Goal: Task Accomplishment & Management: Use online tool/utility

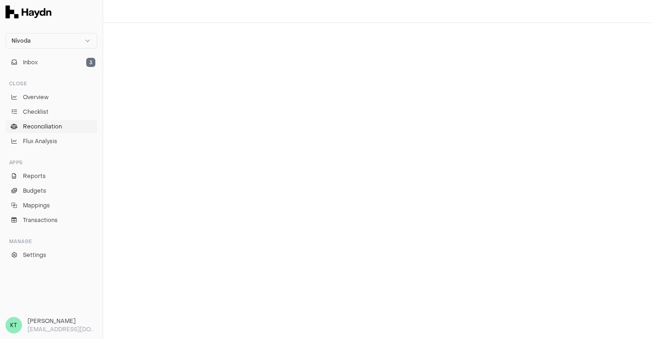
click at [40, 130] on link "Reconciliation" at bounding box center [52, 126] width 92 height 13
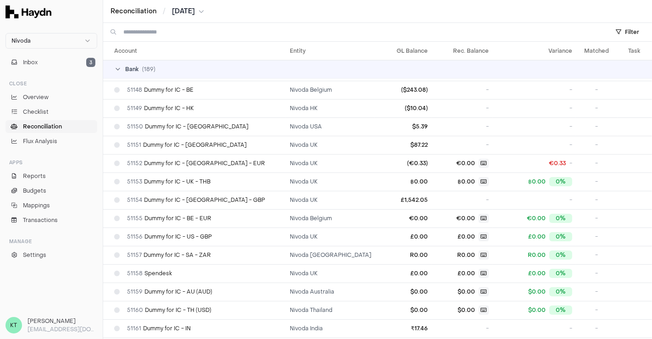
scroll to position [876, 0]
click at [182, 9] on html "Nivoda Inbox 3 Close Overview Checklist Reconciliation Flux Analysis Apps Repor…" at bounding box center [326, 169] width 652 height 339
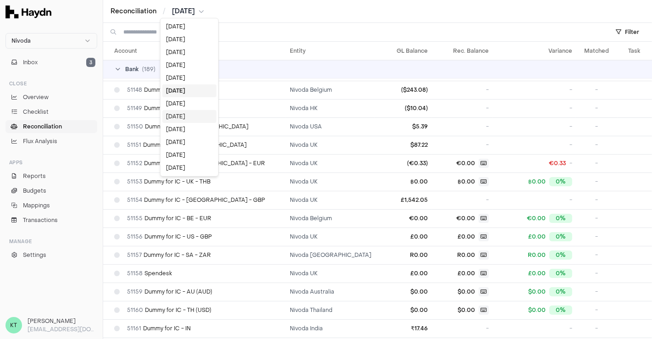
click at [186, 115] on div "[DATE]" at bounding box center [189, 116] width 54 height 13
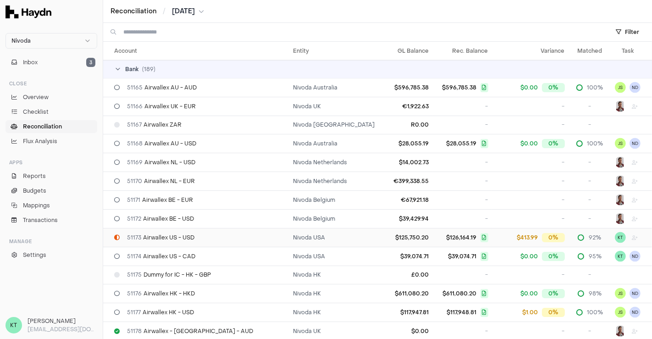
scroll to position [1228, 0]
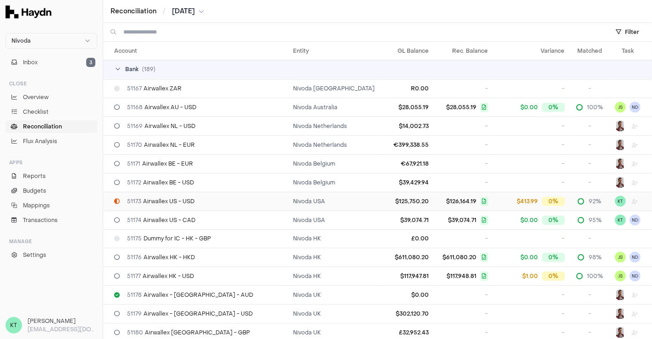
click at [154, 198] on span "51173 Airwallex US - USD" at bounding box center [160, 201] width 67 height 7
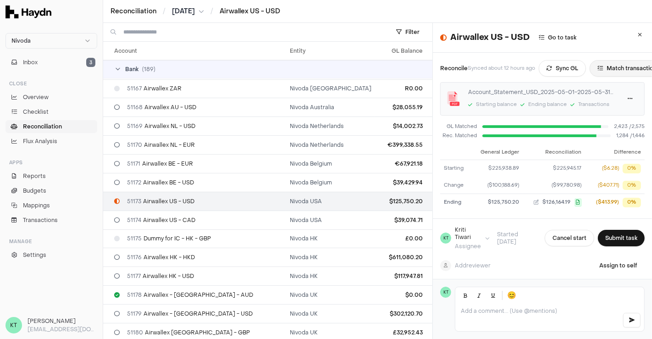
click at [613, 69] on button "Match transactions" at bounding box center [629, 68] width 78 height 17
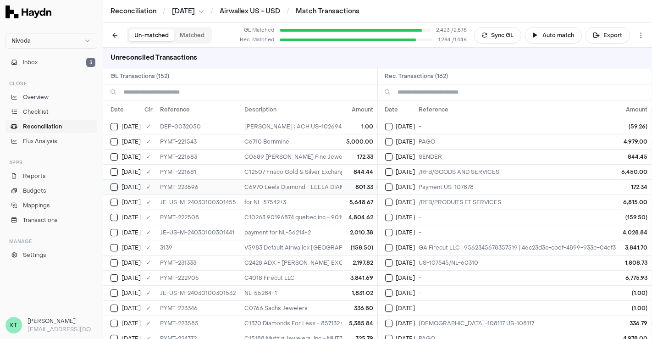
click at [116, 187] on button "Select GL transaction 8196147" at bounding box center [114, 186] width 7 height 7
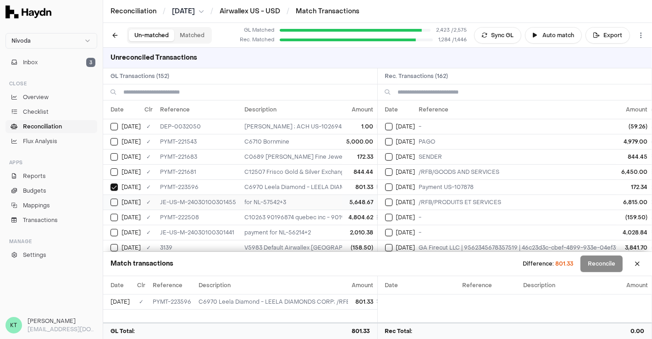
click at [117, 201] on button "Select GL transaction 8195820" at bounding box center [114, 202] width 7 height 7
click at [388, 171] on button "Select reconciliation transaction 47143" at bounding box center [388, 171] width 7 height 7
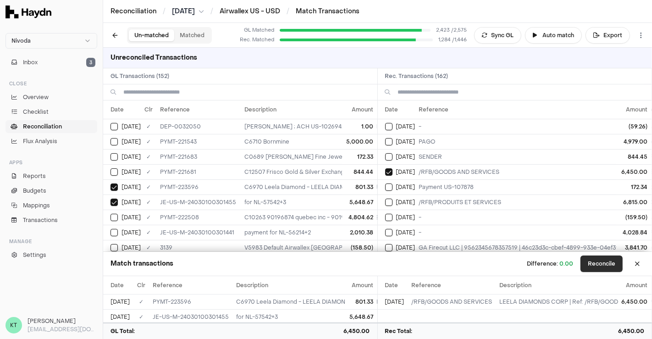
click at [609, 266] on button "Reconcile" at bounding box center [602, 264] width 42 height 17
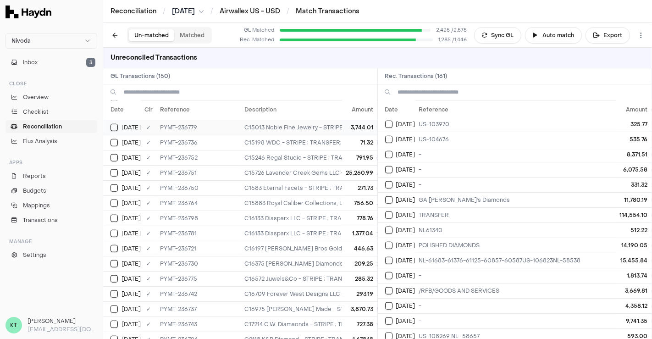
scroll to position [725, 0]
click at [389, 211] on button "Select reconciliation transaction 47603" at bounding box center [388, 214] width 7 height 7
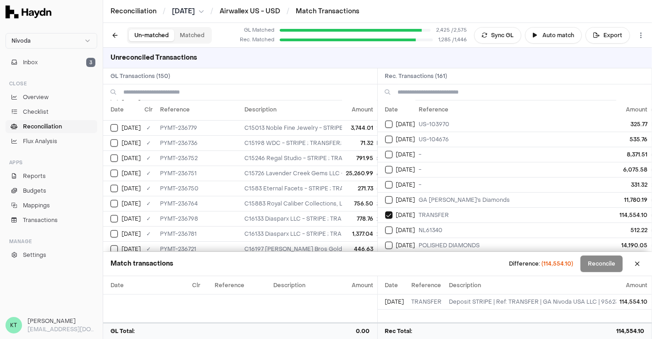
click at [635, 321] on span "114,554.10" at bounding box center [631, 331] width 28 height 8
copy span "114,554.10"
drag, startPoint x: 541, startPoint y: 303, endPoint x: 588, endPoint y: 302, distance: 46.8
click at [588, 302] on td "Deposit STRIPE | Ref: TRANSFER | GA Nivoda USA LLC | 9562345678632138 | 46c23d3…" at bounding box center [613, 301] width 335 height 15
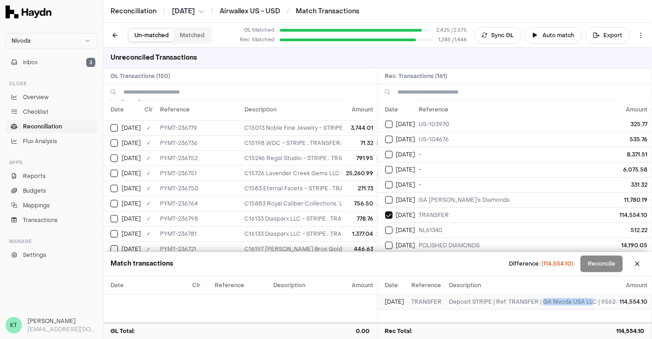
copy td "GA Nivoda USA LL"
click at [639, 263] on button at bounding box center [637, 263] width 15 height 15
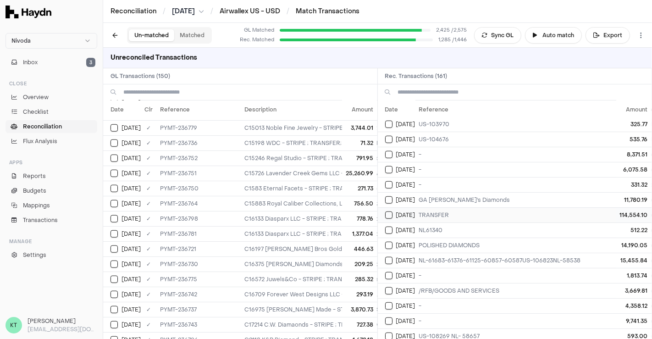
click at [390, 211] on button "Select reconciliation transaction 47603" at bounding box center [388, 214] width 7 height 7
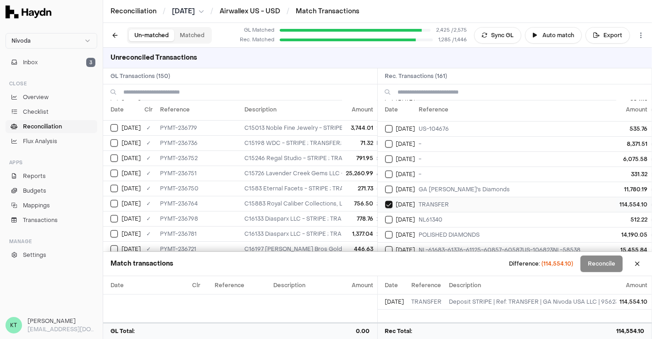
scroll to position [680, 0]
click at [393, 200] on div "[DATE]" at bounding box center [400, 203] width 30 height 7
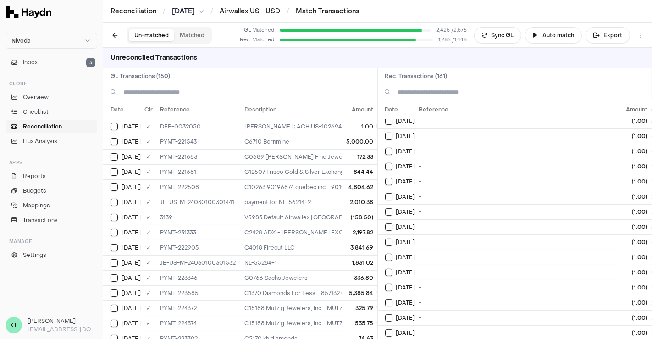
scroll to position [0, 0]
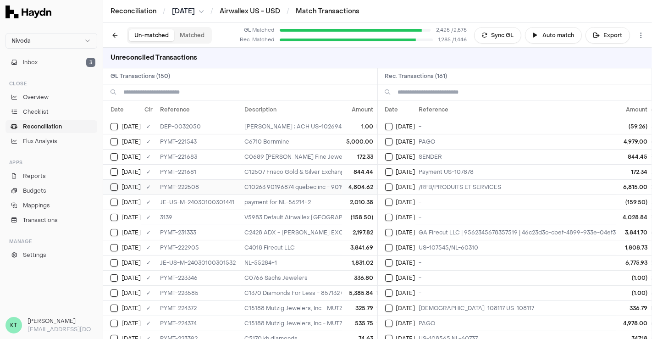
click at [115, 183] on button "Select GL transaction 8196096" at bounding box center [114, 186] width 7 height 7
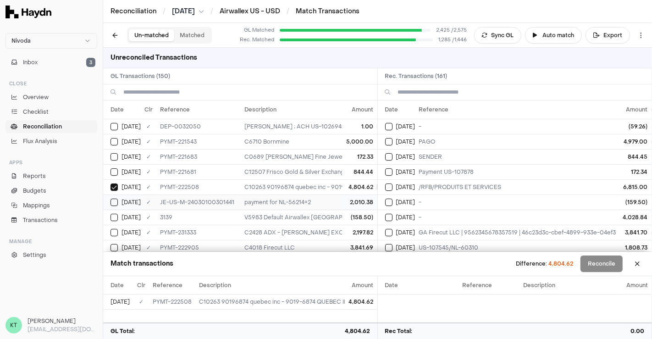
click at [115, 200] on button "Select GL transaction 8195815" at bounding box center [114, 202] width 7 height 7
click at [386, 186] on button "Select reconciliation transaction 47208" at bounding box center [388, 186] width 7 height 7
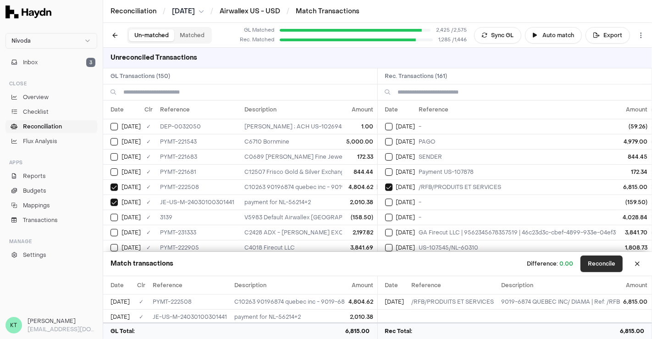
click at [602, 261] on button "Reconcile" at bounding box center [602, 264] width 42 height 17
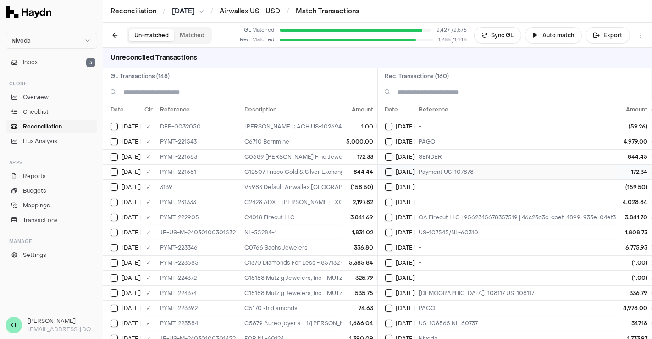
click at [383, 173] on td "[DATE]" at bounding box center [397, 171] width 38 height 15
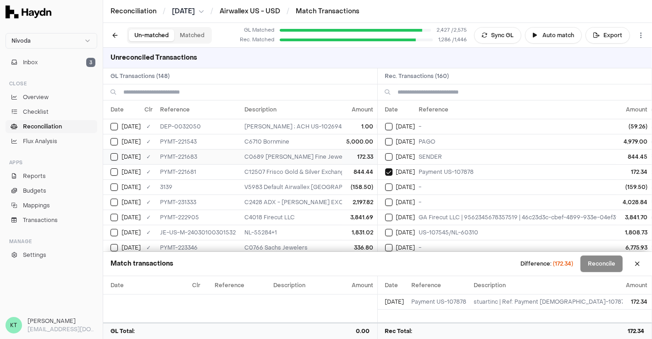
click at [117, 156] on button "Select GL transaction 8196071" at bounding box center [114, 156] width 7 height 7
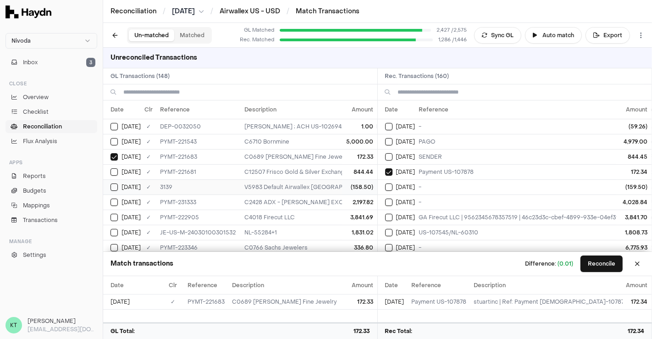
click at [116, 186] on button "Select GL transaction 8195355" at bounding box center [114, 186] width 7 height 7
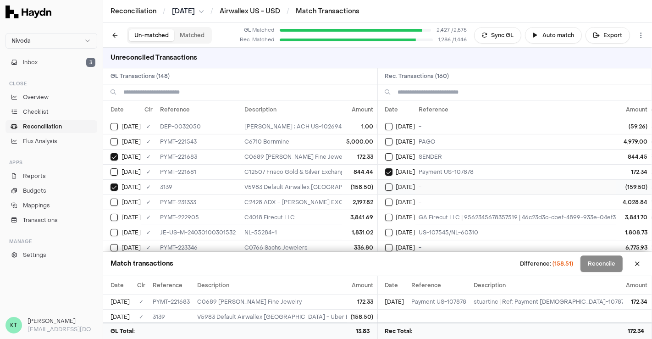
click at [388, 188] on button "Select reconciliation transaction 47187" at bounding box center [388, 186] width 7 height 7
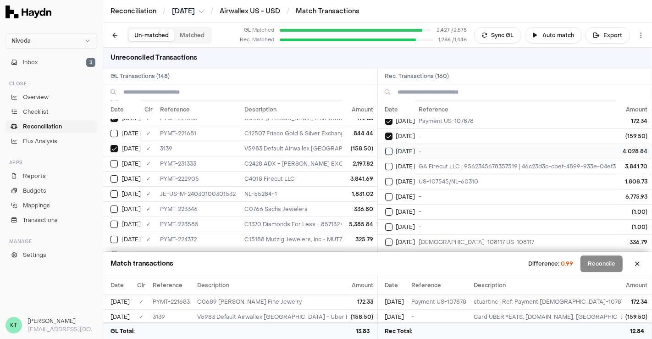
scroll to position [51, 0]
click at [114, 176] on button "Select GL transaction 8196122" at bounding box center [114, 178] width 7 height 7
click at [386, 164] on button "Select reconciliation transaction 47348" at bounding box center [388, 165] width 7 height 7
click at [388, 178] on button "Select reconciliation transaction 47408" at bounding box center [388, 181] width 7 height 7
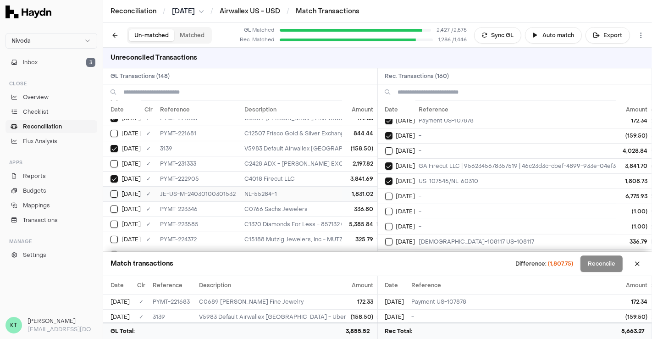
click at [118, 193] on div "[DATE]" at bounding box center [126, 193] width 30 height 7
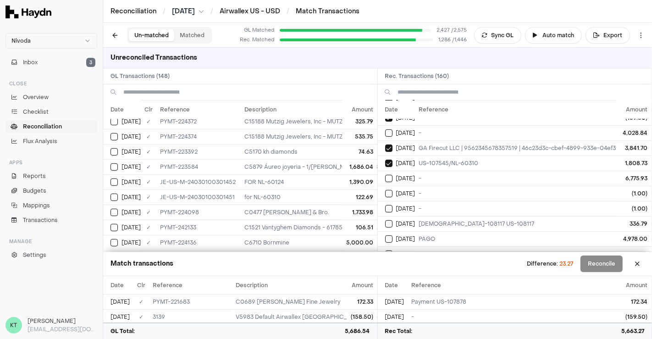
scroll to position [165, 0]
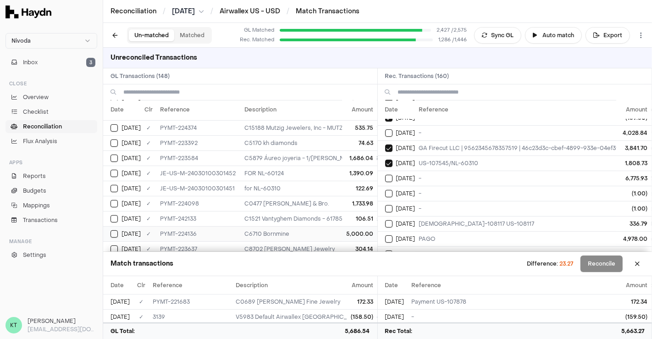
click at [112, 230] on button "Select GL transaction 8196165" at bounding box center [114, 233] width 7 height 7
click at [114, 200] on button "Select GL transaction 8196164" at bounding box center [114, 203] width 7 height 7
click at [388, 175] on button "Select reconciliation transaction 47410" at bounding box center [388, 178] width 7 height 7
click at [111, 200] on button "Select GL transaction 8196164" at bounding box center [114, 203] width 7 height 7
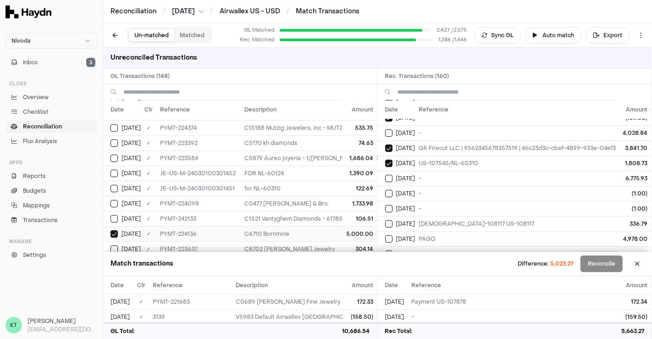
click at [113, 230] on button "Select GL transaction 8196165" at bounding box center [114, 233] width 7 height 7
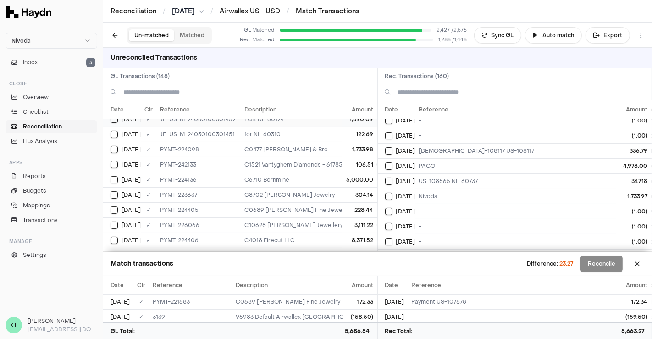
scroll to position [221, 0]
drag, startPoint x: 295, startPoint y: 178, endPoint x: 342, endPoint y: 262, distance: 96.1
click at [342, 262] on div "Match transactions Difference: 23.27 Reconcile" at bounding box center [377, 264] width 549 height 24
click at [113, 144] on button "Select GL transaction 8196164" at bounding box center [114, 147] width 7 height 7
click at [387, 193] on button "Select reconciliation transaction 47440" at bounding box center [388, 196] width 7 height 7
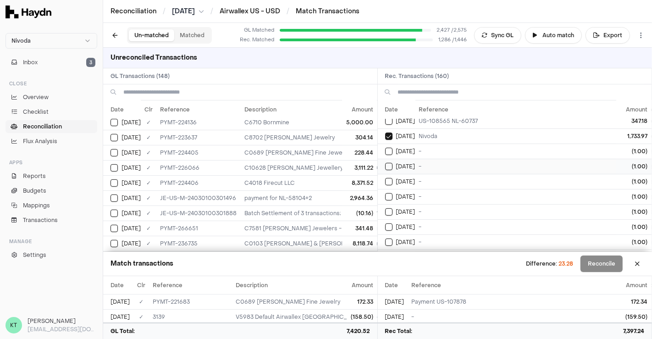
scroll to position [191, 0]
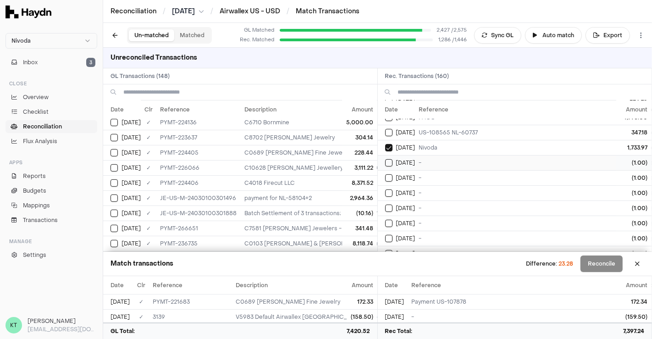
click at [388, 159] on button "Select reconciliation transaction 47466" at bounding box center [388, 162] width 7 height 7
click at [113, 210] on button "Select GL transaction 8195853" at bounding box center [114, 213] width 7 height 7
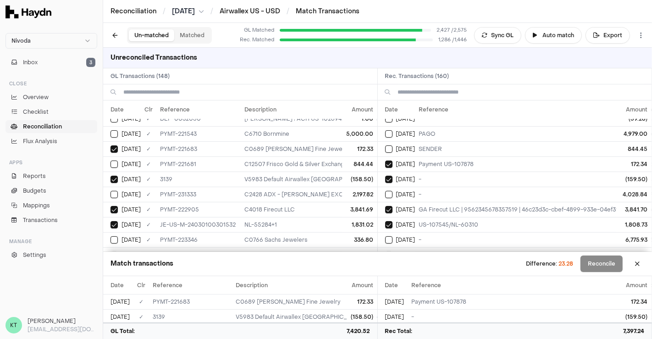
scroll to position [0, 0]
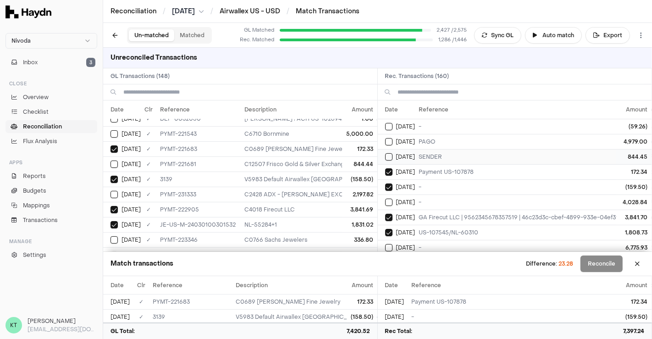
click at [390, 155] on button "Select reconciliation transaction 47131" at bounding box center [388, 156] width 7 height 7
click at [117, 157] on td "[DATE]" at bounding box center [122, 163] width 38 height 15
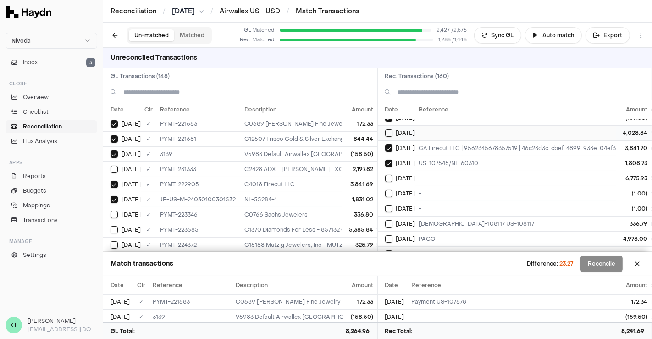
scroll to position [69, 0]
click at [113, 201] on td "[DATE]" at bounding box center [122, 199] width 38 height 15
click at [388, 161] on button "Select reconciliation transaction 47408" at bounding box center [388, 163] width 7 height 7
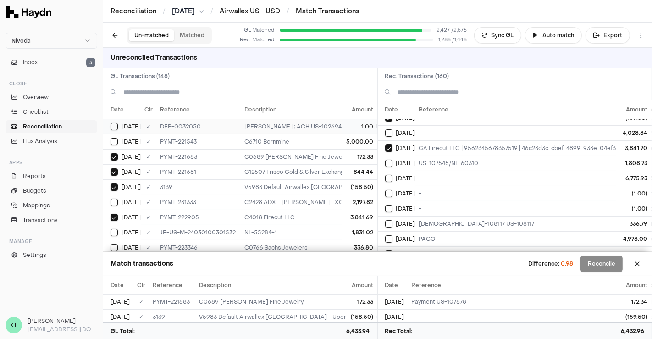
click at [112, 127] on button "Select GL transaction 8195468" at bounding box center [114, 126] width 7 height 7
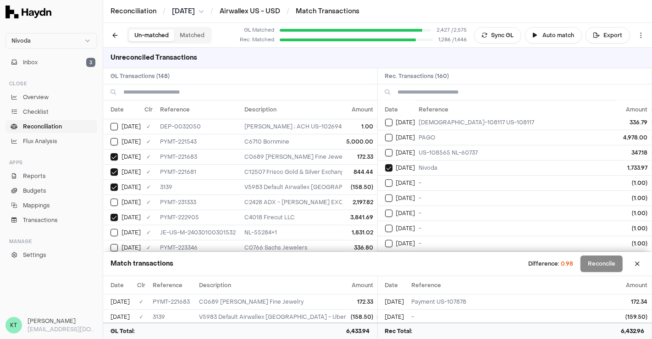
scroll to position [191, 0]
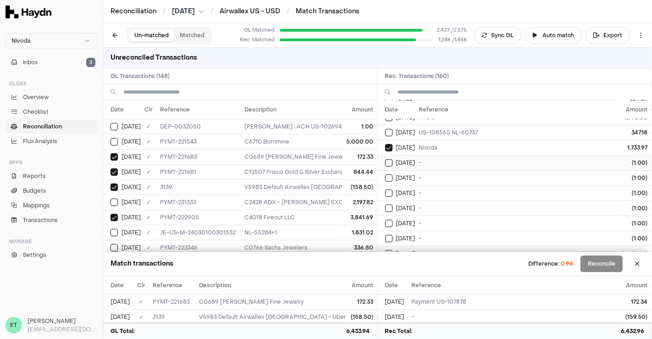
click at [388, 159] on button "Select reconciliation transaction 47466" at bounding box center [388, 162] width 7 height 7
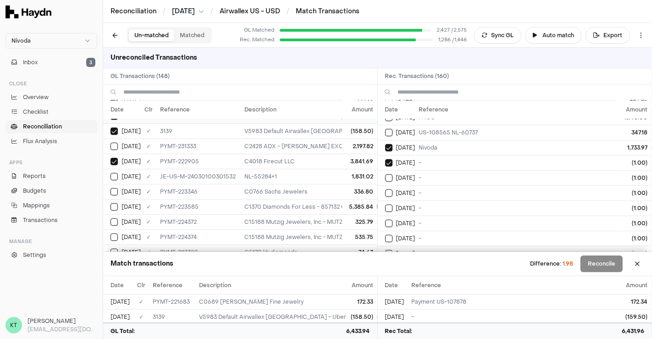
scroll to position [57, 0]
click at [389, 160] on button "Select reconciliation transaction 47466" at bounding box center [388, 162] width 7 height 7
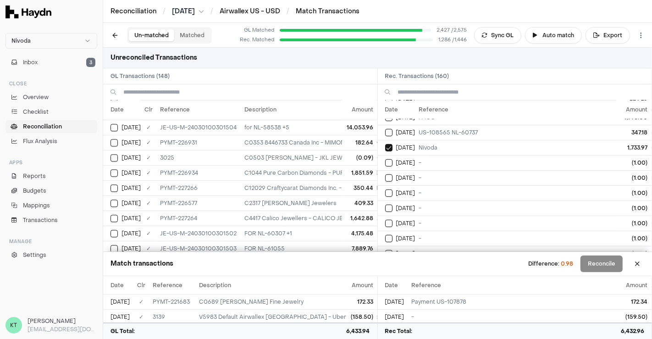
scroll to position [1739, 0]
click at [116, 155] on button "Select GL transaction 8195257" at bounding box center [114, 158] width 7 height 7
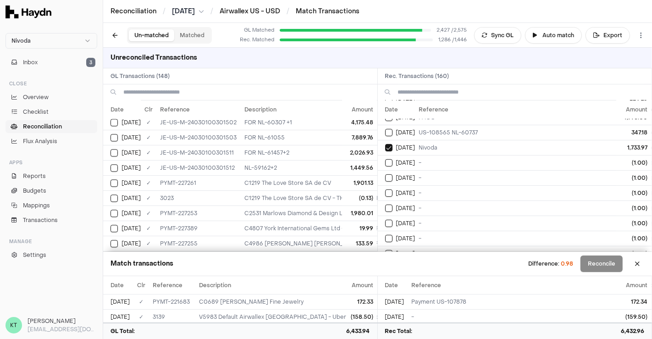
scroll to position [1852, 0]
click at [116, 194] on button "Select GL transaction 8195255" at bounding box center [114, 197] width 7 height 7
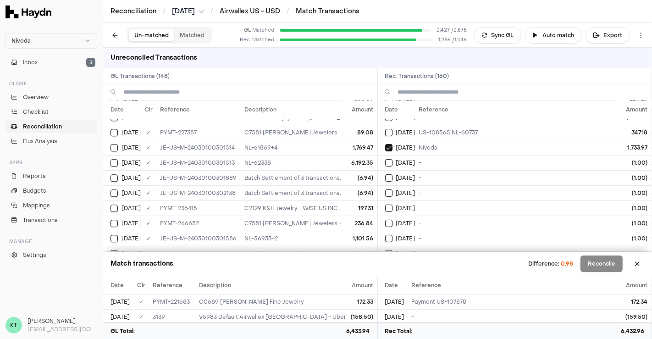
scroll to position [2083, 0]
click at [114, 250] on button "Select GL transaction 8195855" at bounding box center [114, 253] width 7 height 7
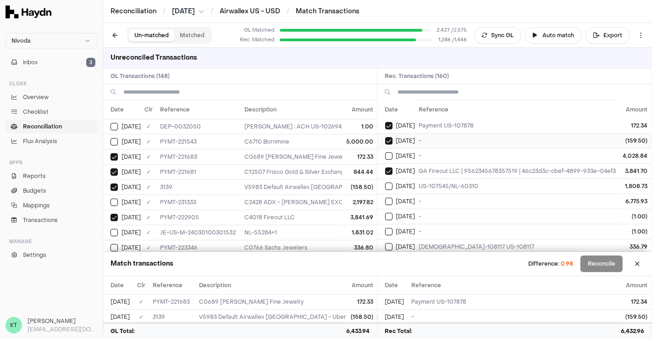
scroll to position [46, 0]
click at [393, 139] on div "[DATE]" at bounding box center [400, 140] width 30 height 7
click at [114, 187] on button "Select GL transaction 8195355" at bounding box center [114, 186] width 7 height 7
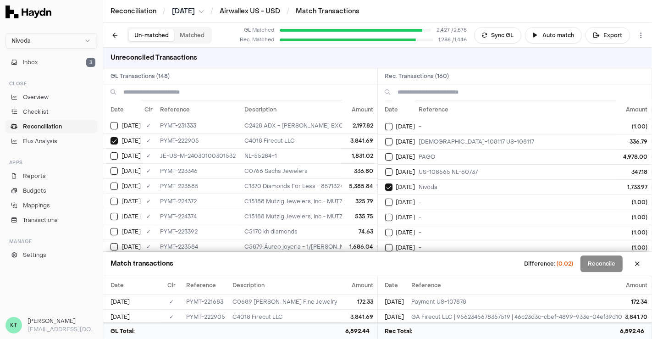
scroll to position [150, 0]
click at [388, 155] on button "Select reconciliation transaction 47495" at bounding box center [388, 158] width 7 height 7
click at [388, 170] on button "Select reconciliation transaction 47497" at bounding box center [388, 173] width 7 height 7
click at [112, 183] on button "Select GL transaction 8196144" at bounding box center [114, 186] width 7 height 7
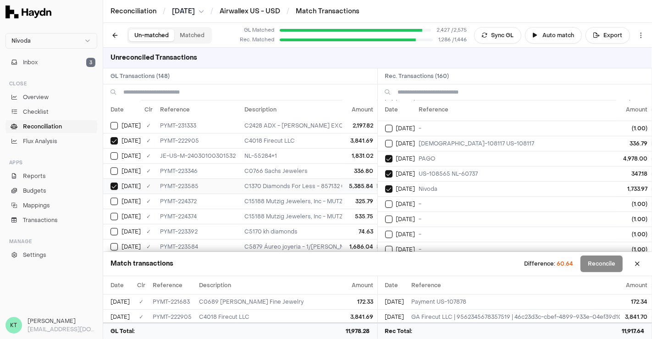
click at [112, 183] on button "Select GL transaction 8196144" at bounding box center [114, 186] width 7 height 7
click at [388, 171] on button "Select reconciliation transaction 47497" at bounding box center [388, 173] width 7 height 7
click at [391, 155] on button "Select reconciliation transaction 47495" at bounding box center [388, 158] width 7 height 7
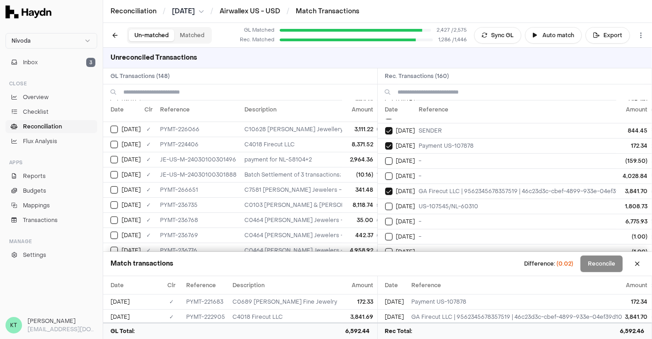
scroll to position [316, 0]
click at [386, 218] on button "Select reconciliation transaction 47410" at bounding box center [388, 221] width 7 height 7
click at [388, 206] on button "Select reconciliation transaction 47408" at bounding box center [388, 206] width 7 height 7
click at [390, 221] on button "Select reconciliation transaction 47410" at bounding box center [388, 221] width 7 height 7
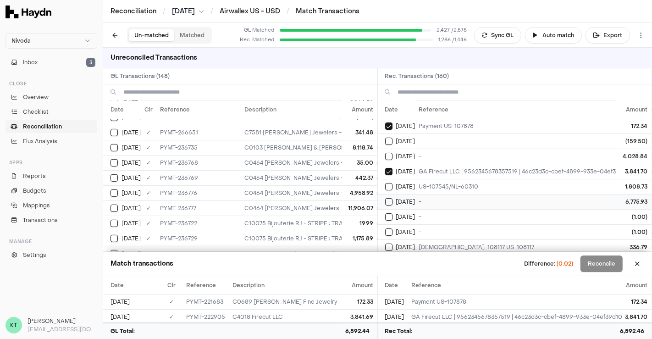
scroll to position [48, 0]
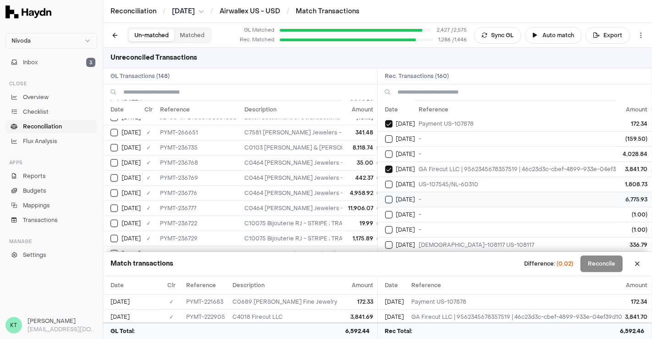
click at [389, 196] on button "Select reconciliation transaction 47410" at bounding box center [388, 199] width 7 height 7
click at [388, 150] on button "Select reconciliation transaction 47344" at bounding box center [388, 153] width 7 height 7
click at [391, 150] on button "Select reconciliation transaction 47344" at bounding box center [388, 153] width 7 height 7
click at [390, 181] on button "Select reconciliation transaction 47408" at bounding box center [388, 184] width 7 height 7
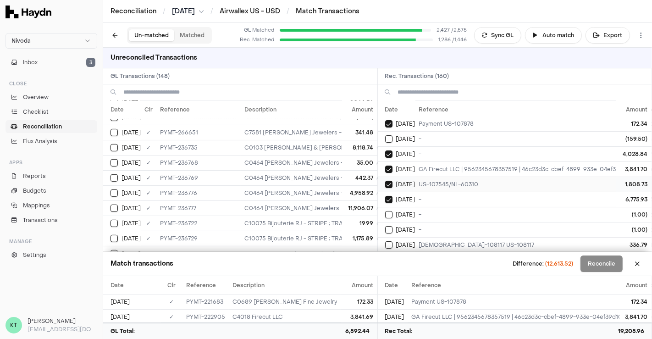
click at [390, 181] on button "Select reconciliation transaction 47408" at bounding box center [388, 184] width 7 height 7
click at [388, 196] on button "Select reconciliation transaction 47410" at bounding box center [388, 199] width 7 height 7
click at [388, 154] on button "Select reconciliation transaction 47344" at bounding box center [388, 153] width 7 height 7
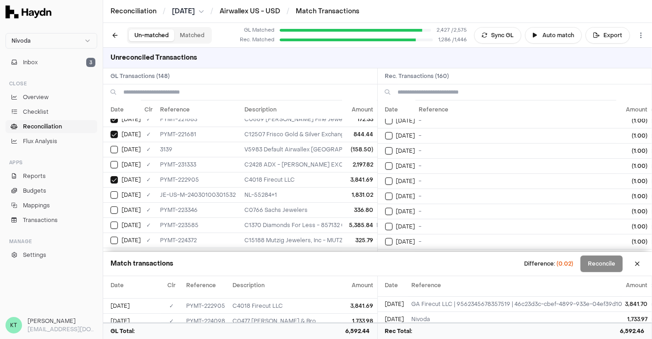
scroll to position [0, 0]
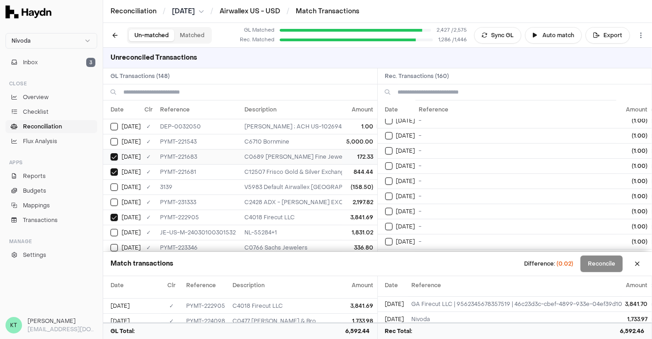
click at [117, 153] on button "Select GL transaction 8196071" at bounding box center [114, 156] width 7 height 7
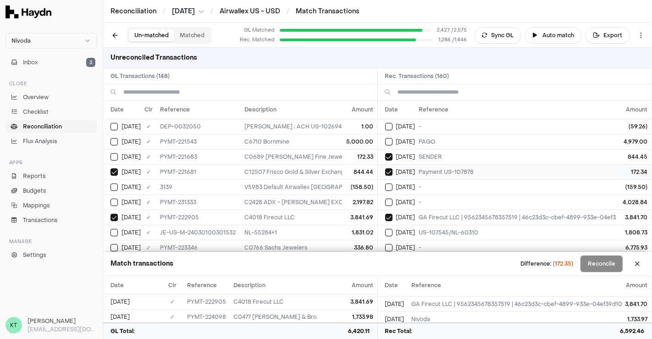
click at [389, 168] on button "Select reconciliation transaction 47135" at bounding box center [388, 171] width 7 height 7
click at [389, 159] on td "[DATE]" at bounding box center [397, 156] width 38 height 15
click at [116, 169] on button "Select GL transaction 8196069" at bounding box center [114, 171] width 7 height 7
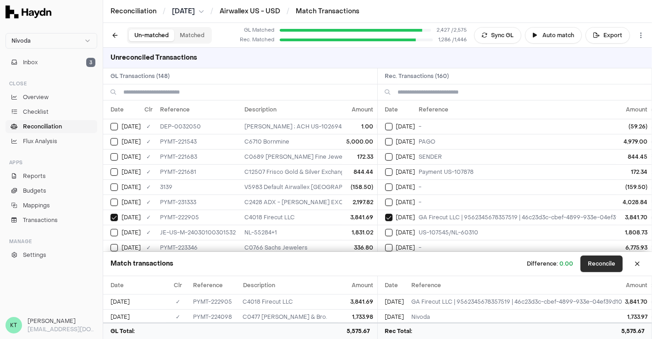
click at [603, 270] on button "Reconcile" at bounding box center [602, 264] width 42 height 17
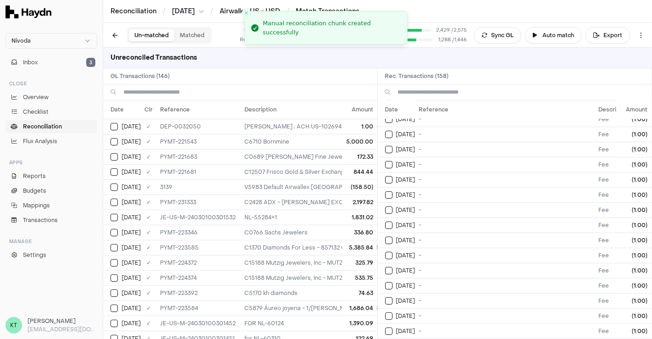
scroll to position [252, 0]
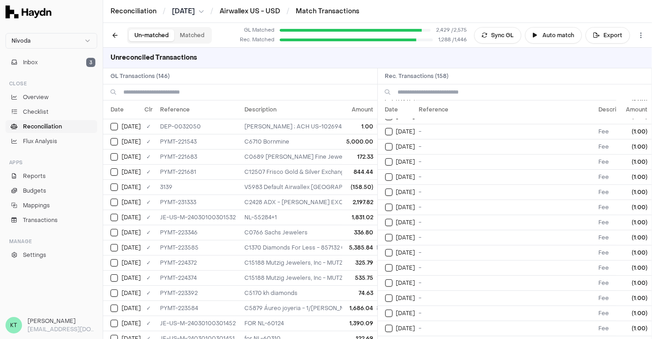
click at [190, 92] on input at bounding box center [246, 92] width 247 height 16
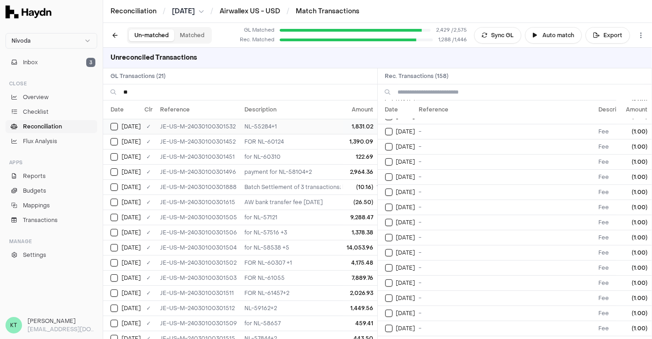
type input "*"
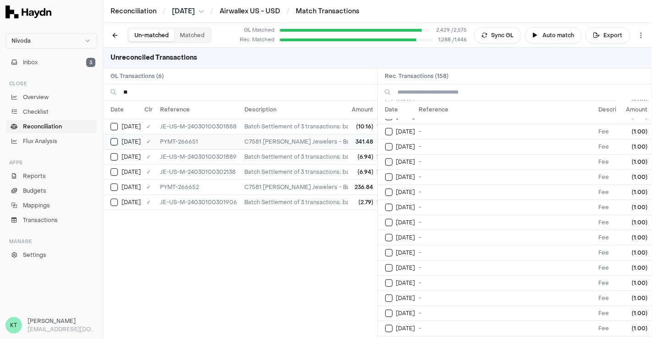
type input "*"
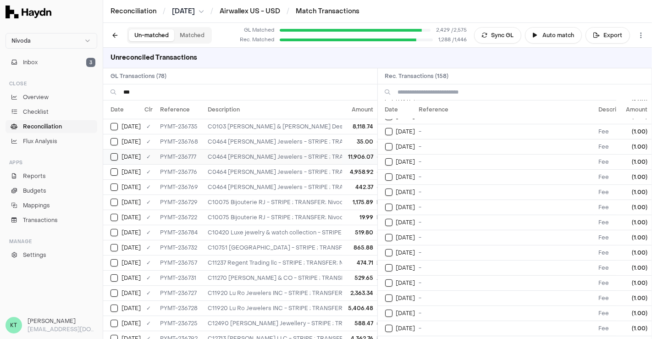
type input "***"
click at [206, 153] on td "C0464 [PERSON_NAME] Jewelers - STRIPE ; TRANSFER; Nivoda USA LLC 114,604.85" at bounding box center [348, 156] width 288 height 15
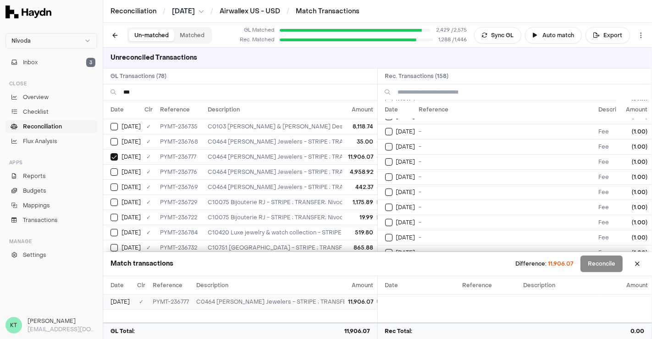
click at [260, 303] on td "C0464 [PERSON_NAME] Jewelers - STRIPE ; TRANSFER; Nivoda USA LLC 114,604.85" at bounding box center [312, 301] width 239 height 15
drag, startPoint x: 314, startPoint y: 302, endPoint x: 338, endPoint y: 299, distance: 24.1
click at [338, 299] on td "C0464 [PERSON_NAME] Jewelers - STRIPE ; TRANSFER; Nivoda USA LLC 114,604.85" at bounding box center [244, 301] width 239 height 15
copy td "114,604.8"
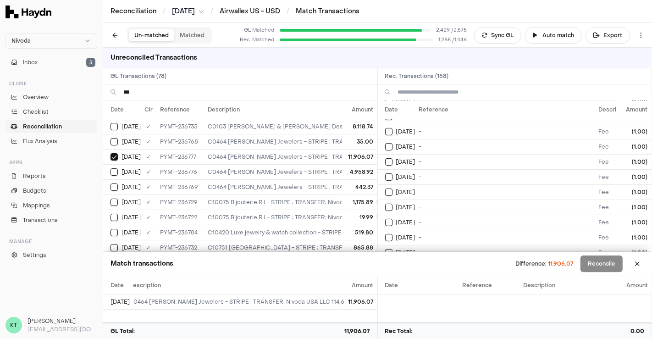
paste input "**********"
click at [422, 91] on input at bounding box center [521, 92] width 247 height 16
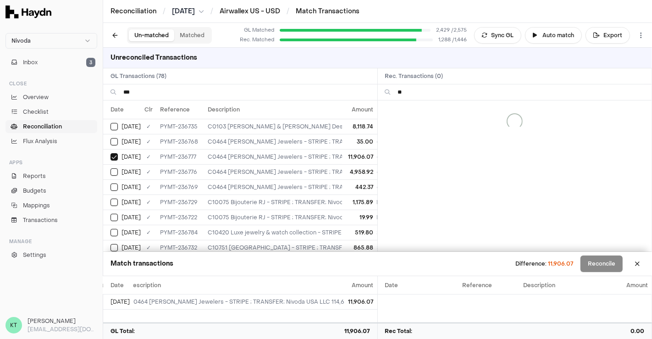
type input "*"
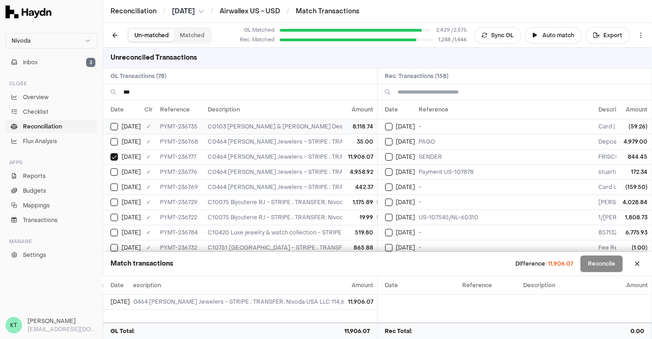
click at [115, 123] on button "Select GL transaction 8197307" at bounding box center [114, 126] width 7 height 7
click at [114, 143] on button "Select GL transaction 8197334" at bounding box center [114, 141] width 7 height 7
click at [117, 173] on div "[DATE]" at bounding box center [126, 171] width 30 height 7
type button "on"
click at [111, 168] on button "Select GL transaction 8197342" at bounding box center [114, 171] width 7 height 7
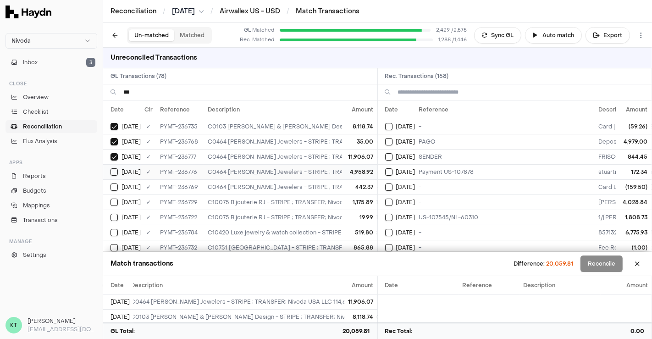
type button "on"
click at [111, 183] on button "on" at bounding box center [114, 186] width 7 height 7
type button "on"
click at [111, 199] on button "on" at bounding box center [114, 202] width 7 height 7
type button "on"
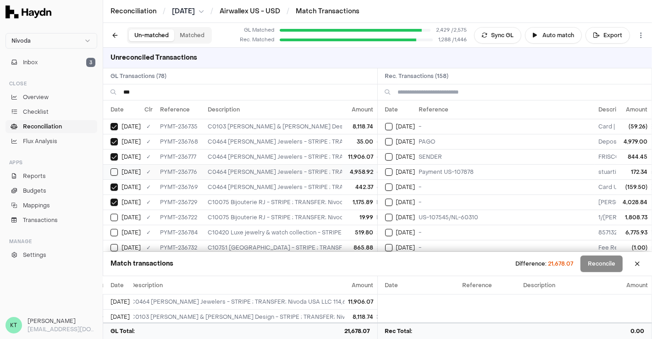
click at [111, 214] on button "on" at bounding box center [114, 217] width 7 height 7
type button "on"
click at [111, 229] on button "on" at bounding box center [114, 232] width 7 height 7
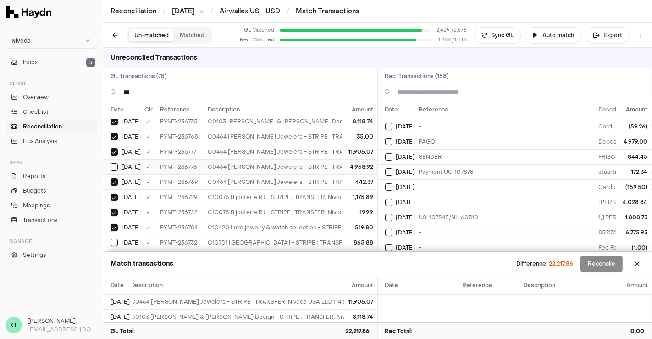
type button "on"
click at [111, 239] on button "on" at bounding box center [114, 242] width 7 height 7
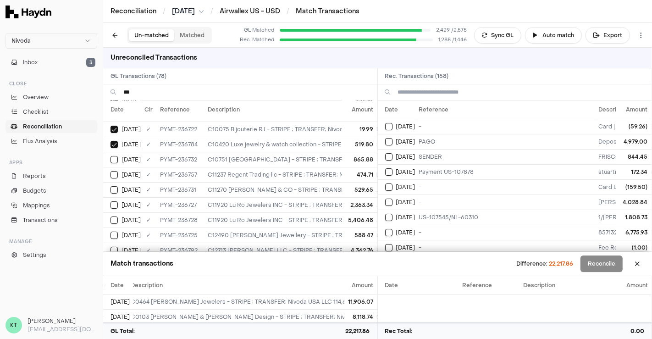
type button "on"
click at [111, 186] on button "on" at bounding box center [114, 189] width 7 height 7
type button "on"
click at [111, 201] on button "on" at bounding box center [114, 204] width 7 height 7
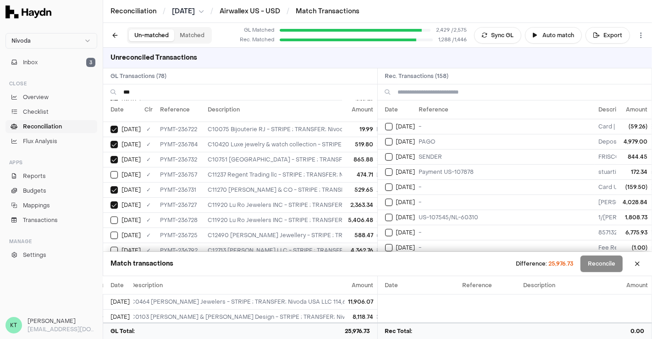
type button "on"
click at [111, 217] on button "on" at bounding box center [114, 220] width 7 height 7
type button "on"
click at [111, 232] on button "on" at bounding box center [114, 235] width 7 height 7
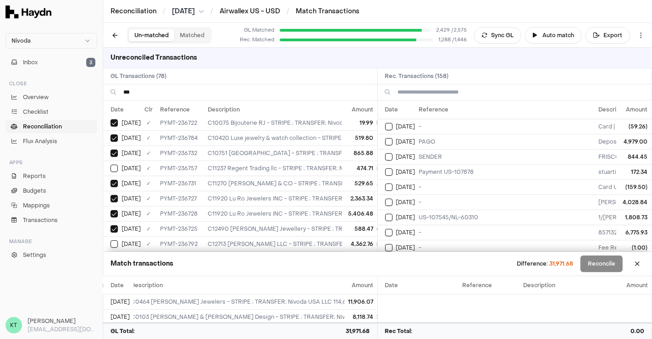
type button "on"
click at [111, 240] on button "on" at bounding box center [114, 243] width 7 height 7
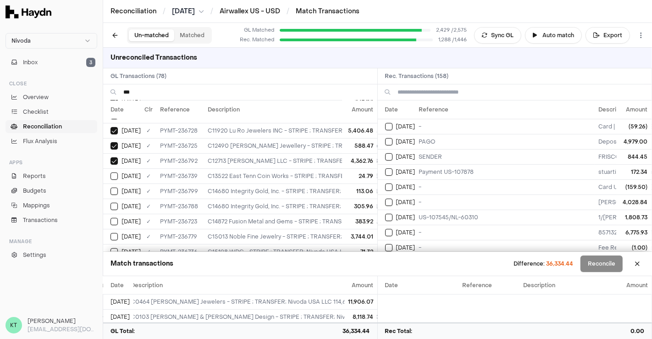
type button "on"
click at [111, 172] on button "on" at bounding box center [114, 175] width 7 height 7
type button "on"
click at [111, 188] on button "on" at bounding box center [114, 191] width 7 height 7
type button "on"
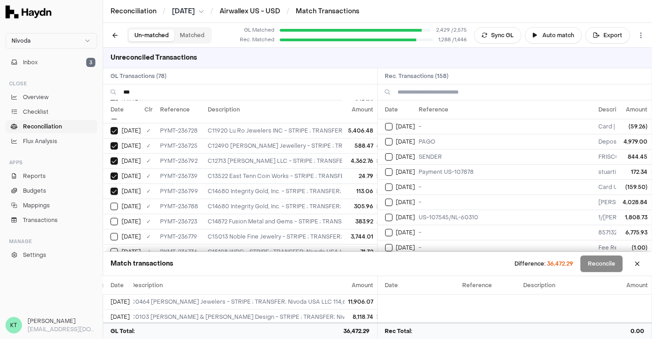
click at [111, 203] on button "on" at bounding box center [114, 206] width 7 height 7
type button "on"
click at [111, 218] on button "on" at bounding box center [114, 221] width 7 height 7
type button "on"
click at [111, 233] on button "on" at bounding box center [114, 236] width 7 height 7
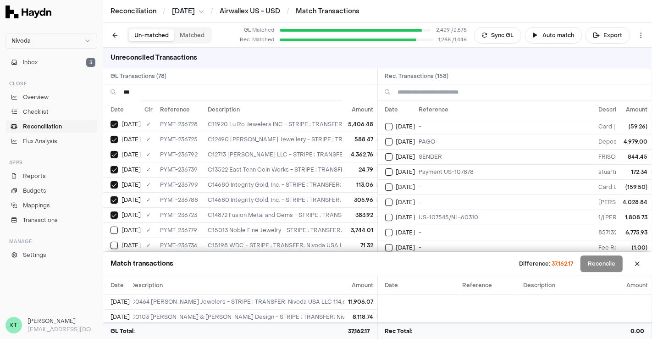
type button "on"
click at [111, 242] on button "on" at bounding box center [114, 245] width 7 height 7
type button "on"
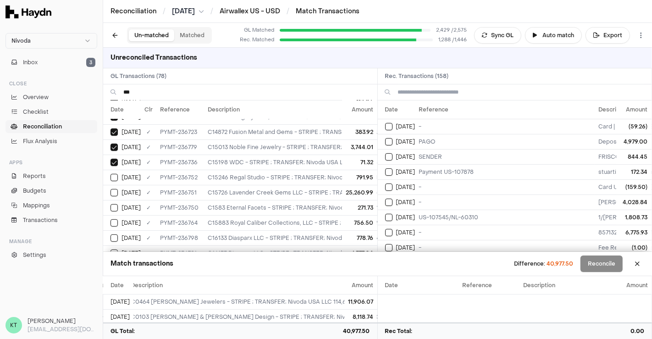
click at [111, 174] on button "on" at bounding box center [114, 177] width 7 height 7
type button "on"
click at [111, 189] on button "on" at bounding box center [114, 192] width 7 height 7
type button "on"
click at [111, 204] on button "on" at bounding box center [114, 207] width 7 height 7
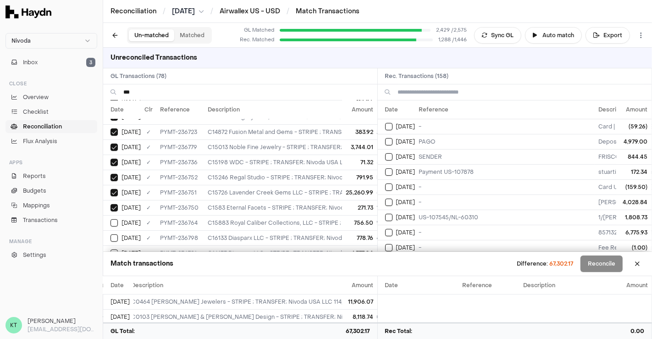
type button "on"
click at [111, 219] on button "on" at bounding box center [114, 222] width 7 height 7
type button "on"
click at [111, 234] on button "on" at bounding box center [114, 237] width 7 height 7
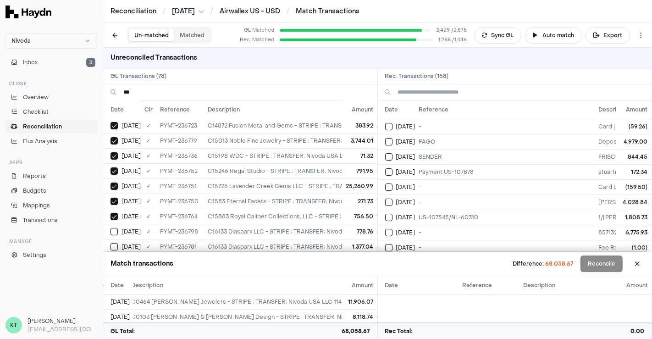
type button "on"
click at [111, 243] on button "on" at bounding box center [114, 246] width 7 height 7
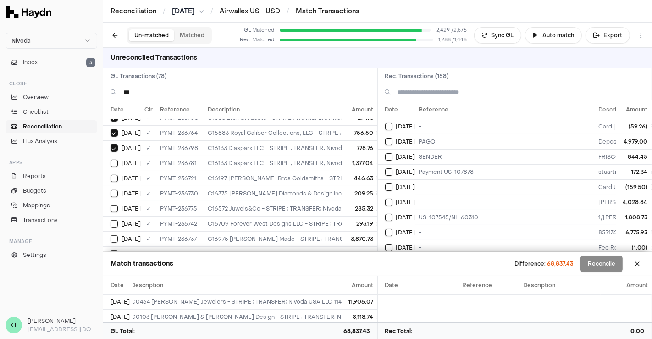
type button "on"
click at [111, 175] on button "on" at bounding box center [114, 178] width 7 height 7
type button "on"
click at [111, 190] on button "on" at bounding box center [114, 193] width 7 height 7
type button "on"
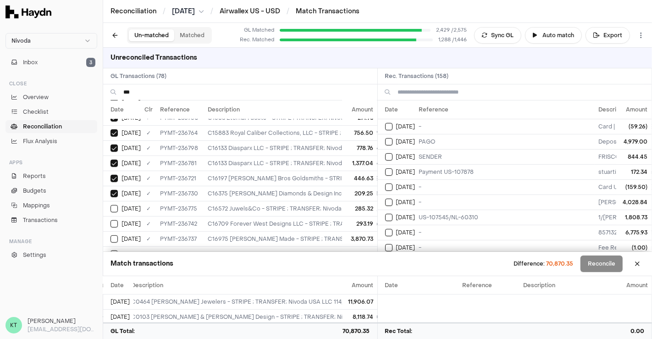
click at [111, 205] on button "on" at bounding box center [114, 208] width 7 height 7
type button "on"
click at [111, 220] on button "on" at bounding box center [114, 223] width 7 height 7
type button "on"
click at [111, 235] on button "on" at bounding box center [114, 238] width 7 height 7
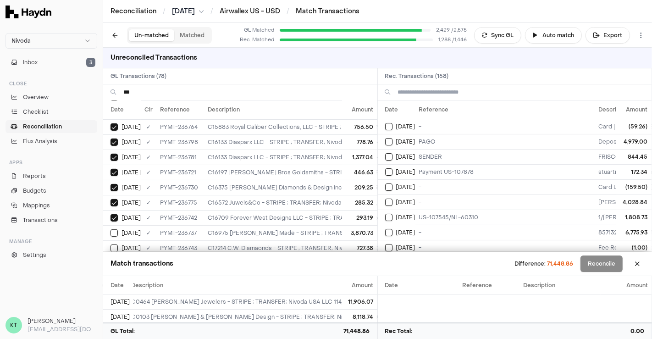
type button "on"
click at [111, 244] on button "on" at bounding box center [114, 247] width 7 height 7
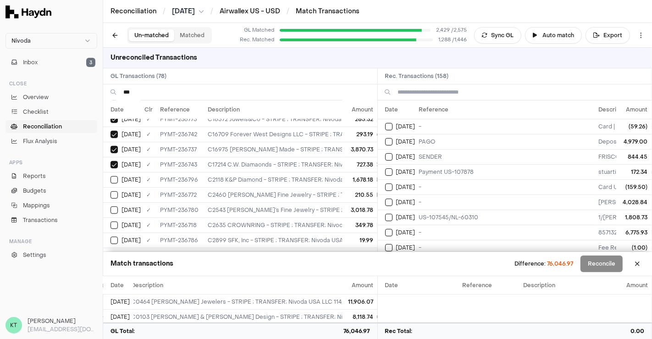
type button "on"
click at [111, 176] on button "on" at bounding box center [114, 179] width 7 height 7
type button "on"
click at [111, 191] on button "on" at bounding box center [114, 194] width 7 height 7
type button "on"
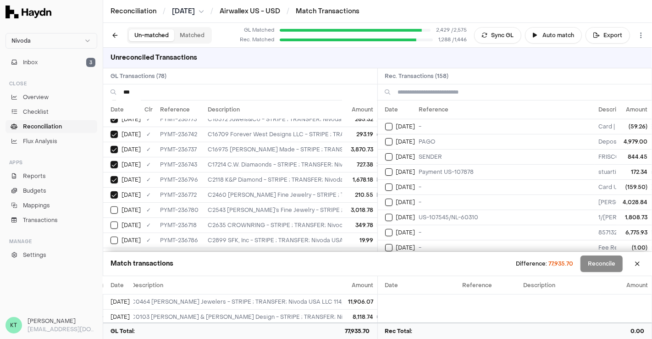
click at [111, 206] on button "on" at bounding box center [114, 209] width 7 height 7
type button "on"
click at [111, 222] on button "on" at bounding box center [114, 225] width 7 height 7
type button "on"
click at [111, 237] on button "on" at bounding box center [114, 240] width 7 height 7
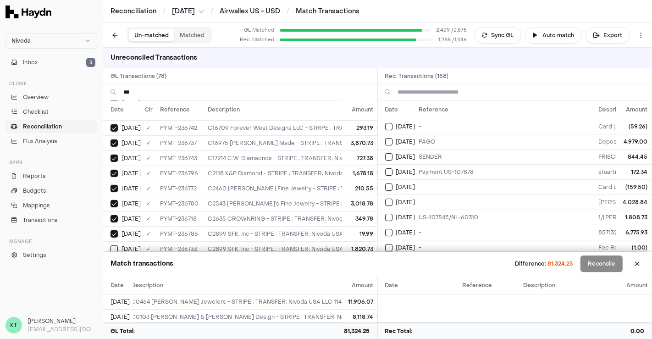
type button "on"
click at [111, 245] on button "on" at bounding box center [114, 248] width 7 height 7
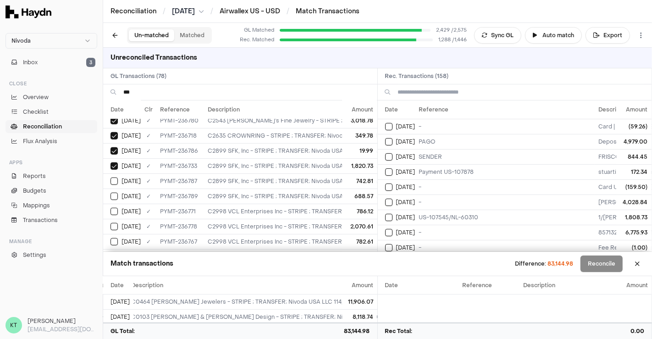
type button "on"
click at [111, 178] on button "on" at bounding box center [114, 181] width 7 height 7
type button "on"
click at [111, 193] on button "on" at bounding box center [114, 196] width 7 height 7
type button "on"
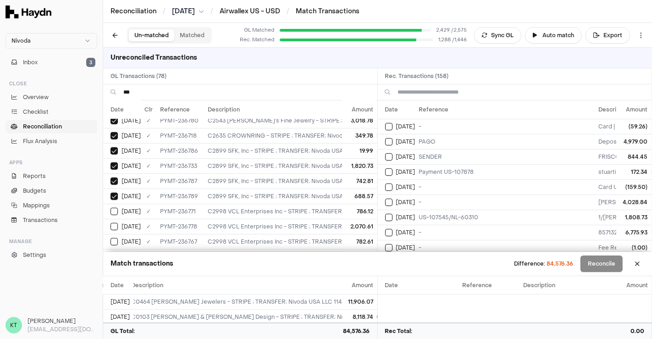
click at [111, 208] on button "on" at bounding box center [114, 211] width 7 height 7
type button "on"
click at [111, 223] on button "on" at bounding box center [114, 226] width 7 height 7
type button "on"
click at [111, 238] on button "on" at bounding box center [114, 241] width 7 height 7
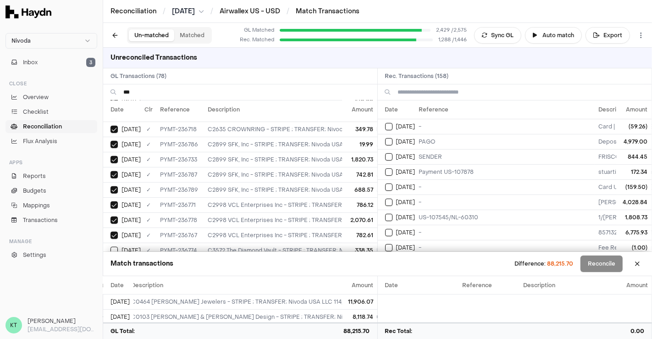
type button "on"
click at [111, 247] on button "on" at bounding box center [114, 250] width 7 height 7
type button "on"
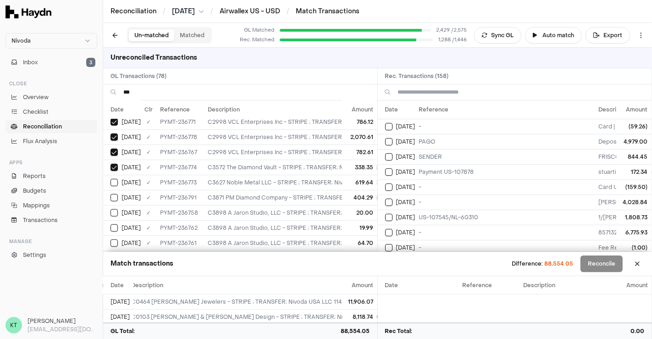
click at [111, 179] on button "on" at bounding box center [114, 182] width 7 height 7
type button "on"
click at [111, 194] on button "on" at bounding box center [114, 197] width 7 height 7
type button "on"
click at [111, 209] on button "on" at bounding box center [114, 212] width 7 height 7
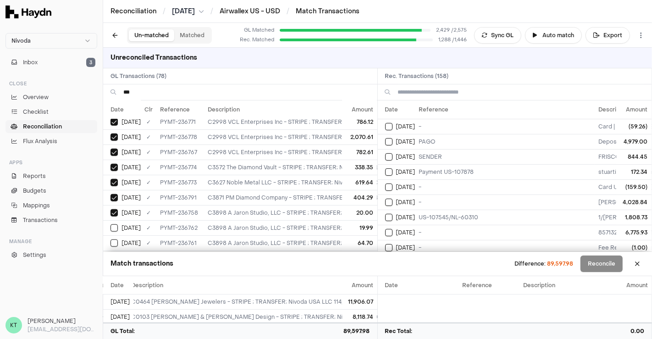
type button "on"
click at [111, 224] on button "on" at bounding box center [114, 227] width 7 height 7
type button "on"
click at [111, 239] on button "on" at bounding box center [114, 242] width 7 height 7
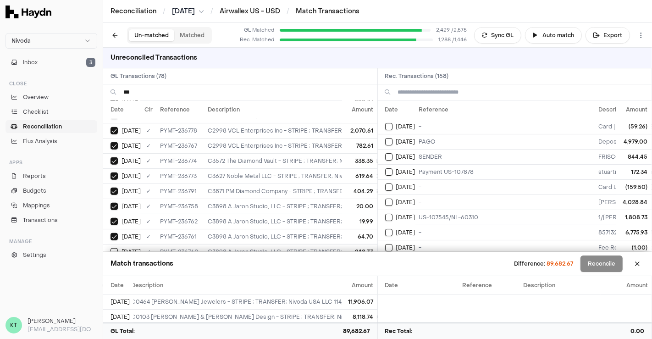
type button "on"
click at [111, 248] on button "on" at bounding box center [114, 251] width 7 height 7
type button "on"
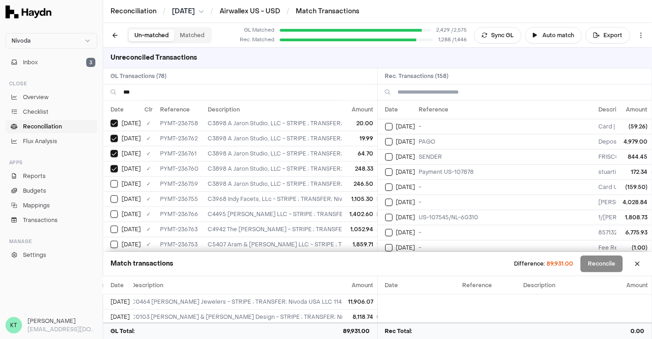
click at [111, 180] on button "on" at bounding box center [114, 183] width 7 height 7
type button "on"
click at [111, 195] on button "on" at bounding box center [114, 198] width 7 height 7
type button "on"
click at [111, 211] on button "on" at bounding box center [114, 214] width 7 height 7
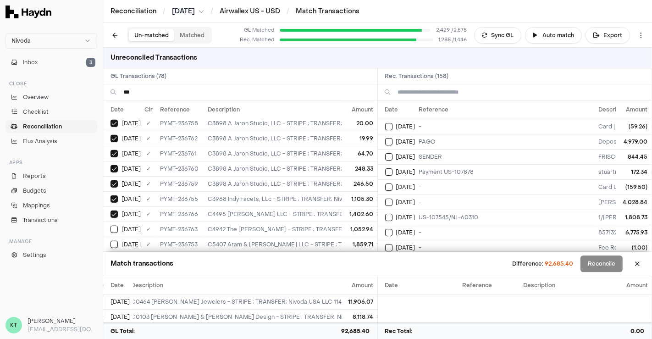
type button "on"
click at [111, 226] on button "on" at bounding box center [114, 229] width 7 height 7
type button "on"
click at [111, 241] on button "on" at bounding box center [114, 244] width 7 height 7
type button "on"
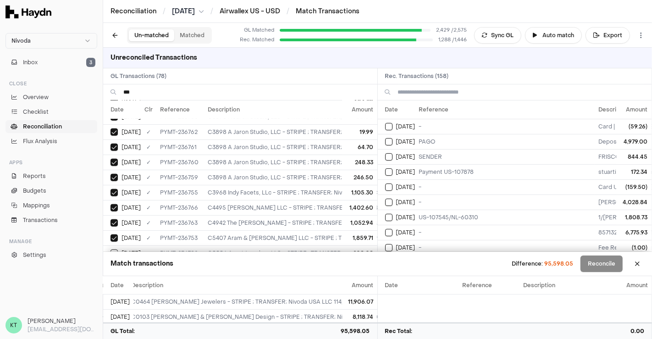
click at [111, 250] on button "on" at bounding box center [114, 253] width 7 height 7
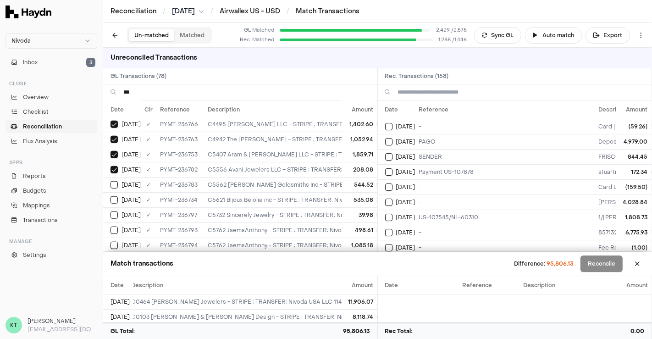
type button "on"
click at [111, 181] on button "on" at bounding box center [114, 184] width 7 height 7
type button "on"
click at [111, 196] on button "on" at bounding box center [114, 199] width 7 height 7
type button "on"
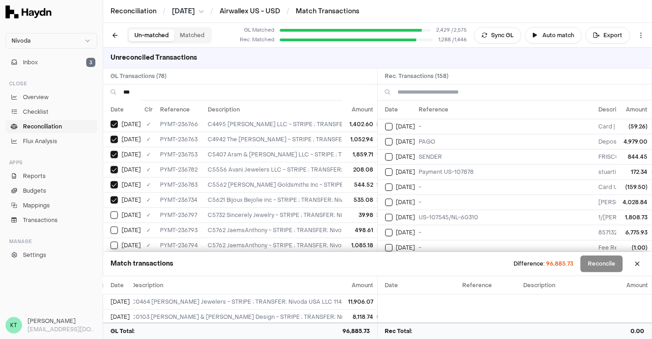
click at [111, 211] on button "on" at bounding box center [114, 214] width 7 height 7
type button "on"
click at [111, 227] on button "on" at bounding box center [114, 230] width 7 height 7
type button "on"
click at [111, 242] on button "on" at bounding box center [114, 245] width 7 height 7
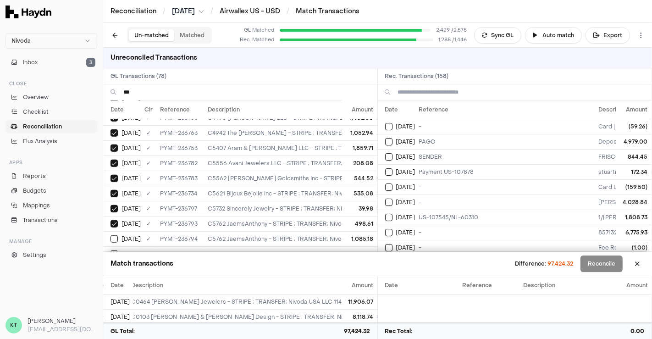
type button "on"
click at [111, 250] on button "on" at bounding box center [114, 253] width 7 height 7
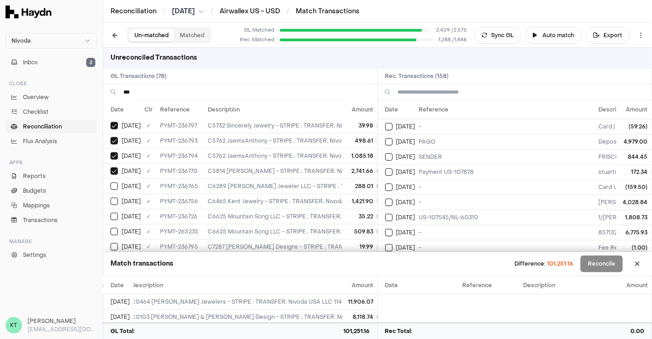
type button "on"
click at [111, 183] on button "on" at bounding box center [114, 186] width 7 height 7
type button "on"
click at [111, 198] on button "on" at bounding box center [114, 201] width 7 height 7
type button "on"
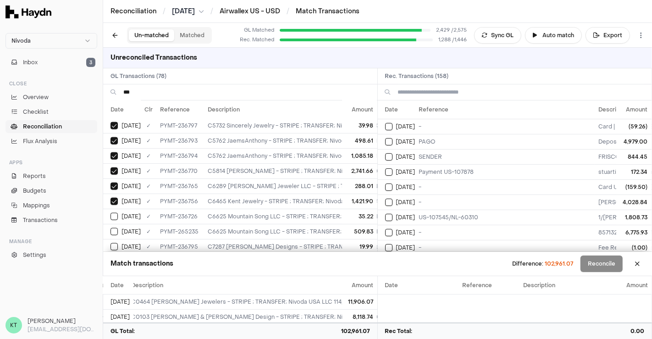
click at [111, 213] on button "on" at bounding box center [114, 216] width 7 height 7
type button "on"
click at [111, 228] on button "on" at bounding box center [114, 231] width 7 height 7
type button "on"
click at [111, 243] on button "on" at bounding box center [114, 246] width 7 height 7
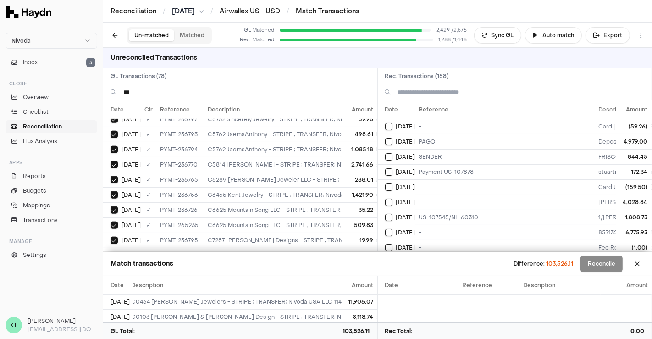
type button "on"
click at [111, 252] on button "on" at bounding box center [114, 255] width 7 height 7
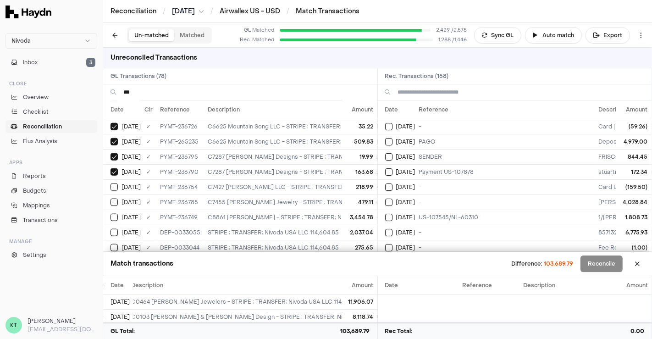
type button "on"
click at [111, 183] on button "on" at bounding box center [114, 186] width 7 height 7
type button "on"
click at [111, 199] on button "on" at bounding box center [114, 202] width 7 height 7
type button "on"
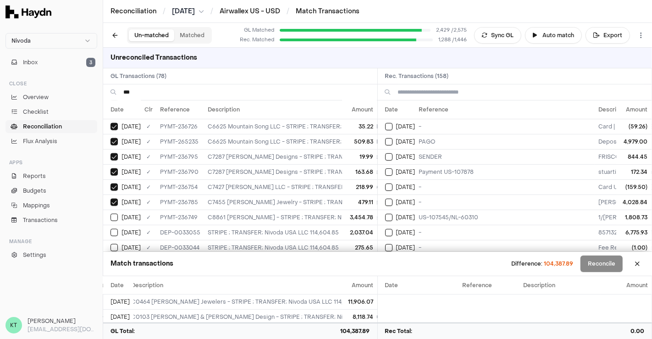
click at [111, 214] on button "on" at bounding box center [114, 217] width 7 height 7
type button "on"
click at [111, 229] on button "on" at bounding box center [114, 232] width 7 height 7
type button "on"
click at [111, 244] on button "on" at bounding box center [114, 247] width 7 height 7
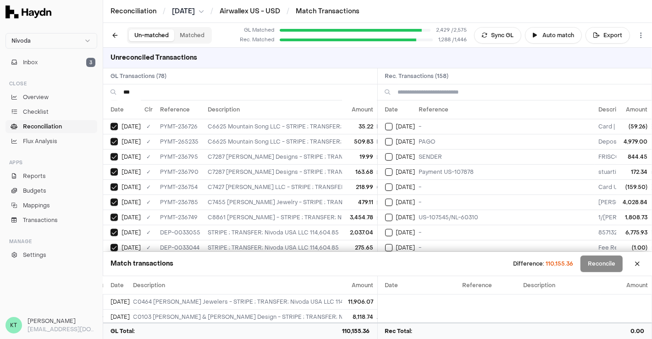
click at [111, 244] on button "Select GL transaction 8195714" at bounding box center [114, 247] width 7 height 7
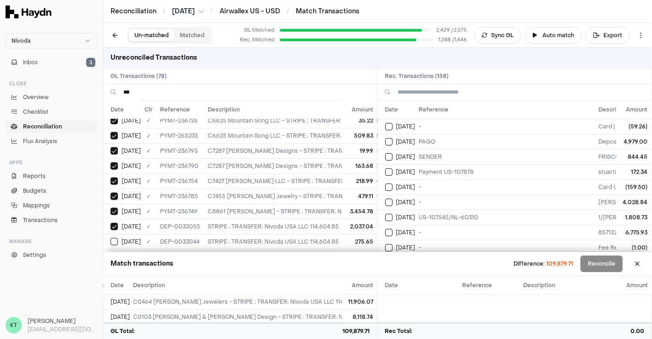
type button "on"
click at [111, 253] on button "on" at bounding box center [114, 256] width 7 height 7
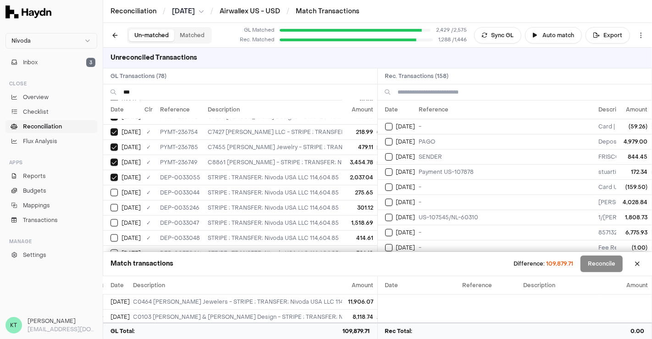
type button "on"
click at [111, 219] on button "on" at bounding box center [114, 222] width 7 height 7
type button "on"
click at [111, 234] on button "on" at bounding box center [114, 237] width 7 height 7
type button "on"
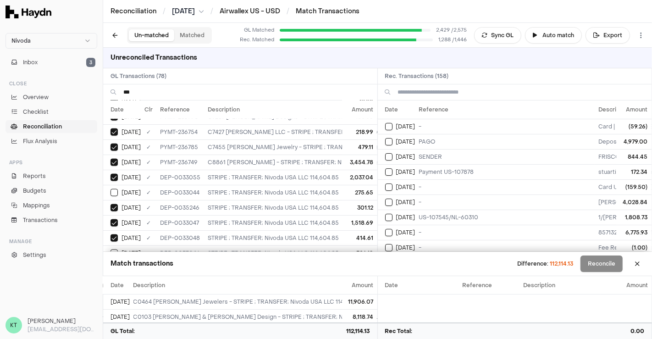
click at [111, 250] on button "on" at bounding box center [114, 253] width 7 height 7
type button "on"
click at [385, 123] on button "on" at bounding box center [388, 126] width 7 height 7
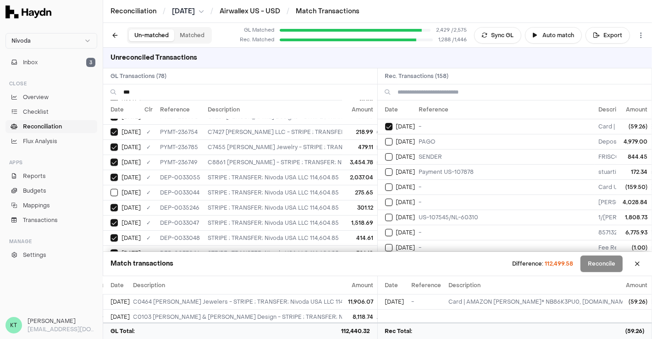
type button "on"
click at [385, 138] on button "on" at bounding box center [388, 141] width 7 height 7
type button "on"
click at [385, 153] on button "on" at bounding box center [388, 156] width 7 height 7
click at [387, 159] on td "[DATE]" at bounding box center [397, 156] width 38 height 15
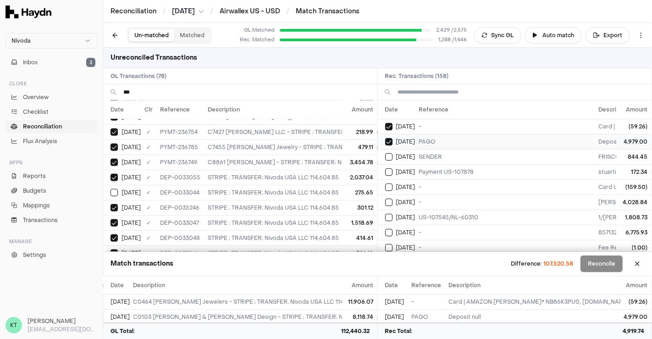
click at [388, 145] on td "[DATE]" at bounding box center [397, 141] width 38 height 15
click at [391, 124] on button "Select reconciliation transaction 46877" at bounding box center [388, 126] width 7 height 7
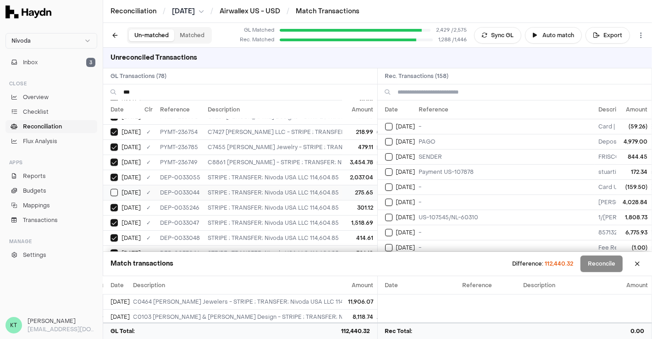
click at [114, 189] on button "on" at bounding box center [114, 192] width 7 height 7
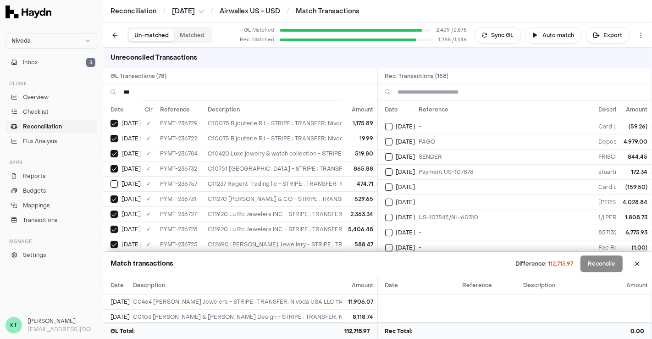
scroll to position [78, 0]
click at [107, 178] on td "on [DATE]" at bounding box center [122, 184] width 38 height 15
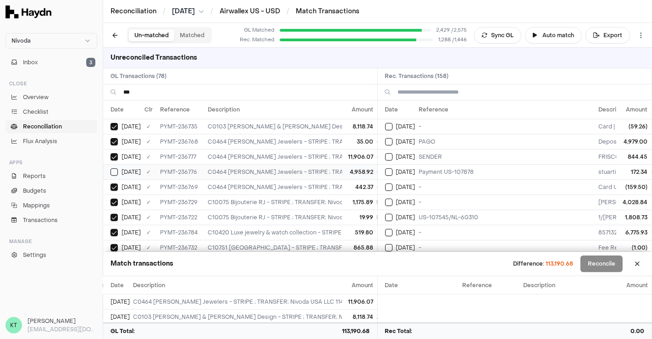
click at [134, 173] on span "[DATE]" at bounding box center [131, 171] width 19 height 7
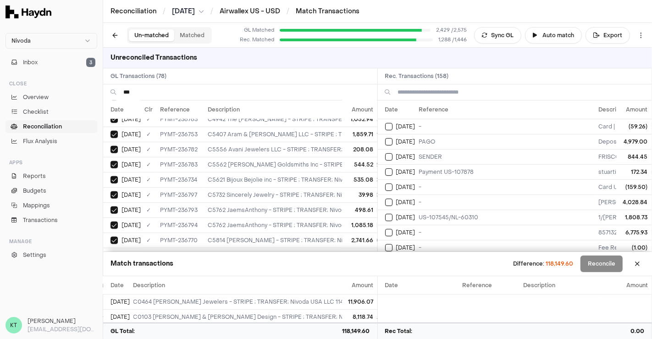
scroll to position [1039, 0]
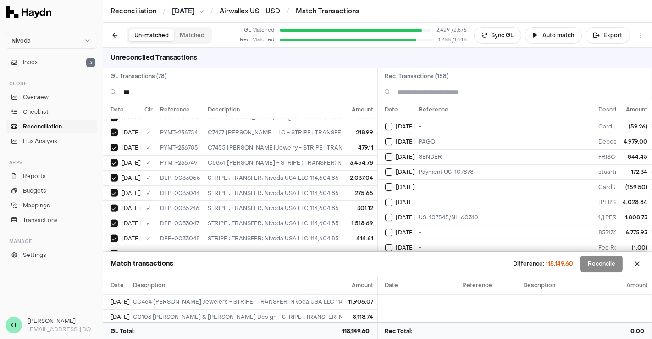
drag, startPoint x: 138, startPoint y: 98, endPoint x: 113, endPoint y: 94, distance: 24.6
click at [113, 94] on div "***" at bounding box center [240, 92] width 274 height 16
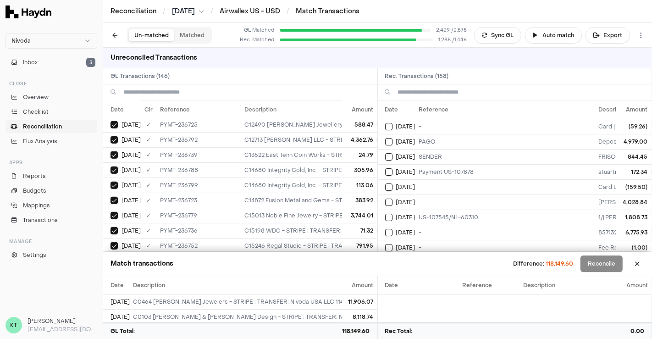
scroll to position [476, 0]
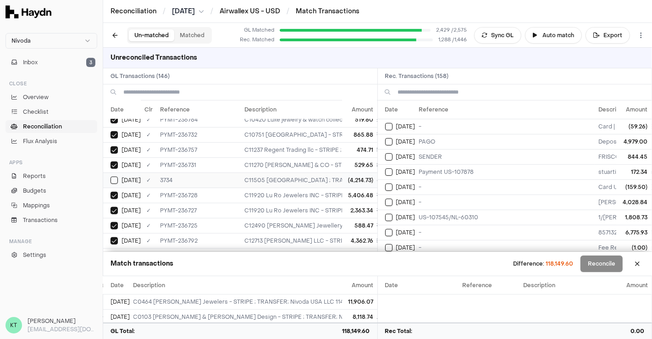
click at [114, 177] on button "Select GL transaction 8195412" at bounding box center [114, 180] width 7 height 7
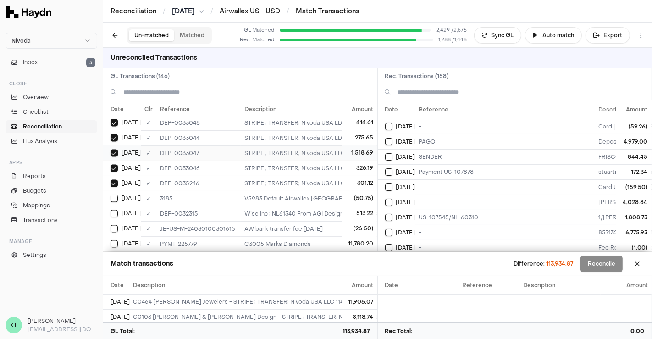
scroll to position [1478, 0]
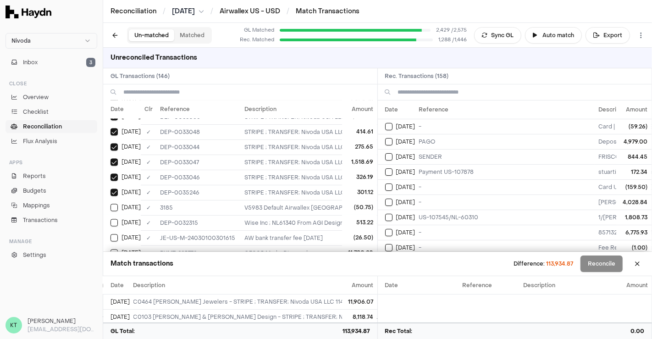
click at [556, 263] on span "113,934.87" at bounding box center [559, 263] width 27 height 7
copy span "113,934.87"
click at [639, 267] on button at bounding box center [637, 263] width 15 height 15
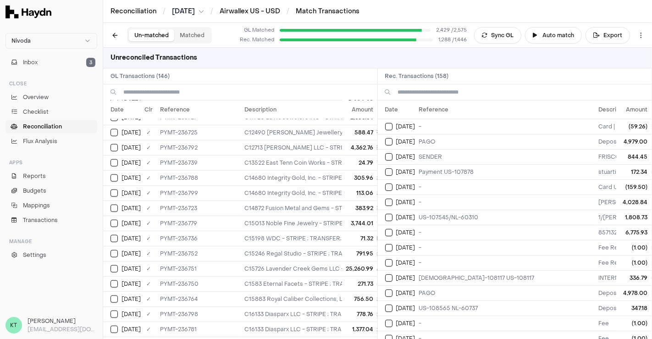
scroll to position [567, 0]
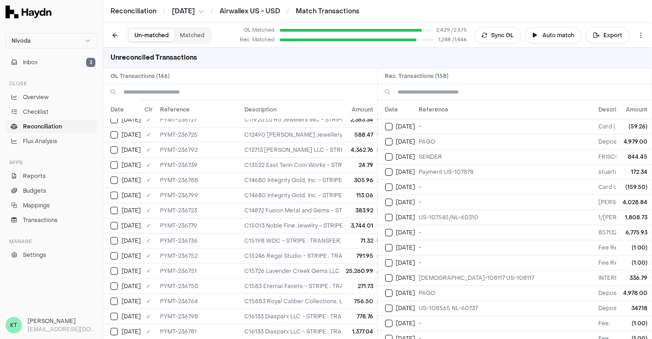
click at [183, 94] on input at bounding box center [246, 92] width 247 height 16
paste input "**********"
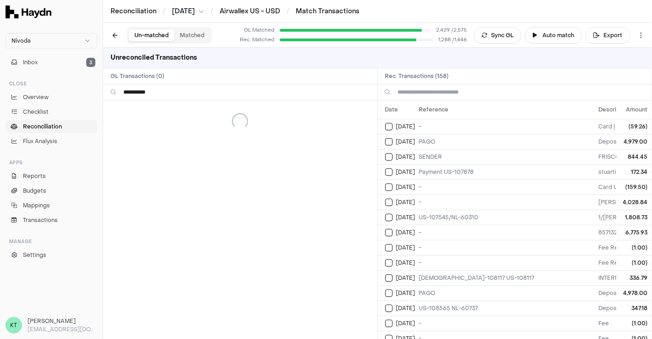
scroll to position [0, 0]
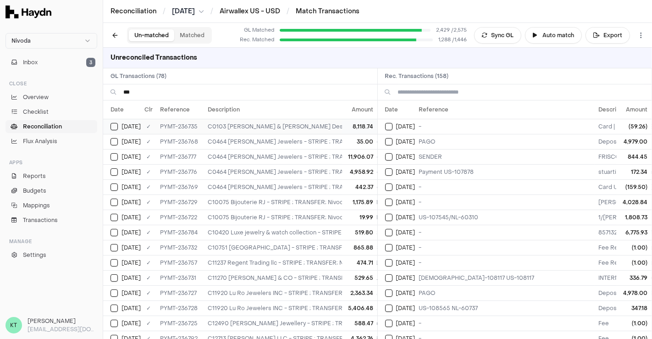
type input "***"
click at [252, 123] on td "C0103 [PERSON_NAME] & [PERSON_NAME] Design - STRIPE ; TRANSFER; Nivoda USA LLC …" at bounding box center [348, 126] width 288 height 15
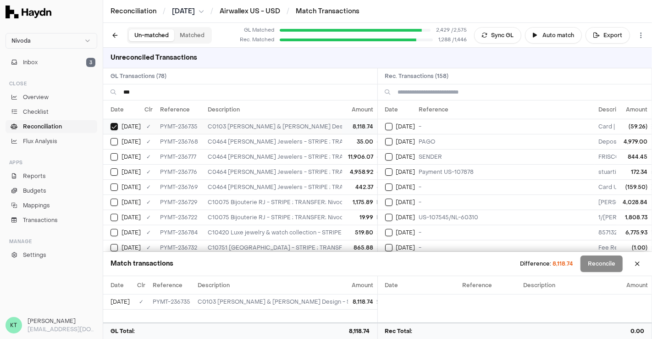
type button "on"
click at [111, 138] on button "on" at bounding box center [114, 141] width 7 height 7
type button "on"
click at [111, 153] on button "on" at bounding box center [114, 156] width 7 height 7
type button "on"
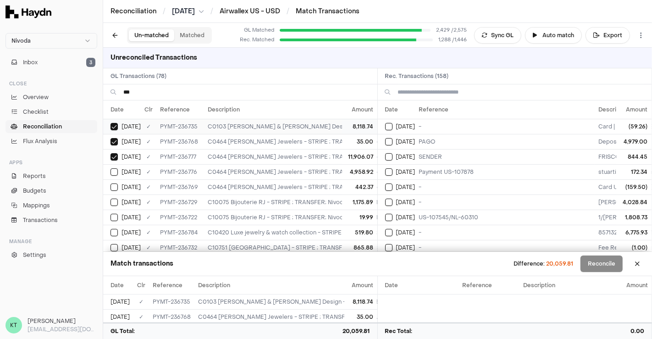
click at [111, 168] on button "on" at bounding box center [114, 171] width 7 height 7
type button "on"
click at [111, 183] on button "on" at bounding box center [114, 186] width 7 height 7
type button "on"
click at [111, 199] on button "on" at bounding box center [114, 202] width 7 height 7
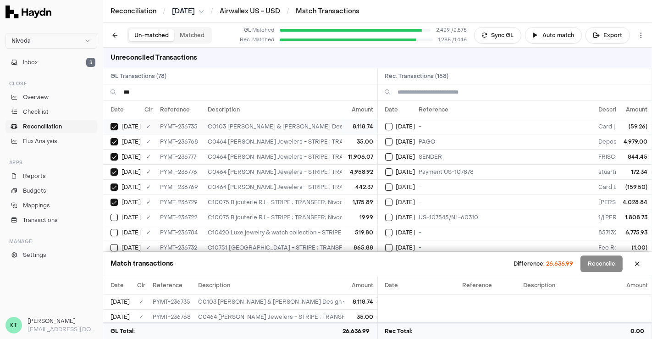
type button "on"
click at [111, 214] on button "on" at bounding box center [114, 217] width 7 height 7
type button "on"
click at [111, 229] on button "on" at bounding box center [114, 232] width 7 height 7
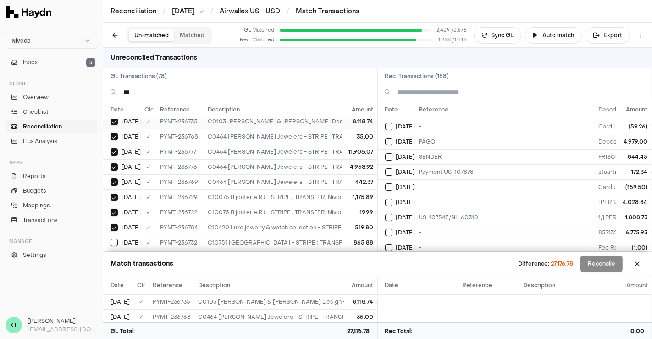
type button "on"
click at [111, 239] on button "on" at bounding box center [114, 242] width 7 height 7
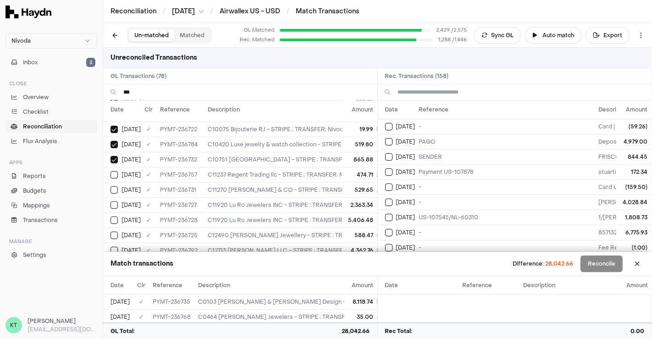
type button "on"
click at [111, 171] on button "on" at bounding box center [114, 174] width 7 height 7
type button "on"
click at [111, 186] on button "on" at bounding box center [114, 189] width 7 height 7
type button "on"
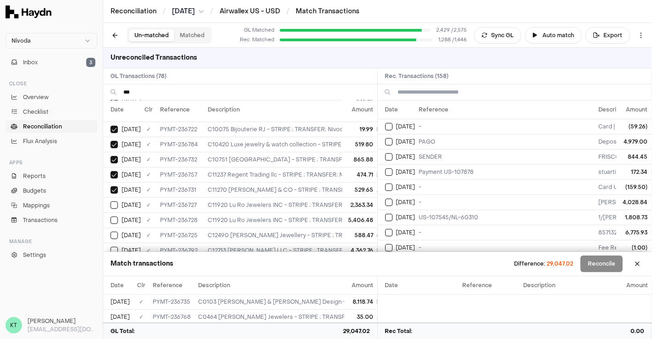
click at [111, 201] on button "on" at bounding box center [114, 204] width 7 height 7
type button "on"
click at [111, 217] on button "on" at bounding box center [114, 220] width 7 height 7
type button "on"
click at [111, 232] on button "on" at bounding box center [114, 235] width 7 height 7
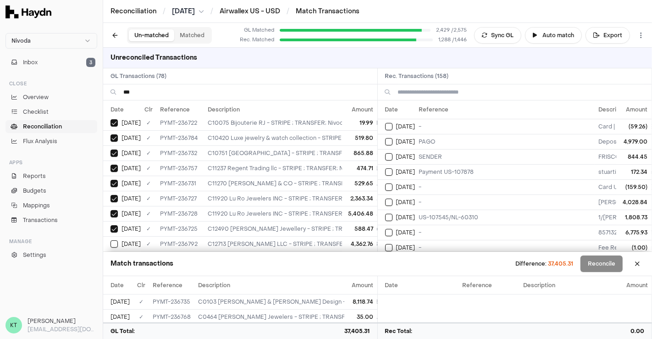
type button "on"
click at [111, 240] on button "on" at bounding box center [114, 243] width 7 height 7
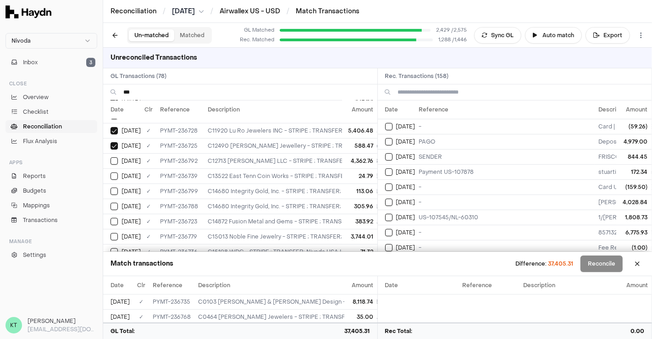
type button "on"
click at [111, 172] on button "on" at bounding box center [114, 175] width 7 height 7
type button "on"
click at [111, 188] on button "on" at bounding box center [114, 191] width 7 height 7
type button "on"
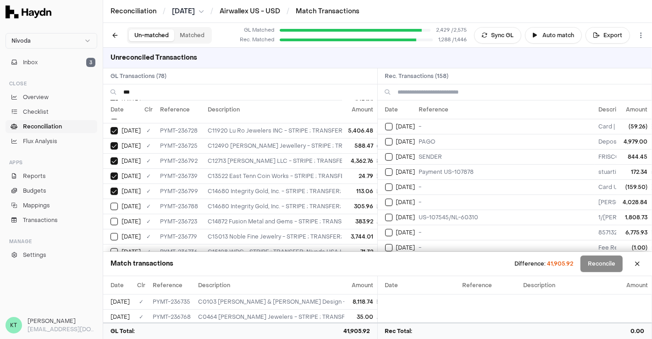
click at [111, 203] on button "on" at bounding box center [114, 206] width 7 height 7
type button "on"
click at [111, 218] on button "on" at bounding box center [114, 221] width 7 height 7
type button "on"
click at [111, 233] on button "on" at bounding box center [114, 236] width 7 height 7
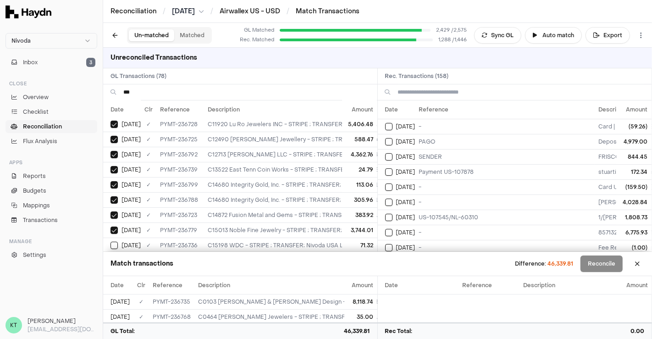
type button "on"
click at [111, 242] on button "on" at bounding box center [114, 245] width 7 height 7
type button "on"
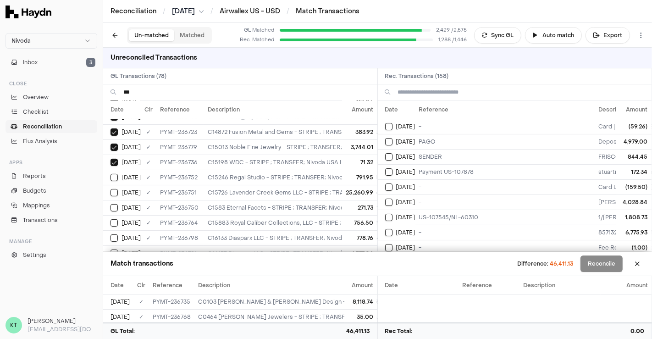
click at [111, 174] on button "on" at bounding box center [114, 177] width 7 height 7
type button "on"
click at [111, 189] on button "on" at bounding box center [114, 192] width 7 height 7
type button "on"
click at [111, 204] on button "on" at bounding box center [114, 207] width 7 height 7
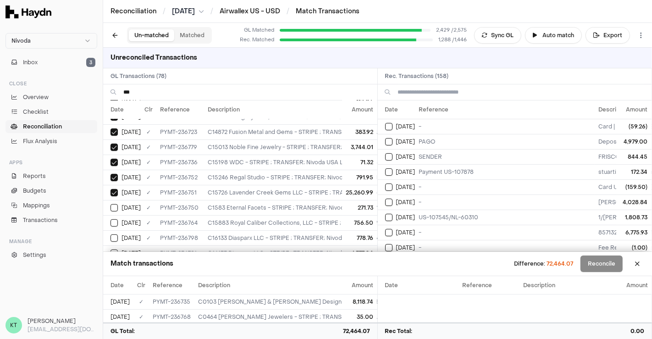
type button "on"
click at [111, 219] on button "on" at bounding box center [114, 222] width 7 height 7
type button "on"
click at [111, 234] on button "on" at bounding box center [114, 237] width 7 height 7
type button "on"
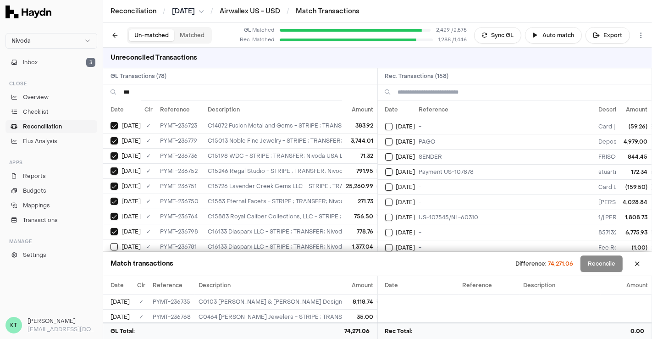
click at [111, 243] on button "on" at bounding box center [114, 246] width 7 height 7
type button "on"
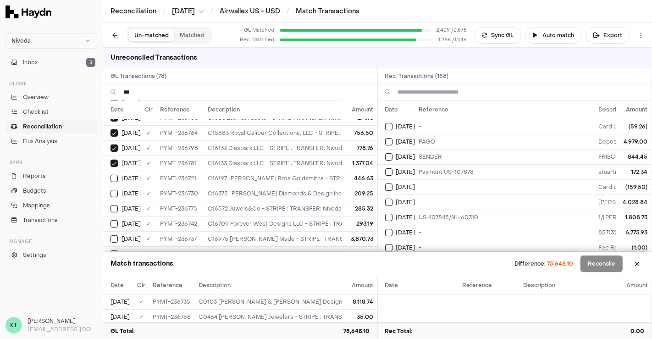
click at [111, 175] on button "on" at bounding box center [114, 178] width 7 height 7
type button "on"
click at [111, 190] on button "on" at bounding box center [114, 193] width 7 height 7
type button "on"
click at [111, 205] on button "on" at bounding box center [114, 208] width 7 height 7
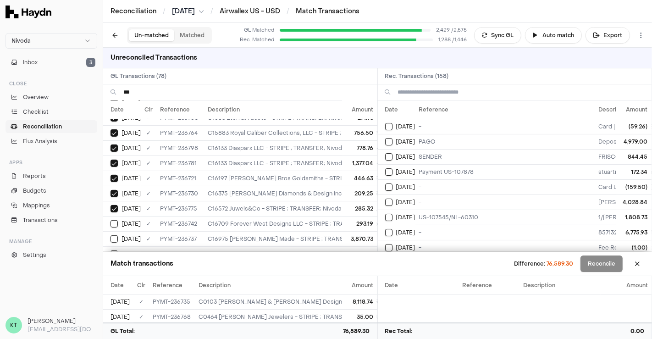
type button "on"
click at [111, 220] on button "on" at bounding box center [114, 223] width 7 height 7
type button "on"
click at [111, 235] on button "on" at bounding box center [114, 238] width 7 height 7
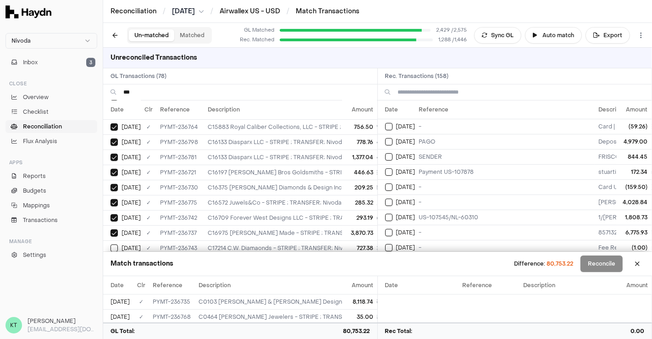
type button "on"
click at [111, 244] on button "on" at bounding box center [114, 247] width 7 height 7
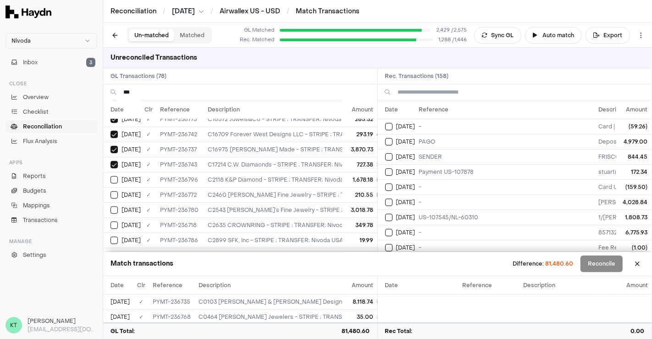
type button "on"
click at [111, 176] on button "on" at bounding box center [114, 179] width 7 height 7
type button "on"
click at [111, 191] on button "on" at bounding box center [114, 194] width 7 height 7
type button "on"
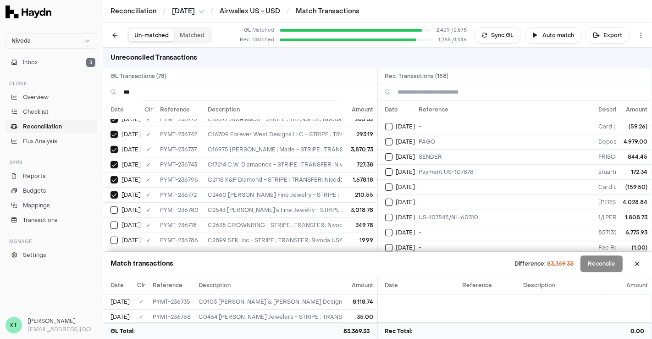
click at [111, 206] on button "on" at bounding box center [114, 209] width 7 height 7
type button "on"
click at [111, 222] on button "on" at bounding box center [114, 225] width 7 height 7
type button "on"
click at [111, 237] on button "on" at bounding box center [114, 240] width 7 height 7
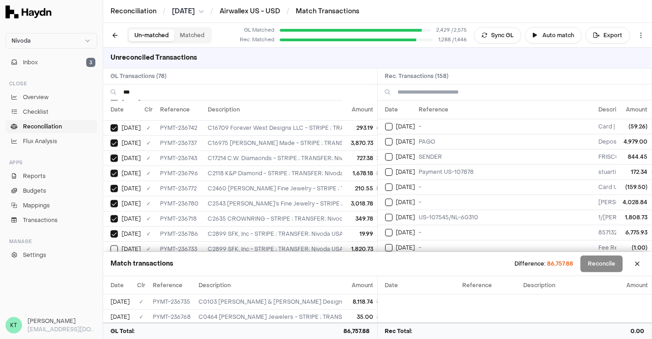
type button "on"
click at [111, 245] on button "on" at bounding box center [114, 248] width 7 height 7
type button "on"
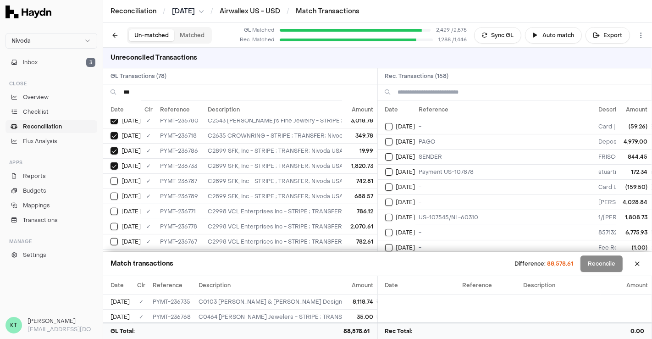
click at [111, 178] on button "on" at bounding box center [114, 181] width 7 height 7
type button "on"
click at [111, 208] on button "on" at bounding box center [114, 211] width 7 height 7
type button "on"
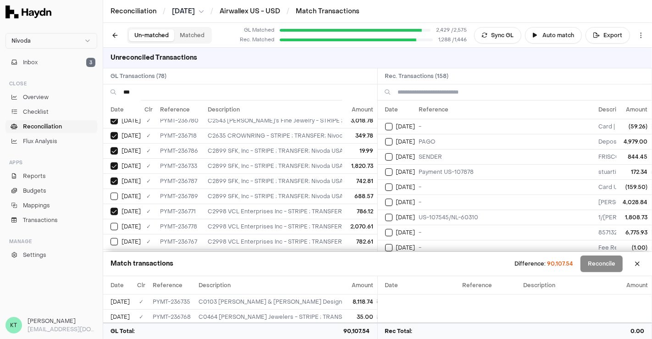
click at [111, 223] on button "on" at bounding box center [114, 226] width 7 height 7
type button "on"
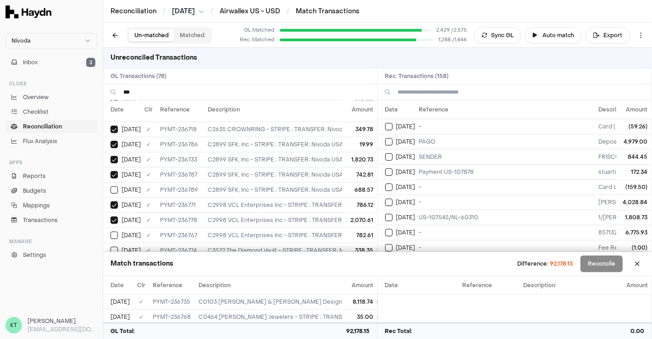
click at [111, 247] on button "on" at bounding box center [114, 250] width 7 height 7
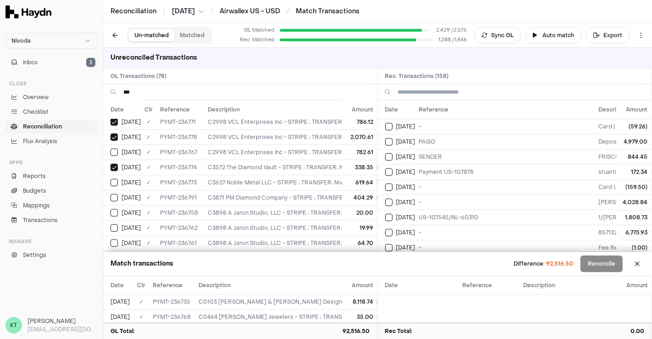
type button "on"
click at [111, 179] on button "on" at bounding box center [114, 182] width 7 height 7
type button "on"
click at [111, 209] on button "on" at bounding box center [114, 212] width 7 height 7
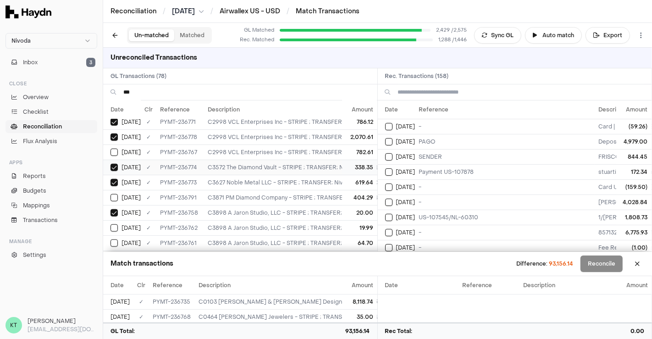
type button "on"
click at [111, 224] on button "on" at bounding box center [114, 227] width 7 height 7
type button "on"
click at [111, 239] on button "on" at bounding box center [114, 242] width 7 height 7
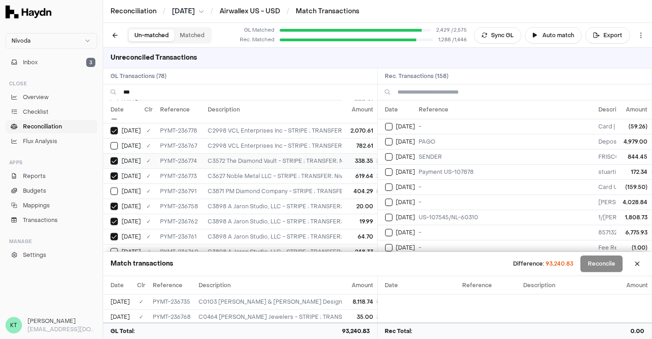
type button "on"
click at [111, 248] on button "on" at bounding box center [114, 251] width 7 height 7
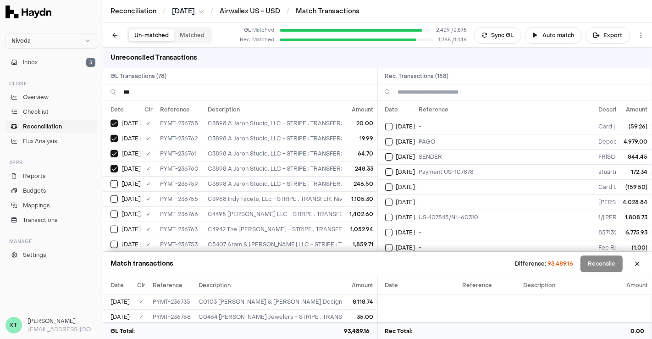
type button "on"
click at [111, 180] on button "on" at bounding box center [114, 183] width 7 height 7
type button "on"
click at [111, 195] on button "on" at bounding box center [114, 198] width 7 height 7
type button "on"
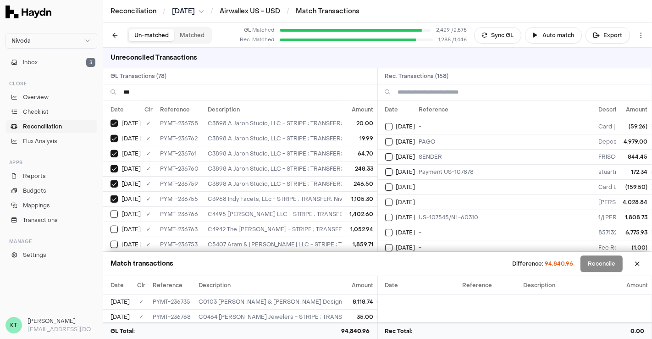
click at [111, 211] on button "on" at bounding box center [114, 214] width 7 height 7
type button "on"
click at [111, 226] on button "on" at bounding box center [114, 229] width 7 height 7
type button "on"
click at [111, 241] on button "on" at bounding box center [114, 244] width 7 height 7
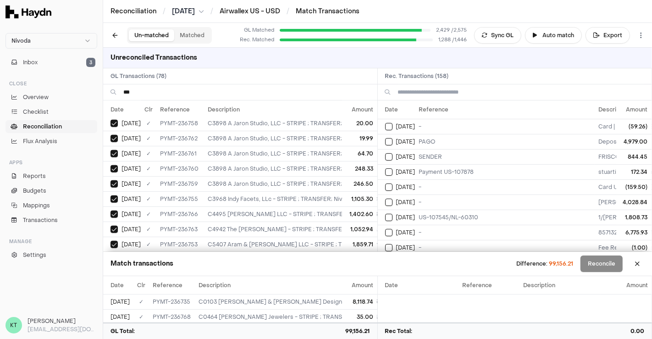
type button "on"
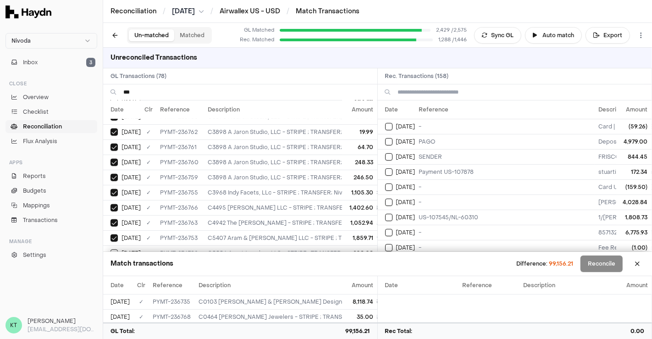
click at [111, 250] on button "on" at bounding box center [114, 253] width 7 height 7
type button "on"
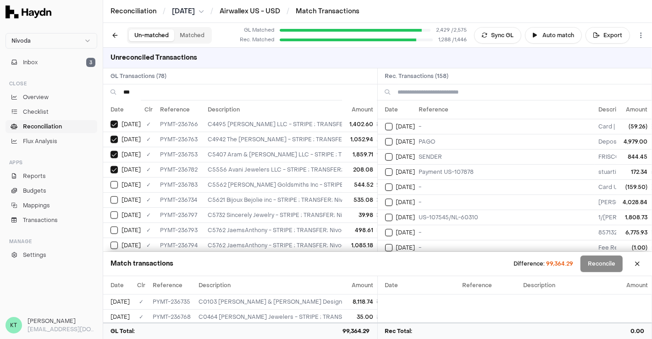
click at [111, 181] on button "on" at bounding box center [114, 184] width 7 height 7
type button "on"
click at [111, 196] on button "on" at bounding box center [114, 199] width 7 height 7
type button "on"
click at [111, 211] on button "on" at bounding box center [114, 214] width 7 height 7
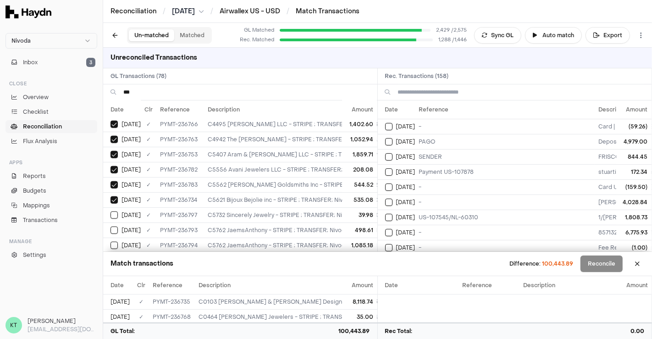
type button "on"
click at [111, 227] on button "on" at bounding box center [114, 230] width 7 height 7
type button "on"
click at [111, 242] on button "on" at bounding box center [114, 245] width 7 height 7
type button "on"
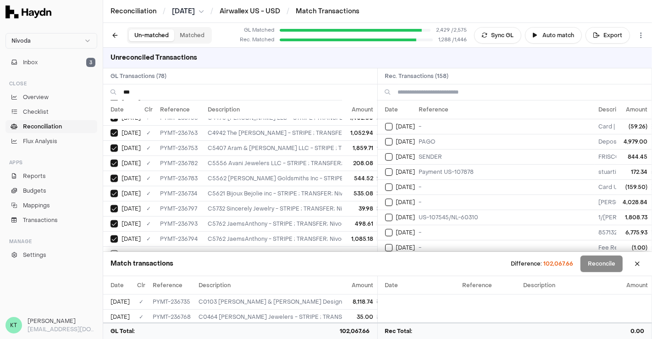
click at [111, 250] on button "on" at bounding box center [114, 253] width 7 height 7
type button "on"
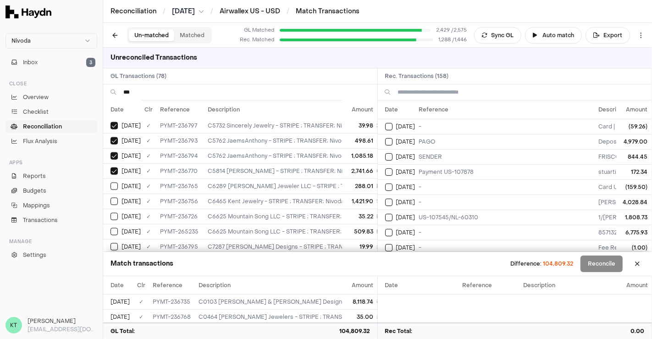
click at [111, 183] on button "on" at bounding box center [114, 186] width 7 height 7
type button "on"
click at [111, 198] on button "on" at bounding box center [114, 201] width 7 height 7
type button "on"
click at [111, 213] on button "on" at bounding box center [114, 216] width 7 height 7
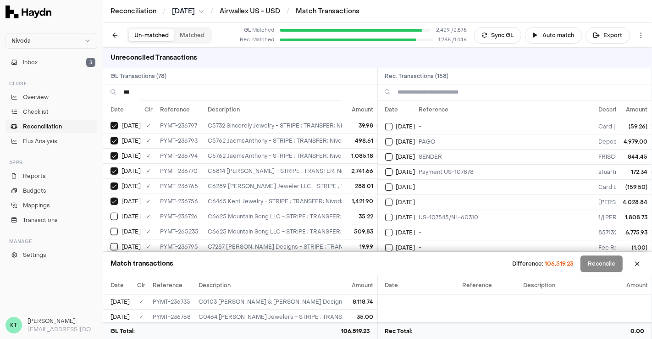
type button "on"
click at [111, 228] on button "on" at bounding box center [114, 231] width 7 height 7
type button "on"
click at [111, 243] on button "on" at bounding box center [114, 246] width 7 height 7
type button "on"
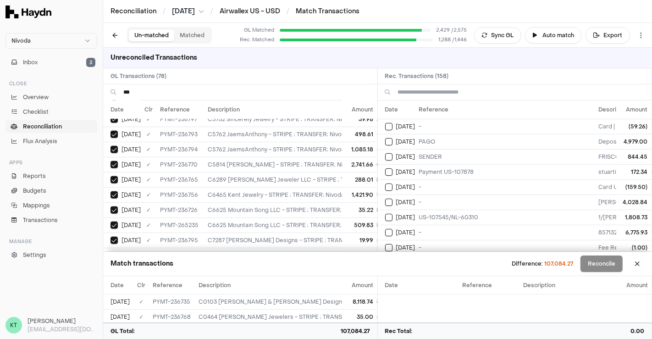
click at [111, 252] on button "on" at bounding box center [114, 255] width 7 height 7
type button "on"
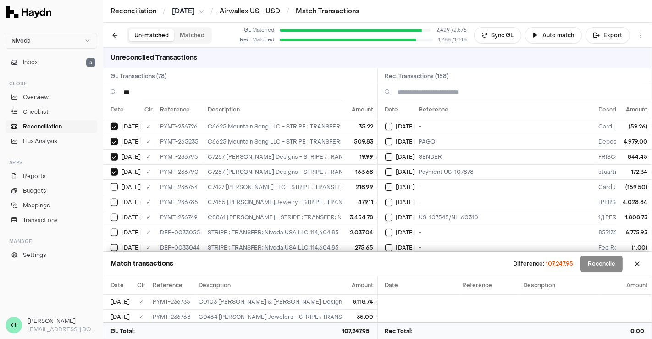
click at [111, 183] on button "on" at bounding box center [114, 186] width 7 height 7
type button "on"
click at [111, 199] on button "on" at bounding box center [114, 202] width 7 height 7
type button "on"
click at [111, 214] on button "on" at bounding box center [114, 217] width 7 height 7
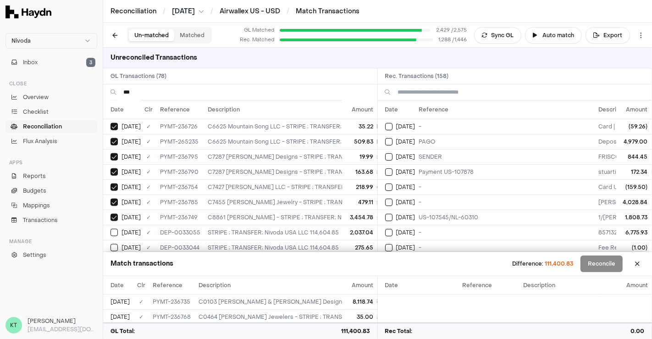
type button "on"
click at [111, 244] on button "on" at bounding box center [114, 247] width 7 height 7
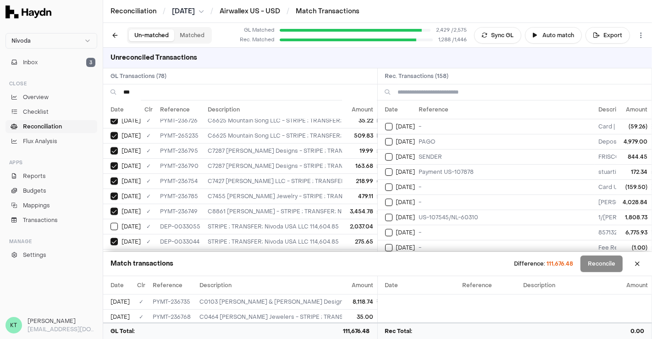
type button "on"
click at [111, 253] on button "on" at bounding box center [114, 256] width 7 height 7
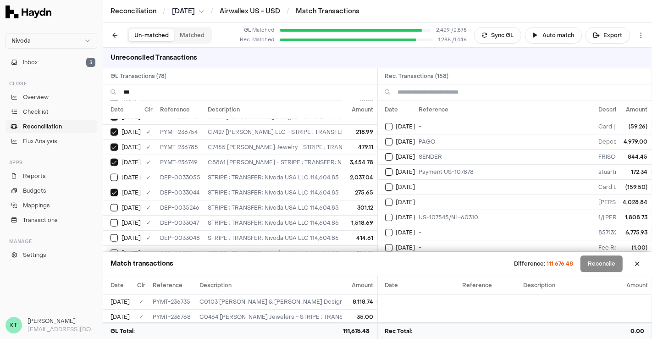
type button "on"
click at [111, 219] on button "on" at bounding box center [114, 222] width 7 height 7
type button "on"
click at [111, 234] on button "on" at bounding box center [114, 237] width 7 height 7
type button "on"
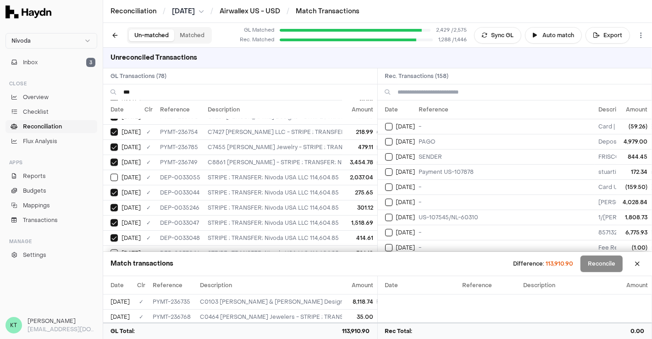
click at [111, 250] on button "on" at bounding box center [114, 253] width 7 height 7
click at [385, 123] on button "on" at bounding box center [388, 126] width 7 height 7
click at [385, 138] on button "on" at bounding box center [388, 141] width 7 height 7
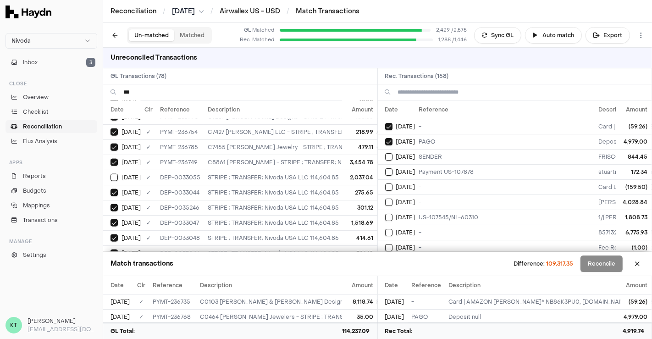
click at [385, 153] on button "on" at bounding box center [388, 156] width 7 height 7
click at [386, 153] on button "Select reconciliation transaction 47131" at bounding box center [388, 156] width 7 height 7
click at [387, 142] on button "Select reconciliation transaction 47095" at bounding box center [388, 141] width 7 height 7
click at [387, 129] on button "Select reconciliation transaction 46877" at bounding box center [388, 126] width 7 height 7
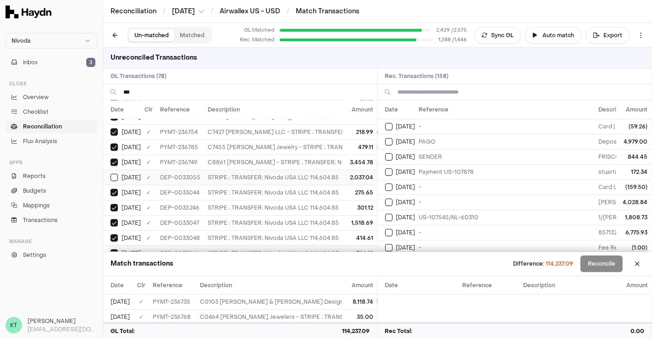
click at [112, 174] on button "on" at bounding box center [114, 177] width 7 height 7
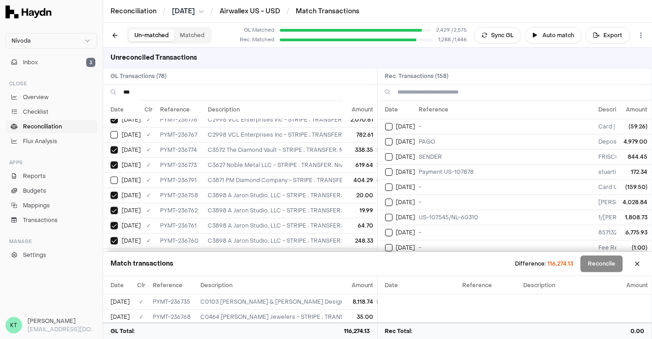
scroll to position [641, 0]
click at [120, 178] on div "on [DATE]" at bounding box center [126, 181] width 30 height 7
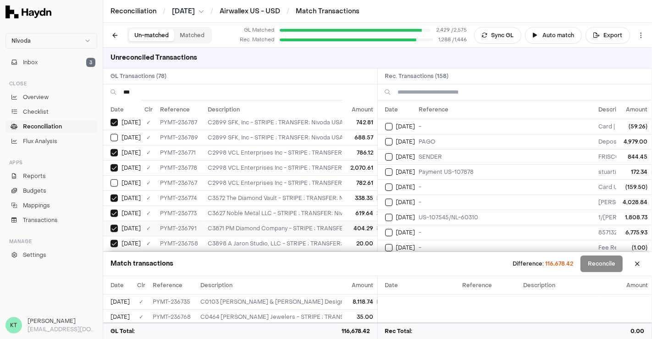
click at [120, 179] on div "on [DATE]" at bounding box center [126, 182] width 30 height 7
click at [129, 179] on span "[DATE]" at bounding box center [131, 182] width 19 height 7
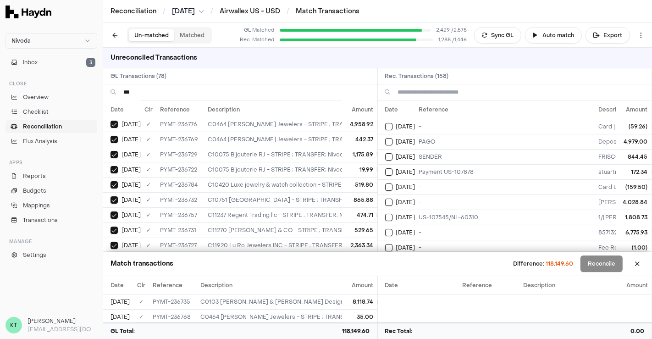
scroll to position [0, 0]
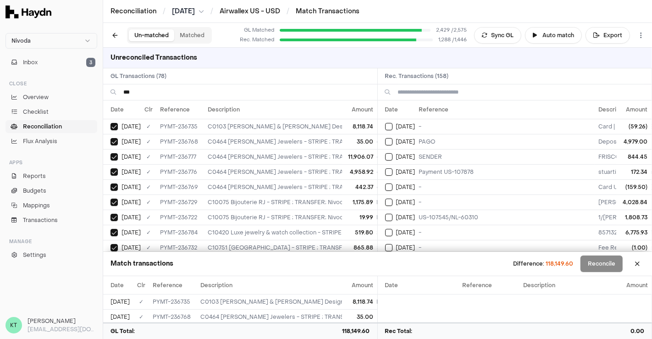
click at [177, 90] on input "***" at bounding box center [246, 92] width 247 height 16
type input "*"
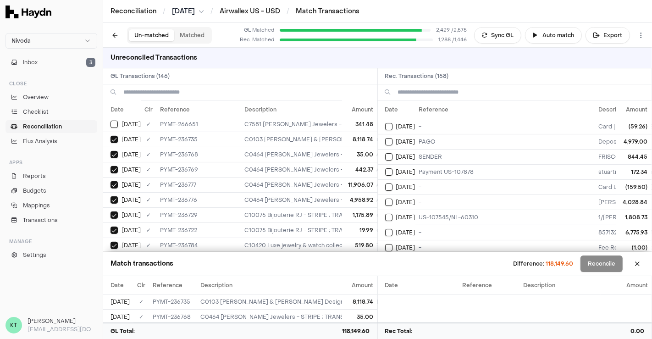
scroll to position [476, 0]
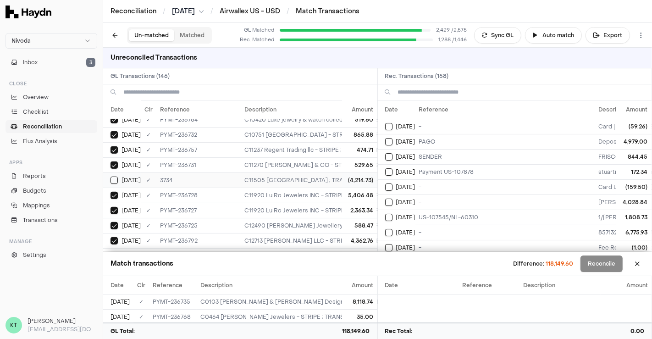
click at [115, 177] on button "Select GL transaction 8195412" at bounding box center [114, 180] width 7 height 7
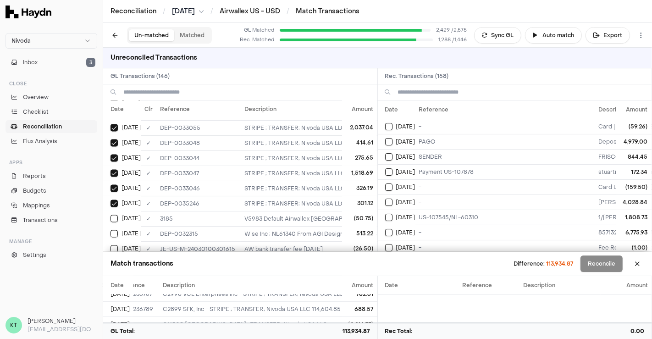
scroll to position [1158, 110]
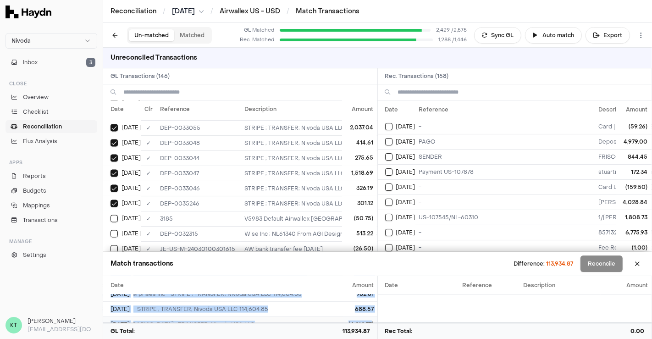
drag, startPoint x: 108, startPoint y: 301, endPoint x: 366, endPoint y: 311, distance: 257.5
copy tbody "May 19 ✓ PYMT-236735 C0103 Ken & Dana Design - STRIPE ; TRANSFER; Nivoda USA LL…"
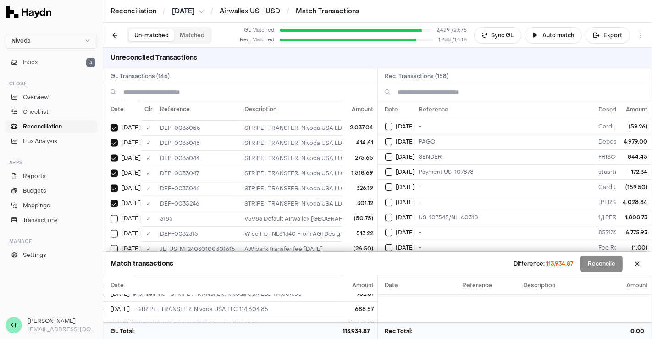
click at [339, 260] on div "Match transactions Difference: 113,934.87 Reconcile" at bounding box center [377, 264] width 549 height 24
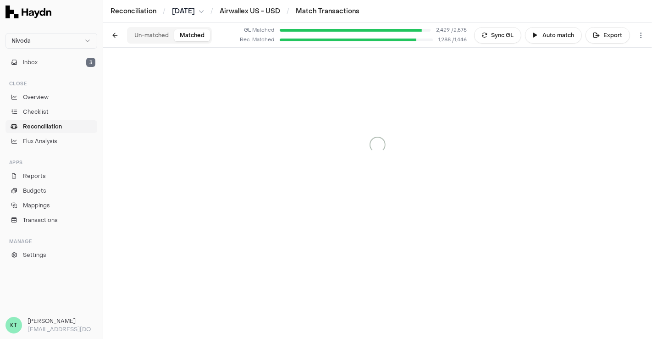
click at [188, 33] on button "Matched" at bounding box center [192, 35] width 36 height 12
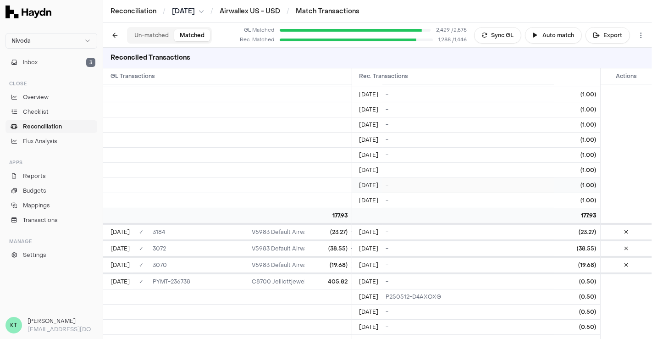
scroll to position [31434, 0]
click at [625, 321] on icon at bounding box center [627, 342] width 4 height 6
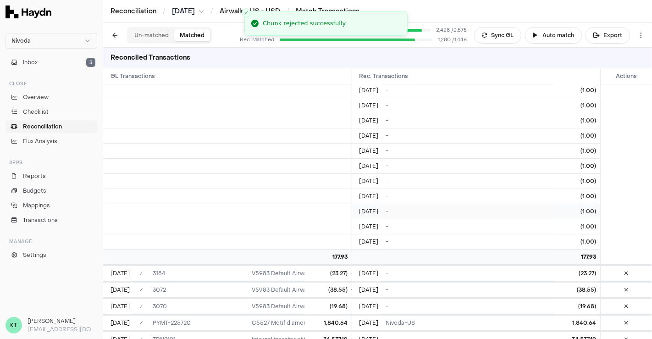
scroll to position [31181, 0]
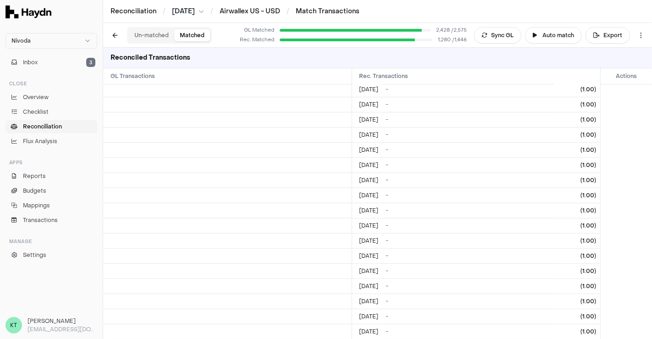
click at [153, 33] on button "Un-matched" at bounding box center [151, 35] width 45 height 12
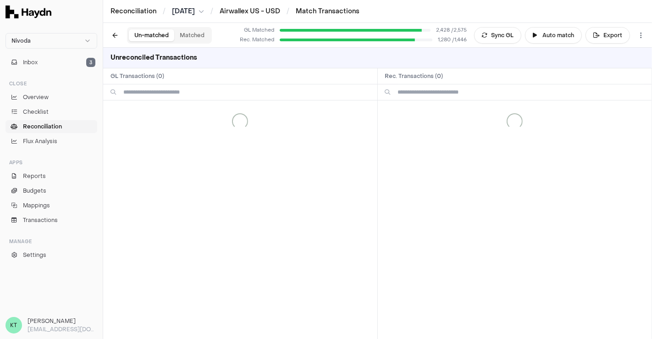
click at [144, 33] on button "Un-matched" at bounding box center [151, 35] width 45 height 12
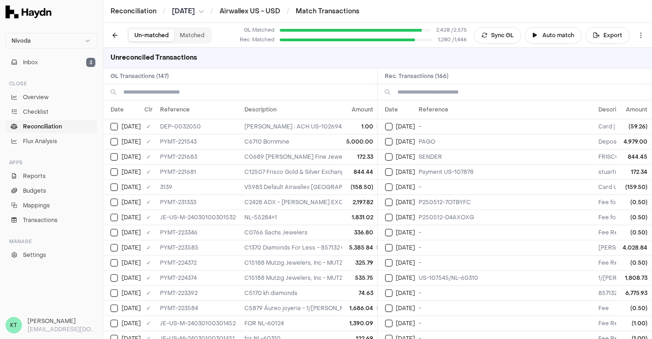
click at [172, 91] on input at bounding box center [246, 92] width 247 height 16
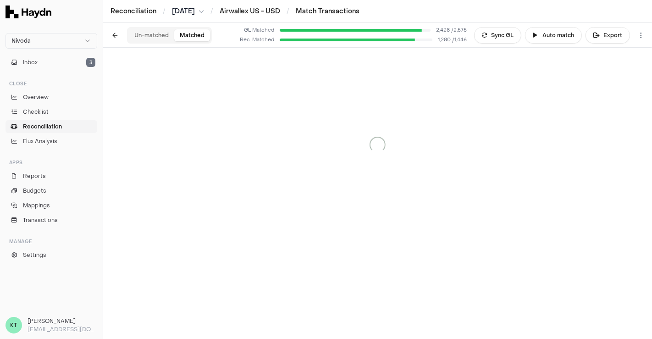
click at [188, 33] on button "Matched" at bounding box center [192, 35] width 36 height 12
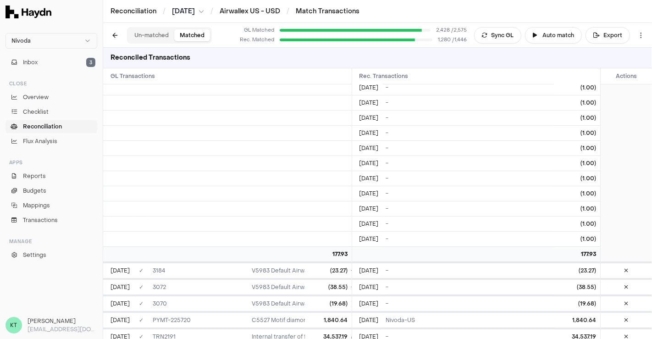
scroll to position [31395, 0]
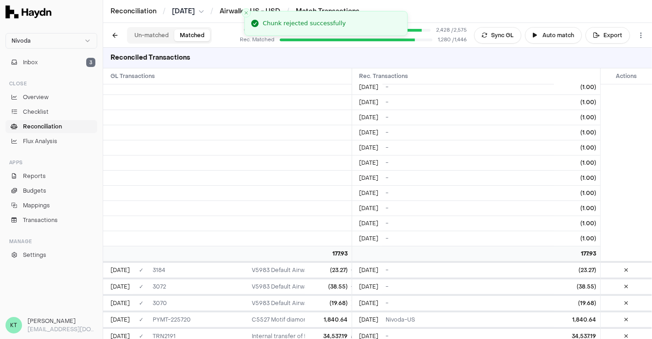
scroll to position [31463, 0]
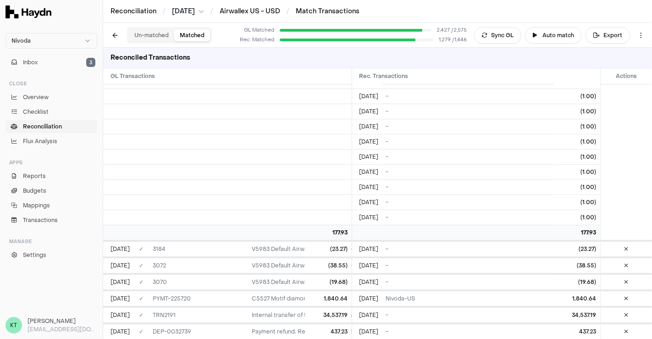
click at [155, 33] on button "Un-matched" at bounding box center [151, 35] width 45 height 12
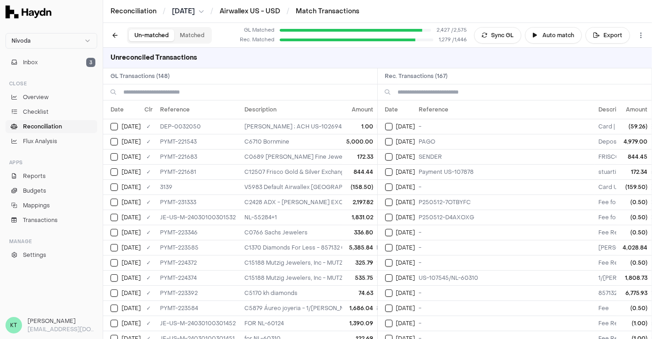
scroll to position [731, 0]
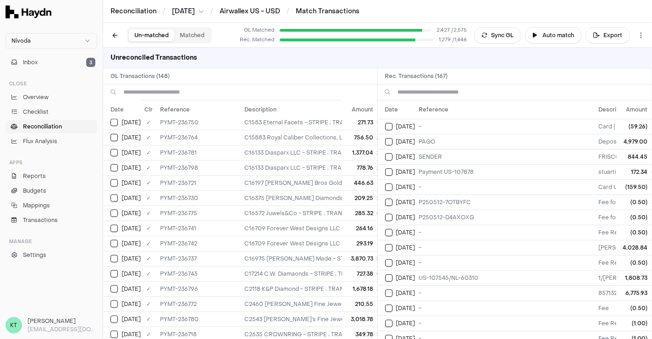
paste input "**********"
click at [222, 94] on input at bounding box center [246, 92] width 247 height 16
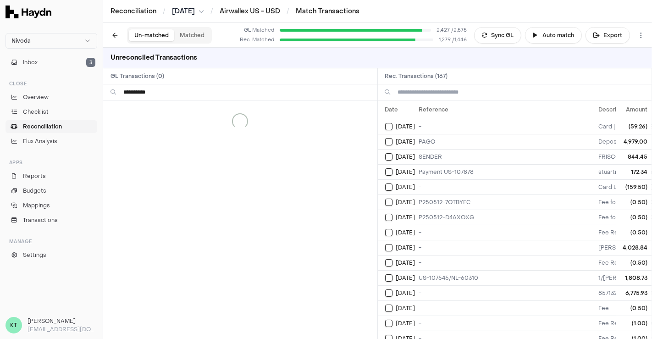
scroll to position [0, 0]
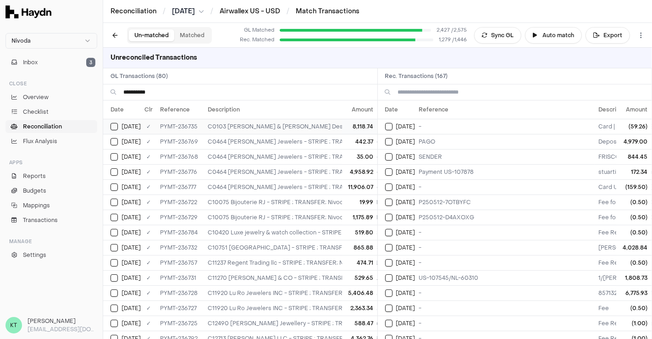
type input "**********"
click at [166, 122] on td "PYMT-236735" at bounding box center [180, 126] width 48 height 15
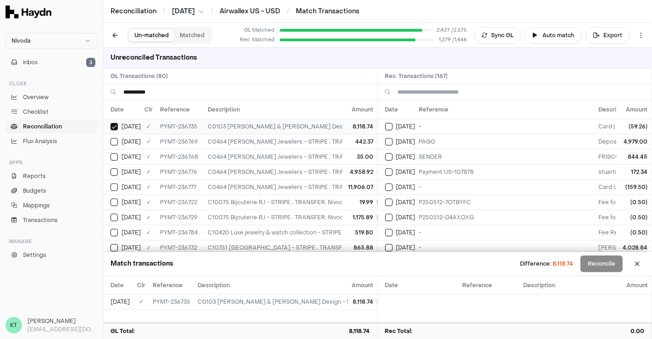
type button "on"
click at [111, 138] on button "on" at bounding box center [114, 141] width 7 height 7
type button "on"
click at [111, 153] on button "on" at bounding box center [114, 156] width 7 height 7
type button "on"
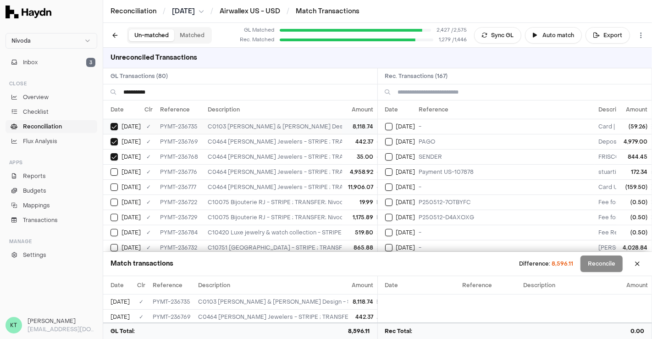
click at [111, 168] on button "on" at bounding box center [114, 171] width 7 height 7
type button "on"
click at [111, 183] on button "on" at bounding box center [114, 186] width 7 height 7
type button "on"
click at [111, 199] on button "on" at bounding box center [114, 202] width 7 height 7
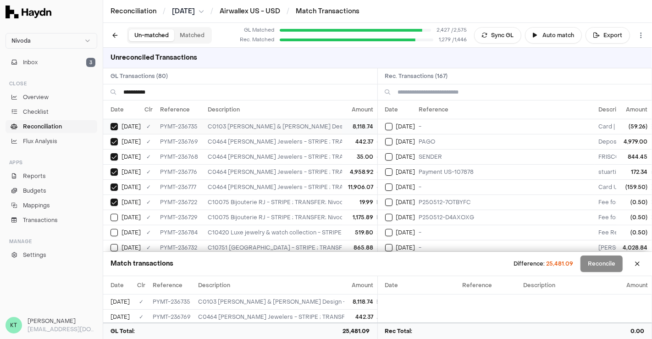
type button "on"
click at [111, 214] on button "on" at bounding box center [114, 217] width 7 height 7
type button "on"
click at [111, 229] on button "on" at bounding box center [114, 232] width 7 height 7
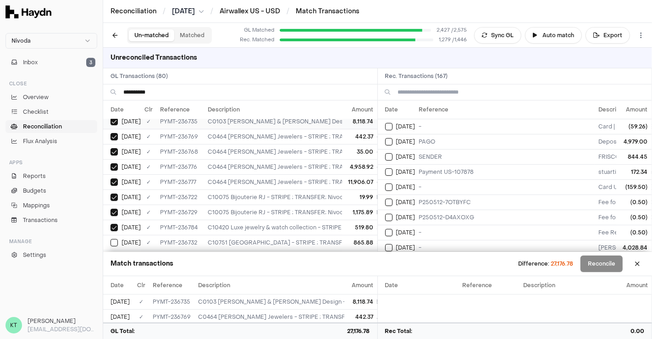
type button "on"
click at [111, 239] on button "on" at bounding box center [114, 242] width 7 height 7
type button "on"
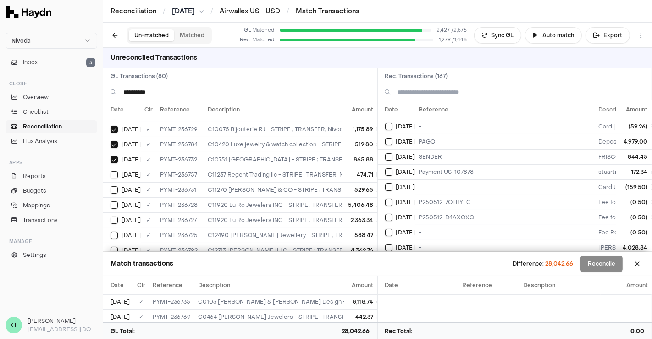
click at [111, 171] on button "on" at bounding box center [114, 174] width 7 height 7
type button "on"
click at [111, 186] on button "on" at bounding box center [114, 189] width 7 height 7
type button "on"
click at [111, 201] on button "on" at bounding box center [114, 204] width 7 height 7
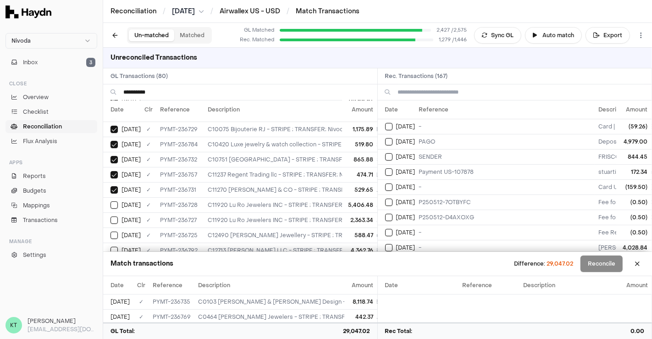
type button "on"
click at [111, 217] on button "on" at bounding box center [114, 220] width 7 height 7
type button "on"
click at [111, 232] on button "on" at bounding box center [114, 235] width 7 height 7
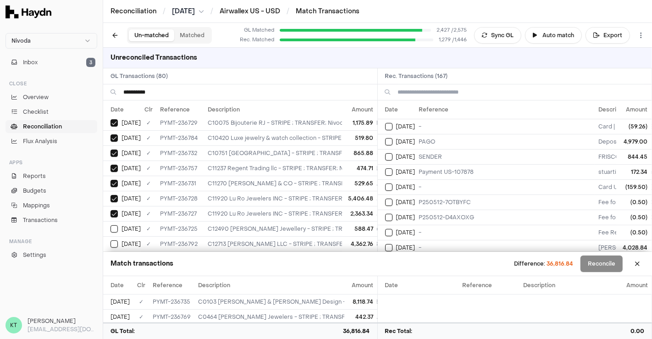
type button "on"
click at [111, 240] on button "on" at bounding box center [114, 243] width 7 height 7
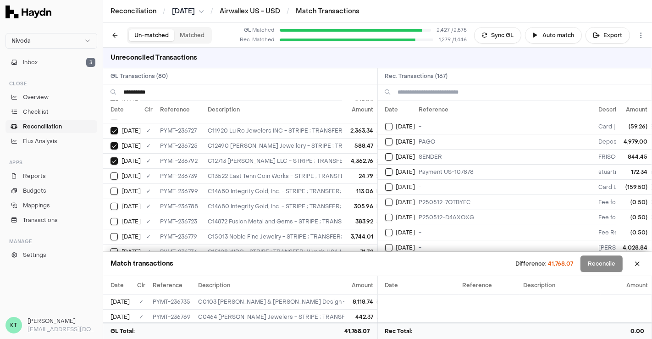
type button "on"
click at [111, 172] on button "on" at bounding box center [114, 175] width 7 height 7
type button "on"
click at [111, 188] on button "on" at bounding box center [114, 191] width 7 height 7
type button "on"
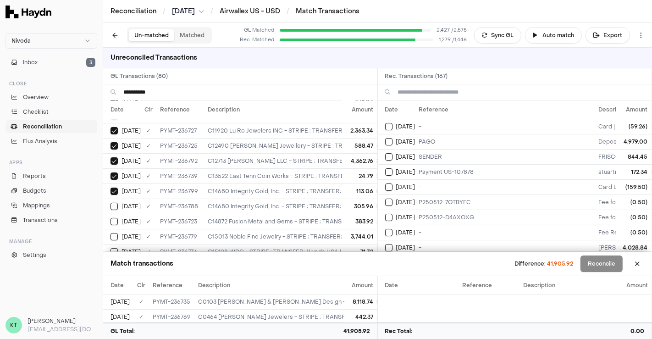
click at [111, 203] on button "on" at bounding box center [114, 206] width 7 height 7
type button "on"
click at [111, 218] on button "on" at bounding box center [114, 221] width 7 height 7
click at [111, 218] on button "Select GL transaction 8197296" at bounding box center [114, 221] width 7 height 7
type button "on"
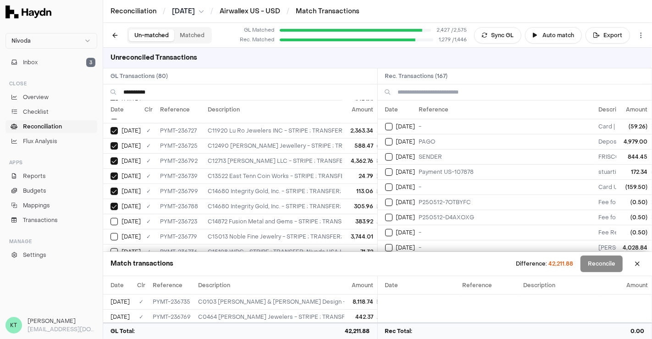
click at [111, 233] on button "on" at bounding box center [114, 236] width 7 height 7
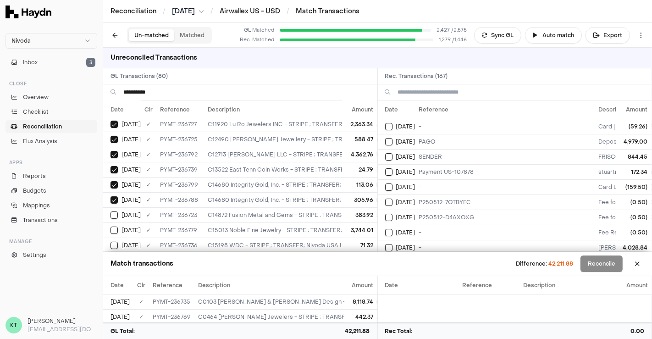
type button "on"
click at [111, 242] on button "on" at bounding box center [114, 245] width 7 height 7
type button "on"
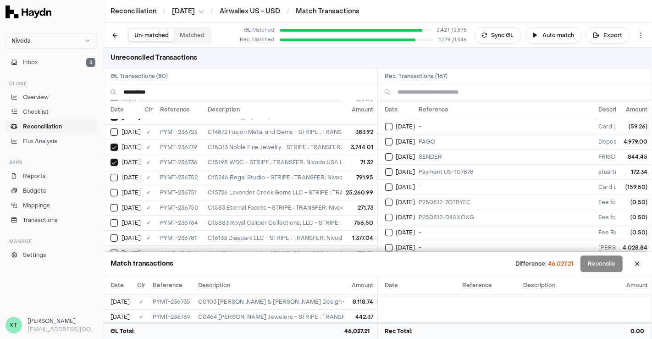
click at [111, 174] on button "on" at bounding box center [114, 177] width 7 height 7
type button "on"
click at [111, 189] on button "on" at bounding box center [114, 192] width 7 height 7
type button "on"
click at [111, 204] on button "on" at bounding box center [114, 207] width 7 height 7
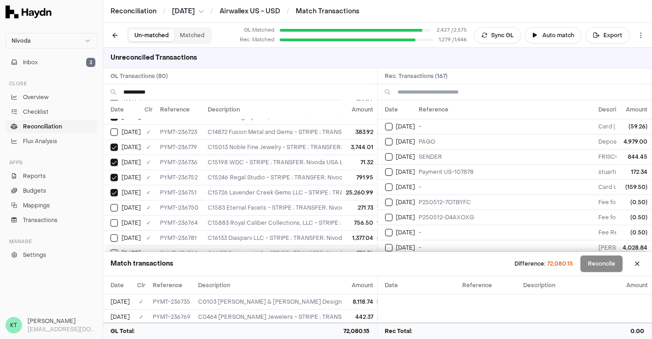
type button "on"
click at [111, 219] on button "on" at bounding box center [114, 222] width 7 height 7
type button "on"
click at [111, 234] on button "on" at bounding box center [114, 237] width 7 height 7
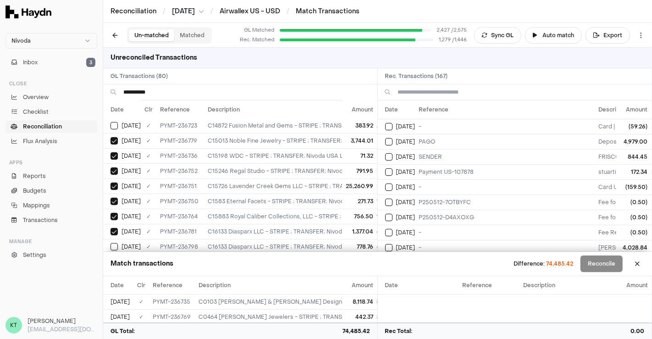
type button "on"
click at [111, 243] on button "on" at bounding box center [114, 246] width 7 height 7
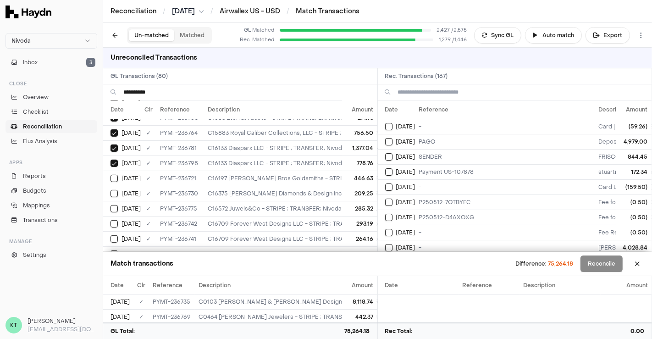
type button "on"
click at [111, 175] on button "on" at bounding box center [114, 178] width 7 height 7
click at [111, 175] on button "Select GL transaction 8197294" at bounding box center [114, 178] width 7 height 7
type button "on"
click at [111, 190] on button "on" at bounding box center [114, 193] width 7 height 7
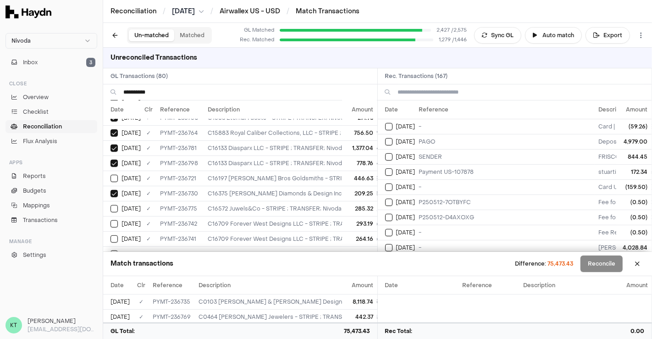
type button "on"
click at [111, 205] on button "on" at bounding box center [114, 208] width 7 height 7
type button "on"
click at [111, 220] on button "on" at bounding box center [114, 223] width 7 height 7
type button "on"
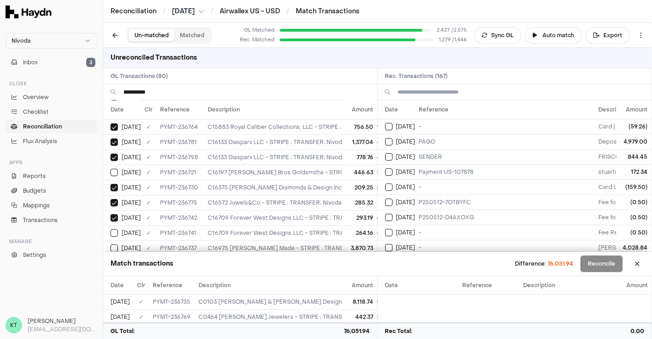
type button "on"
click at [111, 244] on button "on" at bounding box center [114, 247] width 7 height 7
type button "on"
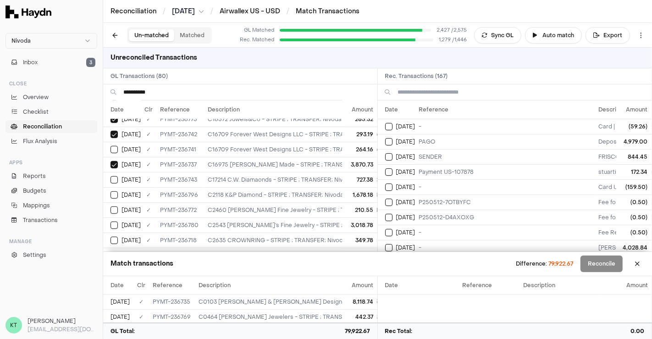
click at [111, 176] on button "on" at bounding box center [114, 179] width 7 height 7
type button "on"
click at [111, 191] on button "on" at bounding box center [114, 194] width 7 height 7
type button "on"
click at [111, 206] on button "on" at bounding box center [114, 209] width 7 height 7
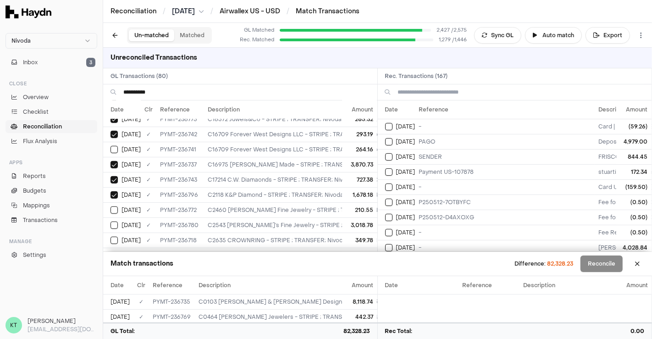
type button "on"
click at [111, 222] on button "on" at bounding box center [114, 225] width 7 height 7
type button "on"
click at [111, 237] on button "on" at bounding box center [114, 240] width 7 height 7
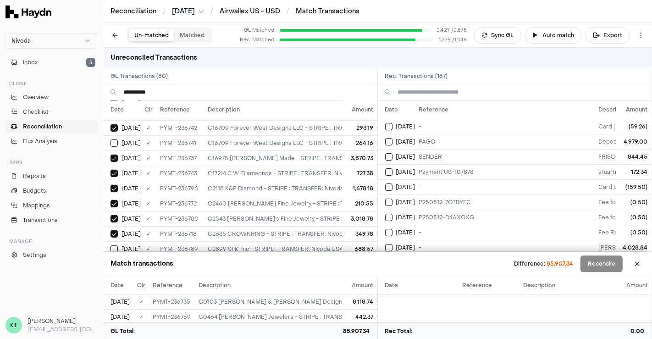
type button "on"
click at [111, 245] on button "on" at bounding box center [114, 248] width 7 height 7
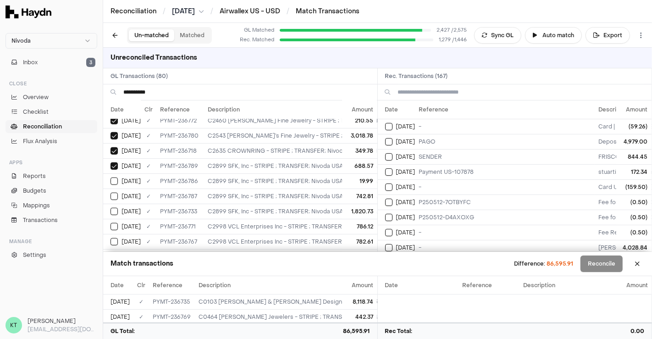
type button "on"
click at [111, 178] on button "on" at bounding box center [114, 181] width 7 height 7
type button "on"
click at [111, 193] on button "on" at bounding box center [114, 196] width 7 height 7
type button "on"
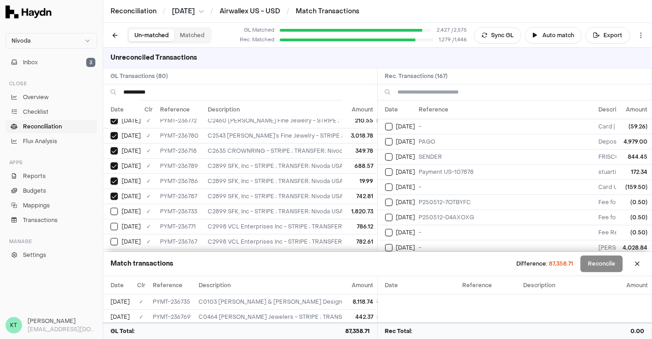
type button "on"
click at [111, 223] on button "on" at bounding box center [114, 226] width 7 height 7
type button "on"
click at [111, 238] on button "on" at bounding box center [114, 241] width 7 height 7
type button "on"
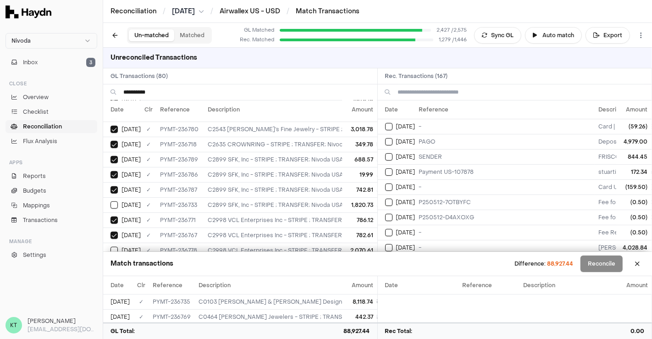
click at [111, 247] on button "on" at bounding box center [114, 250] width 7 height 7
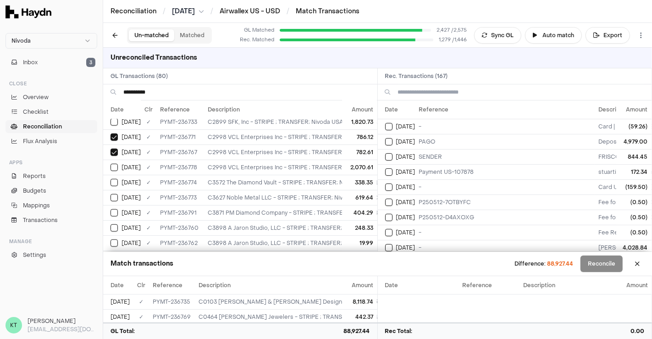
type button "on"
click at [111, 179] on button "on" at bounding box center [114, 182] width 7 height 7
type button "on"
click at [111, 194] on button "on" at bounding box center [114, 197] width 7 height 7
type button "on"
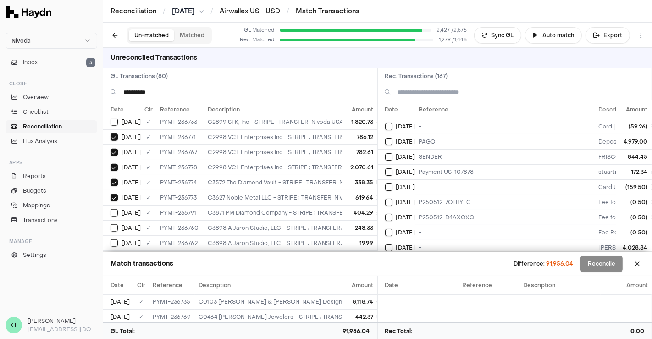
click at [111, 209] on button "on" at bounding box center [114, 212] width 7 height 7
type button "on"
click at [111, 224] on button "on" at bounding box center [114, 227] width 7 height 7
type button "on"
click at [111, 239] on button "on" at bounding box center [114, 242] width 7 height 7
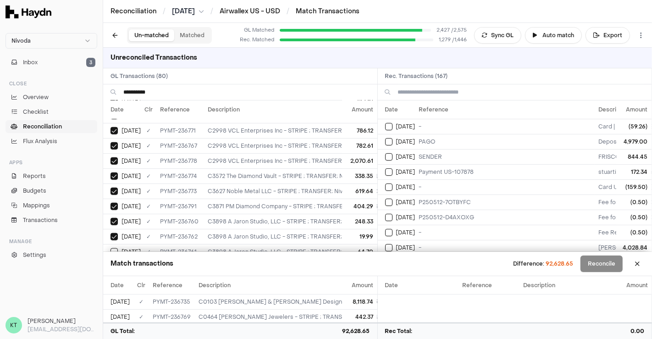
type button "on"
click at [111, 248] on button "on" at bounding box center [114, 251] width 7 height 7
type button "on"
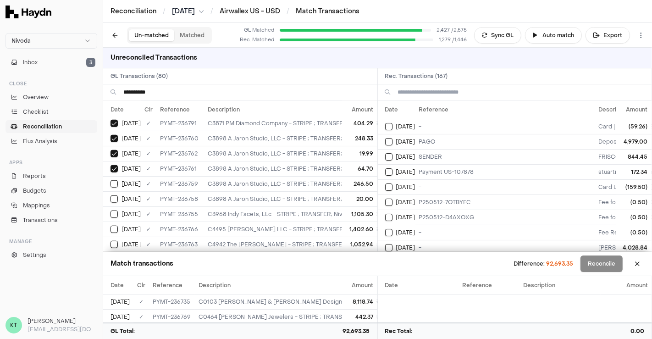
click at [111, 180] on button "on" at bounding box center [114, 183] width 7 height 7
type button "on"
click at [111, 195] on button "on" at bounding box center [114, 198] width 7 height 7
type button "on"
click at [111, 211] on button "on" at bounding box center [114, 214] width 7 height 7
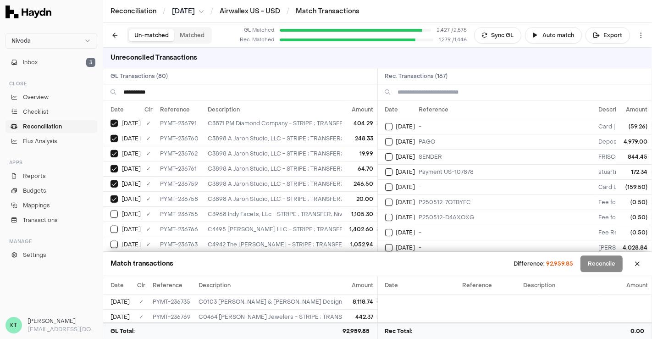
type button "on"
click at [111, 241] on button "on" at bounding box center [114, 244] width 7 height 7
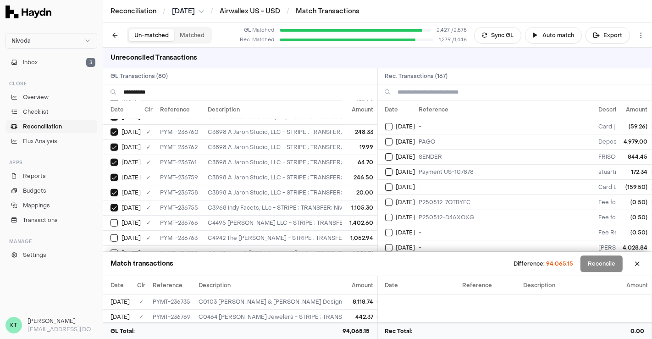
type button "on"
click at [111, 250] on button "on" at bounding box center [114, 253] width 7 height 7
type button "on"
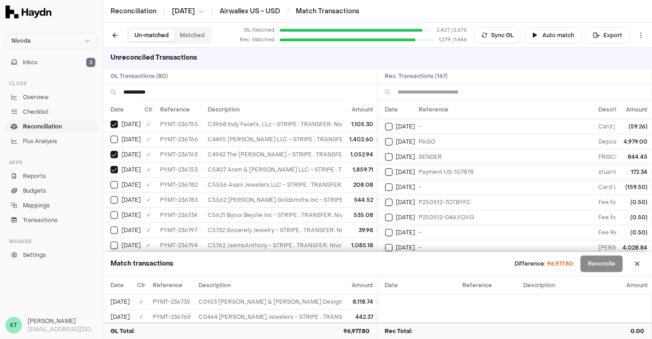
click at [111, 181] on button "on" at bounding box center [114, 184] width 7 height 7
type button "on"
click at [111, 196] on button "on" at bounding box center [114, 199] width 7 height 7
type button "on"
click at [111, 211] on button "on" at bounding box center [114, 214] width 7 height 7
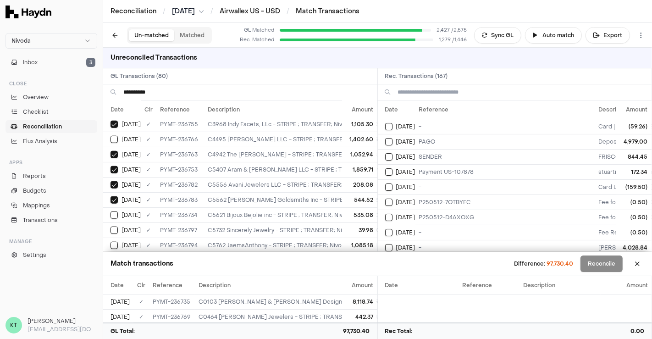
type button "on"
click at [111, 242] on button "on" at bounding box center [114, 245] width 7 height 7
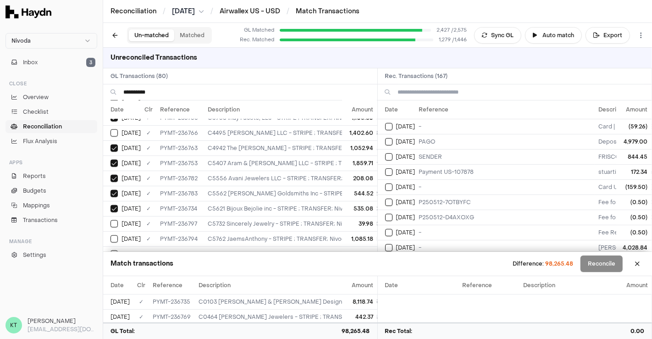
type button "on"
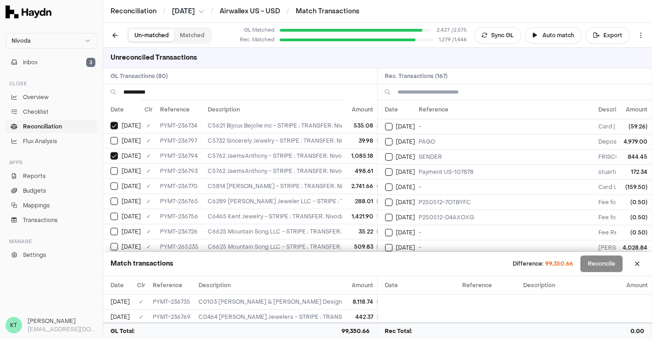
click at [111, 183] on button "on" at bounding box center [114, 186] width 7 height 7
type button "on"
click at [111, 213] on button "on" at bounding box center [114, 216] width 7 height 7
type button "on"
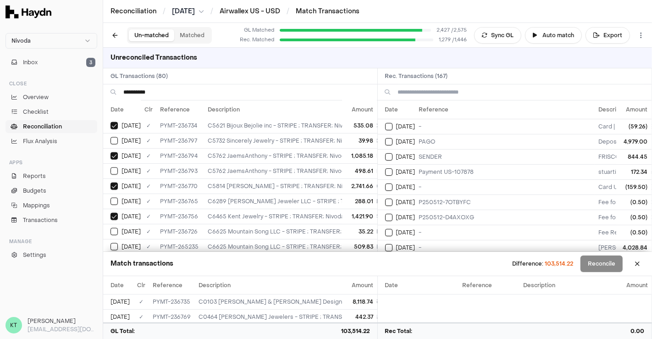
click at [111, 228] on button "on" at bounding box center [114, 231] width 7 height 7
type button "on"
click at [111, 243] on button "on" at bounding box center [114, 246] width 7 height 7
type button "on"
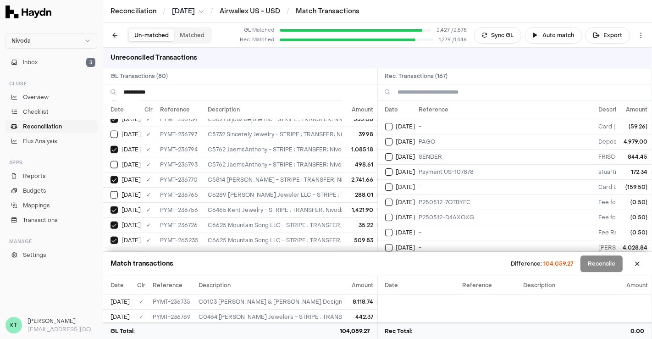
click at [111, 252] on button "on" at bounding box center [114, 255] width 7 height 7
type button "on"
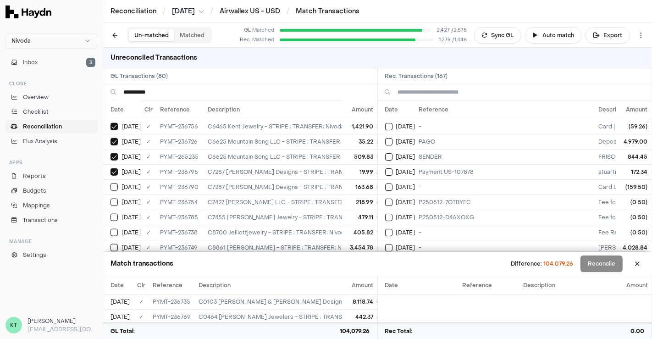
type button "on"
click at [111, 199] on button "on" at bounding box center [114, 202] width 7 height 7
type button "on"
click at [111, 214] on button "on" at bounding box center [114, 217] width 7 height 7
type button "on"
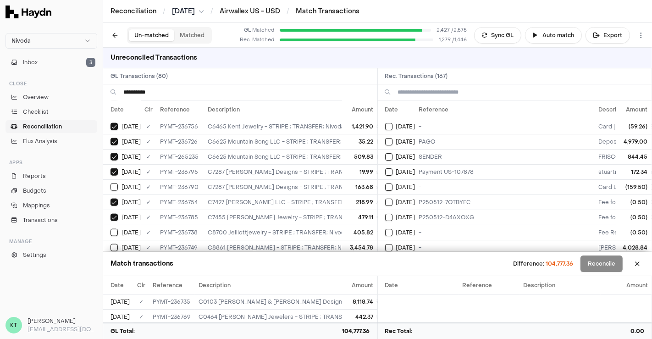
click at [111, 229] on button "on" at bounding box center [114, 232] width 7 height 7
type button "on"
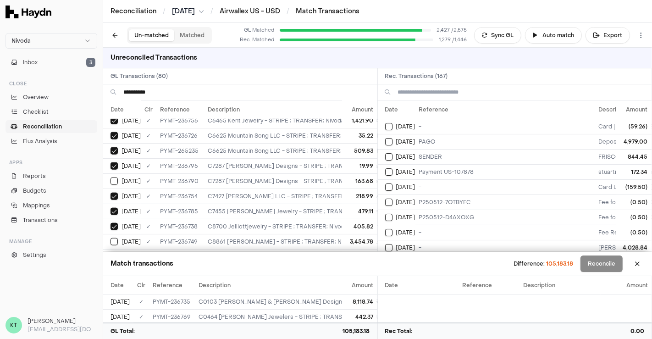
type button "on"
click at [111, 253] on button "on" at bounding box center [114, 256] width 7 height 7
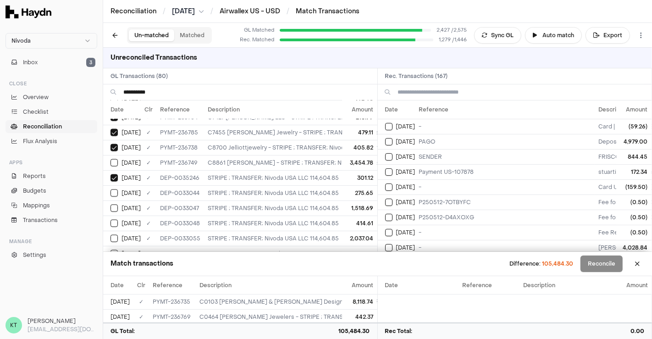
type button "on"
click at [111, 189] on button "on" at bounding box center [114, 192] width 7 height 7
type button "on"
click at [111, 205] on button "on" at bounding box center [114, 208] width 7 height 7
type button "on"
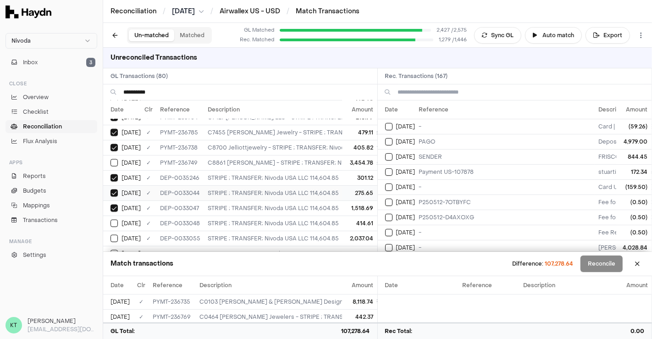
click at [111, 220] on button "on" at bounding box center [114, 223] width 7 height 7
type button "on"
click at [111, 235] on button "on" at bounding box center [114, 238] width 7 height 7
type button "on"
click at [111, 250] on button "on" at bounding box center [114, 253] width 7 height 7
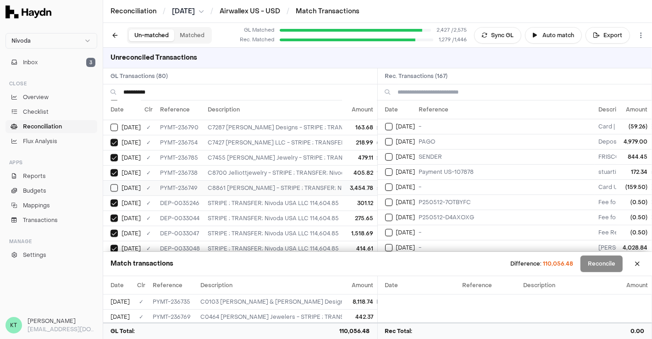
scroll to position [1043, 0]
click at [114, 185] on button "on" at bounding box center [114, 188] width 7 height 7
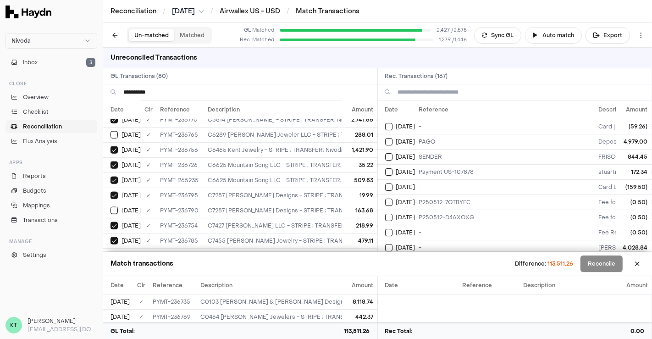
scroll to position [957, 0]
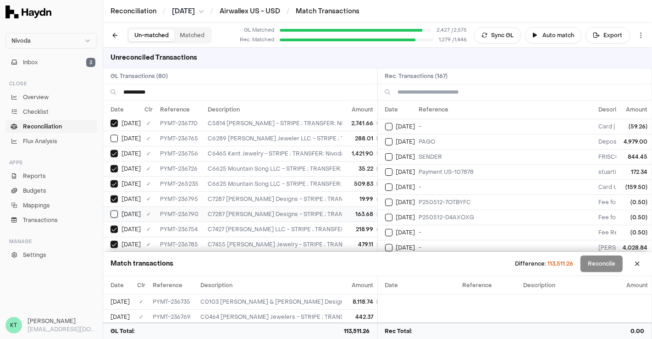
click at [125, 206] on td "on [DATE]" at bounding box center [122, 213] width 38 height 15
click at [135, 211] on span "[DATE]" at bounding box center [131, 214] width 19 height 7
click at [136, 177] on td "on [DATE]" at bounding box center [122, 184] width 38 height 15
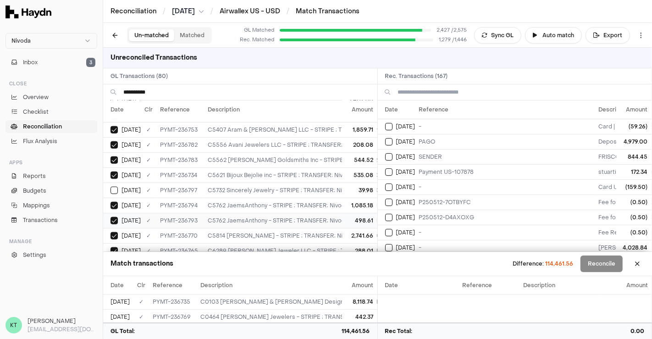
scroll to position [843, 0]
click at [144, 184] on td "✓" at bounding box center [149, 191] width 16 height 15
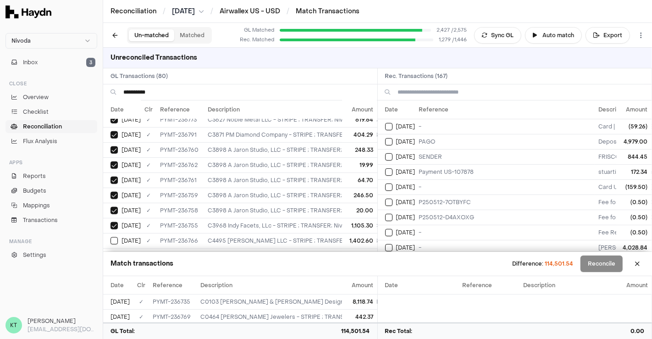
scroll to position [701, 0]
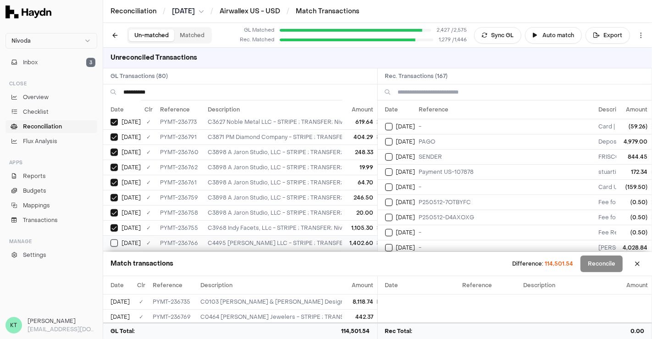
click at [150, 235] on td "✓" at bounding box center [149, 242] width 16 height 15
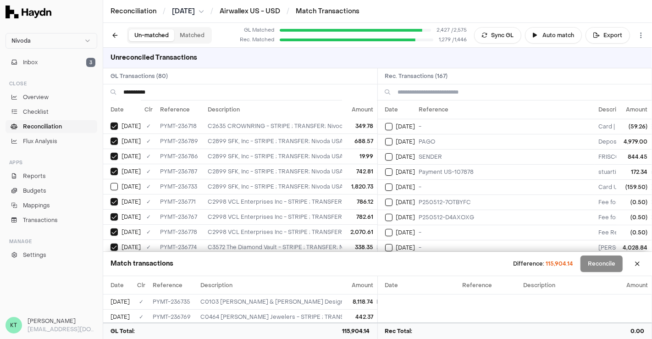
scroll to position [560, 0]
click at [141, 179] on td "✓" at bounding box center [149, 186] width 16 height 15
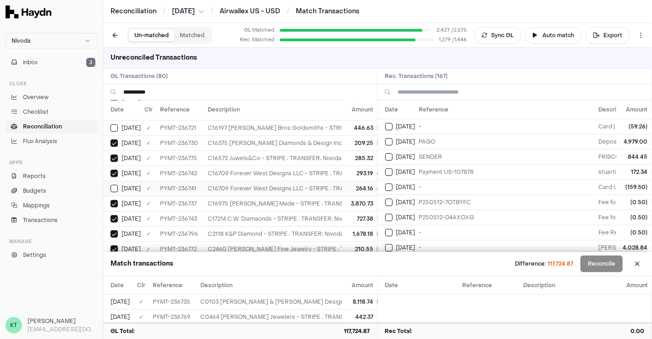
click at [142, 184] on td "✓" at bounding box center [149, 188] width 16 height 15
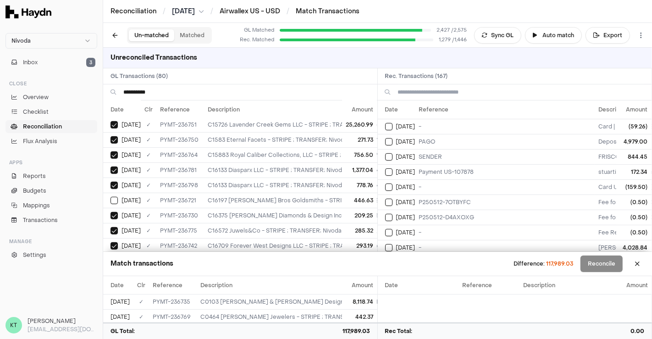
scroll to position [334, 0]
click at [135, 198] on span "[DATE]" at bounding box center [131, 201] width 19 height 7
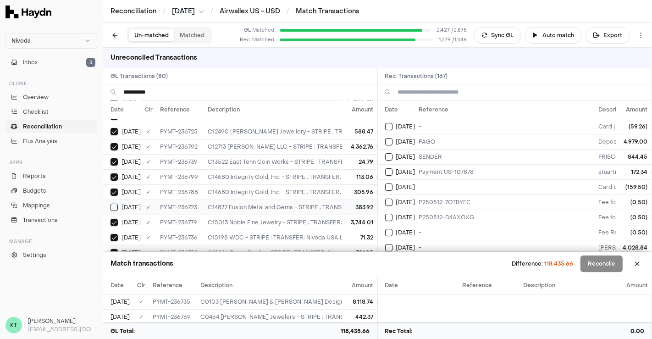
click at [147, 202] on td "✓" at bounding box center [149, 207] width 16 height 15
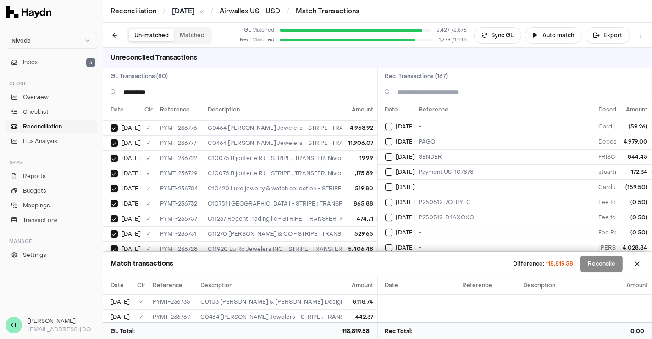
scroll to position [0, 0]
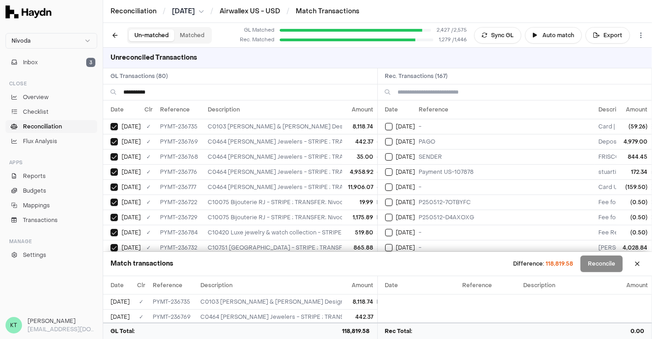
drag, startPoint x: 168, startPoint y: 93, endPoint x: 107, endPoint y: 83, distance: 61.8
click at [107, 83] on div "**********" at bounding box center [377, 150] width 549 height 204
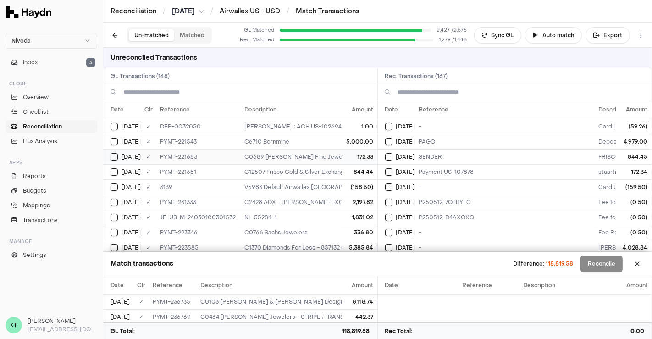
scroll to position [476, 0]
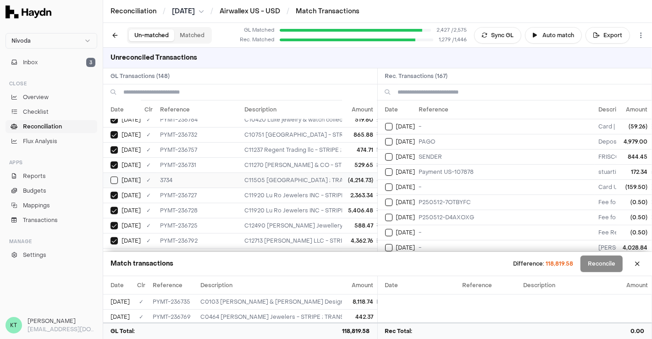
click at [114, 177] on button "Select GL transaction 8195412" at bounding box center [114, 180] width 7 height 7
click at [459, 90] on input at bounding box center [521, 92] width 247 height 16
paste input "********"
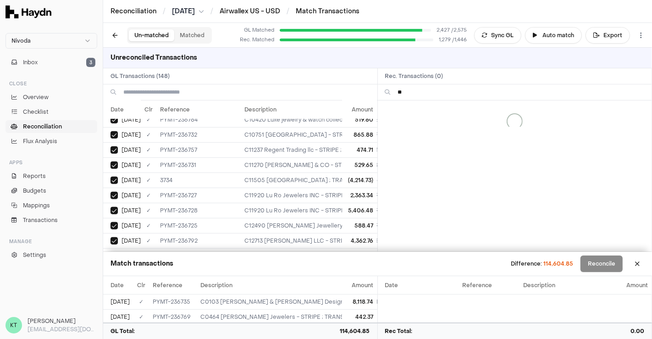
type input "*"
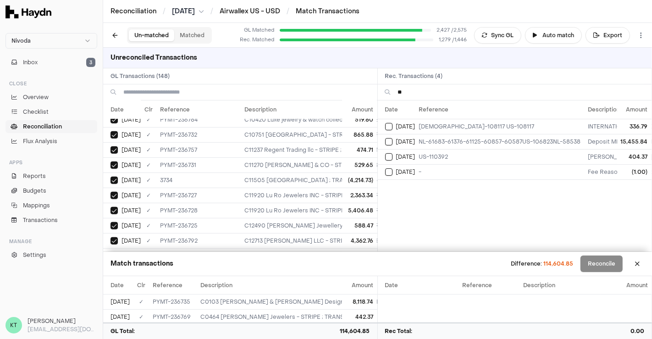
type input "*"
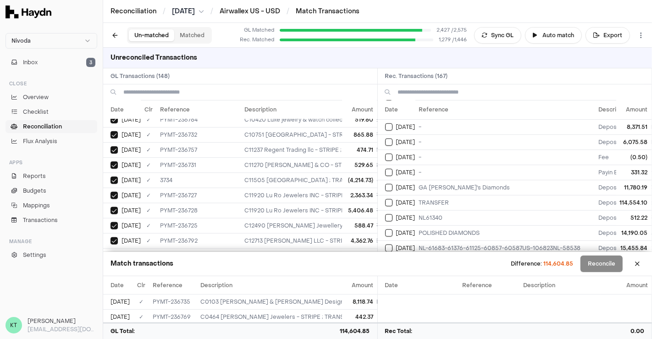
scroll to position [742, 0]
click at [392, 199] on button "Select reconciliation transaction 47603" at bounding box center [388, 202] width 7 height 7
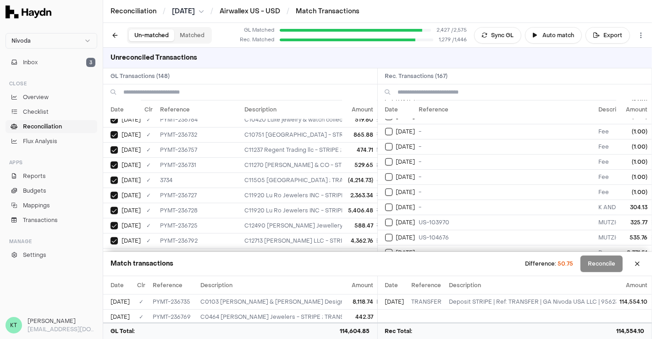
scroll to position [606, 0]
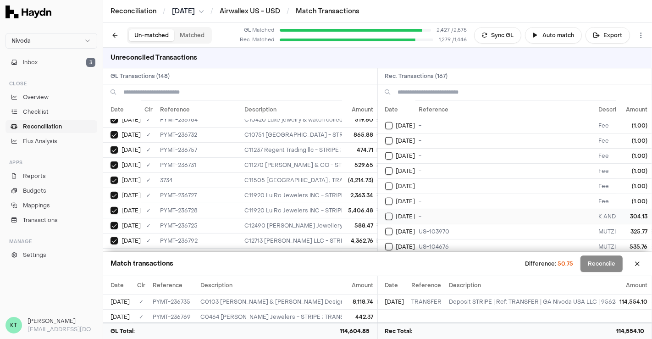
click at [390, 209] on td "[DATE]" at bounding box center [397, 216] width 38 height 15
click at [389, 213] on button "Select reconciliation transaction 47475" at bounding box center [388, 216] width 7 height 7
click at [388, 198] on button "Select reconciliation transaction 47492" at bounding box center [388, 201] width 7 height 7
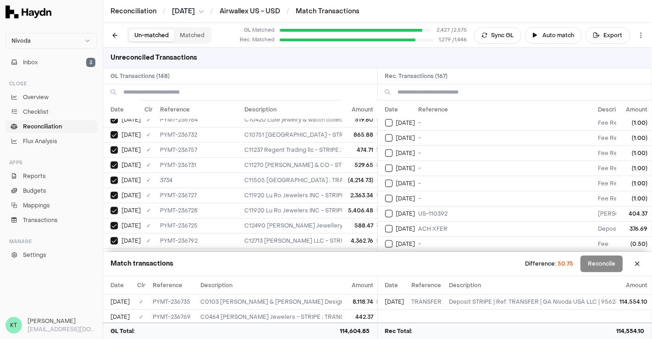
scroll to position [1184, 0]
click at [389, 195] on button "Select reconciliation transaction 48007" at bounding box center [388, 198] width 7 height 7
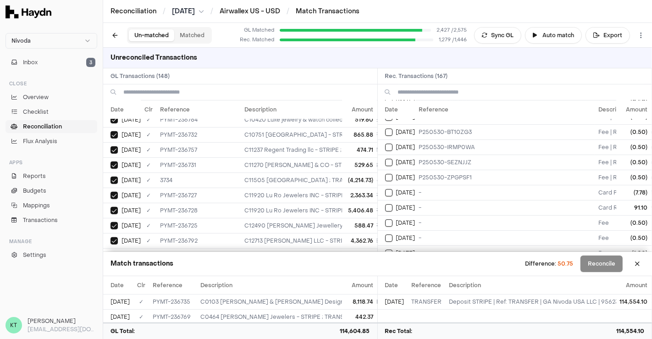
scroll to position [2356, 0]
click at [390, 204] on button "Select reconciliation transaction 48194" at bounding box center [388, 207] width 7 height 7
click at [388, 204] on button "Select reconciliation transaction 48194" at bounding box center [388, 207] width 7 height 7
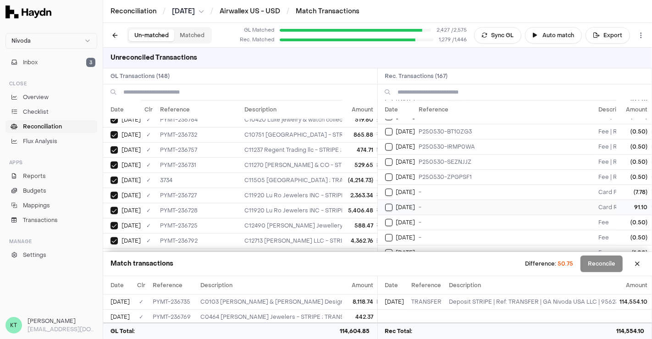
click at [388, 204] on button "Select reconciliation transaction 48194" at bounding box center [388, 207] width 7 height 7
click at [390, 245] on td "[DATE]" at bounding box center [397, 252] width 38 height 15
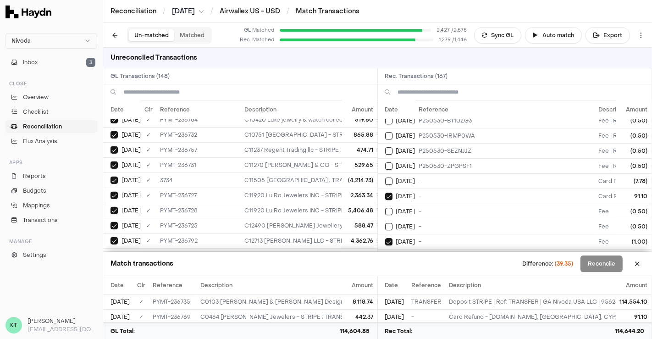
click at [389, 249] on td "[DATE]" at bounding box center [397, 256] width 38 height 15
click at [390, 268] on button "Select reconciliation transaction 48187" at bounding box center [388, 271] width 7 height 7
click at [389, 223] on button "Select reconciliation transaction 48185" at bounding box center [388, 226] width 7 height 7
click at [389, 208] on button "Select reconciliation transaction 48189" at bounding box center [388, 211] width 7 height 7
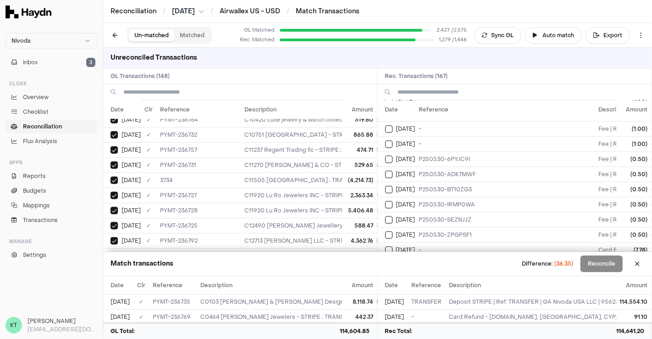
scroll to position [2299, 0]
click at [391, 246] on button "Select reconciliation transaction 48192" at bounding box center [388, 249] width 7 height 7
click at [389, 231] on button "Select reconciliation transaction 48150" at bounding box center [388, 234] width 7 height 7
click at [388, 212] on td "[DATE]" at bounding box center [397, 219] width 38 height 15
click at [388, 201] on button "Select reconciliation transaction 48119" at bounding box center [388, 204] width 7 height 7
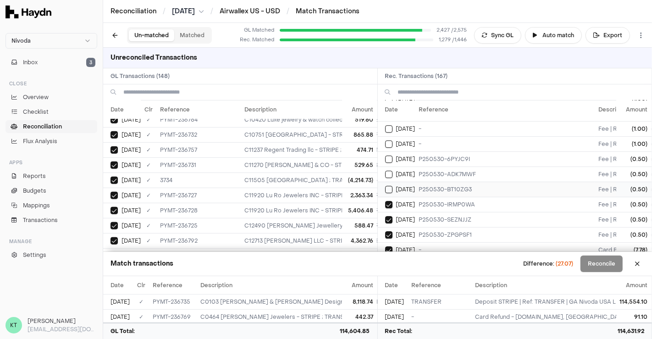
click at [391, 182] on td "[DATE]" at bounding box center [397, 189] width 38 height 15
click at [389, 171] on button "Select reconciliation transaction 48123" at bounding box center [388, 174] width 7 height 7
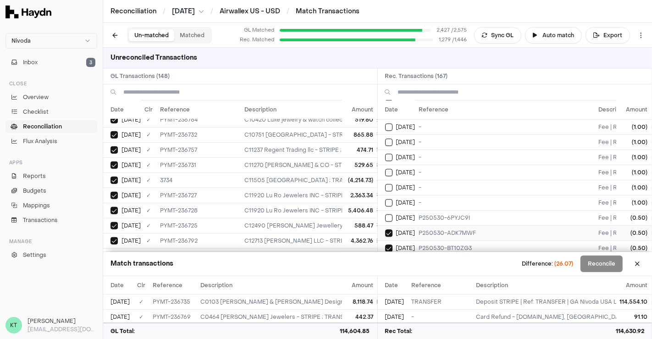
scroll to position [2238, 0]
click at [391, 217] on button "Select reconciliation transaction 48121" at bounding box center [388, 220] width 7 height 7
click at [388, 201] on button "Select reconciliation transaction 48146" at bounding box center [388, 204] width 7 height 7
click at [388, 186] on button "Select reconciliation transaction 48135" at bounding box center [388, 189] width 7 height 7
click at [388, 171] on button "Select reconciliation transaction 48137" at bounding box center [388, 174] width 7 height 7
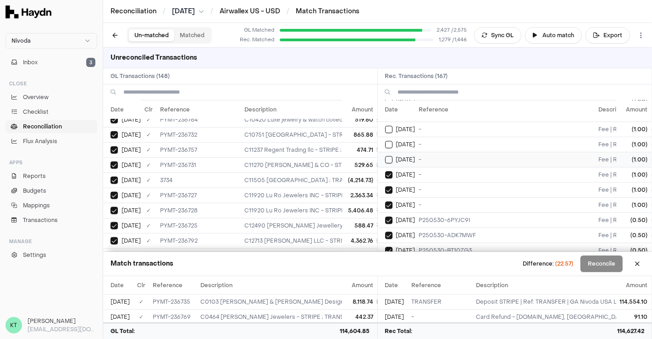
click at [389, 156] on button "Select reconciliation transaction 48139" at bounding box center [388, 159] width 7 height 7
click at [394, 245] on div "[DATE]" at bounding box center [400, 248] width 30 height 7
click at [392, 226] on td "[DATE]" at bounding box center [397, 233] width 38 height 15
click at [391, 211] on td "[DATE]" at bounding box center [397, 218] width 38 height 15
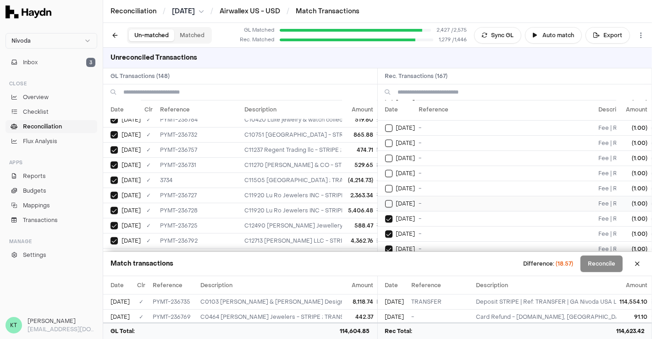
click at [390, 200] on button "Select reconciliation transaction 48152" at bounding box center [388, 203] width 7 height 7
click at [389, 185] on button "Select reconciliation transaction 48158" at bounding box center [388, 188] width 7 height 7
click at [392, 166] on td "[DATE]" at bounding box center [397, 173] width 38 height 15
click at [392, 150] on td "[DATE]" at bounding box center [397, 157] width 38 height 15
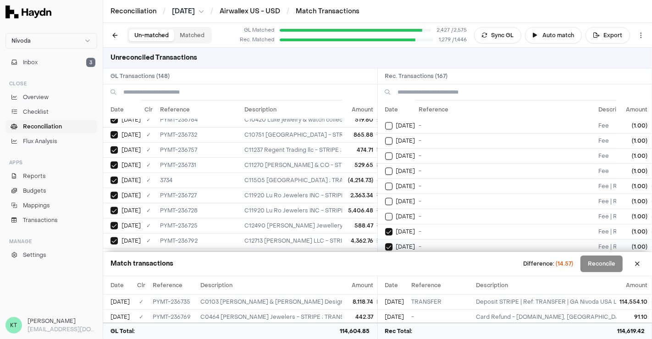
scroll to position [2057, 0]
click at [390, 215] on button "Select reconciliation transaction 48147" at bounding box center [388, 218] width 7 height 7
click at [387, 200] on button "Select reconciliation transaction 48148" at bounding box center [388, 203] width 7 height 7
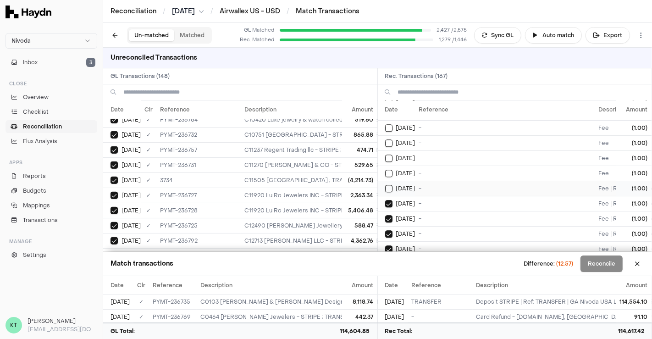
click at [388, 181] on td "[DATE]" at bounding box center [397, 188] width 38 height 15
click at [393, 170] on div "[DATE]" at bounding box center [400, 173] width 30 height 7
click at [390, 155] on button "Select reconciliation transaction 48175" at bounding box center [388, 158] width 7 height 7
click at [392, 211] on td "[DATE]" at bounding box center [397, 218] width 38 height 15
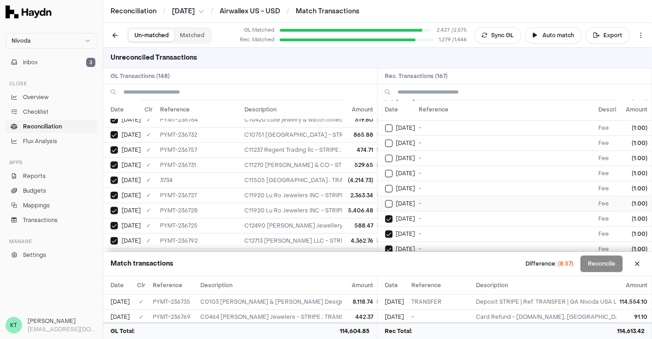
click at [391, 200] on button "Select reconciliation transaction 48179" at bounding box center [388, 203] width 7 height 7
click at [391, 185] on button "Select reconciliation transaction 48181" at bounding box center [388, 188] width 7 height 7
click at [392, 170] on button "Select reconciliation transaction 48183" at bounding box center [388, 173] width 7 height 7
click at [389, 150] on td "[DATE]" at bounding box center [397, 157] width 38 height 15
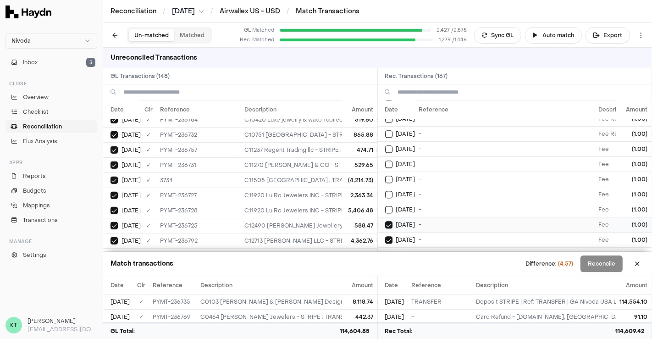
scroll to position [1914, 0]
click at [392, 203] on td "[DATE]" at bounding box center [397, 210] width 38 height 15
click at [389, 188] on td "[DATE]" at bounding box center [397, 195] width 38 height 15
click at [389, 177] on button "Select reconciliation transaction 48167" at bounding box center [388, 180] width 7 height 7
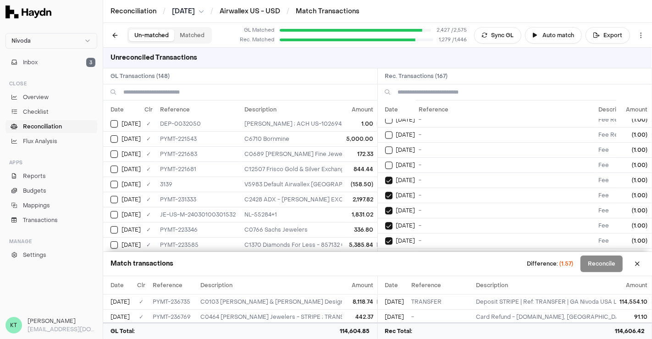
scroll to position [2, 0]
click at [113, 124] on button "Select GL transaction 8195468" at bounding box center [114, 124] width 7 height 7
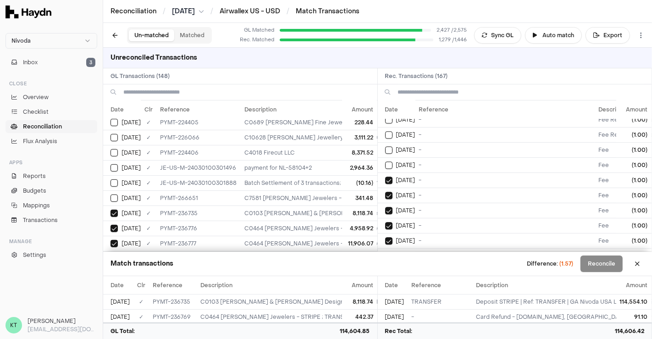
scroll to position [280, 0]
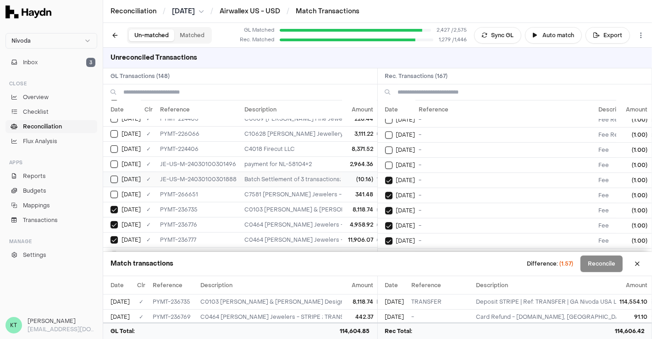
click at [117, 176] on button "Select GL transaction 8195853" at bounding box center [114, 179] width 7 height 7
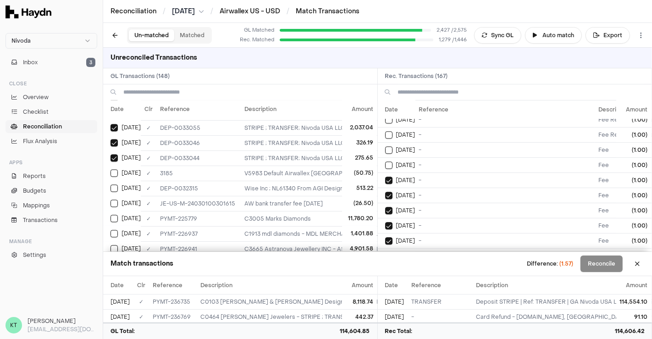
scroll to position [1543, 0]
click at [386, 177] on button "Select reconciliation transaction 48167" at bounding box center [388, 180] width 7 height 7
click at [389, 192] on button "Select reconciliation transaction 48165" at bounding box center [388, 195] width 7 height 7
click at [389, 207] on button "Select reconciliation transaction 48160" at bounding box center [388, 210] width 7 height 7
click at [116, 169] on button "Select GL transaction 8195384" at bounding box center [114, 172] width 7 height 7
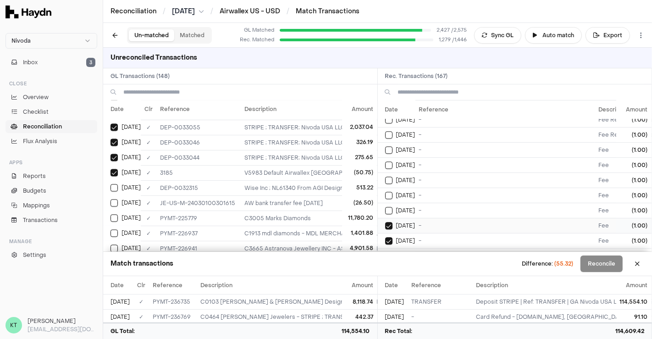
click at [388, 222] on button "Select reconciliation transaction 48162" at bounding box center [388, 225] width 7 height 7
click at [388, 237] on button "Select reconciliation transaction 48183" at bounding box center [388, 240] width 7 height 7
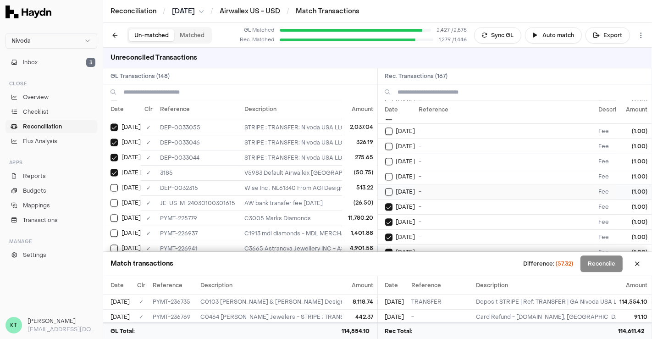
scroll to position [1964, 0]
click at [388, 199] on td "[DATE]" at bounding box center [397, 206] width 38 height 15
click at [388, 218] on button "Select reconciliation transaction 48179" at bounding box center [388, 221] width 7 height 7
click at [389, 233] on button "Select reconciliation transaction 48177" at bounding box center [388, 236] width 7 height 7
click at [389, 244] on td "[DATE]" at bounding box center [397, 251] width 38 height 15
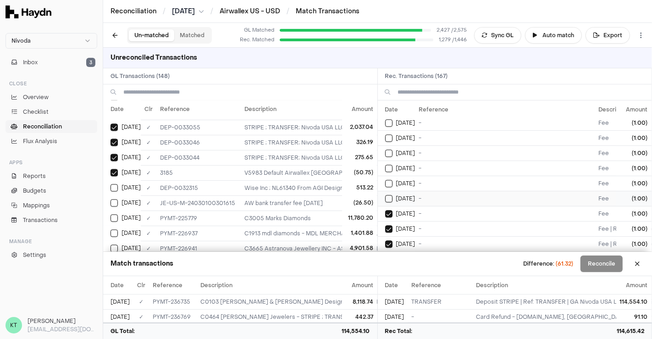
scroll to position [2032, 0]
click at [389, 195] on button "Select reconciliation transaction 48173" at bounding box center [388, 198] width 7 height 7
click at [389, 210] on button "Select reconciliation transaction 48153" at bounding box center [388, 213] width 7 height 7
click at [391, 225] on button "Select reconciliation transaction 48148" at bounding box center [388, 228] width 7 height 7
click at [389, 240] on button "Select reconciliation transaction 48147" at bounding box center [388, 243] width 7 height 7
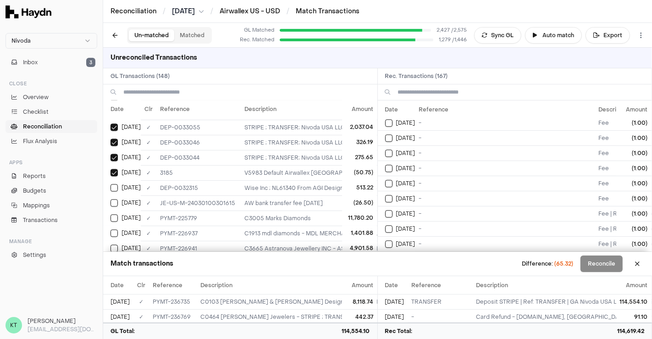
click at [389, 256] on button "Select reconciliation transaction 48156" at bounding box center [388, 259] width 7 height 7
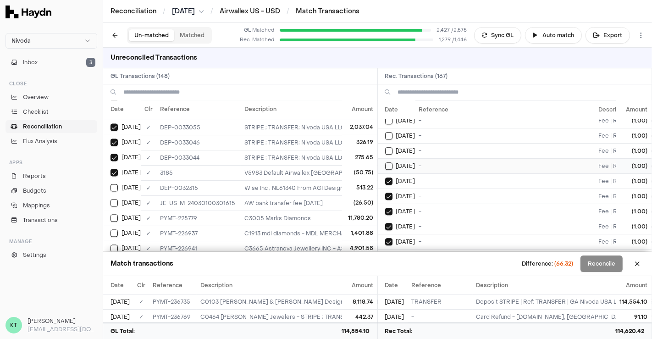
scroll to position [2142, 0]
click at [389, 161] on button "Select reconciliation transaction 48131" at bounding box center [388, 164] width 7 height 7
click at [389, 156] on td "[DATE]" at bounding box center [397, 163] width 38 height 15
click at [389, 176] on button "Select reconciliation transaction 48158" at bounding box center [388, 179] width 7 height 7
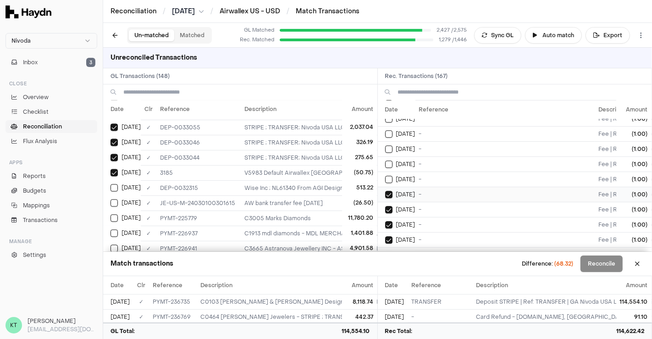
click at [390, 187] on td "[DATE]" at bounding box center [397, 194] width 38 height 15
click at [389, 206] on button "Select reconciliation transaction 48133" at bounding box center [388, 209] width 7 height 7
click at [390, 221] on div "[DATE]" at bounding box center [400, 224] width 30 height 7
click at [390, 236] on button "Select reconciliation transaction 48141" at bounding box center [388, 239] width 7 height 7
click at [392, 251] on button "Select reconciliation transaction 48139" at bounding box center [388, 254] width 7 height 7
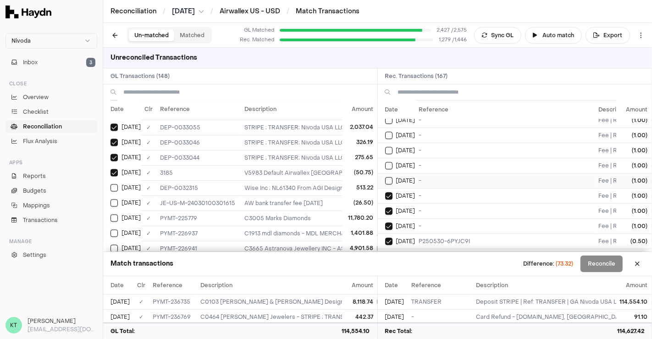
scroll to position [2219, 0]
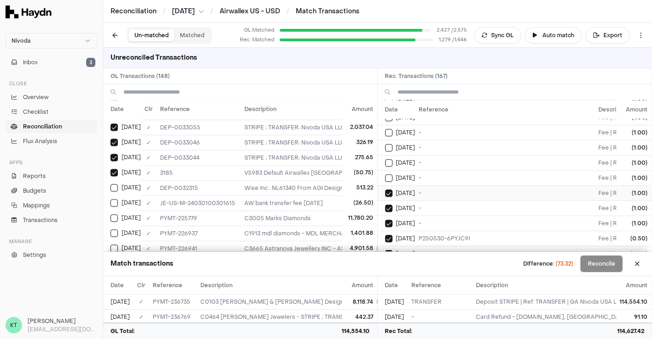
click at [388, 189] on button "Select reconciliation transaction 48137" at bounding box center [388, 192] width 7 height 7
click at [388, 200] on td "[DATE]" at bounding box center [397, 207] width 38 height 15
click at [402, 220] on span "[DATE]" at bounding box center [405, 223] width 19 height 7
click at [406, 235] on span "[DATE]" at bounding box center [405, 238] width 19 height 7
click at [411, 250] on span "[DATE]" at bounding box center [405, 253] width 19 height 7
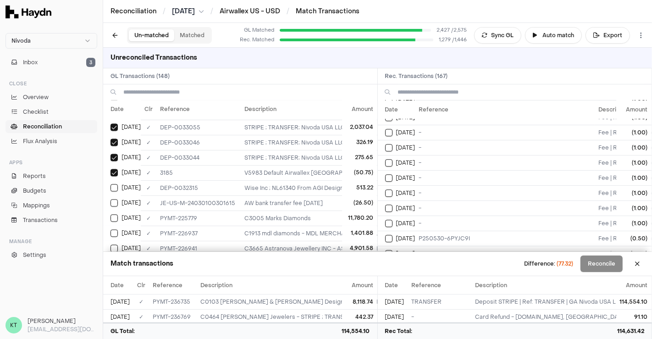
click at [416, 265] on span "[DATE]" at bounding box center [405, 268] width 19 height 7
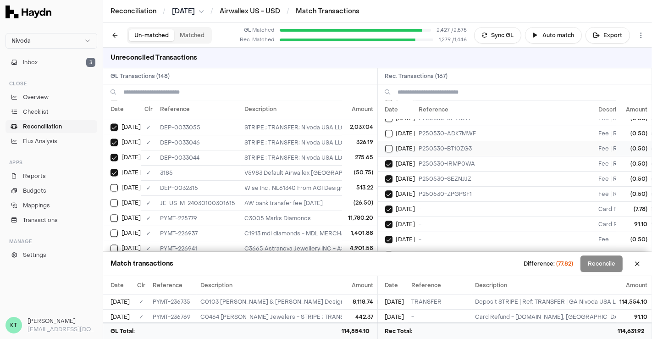
scroll to position [2341, 0]
click at [417, 155] on td "P250530-IRMP0WA" at bounding box center [506, 162] width 180 height 15
click at [419, 170] on td "P250530-SEZNJJZ" at bounding box center [506, 177] width 180 height 15
click at [419, 185] on td "P250530-ZPGPSF1" at bounding box center [506, 192] width 180 height 15
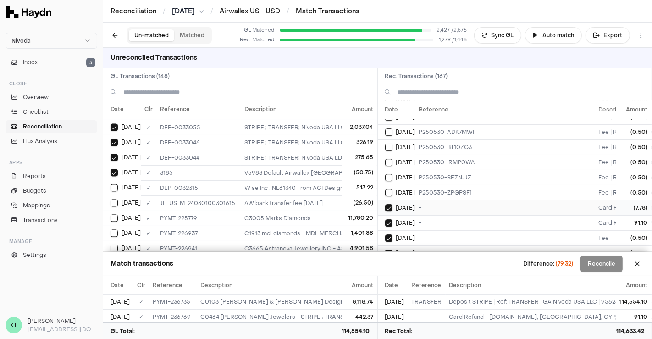
click at [423, 200] on td "-" at bounding box center [506, 207] width 180 height 15
click at [422, 215] on td "-" at bounding box center [506, 222] width 180 height 15
click at [426, 230] on td "-" at bounding box center [506, 237] width 180 height 15
click at [426, 245] on td "-" at bounding box center [506, 252] width 180 height 15
click at [428, 261] on td "-" at bounding box center [506, 268] width 180 height 15
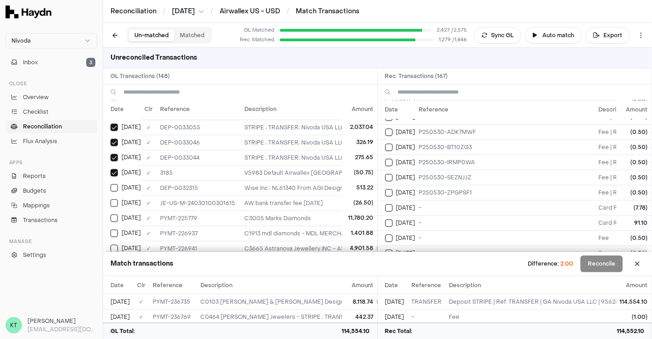
scroll to position [2367, 0]
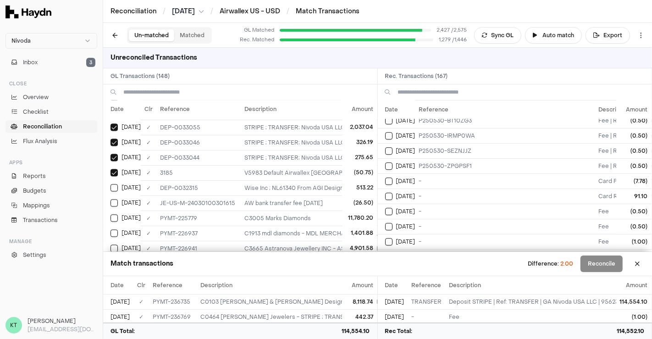
click at [428, 249] on td "-" at bounding box center [506, 256] width 180 height 15
click at [430, 264] on td "-" at bounding box center [506, 271] width 180 height 15
click at [596, 262] on button "Reconcile" at bounding box center [602, 264] width 42 height 17
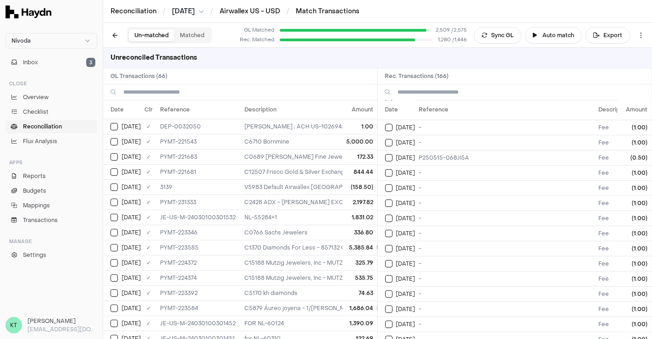
scroll to position [0, 0]
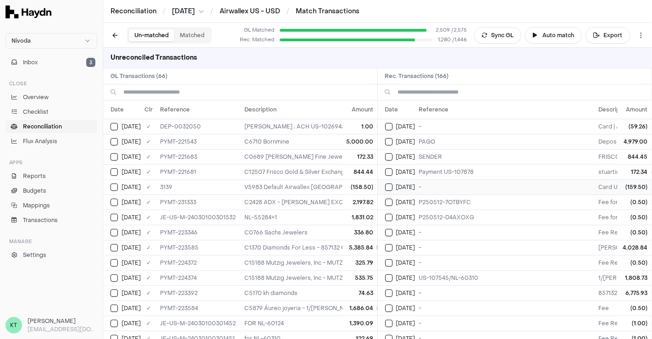
click at [387, 184] on button "Select reconciliation transaction 47187" at bounding box center [388, 186] width 7 height 7
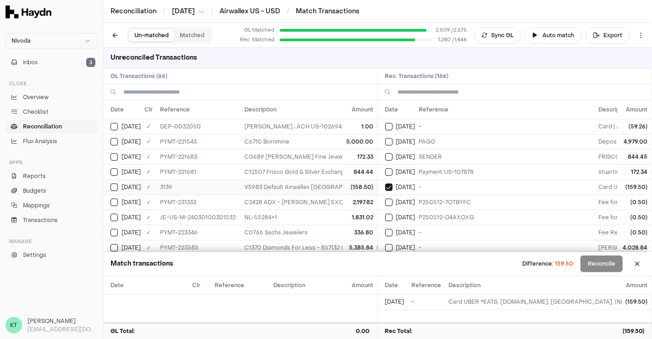
click at [114, 183] on button "Select GL transaction 8195355" at bounding box center [114, 186] width 7 height 7
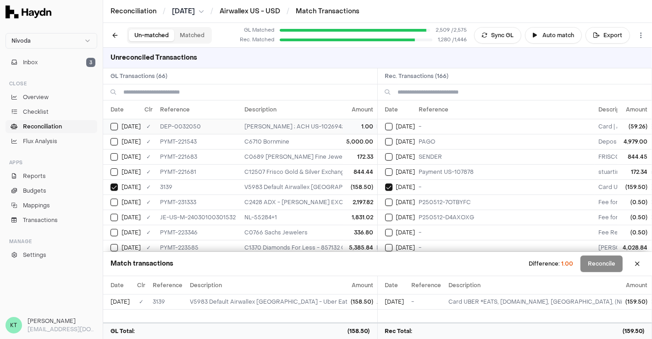
click at [113, 125] on button "Select GL transaction 8195468" at bounding box center [114, 126] width 7 height 7
click at [117, 129] on td "[DATE]" at bounding box center [122, 126] width 38 height 15
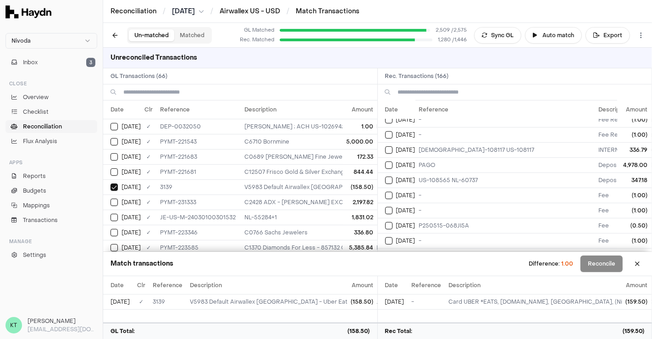
scroll to position [266, 0]
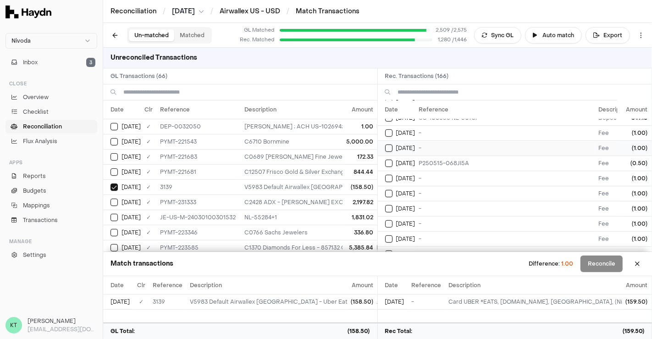
click at [391, 144] on button "Select reconciliation transaction 47460" at bounding box center [388, 147] width 7 height 7
click at [390, 146] on button "Select reconciliation transaction 47460" at bounding box center [388, 147] width 7 height 7
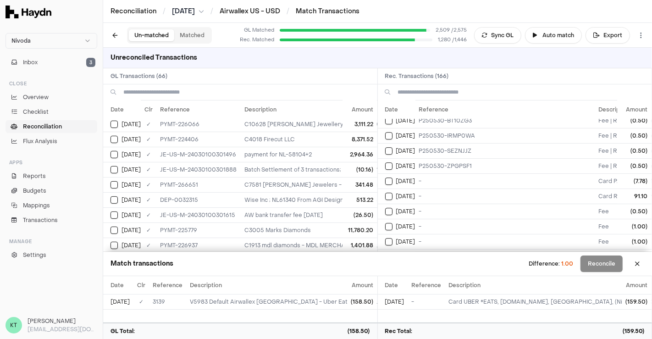
scroll to position [289, 0]
click at [117, 167] on button "Select GL transaction 8195853" at bounding box center [114, 170] width 7 height 7
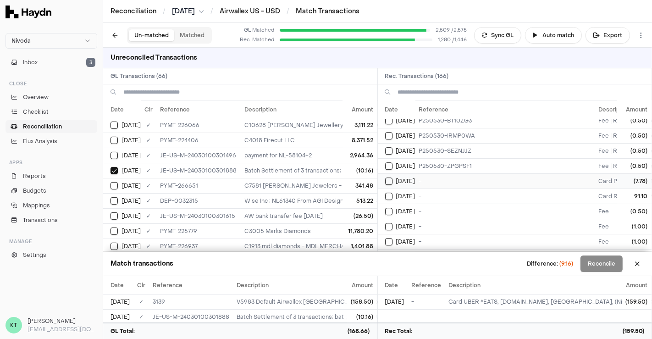
click at [388, 178] on button "Select reconciliation transaction 48192" at bounding box center [388, 181] width 7 height 7
click at [115, 167] on button "Select GL transaction 8195853" at bounding box center [114, 170] width 7 height 7
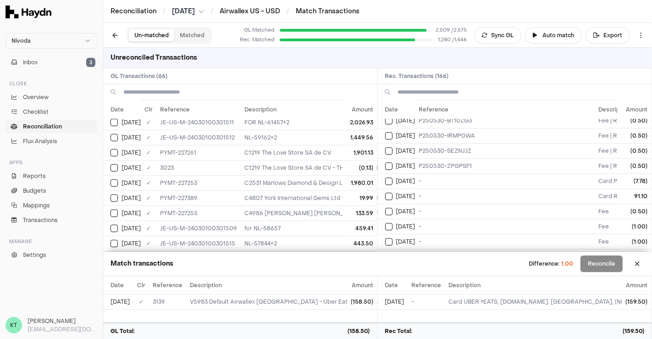
scroll to position [637, 0]
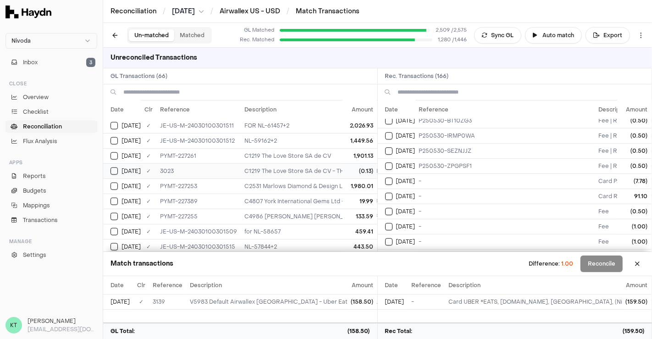
click at [109, 163] on td "[DATE]" at bounding box center [122, 170] width 38 height 15
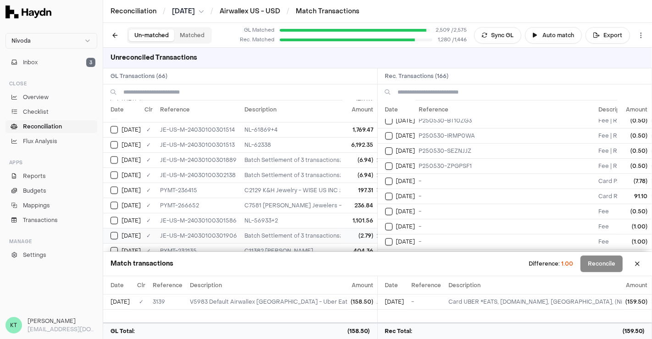
click at [118, 232] on div "[DATE]" at bounding box center [126, 235] width 30 height 7
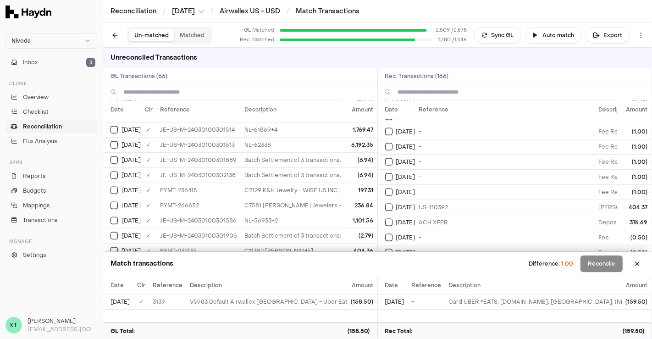
scroll to position [1175, 0]
click at [383, 216] on td "[DATE]" at bounding box center [397, 223] width 38 height 15
click at [389, 205] on button "Select reconciliation transaction 48030" at bounding box center [388, 208] width 7 height 7
click at [386, 205] on button "Select reconciliation transaction 48030" at bounding box center [388, 208] width 7 height 7
click at [389, 220] on button "Select reconciliation transaction 48083" at bounding box center [388, 223] width 7 height 7
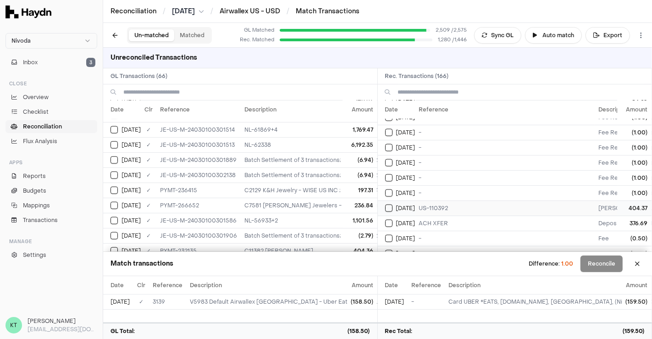
click at [388, 205] on button "Select reconciliation transaction 48030" at bounding box center [388, 208] width 7 height 7
click at [113, 247] on button "Select GL transaction 8196560" at bounding box center [114, 250] width 7 height 7
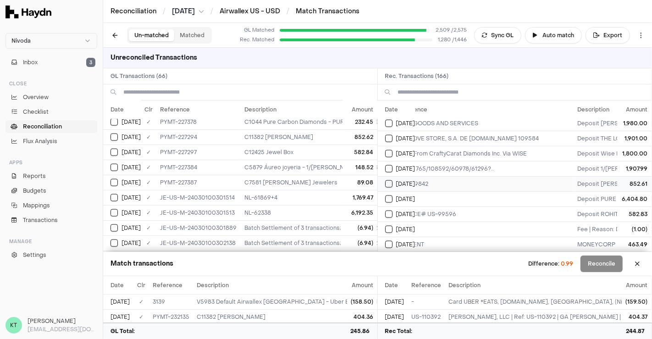
scroll to position [972, 21]
click at [117, 133] on button "Select GL transaction 8196297" at bounding box center [114, 136] width 7 height 7
click at [390, 177] on td "[DATE]" at bounding box center [397, 184] width 38 height 15
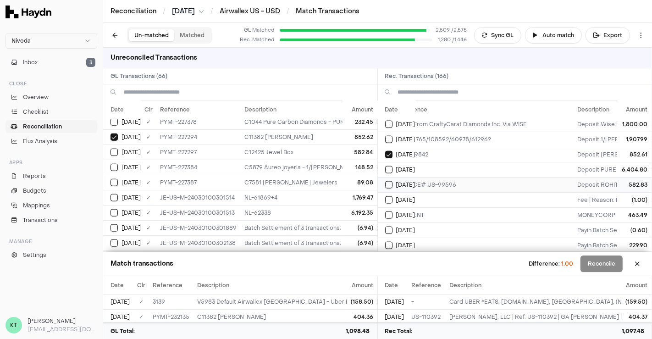
scroll to position [998, 21]
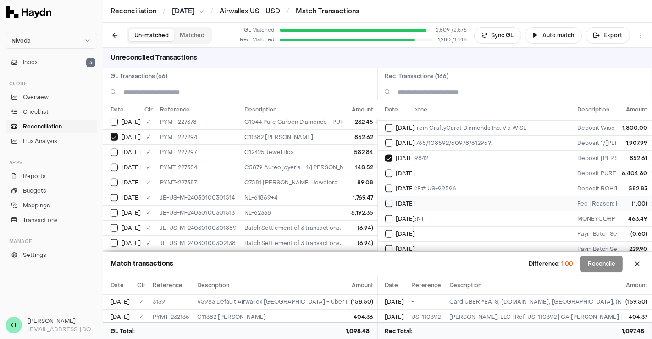
click at [388, 200] on button "Select reconciliation transaction 47841" at bounding box center [388, 203] width 7 height 7
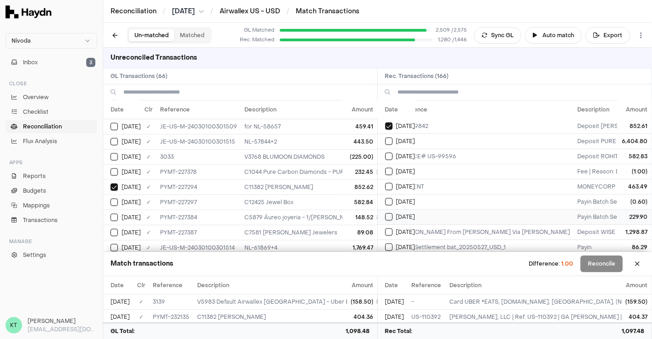
scroll to position [1029, 21]
click at [111, 199] on button "Select GL transaction 8196300" at bounding box center [114, 202] width 7 height 7
click at [390, 154] on button "Select reconciliation transaction 47875" at bounding box center [388, 157] width 7 height 7
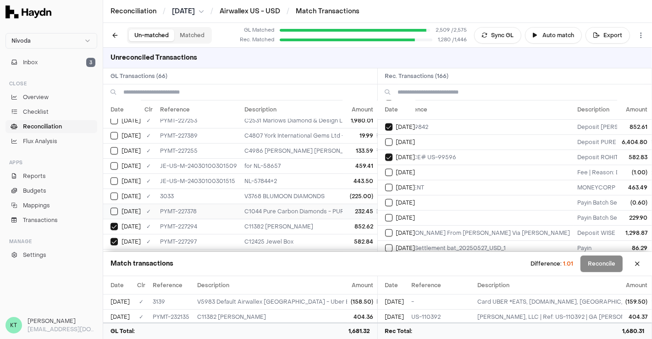
scroll to position [706, 0]
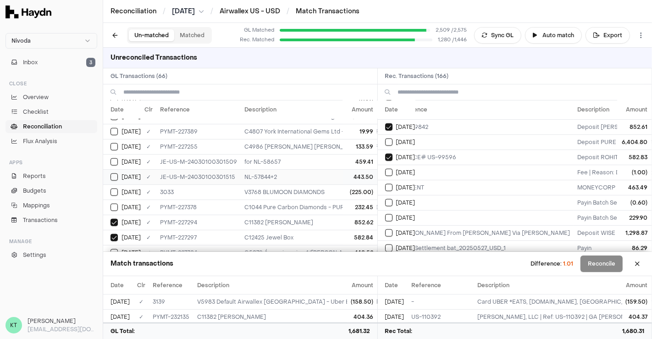
click at [109, 169] on td "[DATE]" at bounding box center [122, 176] width 38 height 15
click at [389, 180] on td "[DATE]" at bounding box center [397, 187] width 38 height 15
click at [116, 173] on button "Select GL transaction 8195841" at bounding box center [114, 176] width 7 height 7
click at [116, 156] on td "[DATE]" at bounding box center [122, 161] width 38 height 15
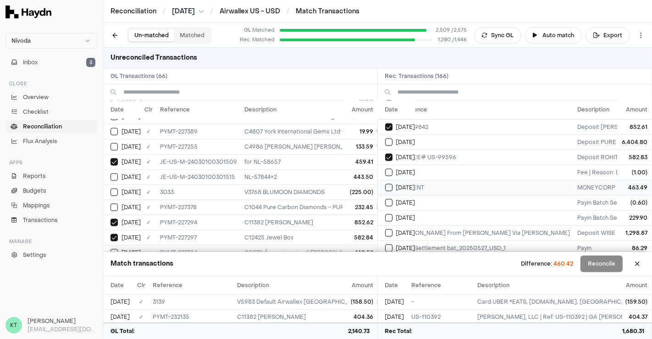
click at [385, 184] on button "Select reconciliation transaction 47827" at bounding box center [388, 187] width 7 height 7
click at [390, 184] on button "Select reconciliation transaction 47827" at bounding box center [388, 187] width 7 height 7
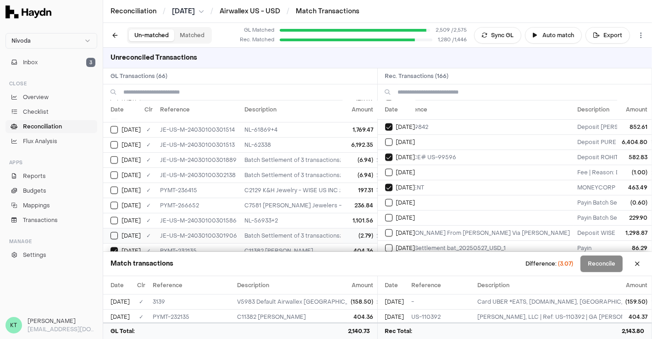
click at [112, 232] on button "Select GL transaction 8195855" at bounding box center [114, 235] width 7 height 7
click at [388, 184] on button "Select reconciliation transaction 47827" at bounding box center [388, 187] width 7 height 7
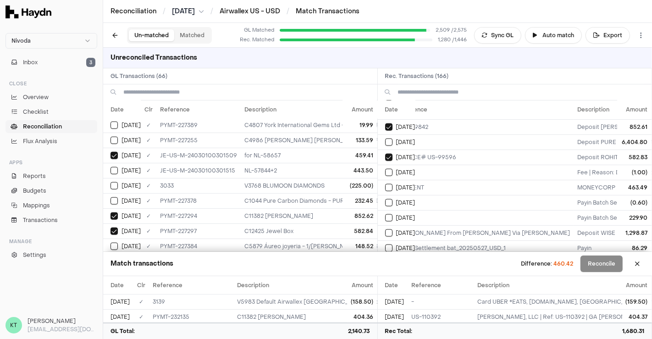
scroll to position [712, 0]
click at [115, 152] on button "Select GL transaction 8195835" at bounding box center [114, 155] width 7 height 7
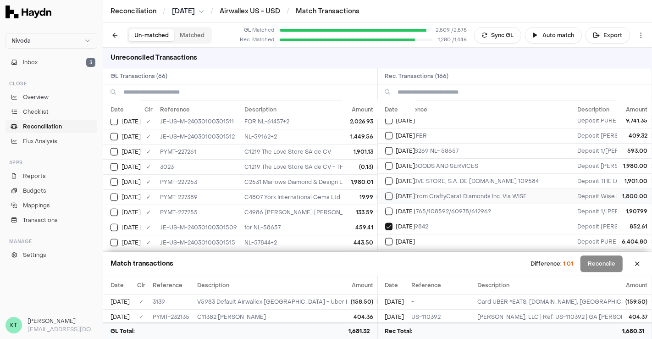
scroll to position [929, 21]
click at [395, 178] on div "[DATE]" at bounding box center [400, 181] width 30 height 7
click at [117, 148] on button "Select GL transaction 8196287" at bounding box center [114, 151] width 7 height 7
click at [115, 163] on button "Select GL transaction 8195255" at bounding box center [114, 166] width 7 height 7
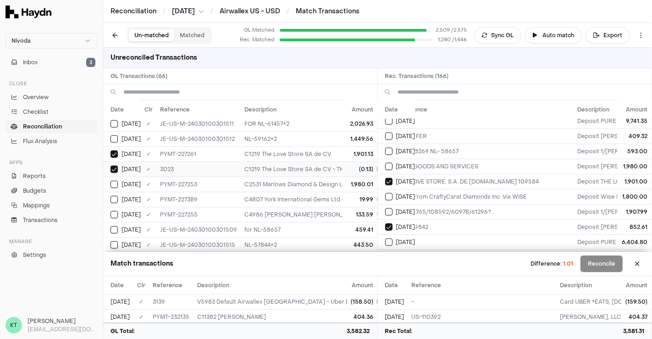
scroll to position [638, 0]
click at [112, 180] on td "[DATE]" at bounding box center [122, 184] width 38 height 15
click at [111, 181] on button "Select GL transaction 8196283" at bounding box center [114, 184] width 7 height 7
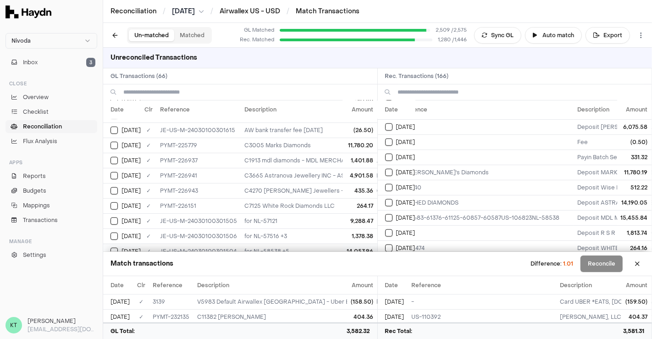
scroll to position [374, 0]
click at [115, 142] on button "Select GL transaction 8196181" at bounding box center [114, 145] width 7 height 7
click at [387, 169] on button "Select reconciliation transaction 47637" at bounding box center [388, 172] width 7 height 7
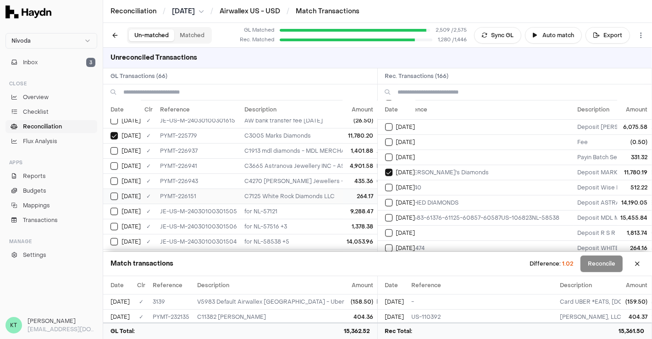
scroll to position [385, 0]
click at [115, 192] on button "Select GL transaction 8196198" at bounding box center [114, 195] width 7 height 7
click at [389, 244] on button "Select reconciliation transaction 47690" at bounding box center [388, 247] width 7 height 7
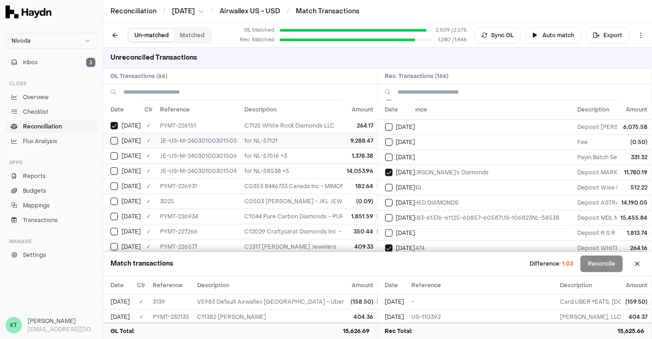
scroll to position [455, 0]
click at [111, 198] on div "[DATE]" at bounding box center [126, 201] width 30 height 7
click at [391, 139] on button "Select reconciliation transaction 47508" at bounding box center [388, 142] width 7 height 7
click at [113, 198] on button "Select GL transaction 8195257" at bounding box center [114, 201] width 7 height 7
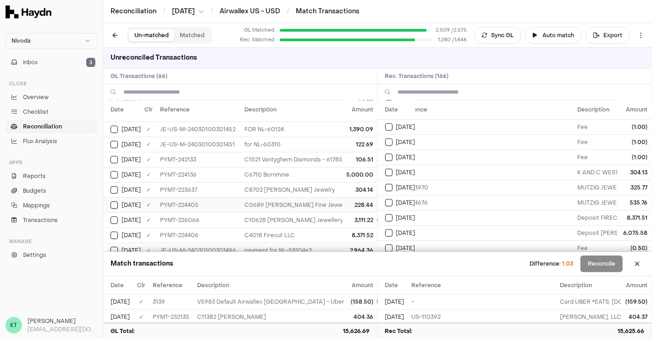
scroll to position [194, 0]
click at [111, 187] on button "Select GL transaction 8196154" at bounding box center [114, 189] width 7 height 7
click at [390, 169] on button "Select reconciliation transaction 47475" at bounding box center [388, 172] width 7 height 7
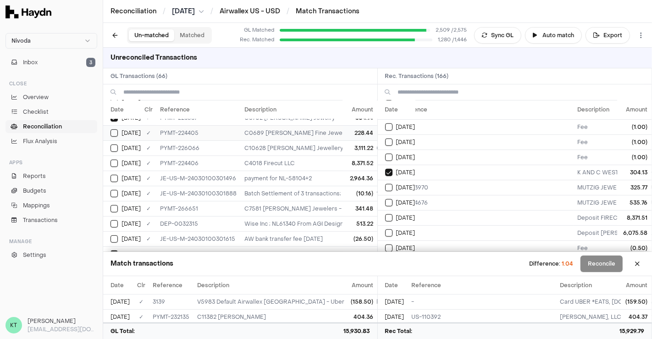
scroll to position [265, 0]
click at [389, 214] on button "Select reconciliation transaction 47579" at bounding box center [388, 217] width 7 height 7
click at [116, 162] on td "[DATE]" at bounding box center [122, 163] width 38 height 15
click at [384, 150] on td "[DATE]" at bounding box center [397, 157] width 38 height 15
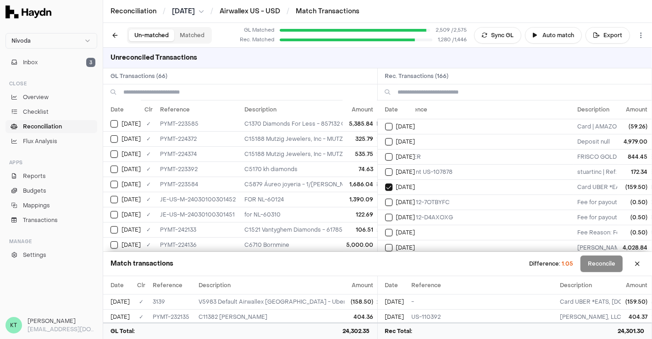
scroll to position [0, 0]
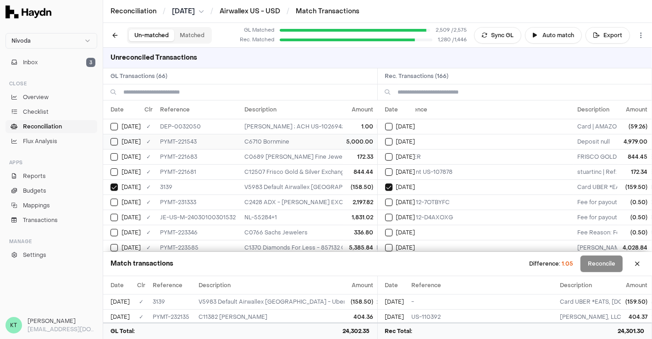
click at [116, 143] on button "Select GL transaction 8196064" at bounding box center [114, 141] width 7 height 7
click at [388, 141] on button "Select reconciliation transaction 47095" at bounding box center [388, 141] width 7 height 7
click at [114, 141] on button "Select GL transaction 8196064" at bounding box center [114, 141] width 7 height 7
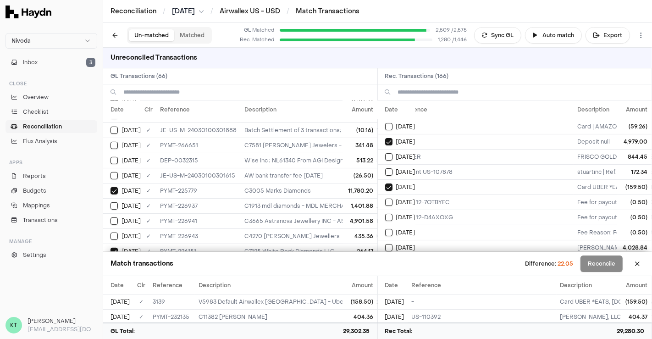
scroll to position [331, 0]
click at [117, 171] on button "Select GL transaction 8195849" at bounding box center [114, 174] width 7 height 7
click at [116, 171] on button "Select GL transaction 8195849" at bounding box center [114, 174] width 7 height 7
click at [117, 171] on button "Select GL transaction 8195849" at bounding box center [114, 174] width 7 height 7
click at [388, 202] on button "Select reconciliation transaction 47238" at bounding box center [388, 202] width 7 height 7
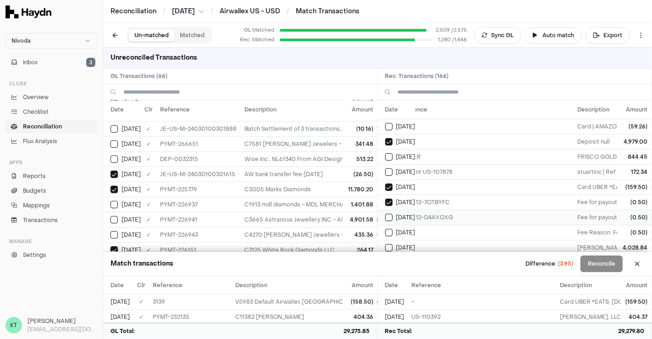
click at [389, 216] on button "Select reconciliation transaction 47227" at bounding box center [388, 217] width 7 height 7
click at [389, 235] on td "[DATE]" at bounding box center [397, 232] width 38 height 15
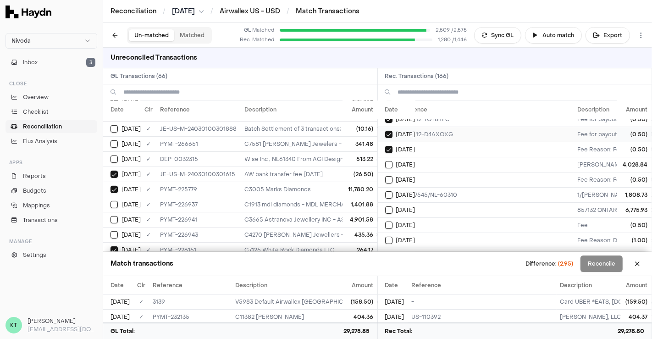
scroll to position [92, 21]
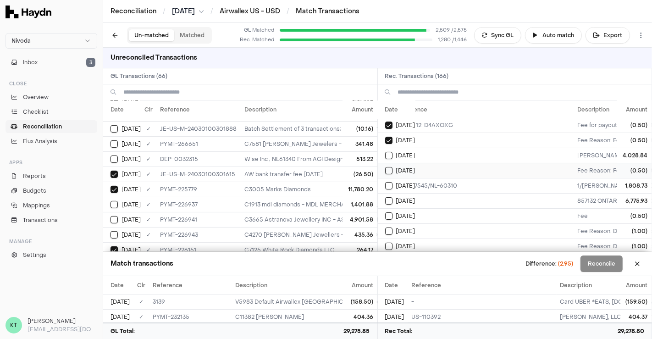
click at [391, 171] on td "[DATE]" at bounding box center [397, 170] width 38 height 15
click at [389, 212] on button "Select reconciliation transaction 47371" at bounding box center [388, 215] width 7 height 7
click at [391, 228] on button "Select reconciliation transaction 47403" at bounding box center [388, 231] width 7 height 7
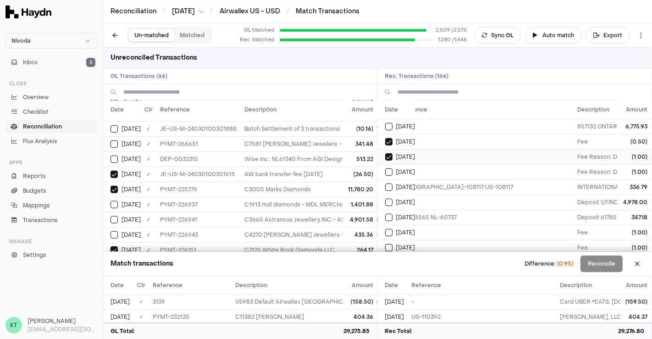
scroll to position [167, 21]
click at [391, 169] on button "Select reconciliation transaction 47399" at bounding box center [388, 171] width 7 height 7
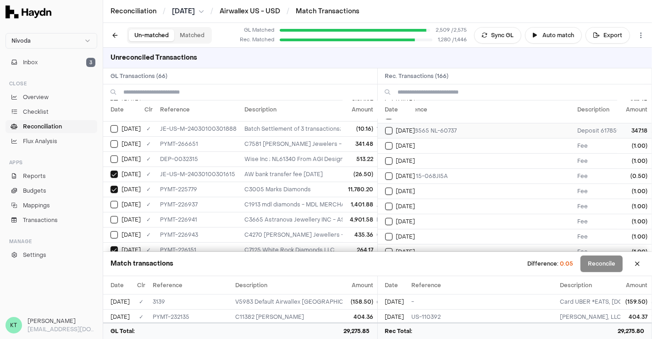
scroll to position [254, 21]
click at [388, 172] on button "Select reconciliation transaction 47430" at bounding box center [388, 175] width 7 height 7
click at [386, 157] on button "Select reconciliation transaction 47460" at bounding box center [388, 160] width 7 height 7
click at [390, 157] on button "Select reconciliation transaction 47460" at bounding box center [388, 160] width 7 height 7
click at [390, 176] on td "[DATE]" at bounding box center [397, 175] width 38 height 15
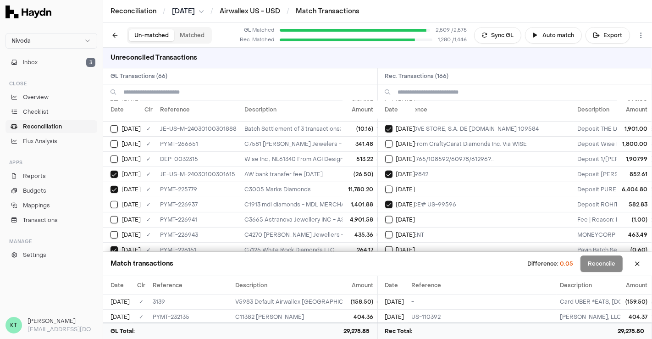
scroll to position [1059, 21]
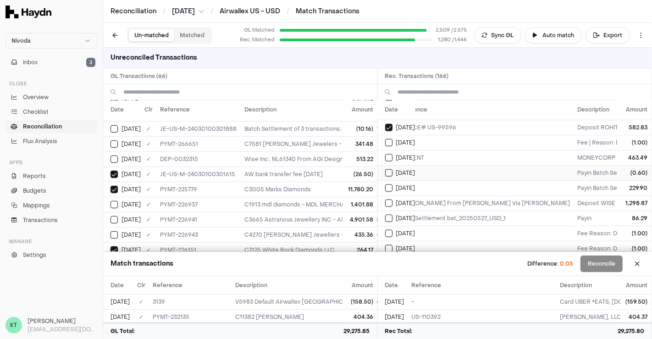
click at [389, 169] on button "Select reconciliation transaction 47892" at bounding box center [388, 172] width 7 height 7
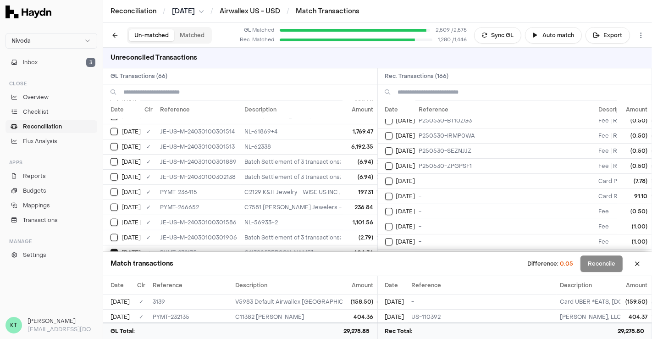
scroll to position [860, 0]
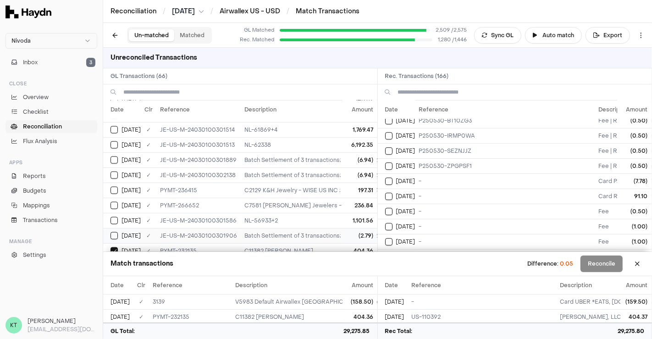
type button "on"
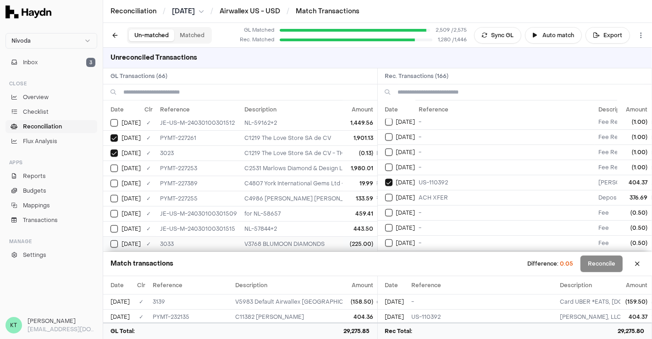
scroll to position [654, 0]
click at [117, 181] on button "Select GL transaction 8196309" at bounding box center [114, 184] width 7 height 7
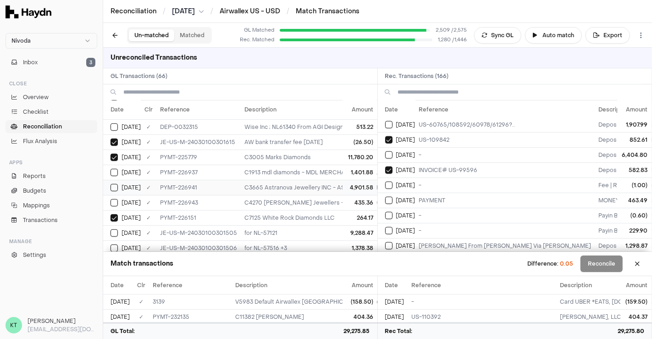
scroll to position [361, 0]
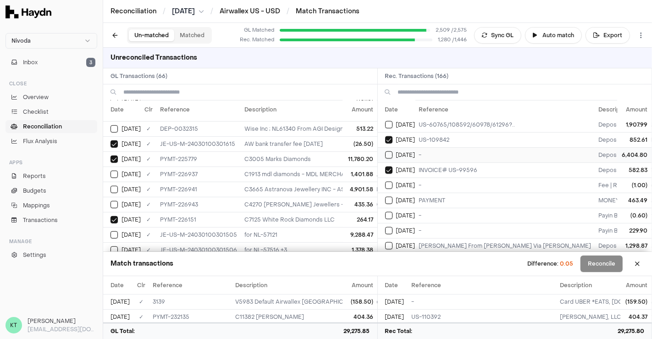
click at [433, 147] on td "-" at bounding box center [506, 154] width 180 height 15
click at [418, 147] on td "-" at bounding box center [506, 154] width 180 height 15
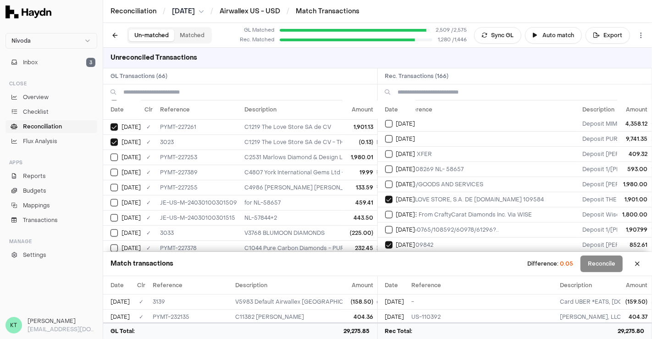
scroll to position [899, 16]
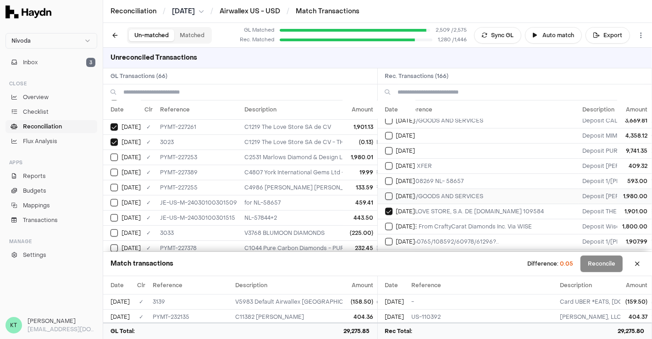
click at [391, 193] on button "Select reconciliation transaction 47810" at bounding box center [388, 196] width 7 height 7
click at [111, 154] on button "Select GL transaction 8196283" at bounding box center [114, 157] width 7 height 7
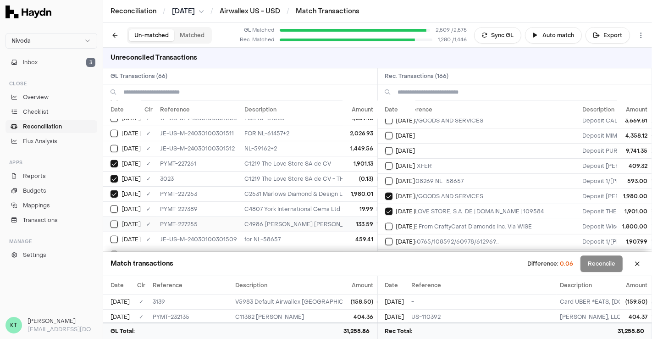
scroll to position [628, 0]
click at [111, 177] on button "Select GL transaction 8195255" at bounding box center [114, 180] width 7 height 7
click at [112, 177] on button "Select GL transaction 8195255" at bounding box center [114, 180] width 7 height 7
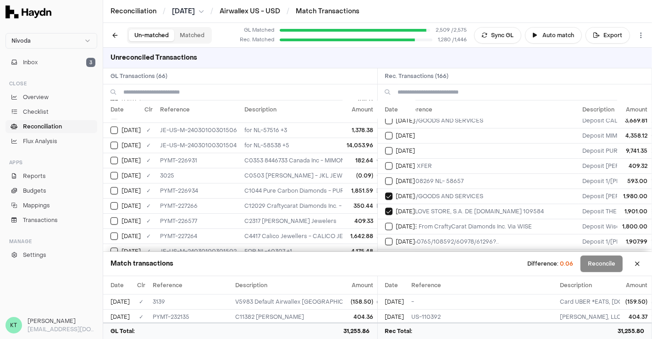
scroll to position [480, 0]
click at [116, 172] on button "Select GL transaction 8195257" at bounding box center [114, 175] width 7 height 7
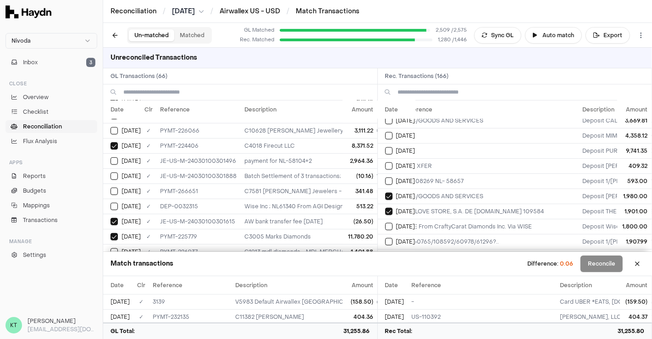
scroll to position [283, 0]
click at [116, 173] on button "Select GL transaction 8195853" at bounding box center [114, 176] width 7 height 7
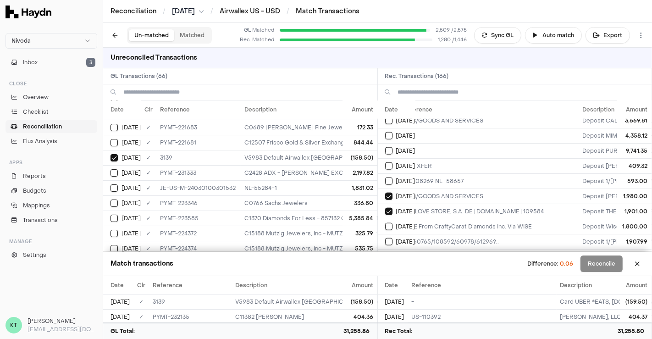
scroll to position [0, 0]
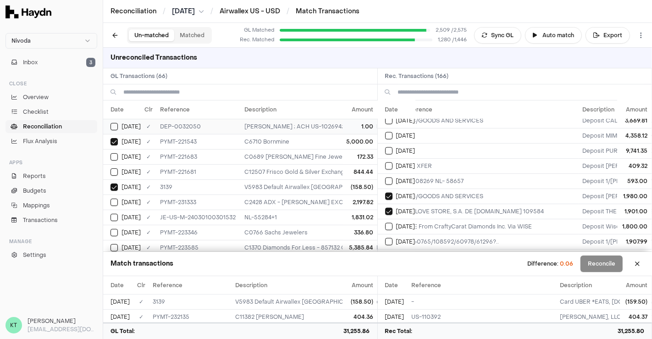
click at [111, 124] on button "Select GL transaction 8195468" at bounding box center [114, 126] width 7 height 7
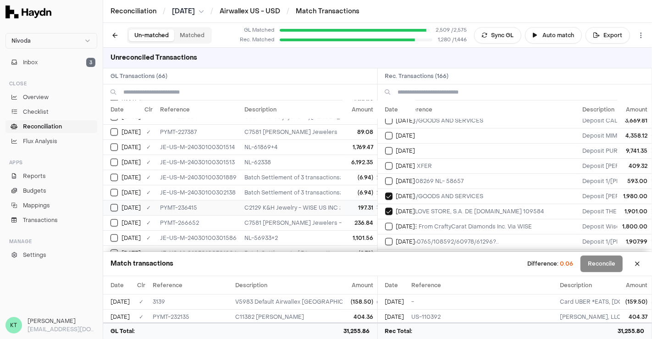
scroll to position [860, 0]
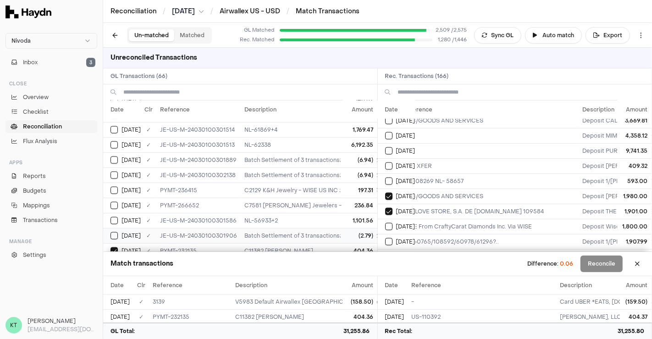
click at [116, 232] on button "Select GL transaction 8195855" at bounding box center [114, 235] width 7 height 7
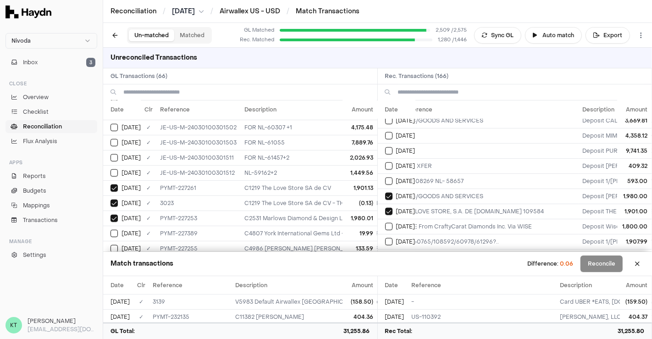
scroll to position [602, 0]
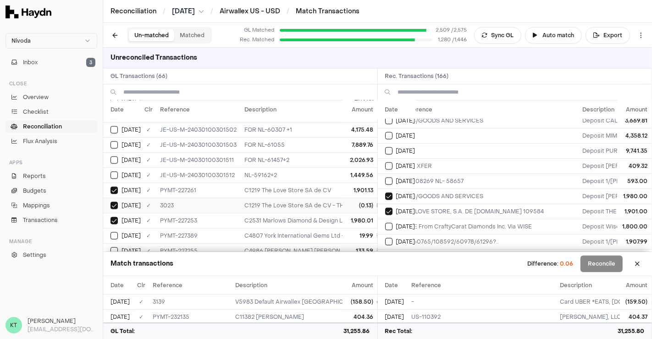
click at [111, 202] on button "Select GL transaction 8195255" at bounding box center [114, 205] width 7 height 7
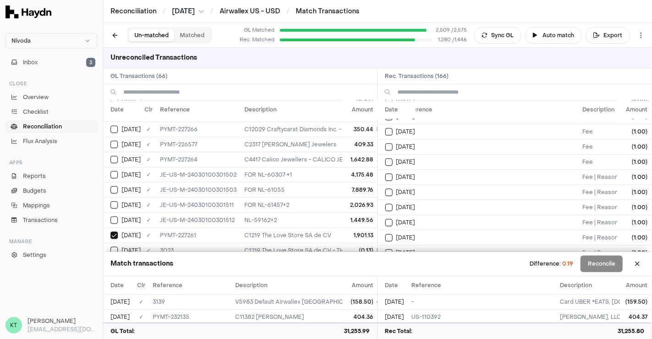
scroll to position [2352, 16]
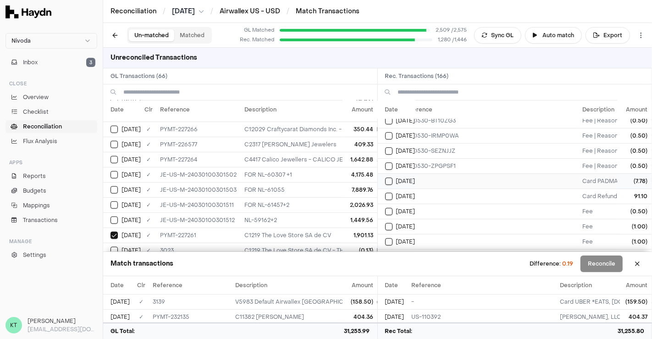
click at [389, 178] on button "Select reconciliation transaction 48192" at bounding box center [388, 181] width 7 height 7
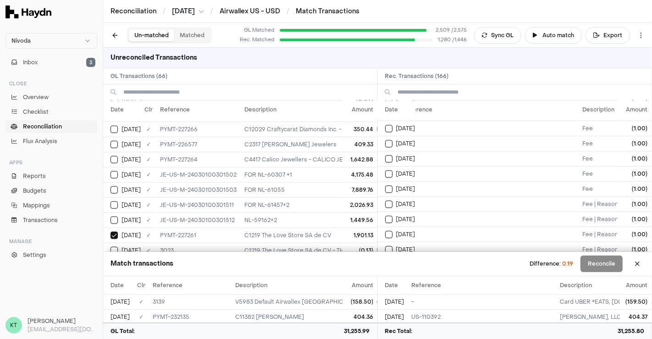
scroll to position [2027, 16]
click at [390, 185] on button "Select reconciliation transaction 48162" at bounding box center [388, 188] width 7 height 7
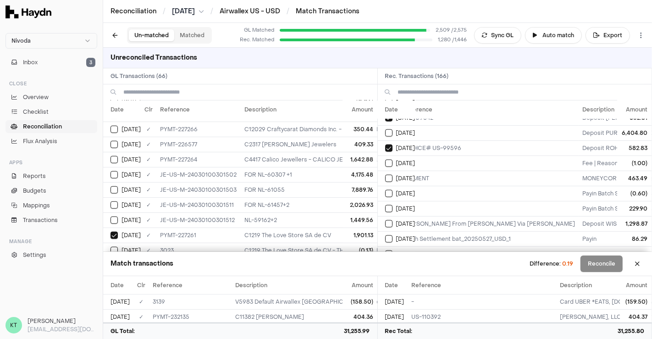
scroll to position [1039, 16]
click at [390, 189] on button "on" at bounding box center [388, 192] width 7 height 7
click at [390, 189] on button "Select reconciliation transaction 47892" at bounding box center [388, 192] width 7 height 7
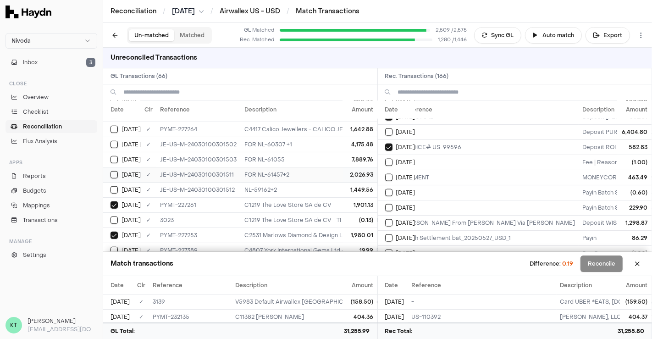
scroll to position [588, 0]
click at [117, 216] on button "Select GL transaction 8195255" at bounding box center [114, 219] width 7 height 7
click at [384, 185] on td "on [DATE]" at bounding box center [397, 192] width 38 height 15
click at [384, 185] on td "[DATE]" at bounding box center [397, 192] width 38 height 15
click at [113, 216] on button "Select GL transaction 8195255" at bounding box center [114, 219] width 7 height 7
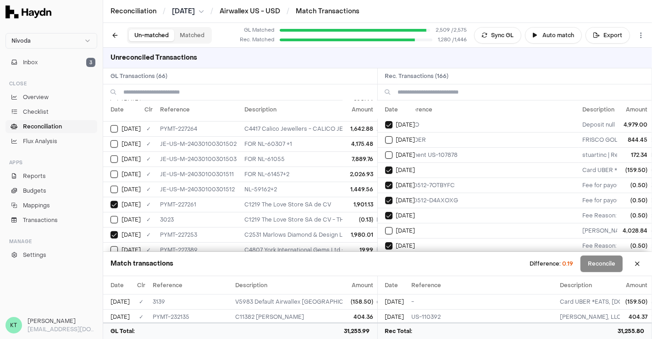
scroll to position [0, 16]
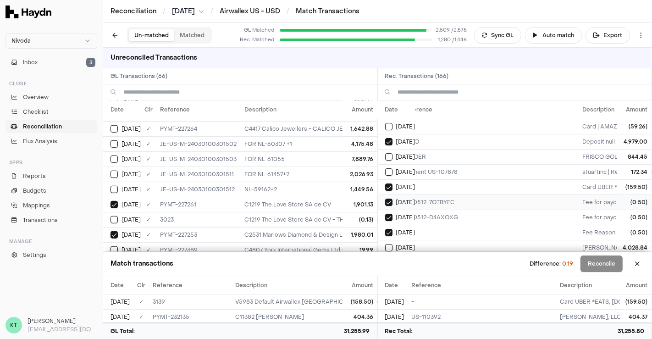
click at [388, 200] on button "Select reconciliation transaction 47238" at bounding box center [388, 202] width 7 height 7
click at [394, 216] on div "[DATE]" at bounding box center [400, 217] width 30 height 7
click at [389, 199] on button "Select reconciliation transaction 47238" at bounding box center [388, 202] width 7 height 7
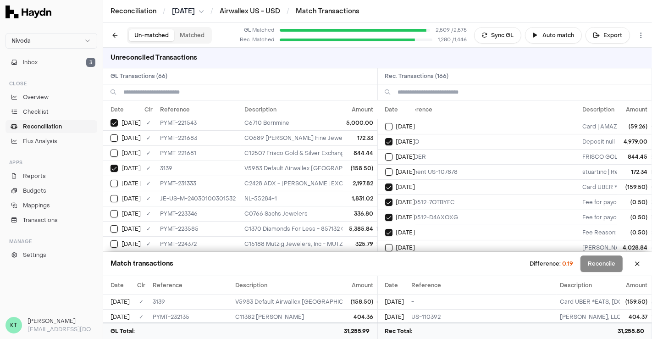
scroll to position [10, 0]
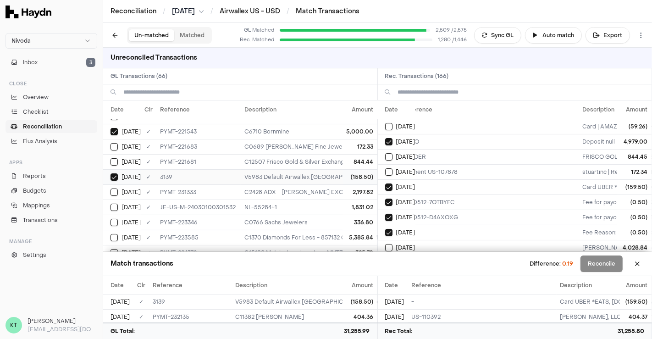
click at [117, 176] on button "Select GL transaction 8195355" at bounding box center [114, 176] width 7 height 7
click at [385, 187] on button "Select reconciliation transaction 47187" at bounding box center [388, 186] width 7 height 7
click at [111, 176] on button "Select GL transaction 8195355" at bounding box center [114, 176] width 7 height 7
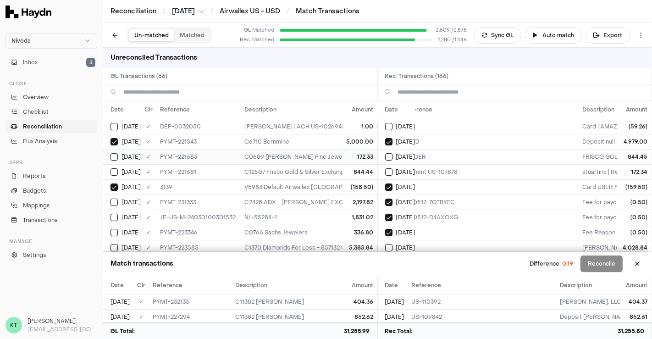
click at [116, 156] on button "Select GL transaction 8196071" at bounding box center [114, 156] width 7 height 7
click at [389, 169] on button "Select reconciliation transaction 47135" at bounding box center [388, 171] width 7 height 7
click at [112, 128] on button "Select GL transaction 8195468" at bounding box center [114, 126] width 7 height 7
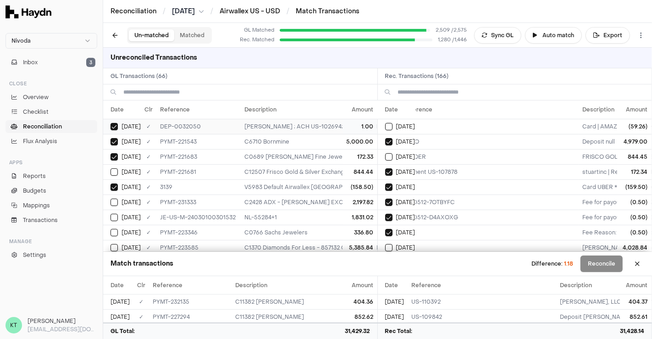
click at [112, 128] on button "Select GL transaction 8195468" at bounding box center [114, 126] width 7 height 7
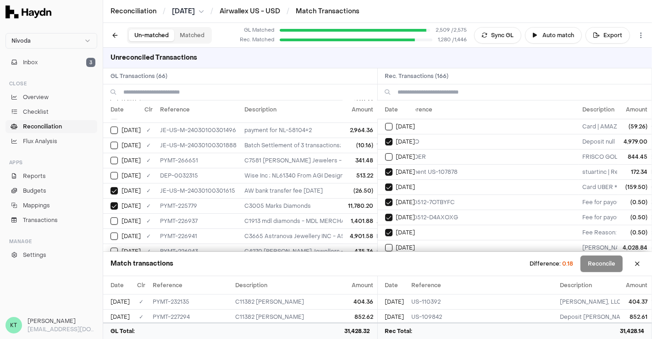
scroll to position [315, 0]
click at [111, 141] on button "Select GL transaction 8195853" at bounding box center [114, 144] width 7 height 7
click at [116, 141] on button "Select GL transaction 8195853" at bounding box center [114, 144] width 7 height 7
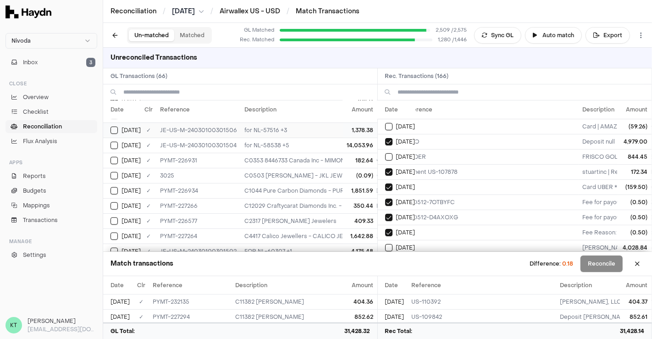
scroll to position [482, 0]
click at [111, 171] on div "[DATE]" at bounding box center [126, 174] width 30 height 7
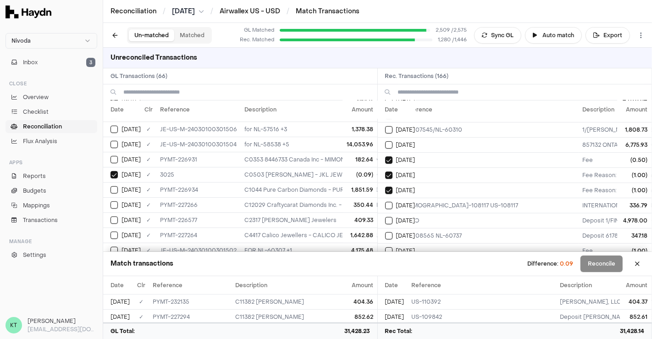
scroll to position [147, 16]
click at [391, 172] on button "Select reconciliation transaction 47403" at bounding box center [388, 175] width 7 height 7
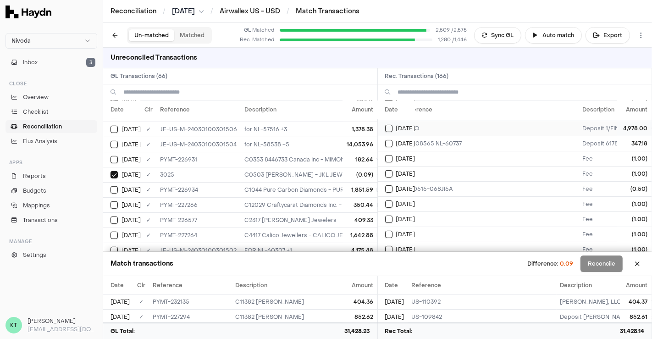
scroll to position [243, 16]
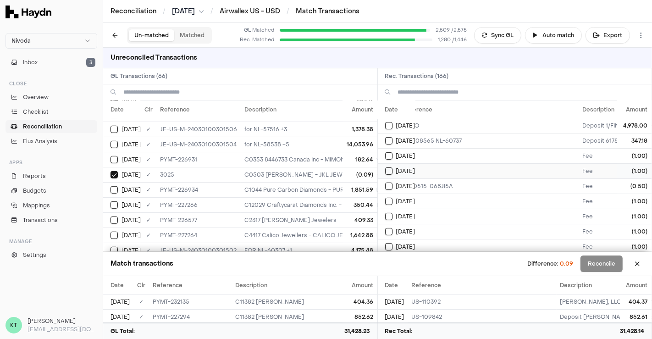
click at [392, 170] on td "[DATE]" at bounding box center [397, 170] width 38 height 15
click at [391, 186] on td "[DATE]" at bounding box center [397, 185] width 38 height 15
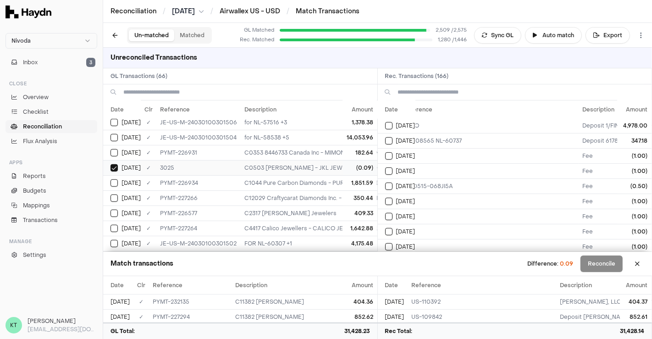
click at [112, 164] on button "Select GL transaction 8195257" at bounding box center [114, 167] width 7 height 7
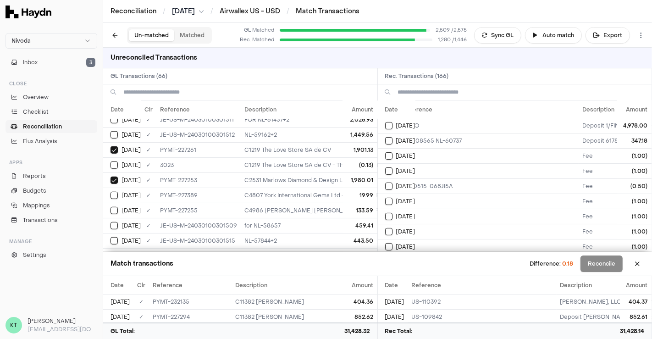
scroll to position [643, 0]
click at [113, 161] on button "Select GL transaction 8195255" at bounding box center [114, 164] width 7 height 7
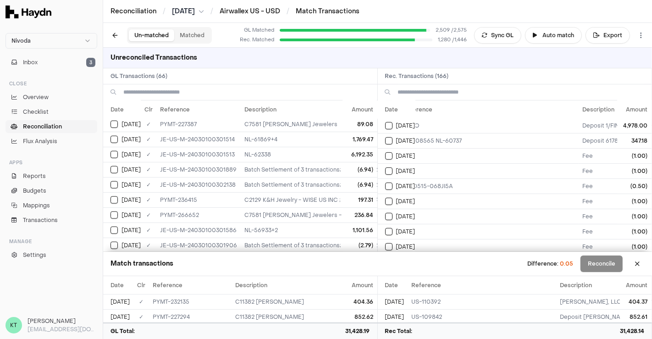
scroll to position [860, 0]
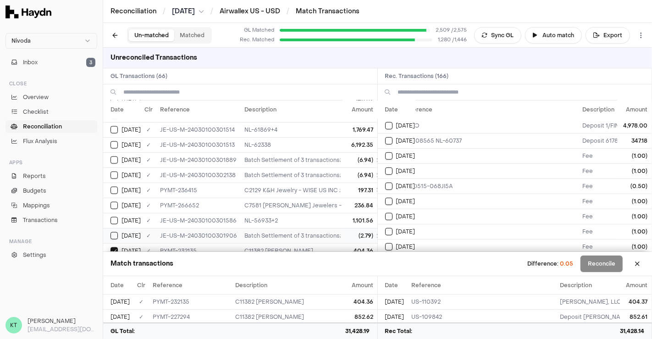
click at [113, 232] on button "Select GL transaction 8195855" at bounding box center [114, 235] width 7 height 7
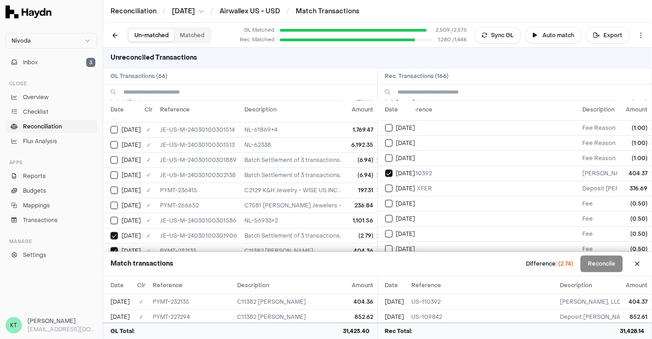
scroll to position [1201, 16]
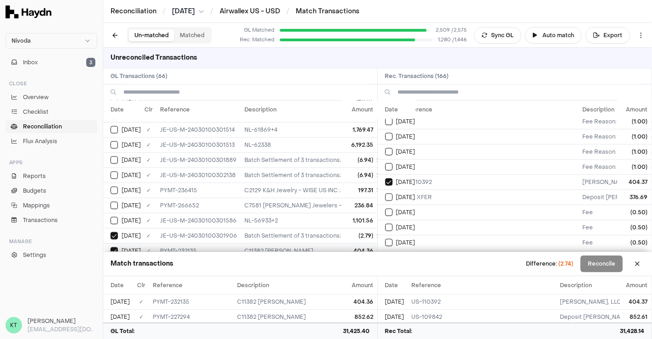
click at [115, 247] on button "Select GL transaction 8196560" at bounding box center [114, 250] width 7 height 7
click at [390, 178] on button "Select reconciliation transaction 48030" at bounding box center [388, 181] width 7 height 7
click at [114, 228] on td "[DATE]" at bounding box center [122, 235] width 38 height 15
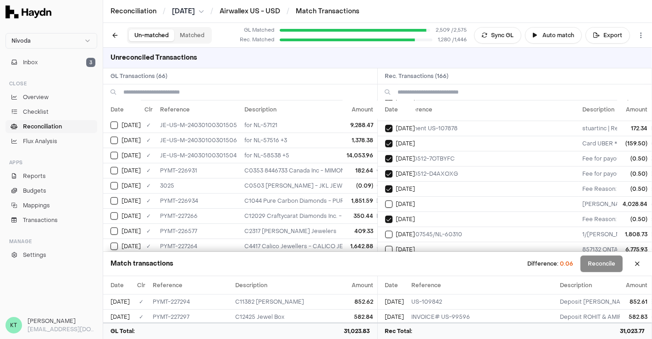
scroll to position [467, 0]
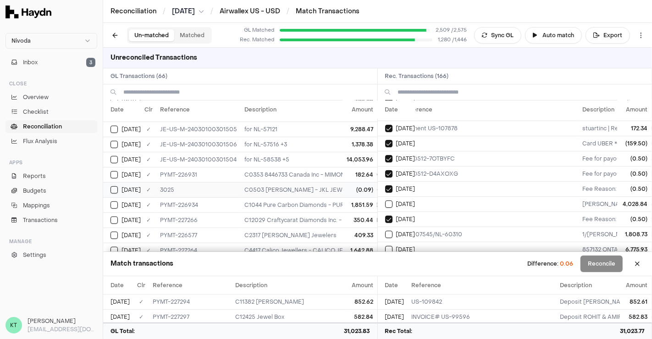
click at [118, 186] on div "[DATE]" at bounding box center [126, 189] width 30 height 7
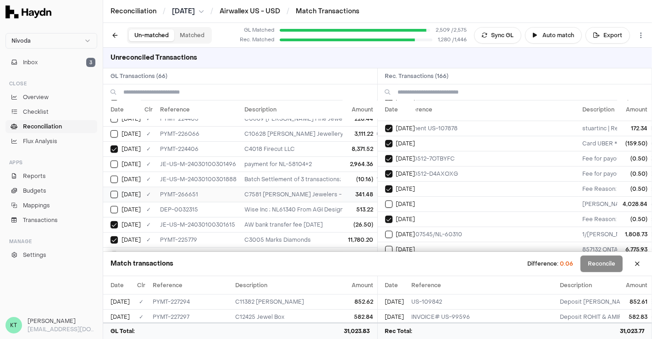
scroll to position [280, 0]
click at [116, 176] on button "Select GL transaction 8195853" at bounding box center [114, 179] width 7 height 7
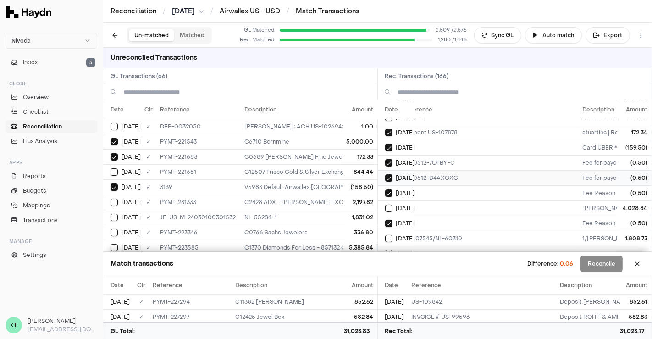
scroll to position [0, 16]
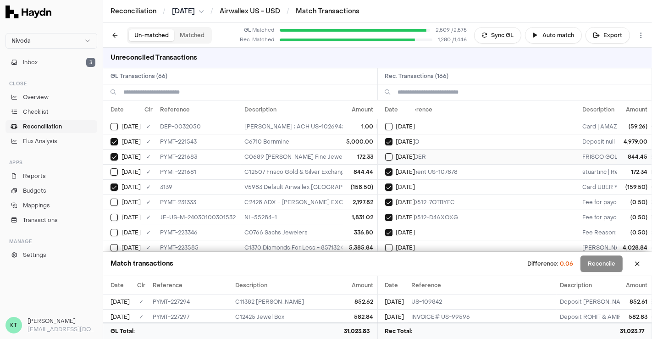
click at [390, 155] on button "Select reconciliation transaction 47131" at bounding box center [388, 156] width 7 height 7
click at [114, 171] on button "Select GL transaction 8196069" at bounding box center [114, 171] width 7 height 7
click at [111, 175] on td "[DATE]" at bounding box center [122, 171] width 38 height 15
click at [386, 156] on button "Select reconciliation transaction 47131" at bounding box center [388, 156] width 7 height 7
click at [115, 124] on button "Select GL transaction 8195468" at bounding box center [114, 126] width 7 height 7
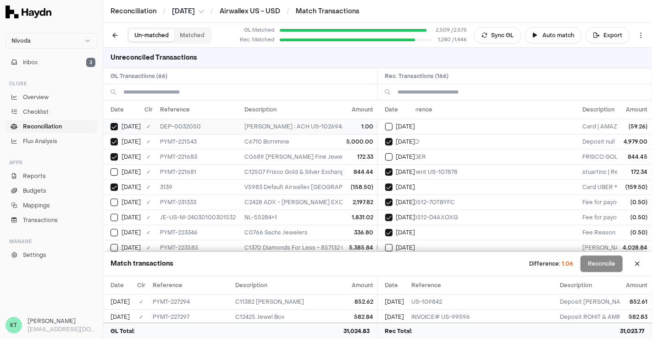
click at [115, 124] on button "Select GL transaction 8195468" at bounding box center [114, 126] width 7 height 7
click at [390, 123] on button "Select reconciliation transaction 46877" at bounding box center [388, 126] width 7 height 7
click at [389, 129] on button "Select reconciliation transaction 46877" at bounding box center [388, 126] width 7 height 7
click at [118, 132] on td "[DATE]" at bounding box center [122, 126] width 38 height 15
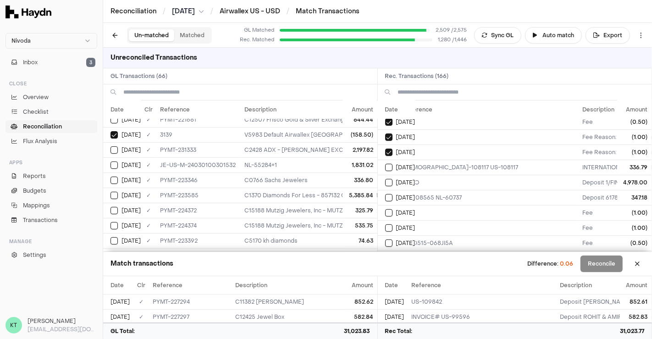
scroll to position [186, 16]
click at [393, 165] on div "[DATE]" at bounding box center [400, 167] width 30 height 7
click at [117, 178] on button "Select GL transaction 8196135" at bounding box center [114, 180] width 7 height 7
click at [112, 150] on button "Select GL transaction 8196548" at bounding box center [114, 149] width 7 height 7
click at [114, 167] on td "[DATE]" at bounding box center [122, 164] width 38 height 15
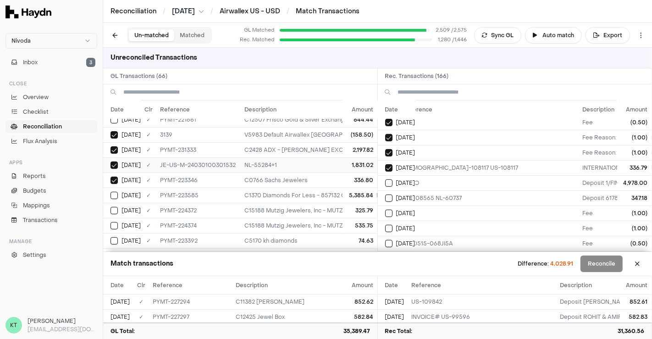
click at [113, 167] on td "[DATE]" at bounding box center [122, 164] width 38 height 15
click at [115, 150] on button "Select GL transaction 8196548" at bounding box center [114, 149] width 7 height 7
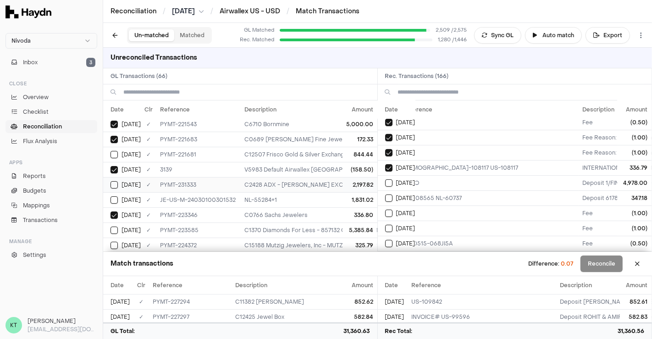
scroll to position [17, 0]
click at [115, 154] on button "Select GL transaction 8196069" at bounding box center [114, 155] width 7 height 7
click at [116, 183] on button "Select GL transaction 8196548" at bounding box center [114, 185] width 7 height 7
click at [114, 199] on button "Select GL transaction 8195843" at bounding box center [114, 200] width 7 height 7
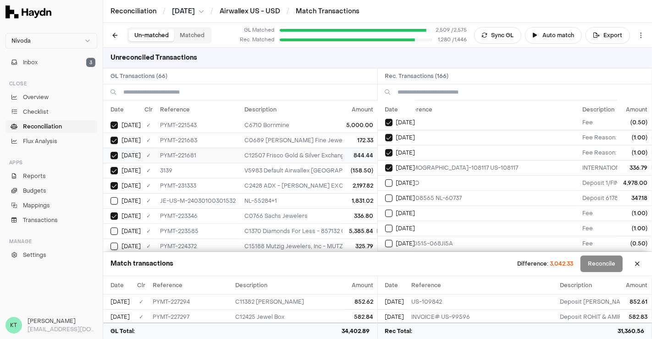
click at [117, 152] on button "Select GL transaction 8196069" at bounding box center [114, 155] width 7 height 7
click at [115, 182] on button "Select GL transaction 8196548" at bounding box center [114, 185] width 7 height 7
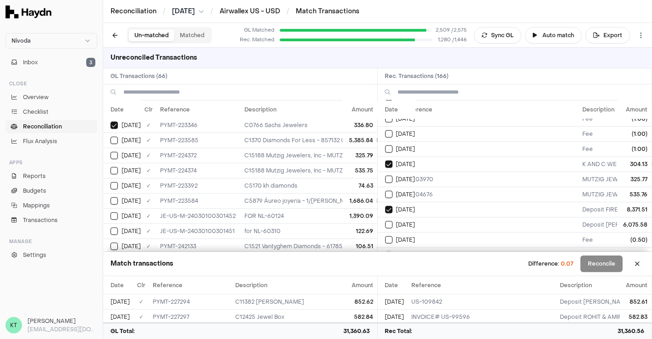
scroll to position [658, 16]
click at [114, 169] on button "Select GL transaction 8196168" at bounding box center [114, 170] width 7 height 7
click at [390, 191] on button "Select reconciliation transaction 47454" at bounding box center [388, 194] width 7 height 7
click at [393, 191] on div "[DATE]" at bounding box center [400, 194] width 30 height 7
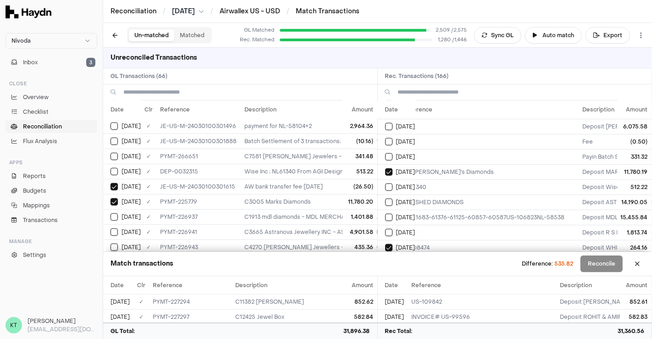
scroll to position [757, 16]
click at [391, 183] on button "Select reconciliation transaction 47609" at bounding box center [388, 186] width 7 height 7
click at [117, 168] on button "Select GL transaction 8195531" at bounding box center [114, 171] width 7 height 7
click at [114, 168] on button "Select GL transaction 8195531" at bounding box center [114, 171] width 7 height 7
click at [393, 183] on div "[DATE]" at bounding box center [400, 186] width 30 height 7
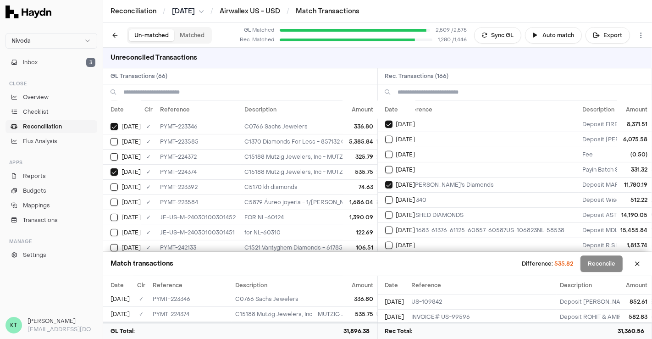
scroll to position [106, 0]
click at [112, 169] on button "Select GL transaction 8196168" at bounding box center [114, 172] width 7 height 7
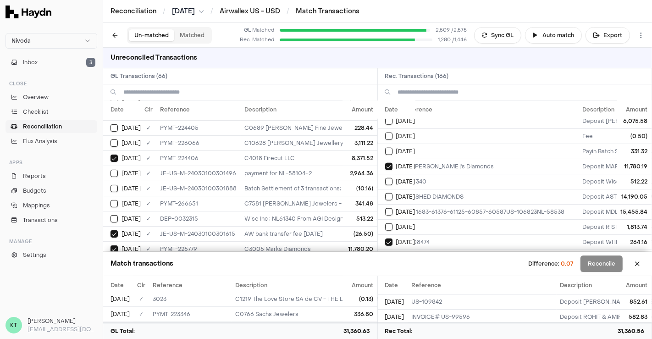
scroll to position [272, 0]
click at [115, 215] on button "Select GL transaction 8195531" at bounding box center [114, 218] width 7 height 7
click at [390, 178] on button "Select reconciliation transaction 47609" at bounding box center [388, 181] width 7 height 7
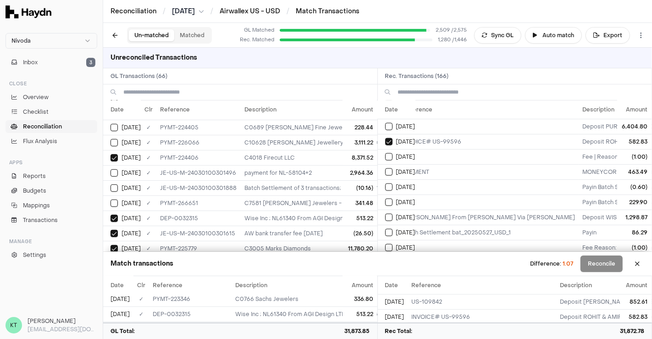
scroll to position [1045, 16]
click at [388, 153] on button "Select reconciliation transaction 47841" at bounding box center [388, 156] width 7 height 7
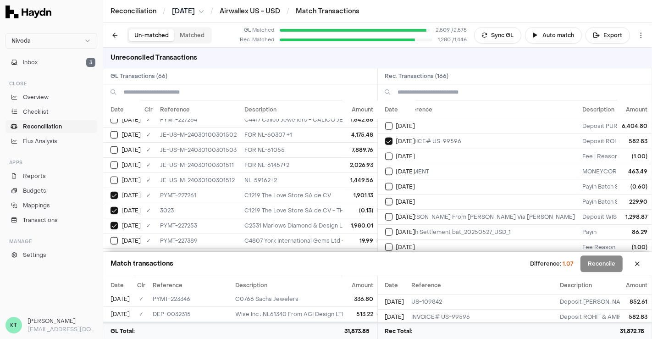
scroll to position [597, 0]
click at [113, 207] on button "Select GL transaction 8195255" at bounding box center [114, 210] width 7 height 7
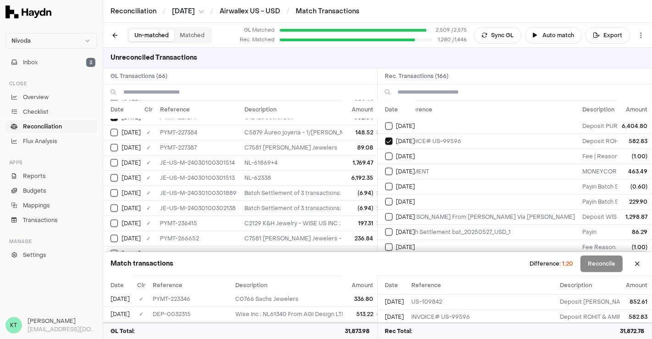
scroll to position [860, 0]
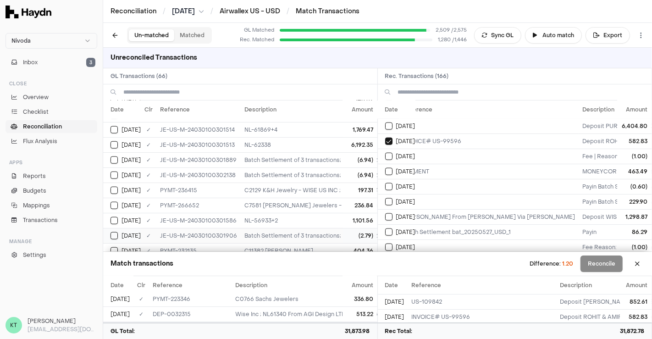
click at [120, 232] on div "[DATE]" at bounding box center [126, 235] width 30 height 7
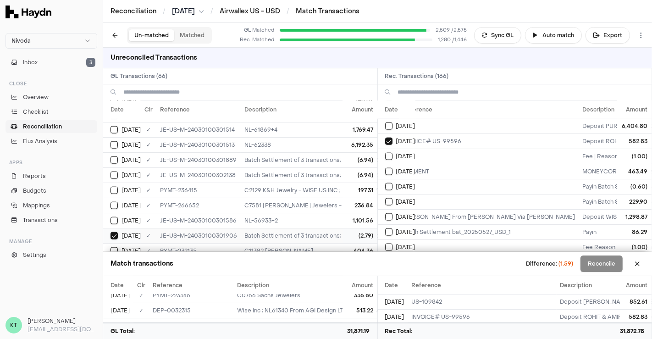
click at [114, 232] on button "Select GL transaction 8195855" at bounding box center [114, 235] width 7 height 7
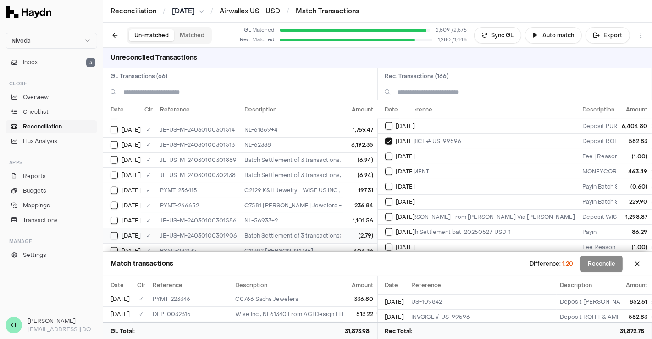
click at [110, 228] on td "[DATE]" at bounding box center [122, 235] width 38 height 15
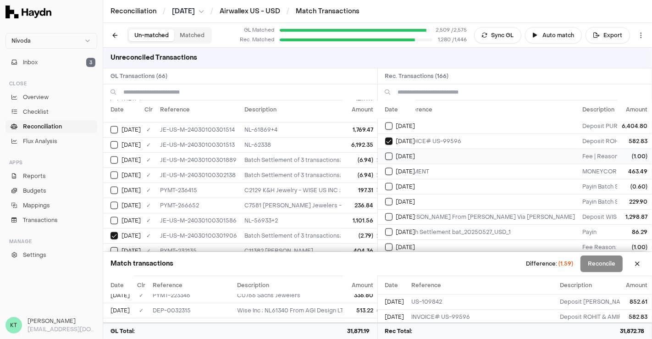
click at [389, 153] on button "Select reconciliation transaction 47841" at bounding box center [388, 156] width 7 height 7
click at [389, 183] on button "on" at bounding box center [388, 186] width 7 height 7
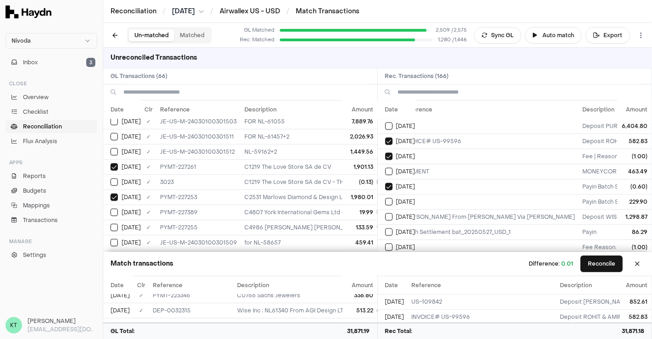
scroll to position [623, 0]
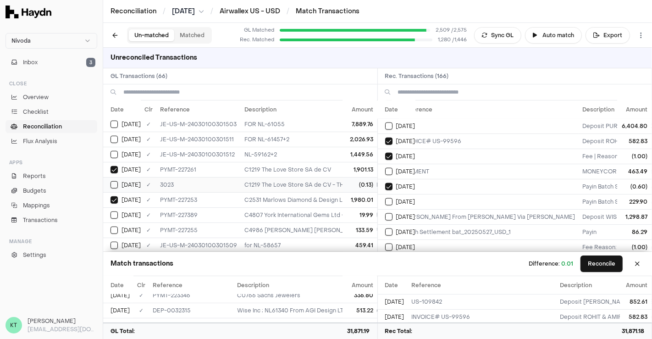
click at [111, 181] on button "Select GL transaction 8195255" at bounding box center [114, 184] width 7 height 7
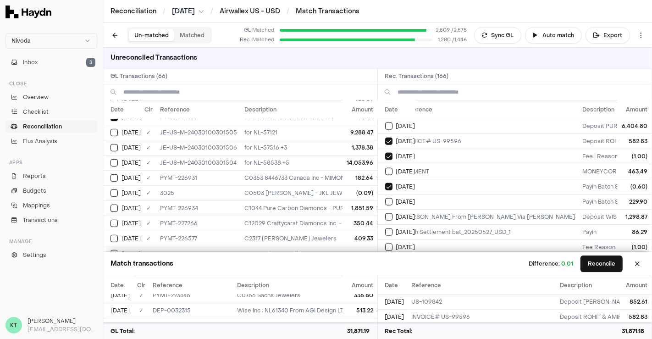
scroll to position [462, 0]
click at [113, 190] on button "Select GL transaction 8195257" at bounding box center [114, 193] width 7 height 7
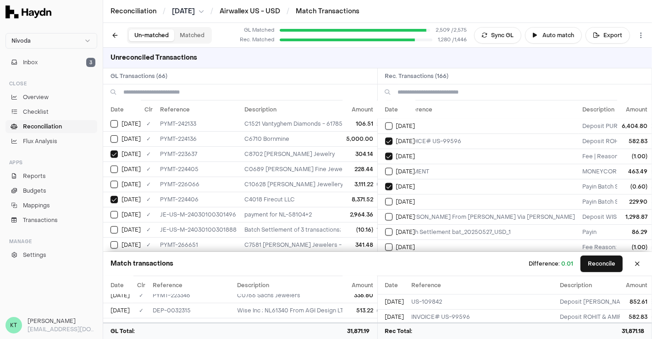
scroll to position [228, 0]
click at [389, 194] on td "[DATE]" at bounding box center [397, 201] width 38 height 15
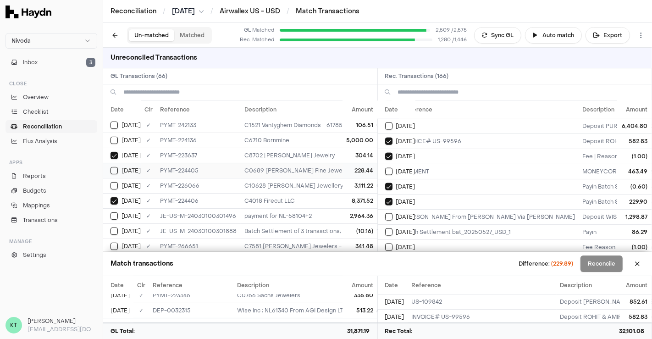
click at [115, 167] on button "Select GL transaction 8196171" at bounding box center [114, 170] width 7 height 7
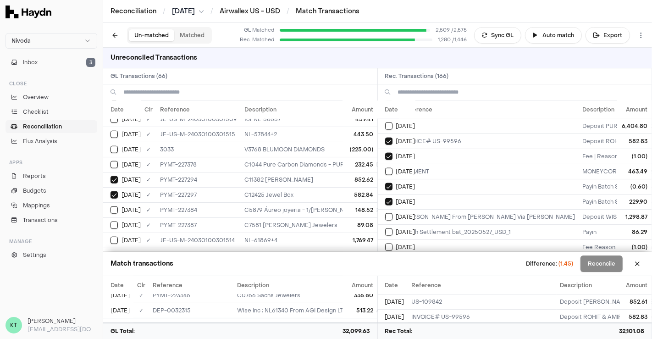
scroll to position [860, 0]
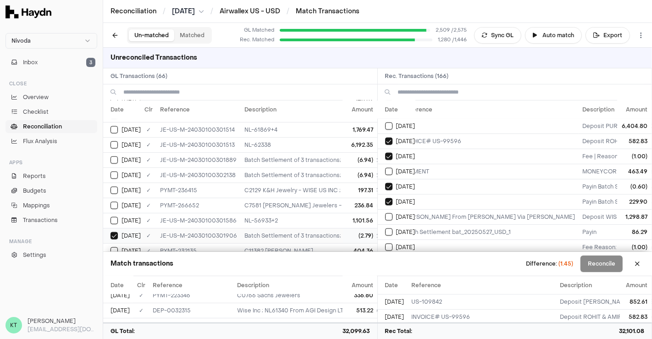
click at [112, 228] on td "[DATE]" at bounding box center [122, 235] width 38 height 15
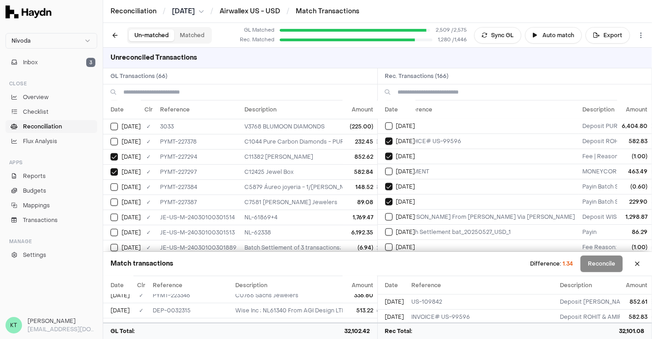
scroll to position [768, 0]
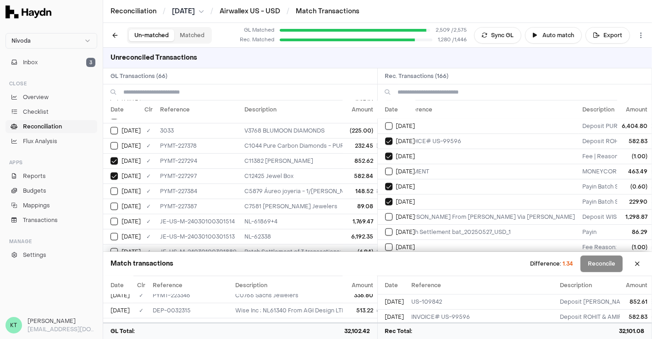
click at [112, 248] on button "Select GL transaction 8195854" at bounding box center [114, 251] width 7 height 7
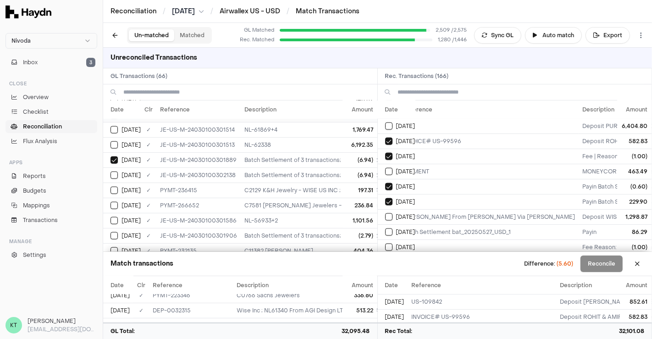
scroll to position [859, 0]
click at [111, 157] on button "Select GL transaction 8195854" at bounding box center [114, 160] width 7 height 7
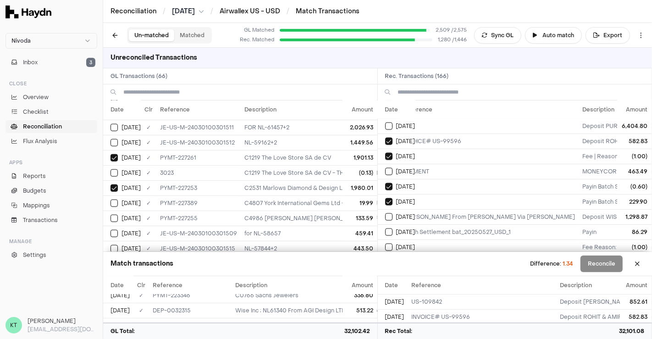
scroll to position [634, 0]
click at [115, 170] on button "Select GL transaction 8195255" at bounding box center [114, 173] width 7 height 7
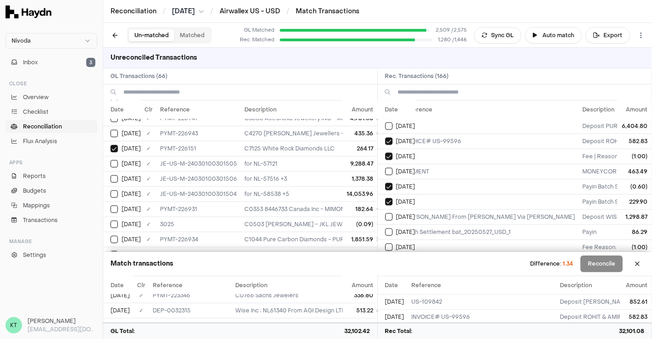
scroll to position [432, 0]
click at [115, 221] on button "Select GL transaction 8195257" at bounding box center [114, 224] width 7 height 7
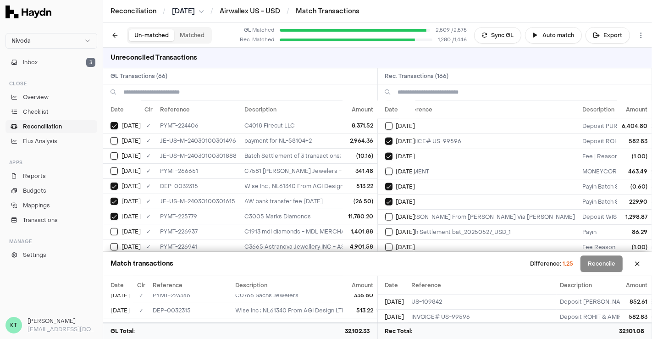
scroll to position [303, 0]
click at [114, 153] on button "Select GL transaction 8195853" at bounding box center [114, 156] width 7 height 7
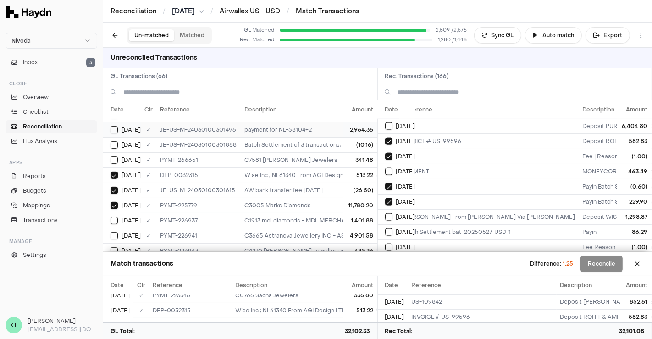
scroll to position [314, 0]
click at [119, 142] on div "[DATE]" at bounding box center [126, 145] width 30 height 7
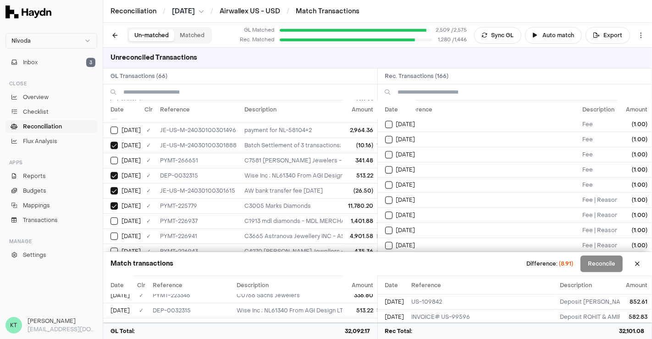
scroll to position [2352, 16]
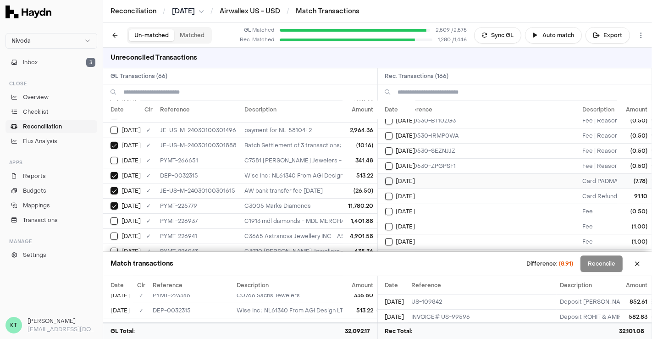
click at [387, 178] on button "Select reconciliation transaction 48192" at bounding box center [388, 181] width 7 height 7
click at [387, 162] on button "Select reconciliation transaction 48150" at bounding box center [388, 165] width 7 height 7
click at [388, 178] on button "Select reconciliation transaction 48192" at bounding box center [388, 181] width 7 height 7
click at [112, 142] on button "Select GL transaction 8195853" at bounding box center [114, 145] width 7 height 7
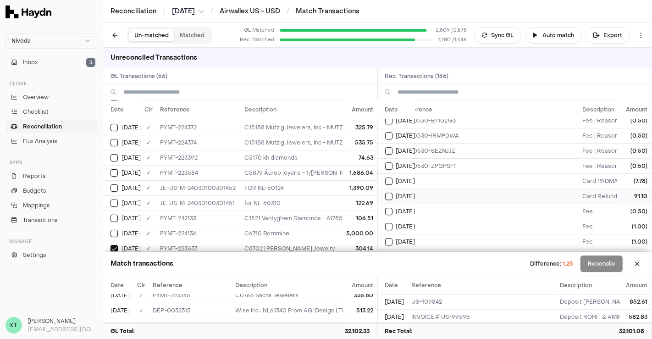
click at [390, 193] on button "Select reconciliation transaction 48194" at bounding box center [388, 196] width 7 height 7
click at [390, 208] on button "Select reconciliation transaction 48189" at bounding box center [388, 211] width 7 height 7
click at [393, 223] on div "[DATE]" at bounding box center [400, 226] width 30 height 7
click at [389, 223] on button "Select reconciliation transaction 48190" at bounding box center [388, 226] width 7 height 7
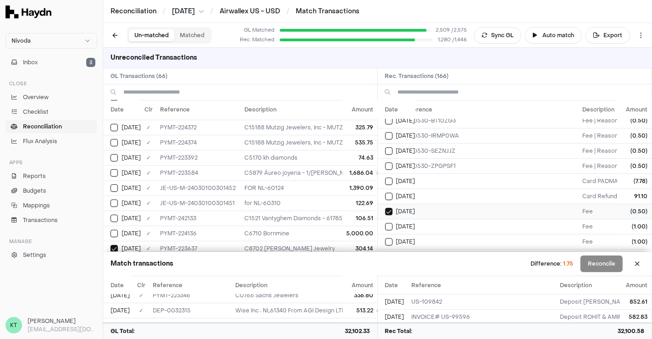
click at [388, 208] on button "Select reconciliation transaction 48189" at bounding box center [388, 211] width 7 height 7
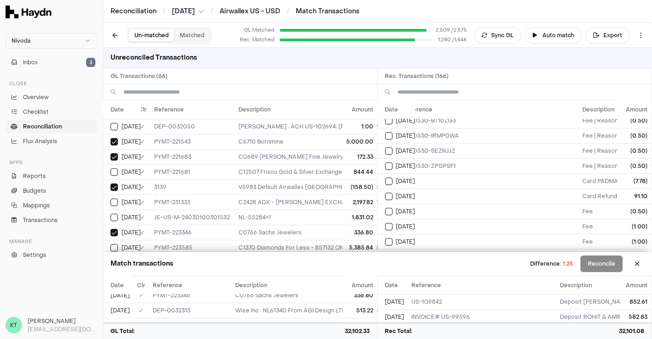
scroll to position [0, 6]
click at [117, 123] on button "Select GL transaction 8195468" at bounding box center [114, 126] width 7 height 7
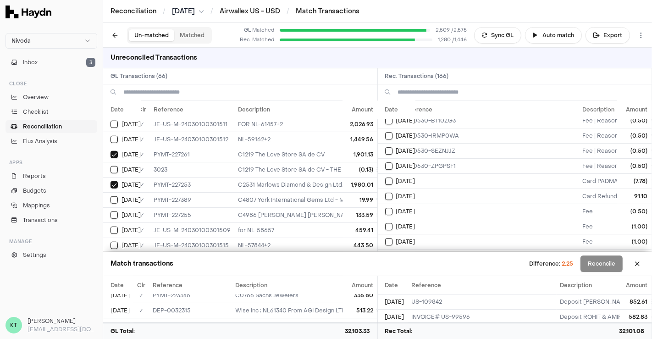
scroll to position [860, 6]
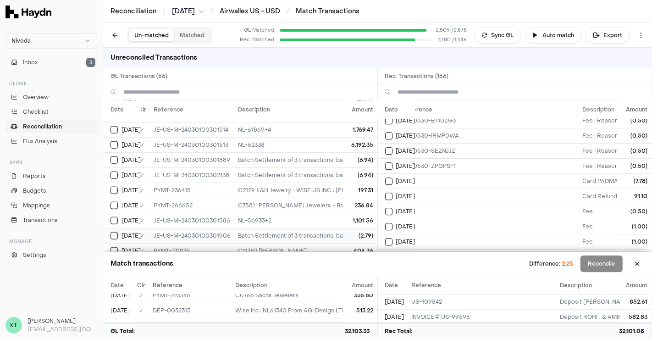
click at [116, 232] on button "Select GL transaction 8195855" at bounding box center [114, 235] width 7 height 7
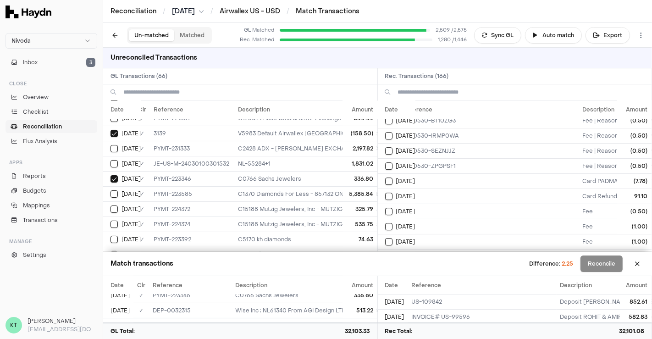
scroll to position [0, 6]
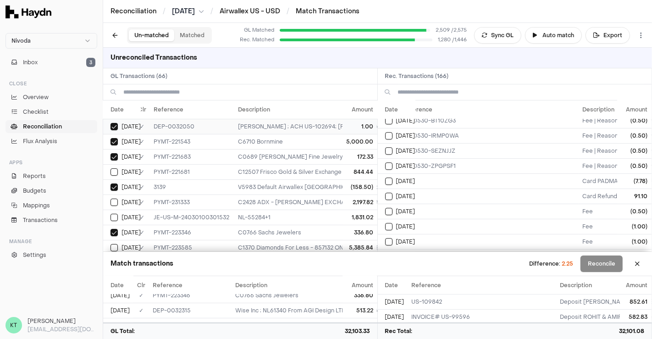
click at [114, 123] on button "Select GL transaction 8195468" at bounding box center [114, 126] width 7 height 7
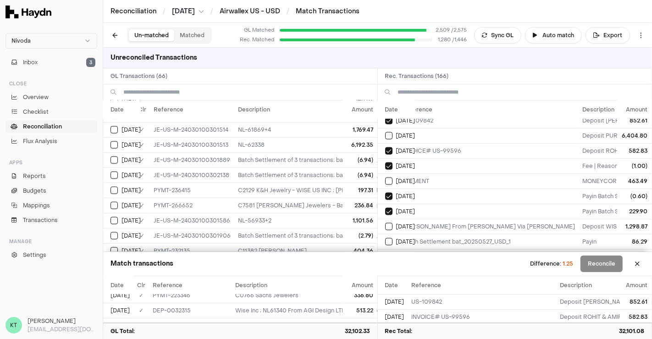
scroll to position [1035, 16]
click at [115, 217] on button "Select GL transaction 8195847" at bounding box center [114, 220] width 7 height 7
click at [113, 198] on td "[DATE]" at bounding box center [122, 205] width 38 height 15
click at [113, 187] on button "Select GL transaction 8197066" at bounding box center [114, 190] width 7 height 7
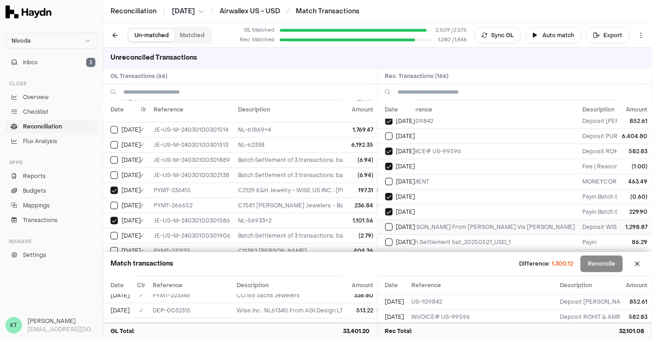
click at [390, 219] on td "[DATE]" at bounding box center [397, 226] width 38 height 15
click at [118, 232] on div "[DATE]" at bounding box center [126, 235] width 30 height 7
click at [389, 163] on button "Select reconciliation transaction 47841" at bounding box center [388, 166] width 7 height 7
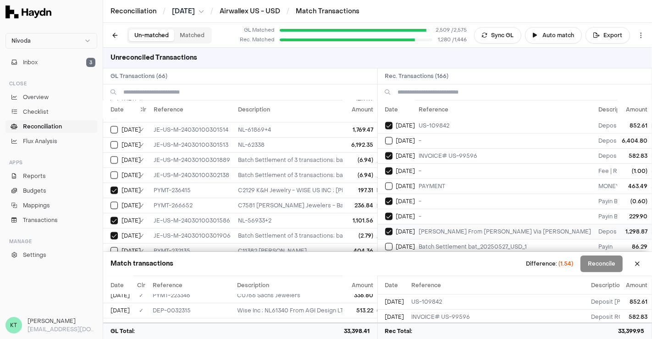
scroll to position [1055, 0]
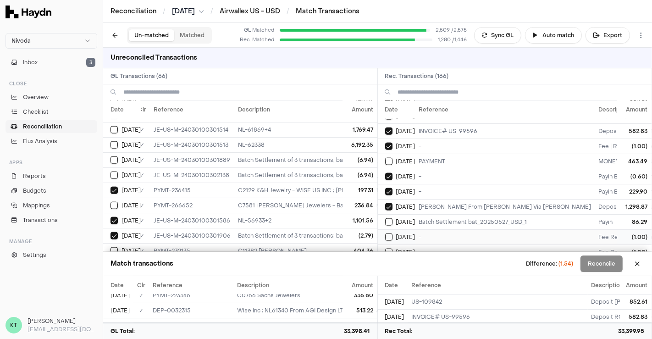
click at [389, 233] on button "Select reconciliation transaction 48004" at bounding box center [388, 236] width 7 height 7
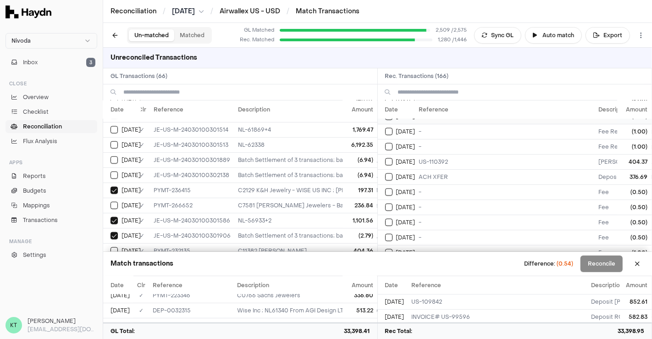
scroll to position [1220, 0]
click at [387, 189] on button "Select reconciliation transaction 48041" at bounding box center [388, 192] width 7 height 7
click at [117, 232] on button "Select GL transaction 8195855" at bounding box center [114, 235] width 7 height 7
click at [389, 205] on button "Select reconciliation transaction 48043" at bounding box center [388, 208] width 7 height 7
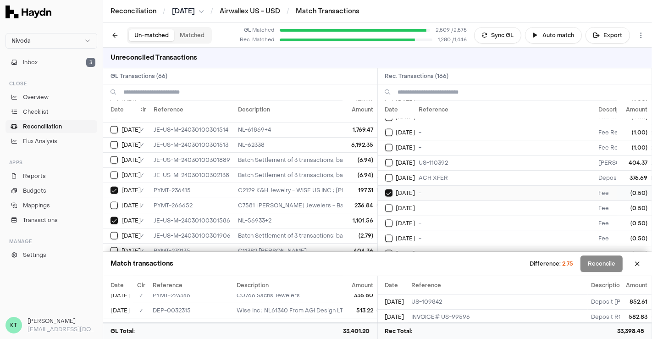
click at [388, 189] on button "Select reconciliation transaction 48041" at bounding box center [388, 192] width 7 height 7
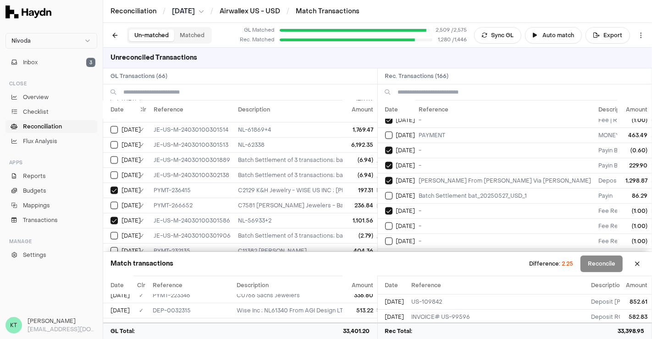
scroll to position [1081, 0]
click at [388, 208] on button "Select reconciliation transaction 48004" at bounding box center [388, 211] width 7 height 7
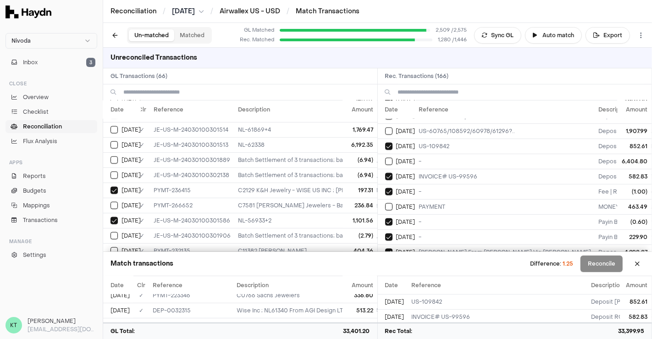
scroll to position [1005, 0]
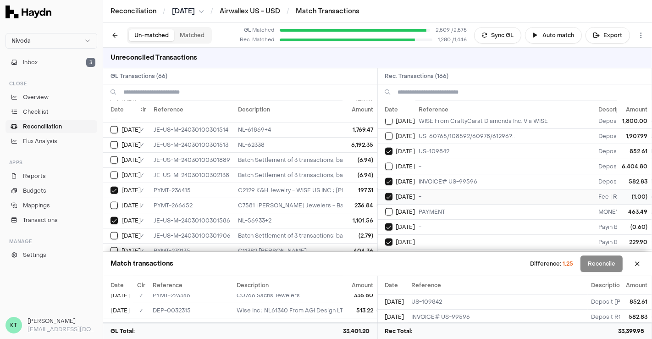
click at [390, 193] on button "Select reconciliation transaction 47841" at bounding box center [388, 196] width 7 height 7
click at [115, 232] on button "Select GL transaction 8195855" at bounding box center [114, 235] width 7 height 7
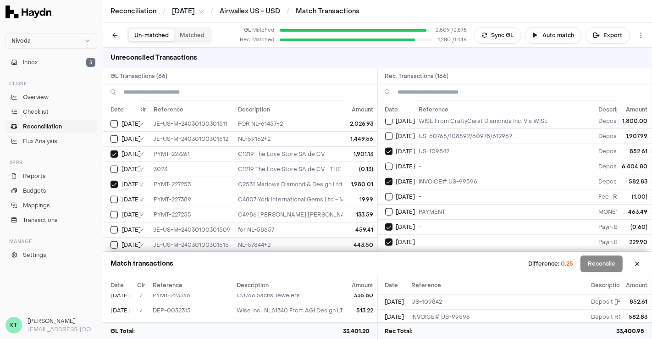
scroll to position [638, 6]
click at [114, 166] on button "Select GL transaction 8195255" at bounding box center [114, 169] width 7 height 7
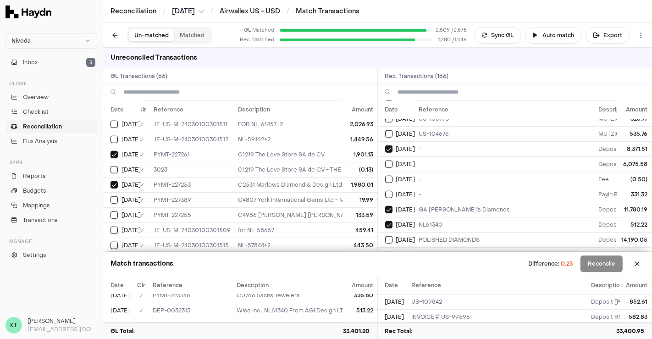
scroll to position [719, 0]
click at [387, 176] on button "Select reconciliation transaction 47508" at bounding box center [388, 179] width 7 height 7
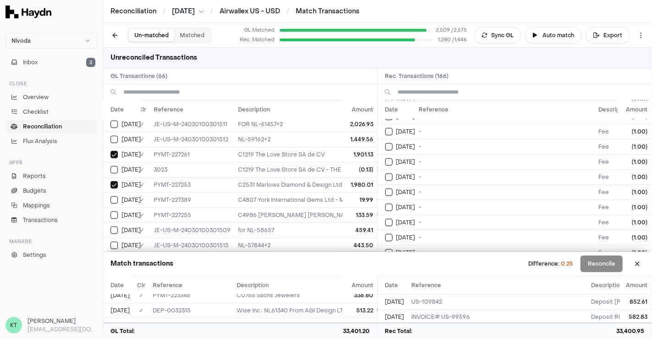
scroll to position [449, 0]
click at [387, 159] on button "Select reconciliation transaction 47458" at bounding box center [388, 162] width 7 height 7
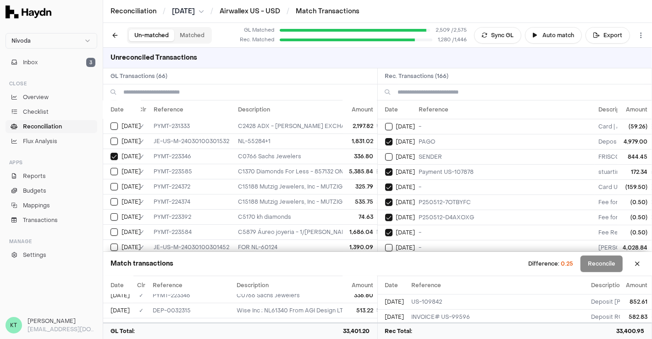
scroll to position [0, 6]
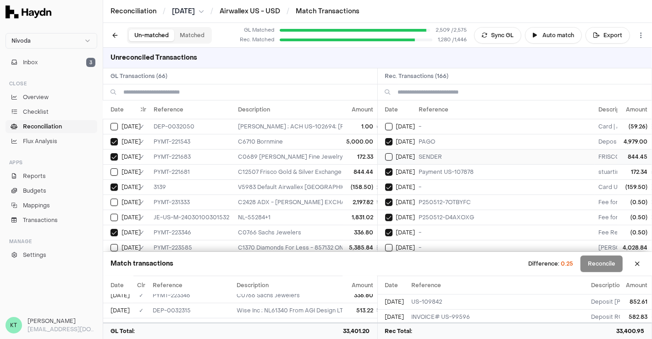
click at [390, 153] on button "Select reconciliation transaction 47131" at bounding box center [388, 156] width 7 height 7
click at [111, 170] on button "Select GL transaction 8196069" at bounding box center [114, 171] width 7 height 7
click at [116, 127] on button "Select GL transaction 8195468" at bounding box center [114, 126] width 7 height 7
click at [389, 199] on button "Select reconciliation transaction 47238" at bounding box center [388, 202] width 7 height 7
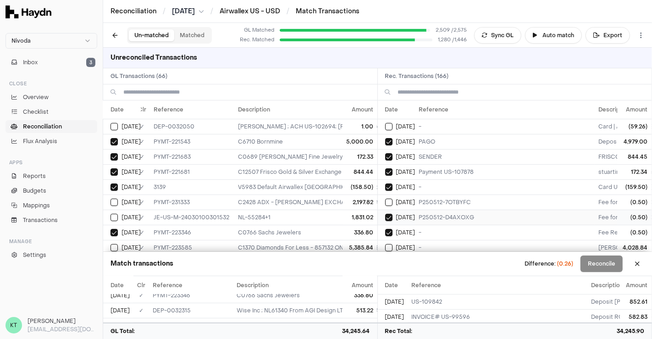
click at [389, 214] on button "Select reconciliation transaction 47227" at bounding box center [388, 217] width 7 height 7
click at [389, 226] on td "[DATE]" at bounding box center [397, 232] width 38 height 15
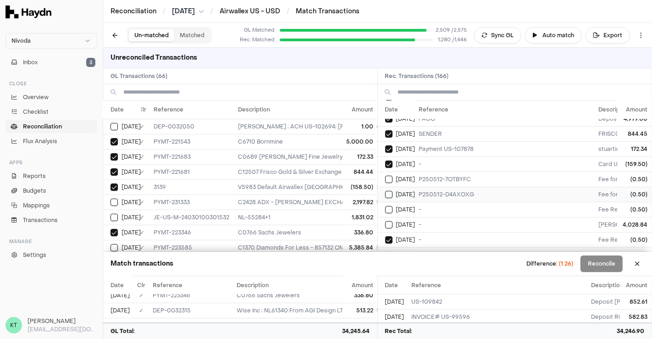
scroll to position [23, 0]
click at [398, 221] on span "[DATE]" at bounding box center [405, 224] width 19 height 7
click at [396, 208] on span "[DATE]" at bounding box center [405, 209] width 19 height 7
click at [399, 217] on td "[DATE]" at bounding box center [397, 224] width 38 height 15
click at [404, 187] on td "[DATE]" at bounding box center [397, 194] width 38 height 15
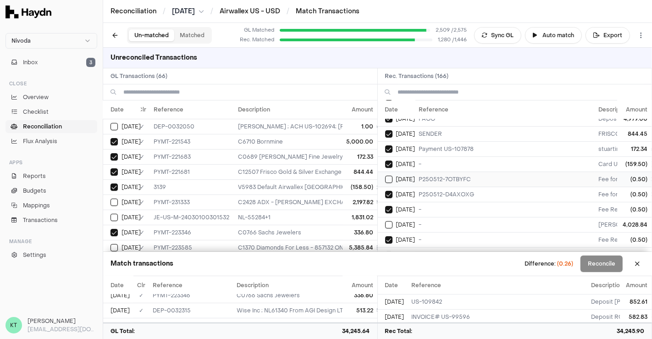
click at [402, 179] on span "[DATE]" at bounding box center [405, 179] width 19 height 7
click at [115, 126] on button "Select GL transaction 8195468" at bounding box center [114, 126] width 7 height 7
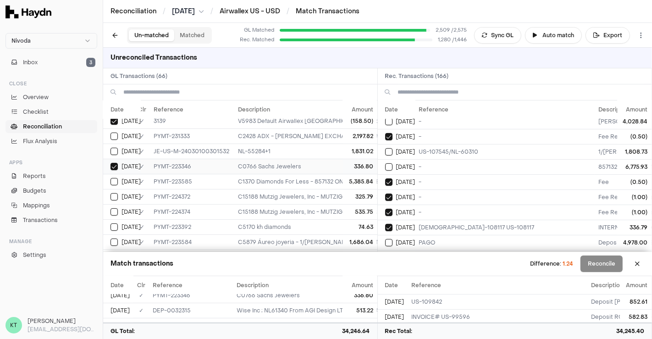
scroll to position [72, 6]
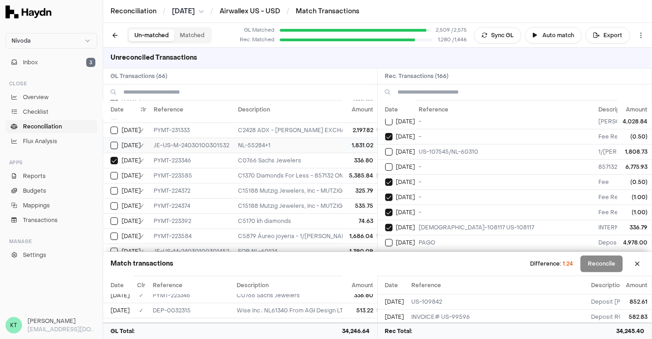
click at [116, 142] on button "Select GL transaction 8195843" at bounding box center [114, 145] width 7 height 7
click at [389, 148] on button "Select reconciliation transaction 47408" at bounding box center [388, 151] width 7 height 7
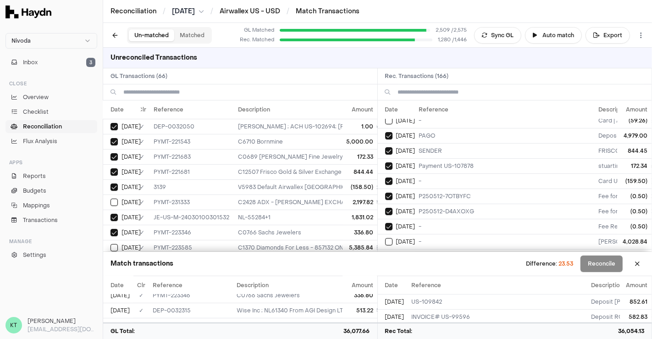
scroll to position [0, 0]
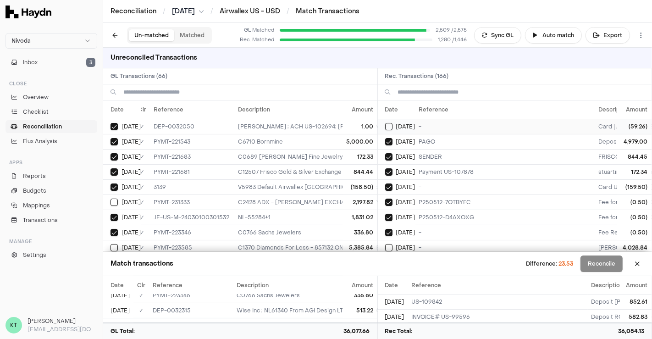
click at [388, 125] on button "Select reconciliation transaction 46877" at bounding box center [388, 126] width 7 height 7
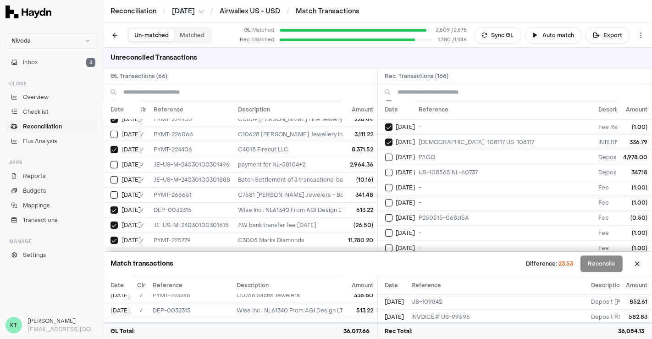
scroll to position [300, 6]
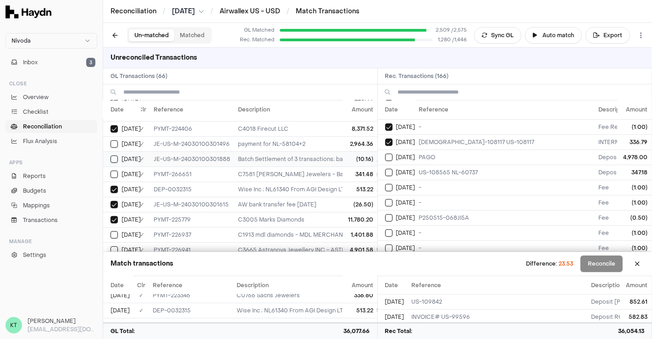
click at [113, 156] on button "Select GL transaction 8195853" at bounding box center [114, 159] width 7 height 7
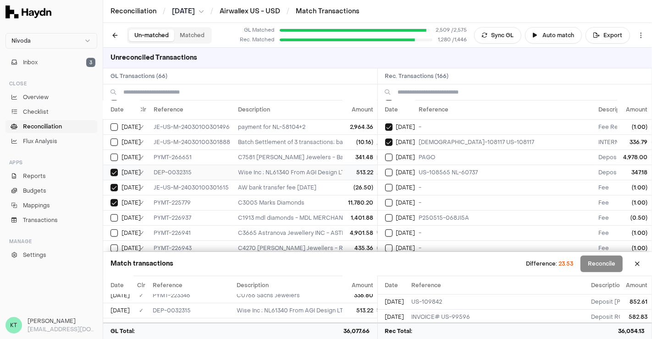
scroll to position [318, 6]
click at [112, 183] on button "Select GL transaction 8195849" at bounding box center [114, 186] width 7 height 7
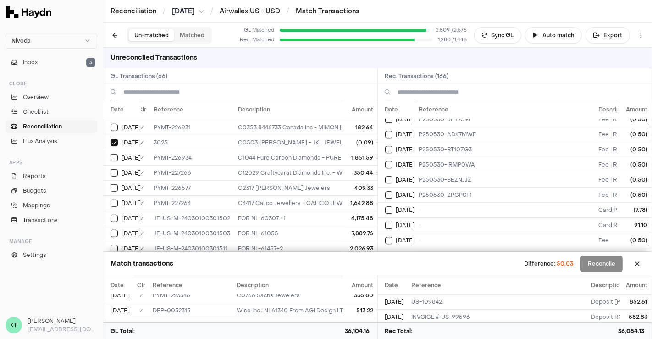
scroll to position [2322, 0]
click at [404, 203] on td "[DATE]" at bounding box center [397, 210] width 38 height 15
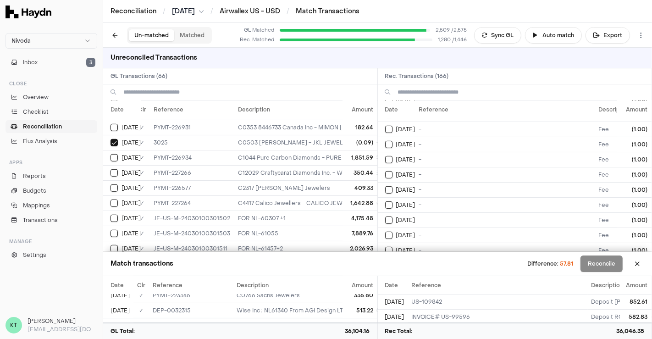
scroll to position [0, 0]
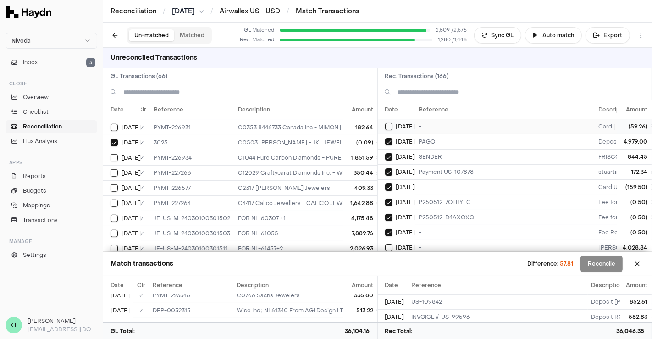
click at [439, 128] on td "-" at bounding box center [506, 126] width 180 height 15
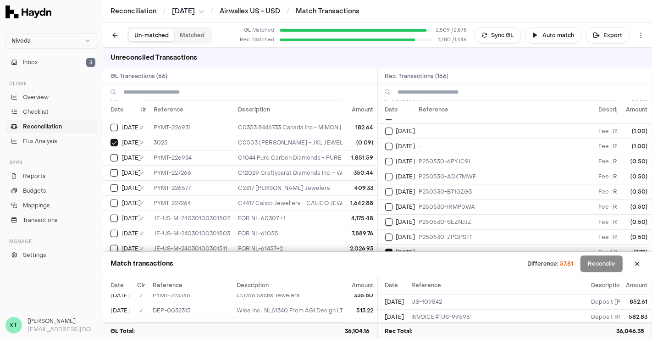
scroll to position [2299, 0]
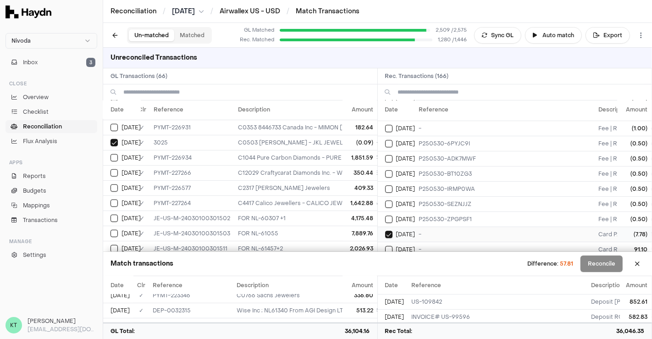
click at [444, 227] on td "-" at bounding box center [506, 234] width 180 height 15
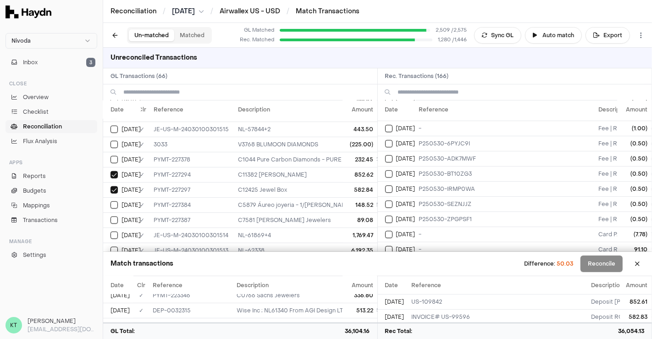
scroll to position [860, 6]
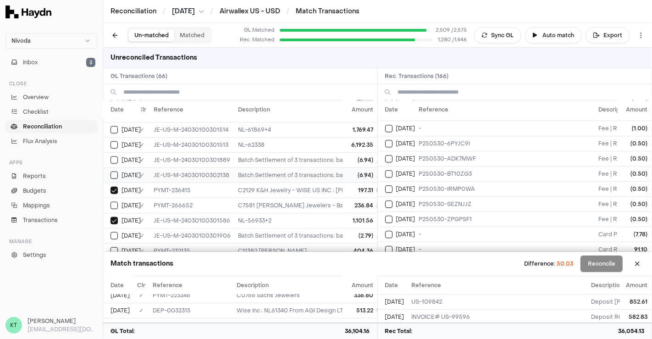
click at [117, 172] on button "Select GL transaction 8195857" at bounding box center [114, 175] width 7 height 7
click at [114, 156] on button "Select GL transaction 8195854" at bounding box center [114, 159] width 7 height 7
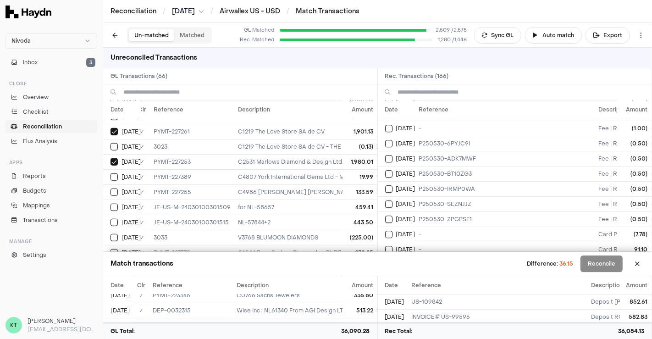
scroll to position [654, 6]
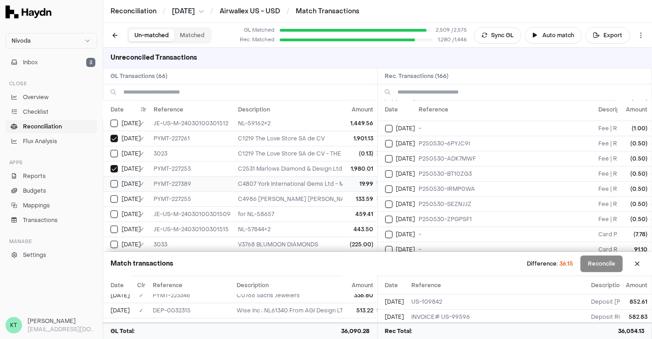
click at [118, 180] on div "[DATE]" at bounding box center [126, 183] width 30 height 7
click at [115, 150] on button "Select GL transaction 8195255" at bounding box center [114, 153] width 7 height 7
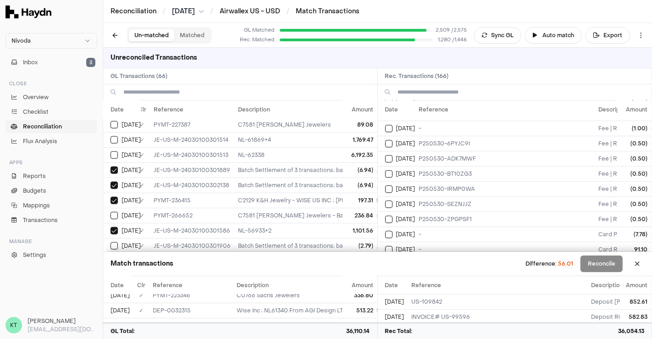
scroll to position [860, 6]
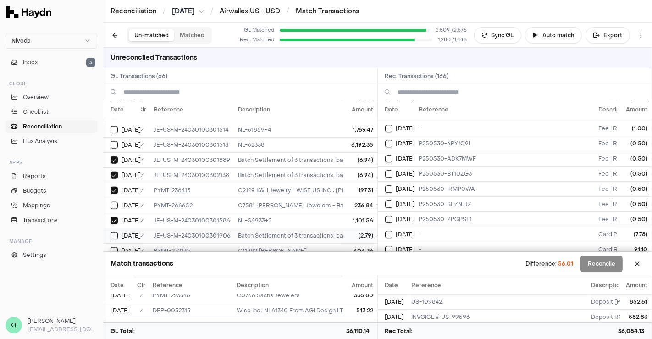
click at [110, 228] on td "[DATE]" at bounding box center [122, 235] width 38 height 15
drag, startPoint x: 116, startPoint y: 222, endPoint x: 156, endPoint y: 162, distance: 72.4
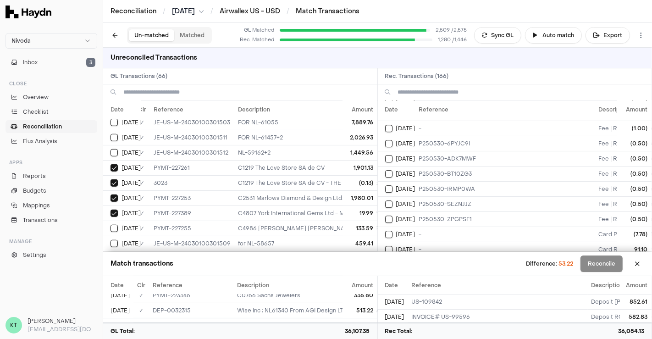
scroll to position [629, 6]
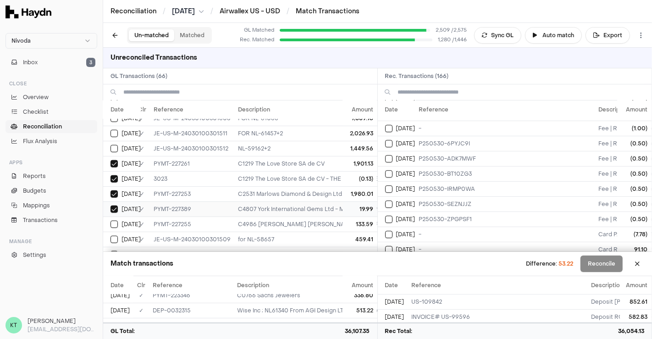
click at [125, 206] on span "[DATE]" at bounding box center [131, 209] width 19 height 7
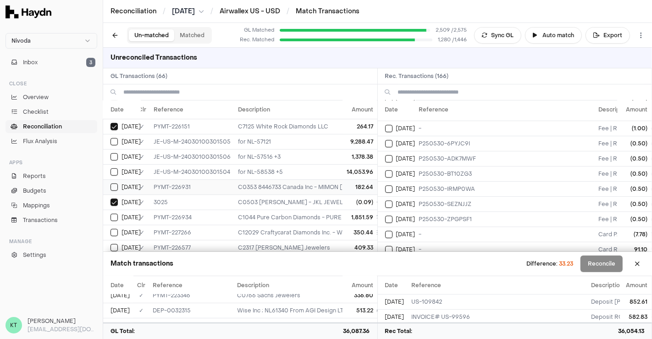
scroll to position [453, 6]
click at [173, 195] on td "3025" at bounding box center [192, 202] width 84 height 15
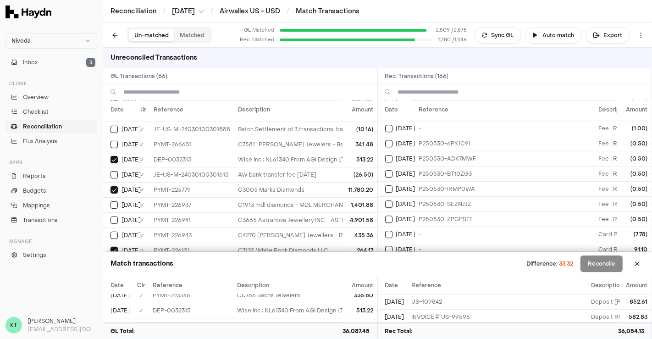
scroll to position [329, 6]
click at [184, 168] on td "JE-US-M-24030100301615" at bounding box center [192, 175] width 84 height 15
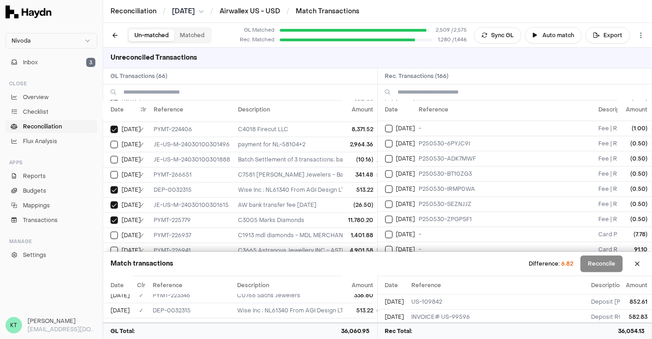
scroll to position [307, 6]
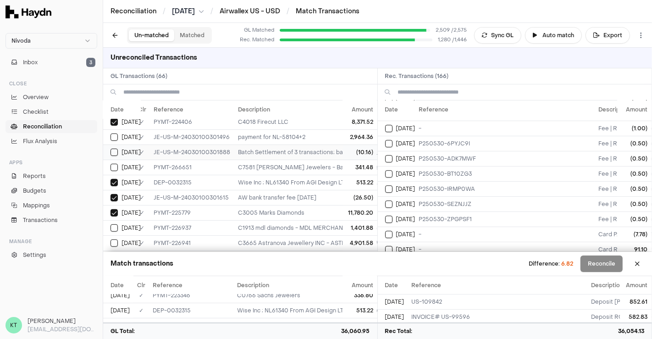
click at [242, 148] on td "Batch Settlement of 3 transactions; bat_20250517_USD_1 331.32" at bounding box center [472, 151] width 477 height 15
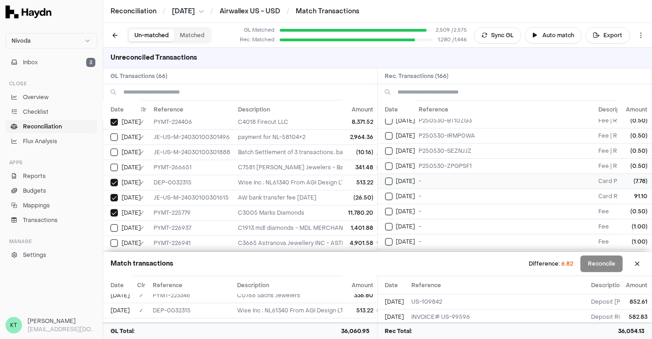
click at [423, 173] on td "-" at bounding box center [506, 180] width 180 height 15
click at [412, 173] on td "[DATE]" at bounding box center [397, 180] width 38 height 15
click at [430, 219] on td "-" at bounding box center [506, 226] width 180 height 15
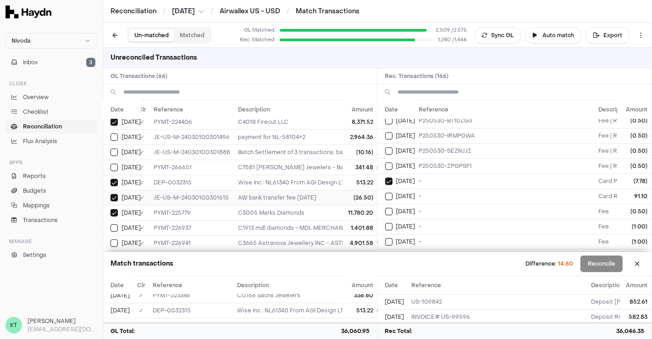
click at [310, 190] on td "AW bank transfer fee [DATE]" at bounding box center [472, 197] width 477 height 15
click at [389, 178] on button "Select reconciliation transaction 48192" at bounding box center [388, 181] width 7 height 7
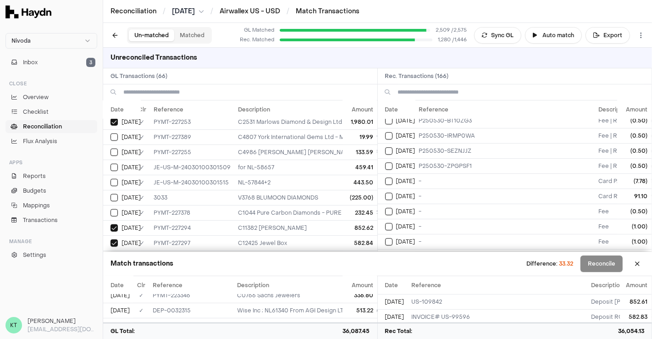
scroll to position [704, 6]
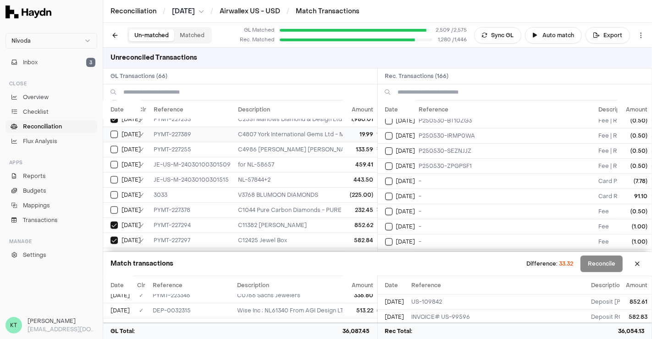
click at [224, 127] on td "PYMT-227389" at bounding box center [192, 134] width 84 height 15
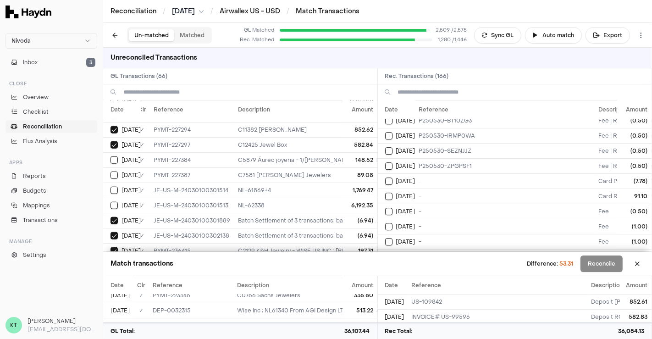
scroll to position [856, 6]
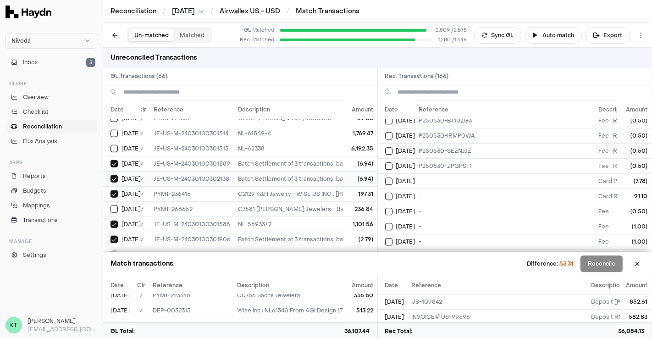
click at [224, 171] on td "JE-US-M-24030100302138" at bounding box center [192, 178] width 84 height 15
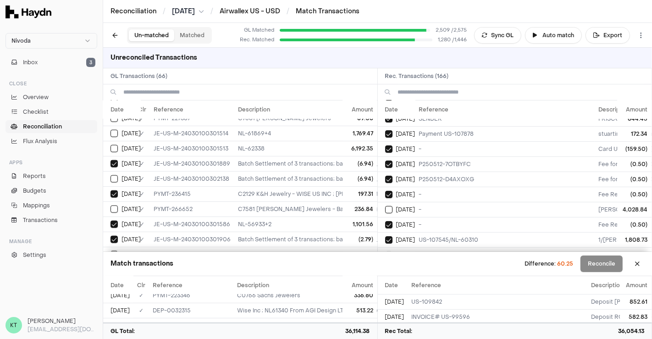
scroll to position [0, 0]
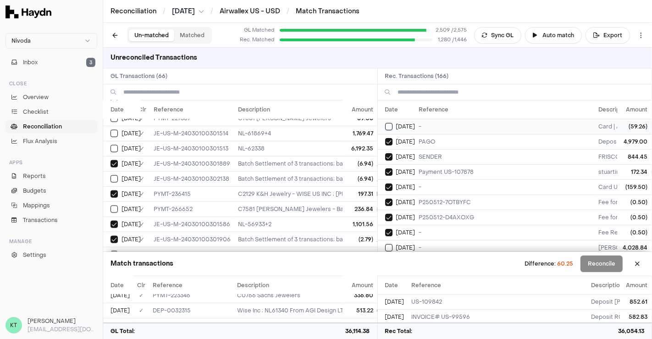
click at [428, 127] on td "-" at bounding box center [506, 126] width 180 height 15
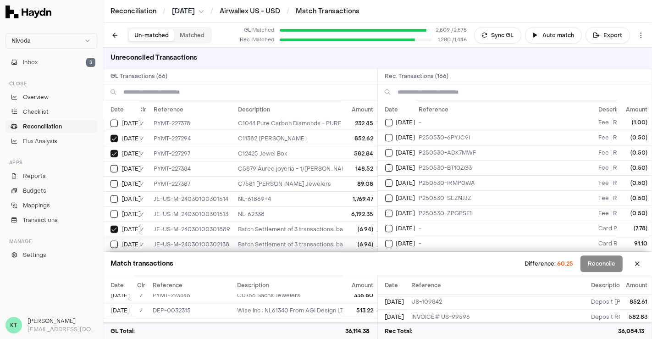
scroll to position [787, 6]
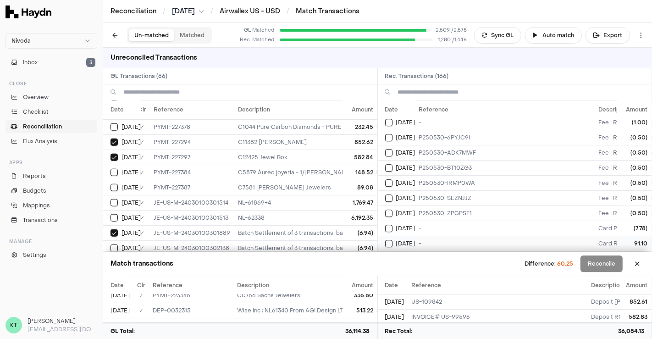
click at [394, 240] on div "[DATE]" at bounding box center [400, 243] width 30 height 7
click at [389, 240] on button "Select reconciliation transaction 48194" at bounding box center [388, 243] width 7 height 7
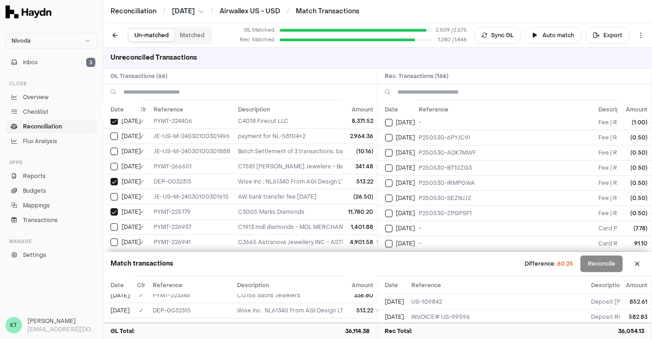
scroll to position [307, 6]
click at [311, 190] on td "AW bank transfer fee [DATE]" at bounding box center [472, 197] width 477 height 15
click at [300, 149] on td "Batch Settlement of 3 transactions; bat_20250517_USD_1 331.32" at bounding box center [472, 151] width 477 height 15
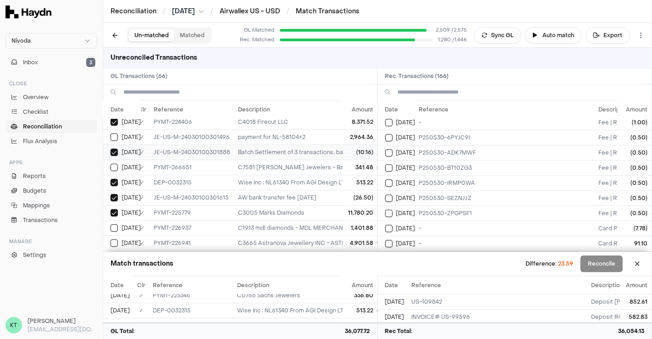
click at [300, 149] on td "Batch Settlement of 3 transactions; bat_20250517_USD_1 331.32" at bounding box center [472, 151] width 477 height 15
click at [300, 190] on td "AW bank transfer fee [DATE]" at bounding box center [472, 197] width 477 height 15
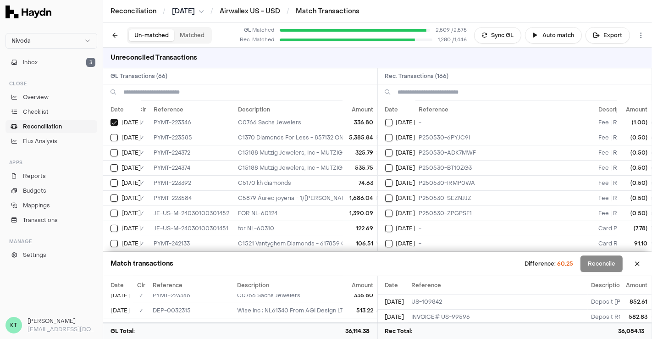
scroll to position [109, 6]
click at [288, 179] on td "C5170 kh diamonds" at bounding box center [472, 184] width 477 height 15
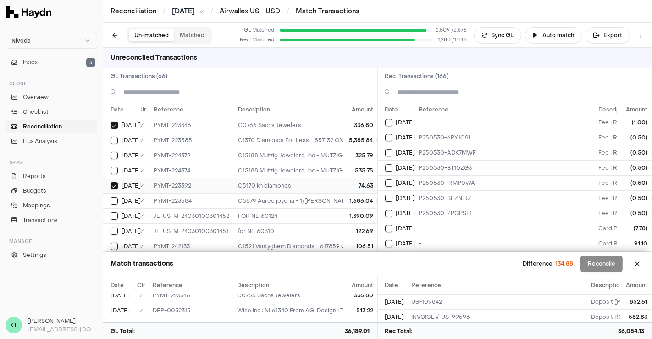
scroll to position [107, 6]
click at [288, 179] on td "C5170 kh diamonds" at bounding box center [472, 185] width 477 height 15
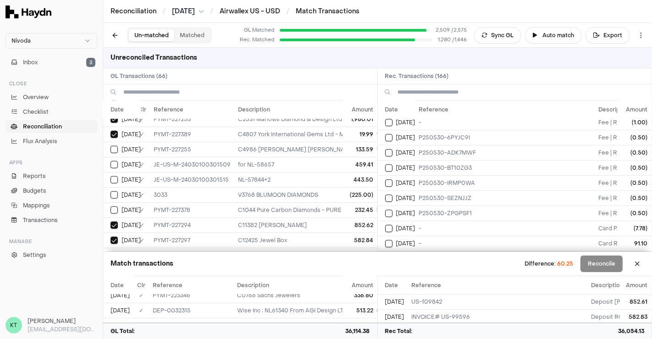
scroll to position [711, 6]
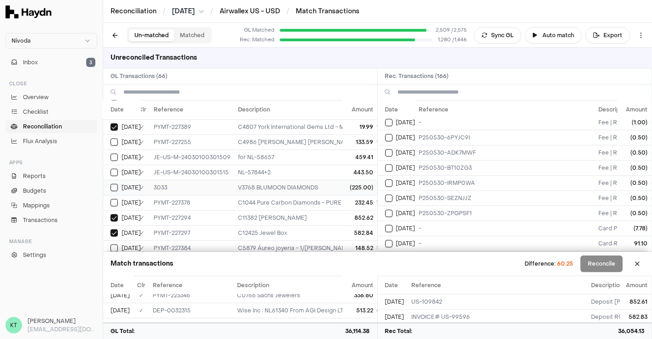
click at [292, 180] on td "V3768 BLUMOON DIAMONDS" at bounding box center [472, 187] width 477 height 15
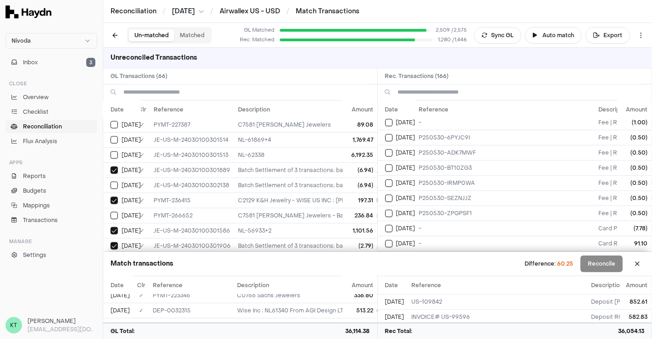
scroll to position [860, 6]
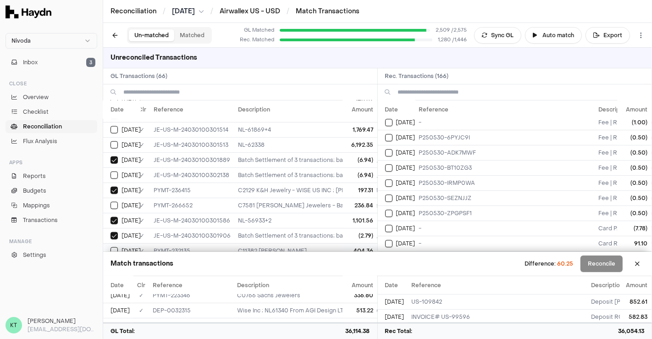
click at [318, 243] on td "C11382 [PERSON_NAME]" at bounding box center [472, 250] width 477 height 15
click at [638, 263] on button at bounding box center [637, 263] width 15 height 15
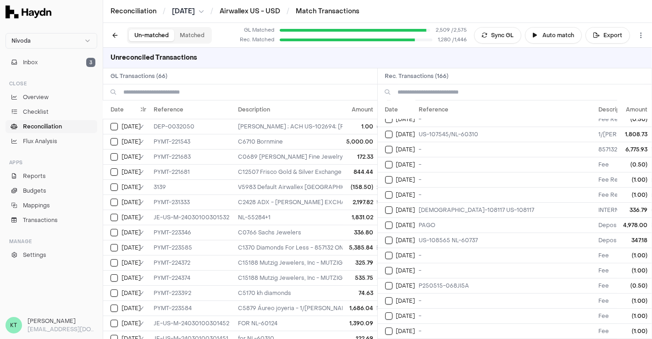
scroll to position [0, 0]
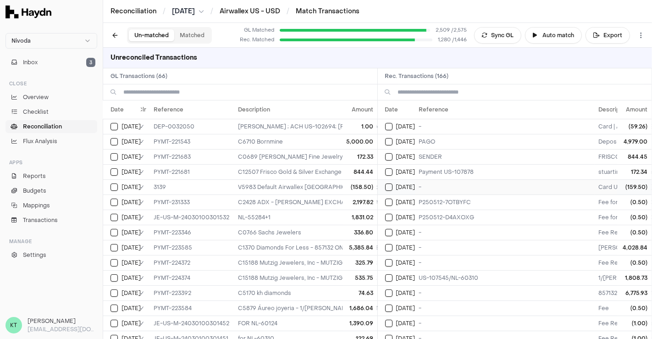
click at [386, 184] on button "Select reconciliation transaction 47187" at bounding box center [388, 186] width 7 height 7
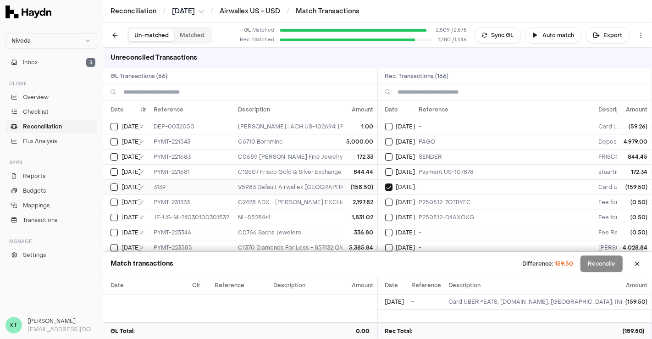
click at [112, 183] on button "Select GL transaction 8195355" at bounding box center [114, 186] width 7 height 7
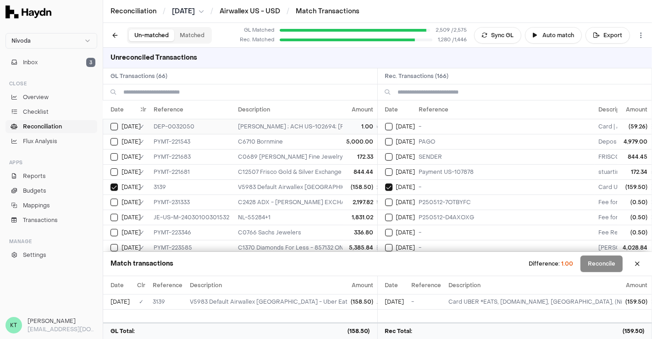
click at [118, 127] on div "[DATE]" at bounding box center [126, 126] width 30 height 7
click at [154, 128] on td "DEP-0032050" at bounding box center [192, 126] width 84 height 15
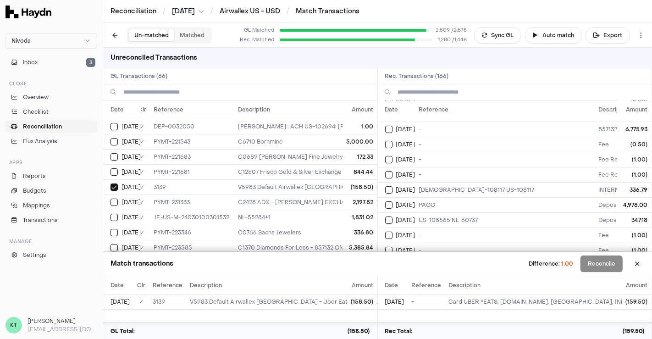
scroll to position [164, 0]
click at [404, 173] on span "[DATE]" at bounding box center [405, 174] width 19 height 7
click at [389, 171] on button "Select reconciliation transaction 47399" at bounding box center [388, 174] width 7 height 7
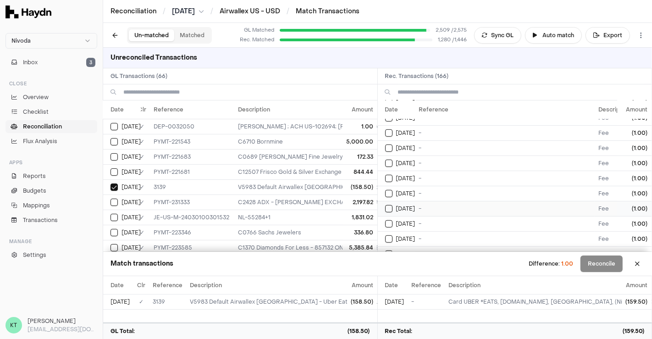
scroll to position [0, 0]
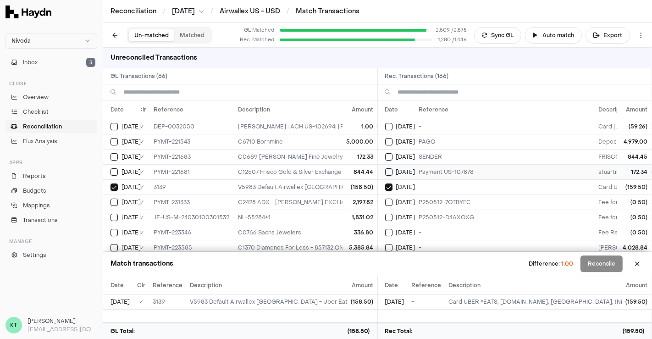
click at [393, 175] on td "[DATE]" at bounding box center [397, 171] width 38 height 15
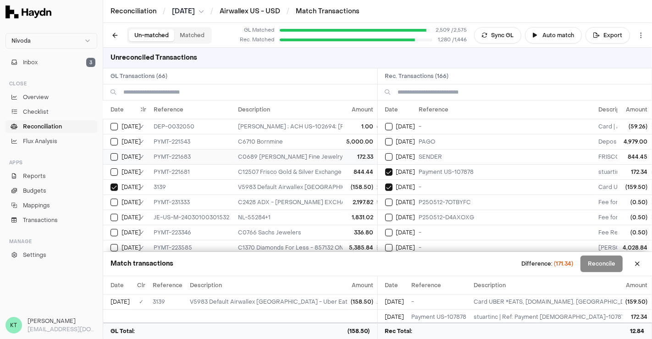
click at [156, 153] on td "PYMT-221683" at bounding box center [192, 156] width 84 height 15
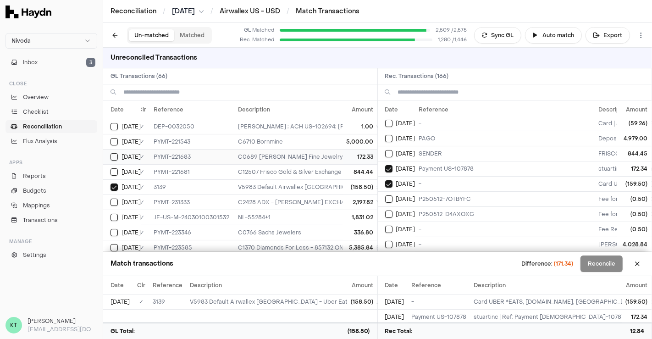
click at [258, 159] on td "C0689 [PERSON_NAME] Fine Jewelry" at bounding box center [472, 156] width 477 height 15
click at [391, 168] on button "Select reconciliation transaction 47135" at bounding box center [388, 168] width 7 height 7
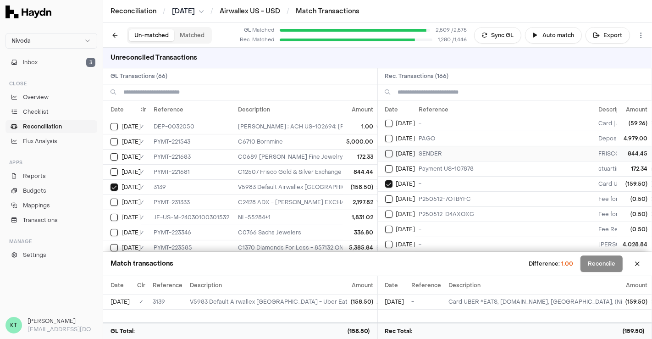
click at [388, 154] on button "Select reconciliation transaction 47131" at bounding box center [388, 153] width 7 height 7
click at [203, 164] on td "PYMT-221681" at bounding box center [192, 171] width 84 height 15
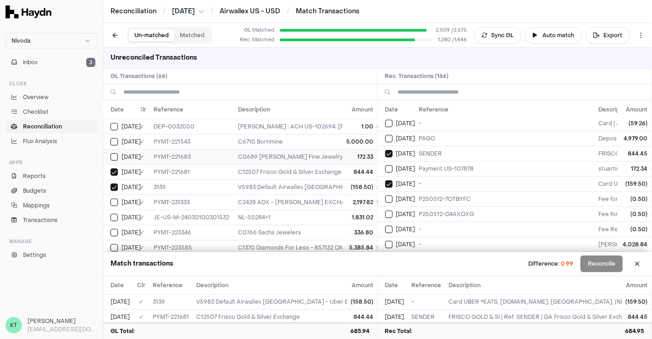
click at [196, 152] on td "PYMT-221683" at bounding box center [192, 156] width 84 height 15
click at [422, 167] on td "Payment US-107878" at bounding box center [506, 168] width 180 height 15
click at [414, 157] on td "[DATE]" at bounding box center [397, 153] width 38 height 15
click at [336, 151] on td "C0689 [PERSON_NAME] Fine Jewelry" at bounding box center [472, 156] width 477 height 15
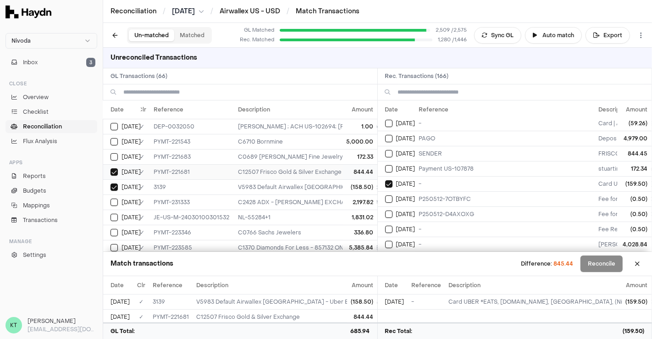
click at [330, 174] on td "C12507 Frisco Gold & Silver Exchange" at bounding box center [472, 171] width 477 height 15
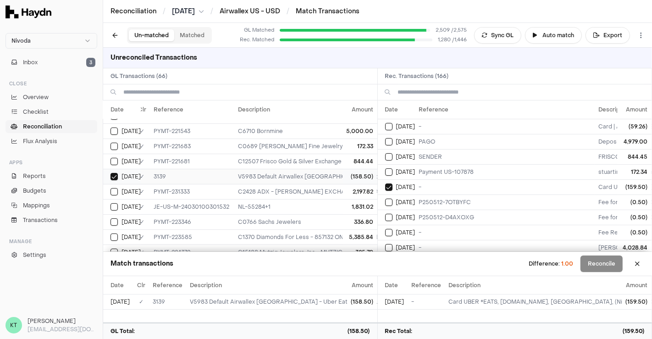
scroll to position [0, 6]
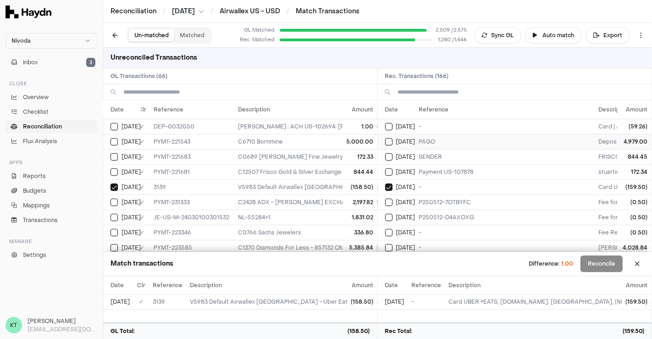
click at [389, 140] on button "Select reconciliation transaction 47095" at bounding box center [388, 141] width 7 height 7
click at [335, 139] on td "C6710 Bornmine" at bounding box center [472, 141] width 477 height 15
click at [388, 144] on td "[DATE]" at bounding box center [397, 141] width 38 height 15
click at [303, 142] on td "C6710 Bornmine" at bounding box center [472, 141] width 477 height 15
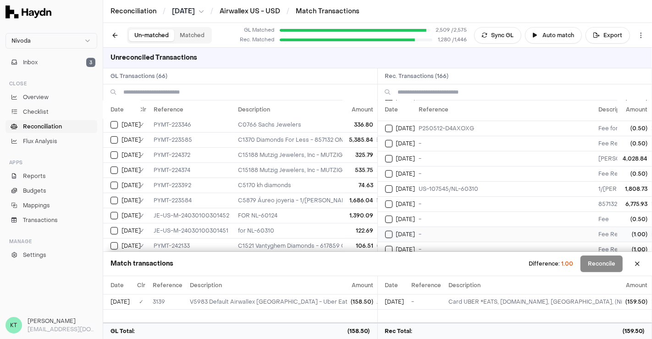
scroll to position [88, 0]
click at [349, 212] on td "1,390.09" at bounding box center [360, 215] width 34 height 15
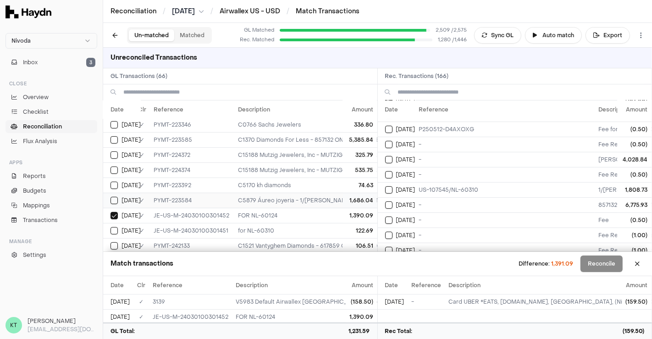
click at [343, 199] on td "1,686.04" at bounding box center [360, 200] width 34 height 15
click at [343, 211] on td "1,390.09" at bounding box center [360, 215] width 34 height 15
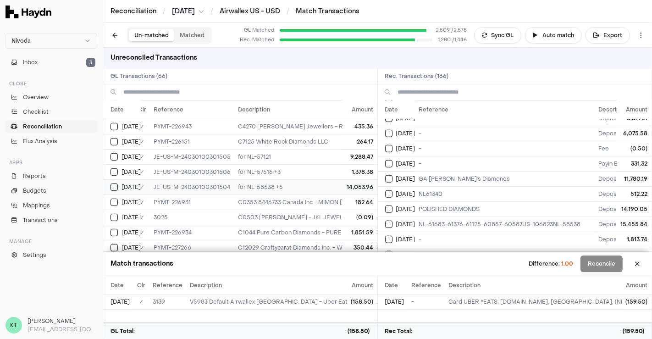
scroll to position [441, 6]
click at [343, 178] on td "14,053.96" at bounding box center [360, 185] width 34 height 15
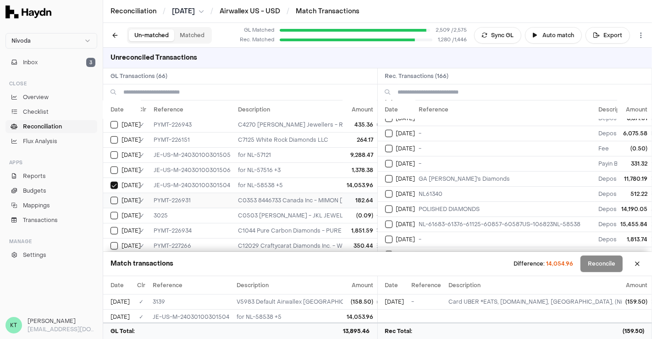
click at [343, 193] on td "182.64" at bounding box center [360, 200] width 34 height 15
click at [333, 178] on td "for NL-58538 +5" at bounding box center [472, 185] width 477 height 15
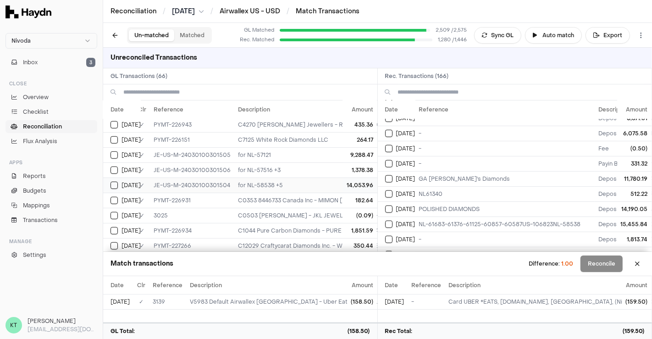
click at [333, 178] on td "for NL-58538 +5" at bounding box center [472, 185] width 477 height 15
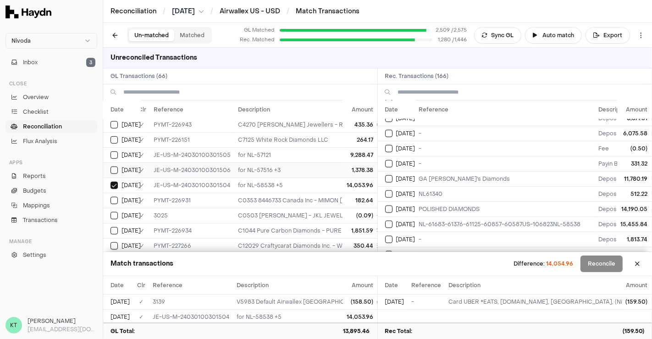
click at [325, 167] on td "for NL-57516 +3" at bounding box center [472, 169] width 477 height 15
click at [404, 221] on span "[DATE]" at bounding box center [405, 224] width 19 height 7
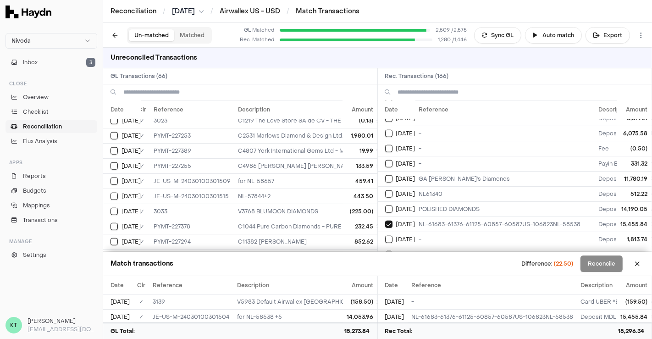
scroll to position [686, 6]
click at [256, 145] on td "C4807 York International Gems Ltd - MONEYCORP US INC; PAYMENT; York Internation…" at bounding box center [472, 151] width 477 height 15
click at [252, 145] on td "C4807 York International Gems Ltd - MONEYCORP US INC; PAYMENT; York Internation…" at bounding box center [472, 151] width 477 height 15
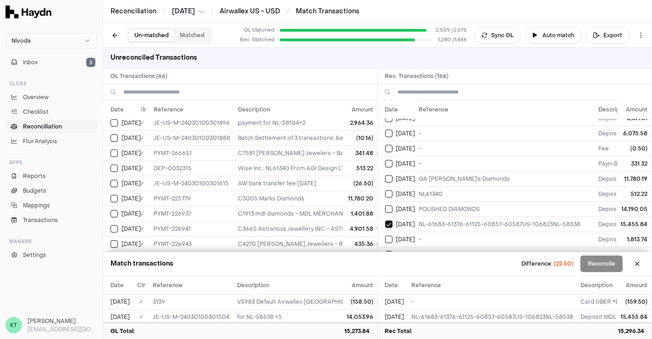
scroll to position [321, 6]
click at [260, 176] on td "AW bank transfer fee [DATE]" at bounding box center [472, 183] width 477 height 15
click at [283, 131] on td "Batch Settlement of 3 transactions; bat_20250517_USD_1 331.32" at bounding box center [472, 138] width 477 height 15
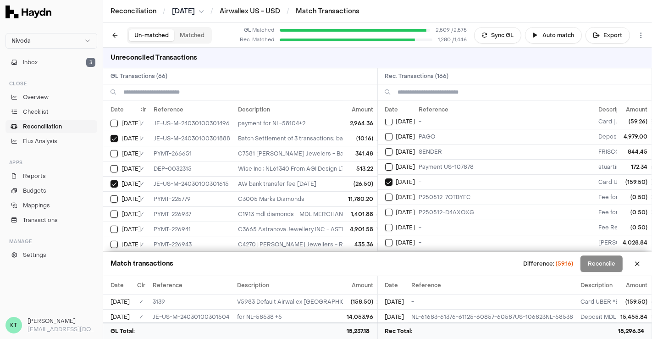
scroll to position [0, 0]
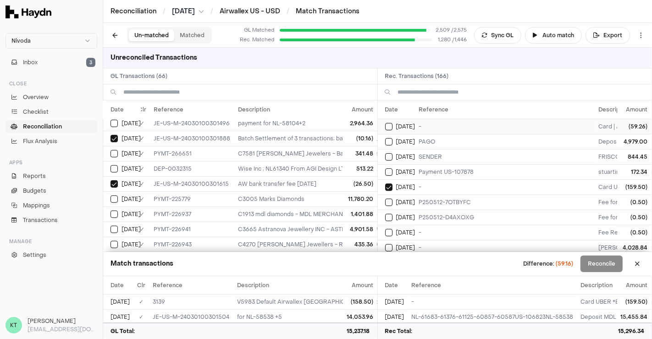
click at [459, 122] on td "-" at bounding box center [506, 126] width 180 height 15
click at [390, 199] on button "Select reconciliation transaction 47238" at bounding box center [388, 202] width 7 height 7
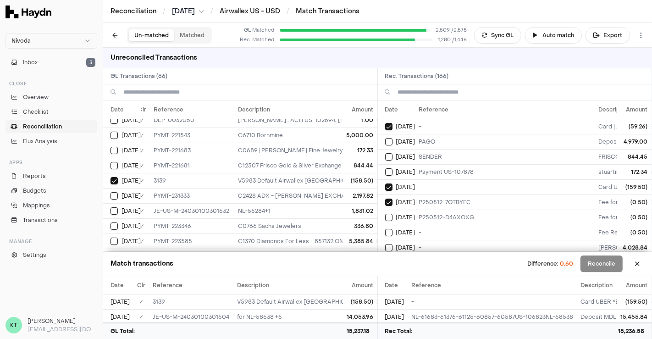
scroll to position [0, 6]
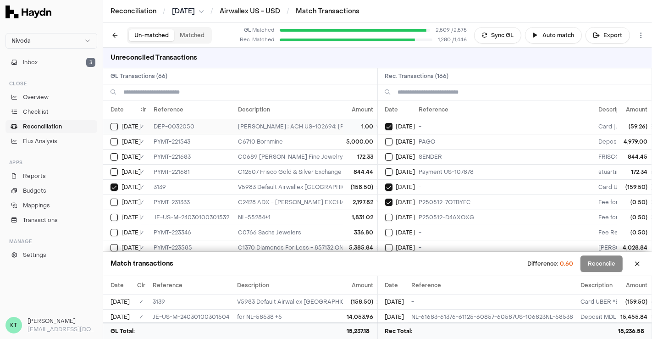
click at [266, 121] on td "[PERSON_NAME] ; ACH US-102694; [PERSON_NAME]" at bounding box center [472, 126] width 477 height 15
click at [280, 120] on td "[PERSON_NAME] ; ACH US-102694; [PERSON_NAME]" at bounding box center [472, 126] width 477 height 15
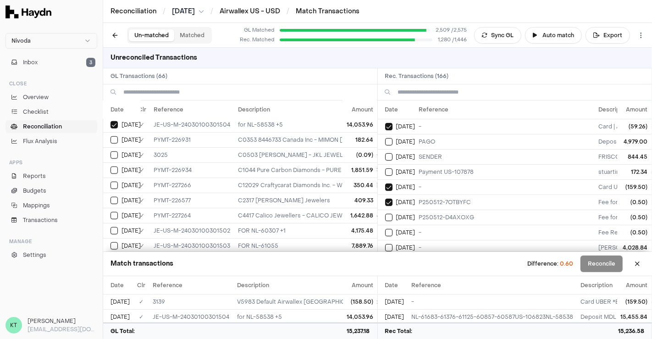
scroll to position [501, 6]
click at [281, 148] on td "C0503 [PERSON_NAME] - JKL JEWELRY INC ; ACH Paymen US-105711,105901,1065133; [P…" at bounding box center [472, 155] width 477 height 15
click at [294, 148] on td "C0503 [PERSON_NAME] - JKL JEWELRY INC ; ACH Paymen US-105711,105901,1065133; [P…" at bounding box center [472, 155] width 477 height 15
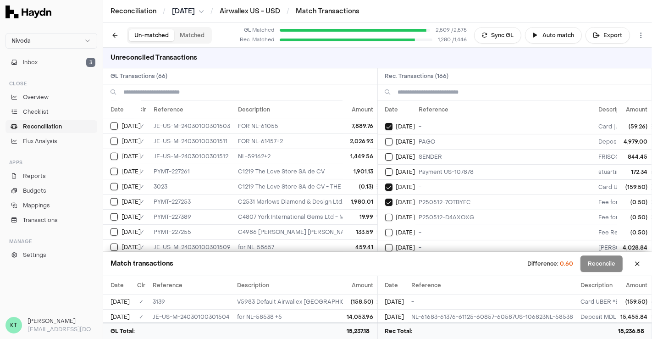
scroll to position [622, 6]
click at [272, 178] on td "C1219 The Love Store SA de CV - THE LOVE STORE S.A. DE C.V.; THE LOVE STORE, S.…" at bounding box center [472, 185] width 477 height 15
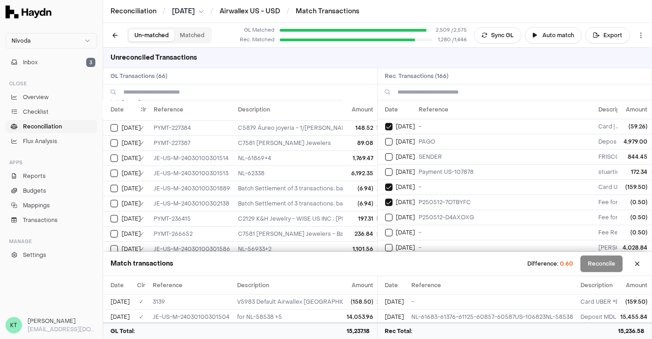
scroll to position [832, 6]
click at [272, 180] on td "Batch Settlement of 3 transactions; bat_20250526_USD_1 229.90" at bounding box center [472, 187] width 477 height 15
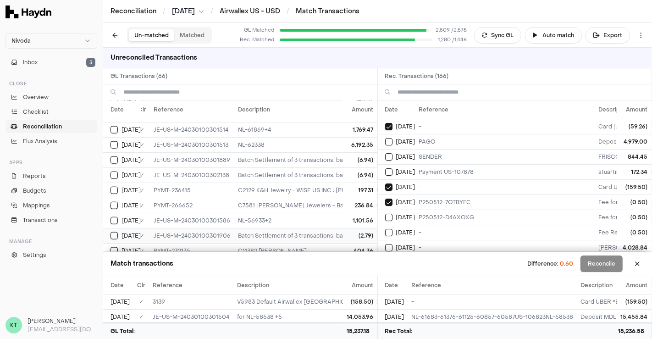
click at [271, 228] on td "Batch Settlement of 3 transactions; bat_20250527_USD_1 86.29" at bounding box center [472, 235] width 477 height 15
click at [277, 167] on td "Batch Settlement of 3 transactions; bat_20250526_USD_1 229.90" at bounding box center [472, 174] width 477 height 15
click at [291, 228] on td "Batch Settlement of 3 transactions; bat_20250527_USD_1 86.29" at bounding box center [472, 235] width 477 height 15
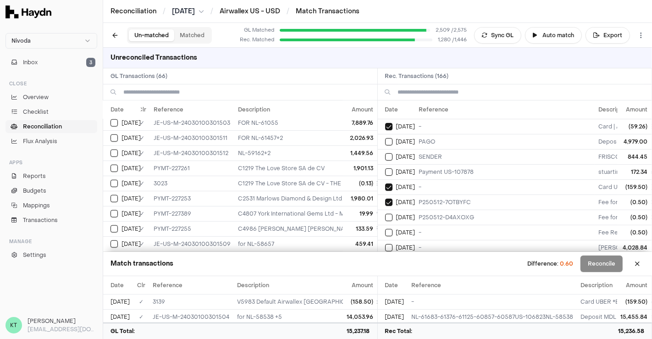
scroll to position [624, 6]
click at [281, 179] on td "C1219 The Love Store SA de CV - THE LOVE STORE S.A. DE C.V.; THE LOVE STORE, S.…" at bounding box center [472, 183] width 477 height 15
click at [274, 161] on td "C1219 The Love Store SA de CV" at bounding box center [472, 168] width 477 height 15
click at [276, 176] on td "C1219 The Love Store SA de CV - THE LOVE STORE S.A. DE C.V.; THE LOVE STORE, S.…" at bounding box center [472, 183] width 477 height 15
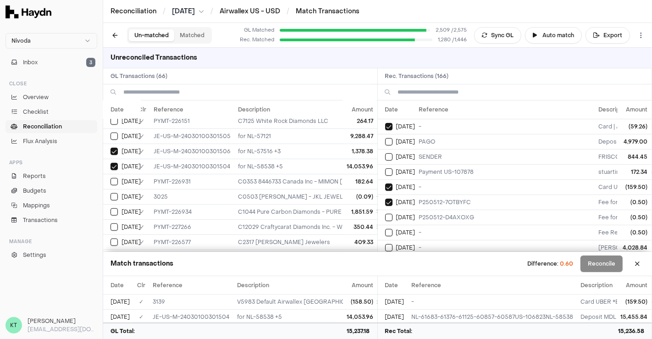
scroll to position [459, 6]
click at [278, 190] on td "C0503 [PERSON_NAME] - JKL JEWELRY INC ; ACH Paymen US-105711,105901,1065133; [P…" at bounding box center [472, 196] width 477 height 15
click at [387, 199] on button "Select reconciliation transaction 47238" at bounding box center [388, 202] width 7 height 7
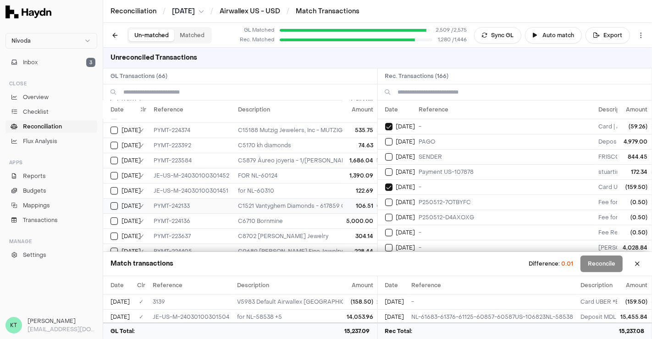
scroll to position [0, 6]
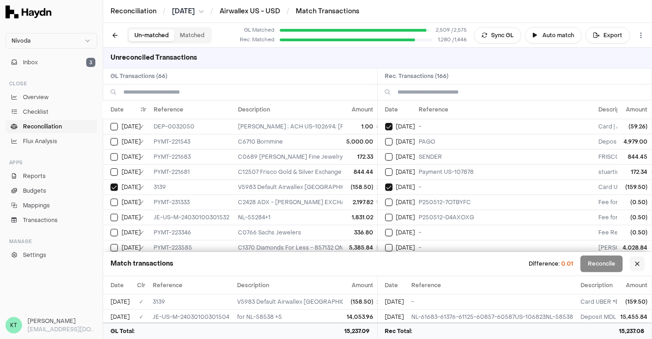
click at [640, 264] on button at bounding box center [637, 263] width 15 height 15
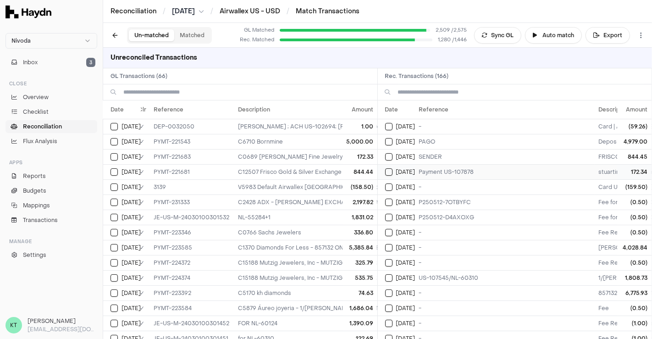
click at [392, 168] on div "[DATE]" at bounding box center [400, 171] width 30 height 7
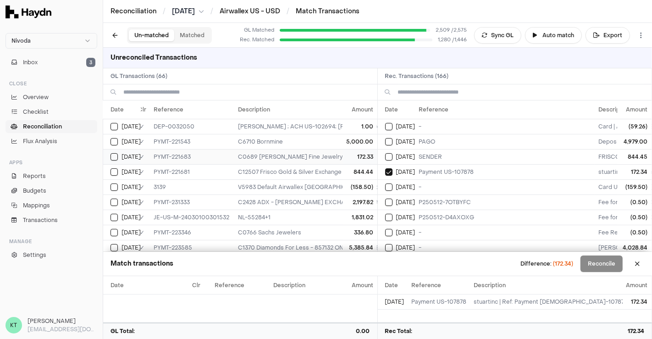
click at [277, 149] on td "C0689 [PERSON_NAME] Fine Jewelry" at bounding box center [472, 156] width 477 height 15
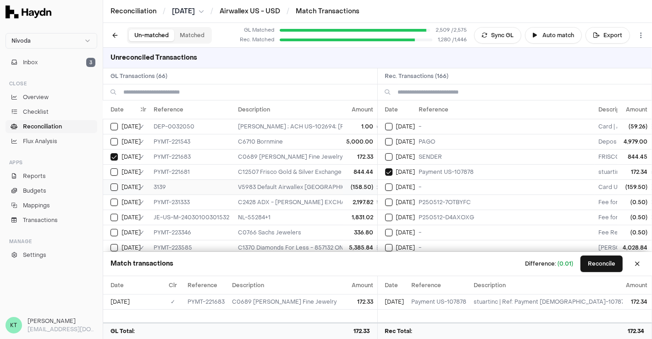
click at [291, 180] on td "V5983 Default Airwallex [GEOGRAPHIC_DATA] - Uber Eats ; Nivoda USA LLC ; *4636" at bounding box center [472, 186] width 477 height 15
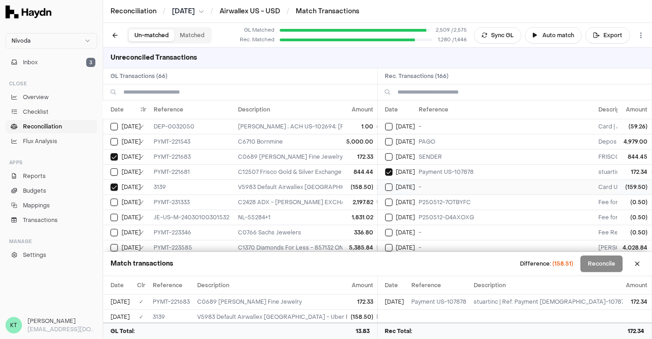
click at [420, 189] on td "-" at bounding box center [506, 186] width 180 height 15
click at [140, 120] on td "[DATE]" at bounding box center [122, 126] width 38 height 15
click at [153, 119] on td "DEP-0032050" at bounding box center [192, 126] width 84 height 15
click at [643, 264] on button at bounding box center [637, 263] width 15 height 15
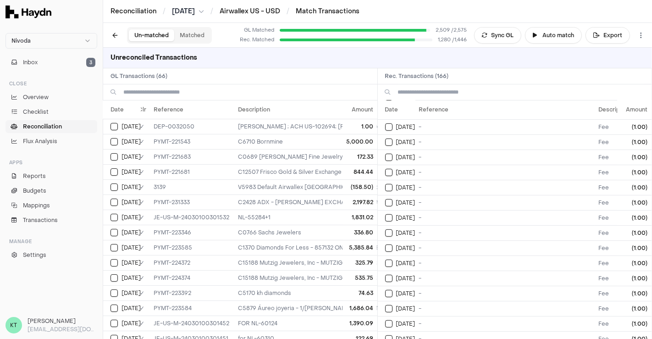
scroll to position [349, 0]
click at [208, 95] on input at bounding box center [246, 92] width 247 height 16
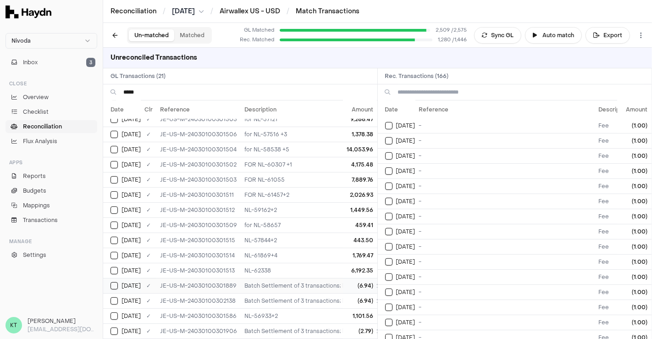
scroll to position [0, 0]
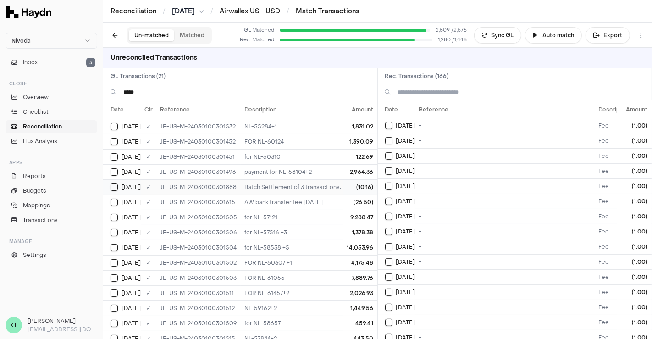
type input "*****"
click at [232, 184] on td "JE-US-M-24030100301888" at bounding box center [198, 186] width 84 height 15
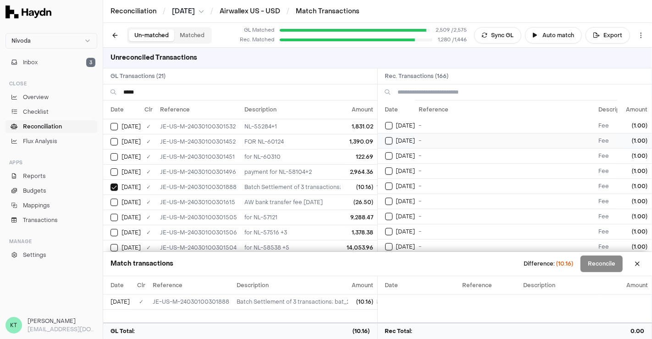
click at [389, 137] on button "Select reconciliation transaction 47439" at bounding box center [388, 140] width 7 height 7
click at [390, 152] on button "Select reconciliation transaction 47441" at bounding box center [388, 155] width 7 height 7
click at [391, 163] on td "[DATE]" at bounding box center [397, 170] width 38 height 15
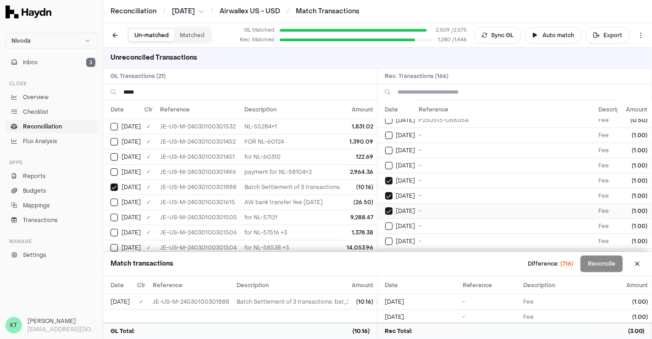
scroll to position [309, 0]
click at [391, 162] on button "Select reconciliation transaction 47437" at bounding box center [388, 165] width 7 height 7
click at [637, 261] on button at bounding box center [637, 263] width 15 height 15
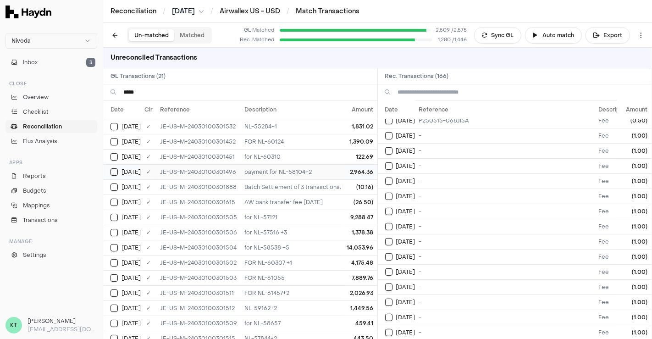
scroll to position [15, 0]
click at [276, 186] on td "AW bank transfer fee [DATE]" at bounding box center [333, 187] width 185 height 15
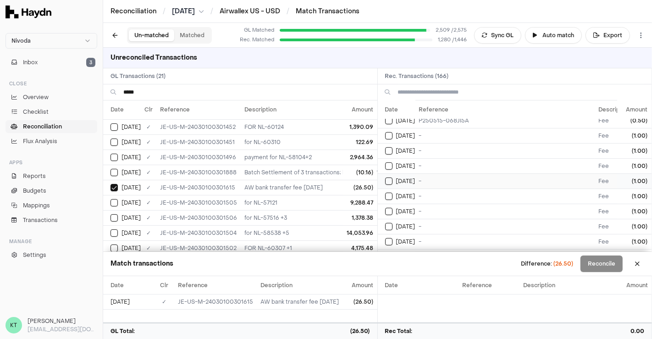
click at [386, 178] on button "Select reconciliation transaction 47439" at bounding box center [388, 181] width 7 height 7
click at [388, 162] on button "Select reconciliation transaction 47437" at bounding box center [388, 165] width 7 height 7
click at [388, 148] on button "Select reconciliation transaction 47435" at bounding box center [388, 150] width 7 height 7
click at [389, 134] on td "[DATE]" at bounding box center [397, 135] width 38 height 15
click at [393, 193] on div "[DATE]" at bounding box center [400, 196] width 30 height 7
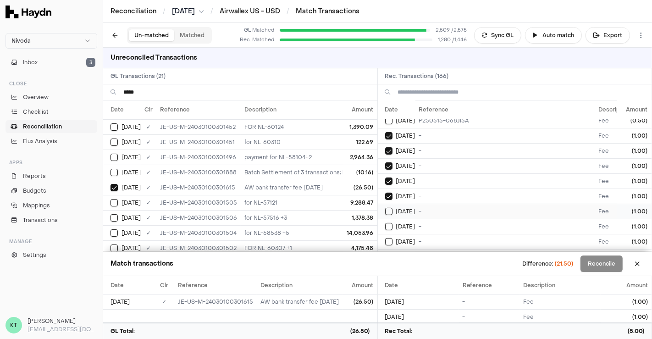
click at [397, 210] on td "[DATE]" at bounding box center [397, 211] width 38 height 15
click at [398, 223] on span "[DATE]" at bounding box center [405, 226] width 19 height 7
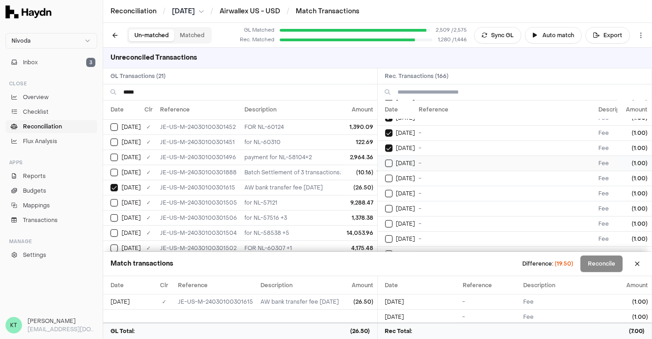
scroll to position [388, 0]
click at [415, 159] on div "[DATE]" at bounding box center [400, 162] width 30 height 7
click at [417, 170] on td "-" at bounding box center [506, 177] width 180 height 15
click at [418, 186] on td "-" at bounding box center [506, 192] width 180 height 15
click at [418, 200] on td "-" at bounding box center [506, 207] width 180 height 15
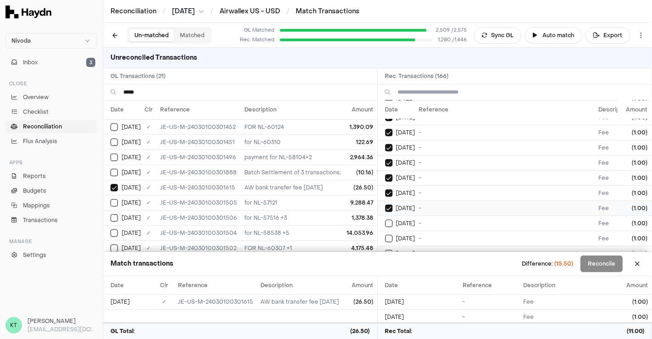
type button "on"
click at [385, 220] on button "on" at bounding box center [388, 223] width 7 height 7
type button "on"
click at [385, 235] on button "on" at bounding box center [388, 238] width 7 height 7
type button "on"
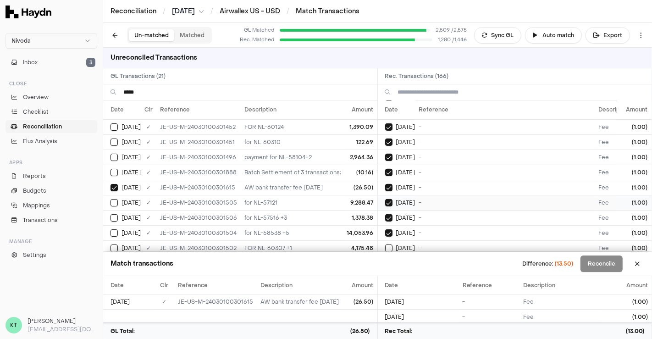
click at [385, 244] on button "on" at bounding box center [388, 247] width 7 height 7
type button "on"
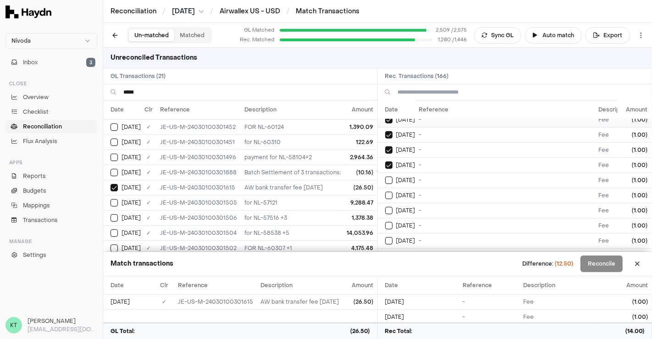
click at [385, 177] on button "on" at bounding box center [388, 180] width 7 height 7
type button "on"
click at [385, 192] on button "on" at bounding box center [388, 195] width 7 height 7
type button "on"
click at [385, 207] on button "on" at bounding box center [388, 210] width 7 height 7
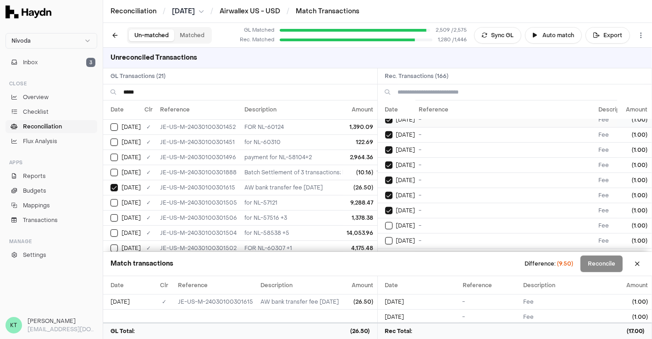
type button "on"
click at [385, 222] on button "on" at bounding box center [388, 225] width 7 height 7
type button "on"
click at [385, 237] on button "on" at bounding box center [388, 240] width 7 height 7
type button "on"
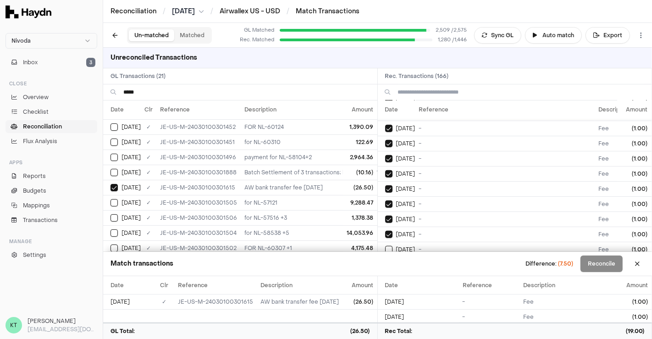
click at [385, 246] on button "on" at bounding box center [388, 249] width 7 height 7
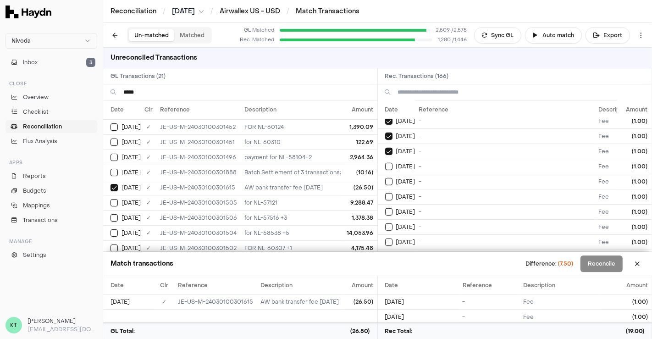
type button "on"
click at [385, 178] on button "on" at bounding box center [388, 181] width 7 height 7
type button "on"
click at [385, 193] on button "on" at bounding box center [388, 196] width 7 height 7
type button "on"
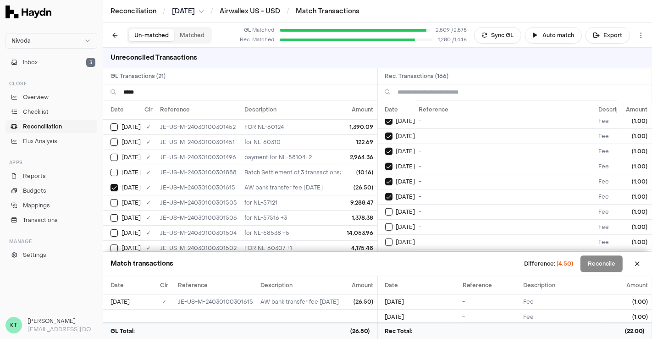
click at [385, 208] on button "on" at bounding box center [388, 211] width 7 height 7
type button "on"
click at [385, 223] on button "on" at bounding box center [388, 226] width 7 height 7
type button "on"
click at [385, 239] on button "on" at bounding box center [388, 242] width 7 height 7
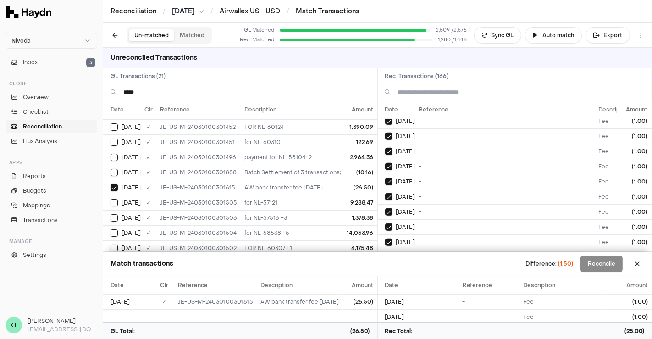
type button "on"
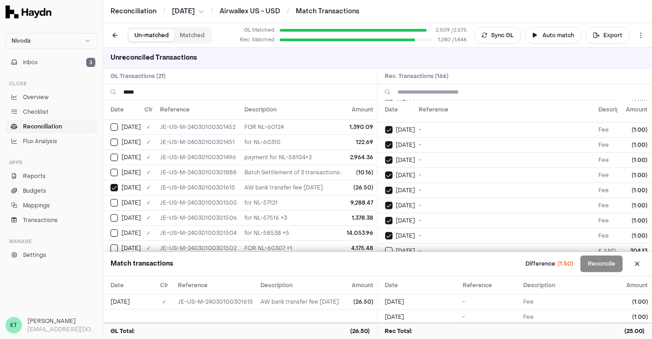
click at [385, 247] on button "on" at bounding box center [388, 250] width 7 height 7
click at [385, 247] on button "Select reconciliation transaction 47475" at bounding box center [388, 250] width 7 height 7
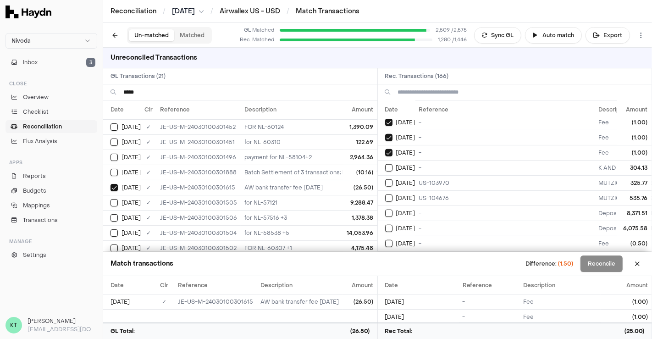
type button "on"
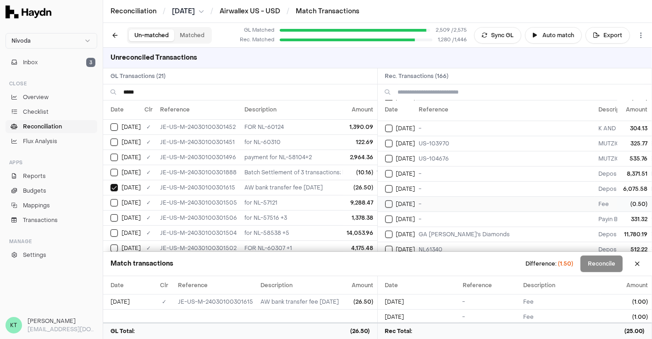
scroll to position [695, 0]
click at [437, 196] on td "-" at bounding box center [506, 203] width 180 height 15
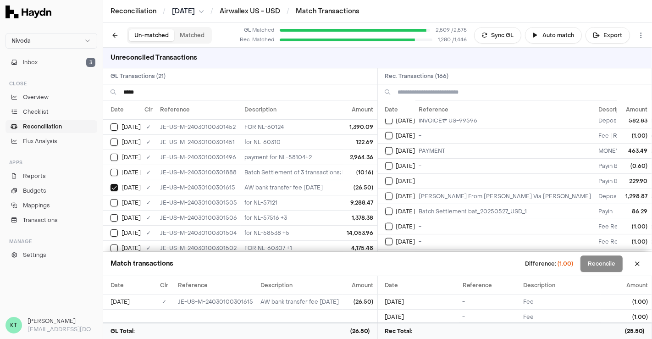
scroll to position [1070, 0]
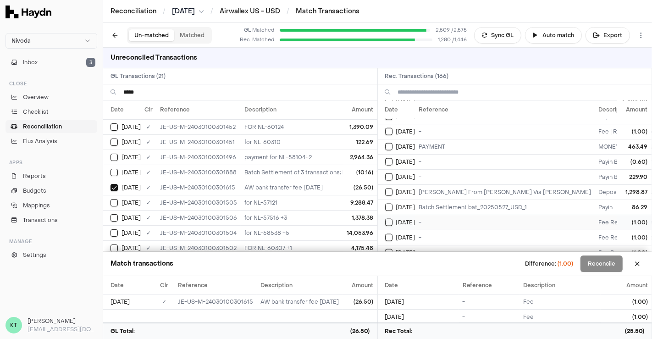
click at [390, 219] on button "Select reconciliation transaction 48004" at bounding box center [388, 222] width 7 height 7
click at [607, 265] on button "Reconcile" at bounding box center [602, 264] width 42 height 17
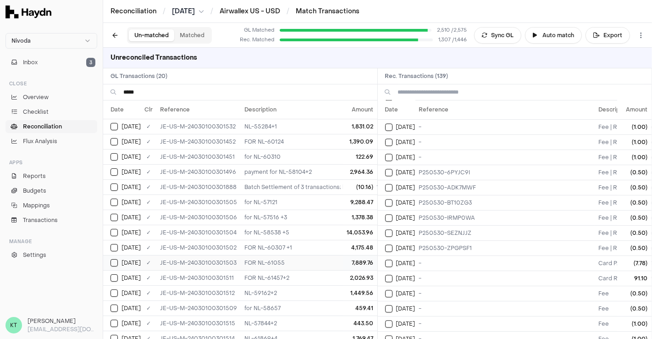
scroll to position [85, 0]
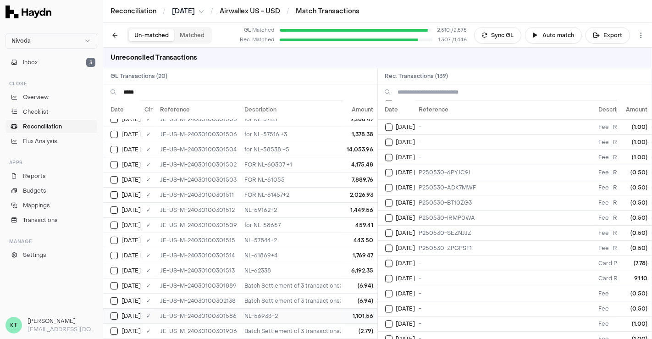
click at [258, 313] on td "NL-56933+2" at bounding box center [333, 315] width 185 height 15
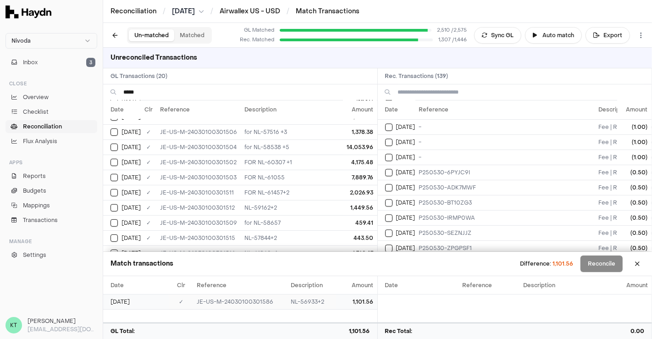
click at [364, 301] on td "1,101.56" at bounding box center [356, 301] width 41 height 15
copy td "1,101.56"
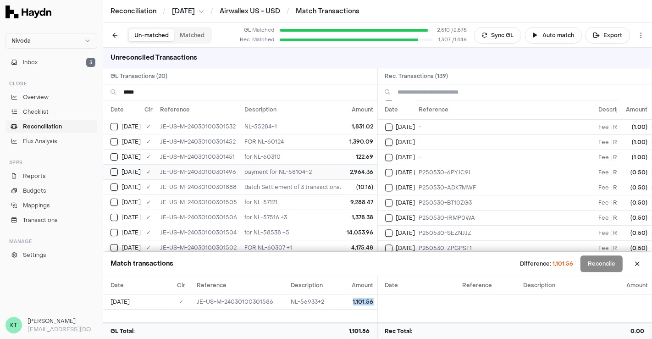
scroll to position [173, 0]
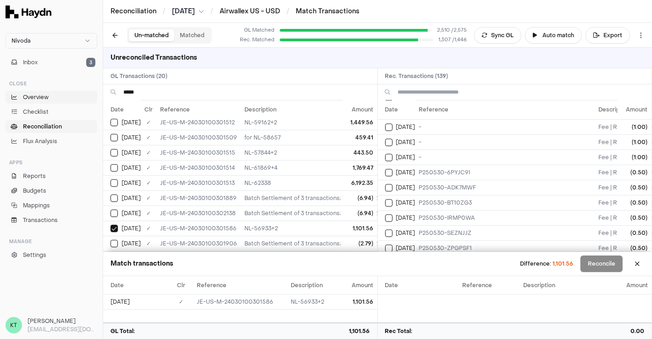
drag, startPoint x: 154, startPoint y: 92, endPoint x: 96, endPoint y: 92, distance: 57.8
click at [96, 92] on div "Nivoda Inbox 3 Close Overview Checklist Reconciliation Flux Analysis Apps Repor…" at bounding box center [326, 169] width 652 height 339
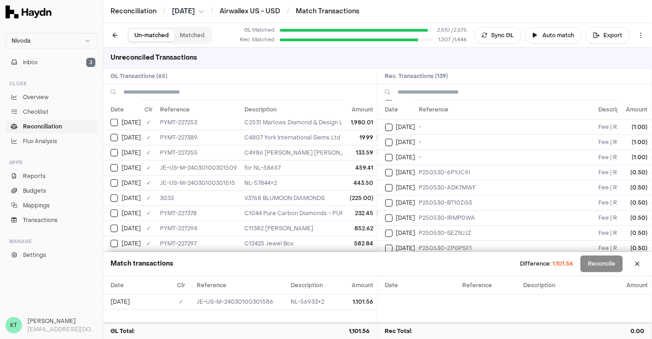
scroll to position [844, 0]
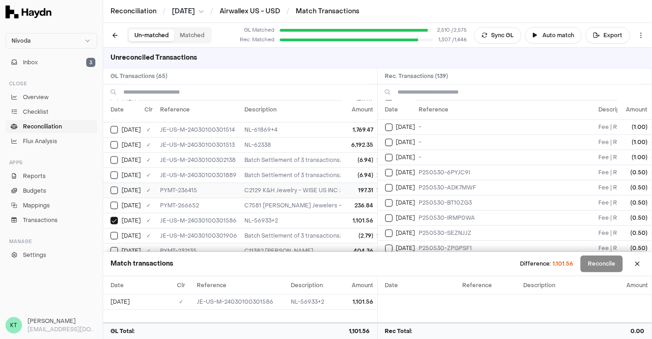
click at [237, 183] on td "PYMT-236415" at bounding box center [198, 190] width 84 height 15
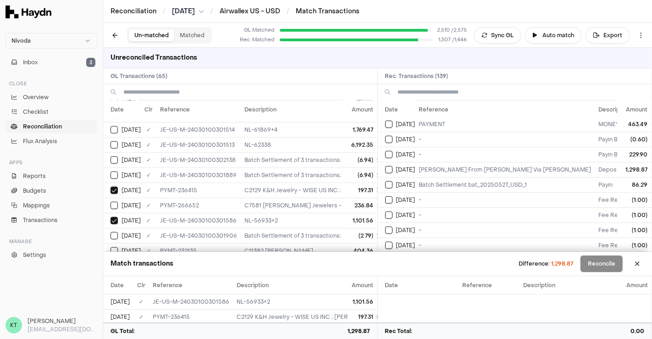
scroll to position [698, 0]
click at [446, 163] on td "[PERSON_NAME] From [PERSON_NAME] Via [PERSON_NAME]" at bounding box center [506, 170] width 180 height 15
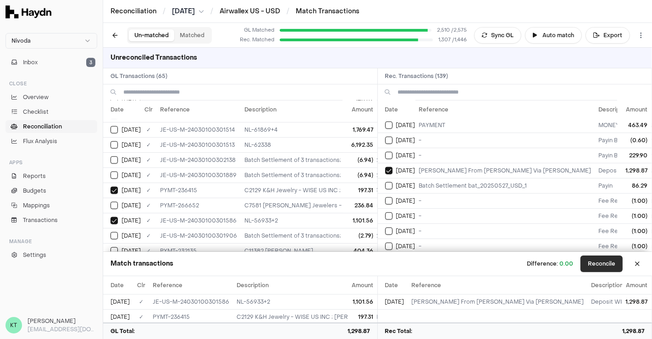
click at [595, 269] on button "Reconcile" at bounding box center [602, 264] width 42 height 17
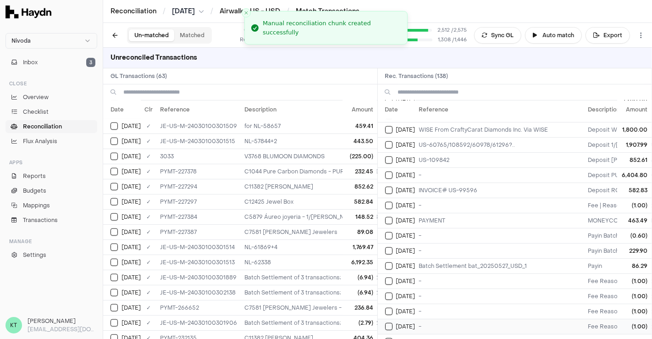
scroll to position [603, 0]
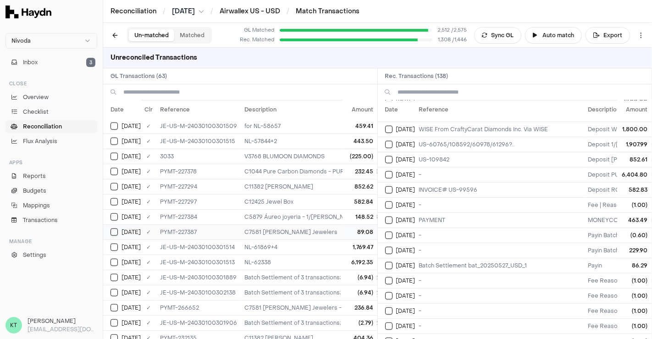
click at [292, 224] on td "C7581 [PERSON_NAME] Jewelers" at bounding box center [479, 231] width 477 height 15
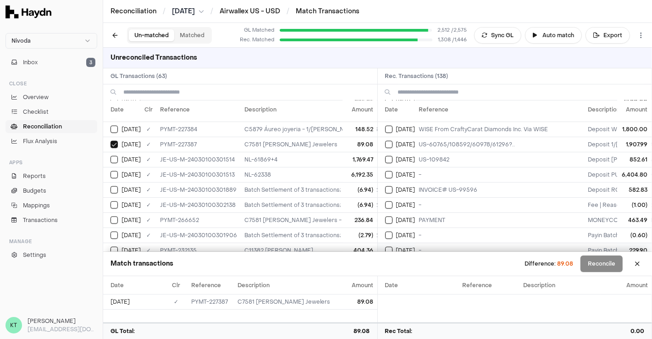
scroll to position [660, 0]
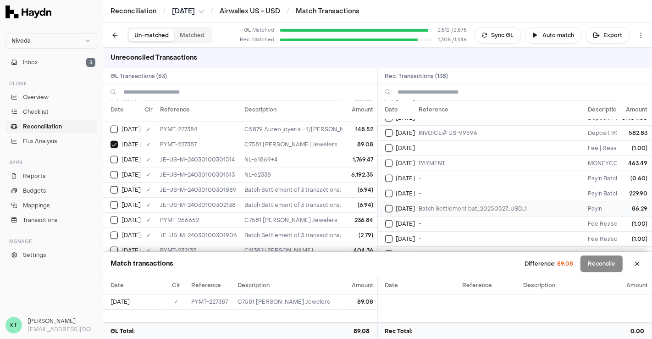
click at [456, 201] on td "Batch Settlement bat_20250527_USD_1" at bounding box center [500, 208] width 169 height 15
click at [293, 228] on td "Batch Settlement of 3 transactions; bat_20250527_USD_1 86.29" at bounding box center [479, 235] width 477 height 15
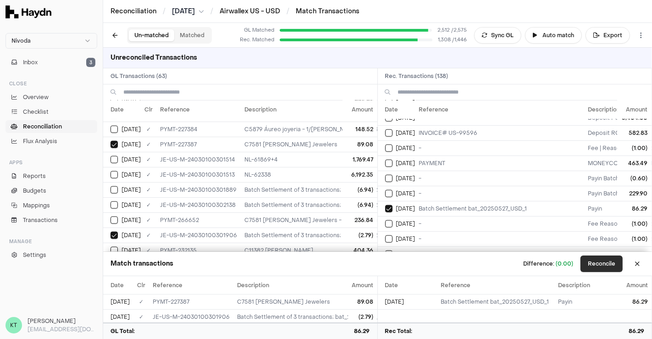
click at [603, 258] on button "Reconcile" at bounding box center [602, 264] width 42 height 17
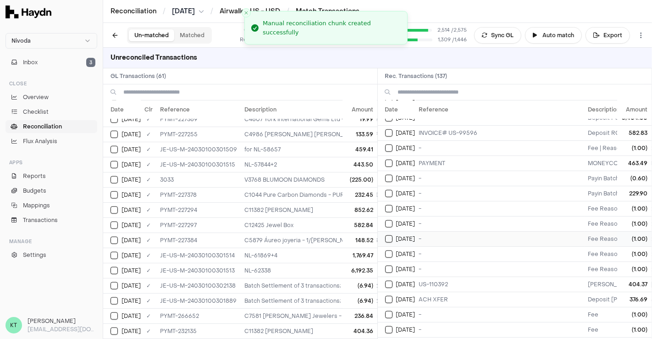
scroll to position [697, 0]
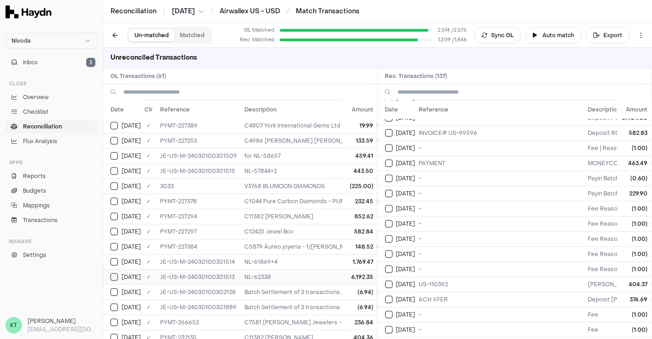
click at [332, 269] on td "NL-62338" at bounding box center [479, 276] width 477 height 15
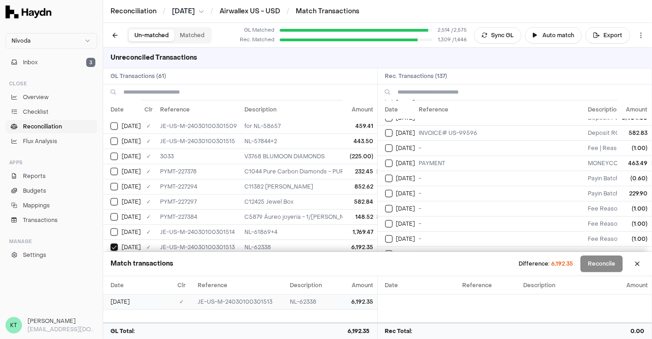
click at [359, 301] on td "6,192.35" at bounding box center [356, 301] width 41 height 15
copy td "6,192.35"
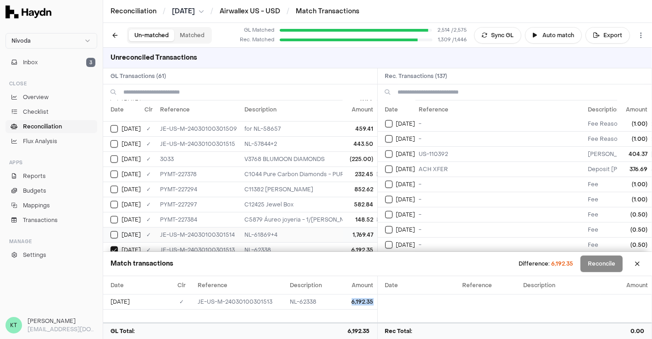
scroll to position [722, 0]
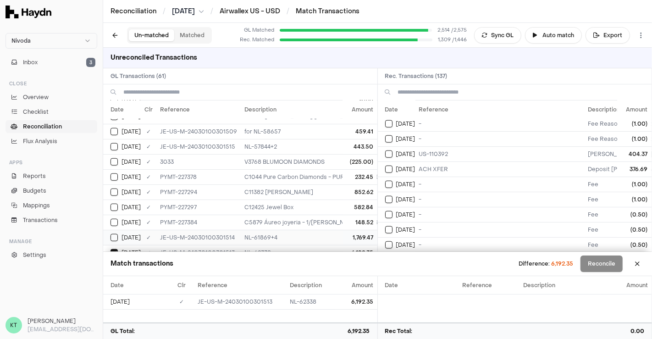
click at [249, 169] on td "C1044 Pure Carbon Diamonds - PURE CARBON DIAMONDS LTD; ; Pure Carbon Diamonds 6…" at bounding box center [479, 176] width 477 height 15
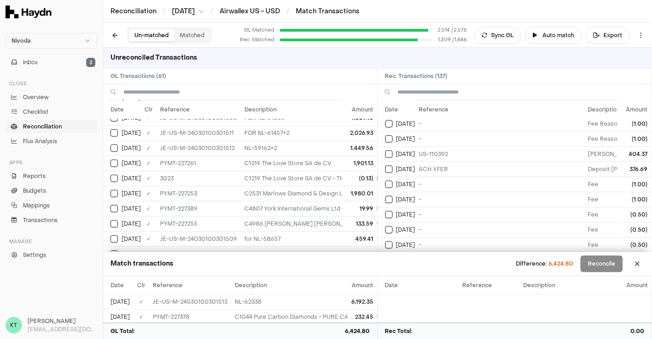
scroll to position [613, 0]
click at [262, 202] on td "C4807 York International Gems Ltd - MONEYCORP US INC; PAYMENT; York Internation…" at bounding box center [479, 209] width 477 height 15
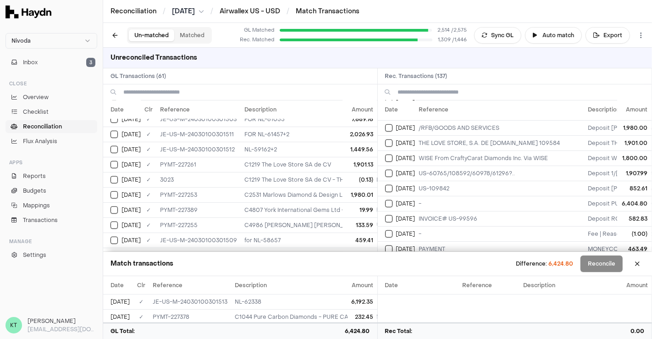
scroll to position [578, 0]
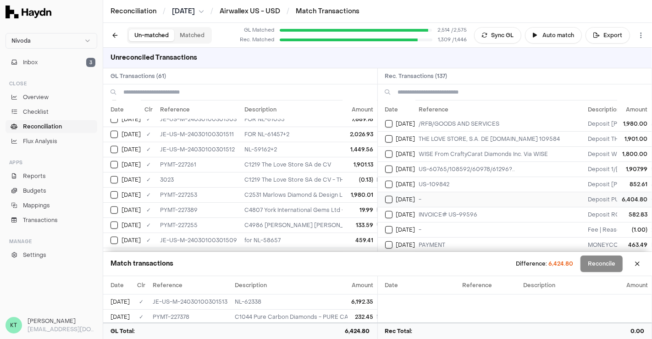
click at [428, 192] on td "-" at bounding box center [500, 199] width 169 height 15
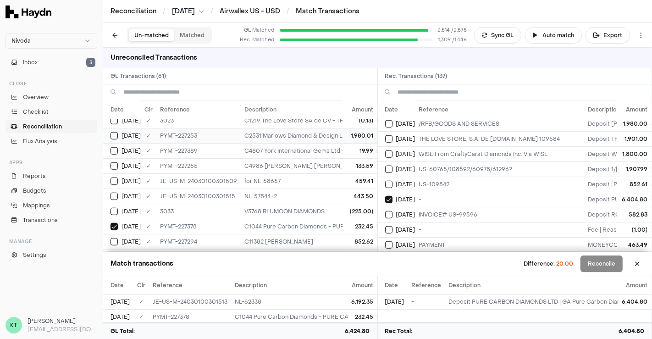
scroll to position [672, 0]
click at [270, 143] on td "C4807 York International Gems Ltd - MONEYCORP US INC; PAYMENT; York Internation…" at bounding box center [479, 150] width 477 height 15
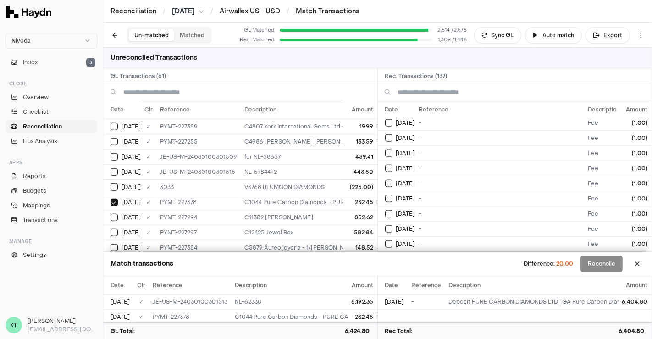
scroll to position [1018, 0]
click at [404, 160] on td "[DATE]" at bounding box center [397, 167] width 38 height 15
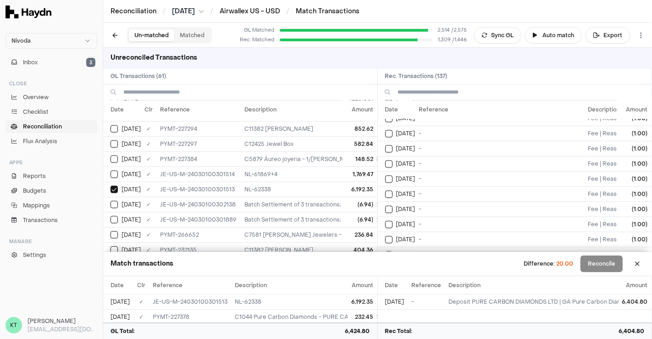
scroll to position [1920, 0]
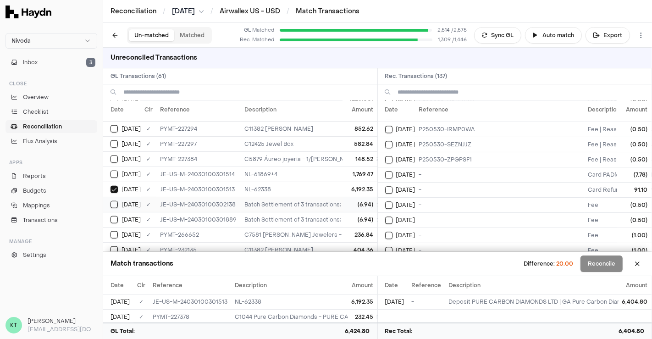
click at [345, 197] on td "(6.94)" at bounding box center [360, 204] width 34 height 15
click at [343, 212] on td "(6.94)" at bounding box center [360, 219] width 34 height 15
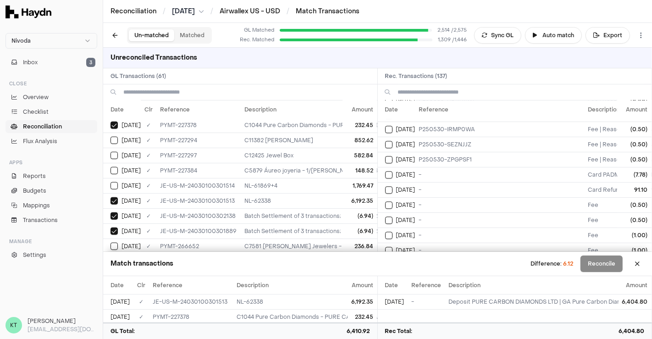
scroll to position [785, 0]
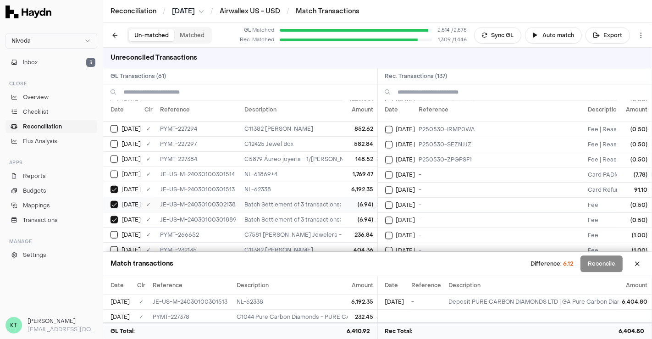
click at [320, 197] on td "Batch Settlement of 3 transactions; bat_20250526_USD_1 229.90" at bounding box center [479, 204] width 477 height 15
click at [320, 227] on td "C7581 [PERSON_NAME] Jewelers - Batch Settlement of 3 transactions; bat_20250526…" at bounding box center [479, 234] width 477 height 15
click at [313, 212] on td "Batch Settlement of 3 transactions; bat_20250526_USD_1 229.90" at bounding box center [479, 219] width 477 height 15
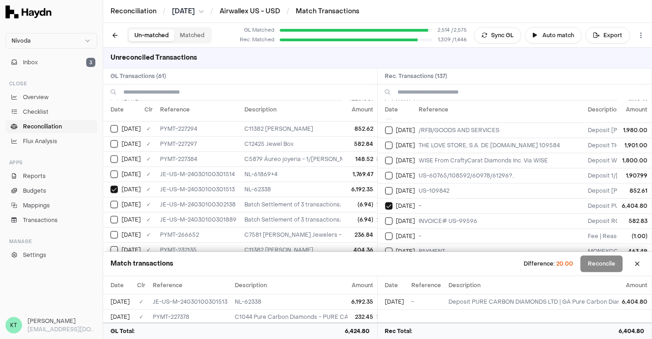
scroll to position [590, 0]
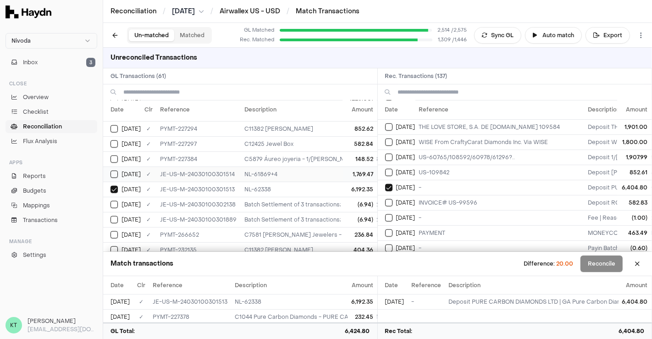
click at [345, 167] on td "1,769.47" at bounding box center [360, 174] width 34 height 15
click at [334, 137] on td "C12425 Jewel Box" at bounding box center [479, 143] width 477 height 15
click at [335, 151] on td "C5879 Áureo joyeria - 1/[PERSON_NAME] [PERSON_NAME]; US-60765/108592/60978/6129…" at bounding box center [479, 158] width 477 height 15
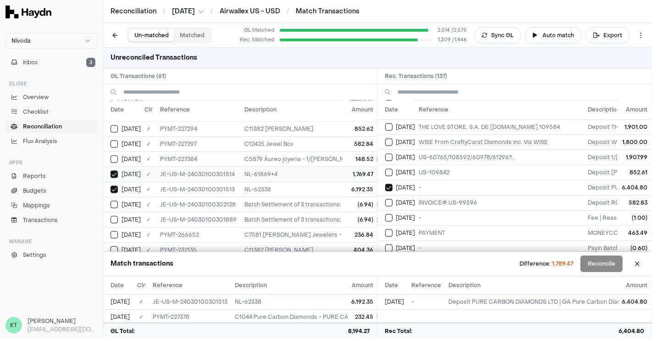
click at [336, 167] on td "NL-61869+4" at bounding box center [479, 174] width 477 height 15
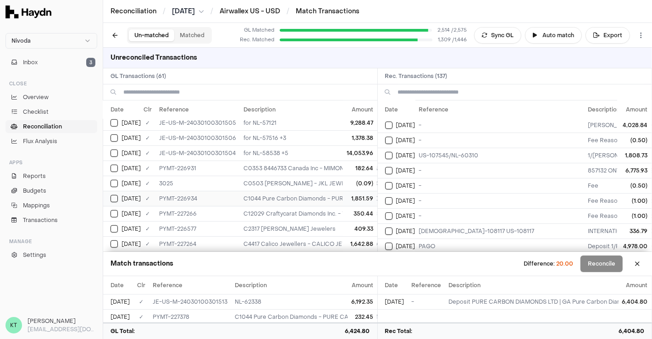
scroll to position [457, 1]
click at [267, 146] on td "for NL-58538 +5" at bounding box center [478, 153] width 477 height 15
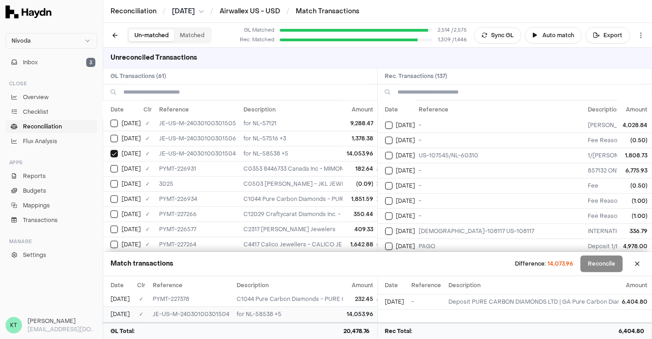
click at [344, 310] on td "14,053.96" at bounding box center [361, 314] width 34 height 15
copy td "14,053.96"
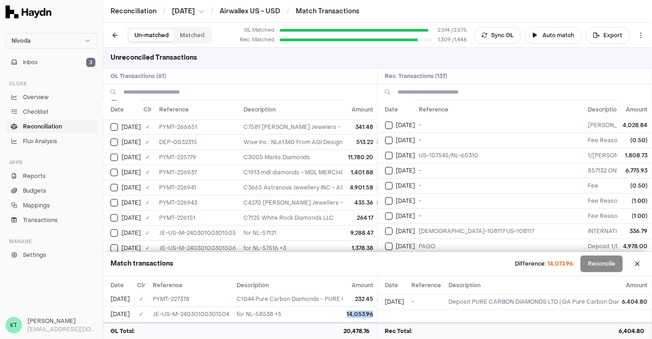
scroll to position [347, 1]
click at [262, 165] on td "C1913 mdl diamonds - MDL MERCHANTS INC; NL-61683-61376-61125-60857-60587US-1068…" at bounding box center [478, 172] width 477 height 15
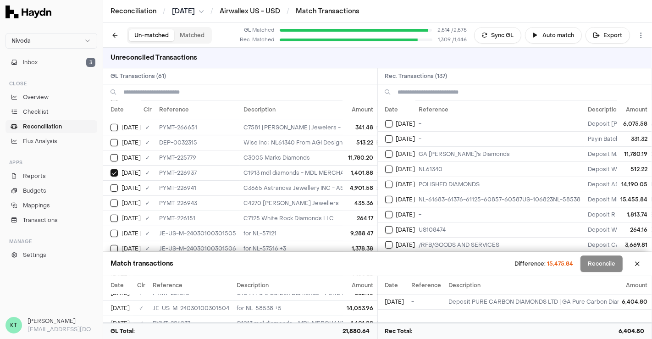
scroll to position [383, 0]
click at [450, 195] on td "NL-61683-61376-61125-60857-60587US-106823NL-58538" at bounding box center [500, 197] width 169 height 15
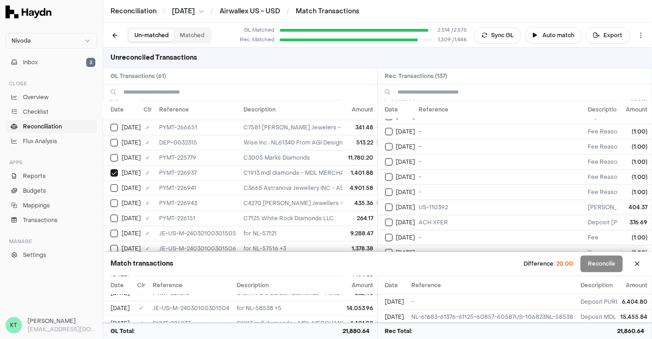
scroll to position [736, 0]
click at [443, 185] on td "-" at bounding box center [500, 192] width 169 height 15
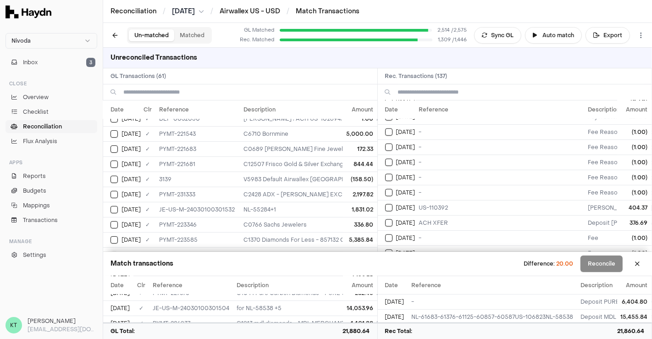
scroll to position [0, 1]
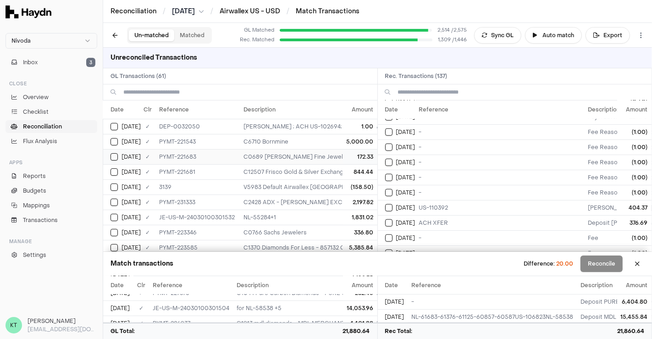
click at [294, 156] on td "C0689 [PERSON_NAME] Fine Jewelry" at bounding box center [478, 156] width 477 height 15
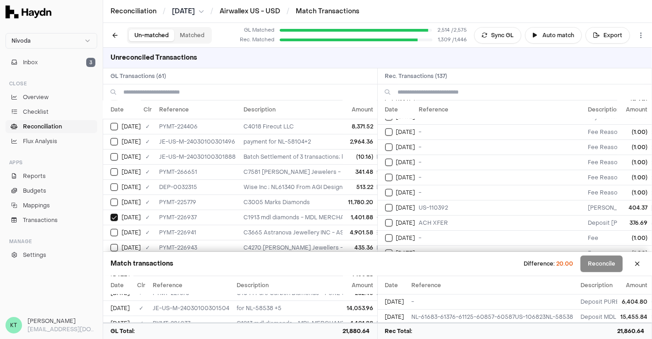
scroll to position [306, 1]
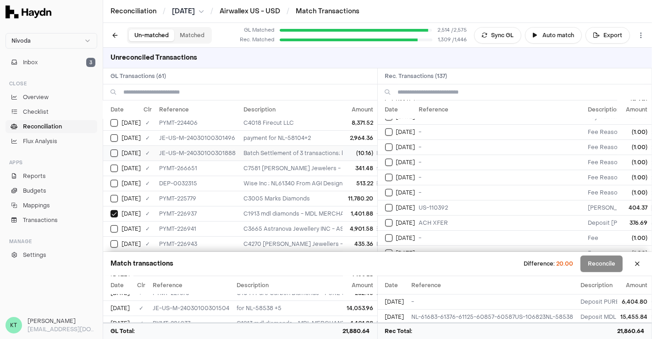
click at [313, 145] on td "Batch Settlement of 3 transactions; bat_20250517_USD_1 331.32" at bounding box center [478, 152] width 477 height 15
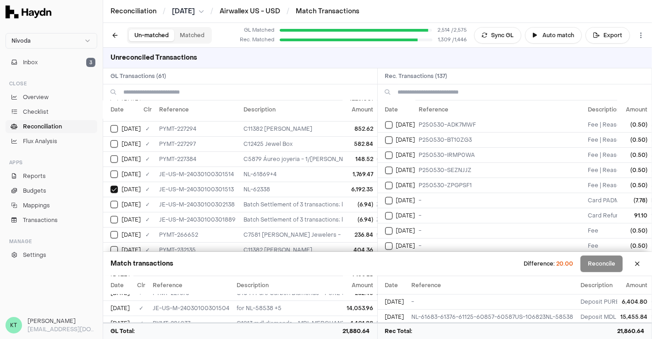
scroll to position [1893, 0]
click at [477, 209] on td "-" at bounding box center [500, 216] width 169 height 15
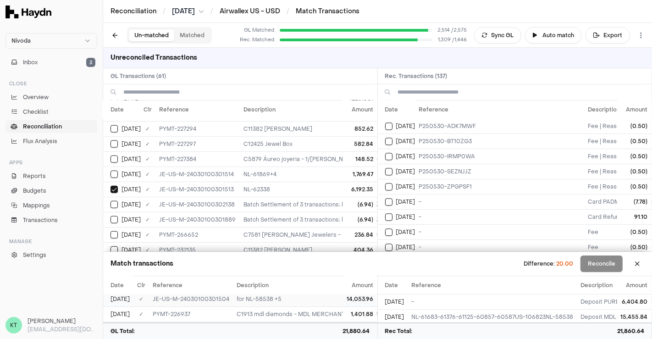
scroll to position [39, 0]
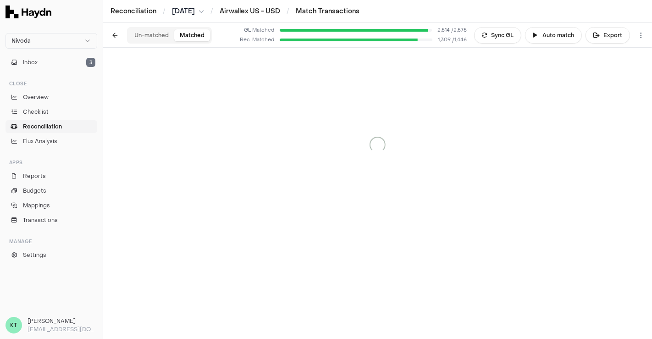
click at [193, 37] on button "Matched" at bounding box center [192, 35] width 36 height 12
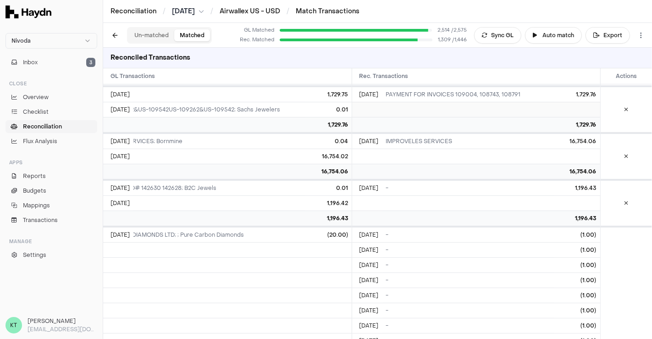
scroll to position [40964, 0]
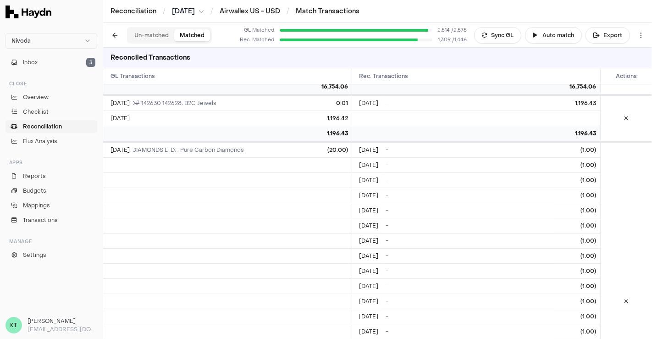
click at [619, 294] on button at bounding box center [626, 301] width 15 height 15
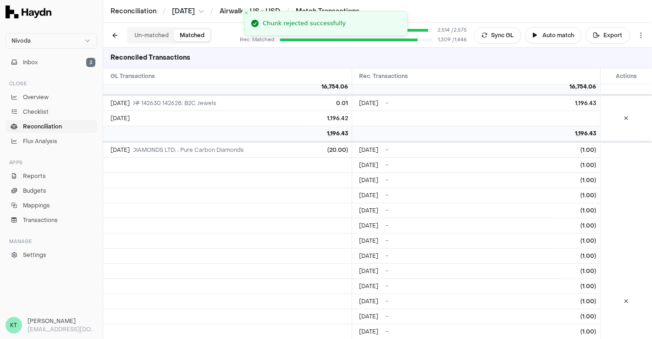
click at [132, 13] on link "Reconciliation" at bounding box center [134, 11] width 46 height 9
click at [156, 33] on button "Un-matched" at bounding box center [151, 35] width 45 height 12
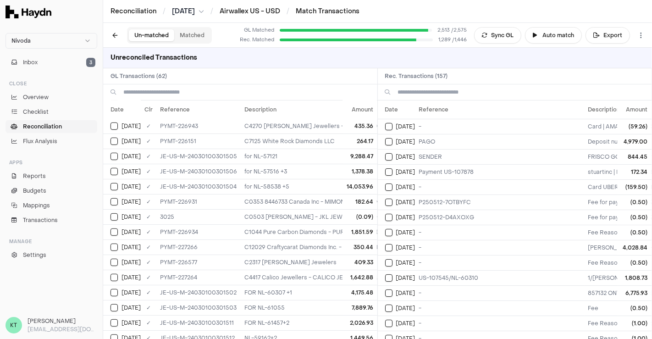
scroll to position [424, 0]
click at [287, 180] on td "for NL-58538 +5" at bounding box center [479, 186] width 477 height 15
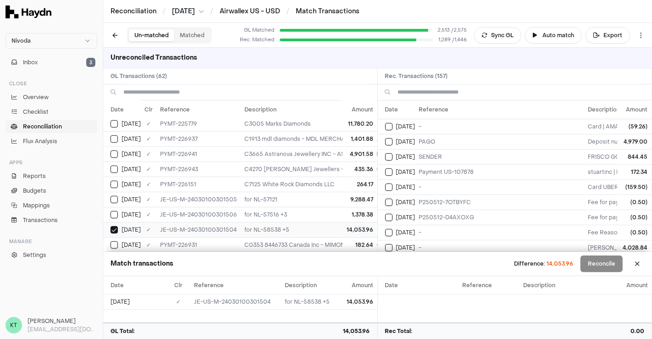
scroll to position [381, 0]
click at [278, 136] on td "C1913 mdl diamonds - MDL MERCHANTS INC; NL-61683-61376-61125-60857-60587US-1068…" at bounding box center [479, 139] width 477 height 15
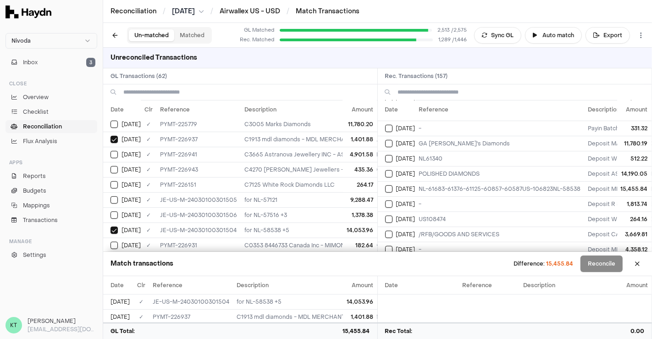
scroll to position [394, 0]
click at [449, 184] on td "NL-61683-61376-61125-60857-60587US-106823NL-58538" at bounding box center [500, 186] width 169 height 15
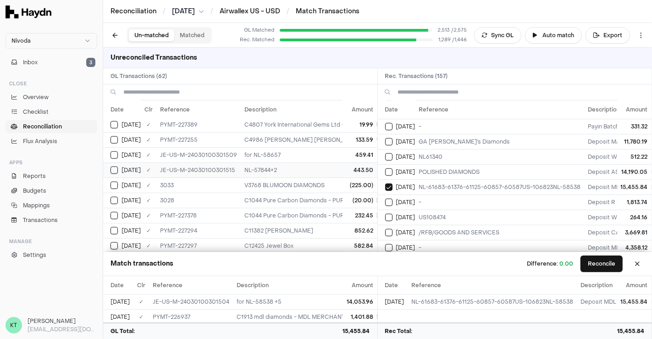
scroll to position [700, 0]
click at [296, 191] on td "C1044 Pure Carbon Diamonds - PURE CARBON DIAMONDS LTD; ; Pure Carbon Diamonds" at bounding box center [479, 198] width 477 height 15
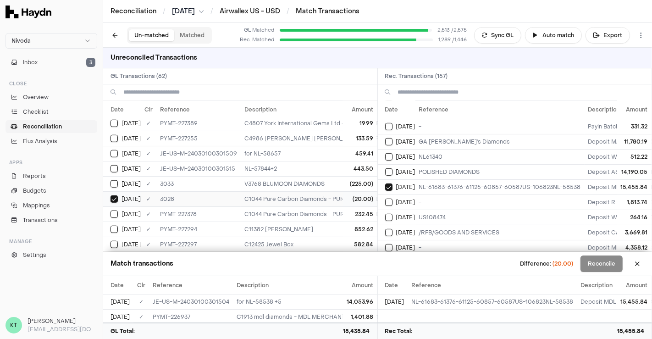
click at [296, 191] on td "C1044 Pure Carbon Diamonds - PURE CARBON DIAMONDS LTD; ; Pure Carbon Diamonds" at bounding box center [479, 198] width 477 height 15
click at [614, 260] on button "Reconcile" at bounding box center [602, 264] width 42 height 17
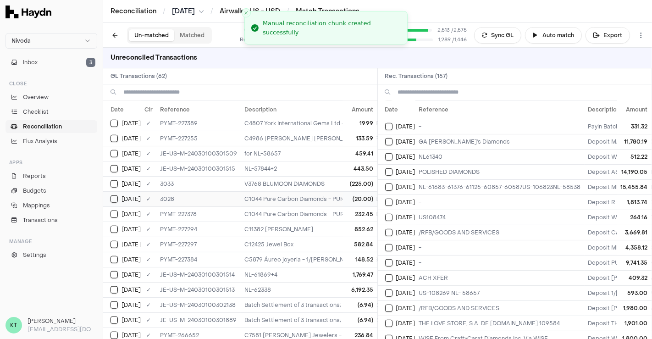
scroll to position [670, 0]
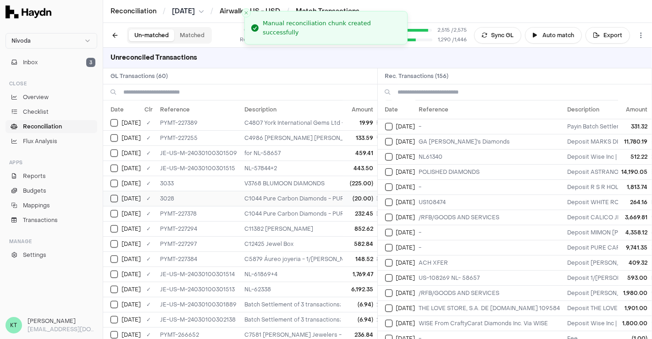
click at [278, 191] on td "C1044 Pure Carbon Diamonds - PURE CARBON DIAMONDS LTD; ; Pure Carbon Diamonds" at bounding box center [479, 198] width 477 height 15
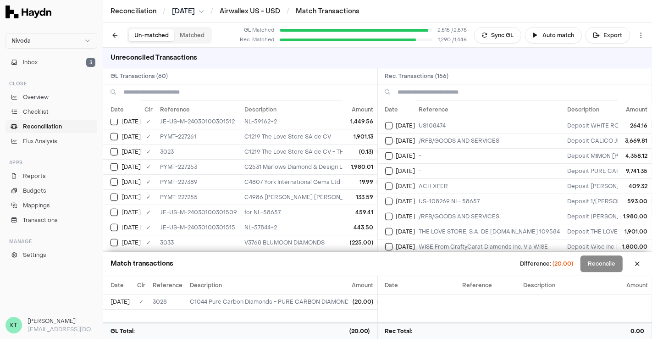
scroll to position [470, 0]
click at [419, 214] on td "/RFB/GOODS AND SERVICES" at bounding box center [490, 216] width 149 height 15
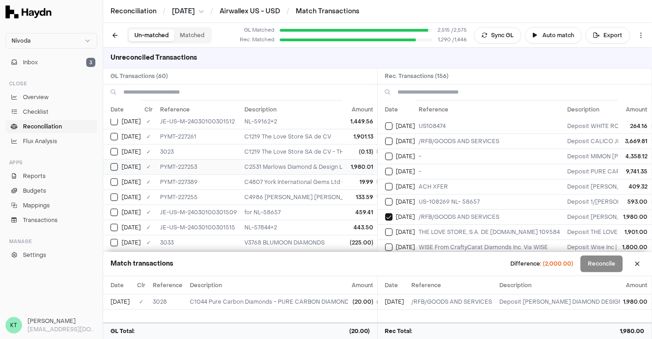
click at [315, 161] on td "C2531 Marlows Diamond & Design Ltd." at bounding box center [479, 166] width 477 height 15
click at [316, 174] on td "C4807 York International Gems Ltd - MONEYCORP US INC; PAYMENT; York Internation…" at bounding box center [479, 181] width 477 height 15
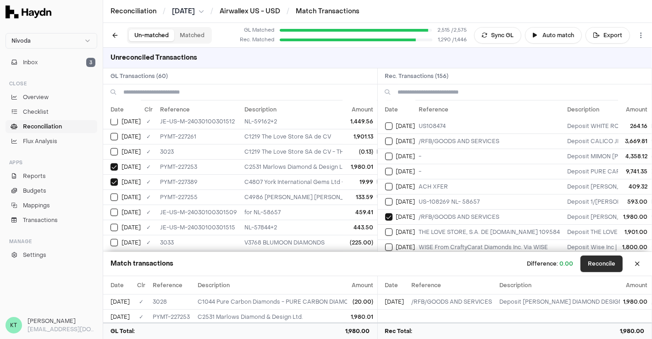
click at [589, 265] on button "Reconcile" at bounding box center [602, 264] width 42 height 17
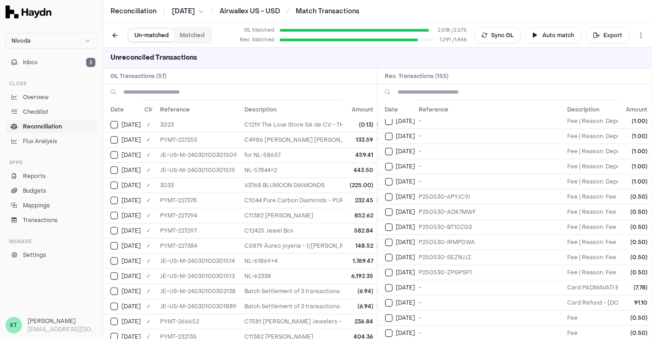
scroll to position [2100, 0]
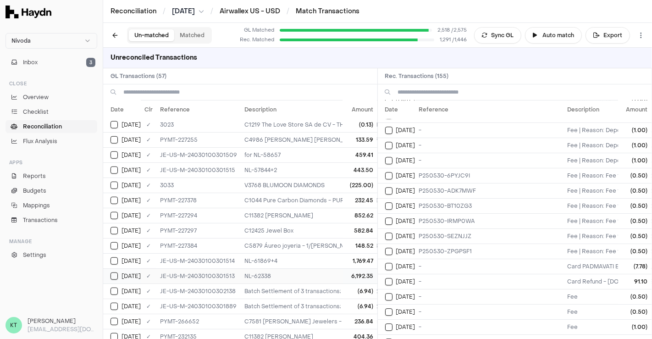
click at [343, 268] on td "6,192.35" at bounding box center [360, 275] width 34 height 15
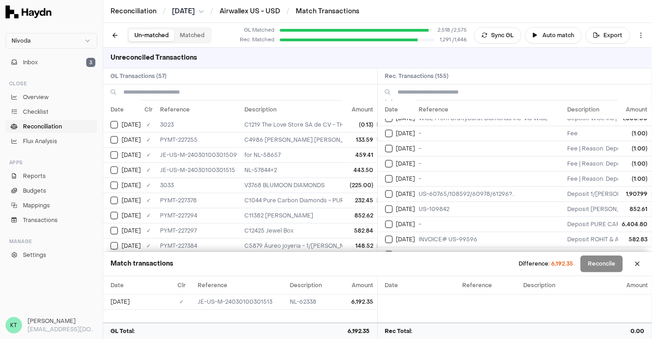
scroll to position [583, 0]
click at [462, 217] on td "-" at bounding box center [490, 224] width 149 height 15
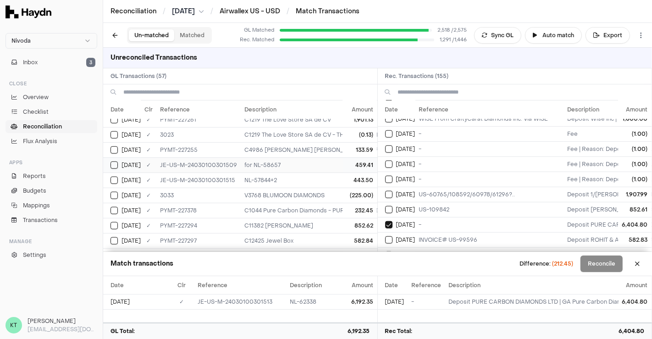
scroll to position [628, 0]
click at [287, 202] on td "C1044 Pure Carbon Diamonds - PURE CARBON DIAMONDS LTD; ; Pure Carbon Diamonds 6…" at bounding box center [479, 209] width 477 height 15
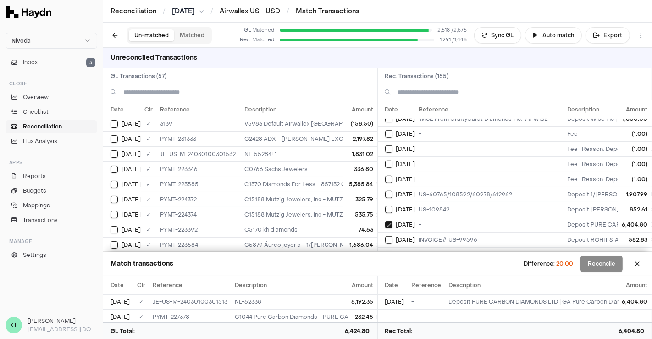
scroll to position [56, 0]
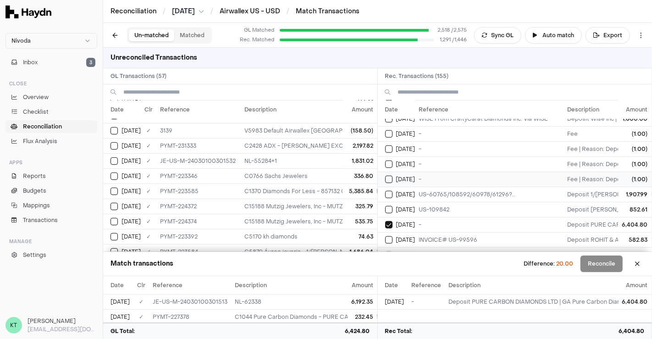
click at [438, 172] on td "-" at bounding box center [490, 179] width 149 height 15
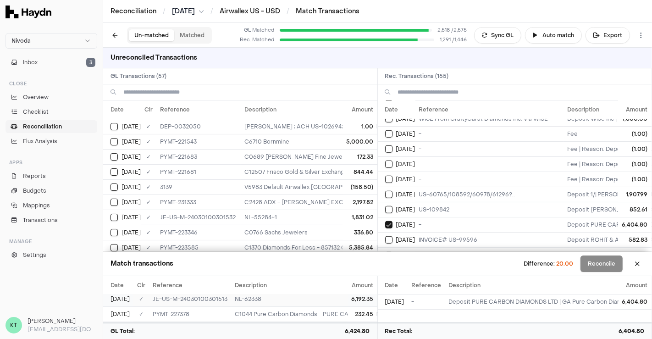
scroll to position [0, 0]
click at [639, 265] on button at bounding box center [637, 263] width 15 height 15
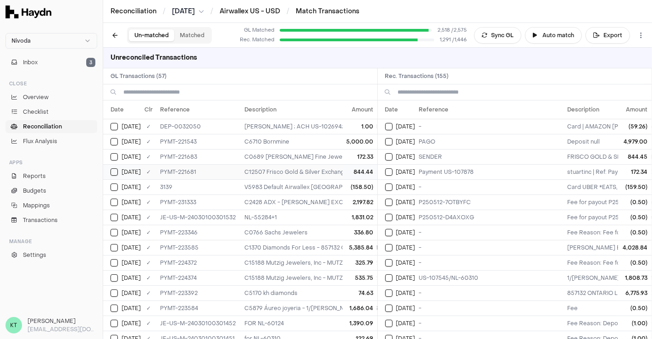
click at [326, 172] on td "C12507 Frisco Gold & Silver Exchange" at bounding box center [479, 171] width 477 height 15
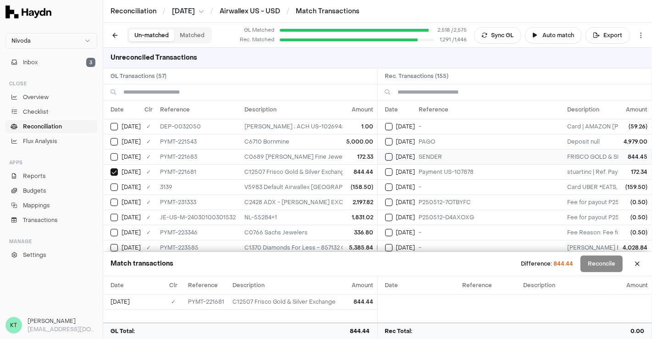
click at [427, 150] on td "SENDER" at bounding box center [490, 156] width 149 height 15
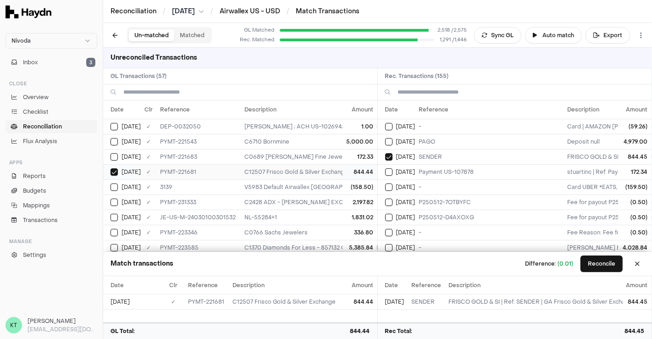
click at [343, 172] on td "844.44" at bounding box center [360, 171] width 34 height 15
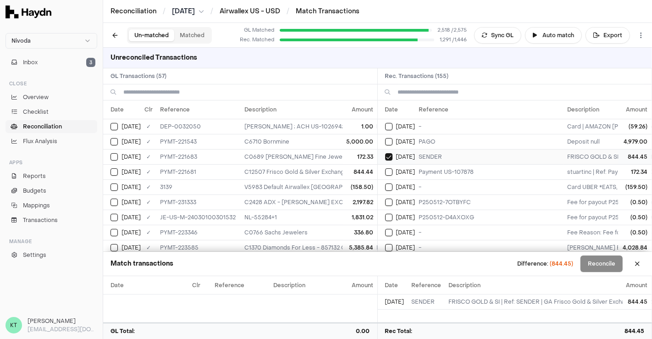
click at [395, 161] on td "[DATE]" at bounding box center [397, 156] width 38 height 15
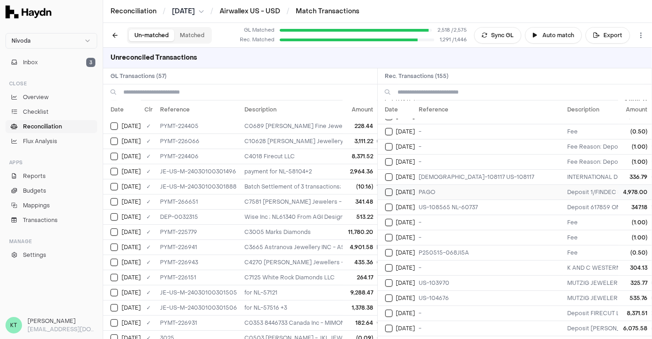
scroll to position [179, 0]
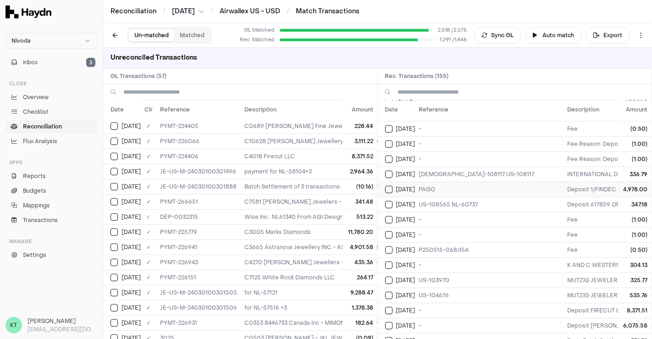
click at [410, 192] on td "[DATE]" at bounding box center [397, 189] width 38 height 15
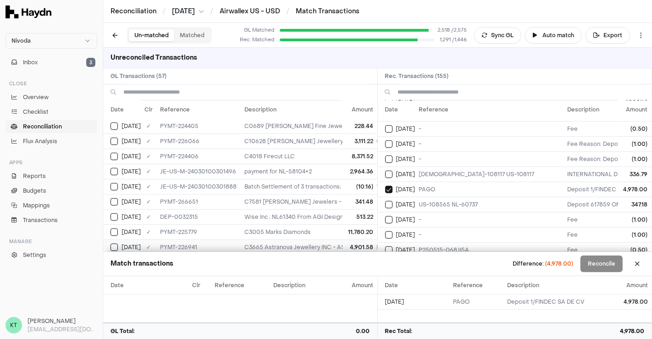
click at [330, 239] on td "C3665 Astranova Jewellery INC - ASTRANOVA JEWELLERY INC; POLISHED DIAMONDS; Ast…" at bounding box center [479, 246] width 477 height 15
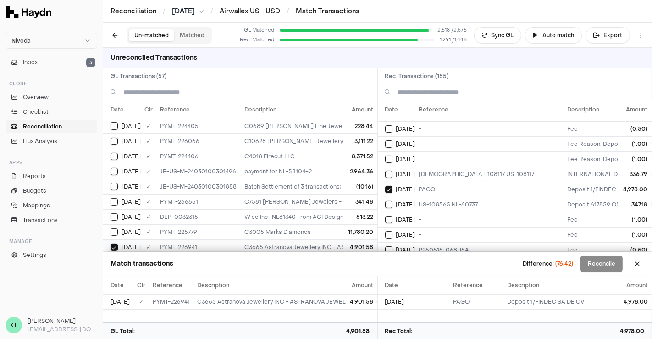
click at [330, 239] on td "C3665 Astranova Jewellery INC - ASTRANOVA JEWELLERY INC; POLISHED DIAMONDS; Ast…" at bounding box center [479, 246] width 477 height 15
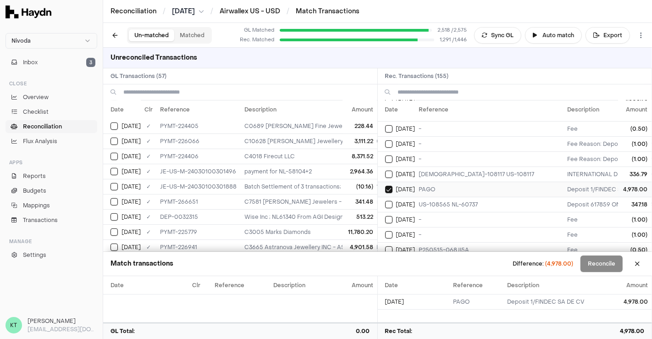
click at [468, 182] on td "PAGO" at bounding box center [490, 189] width 149 height 15
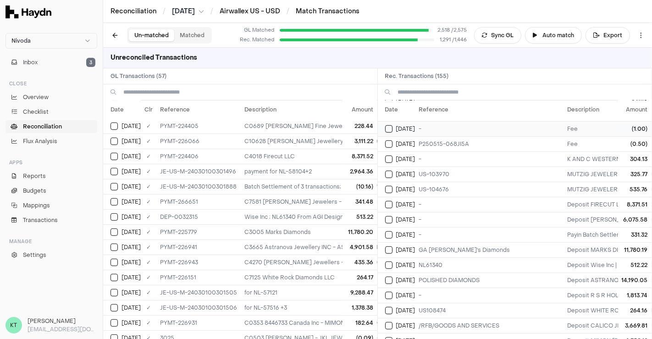
scroll to position [286, 0]
click at [353, 149] on td "8,371.52" at bounding box center [360, 156] width 34 height 15
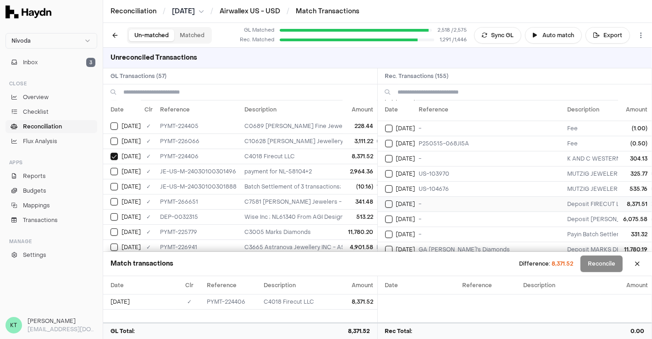
click at [435, 199] on td "-" at bounding box center [490, 203] width 149 height 15
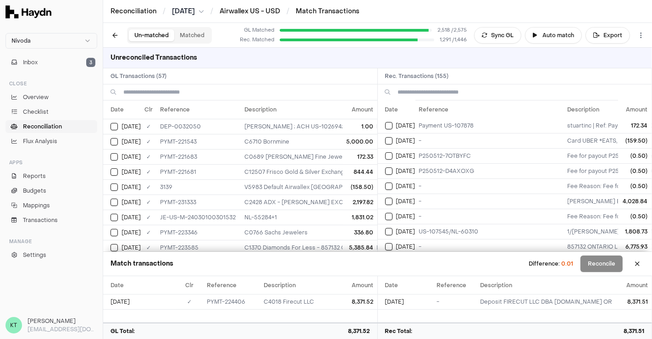
scroll to position [0, 0]
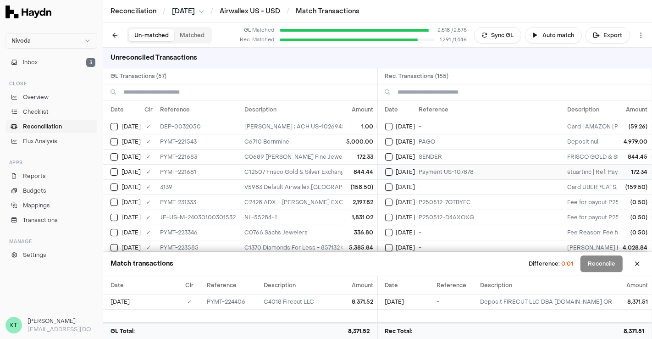
click at [434, 176] on td "Payment US-107878" at bounding box center [490, 171] width 149 height 15
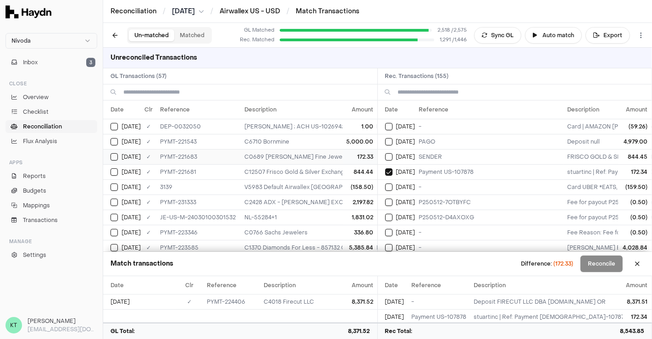
click at [260, 152] on td "C0689 [PERSON_NAME] Fine Jewelry" at bounding box center [479, 156] width 477 height 15
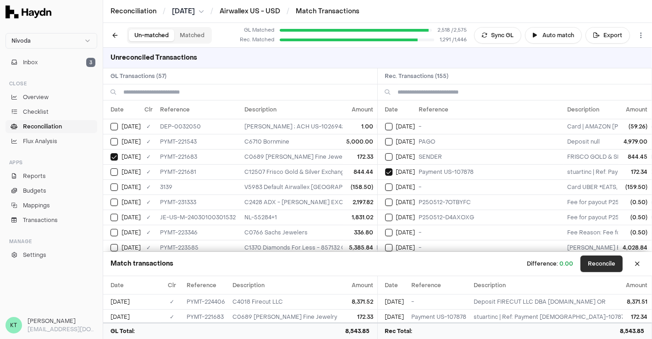
click at [596, 264] on button "Reconcile" at bounding box center [602, 264] width 42 height 17
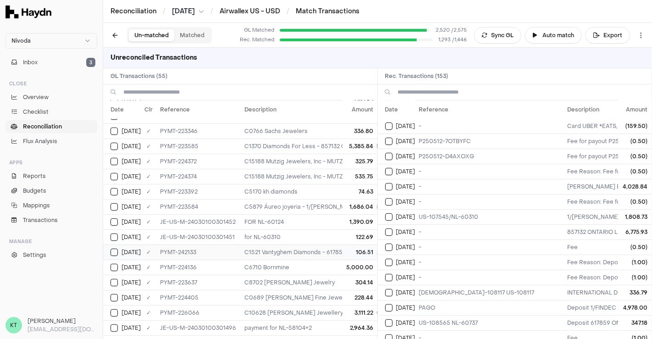
scroll to position [86, 0]
click at [299, 143] on td "C1370 Diamonds For Less - 857132 ONTARIO LIMITED O/A DIAMONDS; ; Diamonds For L…" at bounding box center [479, 146] width 477 height 15
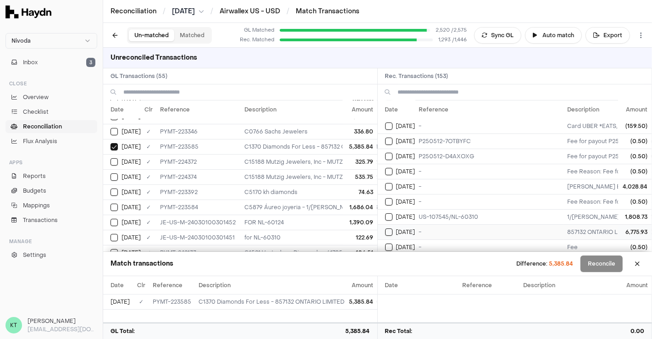
click at [471, 226] on td "-" at bounding box center [490, 231] width 149 height 15
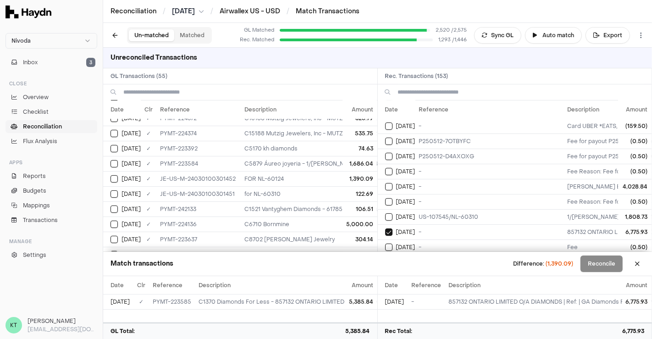
scroll to position [131, 0]
click at [318, 170] on td "FOR NL-60124" at bounding box center [479, 177] width 477 height 15
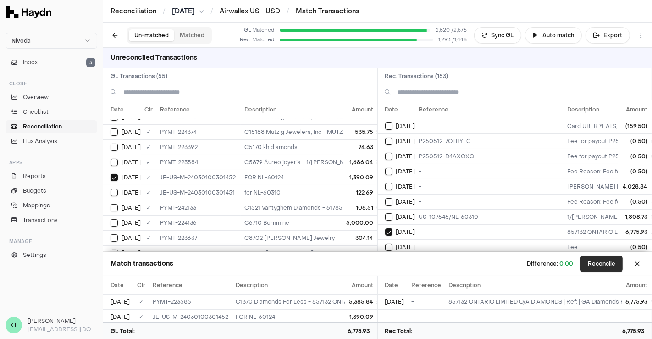
click at [593, 265] on button "Reconcile" at bounding box center [602, 264] width 42 height 17
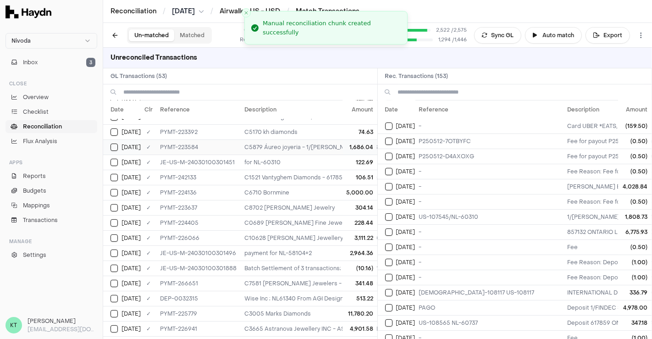
scroll to position [116, 0]
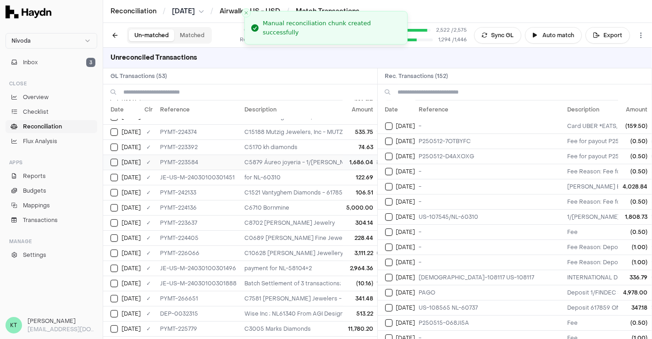
click at [267, 159] on td "C5879 Áureo joyeria - 1/[PERSON_NAME] [PERSON_NAME]; US-107545/NL-60310; Áureo …" at bounding box center [479, 162] width 477 height 15
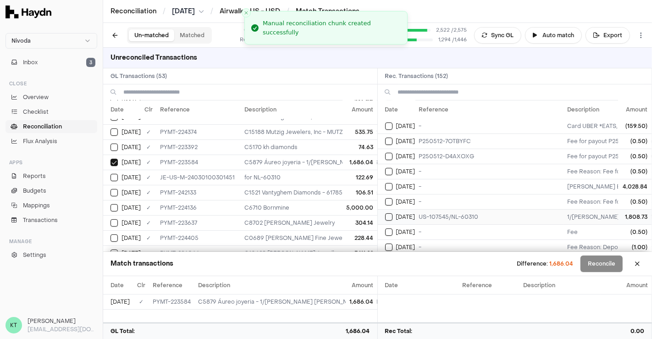
click at [435, 217] on td "US-107545/NL-60310" at bounding box center [490, 216] width 149 height 15
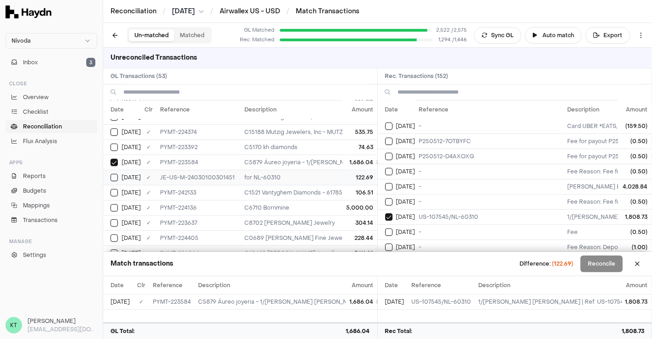
click at [289, 177] on td "for NL-60310" at bounding box center [479, 177] width 477 height 15
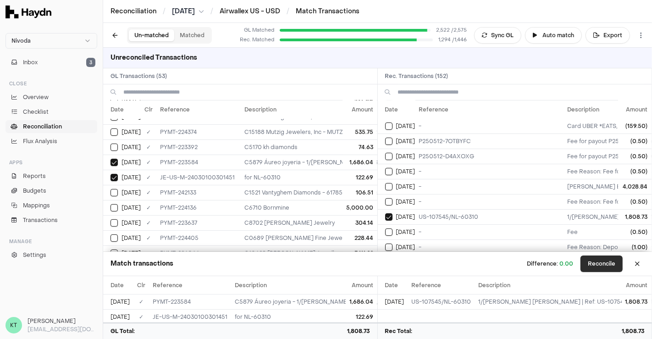
click at [611, 268] on button "Reconcile" at bounding box center [602, 264] width 42 height 17
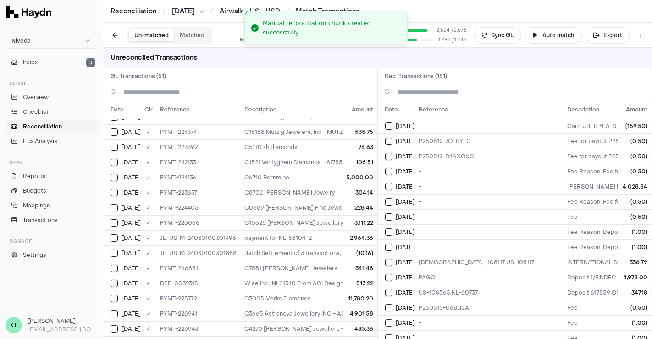
scroll to position [0, 0]
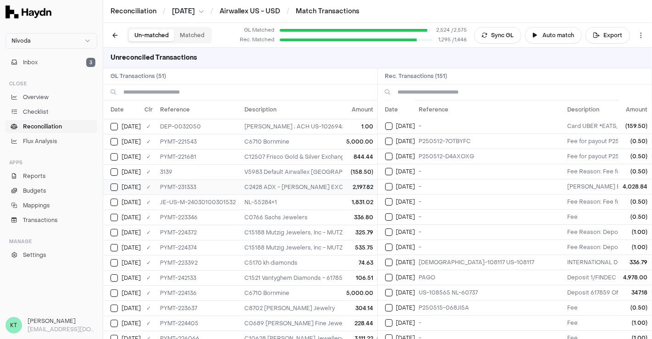
click at [291, 182] on td "C2428 ADX - [PERSON_NAME] EXCHANGE INC; ; ADX 4,028.84" at bounding box center [479, 186] width 477 height 15
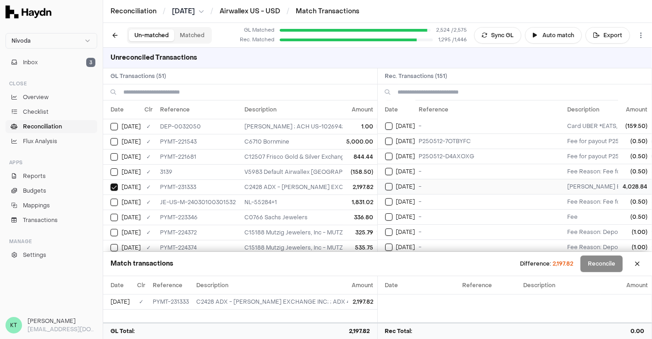
click at [432, 182] on td "-" at bounding box center [490, 186] width 149 height 15
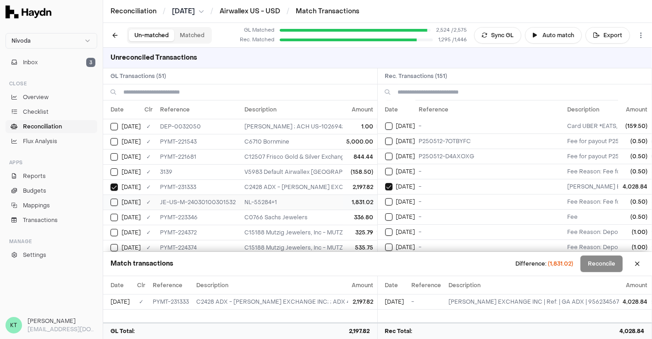
click at [290, 203] on td "NL-55284+1" at bounding box center [479, 201] width 477 height 15
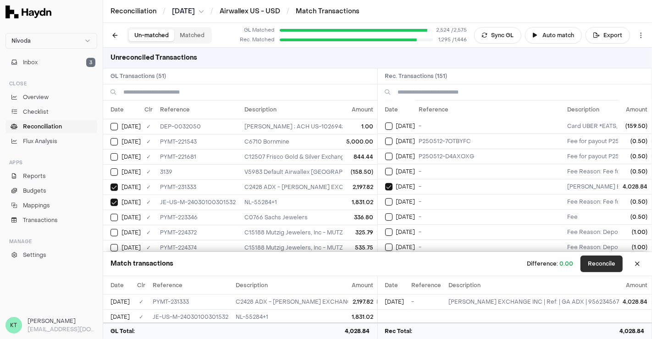
click at [597, 266] on button "Reconcile" at bounding box center [602, 264] width 42 height 17
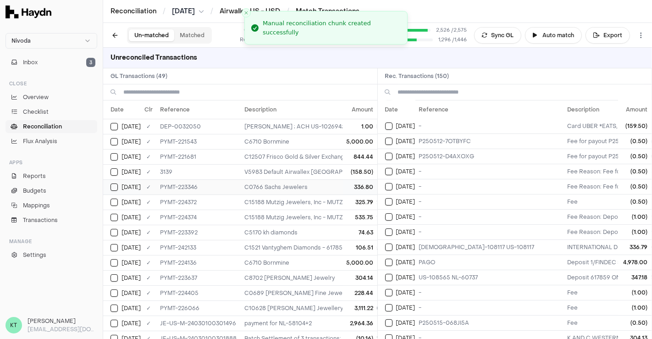
click at [343, 181] on td "336.80" at bounding box center [360, 186] width 34 height 15
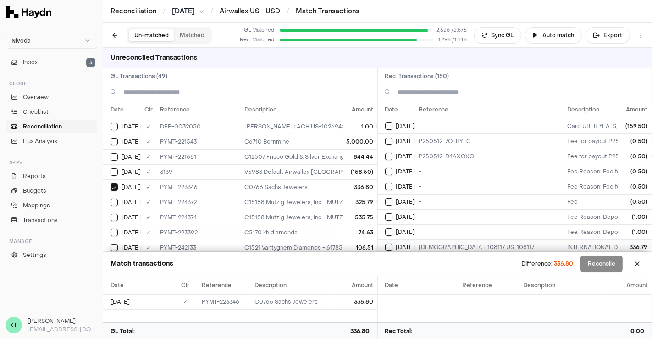
scroll to position [59, 0]
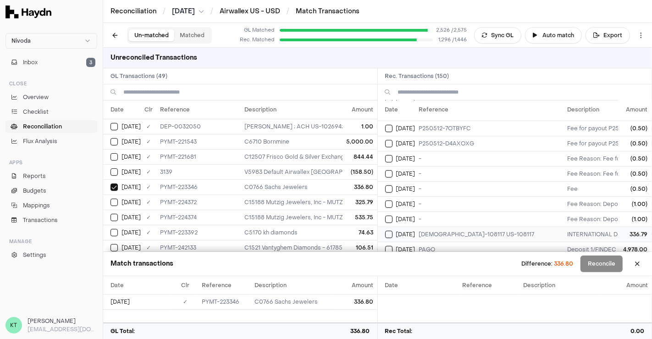
click at [507, 229] on td "[DEMOGRAPHIC_DATA]-108117 US-108117" at bounding box center [490, 234] width 149 height 15
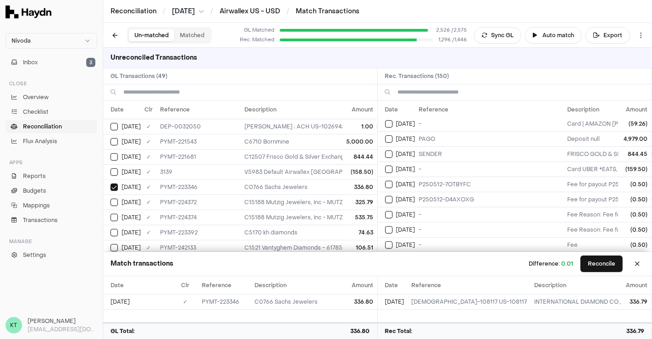
scroll to position [0, 0]
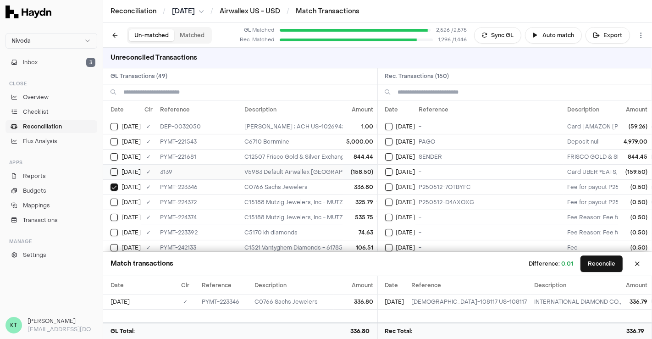
click at [343, 169] on td "(158.50)" at bounding box center [360, 171] width 34 height 15
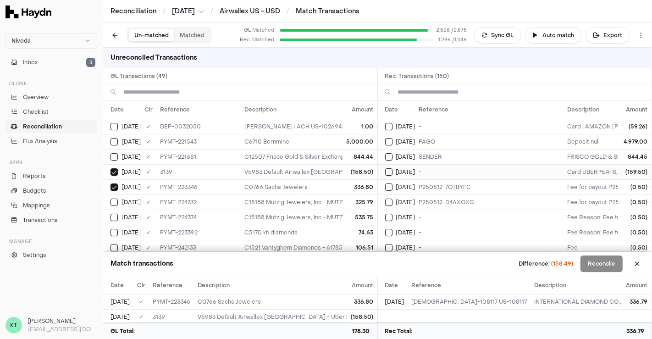
click at [430, 172] on td "-" at bounding box center [490, 171] width 149 height 15
click at [333, 170] on td "V5983 Default Airwallex [GEOGRAPHIC_DATA] - Uber Eats ; Nivoda USA LLC ; *4636" at bounding box center [479, 171] width 477 height 15
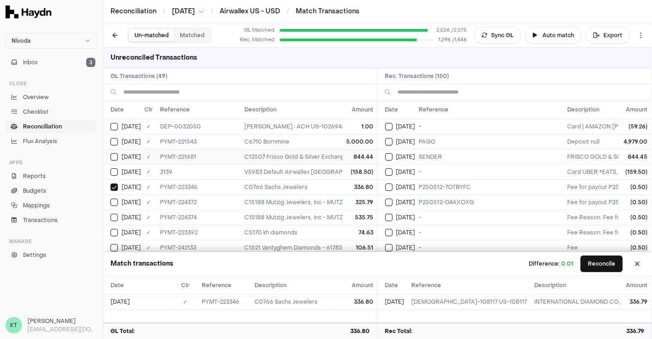
click at [331, 154] on td "C12507 Frisco Gold & Silver Exchange" at bounding box center [479, 156] width 477 height 15
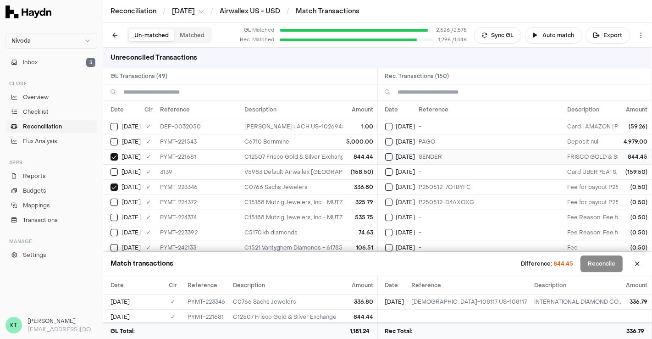
click at [421, 150] on td "SENDER" at bounding box center [490, 156] width 149 height 15
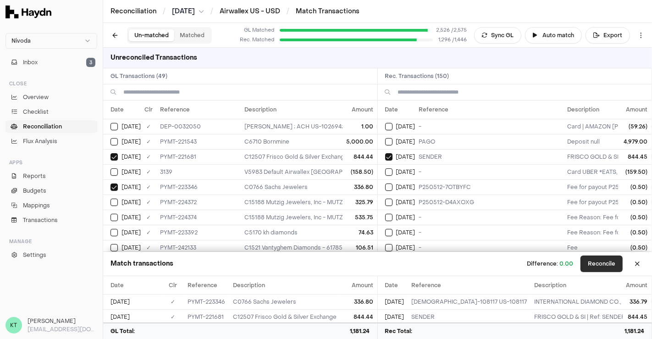
click at [594, 267] on button "Reconcile" at bounding box center [602, 264] width 42 height 17
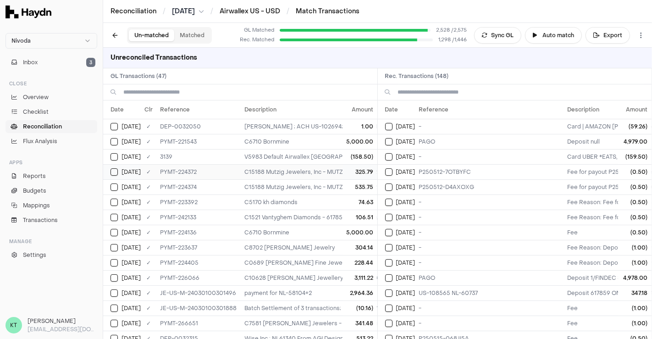
click at [312, 168] on td "C15188 Mutzig Jewelers, Inc - MUTZIG JEWELERS ; US-103970 US-103970; The Master…" at bounding box center [479, 171] width 477 height 15
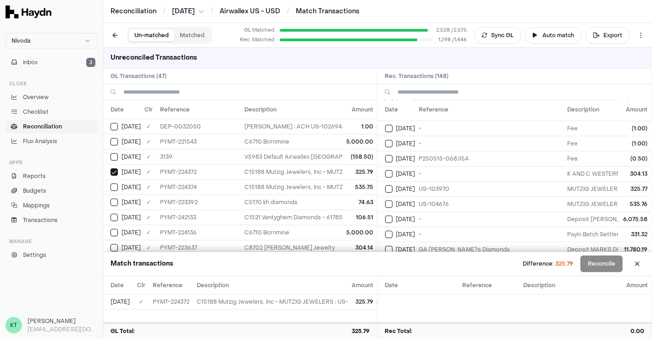
scroll to position [179, 0]
click at [467, 186] on td "US-103970" at bounding box center [490, 189] width 149 height 15
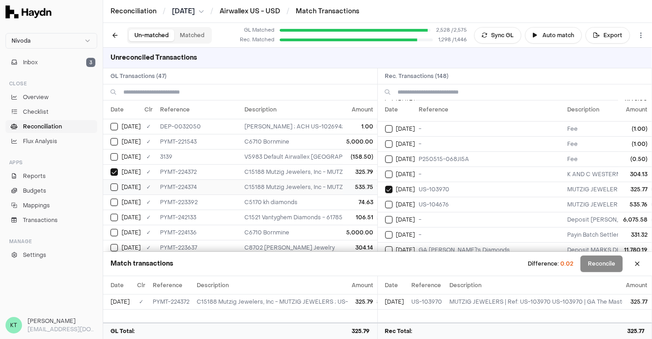
click at [356, 185] on td "535.75" at bounding box center [360, 186] width 34 height 15
click at [435, 200] on td "US-104676" at bounding box center [490, 204] width 149 height 15
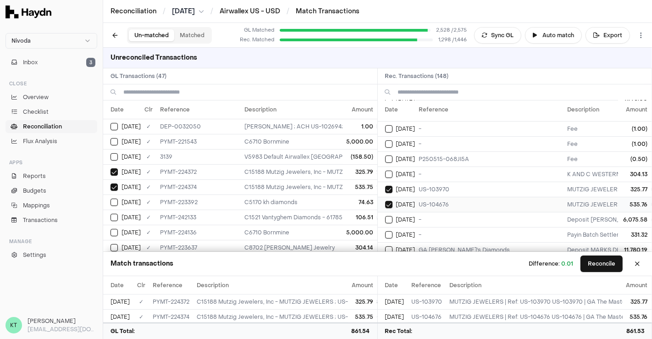
click at [429, 200] on td "US-104676" at bounding box center [490, 204] width 149 height 15
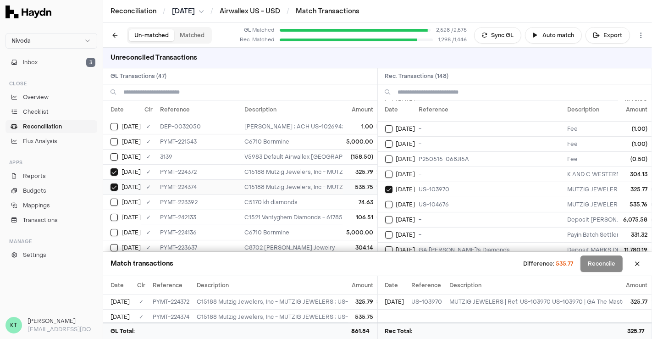
click at [335, 186] on td "C15188 Mutzig Jewelers, Inc - MUTZIG JEWELERS ; US-104676 US-104676; The Master…" at bounding box center [479, 186] width 477 height 15
click at [332, 176] on td "C15188 Mutzig Jewelers, Inc - MUTZIG JEWELERS ; US-103970 US-103970; The Master…" at bounding box center [479, 171] width 477 height 15
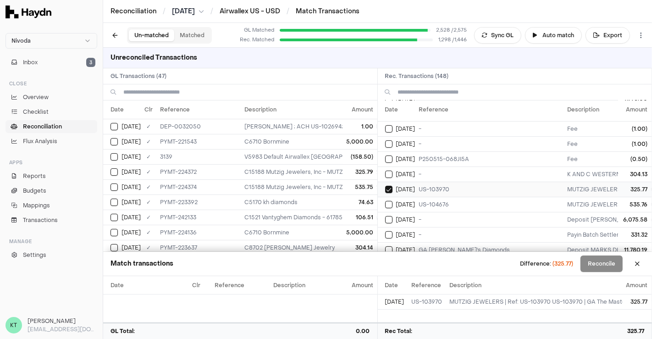
click at [431, 182] on td "US-103970" at bounding box center [490, 189] width 149 height 15
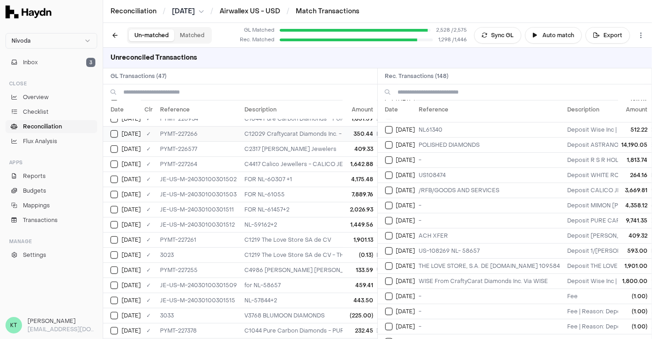
scroll to position [356, 0]
click at [266, 156] on td "C4417 Calico Jewellers - CALICO JEWELLERS MANUFACTURING LTD; /RFB/GOODS AND SER…" at bounding box center [479, 163] width 477 height 15
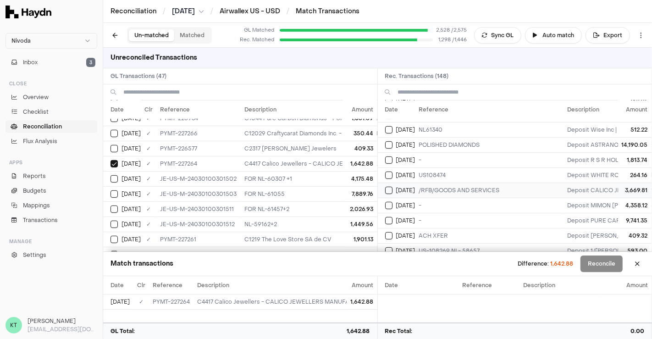
click at [417, 187] on td "/RFB/GOODS AND SERVICES" at bounding box center [490, 190] width 149 height 15
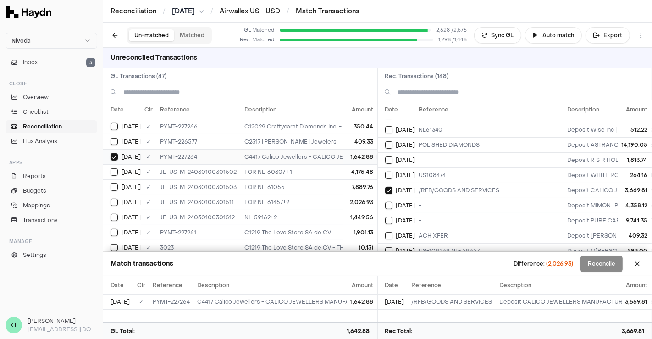
scroll to position [364, 0]
click at [260, 196] on td "FOR NL-61457+2" at bounding box center [479, 201] width 477 height 15
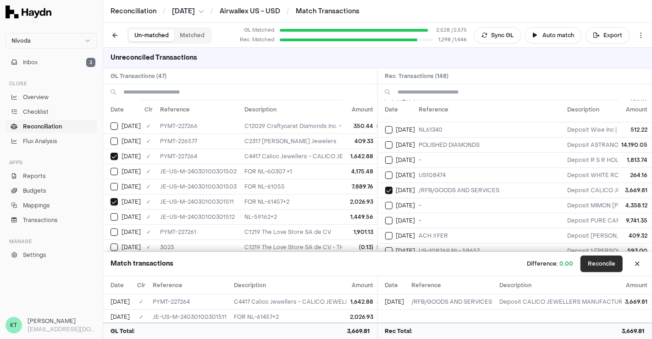
click at [603, 269] on button "Reconcile" at bounding box center [602, 264] width 42 height 17
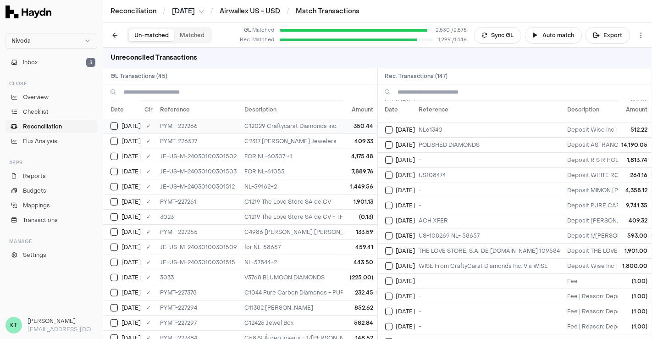
click at [264, 122] on td "C12029 Craftycarat Diamonds Inc. - Wise Inc ; WISE From CraftyCarat Diamonds In…" at bounding box center [479, 125] width 477 height 15
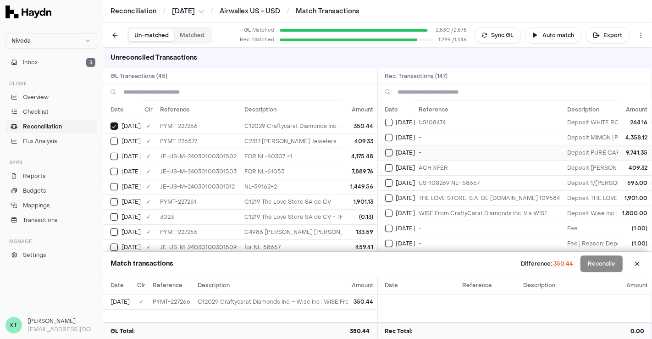
scroll to position [368, 0]
click at [429, 205] on td "WISE From CraftyCarat Diamonds Inc. Via WISE" at bounding box center [490, 212] width 149 height 15
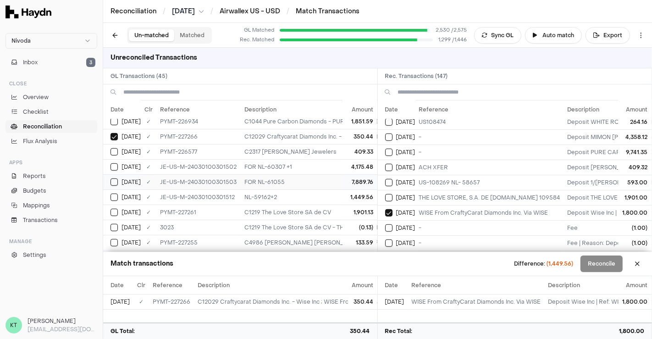
scroll to position [355, 0]
click at [299, 188] on td "NL-59162+2" at bounding box center [479, 195] width 477 height 15
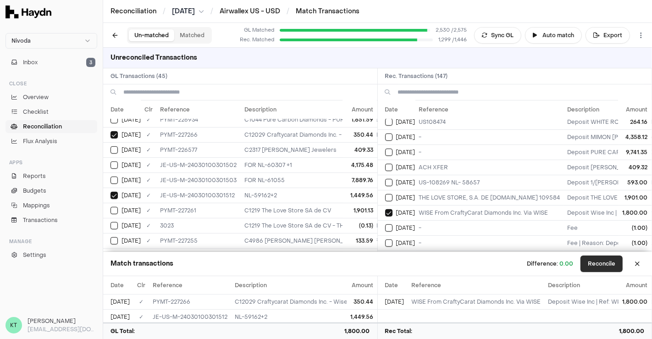
click at [609, 267] on button "Reconcile" at bounding box center [602, 264] width 42 height 17
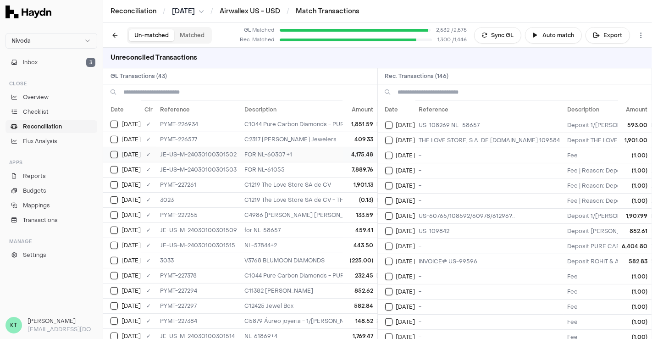
scroll to position [351, 0]
click at [267, 207] on td "C4986 [PERSON_NAME] [PERSON_NAME] - 1/[PERSON_NAME] [PERSON_NAME]; [DEMOGRAPHIC…" at bounding box center [479, 214] width 477 height 15
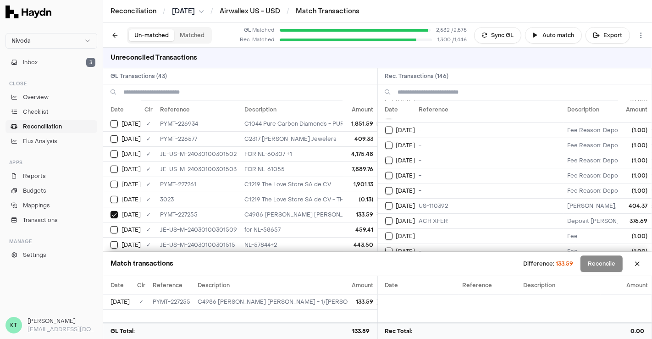
scroll to position [874, 0]
click at [281, 207] on td "C4986 [PERSON_NAME] [PERSON_NAME] - 1/[PERSON_NAME] [PERSON_NAME]; [DEMOGRAPHIC…" at bounding box center [479, 214] width 477 height 15
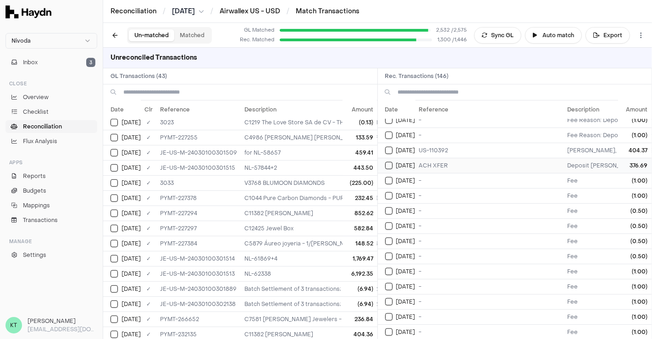
scroll to position [928, 0]
click at [261, 190] on td "C1044 Pure Carbon Diamonds - PURE CARBON DIAMONDS LTD; ; Pure Carbon Diamonds 6…" at bounding box center [479, 197] width 477 height 15
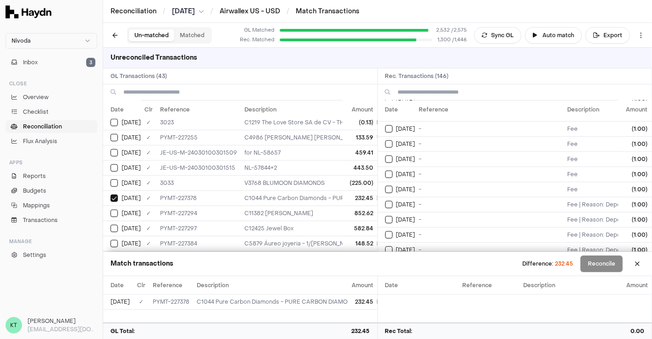
scroll to position [693, 0]
click at [306, 190] on td "C1044 Pure Carbon Diamonds - PURE CARBON DIAMONDS LTD; ; Pure Carbon Diamonds 6…" at bounding box center [479, 197] width 477 height 15
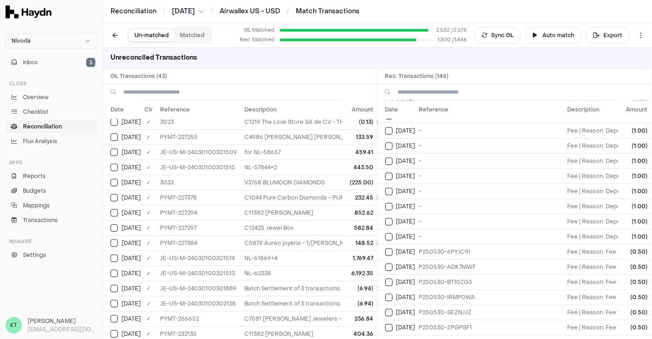
scroll to position [1966, 0]
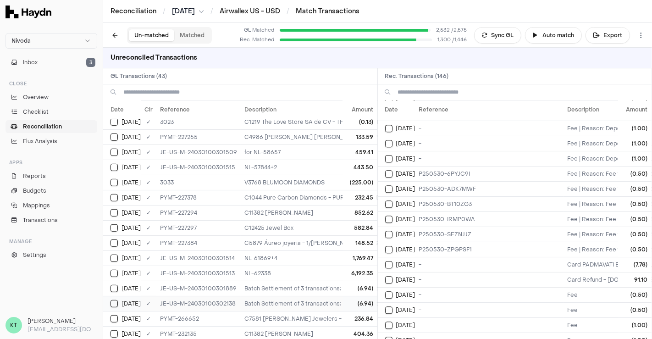
click at [355, 296] on td "(6.94)" at bounding box center [360, 303] width 34 height 15
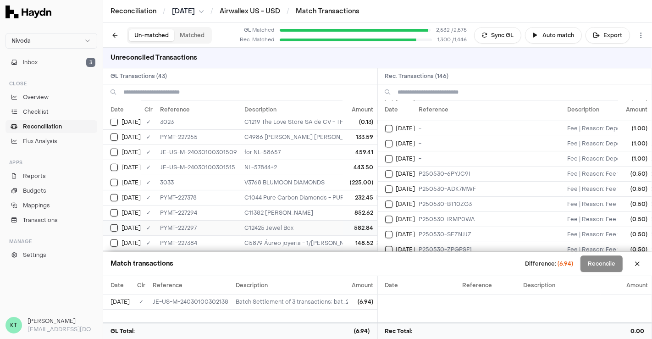
scroll to position [516, 0]
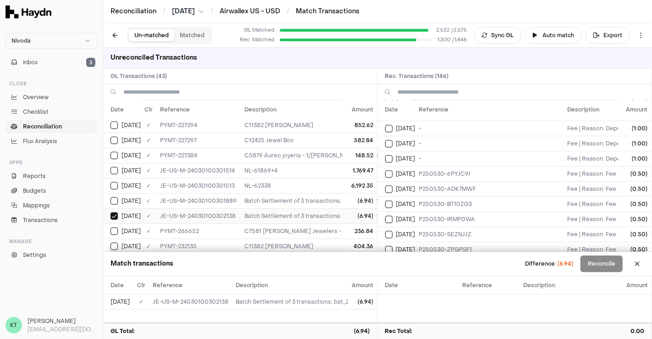
click at [280, 208] on td "Batch Settlement of 3 transactions; bat_20250526_USD_1 229.90" at bounding box center [479, 215] width 477 height 15
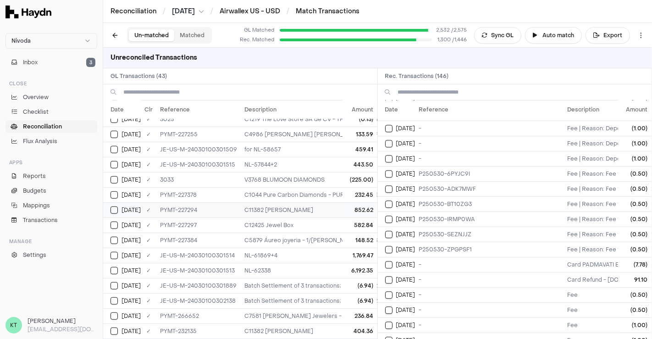
scroll to position [428, 0]
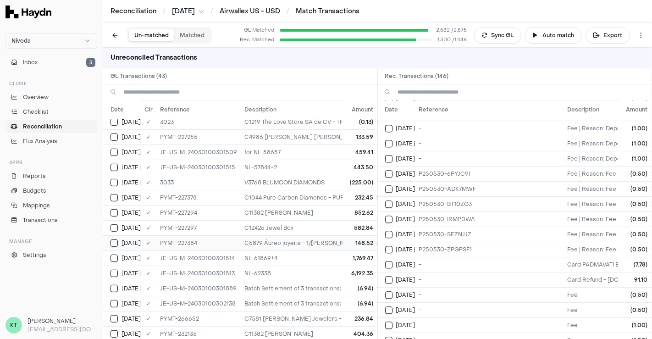
click at [273, 235] on td "C5879 Áureo joyeria - 1/[PERSON_NAME] [PERSON_NAME]; US-60765/108592/60978/6129…" at bounding box center [479, 242] width 477 height 15
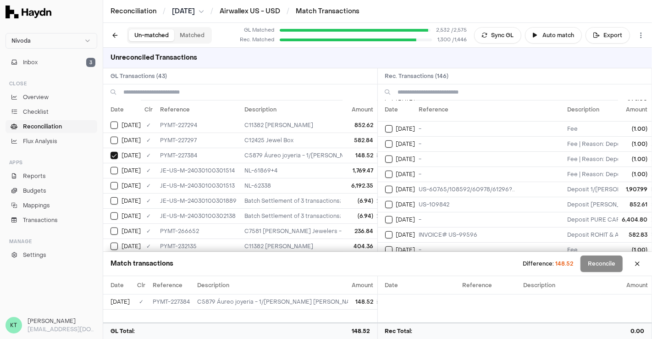
scroll to position [451, 0]
click at [461, 182] on td "US-60765/108592/60978/61296?.." at bounding box center [490, 189] width 149 height 15
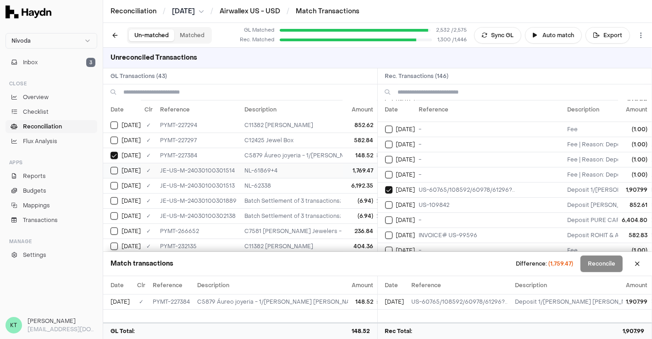
click at [252, 163] on td "NL-61869+4" at bounding box center [479, 170] width 477 height 15
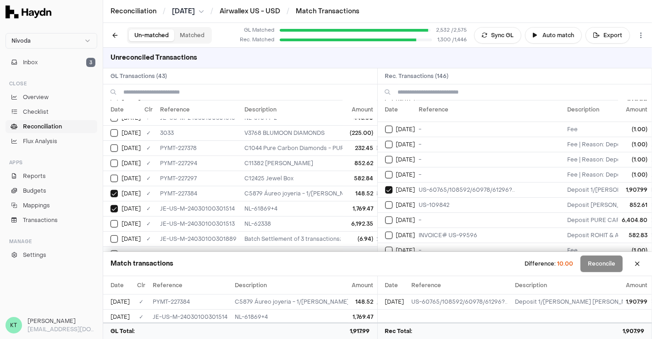
scroll to position [478, 0]
click at [441, 167] on td "-" at bounding box center [490, 174] width 149 height 15
click at [432, 167] on td "-" at bounding box center [490, 174] width 149 height 15
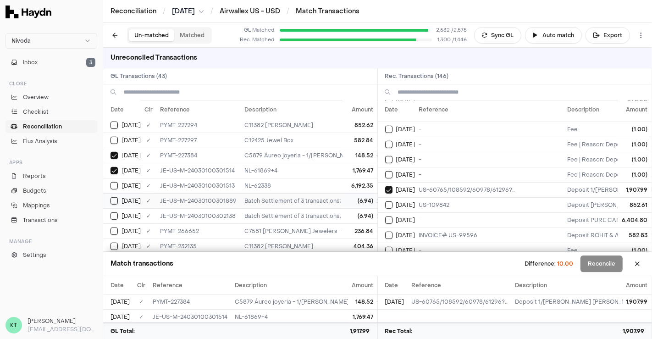
click at [315, 193] on td "Batch Settlement of 3 transactions; bat_20250526_USD_1 229.90" at bounding box center [479, 200] width 477 height 15
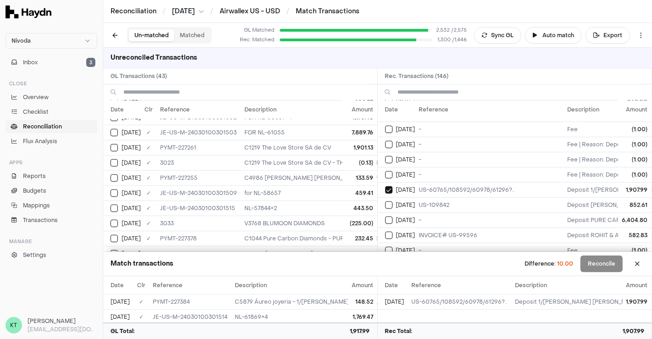
scroll to position [387, 0]
click at [328, 158] on td "C1219 The Love Store SA de CV - THE LOVE STORE S.A. DE C.V.; THE LOVE STORE, S.…" at bounding box center [479, 163] width 477 height 15
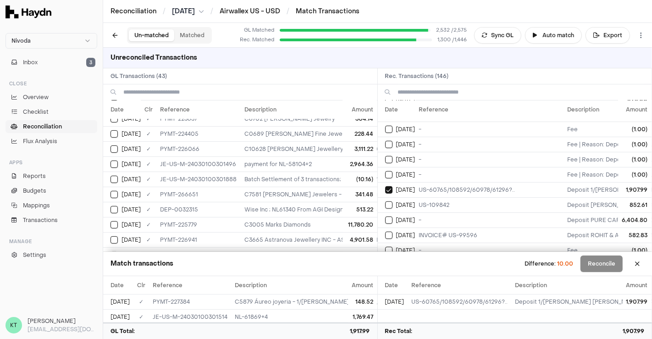
scroll to position [128, 0]
click at [347, 177] on td "(10.16)" at bounding box center [360, 179] width 34 height 15
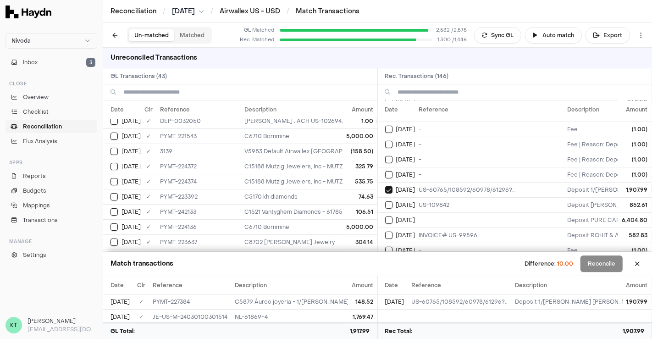
scroll to position [0, 0]
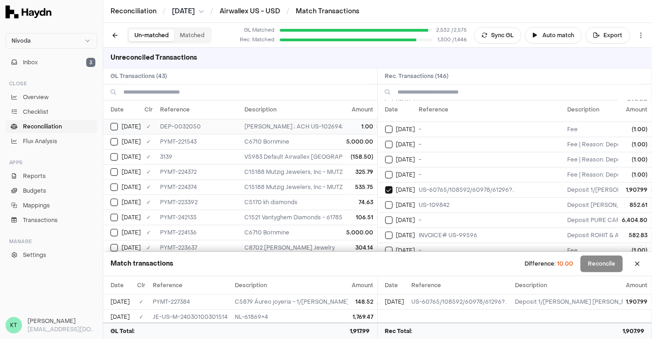
click at [330, 122] on td "[PERSON_NAME] ; ACH US-102694; [PERSON_NAME]" at bounding box center [479, 126] width 477 height 15
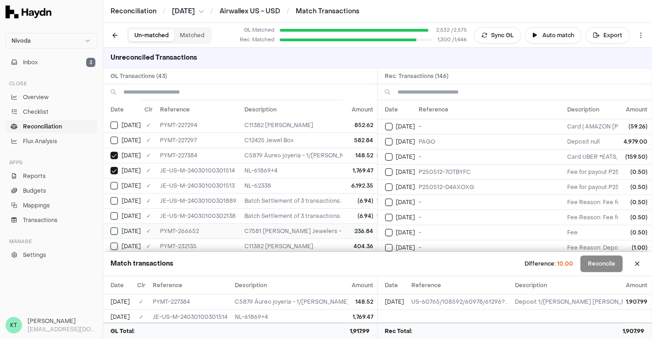
click at [273, 224] on td "C7581 [PERSON_NAME] Jewelers - Batch Settlement of 3 transactions; bat_20250526…" at bounding box center [479, 230] width 477 height 15
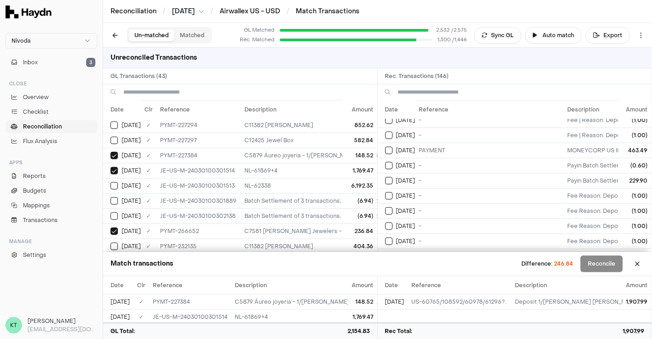
scroll to position [808, 0]
click at [466, 173] on td "-" at bounding box center [490, 180] width 149 height 15
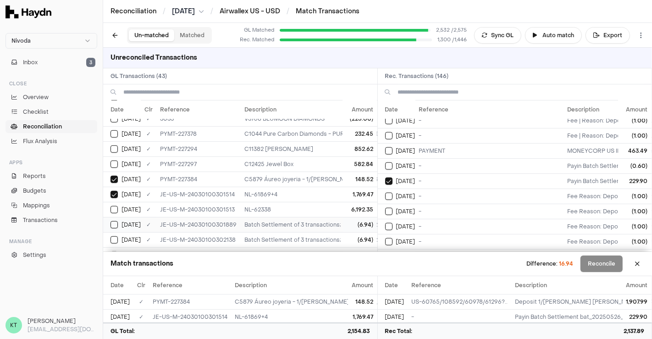
scroll to position [492, 0]
click at [420, 158] on td "-" at bounding box center [490, 165] width 149 height 15
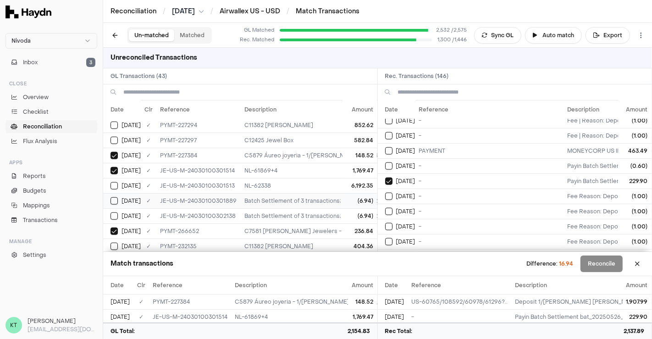
click at [287, 198] on td "Batch Settlement of 3 transactions; bat_20250526_USD_1 229.90" at bounding box center [479, 200] width 477 height 15
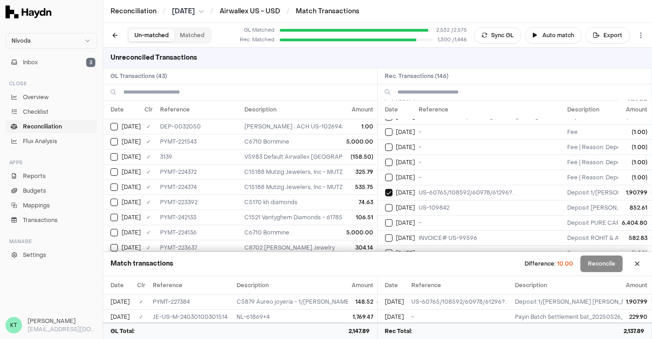
scroll to position [435, 0]
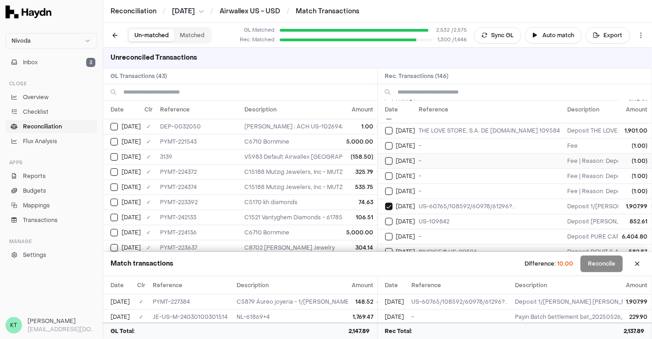
click at [499, 159] on td "-" at bounding box center [490, 160] width 149 height 15
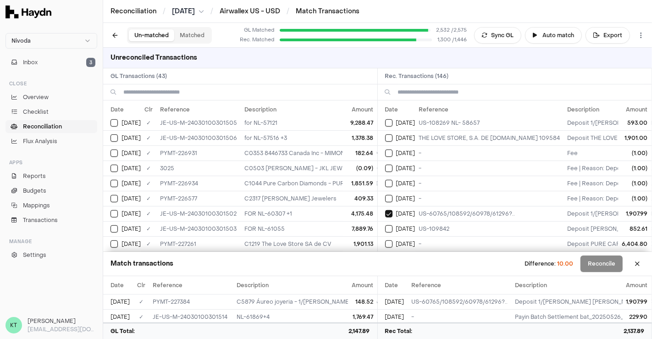
scroll to position [357, 0]
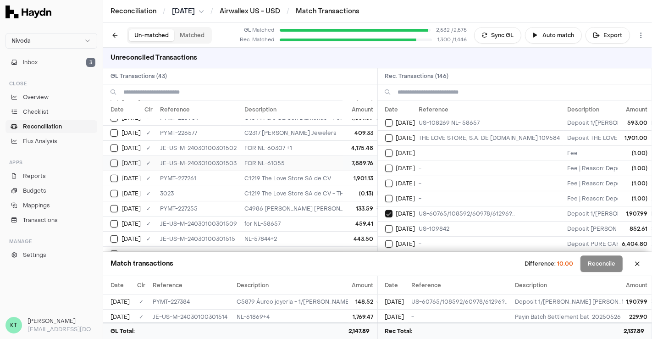
click at [263, 158] on td "FOR NL-61055" at bounding box center [479, 163] width 477 height 15
click at [260, 140] on td "FOR NL-60307 +1" at bounding box center [479, 147] width 477 height 15
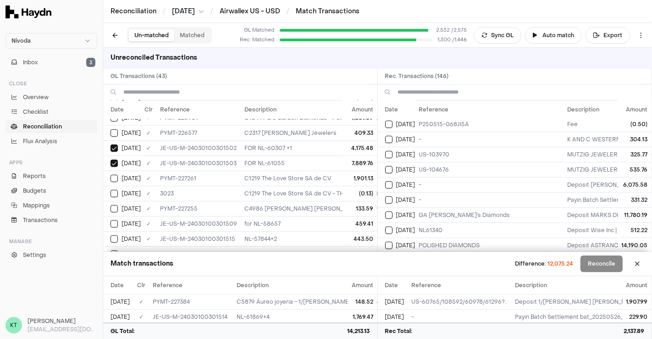
scroll to position [212, 0]
click at [256, 162] on td "FOR NL-61055" at bounding box center [479, 163] width 477 height 15
click at [245, 142] on td "FOR NL-60307 +1" at bounding box center [479, 147] width 477 height 15
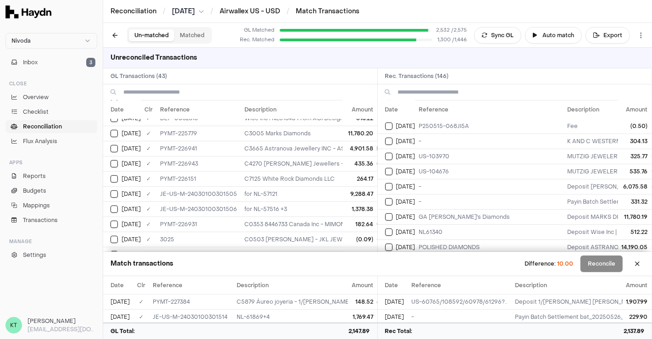
scroll to position [209, 0]
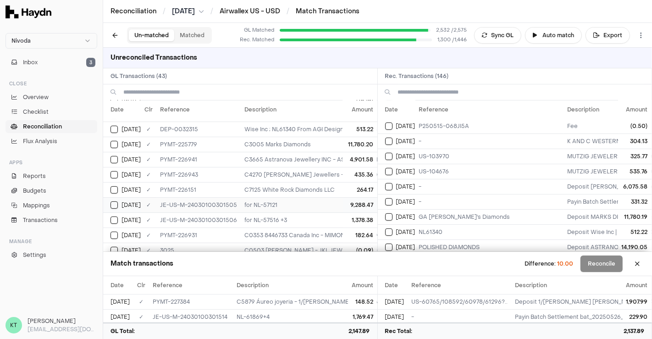
click at [266, 199] on td "for NL-57121" at bounding box center [479, 204] width 477 height 15
click at [267, 212] on td "for NL-57516 +3" at bounding box center [479, 219] width 477 height 15
click at [274, 187] on td "C7125 White Rock Diamonds LLC" at bounding box center [479, 189] width 477 height 15
click at [274, 186] on td "C7125 White Rock Diamonds LLC" at bounding box center [479, 189] width 477 height 15
click at [277, 197] on td "for NL-57121" at bounding box center [479, 204] width 477 height 15
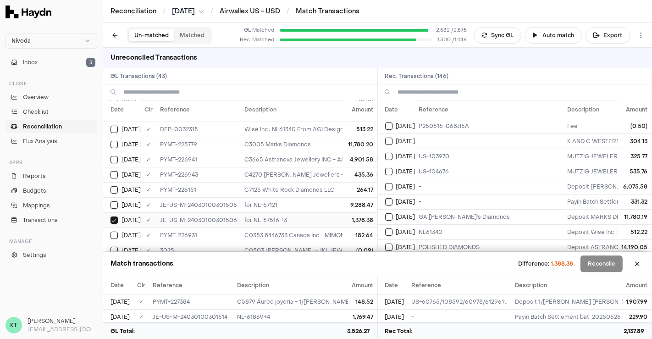
click at [280, 212] on td "for NL-57516 +3" at bounding box center [479, 219] width 477 height 15
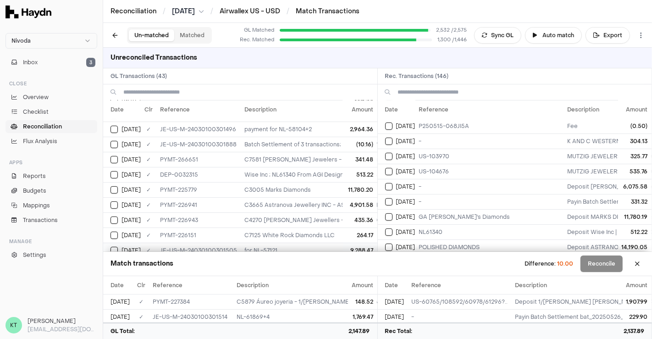
scroll to position [163, 0]
click at [323, 183] on td "C3005 Marks Diamonds" at bounding box center [479, 190] width 477 height 15
click at [328, 203] on td "C3665 Astranova Jewellery INC - ASTRANOVA JEWELLERY INC; POLISHED DIAMONDS; Ast…" at bounding box center [479, 205] width 477 height 15
click at [317, 187] on td "C3005 Marks Diamonds" at bounding box center [479, 190] width 477 height 15
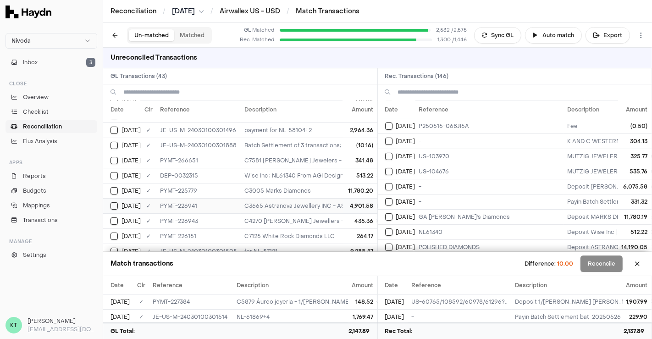
click at [321, 200] on td "C3665 Astranova Jewellery INC - ASTRANOVA JEWELLERY INC; POLISHED DIAMONDS; Ast…" at bounding box center [479, 205] width 477 height 15
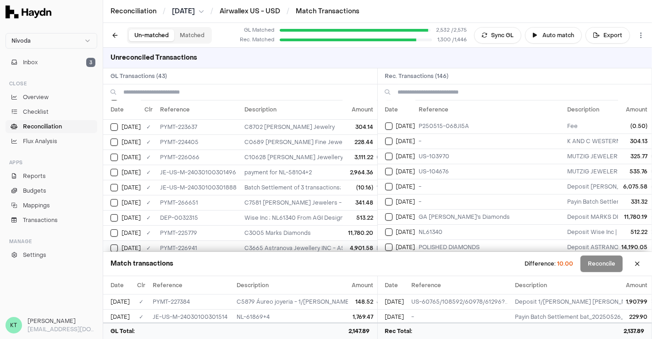
scroll to position [120, 0]
click at [282, 155] on td "C10628 [PERSON_NAME] Jewellery Inc. - [PERSON_NAME] JEWELLERY INC; /RFB/GOODS A…" at bounding box center [479, 157] width 477 height 15
click at [422, 183] on td "-" at bounding box center [490, 186] width 149 height 15
click at [268, 165] on td "payment for NL-58104+2" at bounding box center [479, 172] width 477 height 15
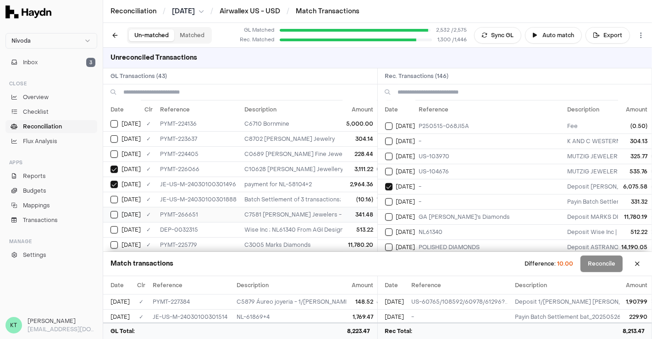
scroll to position [108, 0]
click at [306, 193] on td "Batch Settlement of 3 transactions; bat_20250517_USD_1 331.32" at bounding box center [479, 199] width 477 height 15
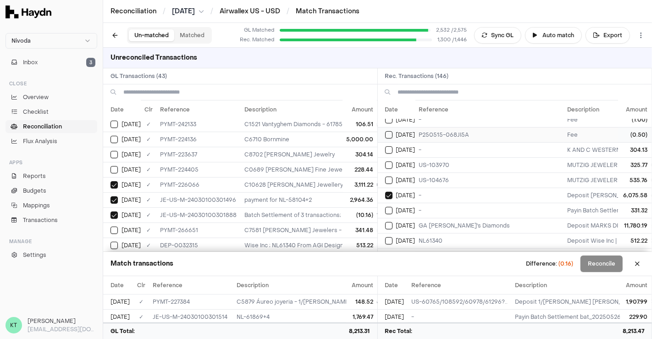
scroll to position [203, 0]
click at [451, 128] on td "P250515-068JI5A" at bounding box center [490, 135] width 149 height 15
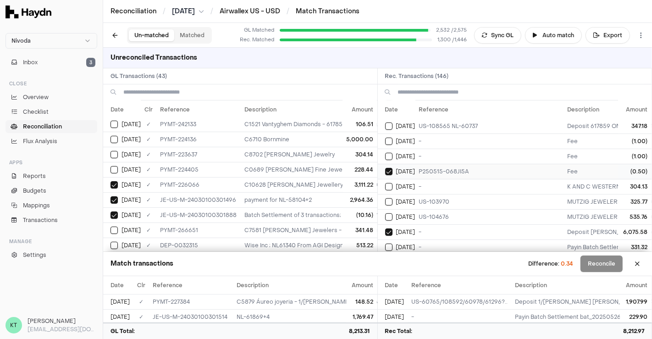
scroll to position [164, 0]
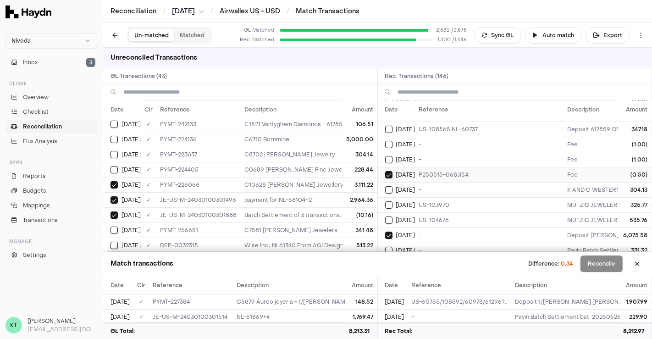
click at [430, 169] on td "P250515-068JI5A" at bounding box center [490, 174] width 149 height 15
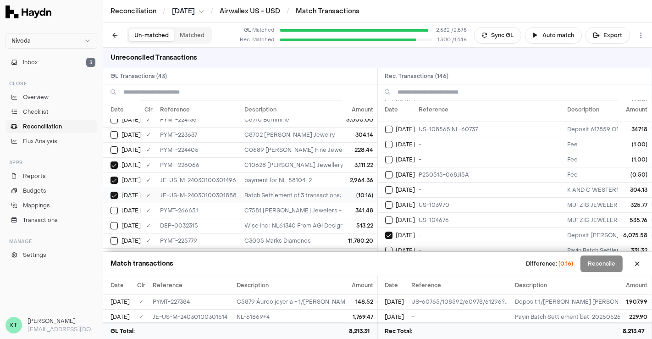
click at [274, 192] on td "Batch Settlement of 3 transactions; bat_20250517_USD_1 331.32" at bounding box center [479, 195] width 477 height 15
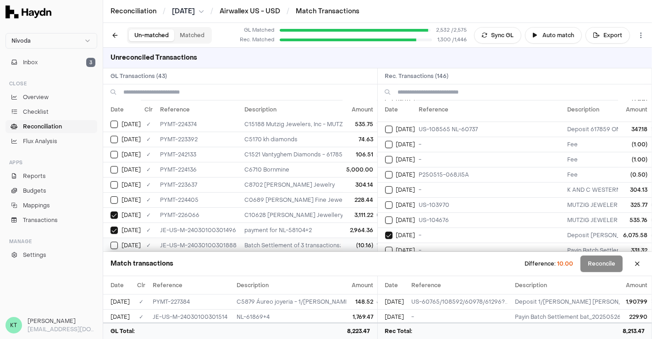
scroll to position [0, 0]
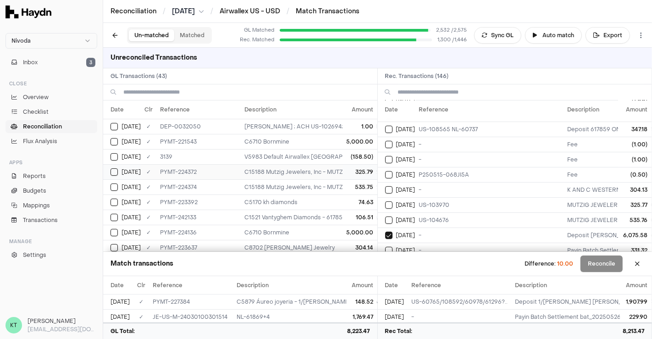
click at [311, 166] on td "C15188 Mutzig Jewelers, Inc - MUTZIG JEWELERS ; US-103970 US-103970; The Master…" at bounding box center [479, 171] width 477 height 15
click at [413, 201] on span "[DATE]" at bounding box center [405, 204] width 19 height 7
click at [304, 157] on td "V5983 Default Airwallex [GEOGRAPHIC_DATA] - Uber Eats ; Nivoda USA LLC ; *4636" at bounding box center [479, 156] width 477 height 15
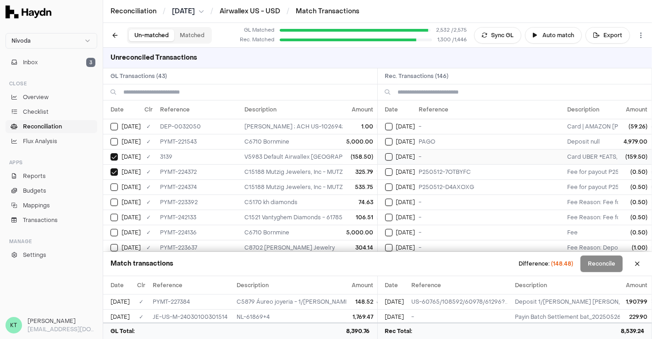
click at [466, 157] on td "-" at bounding box center [490, 156] width 149 height 15
click at [279, 141] on td "C6710 Bornmine" at bounding box center [479, 141] width 477 height 15
click at [435, 138] on td "PAGO" at bounding box center [490, 141] width 149 height 15
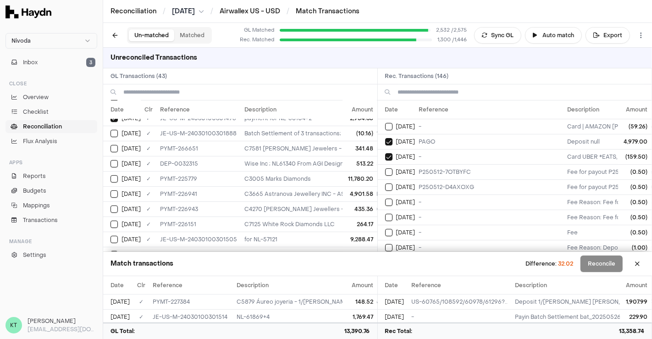
scroll to position [175, 0]
click at [305, 132] on td "Batch Settlement of 3 transactions; bat_20250517_USD_1 331.32" at bounding box center [479, 132] width 477 height 15
click at [478, 205] on td "-" at bounding box center [490, 201] width 149 height 15
click at [471, 216] on td "-" at bounding box center [490, 217] width 149 height 15
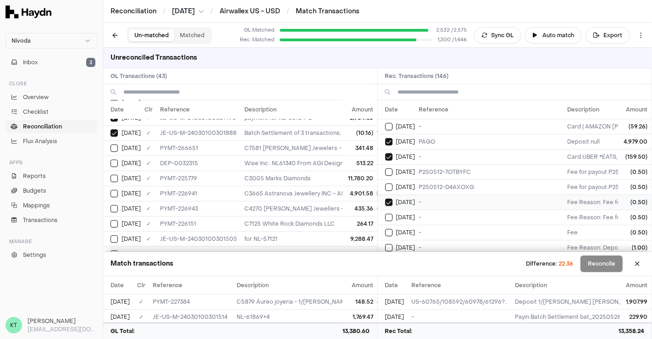
click at [460, 204] on td "-" at bounding box center [490, 201] width 149 height 15
click at [324, 136] on td "Batch Settlement of 3 transactions; bat_20250517_USD_1 331.32" at bounding box center [479, 132] width 477 height 15
click at [439, 200] on td "-" at bounding box center [490, 201] width 149 height 15
click at [439, 210] on td "-" at bounding box center [490, 217] width 149 height 15
click at [435, 210] on td "-" at bounding box center [490, 217] width 149 height 15
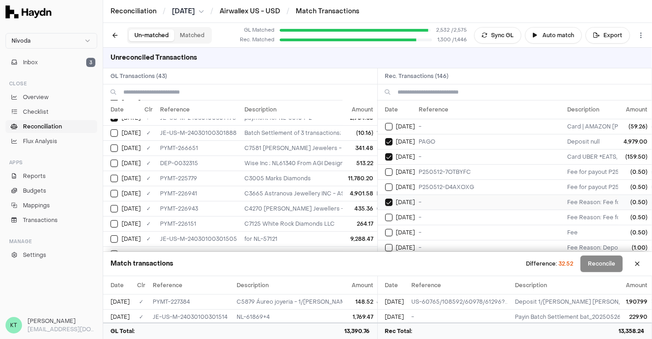
click at [430, 203] on td "-" at bounding box center [490, 201] width 149 height 15
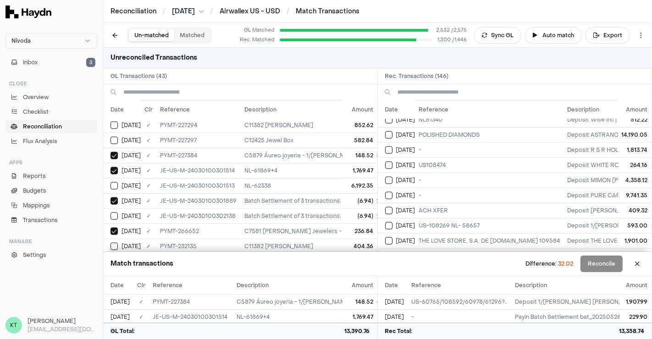
scroll to position [326, 0]
click at [318, 208] on td "Batch Settlement of 3 transactions; bat_20250526_USD_1 229.90" at bounding box center [479, 215] width 477 height 15
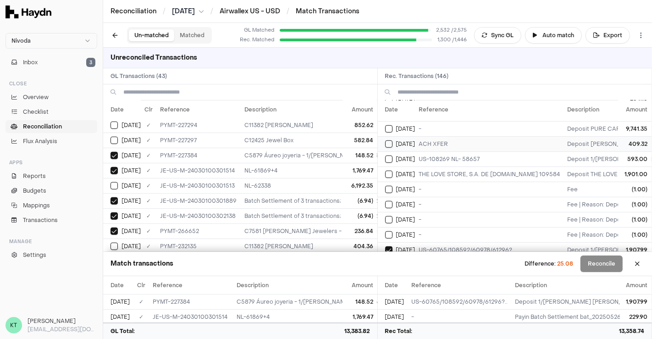
scroll to position [392, 0]
click at [491, 136] on td "ACH XFER" at bounding box center [490, 143] width 149 height 15
click at [360, 239] on td "404.36" at bounding box center [360, 246] width 34 height 15
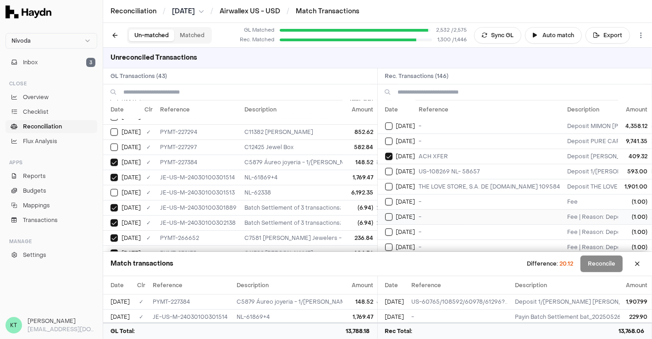
scroll to position [378, 0]
click at [466, 195] on td "-" at bounding box center [490, 201] width 149 height 15
click at [462, 194] on td "-" at bounding box center [490, 201] width 149 height 15
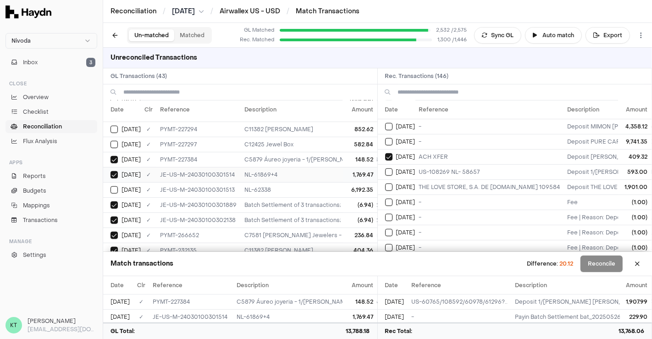
scroll to position [512, 0]
click at [322, 197] on td "Batch Settlement of 3 transactions; bat_20250526_USD_1 229.90" at bounding box center [479, 204] width 477 height 15
click at [322, 201] on td "Batch Settlement of 3 transactions; bat_20250526_USD_1 229.90" at bounding box center [479, 204] width 477 height 15
click at [323, 212] on td "Batch Settlement of 3 transactions; bat_20250526_USD_1 229.90" at bounding box center [479, 219] width 477 height 15
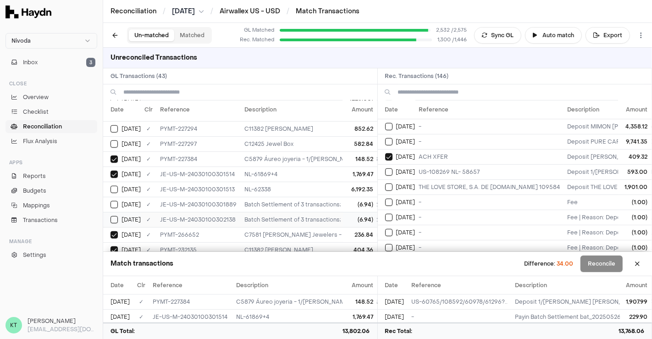
click at [323, 212] on td "Batch Settlement of 3 transactions; bat_20250526_USD_1 229.90" at bounding box center [479, 219] width 477 height 15
click at [317, 199] on td "Batch Settlement of 3 transactions; bat_20250526_USD_1 229.90" at bounding box center [479, 204] width 477 height 15
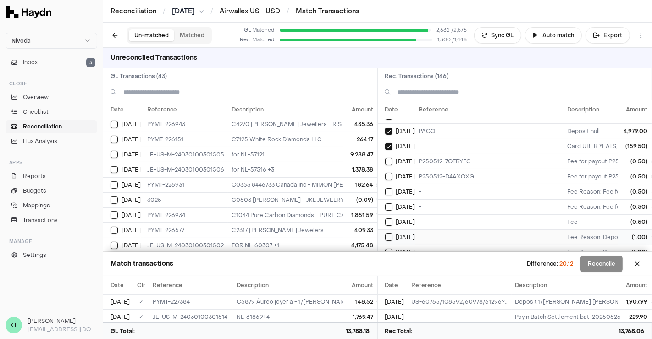
scroll to position [0, 0]
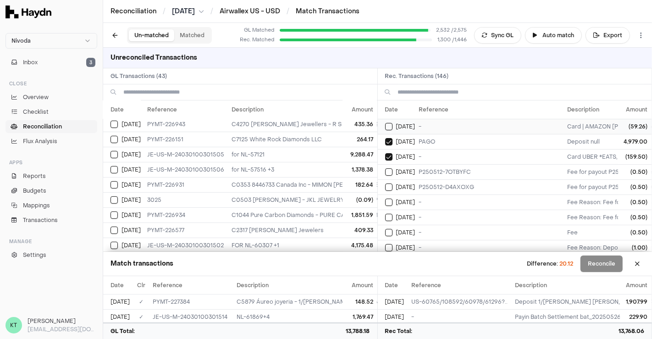
click at [397, 123] on span "[DATE]" at bounding box center [405, 126] width 19 height 7
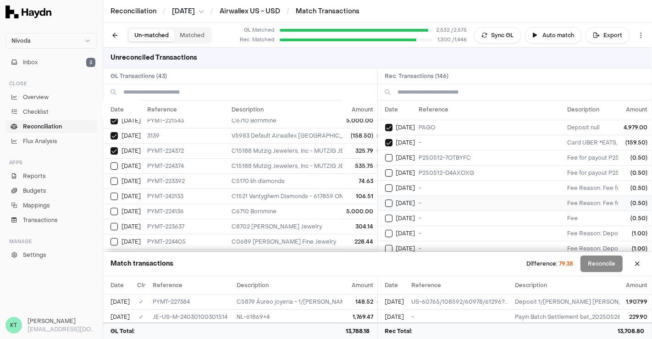
scroll to position [15, 0]
click at [316, 169] on td "C15188 Mutzig Jewelers, Inc - MUTZIG JEWELERS ; US-104676 US-104676; The Master…" at bounding box center [466, 165] width 477 height 15
click at [311, 162] on td "C15188 Mutzig Jewelers, Inc - MUTZIG JEWELERS ; US-104676 US-104676; The Master…" at bounding box center [466, 165] width 477 height 15
click at [314, 174] on td "C5170 kh diamonds" at bounding box center [466, 180] width 477 height 15
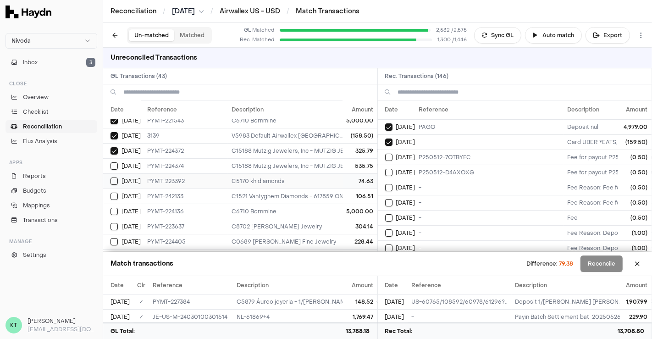
click at [314, 174] on td "C5170 kh diamonds" at bounding box center [466, 180] width 477 height 15
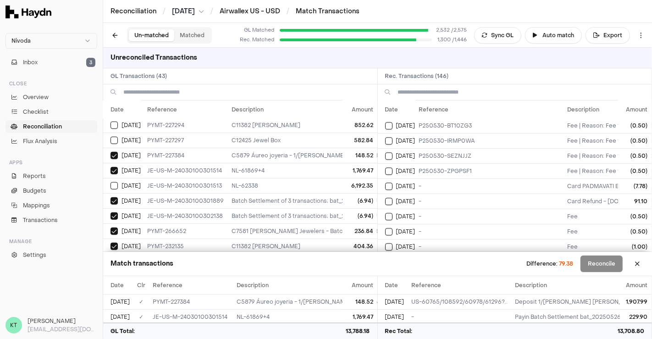
scroll to position [2054, 0]
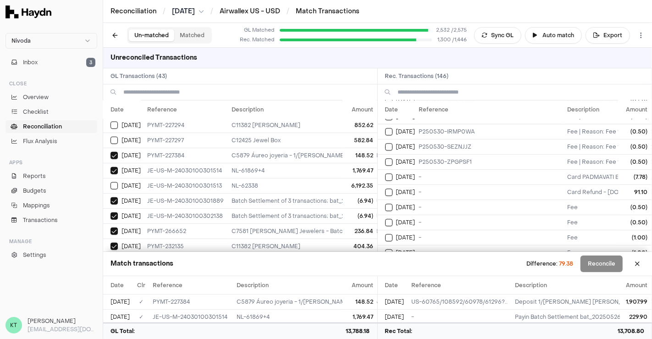
click at [463, 260] on td "-" at bounding box center [490, 267] width 149 height 15
click at [457, 245] on td "-" at bounding box center [490, 252] width 149 height 15
click at [454, 245] on td "-" at bounding box center [490, 252] width 149 height 15
click at [446, 230] on td "-" at bounding box center [490, 237] width 149 height 15
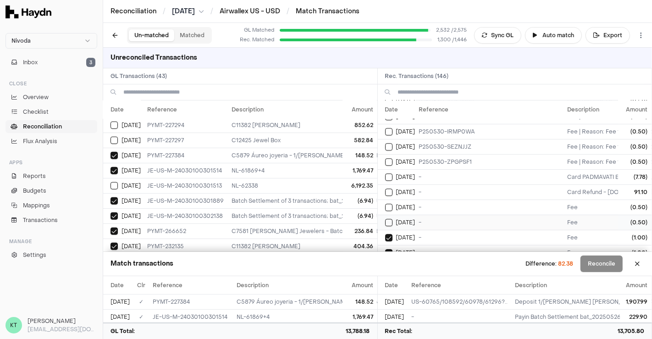
click at [452, 215] on td "-" at bounding box center [490, 222] width 149 height 15
click at [449, 200] on td "-" at bounding box center [490, 207] width 149 height 15
click at [438, 184] on td "-" at bounding box center [490, 191] width 149 height 15
click at [319, 208] on td "Batch Settlement of 3 transactions; bat_20250526_USD_1 229.90" at bounding box center [466, 215] width 477 height 15
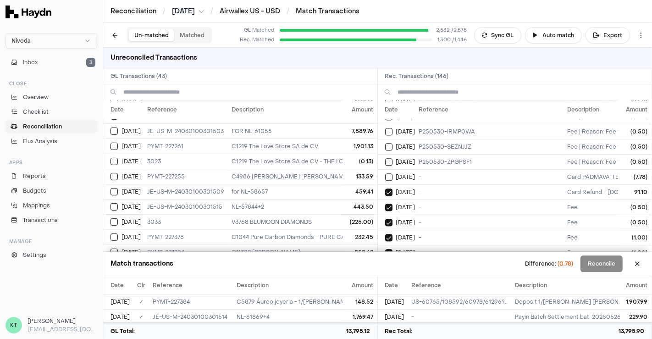
scroll to position [367, 13]
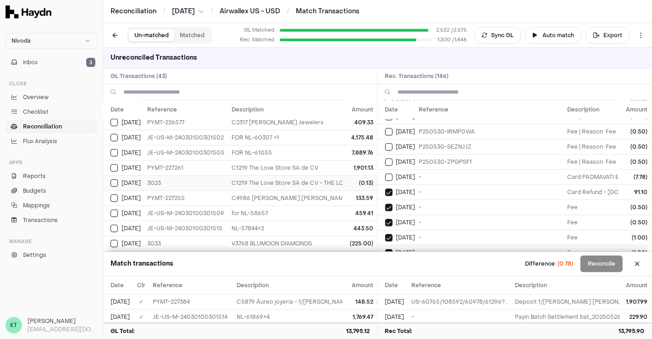
click at [312, 181] on td "C1219 The Love Store SA de CV - THE LOVE STORE S.A. DE C.V.; THE LOVE STORE, S.…" at bounding box center [466, 182] width 477 height 15
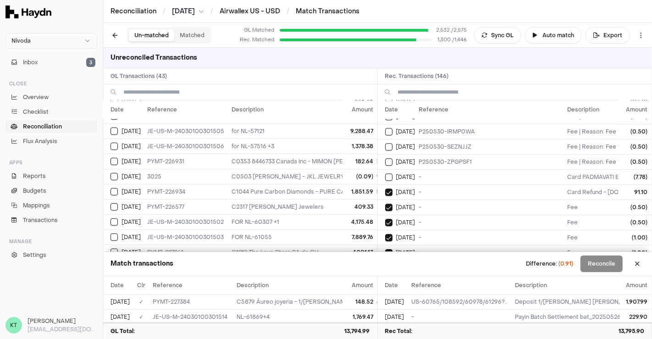
scroll to position [277, 13]
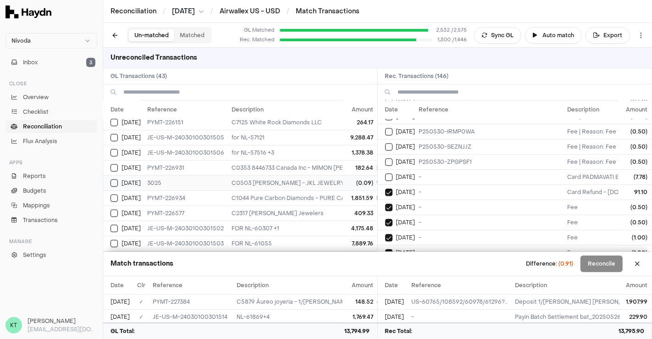
click at [306, 175] on td "C0503 [PERSON_NAME] - JKL JEWELRY INC ; ACH Paymen US-105711,105901,1065133; [P…" at bounding box center [466, 182] width 477 height 15
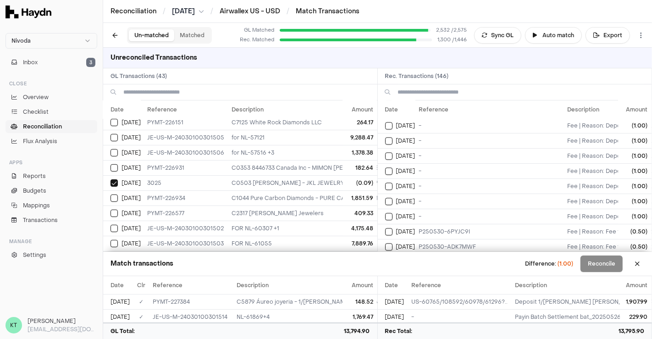
scroll to position [1907, 0]
click at [391, 183] on button "Select reconciliation transaction 48139" at bounding box center [388, 186] width 7 height 7
click at [608, 262] on button "Reconcile" at bounding box center [602, 264] width 42 height 17
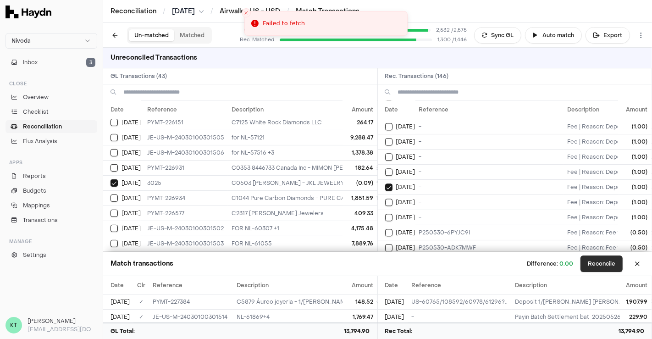
click at [588, 261] on button "Reconcile" at bounding box center [602, 264] width 42 height 17
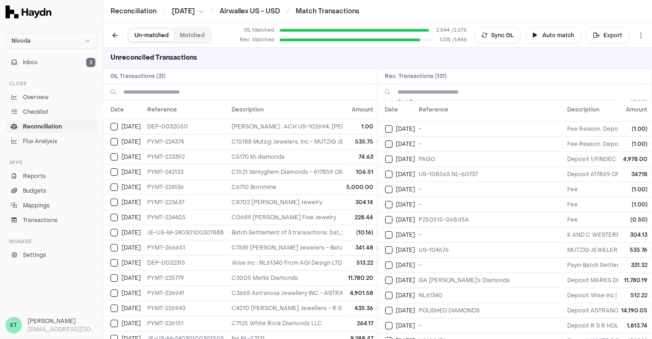
scroll to position [0, 0]
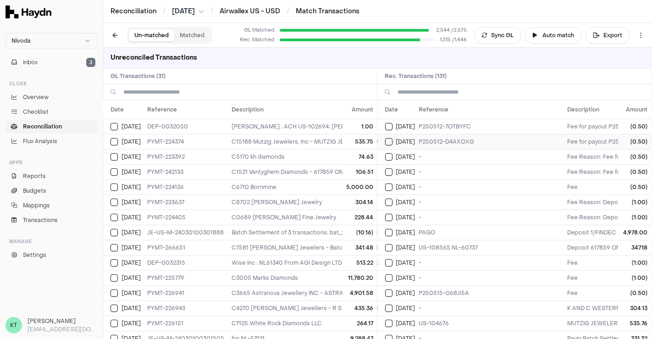
click at [391, 139] on button "Select reconciliation transaction 47227" at bounding box center [388, 141] width 7 height 7
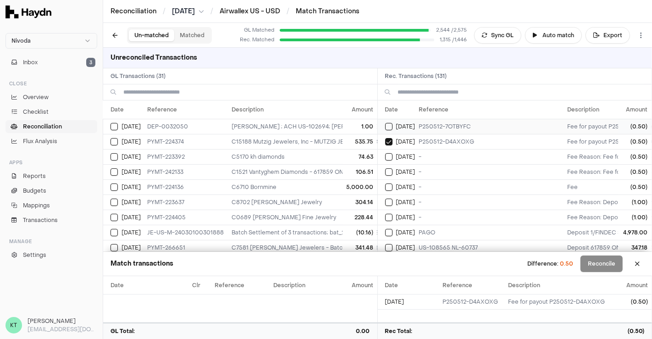
click at [391, 127] on button "Select reconciliation transaction 47238" at bounding box center [388, 126] width 7 height 7
click at [343, 125] on td "1.00" at bounding box center [360, 126] width 34 height 15
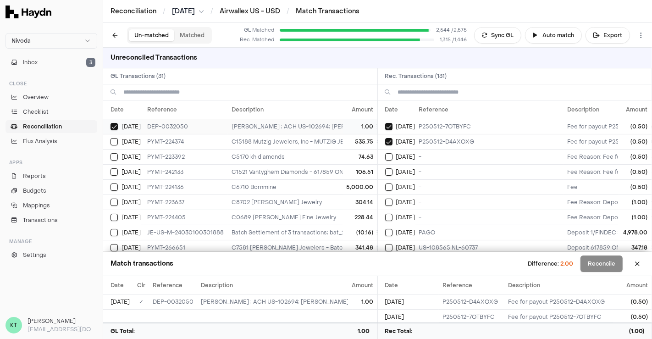
click at [343, 125] on td "1.00" at bounding box center [360, 126] width 34 height 15
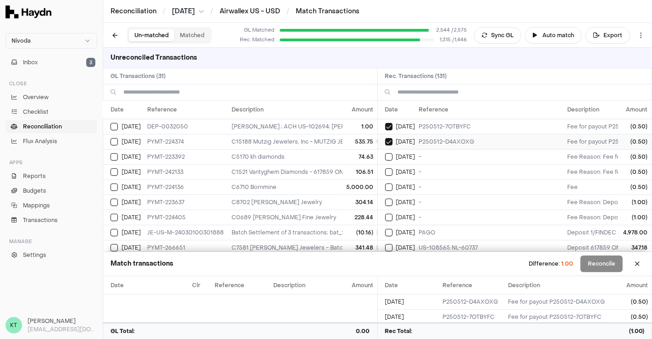
click at [391, 138] on button "Select reconciliation transaction 47227" at bounding box center [388, 141] width 7 height 7
click at [390, 128] on button "Select reconciliation transaction 47238" at bounding box center [388, 126] width 7 height 7
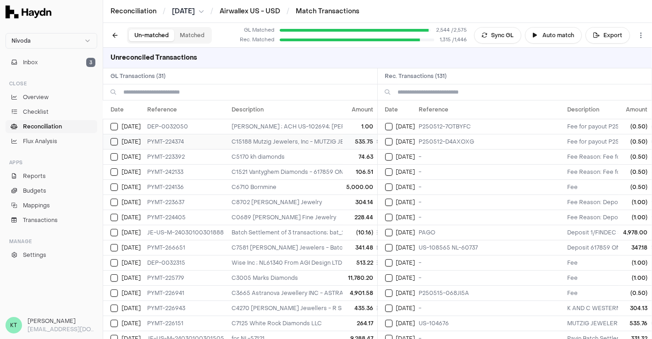
click at [300, 142] on td "C15188 Mutzig Jewelers, Inc - MUTZIG JEWELERS ; US-104676 US-104676; The Master…" at bounding box center [466, 141] width 477 height 15
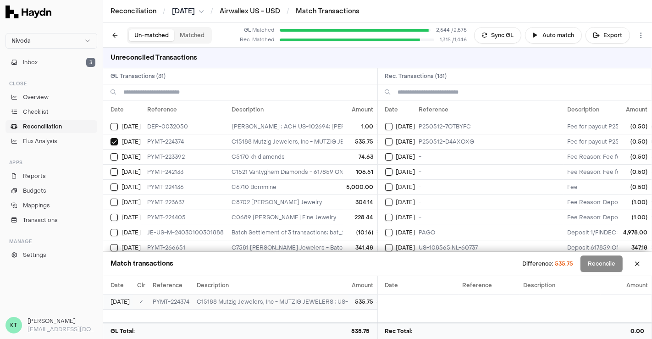
click at [172, 303] on td "PYMT-224374" at bounding box center [171, 301] width 44 height 15
copy td "224374"
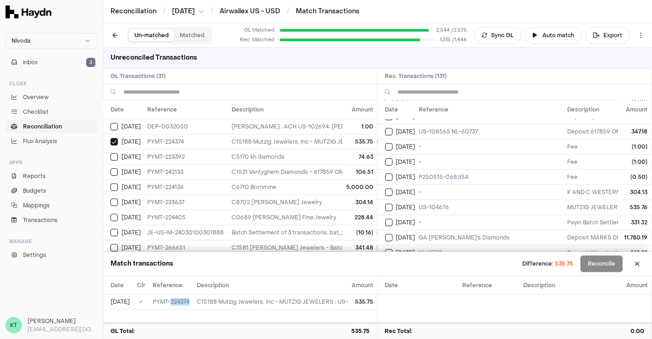
scroll to position [117, 0]
click at [477, 199] on td "US-104676" at bounding box center [490, 206] width 149 height 15
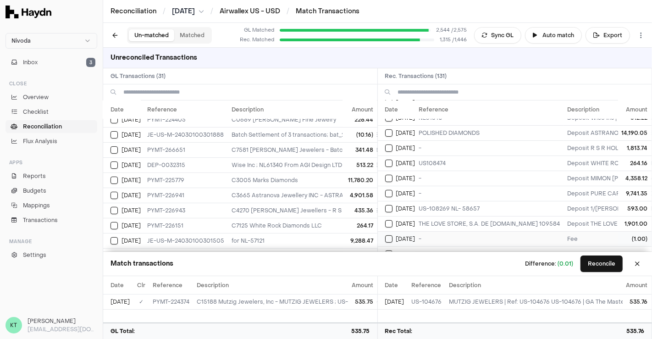
scroll to position [263, 0]
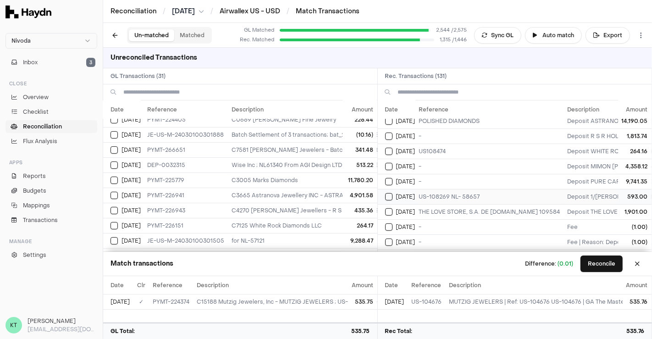
click at [426, 191] on td "US-108269 NL- 58657" at bounding box center [490, 196] width 149 height 15
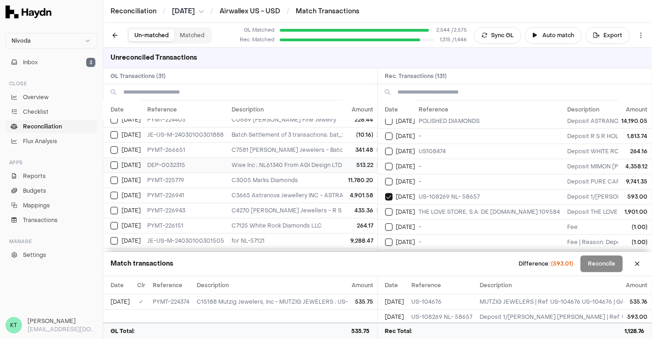
click at [322, 159] on td "Wise Inc ; NL61340 From AGI Design LTD Via WISE; AGI Design ltd" at bounding box center [466, 164] width 477 height 15
click at [431, 197] on td "US-108269 NL- 58657" at bounding box center [490, 196] width 149 height 15
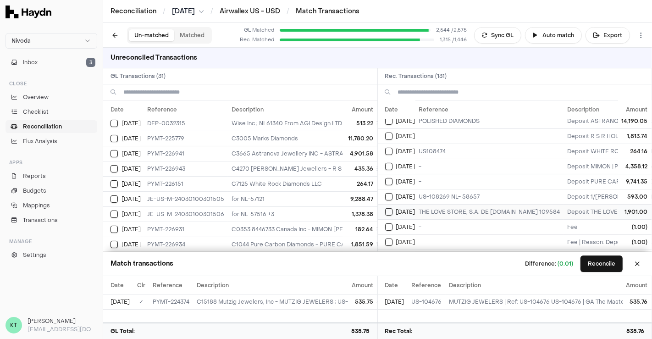
scroll to position [267, 0]
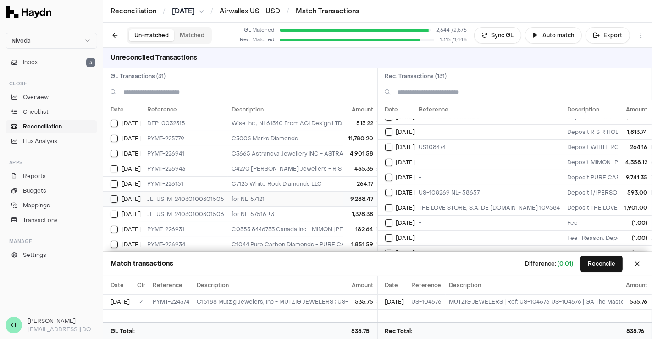
click at [363, 194] on td "9,288.47" at bounding box center [360, 198] width 34 height 15
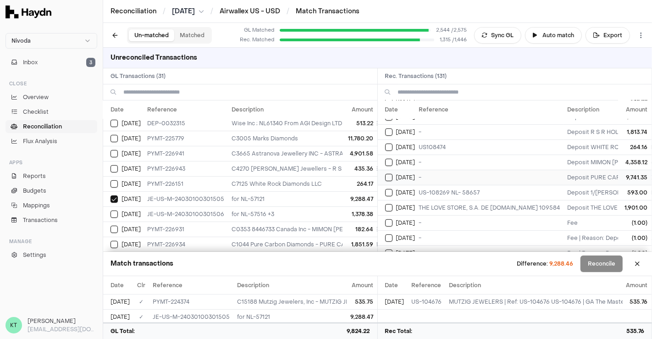
click at [437, 172] on td "-" at bounding box center [490, 177] width 149 height 15
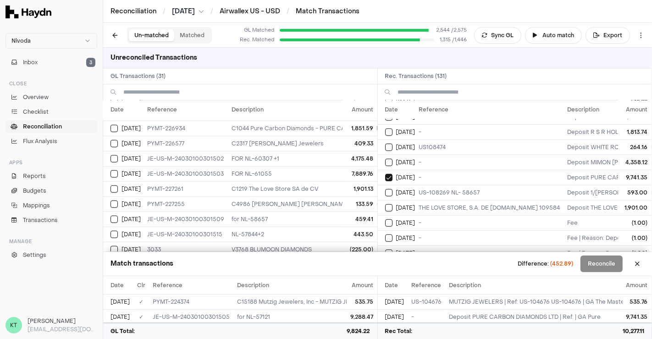
scroll to position [256, 13]
click at [324, 205] on td "C4986 [PERSON_NAME] [PERSON_NAME] - 1/[PERSON_NAME] [PERSON_NAME]; [DEMOGRAPHIC…" at bounding box center [466, 203] width 477 height 15
click at [321, 202] on td "C4986 [PERSON_NAME] [PERSON_NAME] - 1/[PERSON_NAME] [PERSON_NAME]; [DEMOGRAPHIC…" at bounding box center [466, 203] width 477 height 15
click at [323, 212] on td "for NL-58657" at bounding box center [466, 218] width 477 height 15
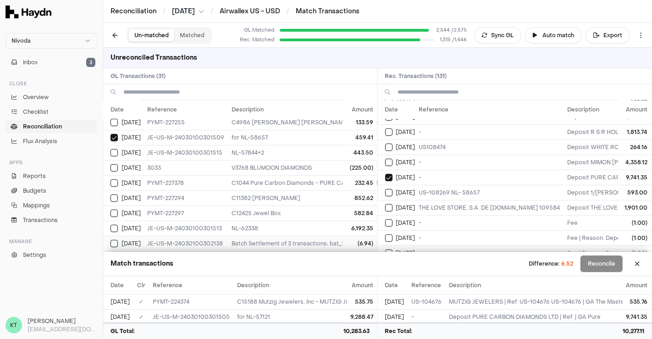
click at [321, 236] on td "Batch Settlement of 3 transactions; bat_20250526_USD_1 229.90" at bounding box center [466, 243] width 477 height 15
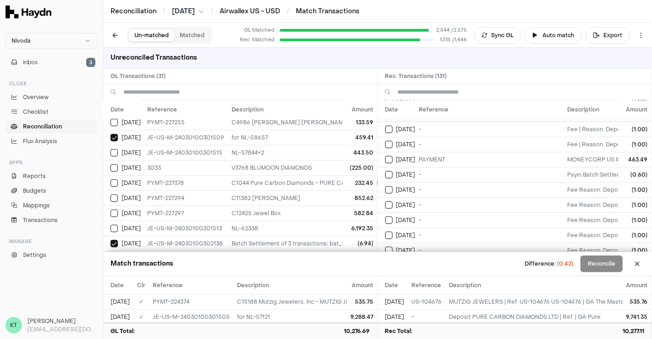
scroll to position [694, 0]
click at [404, 170] on span "[DATE]" at bounding box center [405, 173] width 19 height 7
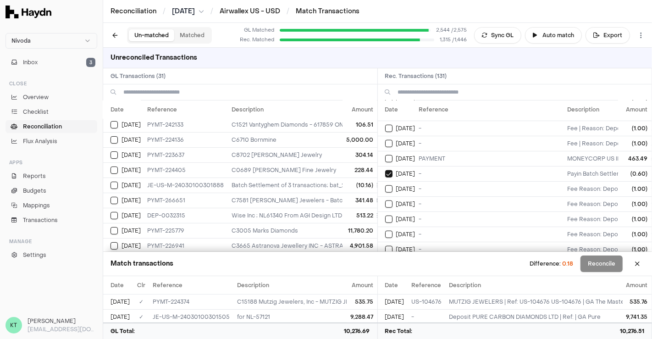
scroll to position [44, 13]
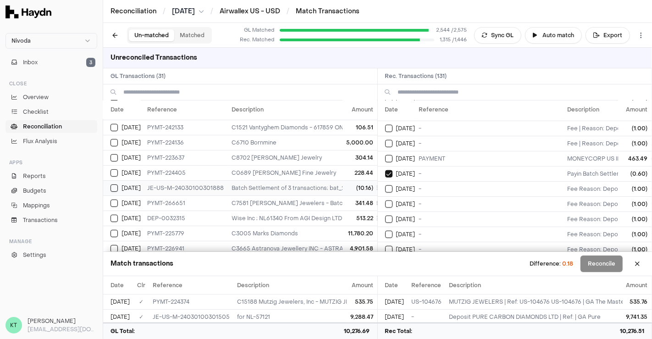
click at [294, 183] on td "Batch Settlement of 3 transactions; bat_20250517_USD_1 331.32" at bounding box center [466, 187] width 477 height 15
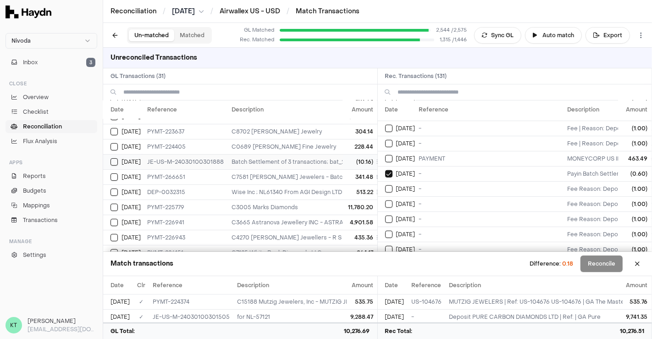
scroll to position [0, 13]
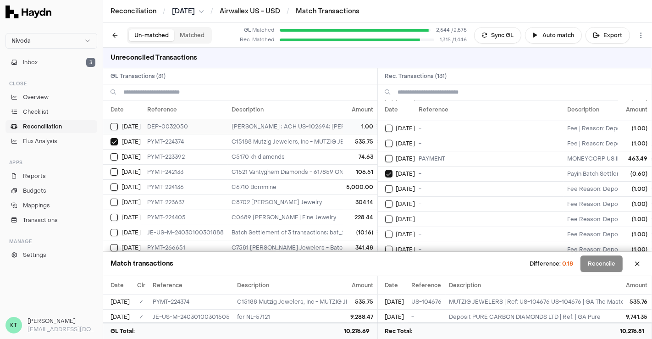
click at [292, 122] on td "[PERSON_NAME] ; ACH US-102694; [PERSON_NAME]" at bounding box center [466, 126] width 477 height 15
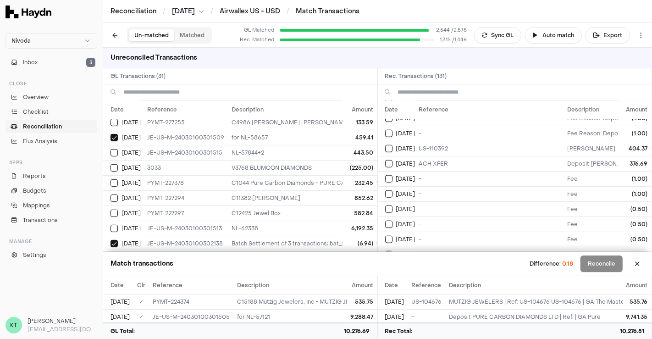
scroll to position [822, 0]
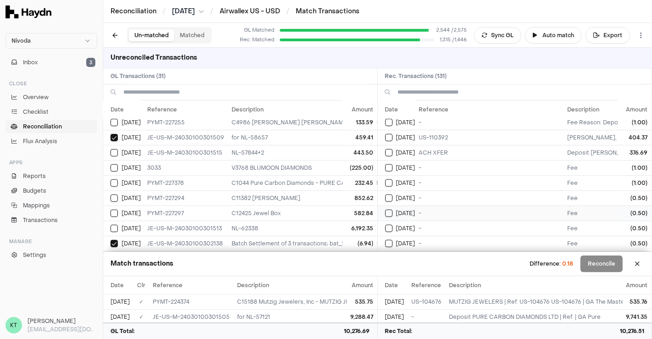
click at [410, 206] on td "[DATE]" at bounding box center [397, 213] width 38 height 15
click at [343, 239] on td "(6.94)" at bounding box center [360, 243] width 34 height 15
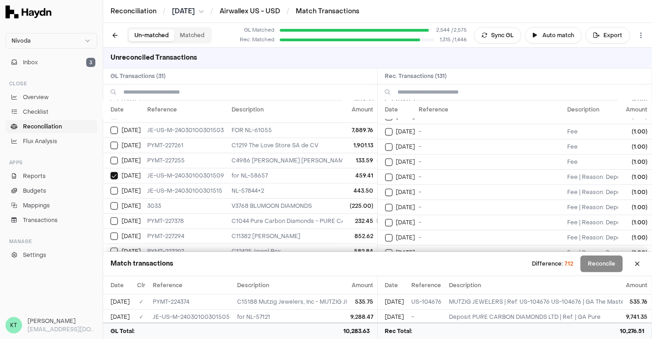
scroll to position [1830, 0]
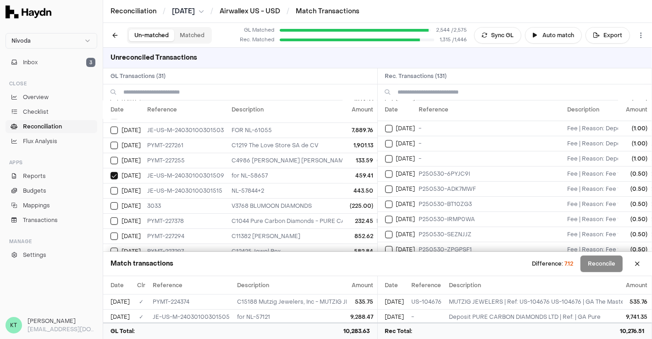
click at [514, 257] on td "-" at bounding box center [490, 264] width 149 height 15
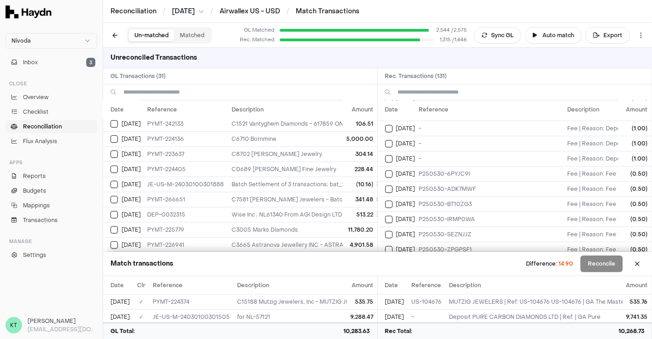
scroll to position [47, 13]
click at [308, 184] on td "Batch Settlement of 3 transactions; bat_20250517_USD_1 331.32" at bounding box center [466, 185] width 477 height 15
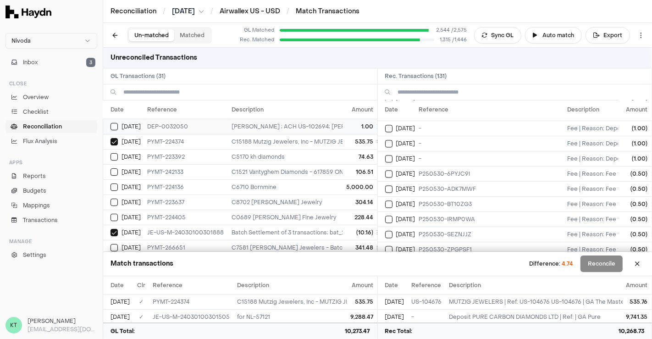
click at [312, 129] on td "[PERSON_NAME] ; ACH US-102694; [PERSON_NAME]" at bounding box center [466, 126] width 477 height 15
click at [320, 128] on td "[PERSON_NAME] ; ACH US-102694; [PERSON_NAME]" at bounding box center [466, 126] width 477 height 15
click at [308, 232] on td "Batch Settlement of 3 transactions; bat_20250517_USD_1 331.32" at bounding box center [466, 232] width 477 height 15
click at [303, 129] on td "[PERSON_NAME] ; ACH US-102694; [PERSON_NAME]" at bounding box center [466, 126] width 477 height 15
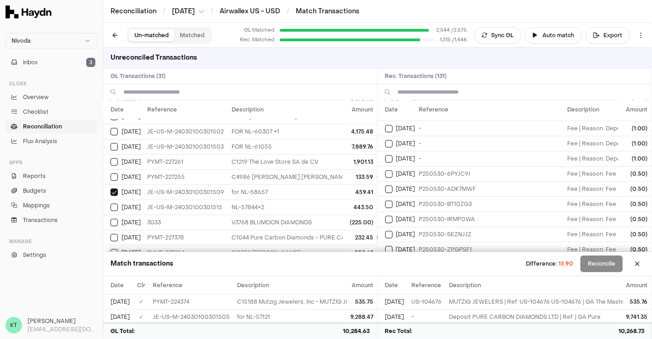
scroll to position [337, 13]
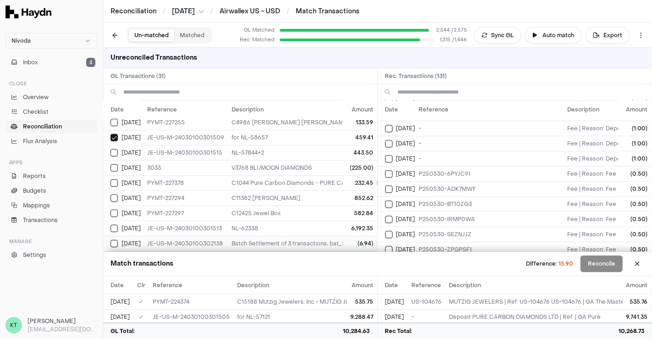
click at [355, 240] on td "(6.94)" at bounding box center [360, 243] width 34 height 15
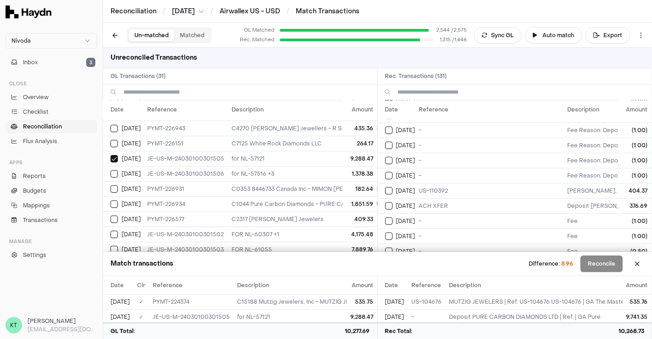
scroll to position [765, 0]
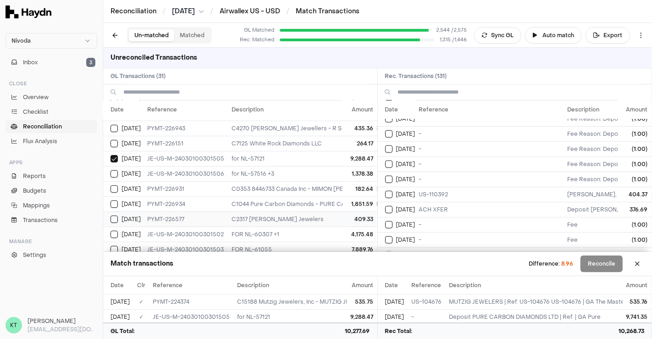
click at [343, 219] on td "409.33" at bounding box center [360, 218] width 34 height 15
click at [451, 187] on td "US-110392" at bounding box center [490, 194] width 149 height 15
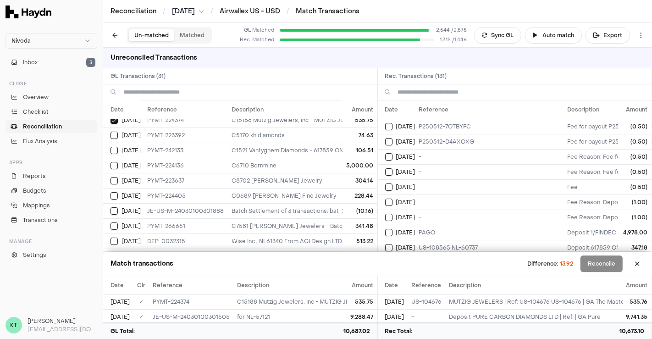
scroll to position [23, 13]
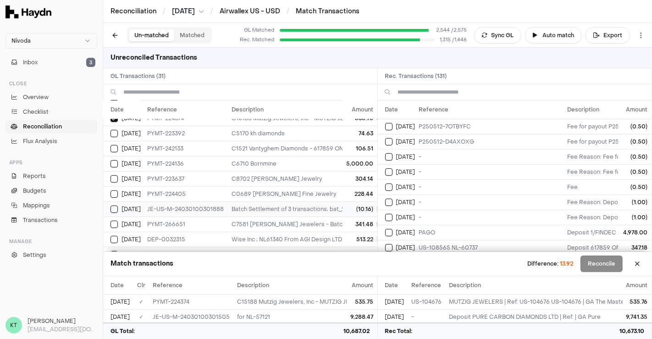
click at [327, 203] on td "Batch Settlement of 3 transactions; bat_20250517_USD_1 331.32" at bounding box center [466, 208] width 477 height 15
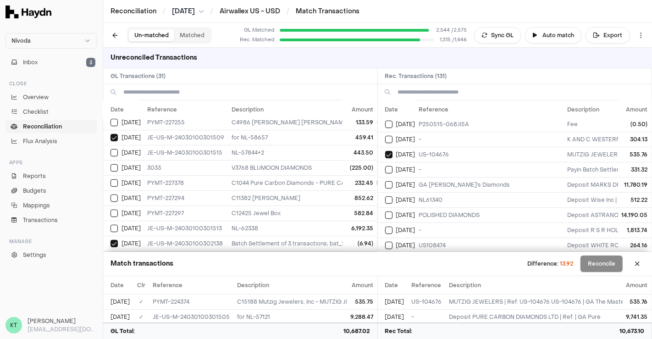
scroll to position [170, 0]
click at [437, 155] on td "US-104676" at bounding box center [490, 153] width 149 height 15
click at [432, 131] on td "-" at bounding box center [490, 138] width 149 height 15
click at [438, 167] on td "-" at bounding box center [490, 168] width 149 height 15
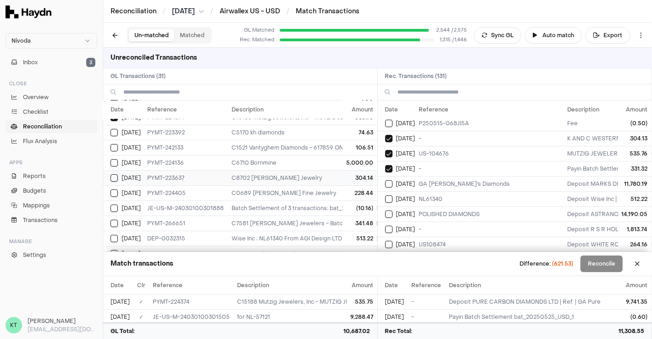
scroll to position [23, 13]
click at [308, 177] on td "C8702 [PERSON_NAME] Jewelry" at bounding box center [466, 178] width 477 height 15
click at [300, 222] on td "C7581 [PERSON_NAME] Jewelers - Batch Settlement of 3 transactions; bat_20250517…" at bounding box center [466, 224] width 477 height 15
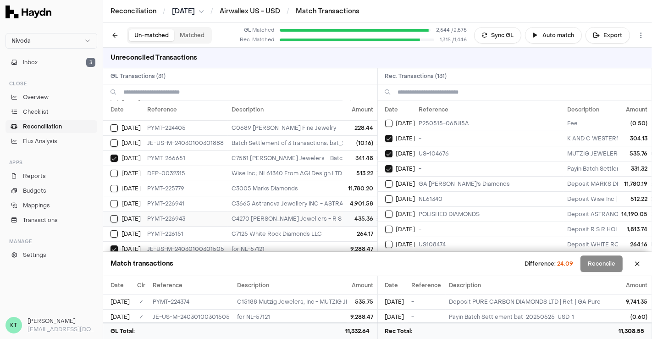
scroll to position [89, 13]
click at [260, 140] on td "Batch Settlement of 3 transactions; bat_20250517_USD_1 331.32" at bounding box center [466, 143] width 477 height 15
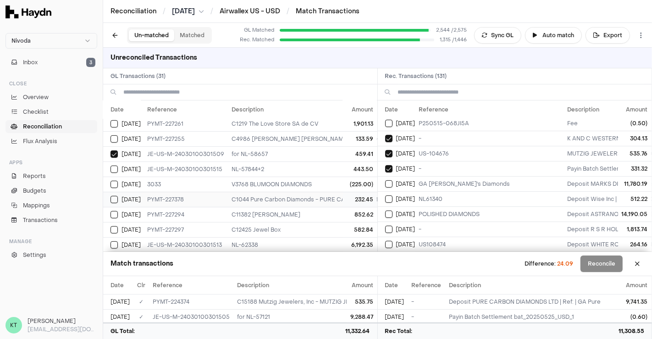
scroll to position [337, 13]
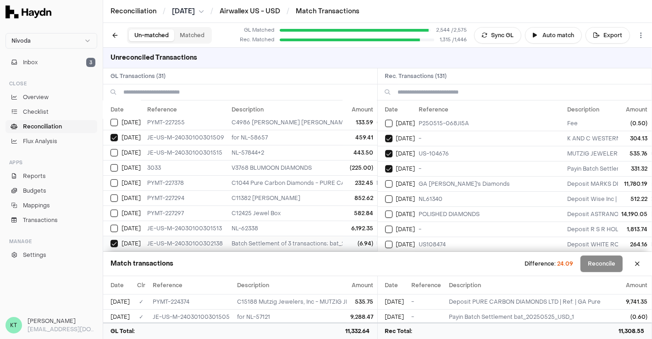
click at [284, 241] on td "Batch Settlement of 3 transactions; bat_20250526_USD_1 229.90" at bounding box center [466, 243] width 477 height 15
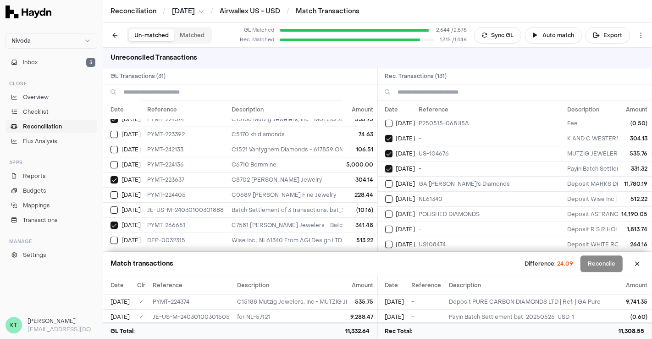
scroll to position [0, 13]
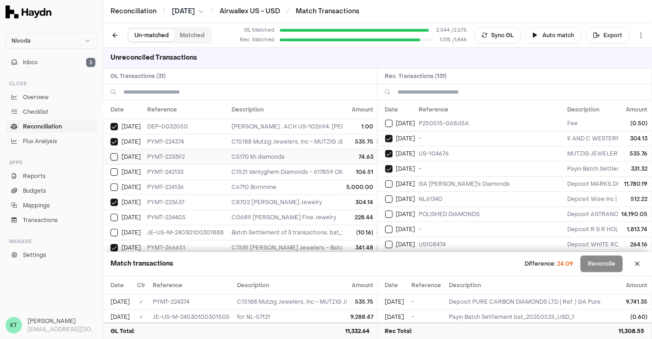
click at [268, 160] on td "C5170 kh diamonds" at bounding box center [466, 156] width 477 height 15
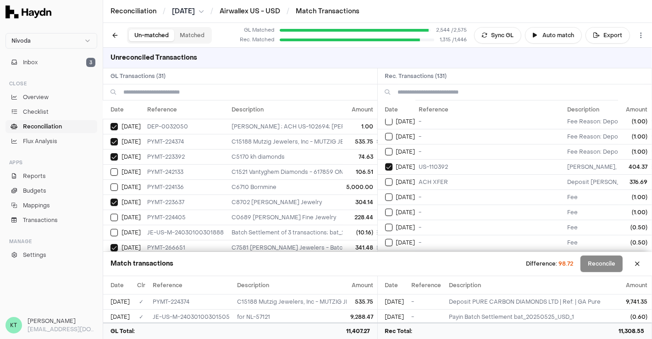
scroll to position [794, 0]
click at [436, 158] on td "US-110392" at bounding box center [490, 165] width 149 height 15
click at [430, 158] on td "US-110392" at bounding box center [490, 165] width 149 height 15
click at [433, 173] on td "ACH XFER" at bounding box center [490, 180] width 149 height 15
click at [350, 167] on td "106.51" at bounding box center [360, 171] width 34 height 15
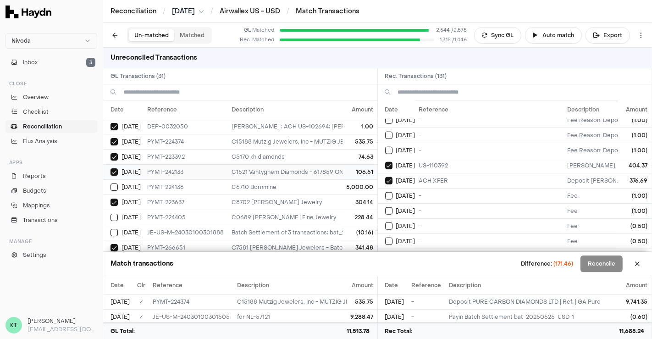
click at [350, 167] on td "106.51" at bounding box center [360, 171] width 34 height 15
click at [343, 155] on td "74.63" at bounding box center [360, 156] width 34 height 15
click at [343, 164] on td "106.51" at bounding box center [360, 171] width 34 height 15
click at [330, 152] on td "C5170 kh diamonds" at bounding box center [466, 156] width 477 height 15
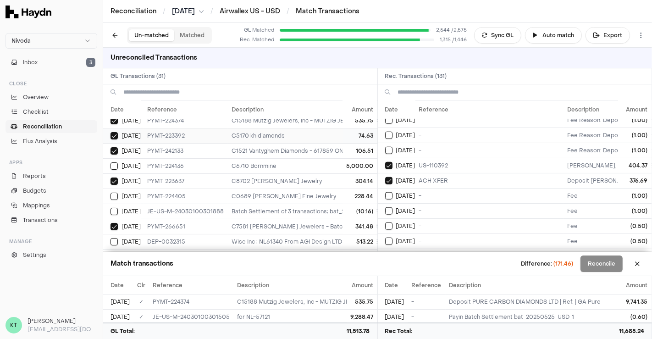
scroll to position [21, 13]
click at [309, 198] on td "C0689 [PERSON_NAME] Fine Jewelry" at bounding box center [466, 196] width 477 height 15
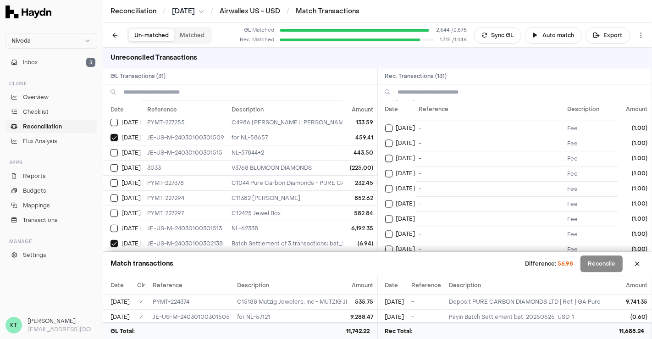
scroll to position [1511, 0]
click at [442, 182] on td "-" at bounding box center [490, 189] width 149 height 15
click at [444, 197] on td "-" at bounding box center [490, 204] width 149 height 15
click at [430, 182] on td "-" at bounding box center [490, 189] width 149 height 15
click at [434, 197] on td "-" at bounding box center [490, 204] width 149 height 15
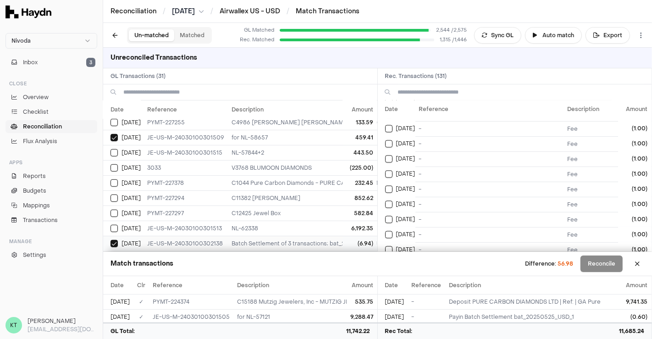
click at [349, 241] on td "(6.94)" at bounding box center [360, 243] width 34 height 15
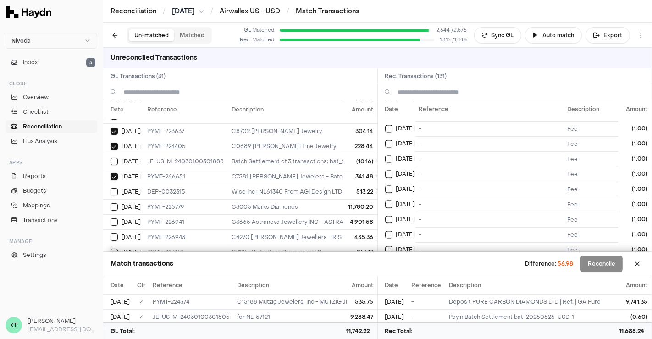
scroll to position [70, 13]
click at [317, 161] on td "Batch Settlement of 3 transactions; bat_20250517_USD_1 331.32" at bounding box center [466, 162] width 477 height 15
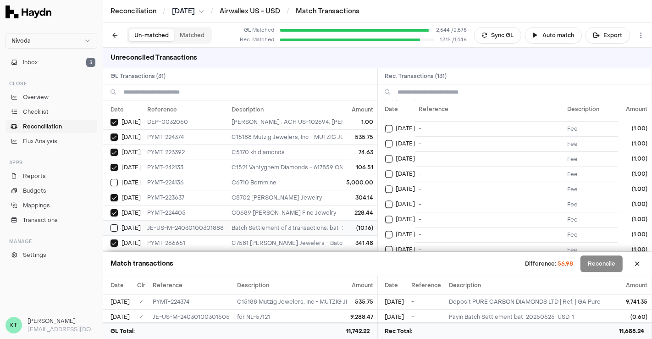
scroll to position [0, 13]
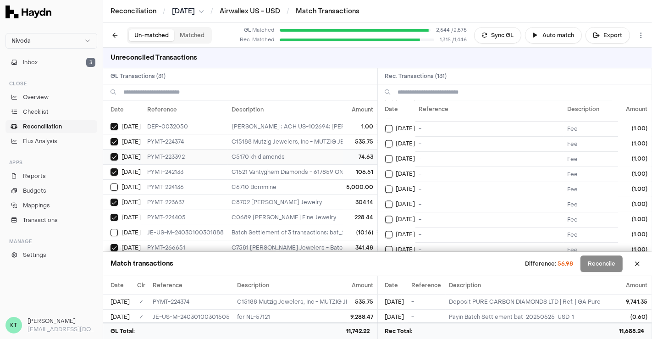
click at [309, 159] on td "C5170 kh diamonds" at bounding box center [466, 156] width 477 height 15
click at [317, 174] on td "C1521 Vantyghem Diamonds - 617859 ONT LTD OA VANTYGHEM DIAMOND; US-108565 NL-60…" at bounding box center [466, 171] width 477 height 15
click at [635, 267] on button at bounding box center [637, 263] width 15 height 15
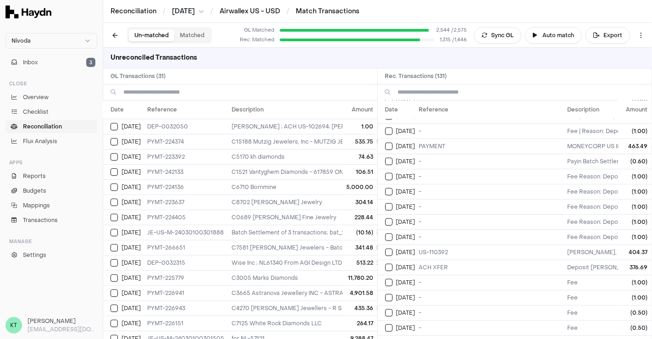
scroll to position [706, 0]
click at [323, 231] on td "Batch Settlement of 3 transactions; bat_20250517_USD_1 331.32" at bounding box center [466, 232] width 477 height 15
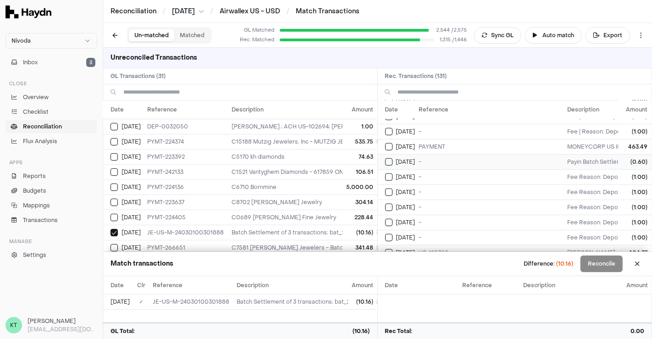
click at [419, 154] on td "-" at bounding box center [490, 161] width 149 height 15
click at [417, 169] on td "-" at bounding box center [490, 176] width 149 height 15
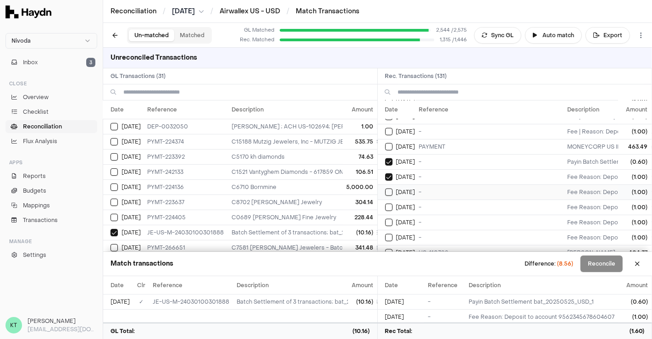
click at [417, 184] on td "-" at bounding box center [490, 191] width 149 height 15
click at [417, 200] on td "-" at bounding box center [490, 207] width 149 height 15
click at [418, 215] on td "-" at bounding box center [490, 222] width 149 height 15
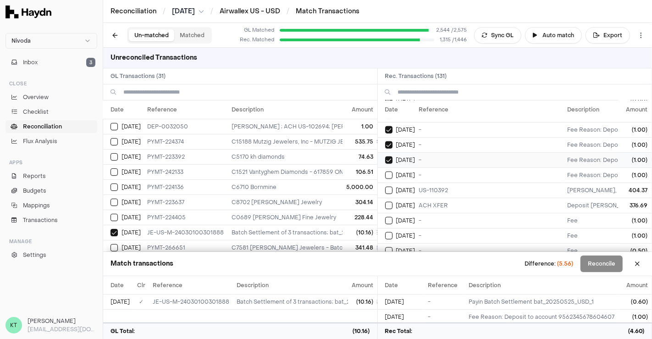
scroll to position [770, 0]
click at [420, 167] on td "-" at bounding box center [490, 174] width 149 height 15
click at [427, 212] on td "-" at bounding box center [490, 219] width 149 height 15
click at [432, 227] on td "-" at bounding box center [490, 234] width 149 height 15
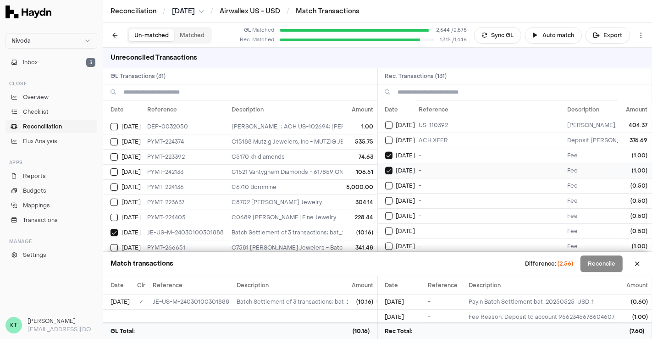
scroll to position [834, 0]
click at [433, 178] on td "-" at bounding box center [490, 185] width 149 height 15
click at [437, 193] on td "-" at bounding box center [490, 200] width 149 height 15
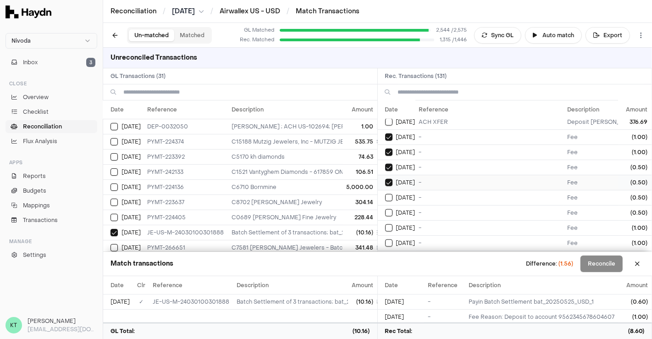
scroll to position [853, 0]
click at [437, 189] on td "-" at bounding box center [490, 196] width 149 height 15
click at [438, 205] on td "-" at bounding box center [490, 212] width 149 height 15
click at [439, 220] on td "-" at bounding box center [490, 227] width 149 height 15
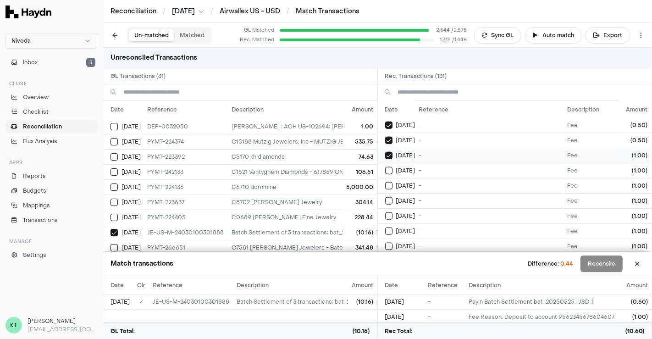
scroll to position [926, 0]
click at [436, 162] on td "-" at bounding box center [490, 169] width 149 height 15
click at [439, 177] on td "-" at bounding box center [490, 184] width 149 height 15
click at [439, 192] on td "-" at bounding box center [490, 199] width 149 height 15
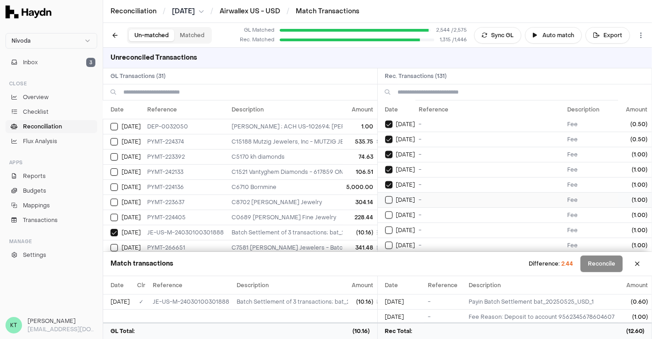
click at [439, 192] on td "-" at bounding box center [490, 199] width 149 height 15
drag, startPoint x: 439, startPoint y: 198, endPoint x: 434, endPoint y: 181, distance: 17.3
click at [434, 192] on td "-" at bounding box center [490, 199] width 149 height 15
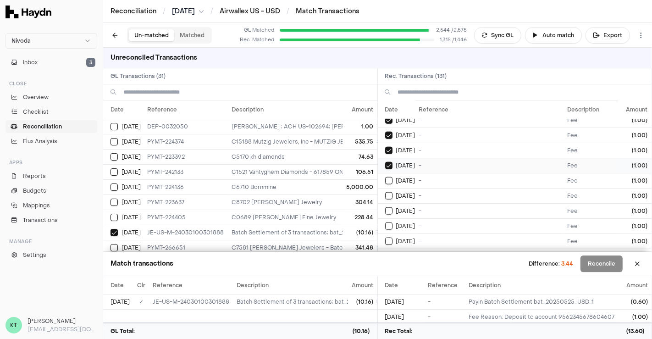
scroll to position [961, 0]
click at [434, 187] on td "-" at bounding box center [490, 194] width 149 height 15
click at [431, 172] on td "-" at bounding box center [490, 179] width 149 height 15
click at [436, 202] on td "-" at bounding box center [490, 209] width 149 height 15
click at [433, 217] on td "-" at bounding box center [490, 224] width 149 height 15
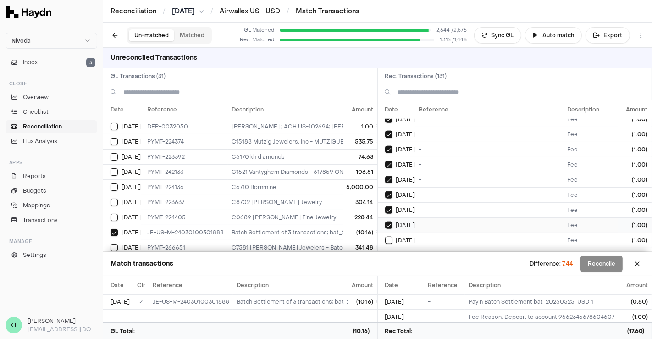
click at [425, 217] on td "-" at bounding box center [490, 224] width 149 height 15
click at [422, 202] on td "-" at bounding box center [490, 209] width 149 height 15
click at [417, 217] on td "-" at bounding box center [490, 224] width 149 height 15
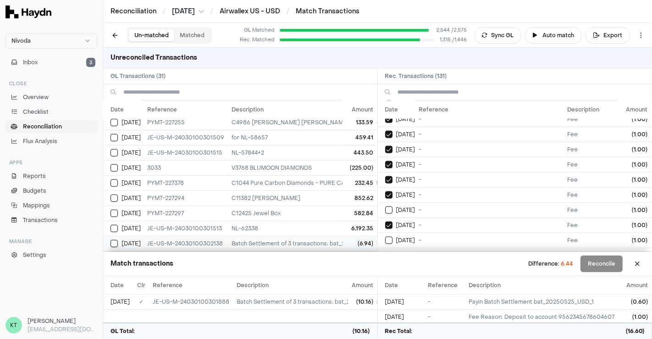
click at [317, 241] on td "Batch Settlement of 3 transactions; bat_20250526_USD_1 229.90" at bounding box center [466, 243] width 477 height 15
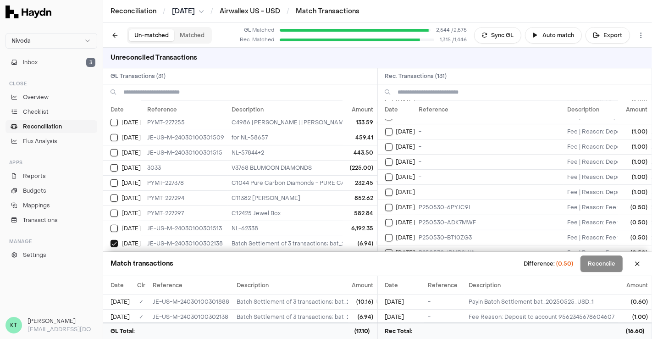
scroll to position [1830, 0]
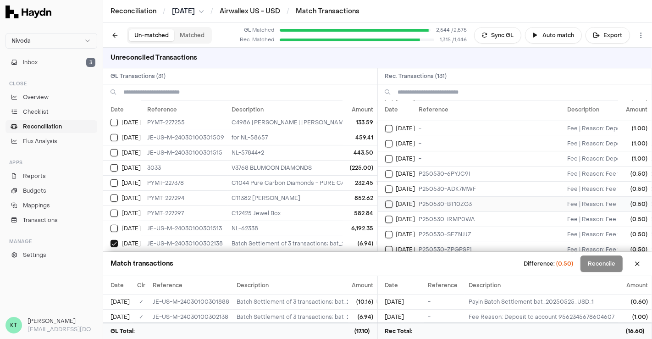
click at [417, 196] on td "P250530-BT10ZG3" at bounding box center [490, 203] width 149 height 15
click at [598, 258] on button "Reconcile" at bounding box center [602, 264] width 42 height 17
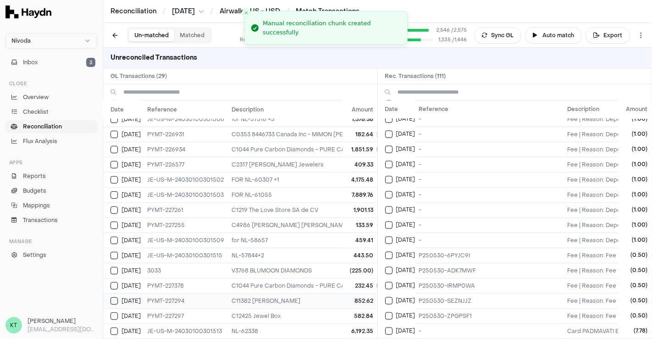
scroll to position [1444, 0]
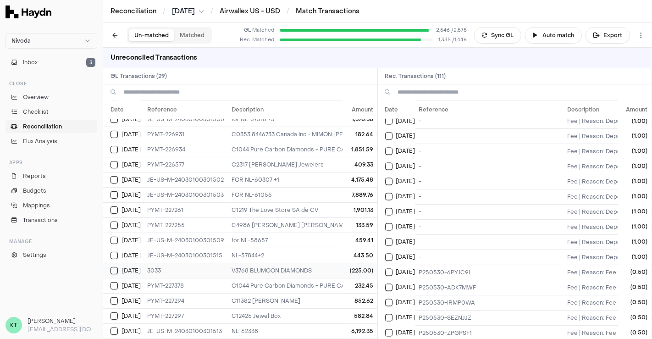
click at [294, 263] on td "V3768 BLUMOON DIAMONDS" at bounding box center [466, 270] width 477 height 15
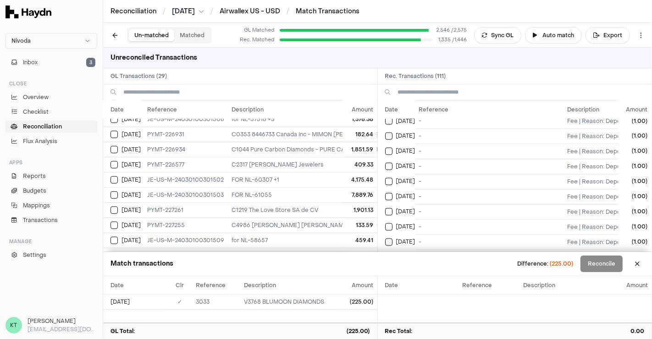
scroll to position [1459, 0]
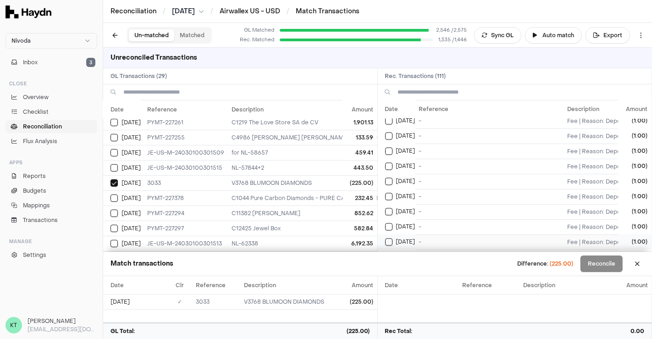
click at [417, 234] on td "-" at bounding box center [490, 241] width 149 height 15
click at [412, 223] on span "[DATE]" at bounding box center [405, 226] width 19 height 7
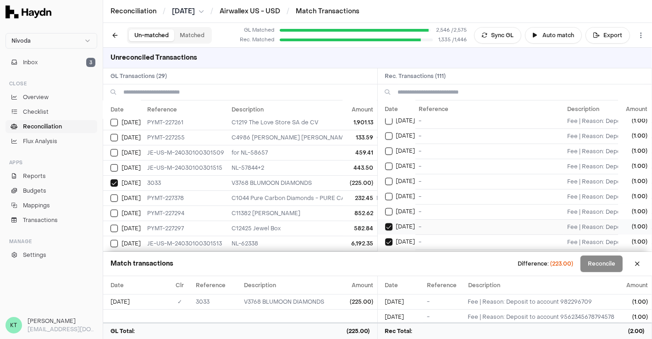
scroll to position [1531, 0]
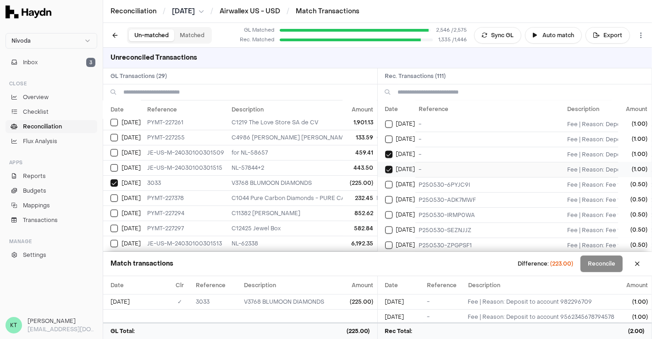
click at [400, 166] on span "[DATE]" at bounding box center [405, 169] width 19 height 7
click at [397, 162] on td "[DATE]" at bounding box center [397, 169] width 38 height 15
click at [394, 151] on div "[DATE]" at bounding box center [400, 154] width 30 height 7
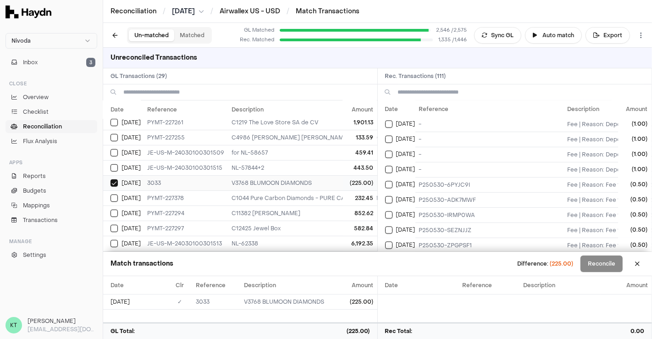
click at [332, 175] on td "V3768 BLUMOON DIAMONDS" at bounding box center [466, 182] width 477 height 15
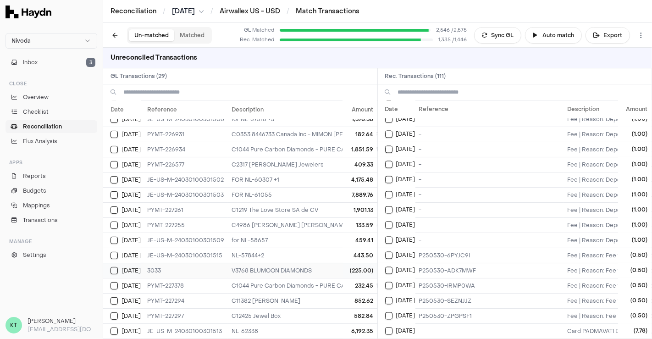
scroll to position [1444, 0]
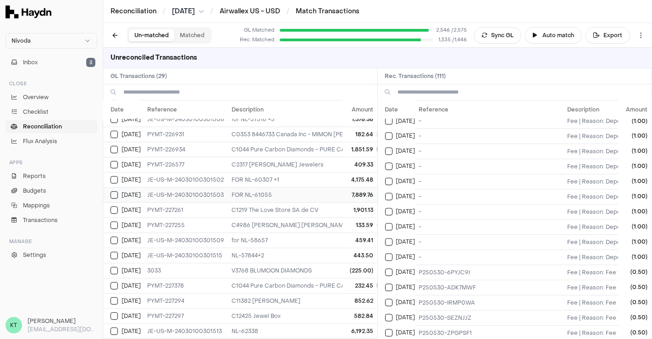
click at [255, 188] on td "FOR NL-61055" at bounding box center [466, 194] width 477 height 15
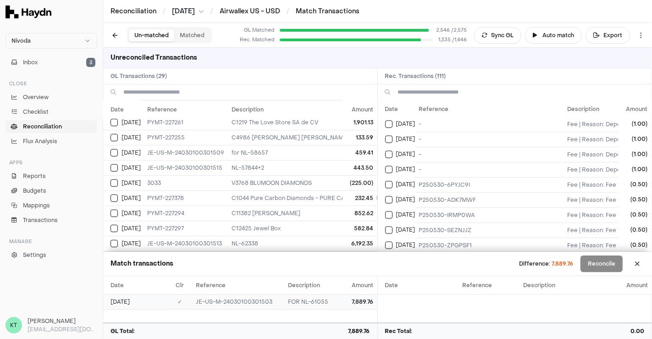
click at [236, 304] on td "JE-US-M-24030100301503" at bounding box center [238, 301] width 92 height 15
click at [197, 300] on td "JE-US-M-24030100301503" at bounding box center [238, 301] width 92 height 15
drag, startPoint x: 195, startPoint y: 301, endPoint x: 283, endPoint y: 302, distance: 87.6
click at [283, 302] on td "JE-US-M-24030100301503" at bounding box center [238, 301] width 92 height 15
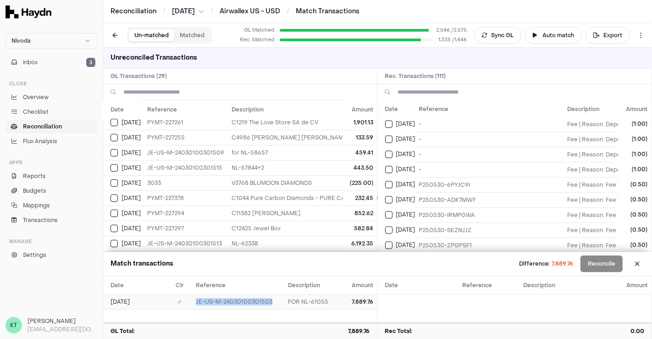
copy td "JE-US-M-24030100301503"
click at [268, 236] on td "NL-62338" at bounding box center [466, 243] width 477 height 15
click at [264, 236] on td "NL-62338" at bounding box center [466, 243] width 477 height 15
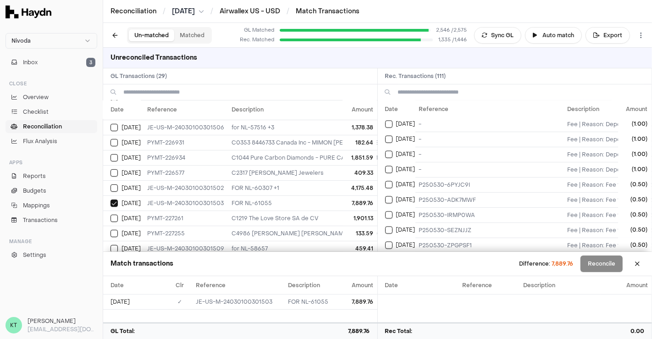
scroll to position [210, 13]
click at [255, 157] on td "C1044 Pure Carbon Diamonds - PURE CARBON DIAMONDS LTD; ; Pure Carbon Diamonds 9…" at bounding box center [466, 158] width 477 height 15
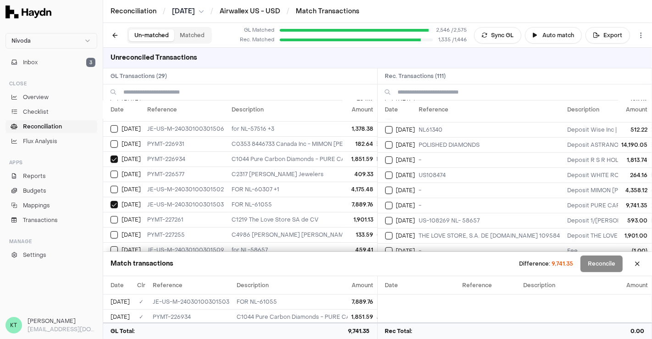
scroll to position [240, 0]
click at [448, 197] on td "-" at bounding box center [490, 204] width 149 height 15
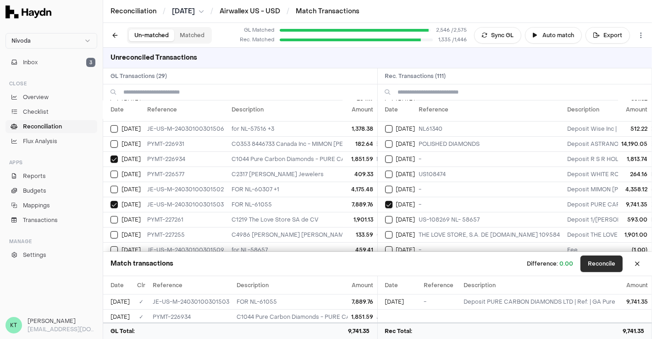
click at [600, 261] on button "Reconcile" at bounding box center [602, 264] width 42 height 17
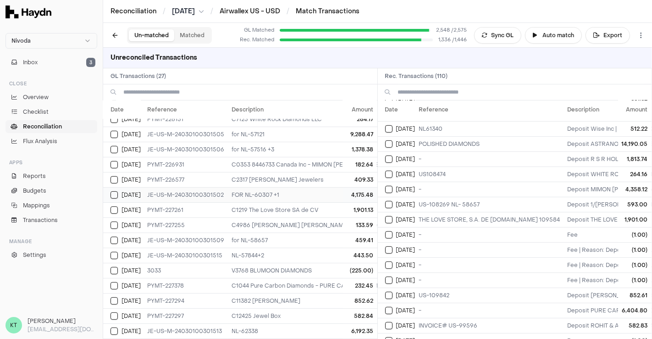
scroll to position [0, 13]
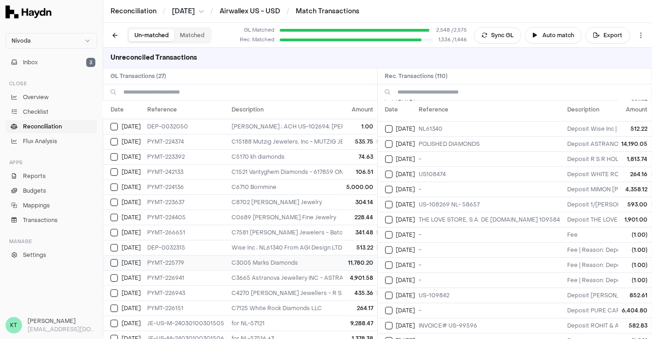
click at [287, 258] on td "C3005 Marks Diamonds" at bounding box center [466, 262] width 477 height 15
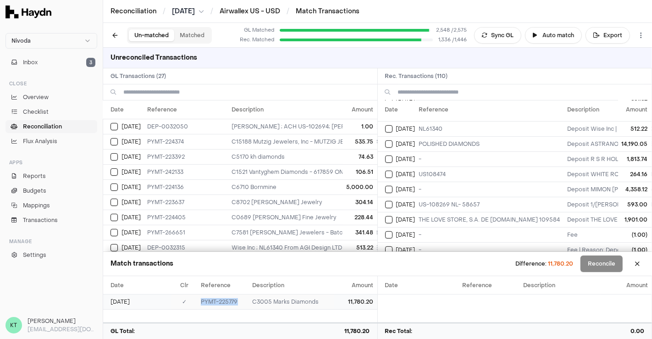
drag, startPoint x: 201, startPoint y: 301, endPoint x: 245, endPoint y: 300, distance: 44.0
click at [245, 300] on td "PYMT-225779" at bounding box center [223, 301] width 52 height 15
copy td "PYMT-225779"
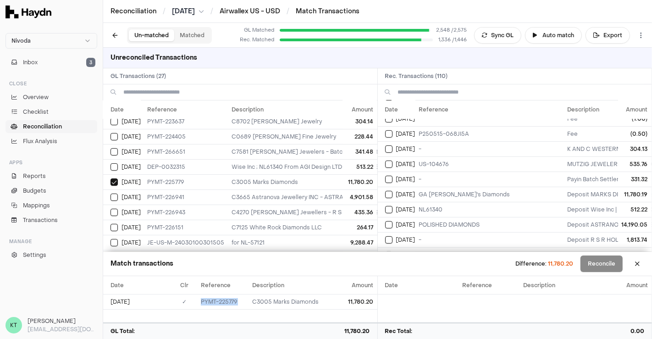
scroll to position [158, 0]
click at [515, 189] on td "GA [PERSON_NAME]'s Diamonds" at bounding box center [490, 195] width 149 height 15
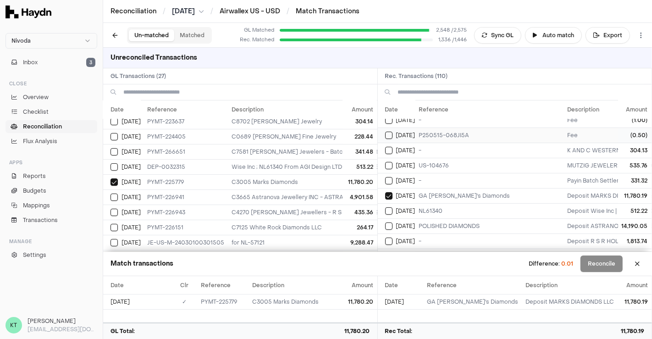
click at [459, 128] on td "P250515-068JI5A" at bounding box center [490, 135] width 149 height 15
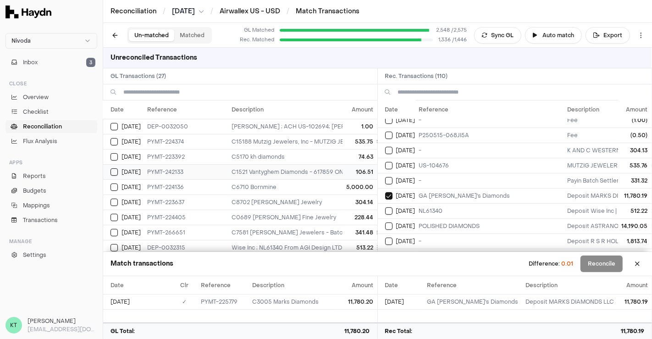
click at [254, 172] on td "C1521 Vantyghem Diamonds - 617859 ONT LTD OA VANTYGHEM DIAMOND; US-108565 NL-60…" at bounding box center [466, 171] width 477 height 15
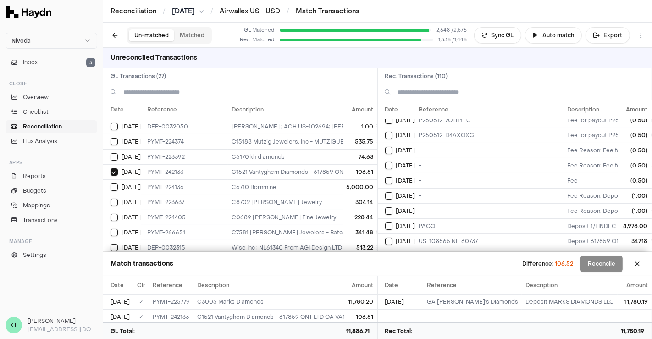
scroll to position [0, 0]
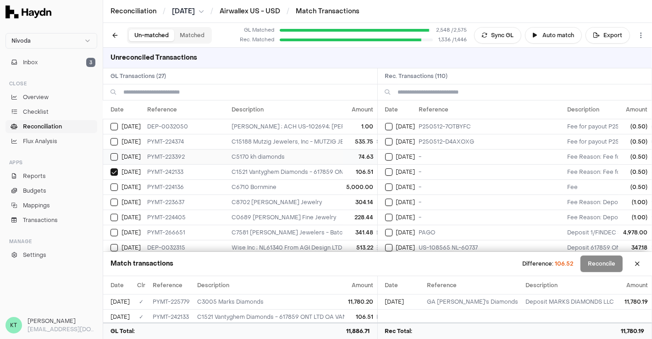
click at [277, 154] on td "C5170 kh diamonds" at bounding box center [466, 156] width 477 height 15
click at [279, 167] on td "C1521 Vantyghem Diamonds - 617859 ONT LTD OA VANTYGHEM DIAMOND; US-108565 NL-60…" at bounding box center [466, 171] width 477 height 15
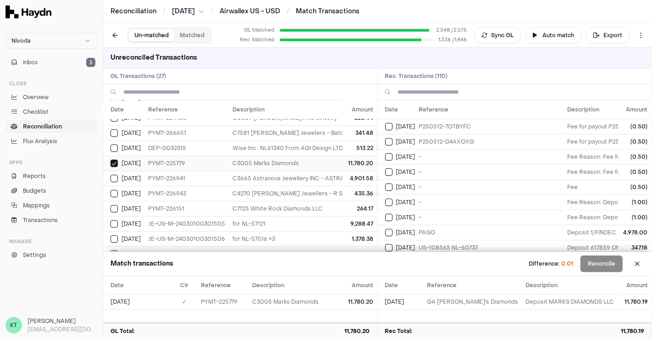
scroll to position [100, 12]
click at [310, 173] on td "C3665 Astranova Jewellery INC - ASTRANOVA JEWELLERY INC; POLISHED DIAMONDS; Ast…" at bounding box center [467, 177] width 477 height 15
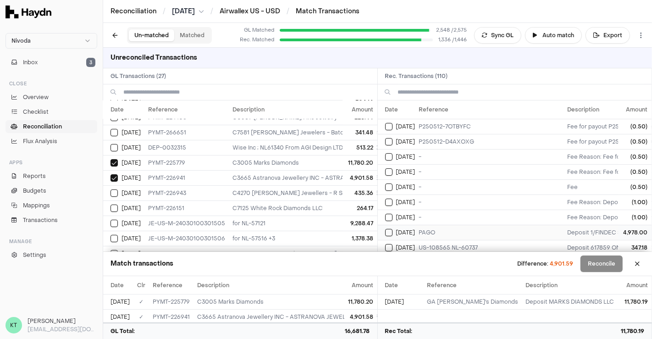
click at [438, 225] on td "PAGO" at bounding box center [490, 232] width 149 height 15
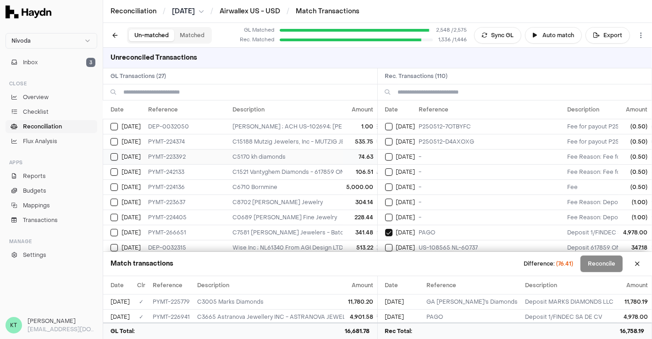
click at [293, 152] on td "C5170 kh diamonds" at bounding box center [467, 156] width 477 height 15
click at [274, 126] on td "[PERSON_NAME] ; ACH US-102694; [PERSON_NAME]" at bounding box center [467, 126] width 477 height 15
click at [298, 227] on td "C7581 [PERSON_NAME] Jewelers - Batch Settlement of 3 transactions; bat_20250517…" at bounding box center [467, 232] width 477 height 15
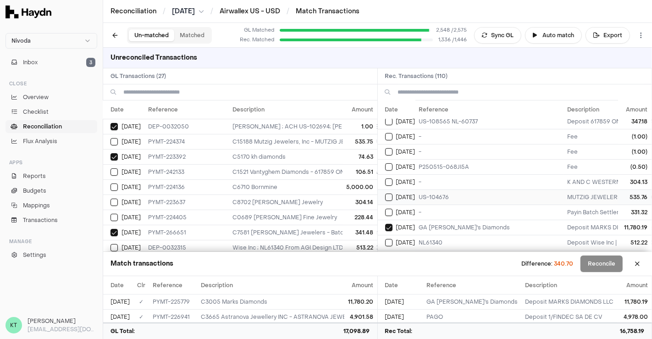
scroll to position [154, 0]
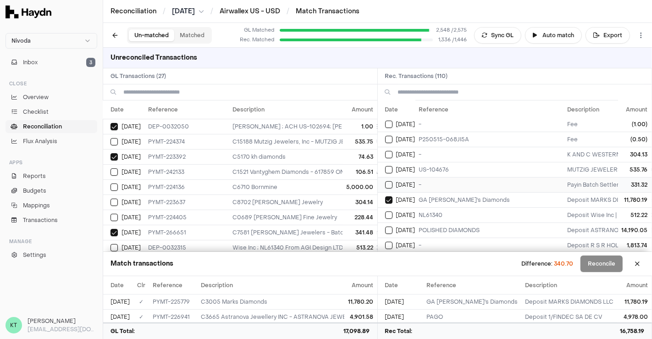
click at [483, 178] on td "-" at bounding box center [490, 184] width 149 height 15
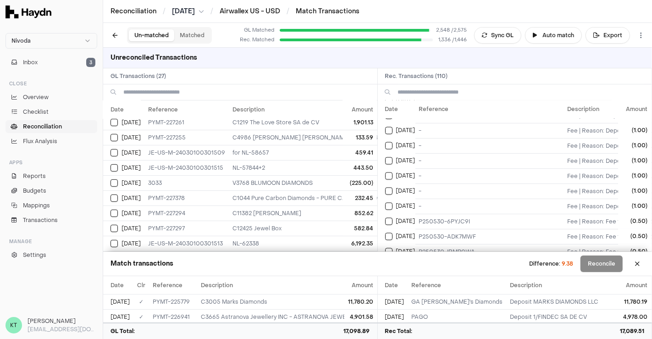
scroll to position [1517, 0]
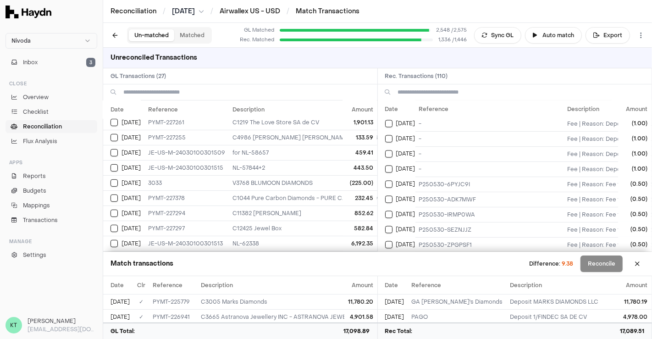
click at [452, 252] on td "-" at bounding box center [490, 259] width 149 height 15
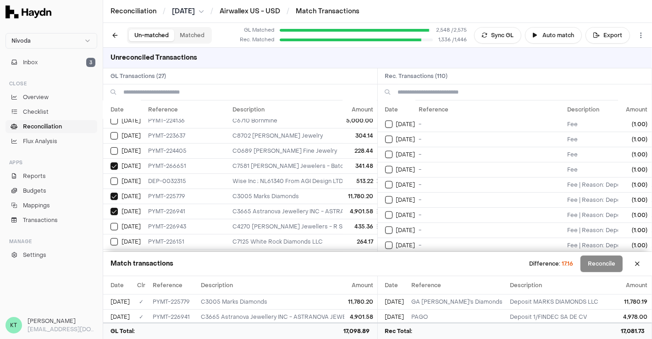
scroll to position [1318, 0]
click at [453, 209] on td "-" at bounding box center [490, 216] width 149 height 15
click at [454, 209] on td "-" at bounding box center [490, 216] width 149 height 15
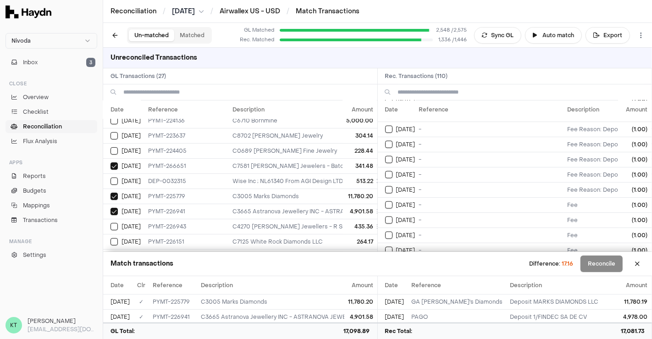
scroll to position [1102, 0]
click at [634, 267] on button at bounding box center [637, 263] width 15 height 15
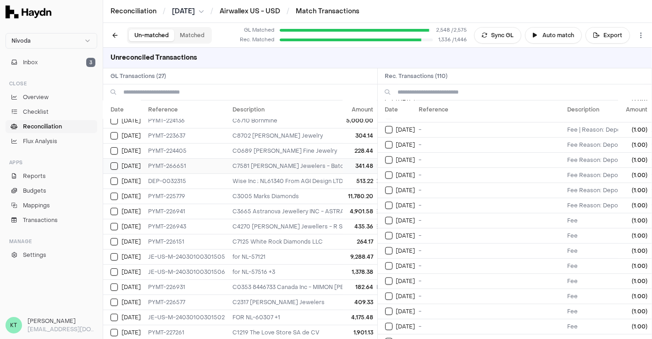
scroll to position [0, 12]
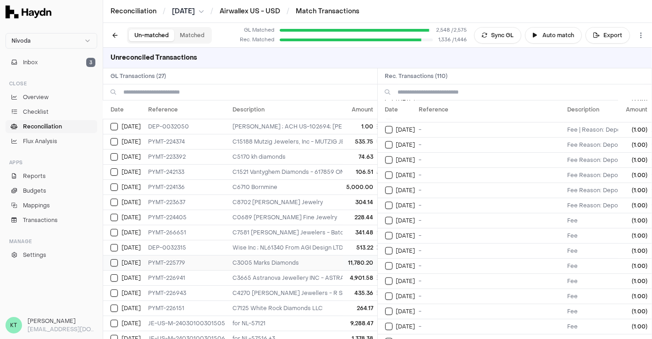
click at [279, 255] on td "C3005 Marks Diamonds" at bounding box center [467, 262] width 477 height 15
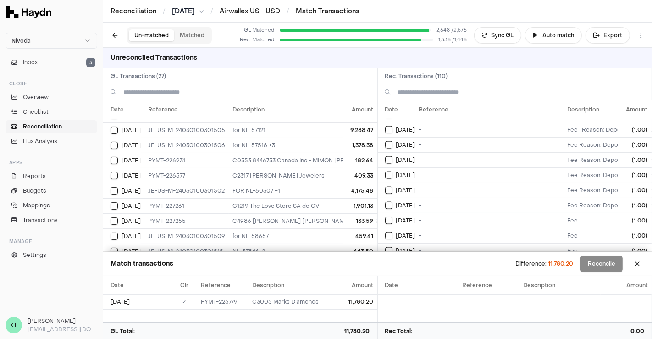
scroll to position [278, 12]
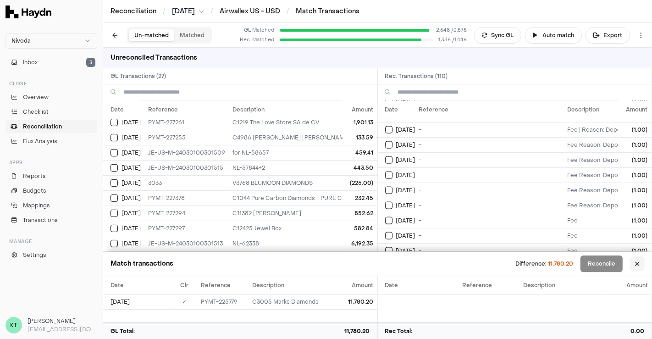
click at [637, 265] on button at bounding box center [637, 263] width 15 height 15
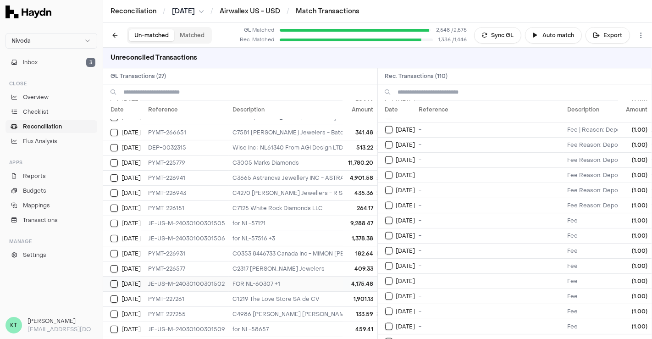
scroll to position [100, 12]
click at [237, 216] on td "for NL-57121" at bounding box center [467, 223] width 477 height 15
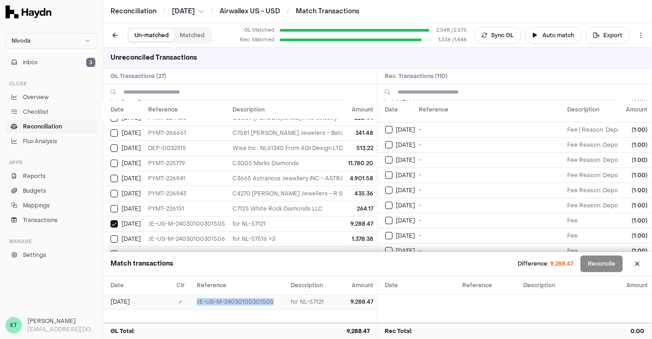
drag, startPoint x: 272, startPoint y: 301, endPoint x: 192, endPoint y: 301, distance: 80.3
click at [192, 301] on tr "[DATE] ✓ JE-US-M-24030100301505 for NL-57121 9,288.47" at bounding box center [240, 301] width 274 height 15
copy tr "✓ JE-US-M-24030100301505"
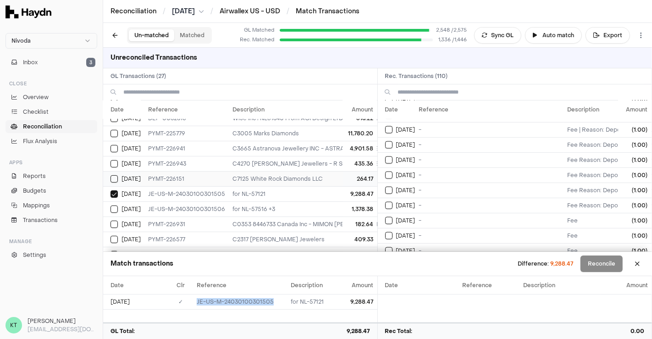
scroll to position [130, 12]
click at [274, 147] on td "C3665 Astranova Jewellery INC - ASTRANOVA JEWELLERY INC; POLISHED DIAMONDS; Ast…" at bounding box center [467, 147] width 477 height 15
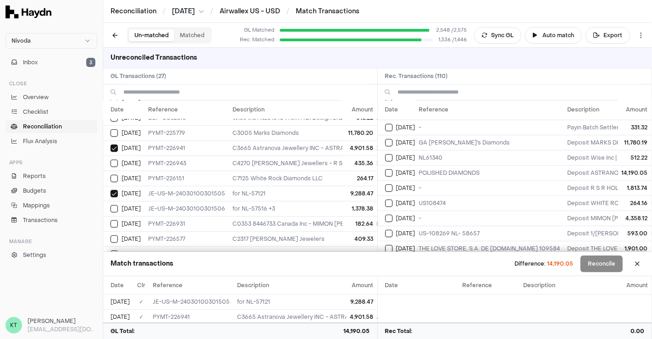
scroll to position [211, 0]
click at [477, 167] on td "POLISHED DIAMONDS" at bounding box center [490, 173] width 149 height 15
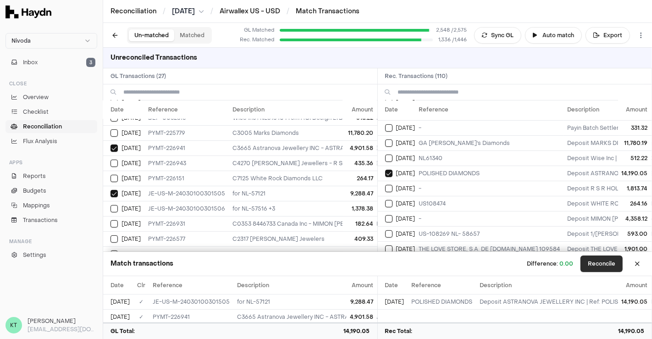
click at [610, 265] on button "Reconcile" at bounding box center [602, 264] width 42 height 17
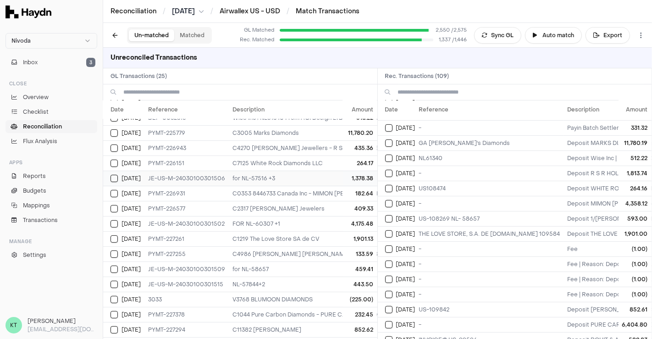
click at [248, 173] on td "for NL-57516 +3" at bounding box center [467, 178] width 477 height 15
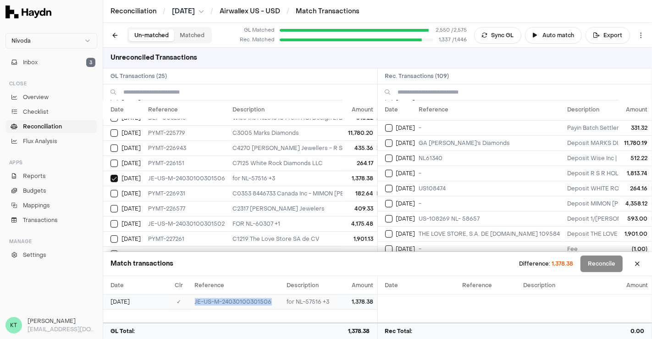
drag, startPoint x: 196, startPoint y: 301, endPoint x: 275, endPoint y: 298, distance: 79.4
click at [275, 298] on td "JE-US-M-24030100301506" at bounding box center [237, 301] width 92 height 15
copy td "JE-US-M-24030100301506"
click at [276, 149] on td "C4270 [PERSON_NAME] Jewellers - R S R HOLDINGS INC; ; [PERSON_NAME] Jewellers 1…" at bounding box center [467, 147] width 477 height 15
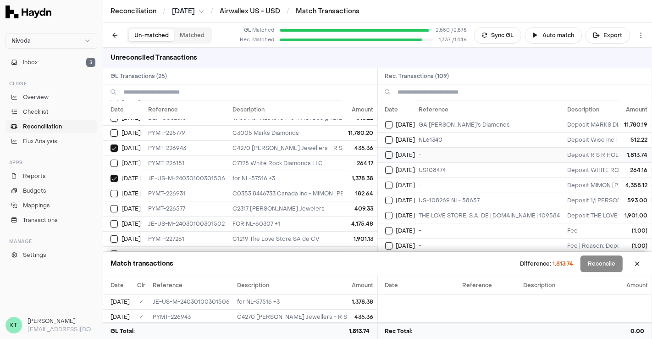
scroll to position [229, 0]
click at [477, 150] on td "-" at bounding box center [490, 154] width 149 height 15
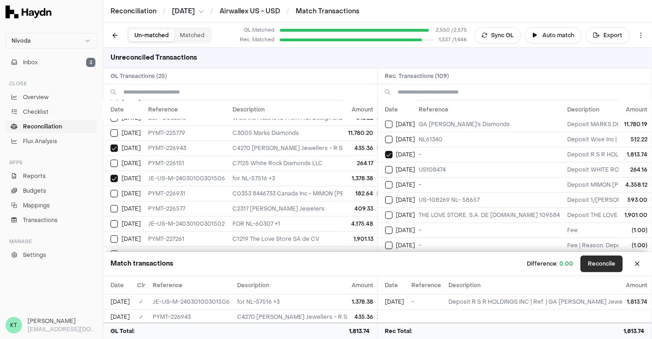
click at [604, 264] on button "Reconcile" at bounding box center [602, 264] width 42 height 17
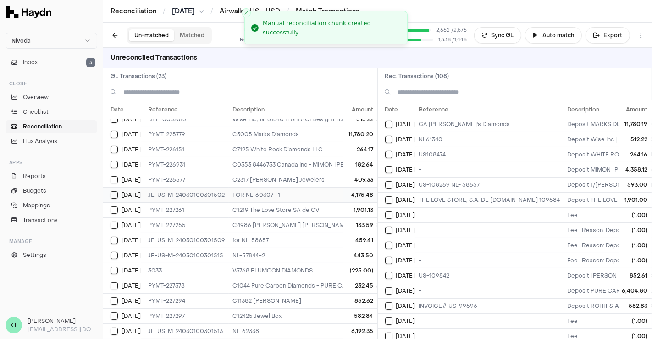
click at [231, 187] on td "FOR NL-60307 +1" at bounding box center [467, 194] width 477 height 15
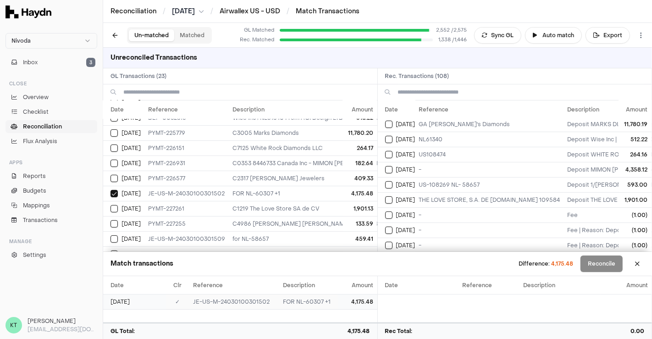
click at [194, 301] on td "JE-US-M-24030100301502" at bounding box center [234, 301] width 90 height 15
drag, startPoint x: 194, startPoint y: 301, endPoint x: 281, endPoint y: 297, distance: 87.7
click at [281, 297] on tr "[DATE] ✓ JE-US-M-24030100301502 FOR NL-60307 +1 4,175.48" at bounding box center [240, 301] width 274 height 15
copy td "JE-US-M-24030100301502"
click at [443, 162] on td "-" at bounding box center [490, 169] width 149 height 15
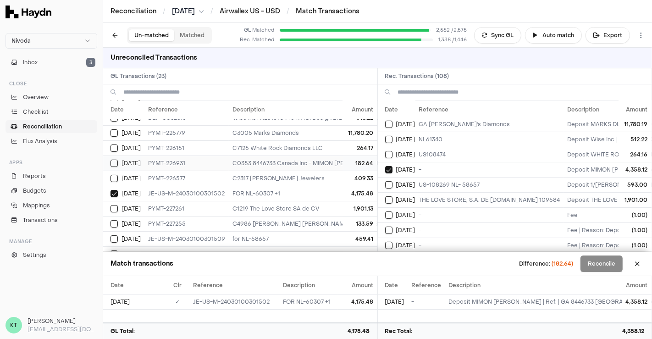
click at [254, 164] on td "C0353 8446733 Canada Inc - MIMON [PERSON_NAME]; ; 8446733 Canada Inc 4,358.12" at bounding box center [467, 163] width 477 height 15
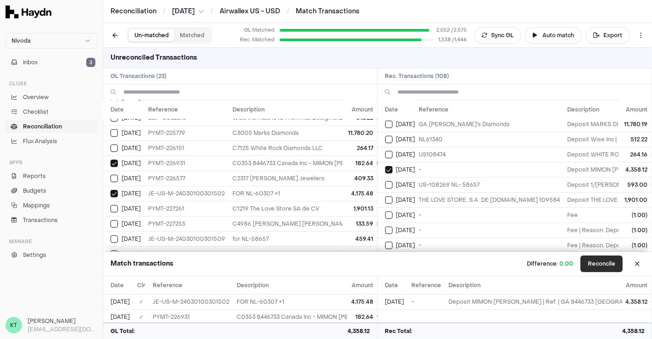
click at [594, 258] on button "Reconcile" at bounding box center [602, 264] width 42 height 17
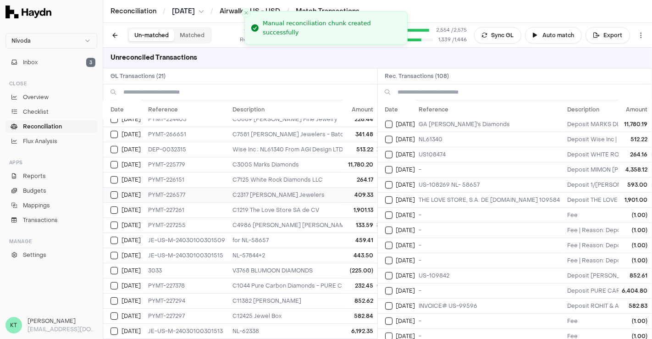
scroll to position [100, 12]
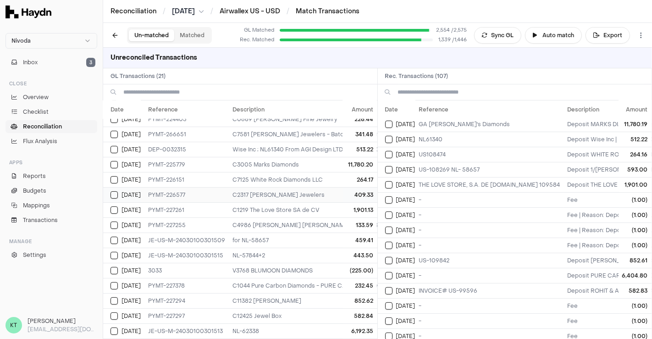
click at [276, 187] on td "C2317 [PERSON_NAME] Jewelers" at bounding box center [467, 194] width 477 height 15
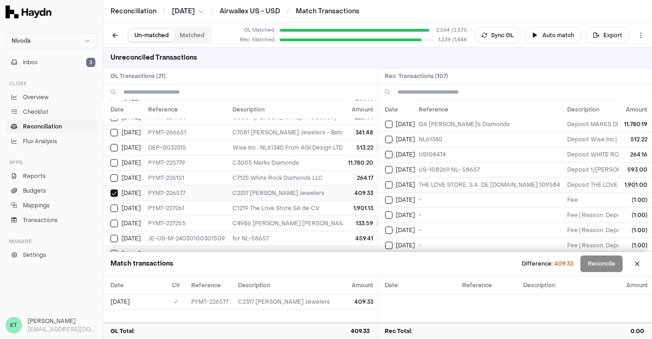
scroll to position [130, 12]
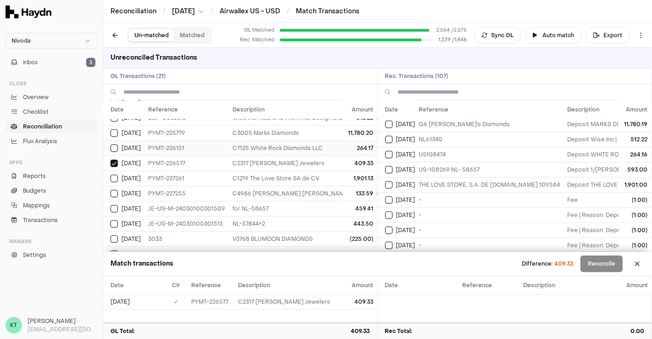
click at [249, 147] on td "C7125 White Rock Diamonds LLC" at bounding box center [467, 147] width 477 height 15
click at [633, 267] on button at bounding box center [637, 263] width 15 height 15
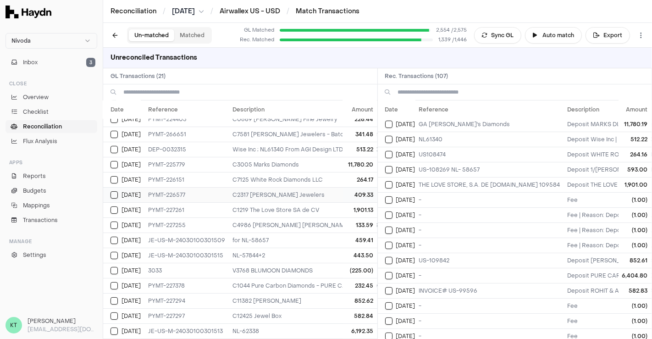
scroll to position [0, 12]
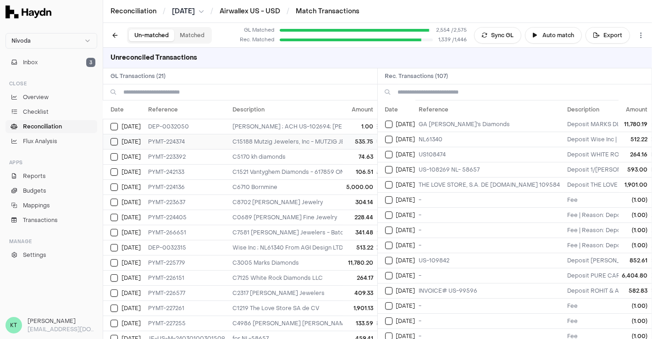
click at [275, 138] on td "C15188 Mutzig Jewelers, Inc - MUTZIG JEWELERS ; US-104676 US-104676; The Master…" at bounding box center [467, 141] width 477 height 15
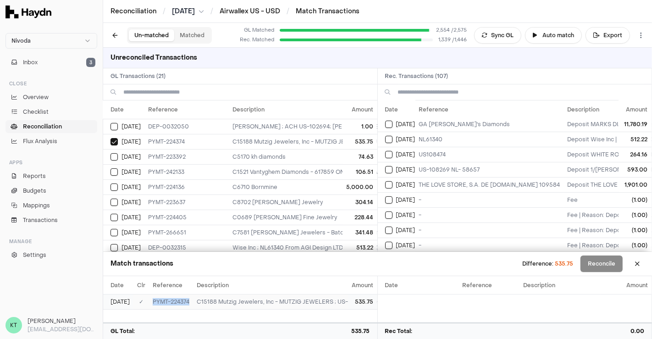
drag, startPoint x: 151, startPoint y: 300, endPoint x: 189, endPoint y: 300, distance: 37.2
click at [189, 300] on td "PYMT-224374" at bounding box center [171, 301] width 44 height 15
copy td "PYMT-224374"
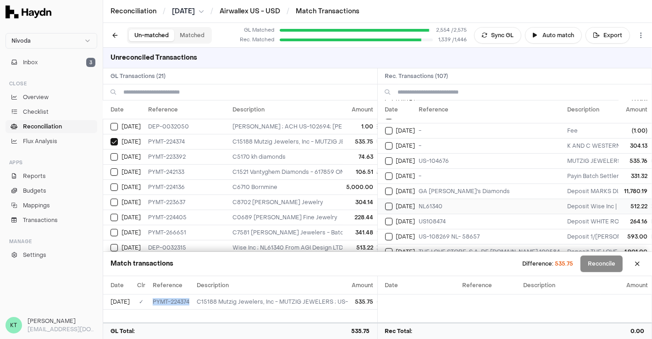
scroll to position [162, 0]
click at [439, 149] on td "-" at bounding box center [490, 146] width 149 height 15
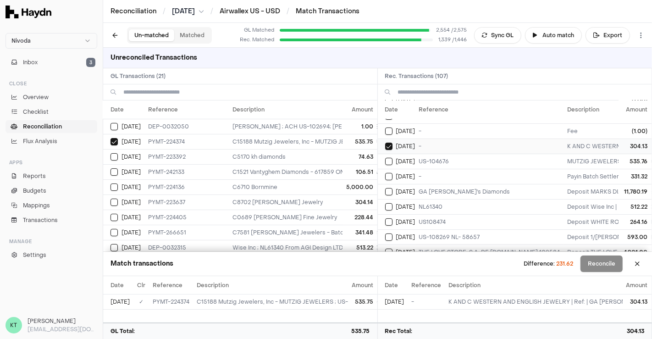
click at [439, 149] on td "-" at bounding box center [490, 146] width 149 height 15
click at [441, 158] on td "US-104676" at bounding box center [490, 161] width 149 height 15
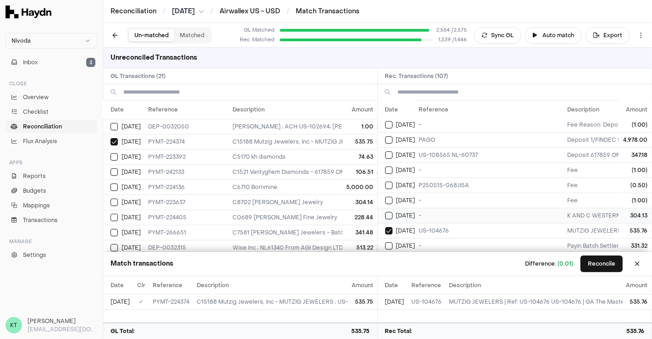
scroll to position [94, 0]
click at [343, 184] on td "5,000.00" at bounding box center [360, 186] width 34 height 15
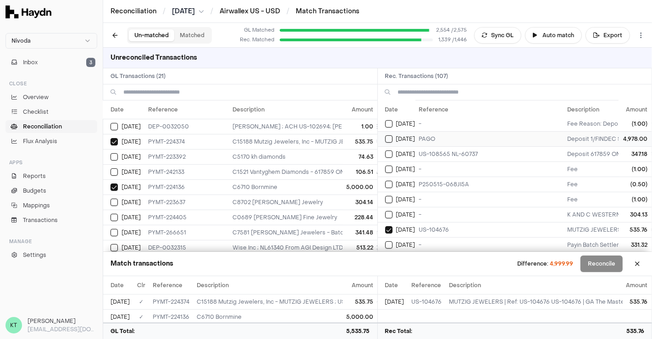
click at [494, 132] on td "PAGO" at bounding box center [490, 138] width 149 height 15
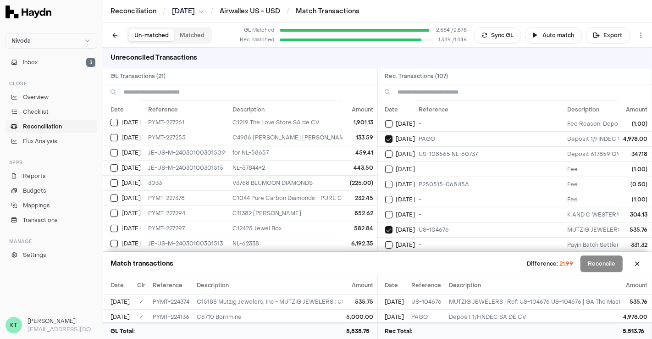
scroll to position [0, 12]
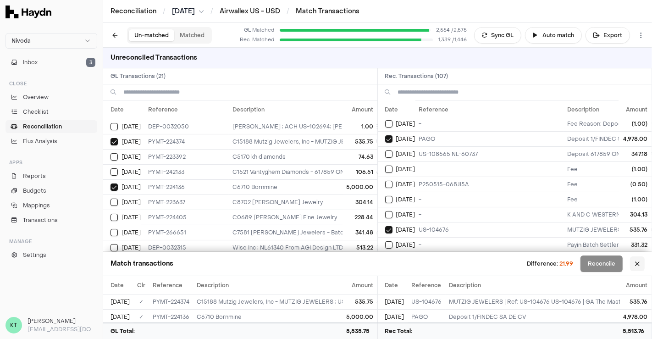
click at [640, 266] on button at bounding box center [637, 263] width 15 height 15
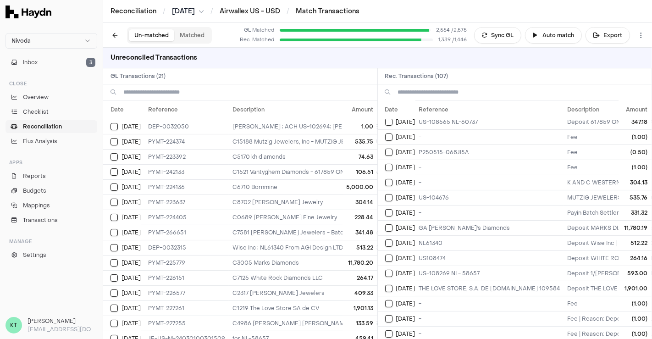
scroll to position [126, 0]
drag, startPoint x: 310, startPoint y: 192, endPoint x: 307, endPoint y: 186, distance: 6.2
click at [307, 186] on td "C6710 Bornmine" at bounding box center [467, 186] width 477 height 15
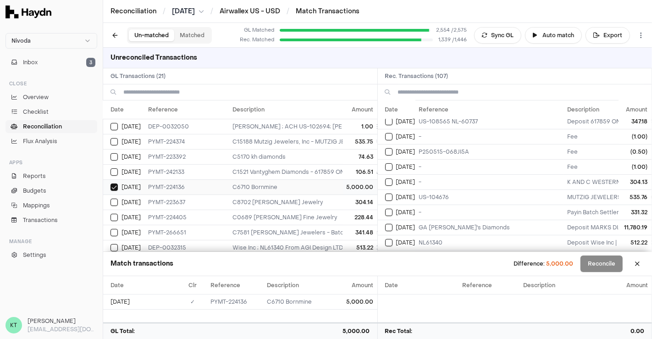
click at [307, 186] on td "C6710 Bornmine" at bounding box center [467, 186] width 477 height 15
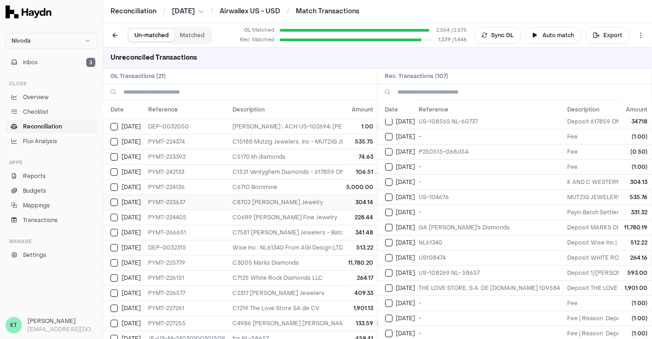
click at [309, 202] on td "C8702 [PERSON_NAME] Jewelry" at bounding box center [467, 201] width 477 height 15
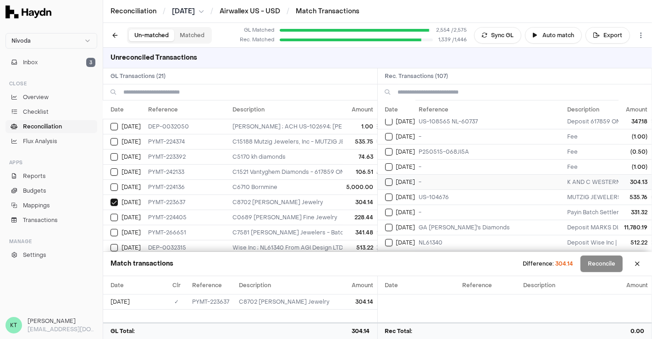
click at [456, 177] on td "-" at bounding box center [490, 181] width 149 height 15
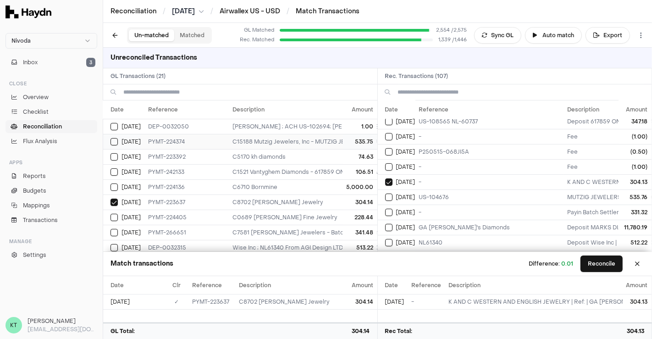
click at [264, 138] on td "C15188 Mutzig Jewelers, Inc - MUTZIG JEWELERS ; US-104676 US-104676; The Master…" at bounding box center [467, 141] width 477 height 15
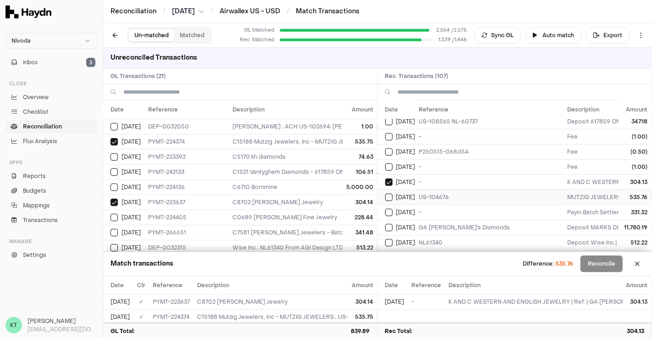
click at [433, 198] on td "US-104676" at bounding box center [490, 196] width 149 height 15
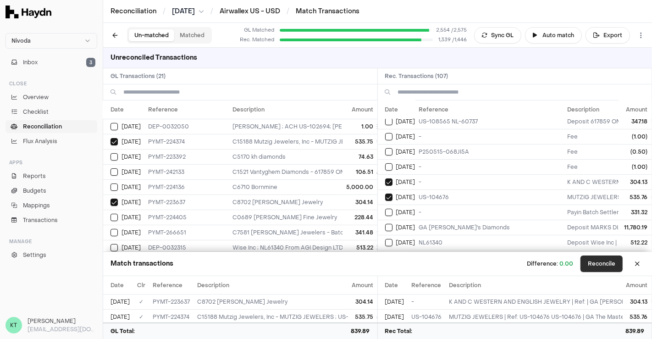
click at [610, 271] on button "Reconcile" at bounding box center [602, 264] width 42 height 17
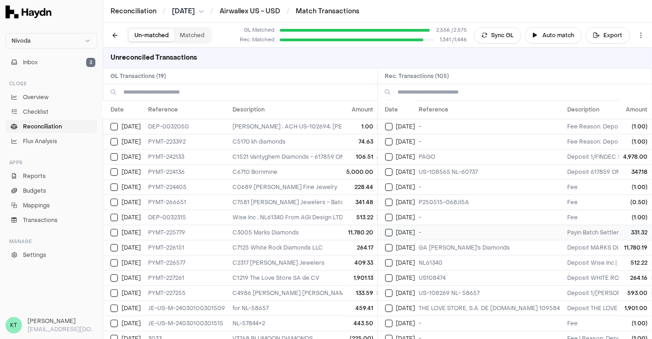
scroll to position [65, 0]
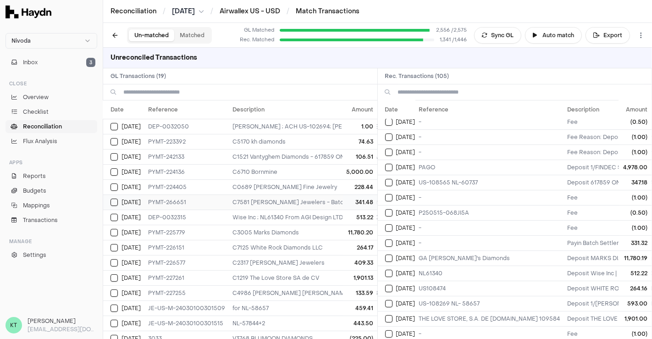
click at [327, 202] on td "C7581 [PERSON_NAME] Jewelers - Batch Settlement of 3 transactions; bat_20250517…" at bounding box center [467, 201] width 477 height 15
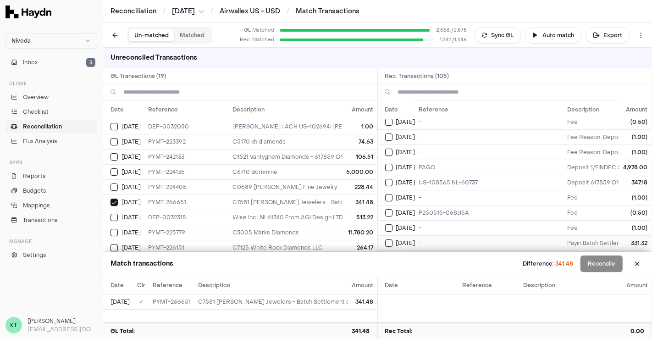
click at [433, 241] on td "-" at bounding box center [490, 242] width 149 height 15
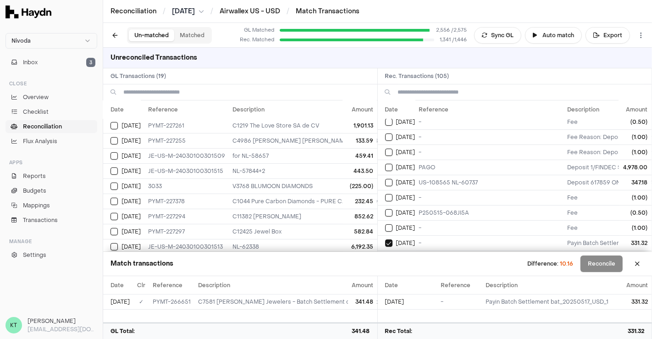
scroll to position [158, 12]
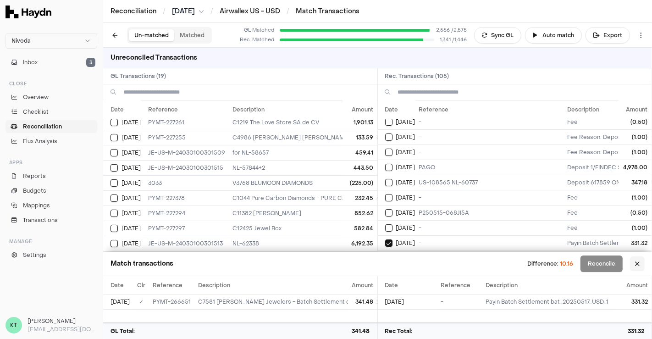
click at [637, 265] on button at bounding box center [637, 263] width 15 height 15
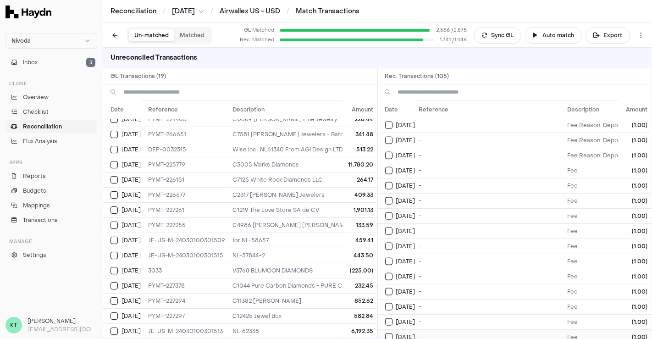
scroll to position [1354, 0]
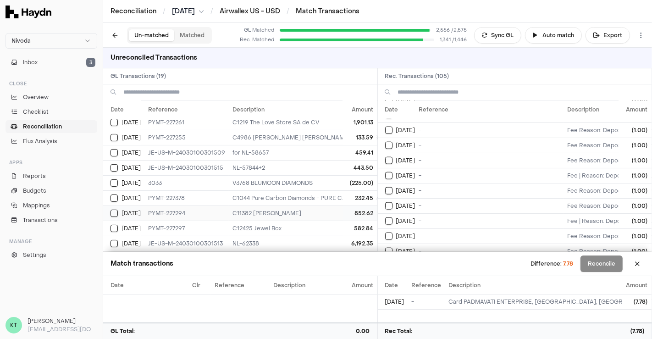
scroll to position [928, 0]
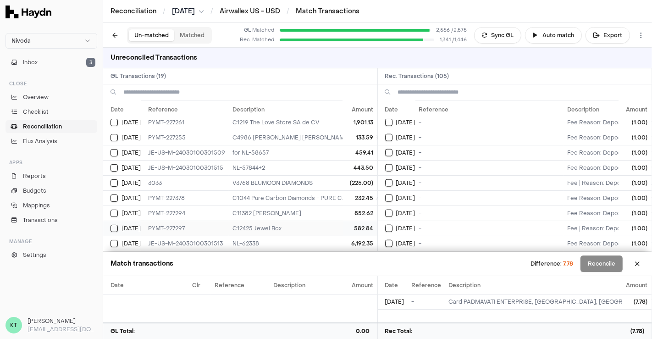
click at [319, 226] on td "C12425 Jewel Box" at bounding box center [467, 228] width 477 height 15
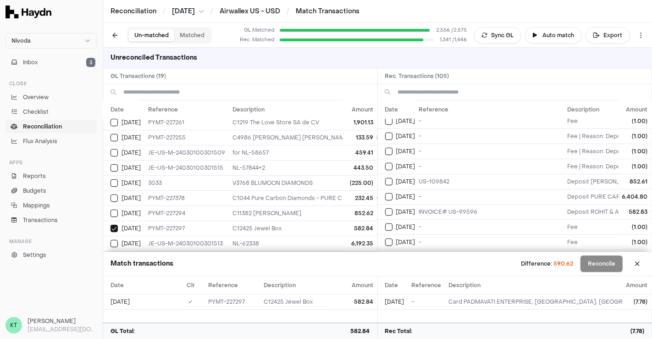
scroll to position [278, 0]
click at [482, 204] on td "INVOICE# US-99596" at bounding box center [490, 211] width 149 height 15
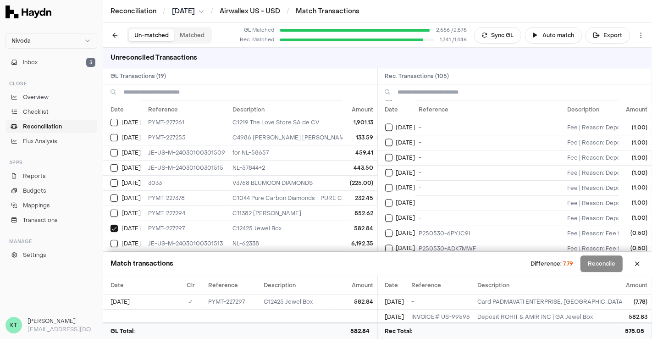
scroll to position [1442, 0]
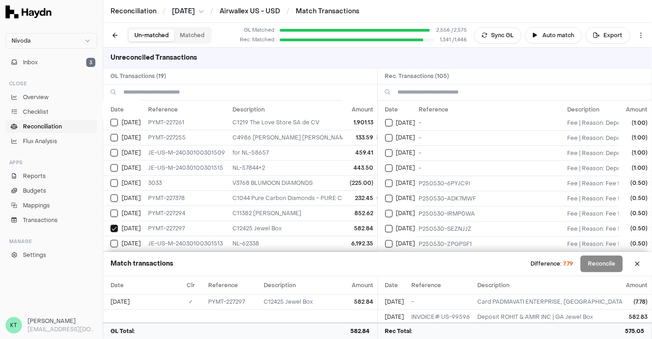
click at [512, 251] on td "-" at bounding box center [490, 258] width 149 height 15
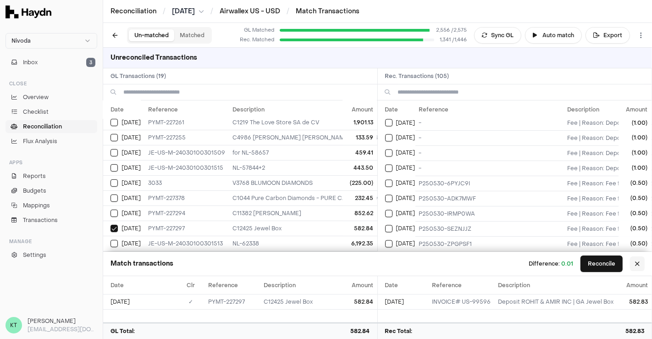
click at [638, 269] on button at bounding box center [637, 263] width 15 height 15
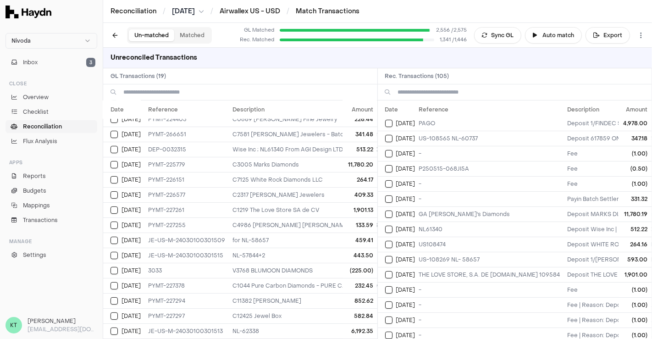
scroll to position [108, 0]
click at [259, 205] on td "C1219 The Love Store SA de CV" at bounding box center [467, 209] width 477 height 15
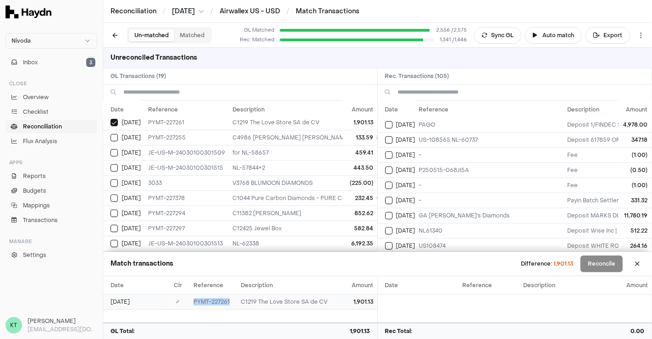
drag, startPoint x: 194, startPoint y: 301, endPoint x: 234, endPoint y: 302, distance: 39.9
click at [234, 302] on td "PYMT-227261" at bounding box center [213, 301] width 47 height 15
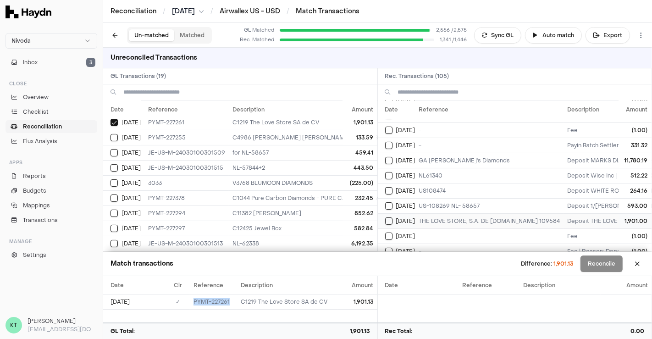
scroll to position [180, 0]
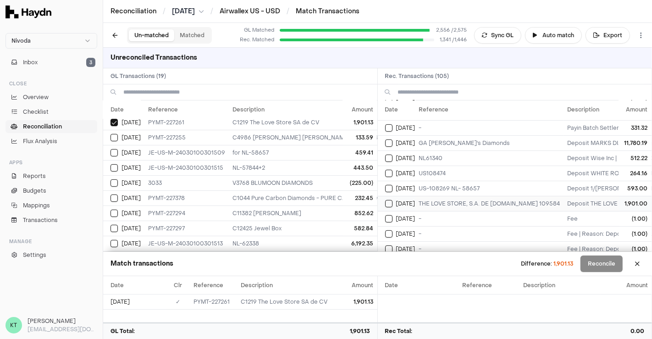
click at [425, 198] on td "THE LOVE STORE, S.A. DE [DOMAIN_NAME] 109584" at bounding box center [490, 203] width 149 height 15
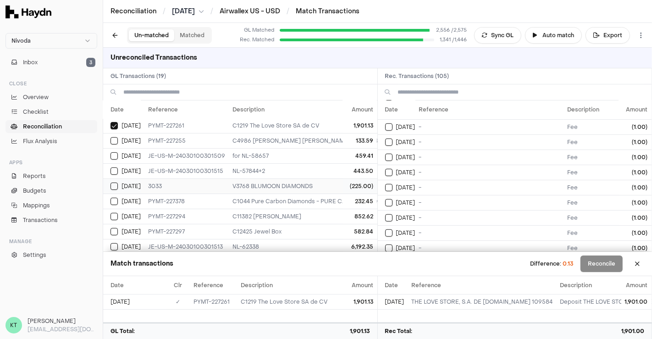
scroll to position [158, 12]
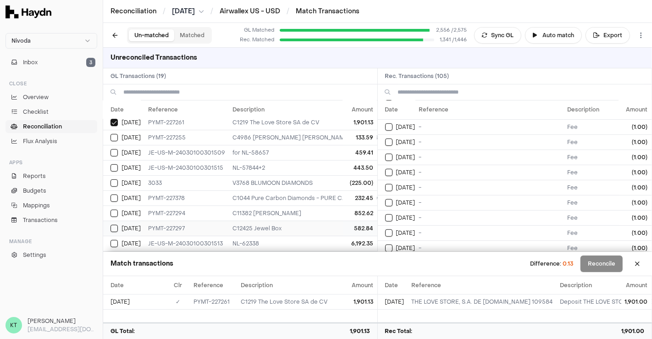
click at [298, 221] on td "C12425 Jewel Box" at bounding box center [467, 228] width 477 height 15
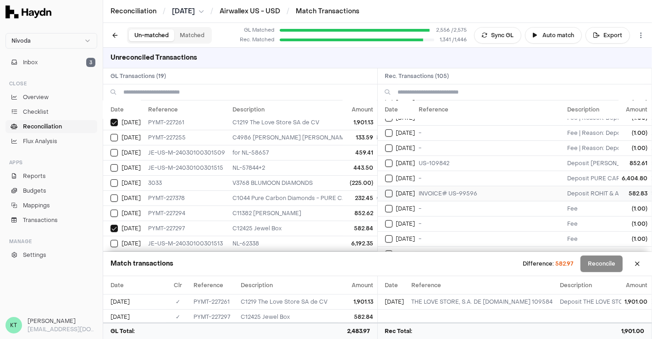
scroll to position [296, 0]
click at [410, 190] on span "[DATE]" at bounding box center [405, 193] width 19 height 7
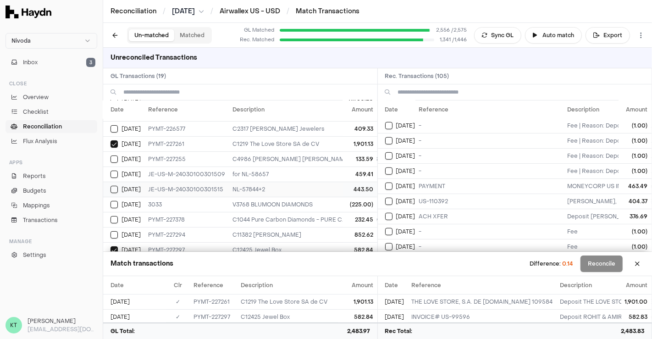
scroll to position [133, 12]
click at [343, 172] on td "459.41" at bounding box center [360, 174] width 34 height 15
click at [416, 183] on div "[DATE]" at bounding box center [400, 186] width 30 height 7
click at [415, 198] on span "[DATE]" at bounding box center [405, 201] width 19 height 7
click at [347, 182] on td "443.50" at bounding box center [360, 189] width 34 height 15
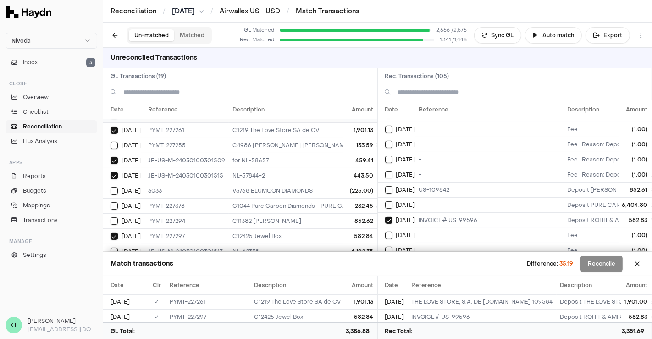
scroll to position [145, 12]
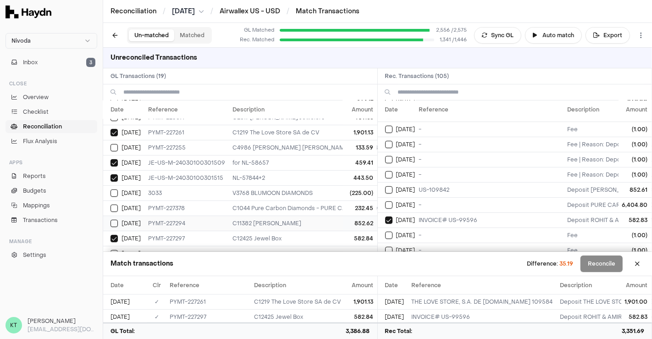
click at [356, 217] on td "852.62" at bounding box center [360, 223] width 34 height 15
click at [446, 184] on td "US-109842" at bounding box center [490, 189] width 149 height 15
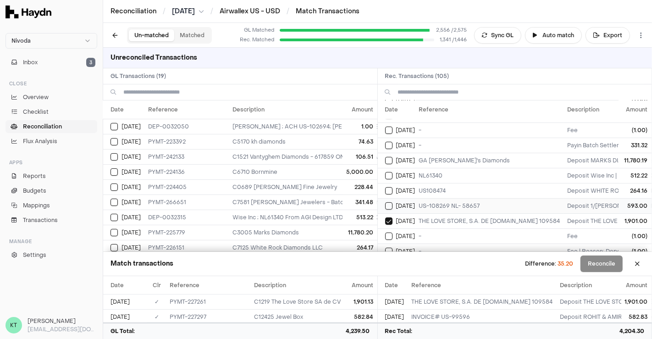
scroll to position [155, 0]
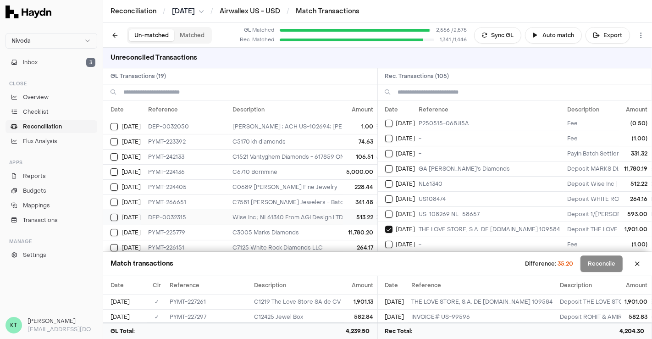
click at [353, 221] on td "513.22" at bounding box center [360, 217] width 34 height 15
click at [453, 183] on td "NL61340" at bounding box center [490, 183] width 149 height 15
click at [343, 140] on td "74.63" at bounding box center [360, 141] width 34 height 15
click at [332, 155] on td "C1521 Vantyghem Diamonds - 617859 ONT LTD OA VANTYGHEM DIAMOND; US-108565 NL-60…" at bounding box center [467, 156] width 477 height 15
click at [324, 140] on td "C5170 kh diamonds" at bounding box center [467, 141] width 477 height 15
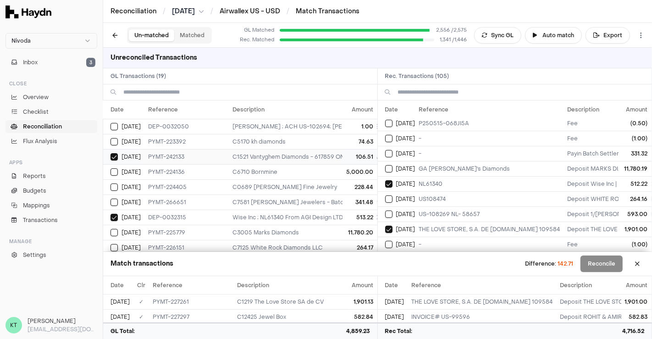
click at [324, 153] on td "C1521 Vantyghem Diamonds - 617859 ONT LTD OA VANTYGHEM DIAMOND; US-108565 NL-60…" at bounding box center [467, 156] width 477 height 15
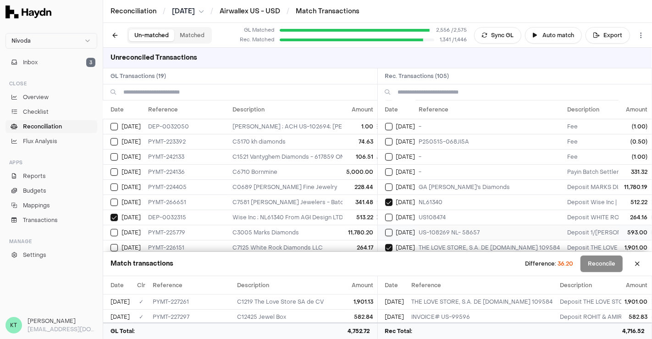
scroll to position [132, 0]
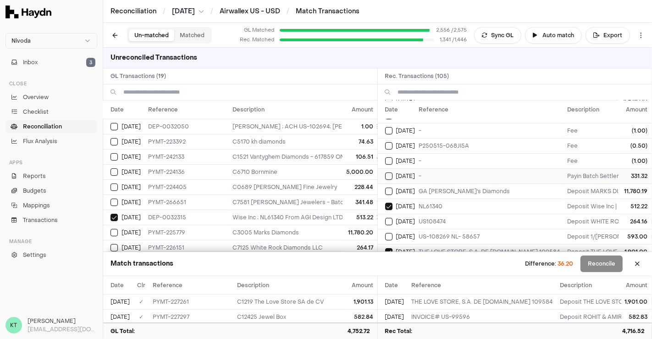
click at [411, 172] on span "[DATE]" at bounding box center [405, 175] width 19 height 7
click at [345, 200] on td "341.48" at bounding box center [360, 201] width 34 height 15
click at [334, 141] on td "C5170 kh diamonds" at bounding box center [467, 141] width 477 height 15
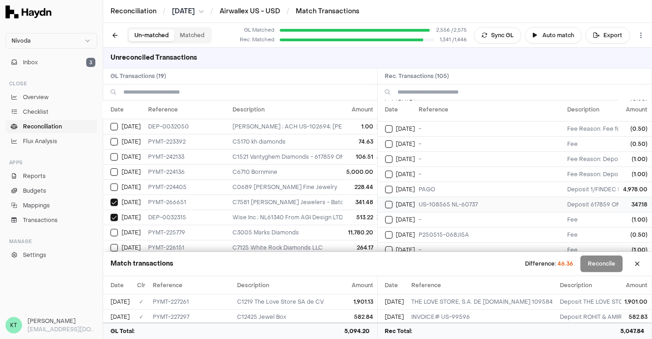
scroll to position [44, 0]
click at [459, 202] on td "US-108565 NL-60737" at bounding box center [490, 203] width 149 height 15
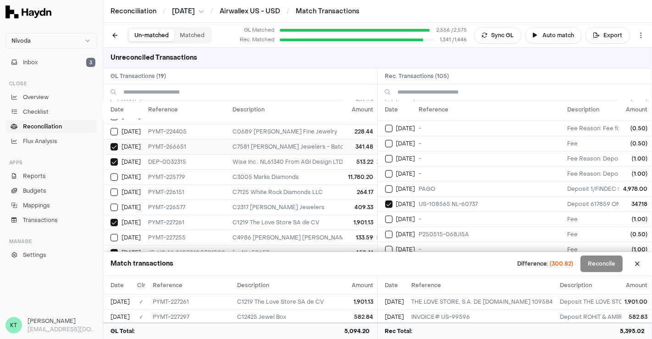
scroll to position [55, 12]
click at [306, 191] on td "C7125 White Rock Diamonds LLC" at bounding box center [467, 192] width 477 height 15
click at [635, 267] on button at bounding box center [637, 263] width 15 height 15
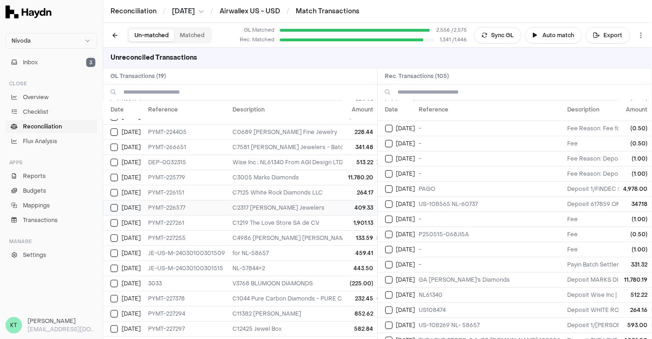
scroll to position [0, 12]
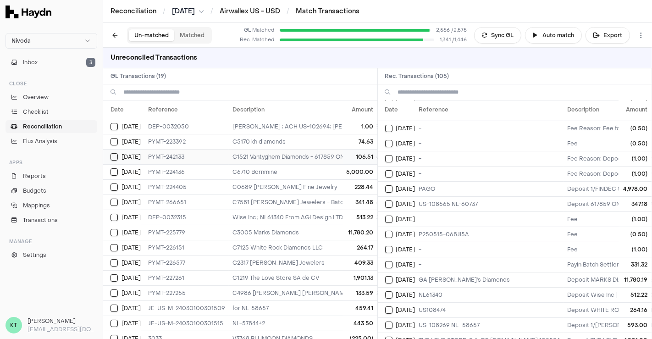
click at [329, 162] on td "C1521 Vantyghem Diamonds - 617859 ONT LTD OA VANTYGHEM DIAMOND; US-108565 NL-60…" at bounding box center [467, 156] width 477 height 15
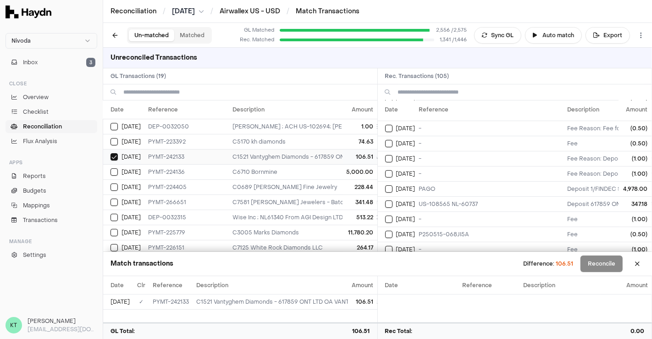
click at [320, 149] on td "C1521 Vantyghem Diamonds - 617859 ONT LTD OA VANTYGHEM DIAMOND; US-108565 NL-60…" at bounding box center [467, 156] width 477 height 15
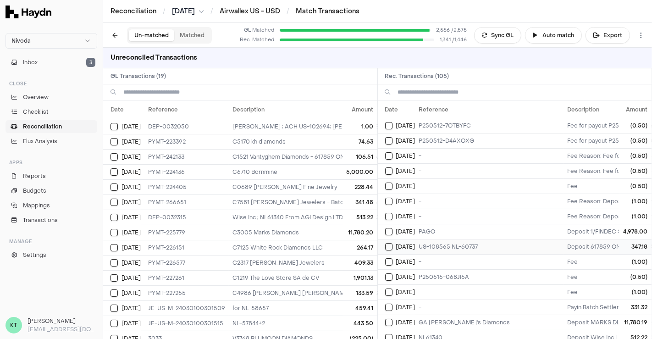
scroll to position [0, 0]
click at [322, 200] on td "C7581 [PERSON_NAME] Jewelers - Batch Settlement of 3 transactions; bat_20250517…" at bounding box center [467, 201] width 477 height 15
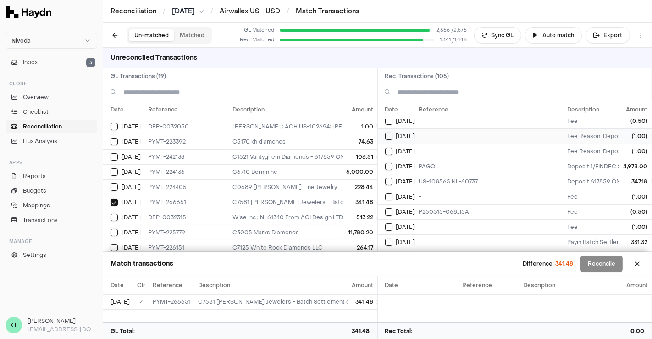
scroll to position [67, 0]
click at [447, 183] on td "US-108565 NL-60737" at bounding box center [490, 180] width 149 height 15
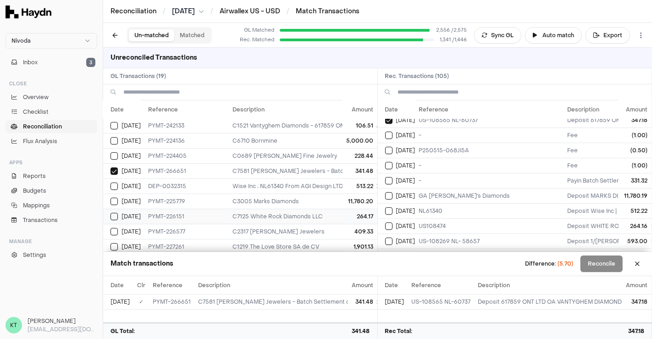
scroll to position [30, 12]
click at [493, 177] on td "-" at bounding box center [490, 180] width 149 height 15
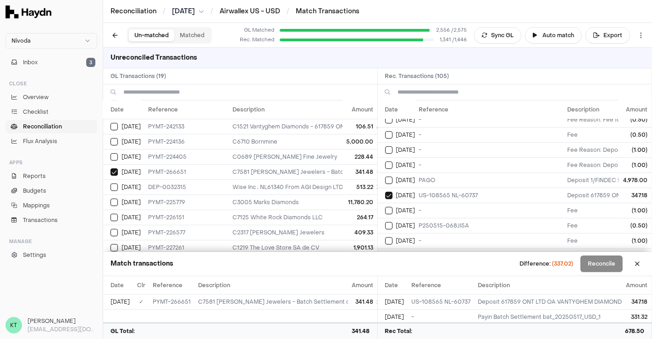
scroll to position [50, 0]
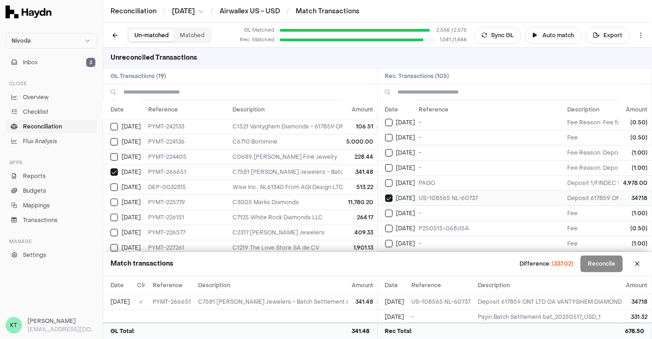
click at [478, 195] on td "US-108565 NL-60737" at bounding box center [490, 197] width 149 height 15
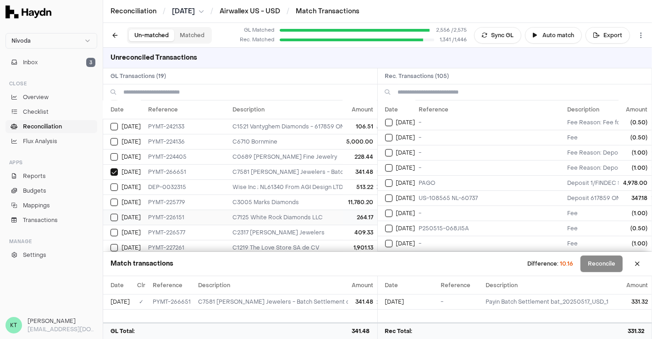
scroll to position [83, 12]
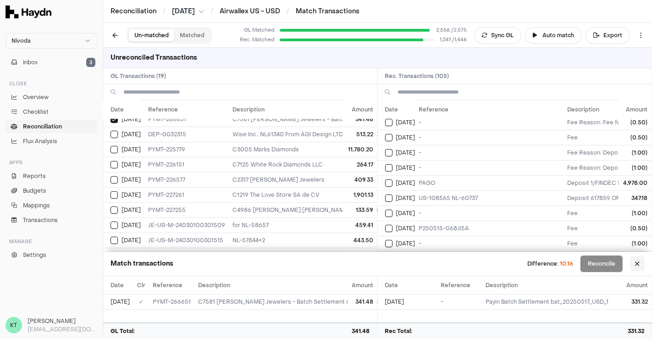
click at [641, 267] on button at bounding box center [637, 263] width 15 height 15
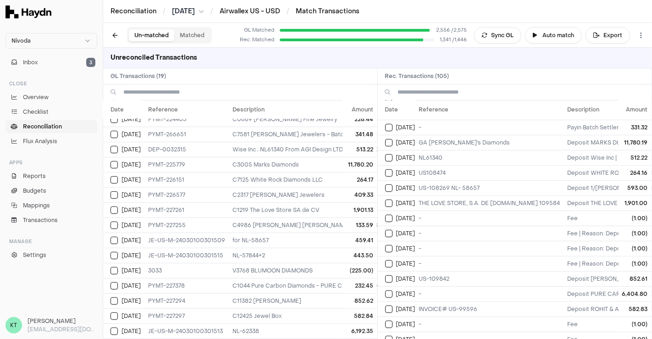
scroll to position [177, 0]
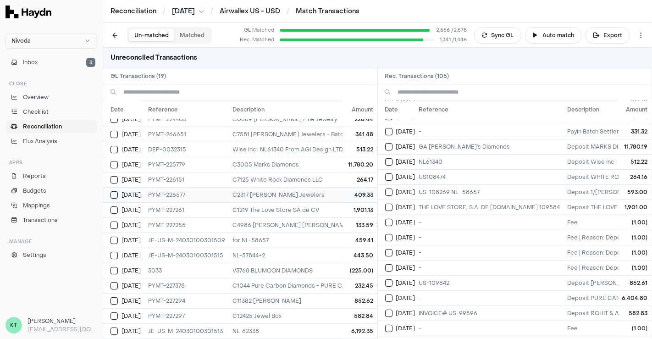
click at [264, 193] on td "C2317 [PERSON_NAME] Jewelers" at bounding box center [467, 194] width 477 height 15
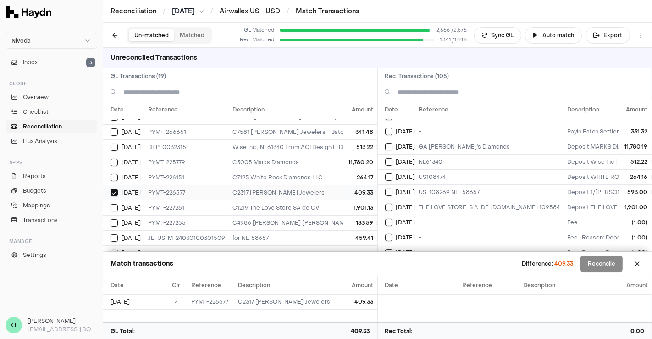
scroll to position [83, 12]
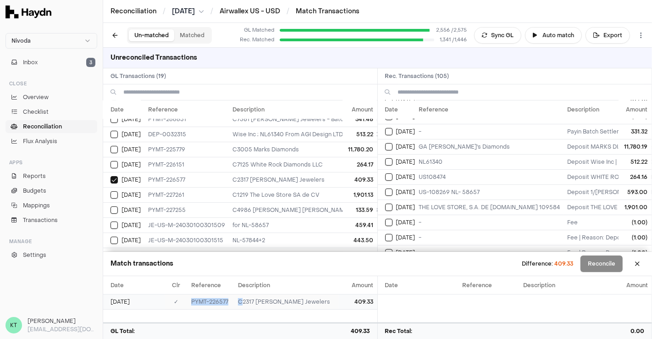
drag, startPoint x: 196, startPoint y: 301, endPoint x: 248, endPoint y: 302, distance: 52.3
click at [248, 302] on tr "[DATE] ✓ PYMT-226577 C2317 [PERSON_NAME] Jewelers 409.33" at bounding box center [240, 301] width 274 height 15
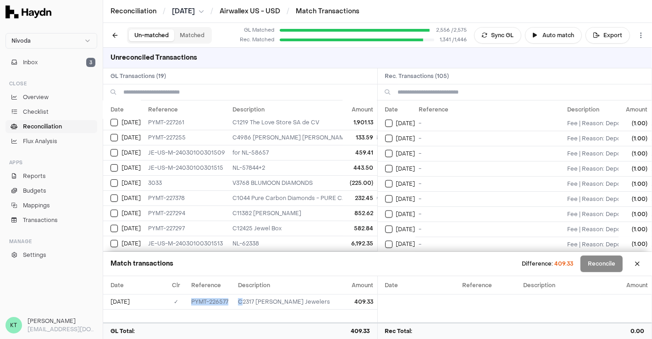
scroll to position [1442, 0]
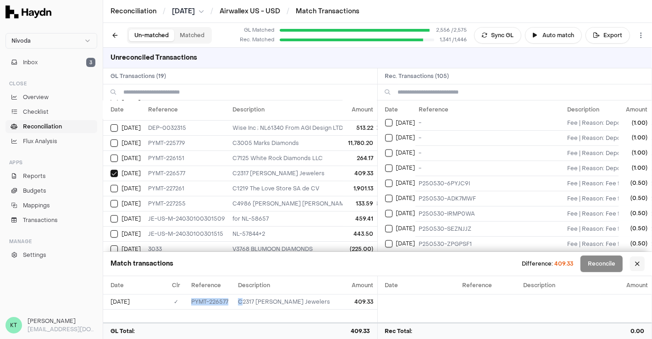
click at [635, 265] on button at bounding box center [637, 263] width 15 height 15
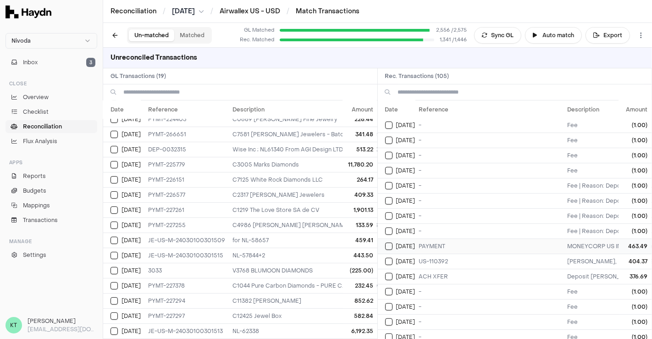
scroll to position [561, 0]
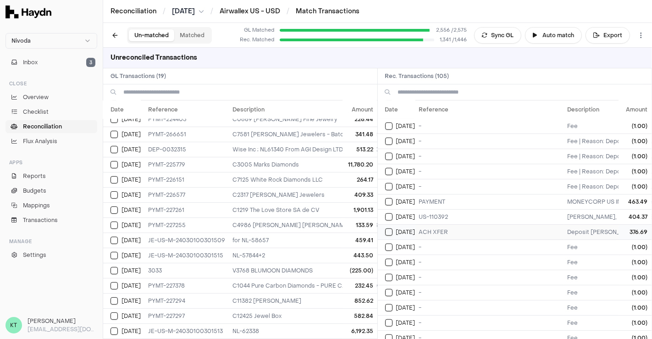
click at [440, 225] on td "ACH XFER" at bounding box center [490, 231] width 149 height 15
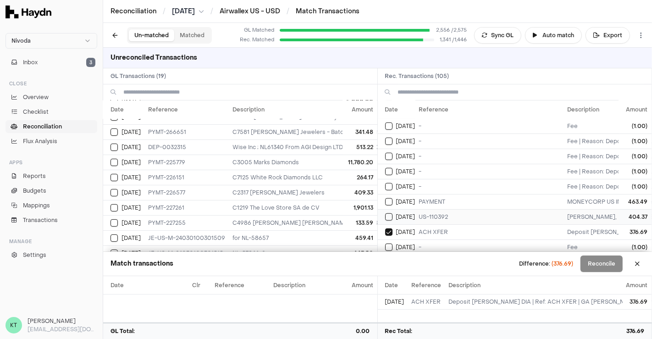
scroll to position [89, 12]
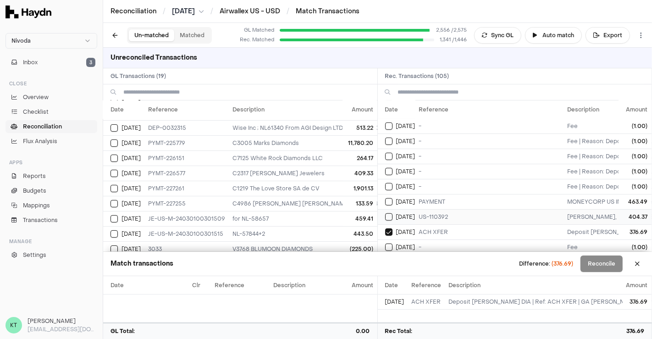
click at [440, 210] on td "US-110392" at bounding box center [490, 216] width 149 height 15
click at [434, 194] on td "PAYMENT" at bounding box center [490, 201] width 149 height 15
click at [304, 229] on td "NL-57844+2" at bounding box center [467, 233] width 477 height 15
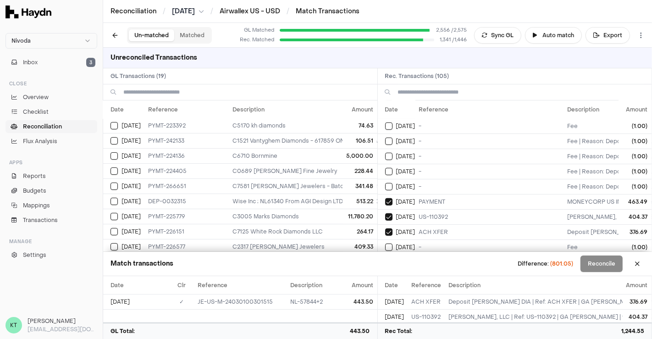
scroll to position [0, 12]
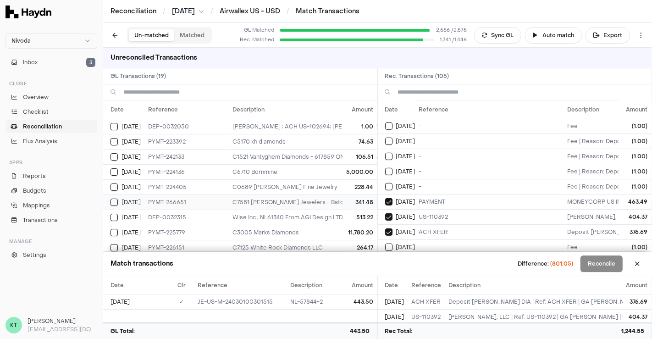
click at [344, 206] on td "341.48" at bounding box center [360, 201] width 34 height 15
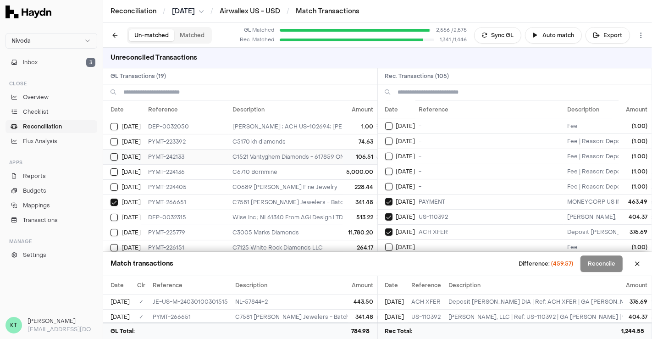
click at [343, 151] on td "106.51" at bounding box center [360, 156] width 34 height 15
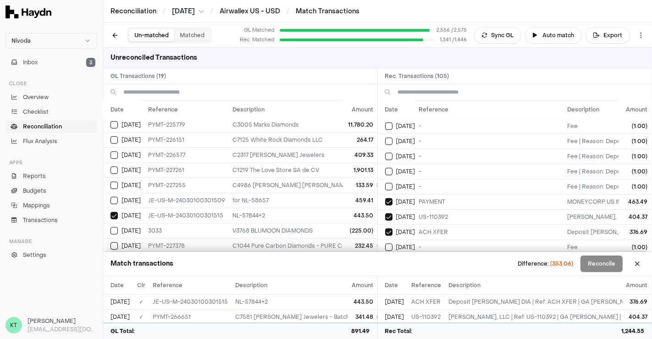
scroll to position [106, 12]
click at [327, 137] on td "C7125 White Rock Diamonds LLC" at bounding box center [467, 140] width 477 height 15
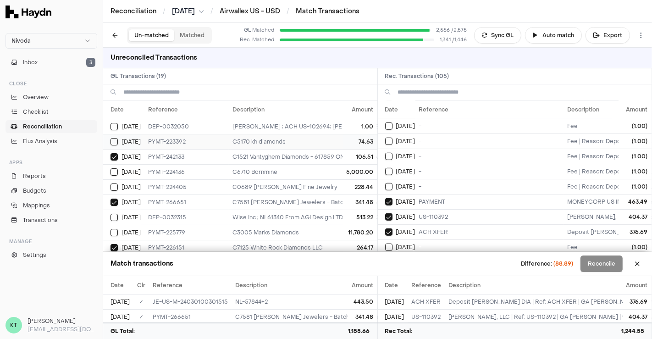
click at [317, 136] on td "C5170 kh diamonds" at bounding box center [467, 141] width 477 height 15
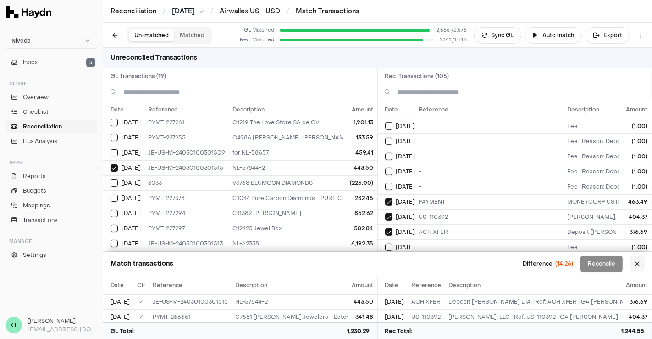
click at [637, 265] on button at bounding box center [637, 263] width 15 height 15
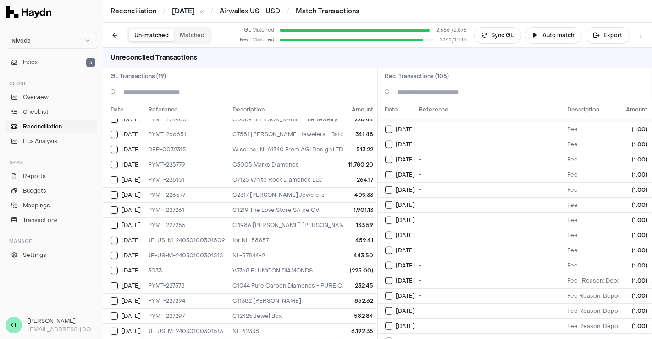
scroll to position [725, 0]
click at [335, 271] on td "V3768 BLUMOON DIAMONDS" at bounding box center [467, 270] width 477 height 15
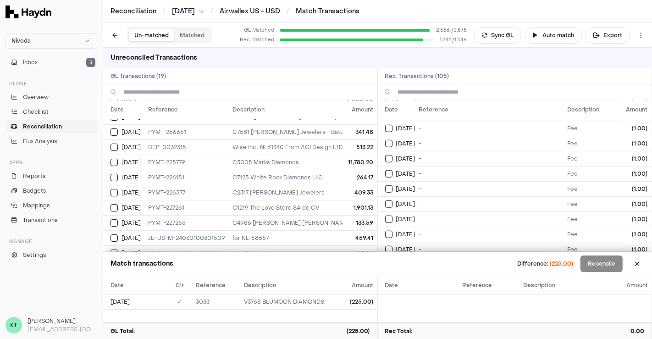
scroll to position [158, 12]
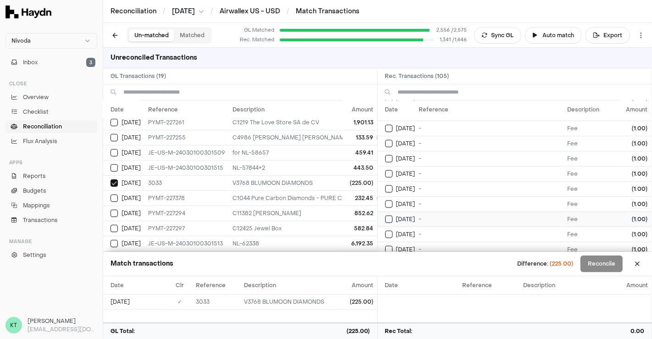
click at [447, 211] on td "-" at bounding box center [490, 218] width 149 height 15
click at [430, 196] on td "-" at bounding box center [490, 203] width 149 height 15
click at [431, 182] on td "-" at bounding box center [490, 188] width 149 height 15
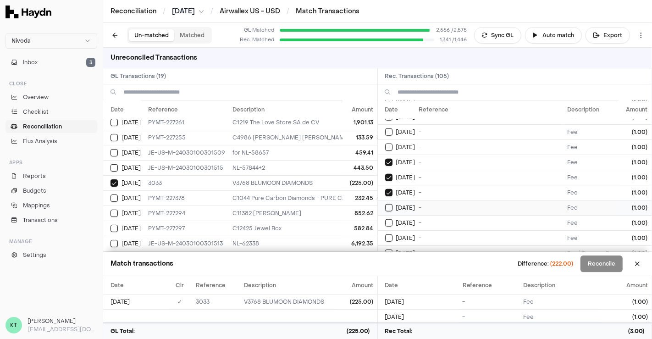
click at [415, 204] on span "[DATE]" at bounding box center [405, 207] width 19 height 7
type button "on"
click at [385, 219] on button "on" at bounding box center [388, 222] width 7 height 7
type button "on"
click at [385, 234] on button "on" at bounding box center [388, 237] width 7 height 7
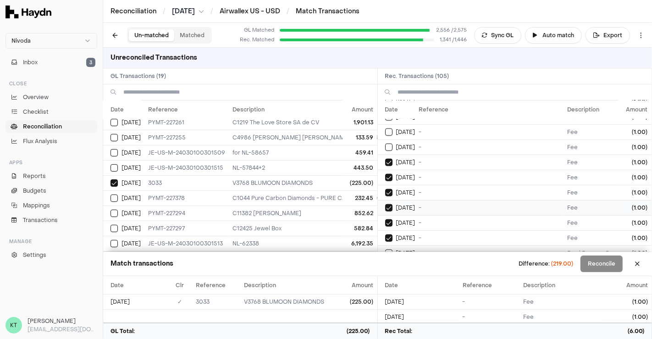
type button "on"
click at [385, 250] on button "on" at bounding box center [388, 253] width 7 height 7
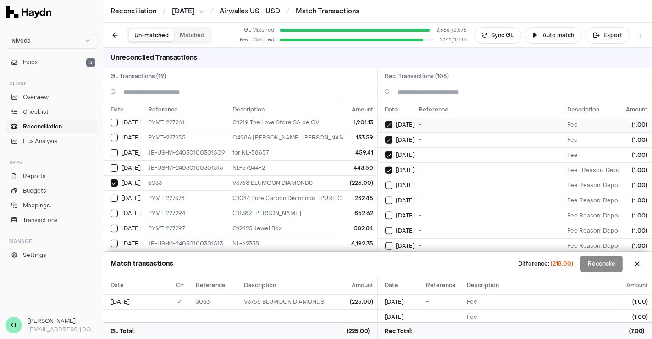
type button "on"
click at [385, 182] on button "on" at bounding box center [388, 185] width 7 height 7
type button "on"
click at [385, 197] on button "on" at bounding box center [388, 200] width 7 height 7
type button "on"
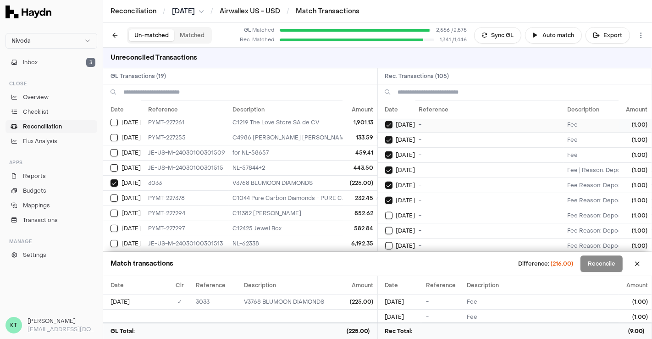
click at [385, 212] on button "on" at bounding box center [388, 215] width 7 height 7
type button "on"
click at [385, 227] on button "on" at bounding box center [388, 230] width 7 height 7
type button "on"
click at [385, 242] on button "on" at bounding box center [388, 245] width 7 height 7
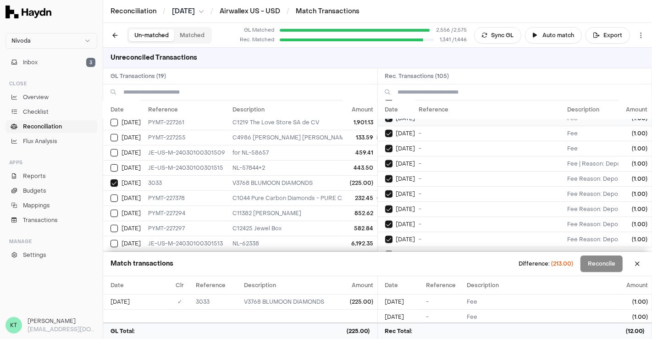
type button "on"
click at [385, 251] on button "on" at bounding box center [388, 254] width 7 height 7
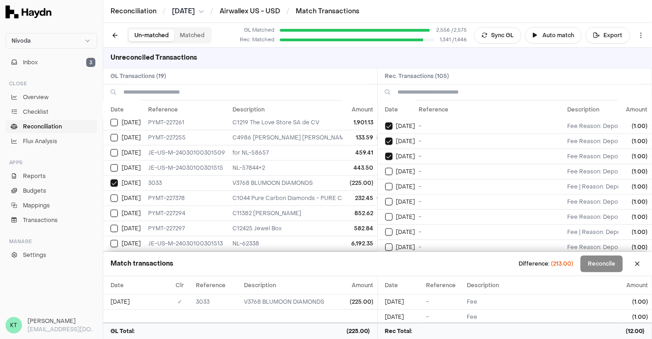
type button "on"
click at [385, 183] on button "on" at bounding box center [388, 186] width 7 height 7
type button "on"
click at [385, 198] on button "on" at bounding box center [388, 201] width 7 height 7
type button "on"
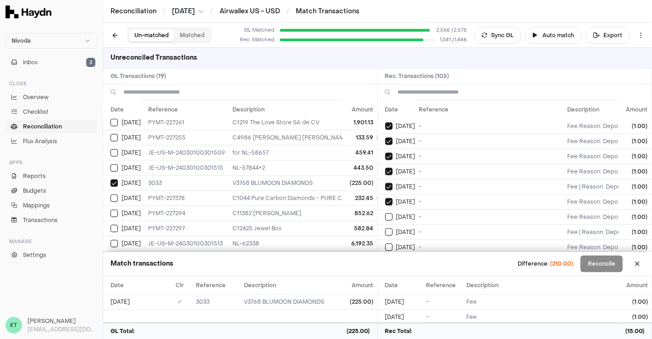
click at [385, 213] on button "on" at bounding box center [388, 216] width 7 height 7
type button "on"
click at [385, 228] on button "on" at bounding box center [388, 231] width 7 height 7
type button "on"
click at [385, 244] on button "on" at bounding box center [388, 247] width 7 height 7
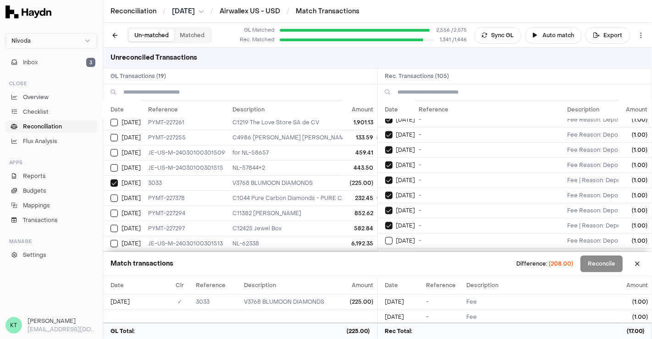
type button "on"
click at [385, 252] on button "on" at bounding box center [388, 255] width 7 height 7
type button "on"
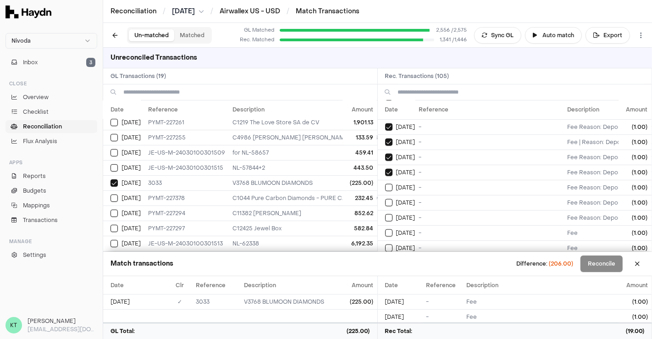
click at [385, 184] on button "on" at bounding box center [388, 187] width 7 height 7
type button "on"
click at [385, 199] on button "on" at bounding box center [388, 202] width 7 height 7
type button "on"
click at [385, 214] on button "on" at bounding box center [388, 217] width 7 height 7
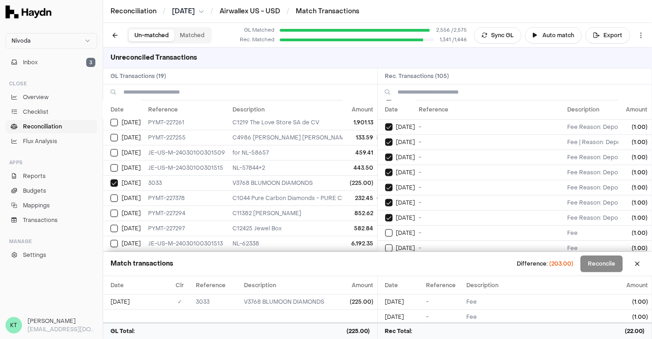
type button "on"
click at [385, 229] on button "on" at bounding box center [388, 232] width 7 height 7
type button "on"
click at [385, 244] on button "on" at bounding box center [388, 247] width 7 height 7
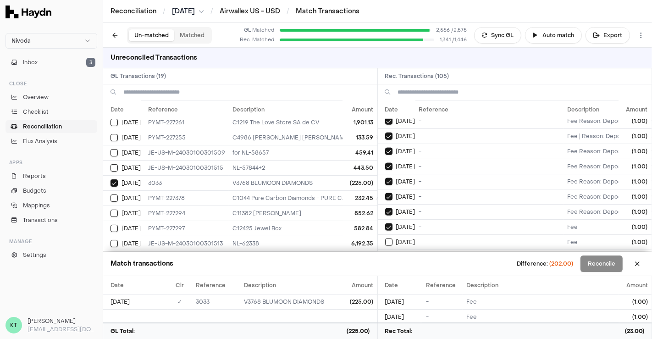
type button "on"
click at [385, 254] on button "on" at bounding box center [388, 257] width 7 height 7
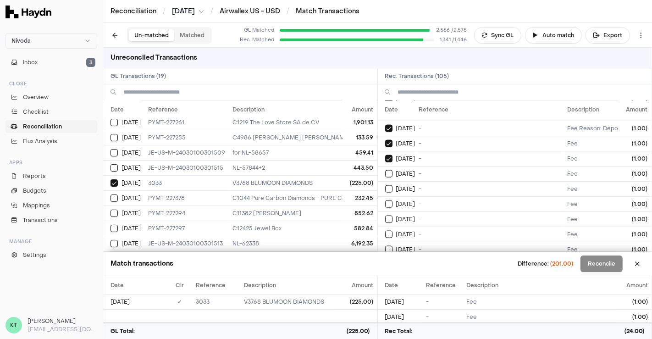
type button "on"
click at [385, 185] on button "on" at bounding box center [388, 188] width 7 height 7
type button "on"
click at [385, 200] on button "on" at bounding box center [388, 203] width 7 height 7
type button "on"
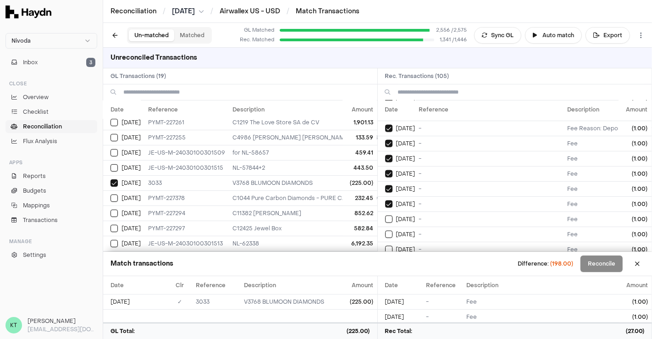
click at [385, 216] on button "on" at bounding box center [388, 219] width 7 height 7
type button "on"
click at [385, 231] on button "on" at bounding box center [388, 234] width 7 height 7
type button "on"
click at [385, 246] on button "on" at bounding box center [388, 249] width 7 height 7
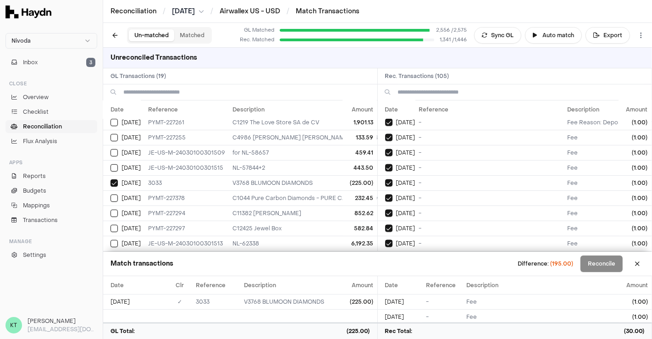
type button "on"
click at [385, 255] on button "on" at bounding box center [388, 258] width 7 height 7
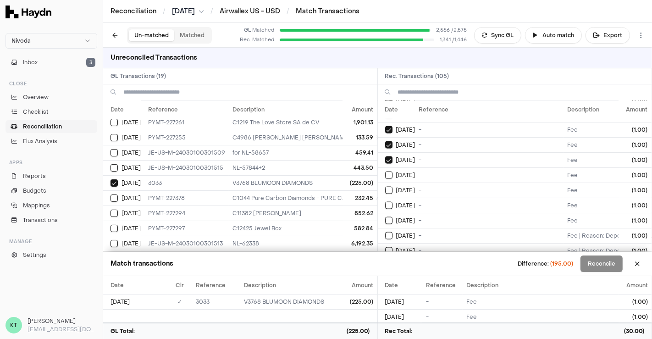
type button "on"
click at [385, 187] on button "on" at bounding box center [388, 190] width 7 height 7
type button "on"
click at [385, 202] on button "on" at bounding box center [388, 205] width 7 height 7
type button "on"
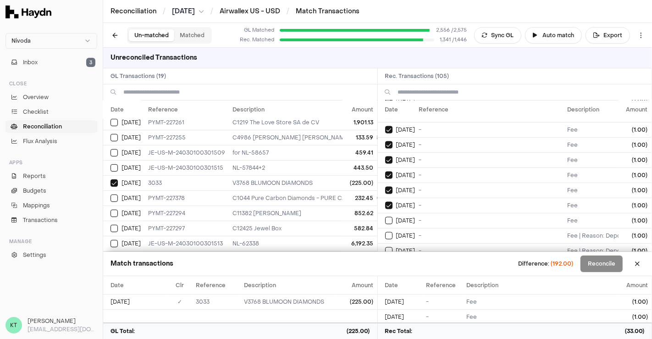
click at [385, 217] on button "on" at bounding box center [388, 220] width 7 height 7
type button "on"
click at [385, 232] on button "on" at bounding box center [388, 235] width 7 height 7
type button "on"
click at [385, 247] on button "on" at bounding box center [388, 250] width 7 height 7
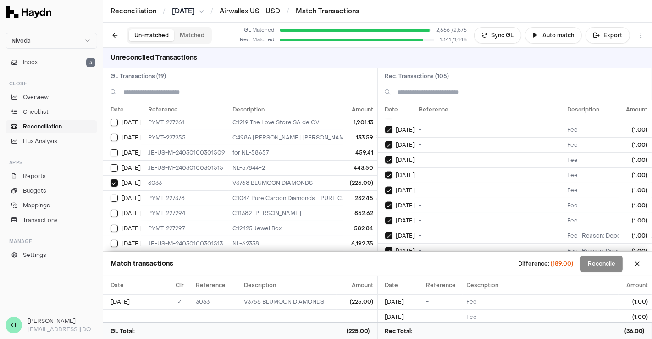
type button "on"
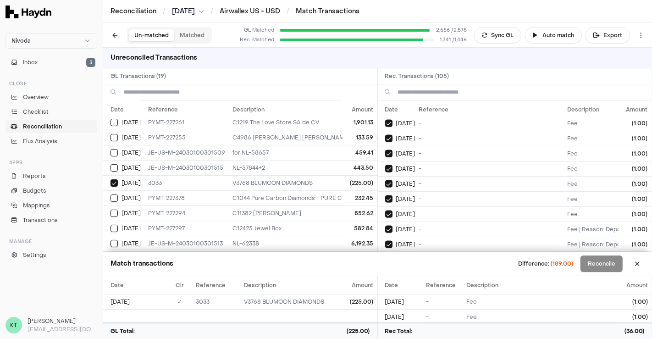
click at [385, 256] on button "on" at bounding box center [388, 259] width 7 height 7
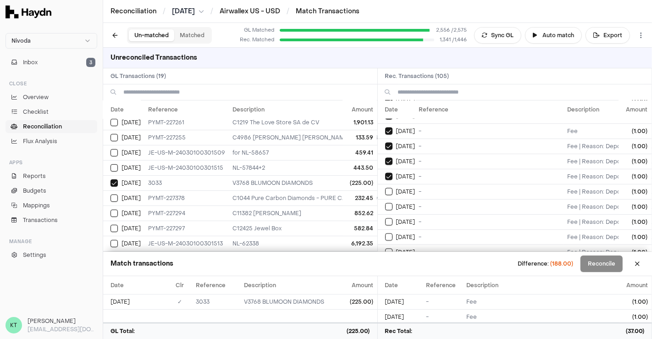
type button "on"
click at [385, 188] on button "on" at bounding box center [388, 191] width 7 height 7
type button "on"
click at [385, 203] on button "on" at bounding box center [388, 206] width 7 height 7
type button "on"
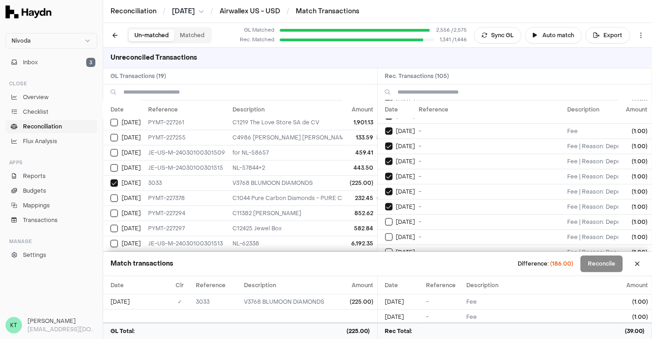
click at [385, 218] on button "on" at bounding box center [388, 221] width 7 height 7
type button "on"
click at [385, 233] on button "on" at bounding box center [388, 236] width 7 height 7
type button "on"
click at [385, 249] on button "on" at bounding box center [388, 252] width 7 height 7
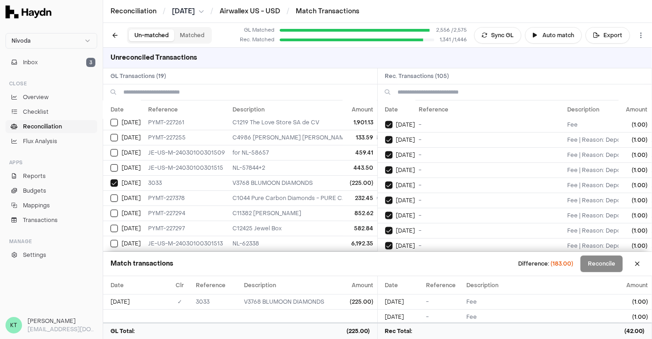
type button "on"
click at [385, 257] on button "on" at bounding box center [388, 260] width 7 height 7
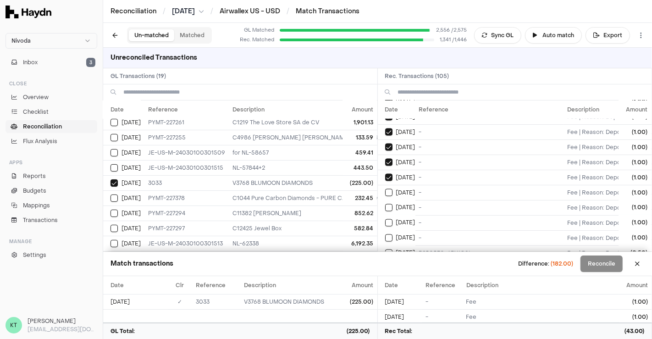
type button "on"
click at [385, 189] on button "on" at bounding box center [388, 192] width 7 height 7
type button "on"
click at [385, 204] on button "on" at bounding box center [388, 207] width 7 height 7
type button "on"
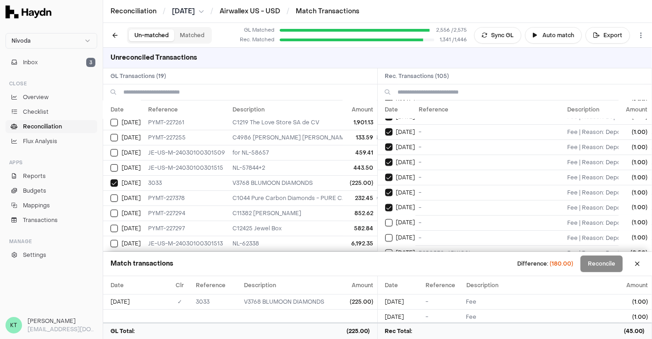
click at [385, 219] on button "on" at bounding box center [388, 222] width 7 height 7
type button "on"
click at [385, 234] on button "on" at bounding box center [388, 237] width 7 height 7
type button "on"
click at [385, 250] on button "on" at bounding box center [388, 253] width 7 height 7
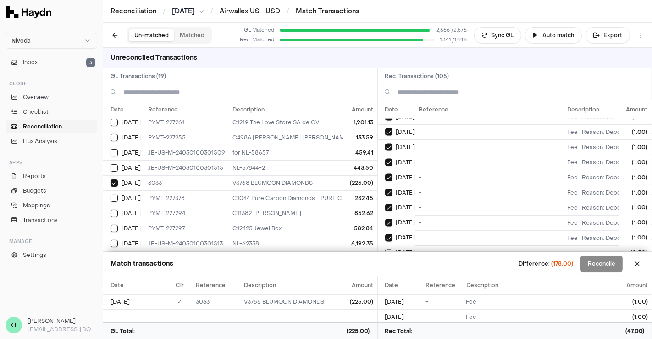
type button "on"
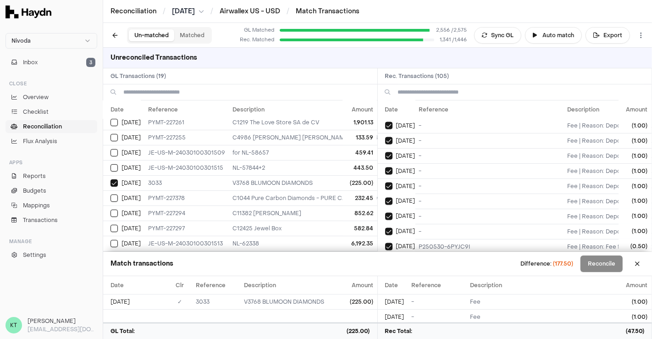
click at [385, 258] on button "on" at bounding box center [388, 261] width 7 height 7
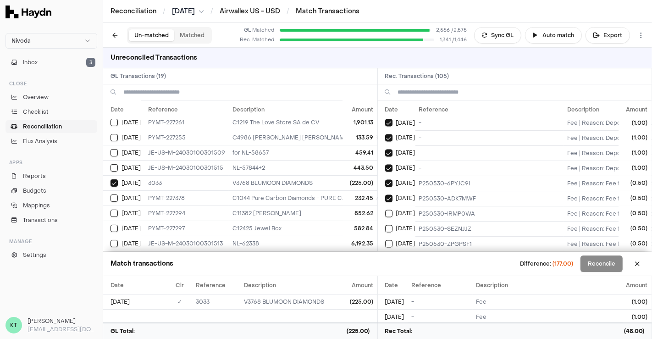
type button "on"
click at [385, 210] on button "on" at bounding box center [388, 213] width 7 height 7
type button "on"
click at [385, 225] on button "on" at bounding box center [388, 228] width 7 height 7
type button "on"
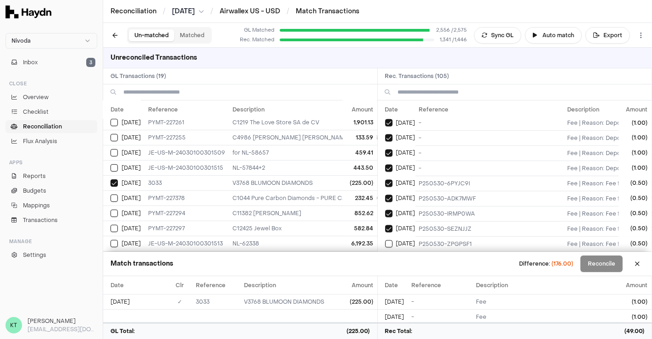
click at [385, 240] on button "on" at bounding box center [388, 243] width 7 height 7
type button "on"
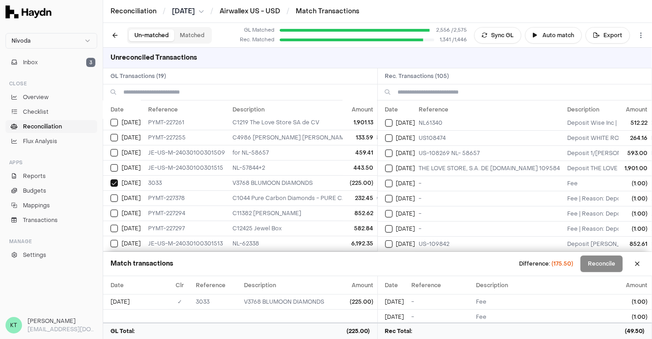
scroll to position [215, 0]
click at [424, 193] on td "-" at bounding box center [490, 199] width 149 height 15
click at [401, 181] on span "[DATE]" at bounding box center [405, 184] width 19 height 7
click at [420, 207] on td "-" at bounding box center [490, 214] width 149 height 15
drag, startPoint x: 429, startPoint y: 229, endPoint x: 421, endPoint y: 223, distance: 10.5
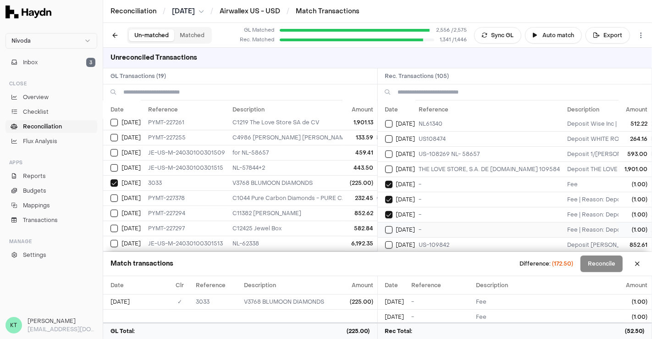
click at [421, 223] on td "-" at bounding box center [490, 229] width 149 height 15
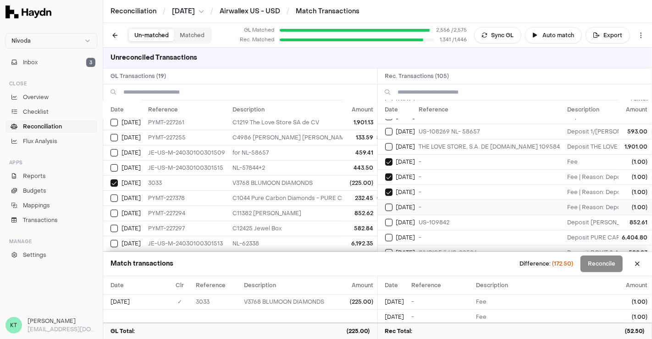
click at [424, 202] on td "-" at bounding box center [490, 207] width 149 height 15
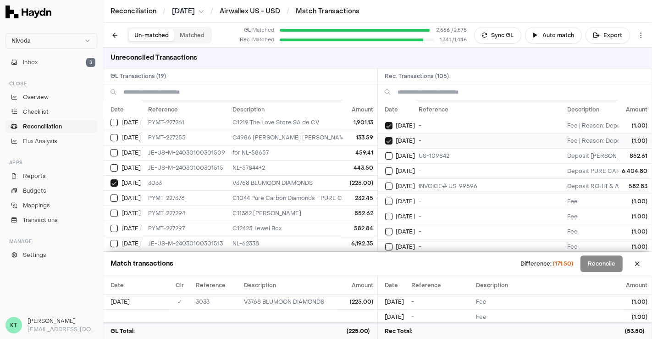
scroll to position [306, 0]
click at [427, 194] on td "-" at bounding box center [490, 199] width 149 height 15
type button "on"
click at [385, 211] on button "on" at bounding box center [388, 214] width 7 height 7
type button "on"
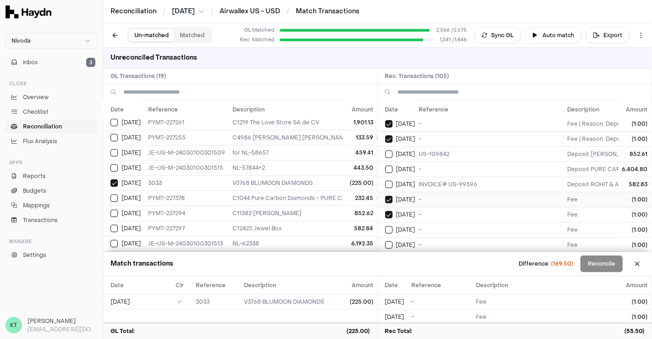
click at [385, 226] on button "on" at bounding box center [388, 229] width 7 height 7
type button "on"
click at [385, 241] on button "on" at bounding box center [388, 244] width 7 height 7
type button "on"
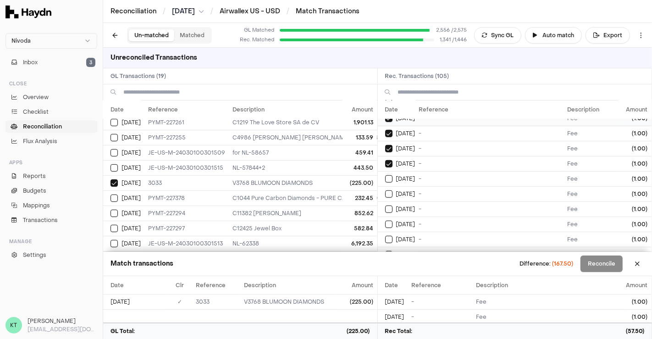
click at [385, 175] on button "on" at bounding box center [388, 178] width 7 height 7
type button "on"
click at [385, 190] on button "on" at bounding box center [388, 193] width 7 height 7
type button "on"
click at [385, 206] on button "on" at bounding box center [388, 209] width 7 height 7
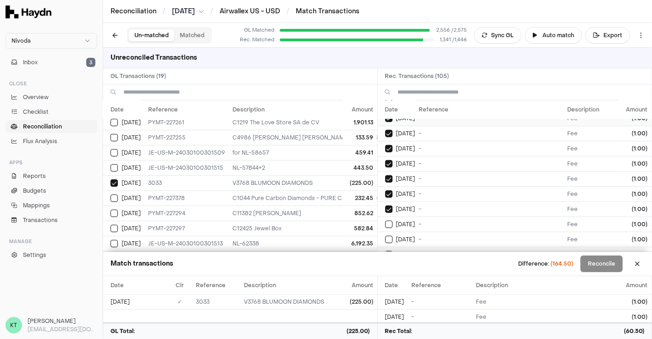
type button "on"
click at [385, 221] on button "on" at bounding box center [388, 224] width 7 height 7
type button "on"
click at [385, 236] on button "on" at bounding box center [388, 239] width 7 height 7
click at [385, 236] on button "Select reconciliation transaction 47882" at bounding box center [388, 239] width 7 height 7
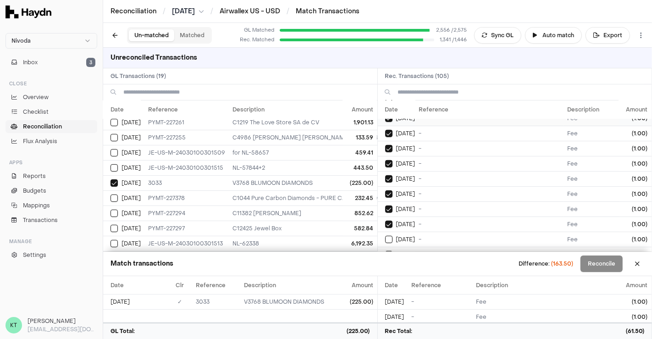
click at [385, 236] on button "on" at bounding box center [388, 239] width 7 height 7
type button "on"
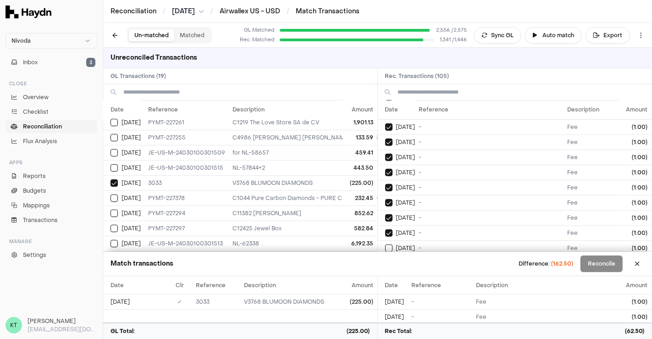
click at [385, 244] on button "on" at bounding box center [388, 247] width 7 height 7
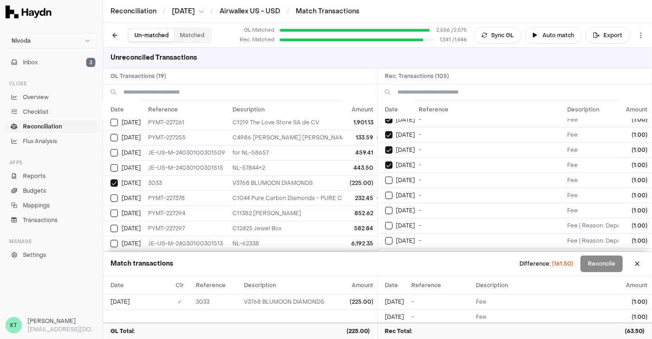
type button "on"
click at [385, 177] on button "on" at bounding box center [388, 180] width 7 height 7
type button "on"
click at [385, 192] on button "on" at bounding box center [388, 195] width 7 height 7
type button "on"
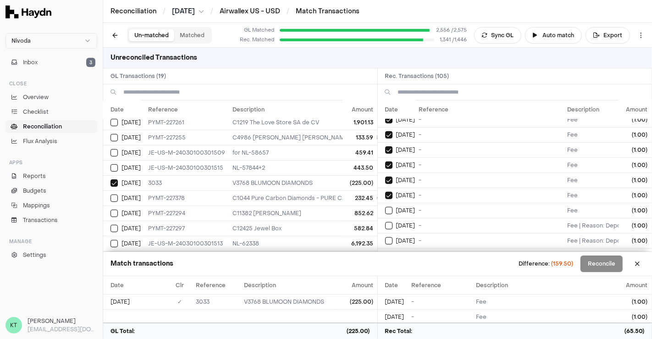
click at [385, 207] on button "on" at bounding box center [388, 210] width 7 height 7
type button "on"
click at [385, 222] on button "on" at bounding box center [388, 225] width 7 height 7
type button "on"
click at [385, 237] on button "on" at bounding box center [388, 240] width 7 height 7
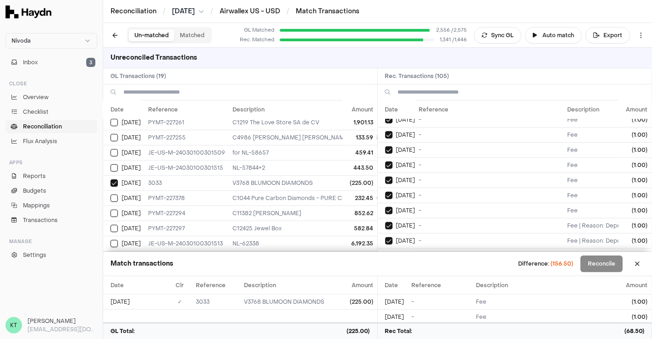
type button "on"
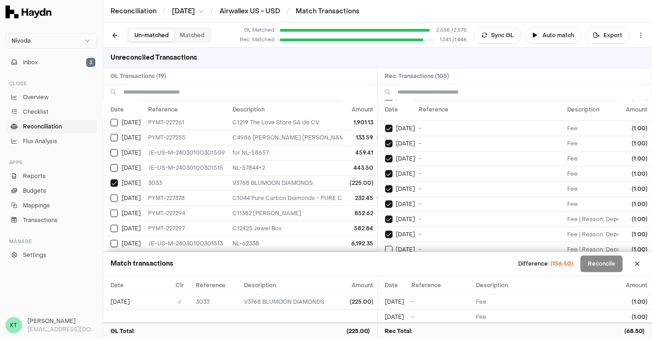
click at [385, 246] on button "on" at bounding box center [388, 249] width 7 height 7
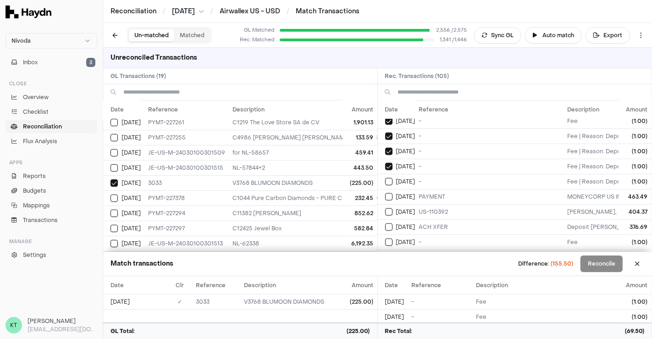
type button "on"
click at [385, 178] on button "on" at bounding box center [388, 181] width 7 height 7
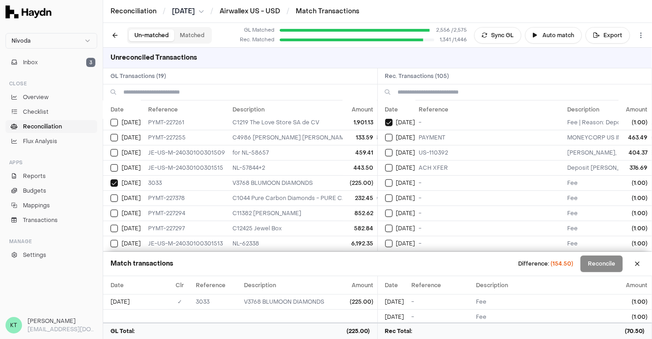
scroll to position [622, 0]
type button "on"
click at [401, 179] on td "[DATE]" at bounding box center [397, 185] width 38 height 15
type button "on"
click at [385, 182] on button "Select reconciliation transaction 48070" at bounding box center [388, 185] width 7 height 7
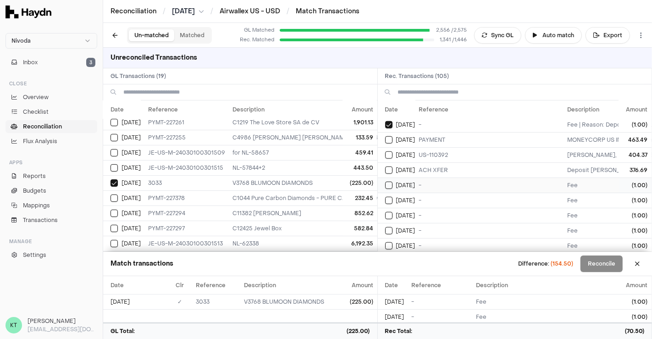
click at [385, 182] on button "on" at bounding box center [388, 185] width 7 height 7
type button "on"
click at [385, 197] on button "on" at bounding box center [388, 200] width 7 height 7
type button "on"
click at [385, 212] on button "on" at bounding box center [388, 215] width 7 height 7
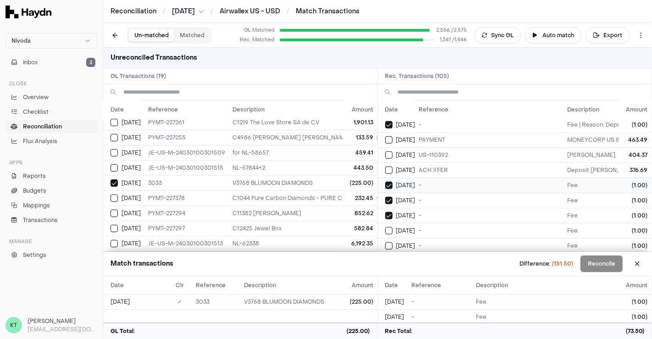
type button "on"
click at [385, 227] on button "on" at bounding box center [388, 230] width 7 height 7
type button "on"
click at [385, 242] on button "on" at bounding box center [388, 245] width 7 height 7
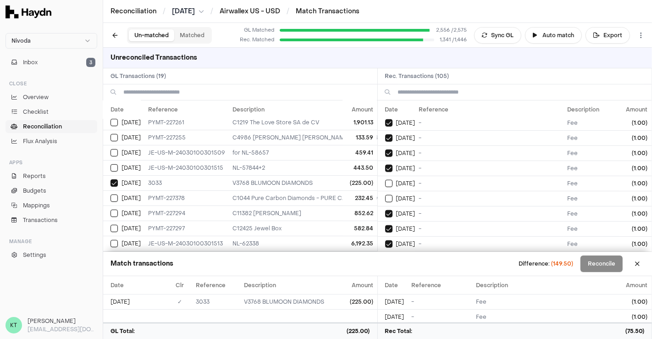
type button "on"
click at [385, 180] on button "on" at bounding box center [388, 183] width 7 height 7
type button "on"
click at [385, 195] on button "on" at bounding box center [388, 198] width 7 height 7
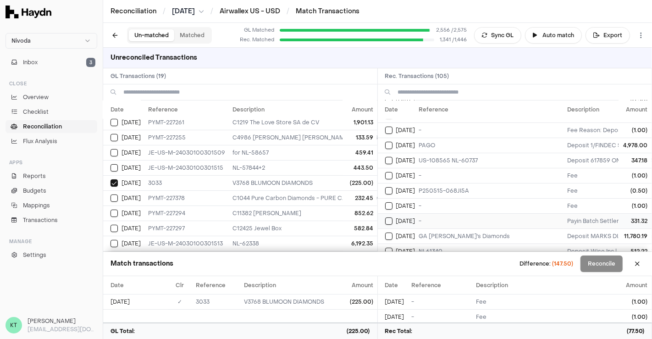
scroll to position [86, 0]
click at [462, 186] on td "P250515-068JI5A" at bounding box center [490, 191] width 149 height 15
click at [432, 171] on td "-" at bounding box center [490, 176] width 149 height 15
click at [444, 205] on td "-" at bounding box center [490, 206] width 149 height 15
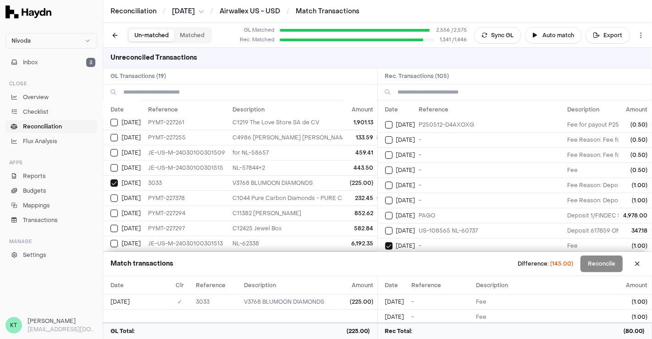
scroll to position [17, 0]
click at [465, 197] on td "-" at bounding box center [490, 200] width 149 height 15
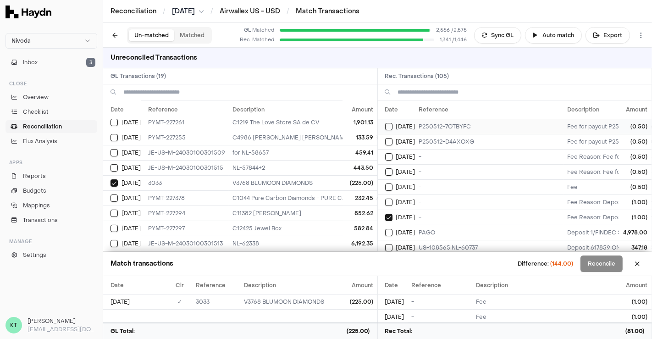
click at [441, 124] on td "P250512-7OTBYFC" at bounding box center [490, 126] width 149 height 15
click at [449, 139] on td "P250512-D4AXOXG" at bounding box center [490, 141] width 149 height 15
click at [450, 158] on td "-" at bounding box center [490, 156] width 149 height 15
click at [451, 177] on td "-" at bounding box center [490, 171] width 149 height 15
click at [451, 196] on td "-" at bounding box center [490, 201] width 149 height 15
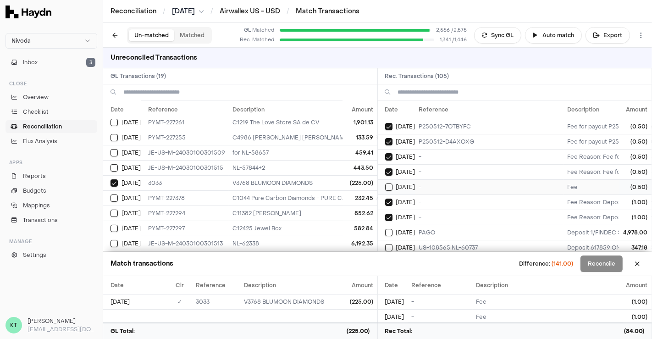
click at [437, 182] on td "-" at bounding box center [490, 186] width 149 height 15
click at [460, 189] on td "-" at bounding box center [490, 186] width 149 height 15
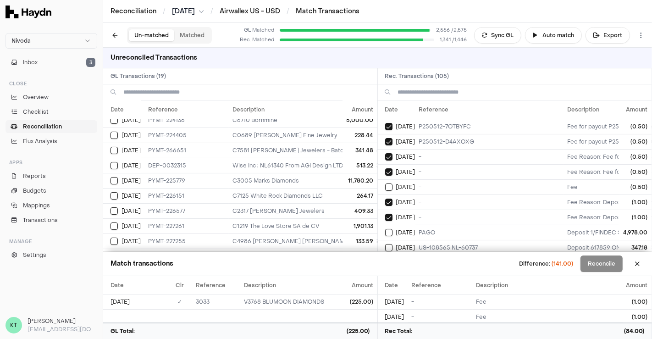
scroll to position [158, 12]
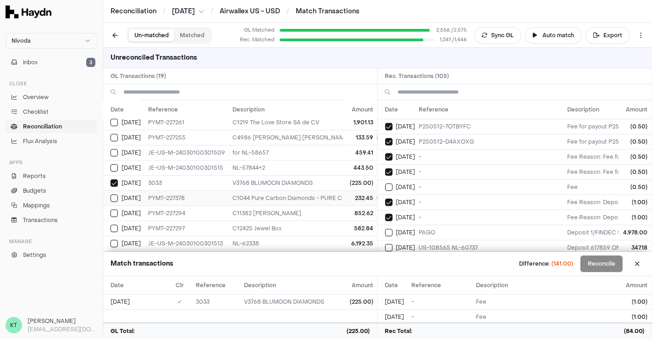
click at [242, 190] on td "C1044 Pure Carbon Diamonds - PURE CARBON DIAMONDS LTD; ; Pure Carbon Diamonds 6…" at bounding box center [467, 197] width 477 height 15
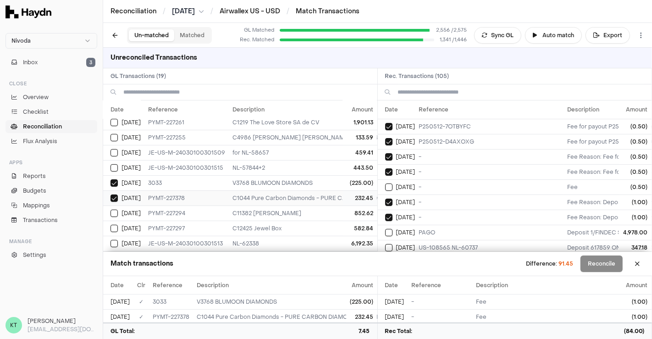
click at [242, 190] on td "C1044 Pure Carbon Diamonds - PURE CARBON DIAMONDS LTD; ; Pure Carbon Diamonds 6…" at bounding box center [467, 197] width 477 height 15
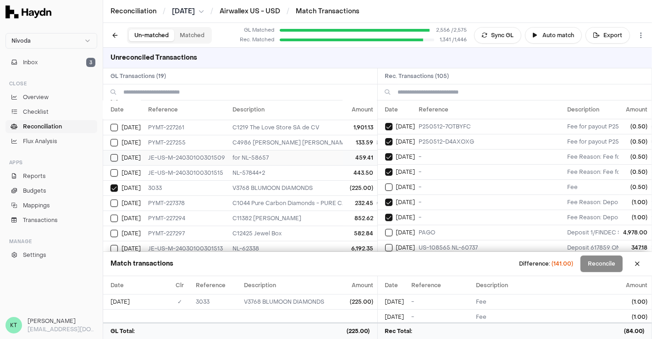
scroll to position [151, 12]
click at [297, 140] on td "C4986 [PERSON_NAME] [PERSON_NAME] - 1/[PERSON_NAME] [PERSON_NAME]; [DEMOGRAPHIC…" at bounding box center [467, 141] width 477 height 15
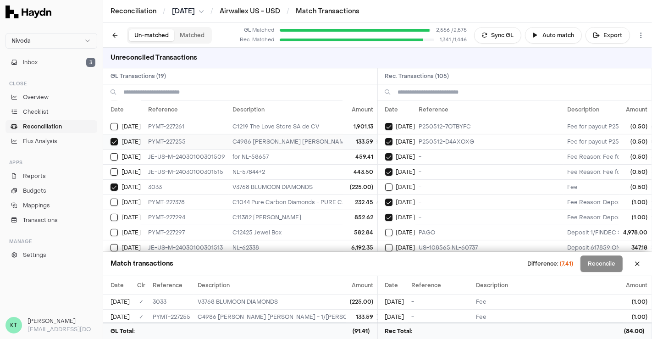
click at [297, 140] on td "C4986 [PERSON_NAME] [PERSON_NAME] - 1/[PERSON_NAME] [PERSON_NAME]; [DEMOGRAPHIC…" at bounding box center [467, 141] width 477 height 15
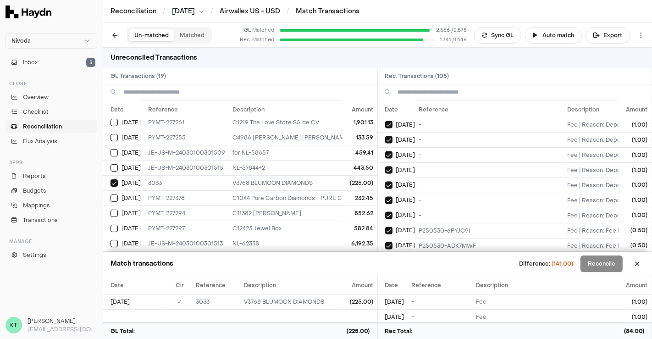
scroll to position [1442, 0]
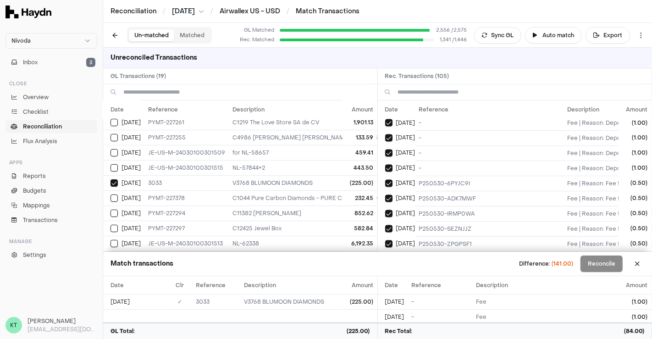
click at [444, 251] on td "-" at bounding box center [490, 258] width 149 height 15
click at [439, 251] on td "-" at bounding box center [490, 258] width 149 height 15
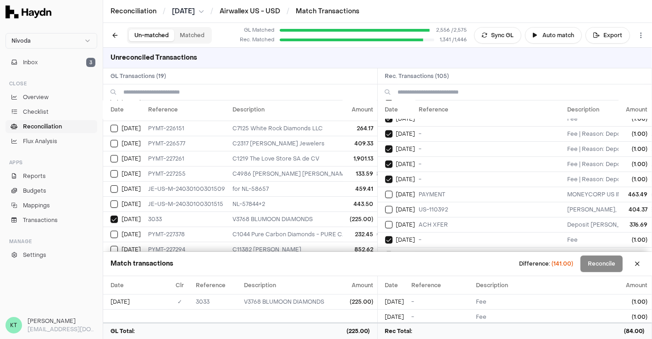
scroll to position [583, 0]
click at [426, 202] on td "ACH XFER" at bounding box center [490, 209] width 149 height 15
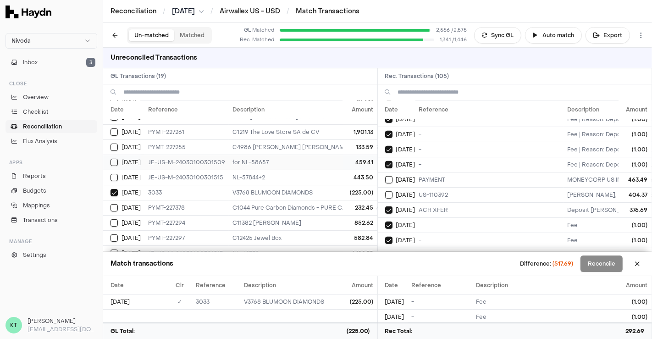
scroll to position [158, 12]
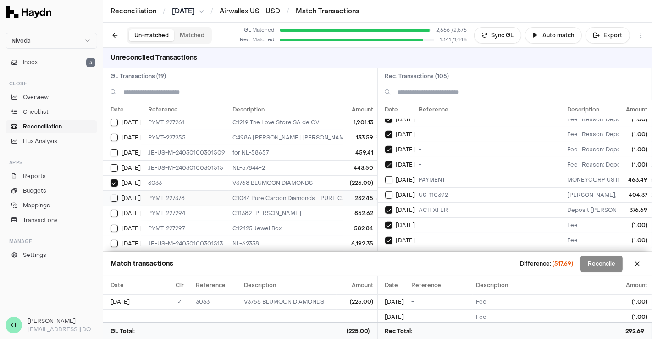
click at [329, 190] on td "C1044 Pure Carbon Diamonds - PURE CARBON DIAMONDS LTD; ; Pure Carbon Diamonds 6…" at bounding box center [467, 197] width 477 height 15
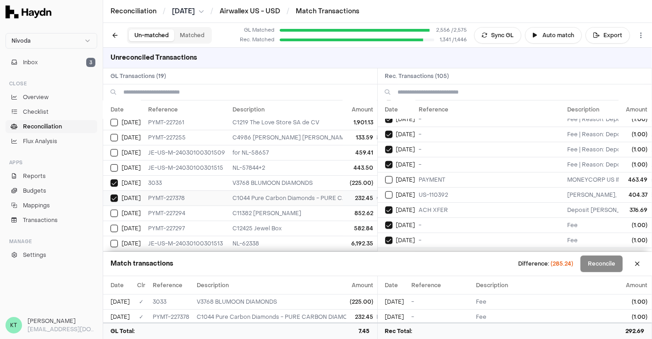
click at [329, 190] on td "C1044 Pure Carbon Diamonds - PURE CARBON DIAMONDS LTD; ; Pure Carbon Diamonds 6…" at bounding box center [467, 197] width 477 height 15
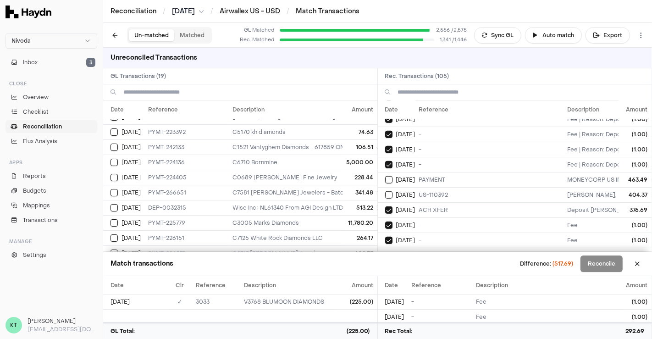
scroll to position [9, 12]
click at [329, 191] on td "C7581 [PERSON_NAME] Jewelers - Batch Settlement of 3 transactions; bat_20250517…" at bounding box center [467, 192] width 477 height 15
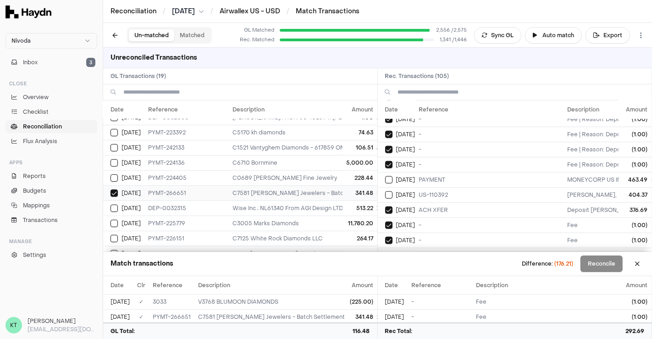
click at [329, 191] on td "C7581 [PERSON_NAME] Jewelers - Batch Settlement of 3 transactions; bat_20250517…" at bounding box center [467, 192] width 477 height 15
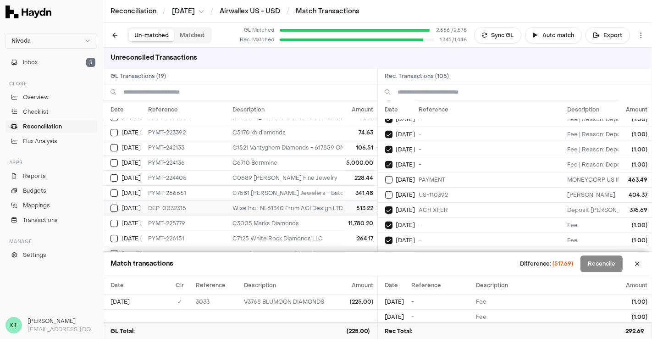
click at [329, 202] on td "Wise Inc ; NL61340 From AGI Design LTD Via WISE; AGI Design ltd" at bounding box center [467, 207] width 477 height 15
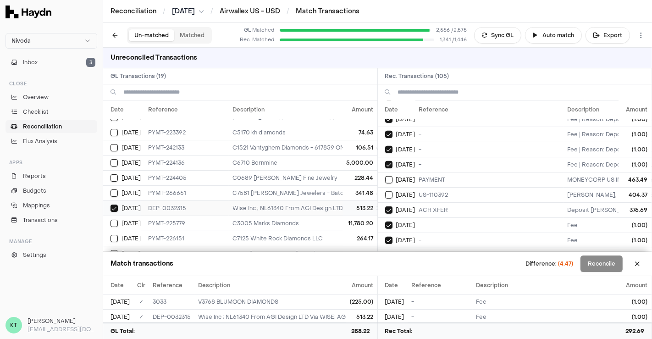
scroll to position [0, 12]
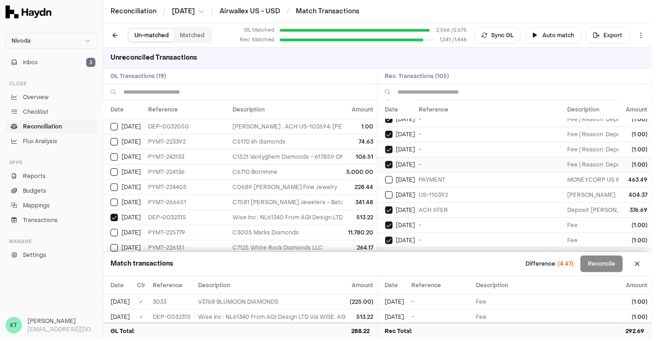
click at [413, 161] on span "[DATE]" at bounding box center [405, 164] width 19 height 7
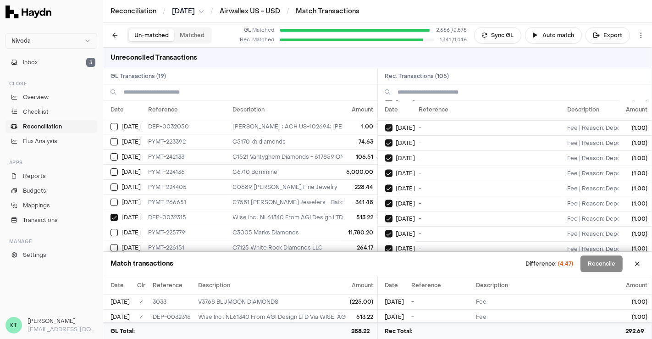
scroll to position [1442, 0]
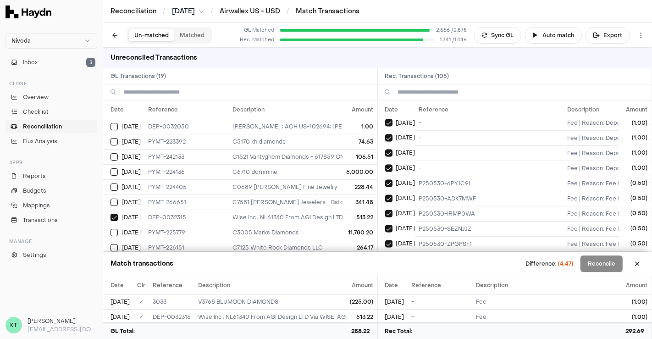
click at [422, 251] on td "-" at bounding box center [490, 258] width 149 height 15
click at [443, 251] on td "-" at bounding box center [490, 258] width 149 height 15
click at [356, 156] on td "106.51" at bounding box center [360, 156] width 34 height 15
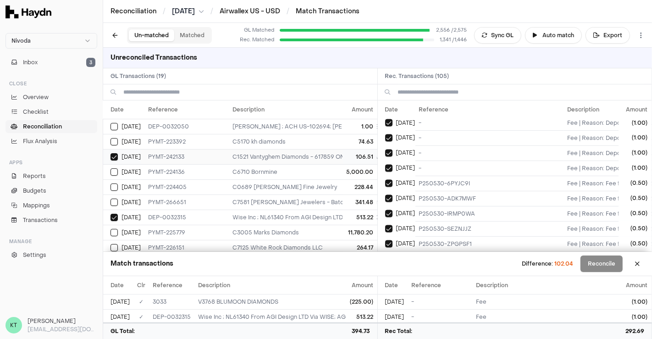
click at [356, 156] on td "106.51" at bounding box center [360, 156] width 34 height 15
click at [360, 230] on td "11,780.20" at bounding box center [360, 232] width 34 height 15
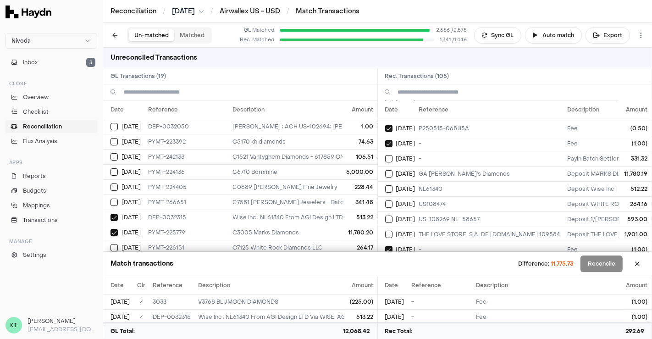
scroll to position [149, 0]
click at [467, 167] on td "GA [PERSON_NAME]'s Diamonds" at bounding box center [490, 174] width 149 height 15
click at [356, 211] on td "513.22" at bounding box center [360, 217] width 34 height 15
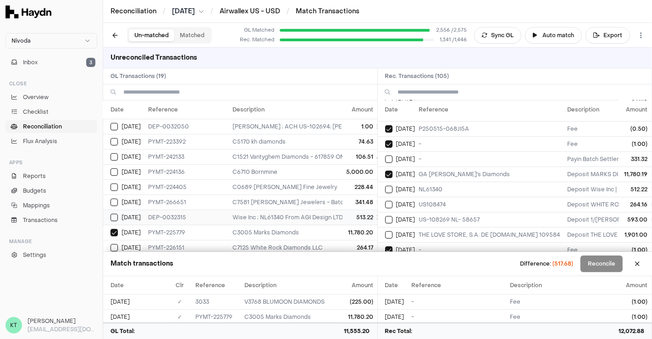
click at [356, 211] on td "513.22" at bounding box center [360, 217] width 34 height 15
click at [441, 182] on td "NL61340" at bounding box center [490, 189] width 149 height 15
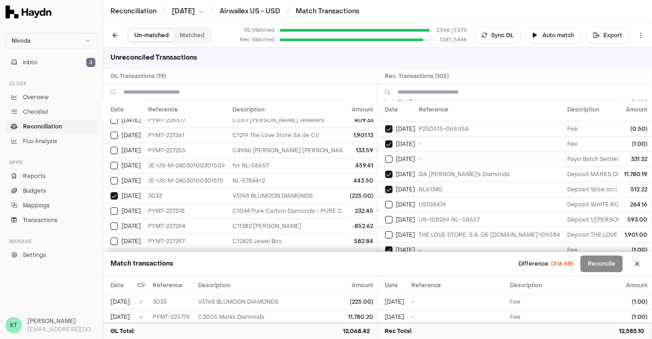
scroll to position [158, 12]
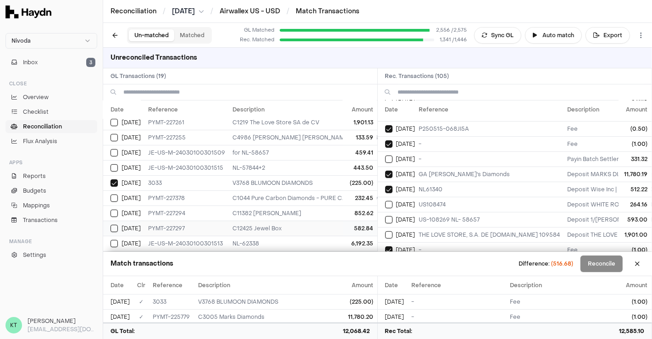
click at [343, 227] on td "582.84" at bounding box center [360, 228] width 34 height 15
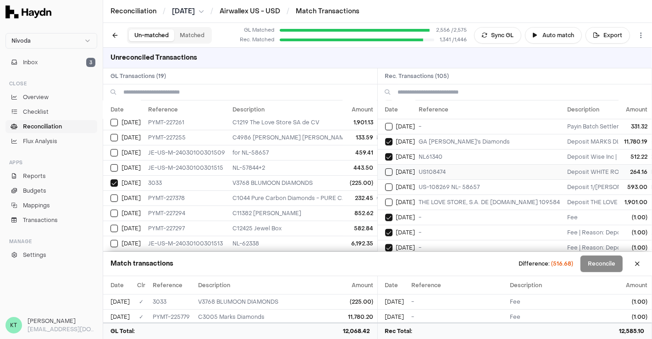
click at [435, 172] on td "US108474" at bounding box center [490, 171] width 149 height 15
click at [343, 190] on td "232.45" at bounding box center [360, 197] width 34 height 15
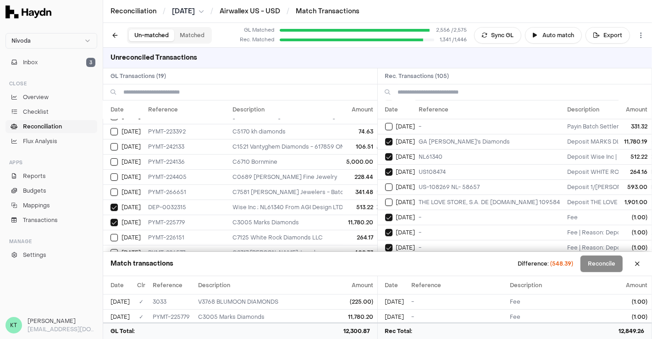
scroll to position [0, 12]
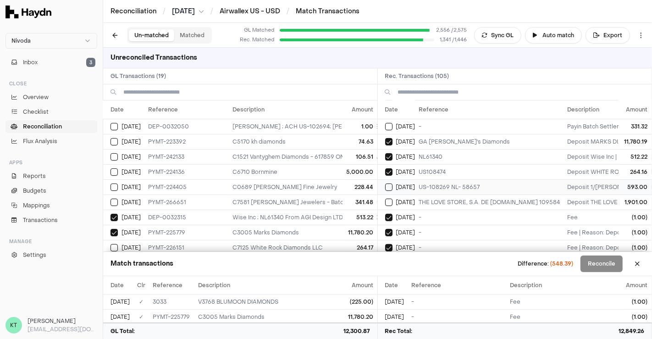
click at [417, 182] on td "US-108269 NL- 58657" at bounding box center [490, 186] width 149 height 15
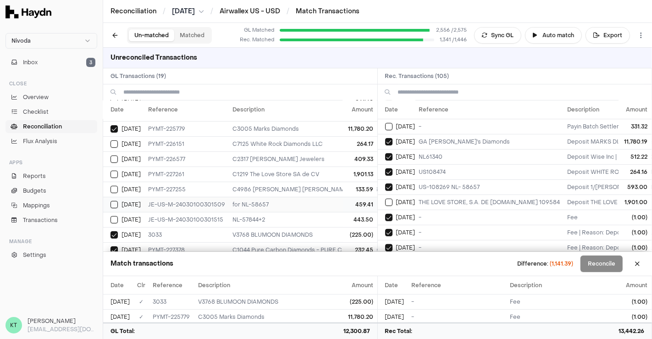
scroll to position [158, 12]
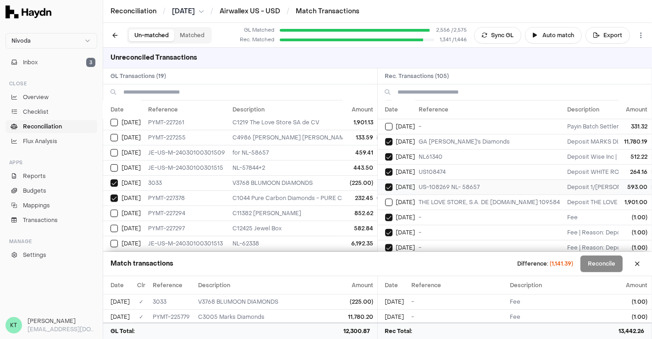
drag, startPoint x: 430, startPoint y: 218, endPoint x: 409, endPoint y: 181, distance: 43.1
click at [409, 183] on span "[DATE]" at bounding box center [405, 186] width 19 height 7
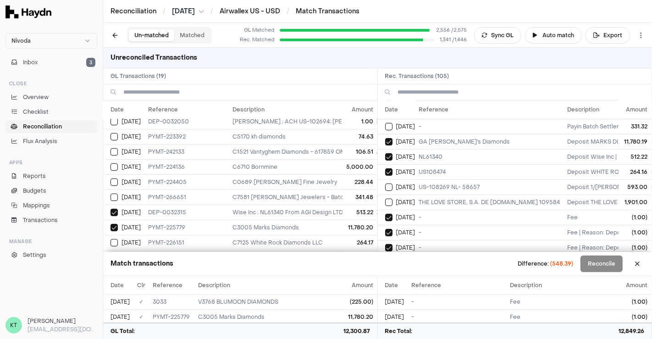
scroll to position [0, 12]
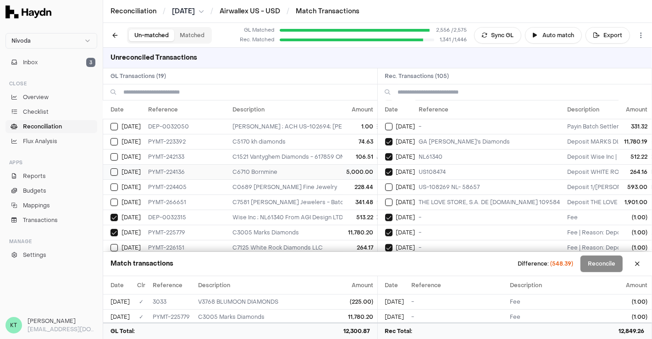
click at [311, 173] on td "C6710 Bornmine" at bounding box center [467, 171] width 477 height 15
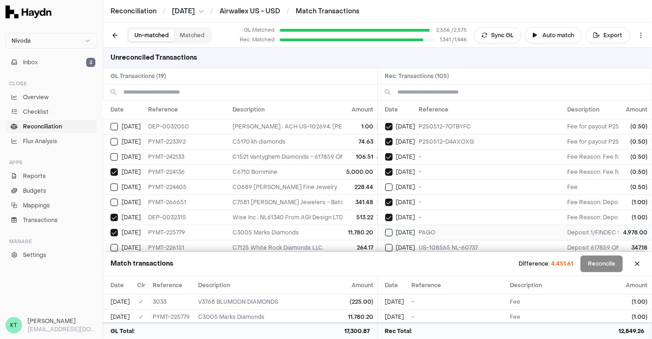
click at [452, 230] on td "PAGO" at bounding box center [490, 232] width 149 height 15
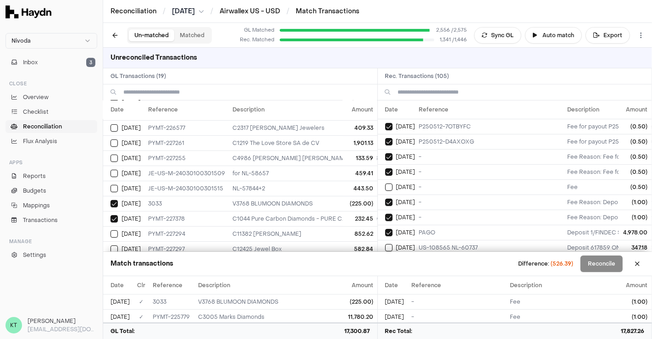
scroll to position [158, 12]
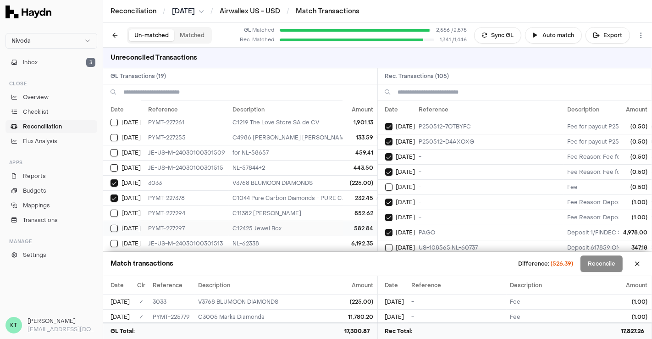
click at [328, 227] on td "C12425 Jewel Box" at bounding box center [467, 228] width 477 height 15
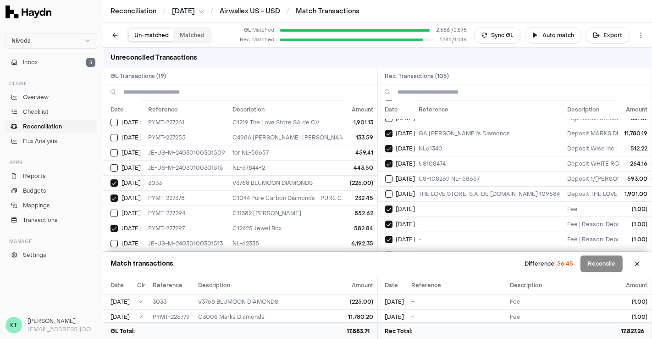
scroll to position [190, 0]
click at [437, 172] on td "US-108269 NL- 58657" at bounding box center [490, 178] width 149 height 15
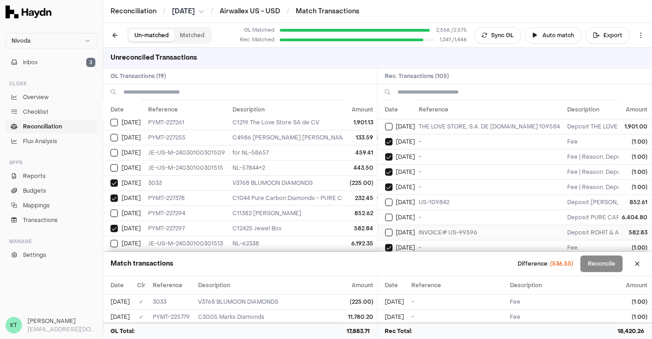
scroll to position [303, 0]
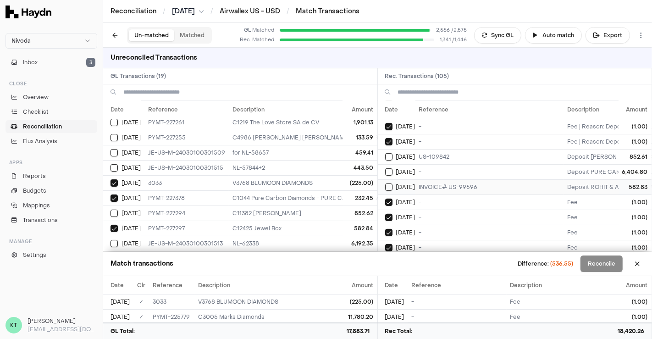
click at [463, 188] on td "INVOICE# US-99596" at bounding box center [490, 186] width 149 height 15
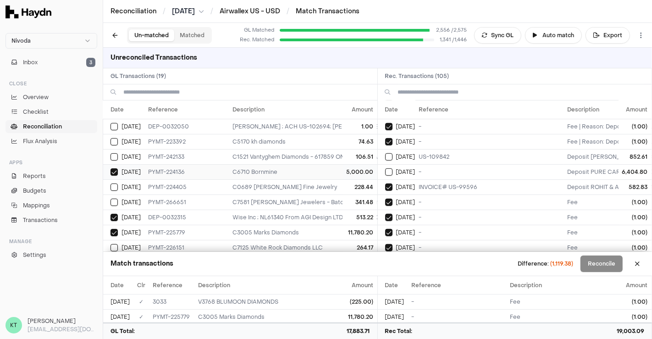
scroll to position [158, 12]
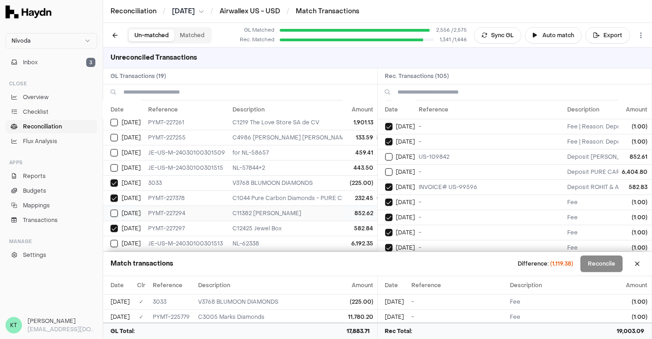
click at [349, 210] on td "852.62" at bounding box center [360, 213] width 34 height 15
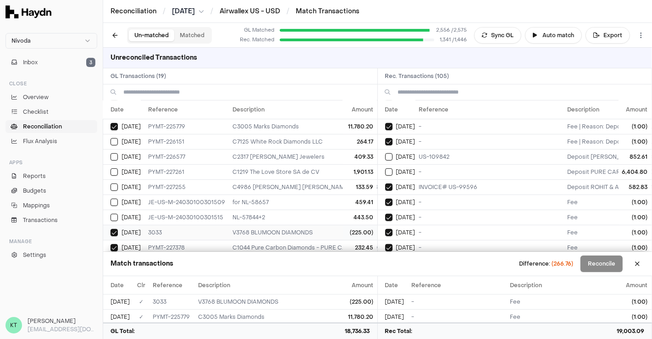
scroll to position [105, 12]
click at [319, 183] on td "C4986 [PERSON_NAME] [PERSON_NAME] - 1/[PERSON_NAME] [PERSON_NAME]; [DEMOGRAPHIC…" at bounding box center [467, 188] width 477 height 15
click at [317, 140] on td "C7125 White Rock Diamonds LLC" at bounding box center [467, 142] width 477 height 15
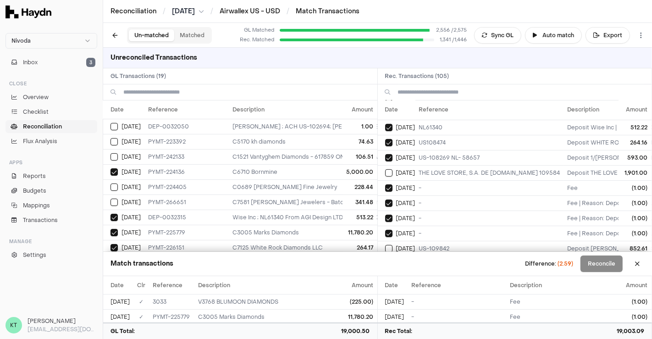
scroll to position [200, 0]
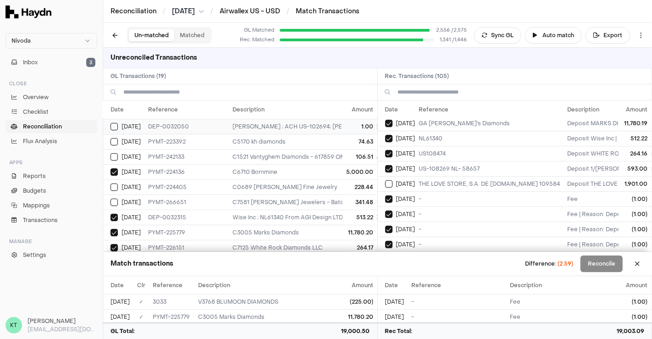
click at [293, 119] on td "[PERSON_NAME] ; ACH US-102694; [PERSON_NAME]" at bounding box center [467, 126] width 477 height 15
click at [428, 191] on td "-" at bounding box center [490, 198] width 149 height 15
click at [427, 207] on td "-" at bounding box center [490, 213] width 149 height 15
click at [421, 193] on td "-" at bounding box center [490, 198] width 149 height 15
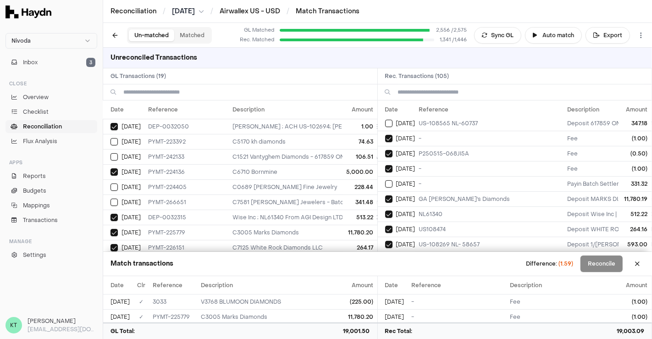
scroll to position [121, 0]
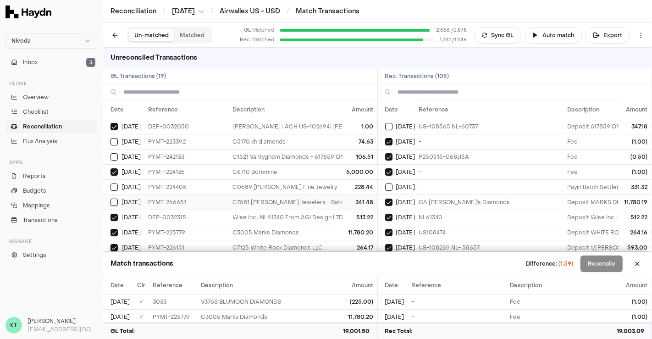
click at [307, 196] on td "C7581 [PERSON_NAME] Jewelers - Batch Settlement of 3 transactions; bat_20250517…" at bounding box center [467, 201] width 477 height 15
click at [444, 184] on td "-" at bounding box center [490, 186] width 149 height 15
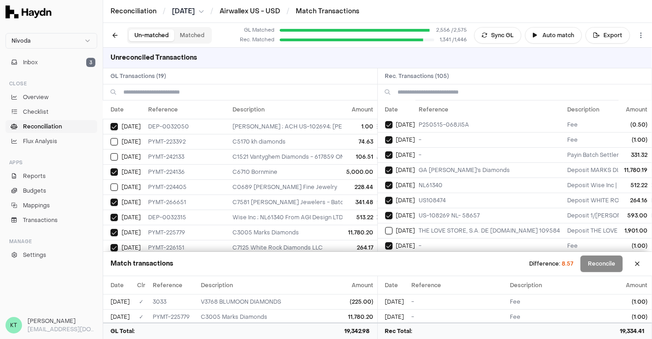
scroll to position [154, 0]
click at [424, 154] on td "-" at bounding box center [490, 154] width 149 height 15
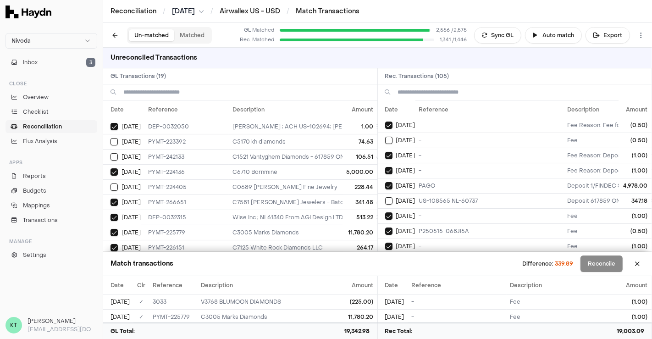
scroll to position [46, 0]
click at [428, 194] on td "US-108565 NL-60737" at bounding box center [490, 201] width 149 height 15
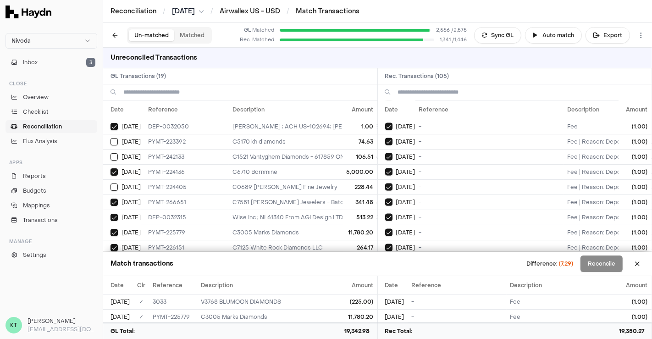
scroll to position [1442, 0]
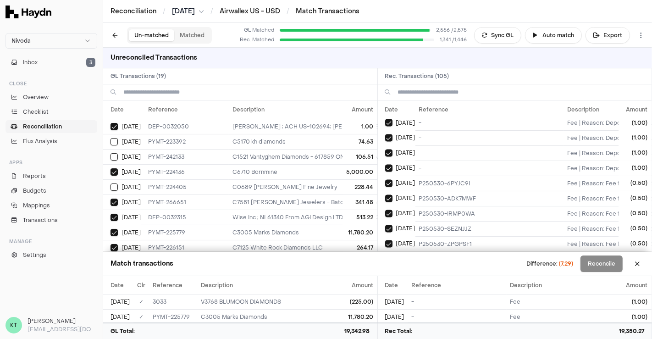
click at [392, 256] on div "on [DATE]" at bounding box center [400, 259] width 30 height 7
click at [471, 176] on td "P250530-6PYJC9I" at bounding box center [490, 183] width 149 height 15
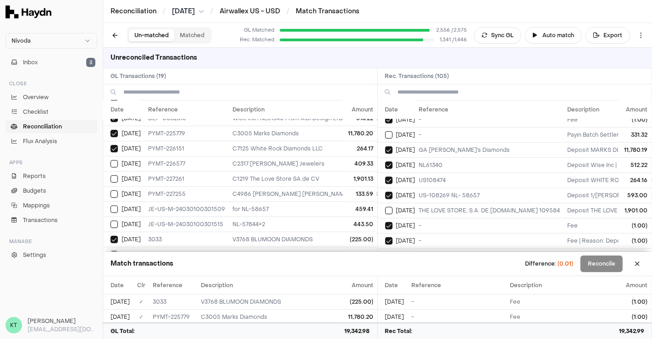
scroll to position [176, 0]
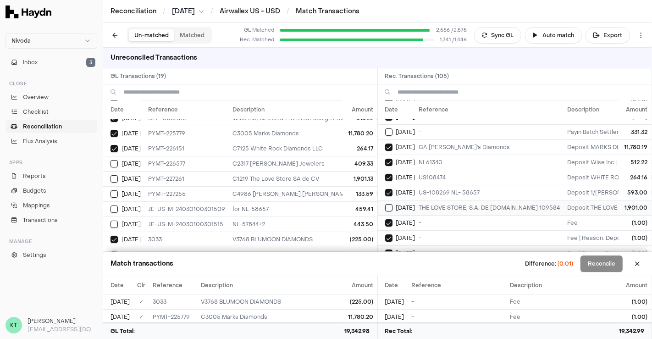
click at [427, 202] on td "THE LOVE STORE, S.A. DE [DOMAIN_NAME] 109584" at bounding box center [490, 207] width 149 height 15
click at [317, 176] on td "C1219 The Love Store SA de CV" at bounding box center [467, 178] width 477 height 15
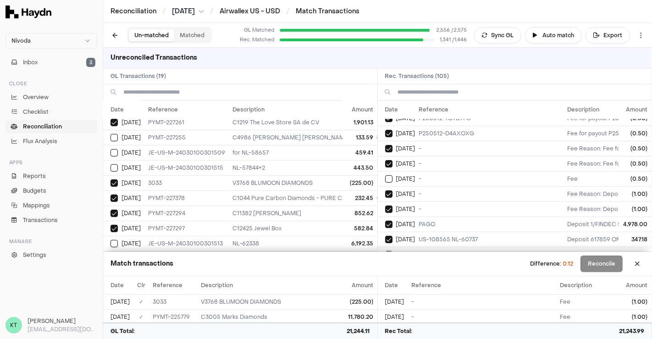
scroll to position [0, 0]
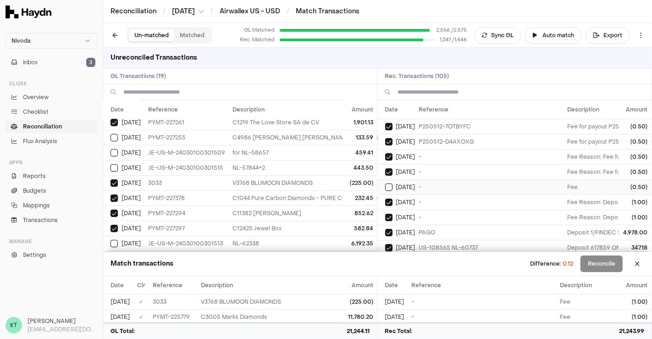
click at [425, 183] on td "-" at bounding box center [490, 186] width 149 height 15
click at [430, 186] on td "-" at bounding box center [490, 186] width 149 height 15
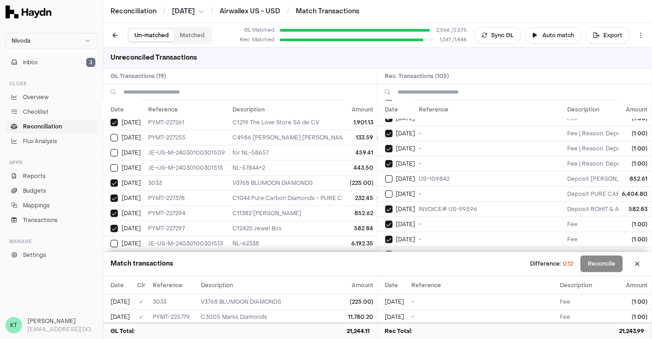
scroll to position [283, 0]
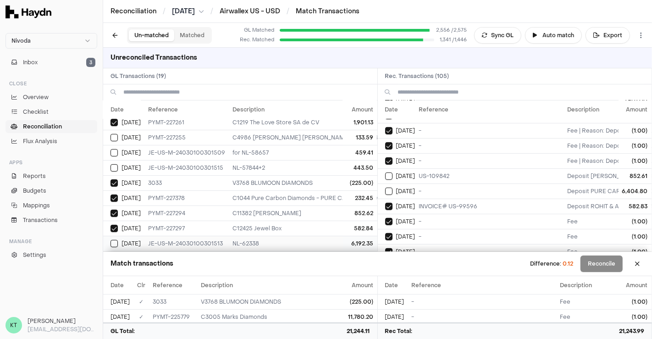
click at [320, 240] on td "NL-62338" at bounding box center [467, 243] width 477 height 15
click at [432, 189] on td "-" at bounding box center [490, 190] width 149 height 15
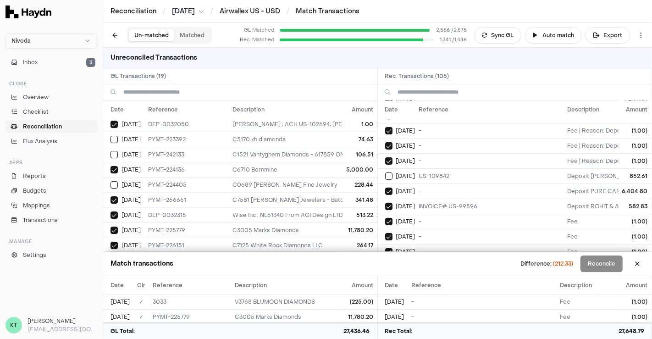
scroll to position [0, 12]
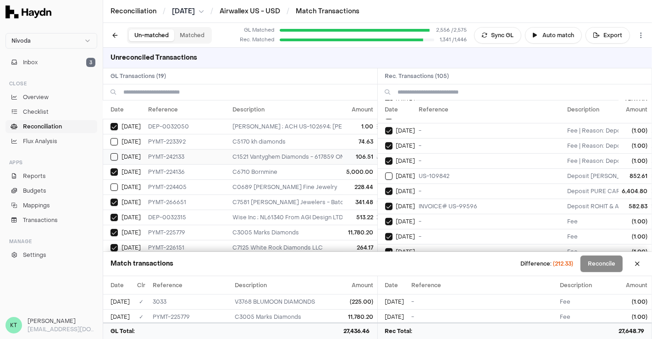
click at [316, 156] on td "C1521 Vantyghem Diamonds - 617859 ONT LTD OA VANTYGHEM DIAMOND; US-108565 NL-60…" at bounding box center [467, 156] width 477 height 15
click at [310, 135] on td "C5170 kh diamonds" at bounding box center [467, 141] width 477 height 15
click at [310, 143] on td "C5170 kh diamonds" at bounding box center [467, 141] width 477 height 15
click at [317, 162] on td "C1521 Vantyghem Diamonds - 617859 ONT LTD OA VANTYGHEM DIAMOND; US-108565 NL-60…" at bounding box center [467, 156] width 477 height 15
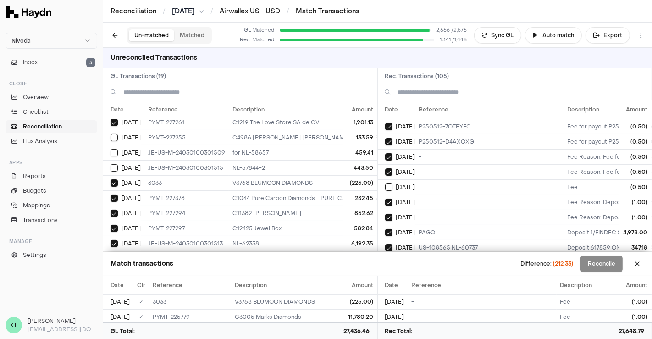
scroll to position [158, 12]
click at [307, 175] on td "V3768 BLUMOON DIAMONDS" at bounding box center [467, 182] width 477 height 15
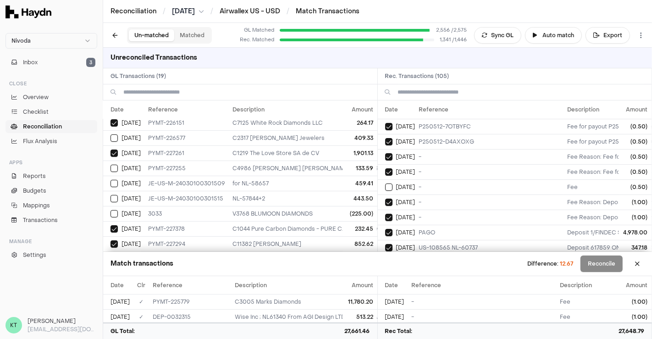
scroll to position [128, 12]
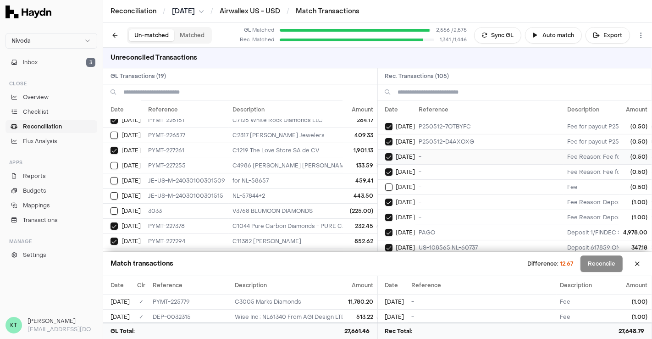
click at [386, 156] on button "Select reconciliation transaction 47246" at bounding box center [388, 156] width 7 height 7
click at [387, 171] on button "Select reconciliation transaction 47305" at bounding box center [388, 171] width 7 height 7
click at [416, 200] on div "[DATE]" at bounding box center [400, 202] width 30 height 7
click at [419, 212] on td "-" at bounding box center [490, 217] width 149 height 15
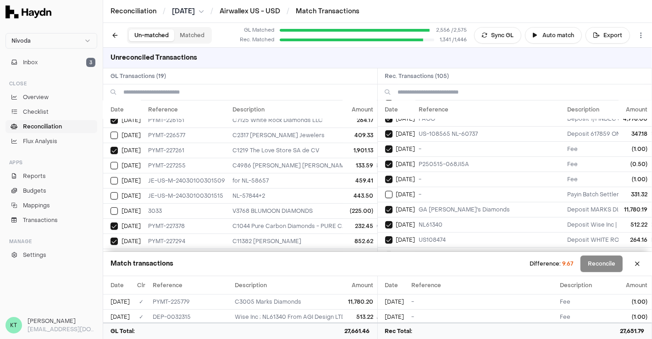
scroll to position [118, 0]
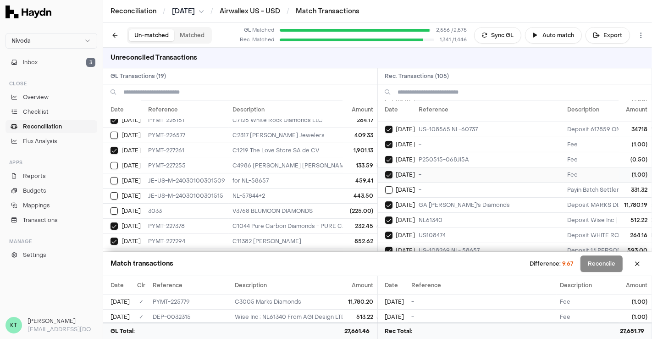
click at [434, 167] on td "-" at bounding box center [490, 174] width 149 height 15
click at [423, 152] on td "P250515-068JI5A" at bounding box center [490, 159] width 149 height 15
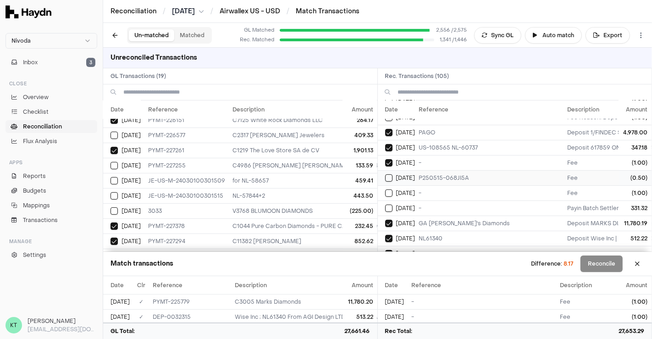
scroll to position [100, 0]
click at [425, 156] on td "-" at bounding box center [490, 163] width 149 height 15
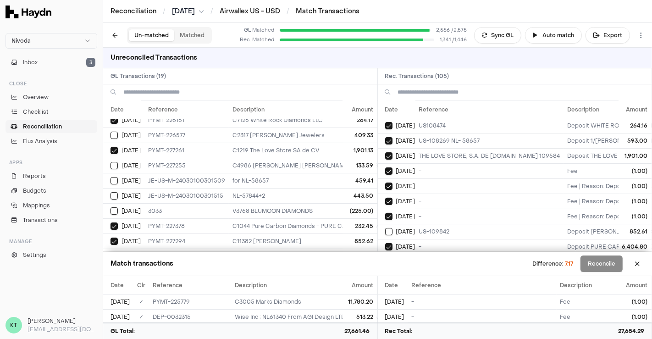
scroll to position [229, 0]
click at [440, 156] on td "THE LOVE STORE, S.A. DE [DOMAIN_NAME] 109584" at bounding box center [490, 154] width 149 height 15
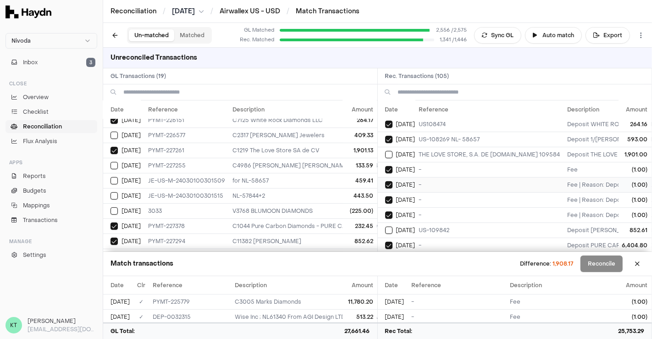
click at [440, 186] on td "-" at bounding box center [490, 184] width 149 height 15
click at [441, 198] on td "-" at bounding box center [490, 199] width 149 height 15
click at [438, 197] on td "-" at bounding box center [490, 199] width 149 height 15
click at [423, 147] on td "THE LOVE STORE, S.A. DE [DOMAIN_NAME] 109584" at bounding box center [490, 154] width 149 height 15
click at [428, 165] on td "-" at bounding box center [490, 169] width 149 height 15
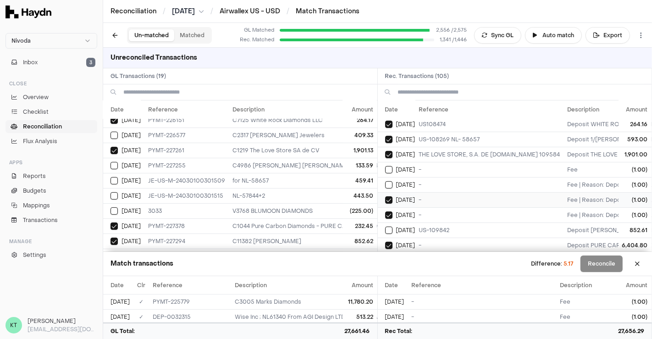
click at [432, 194] on td "-" at bounding box center [490, 199] width 149 height 15
click at [436, 214] on td "-" at bounding box center [490, 214] width 149 height 15
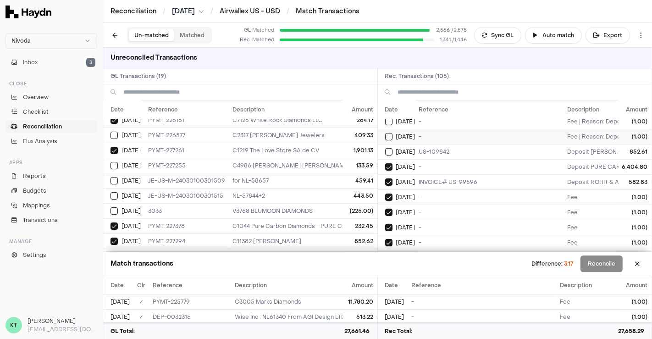
scroll to position [308, 0]
click at [436, 189] on td "-" at bounding box center [490, 196] width 149 height 15
click at [441, 205] on td "-" at bounding box center [490, 212] width 149 height 15
click at [443, 220] on td "-" at bounding box center [490, 227] width 149 height 15
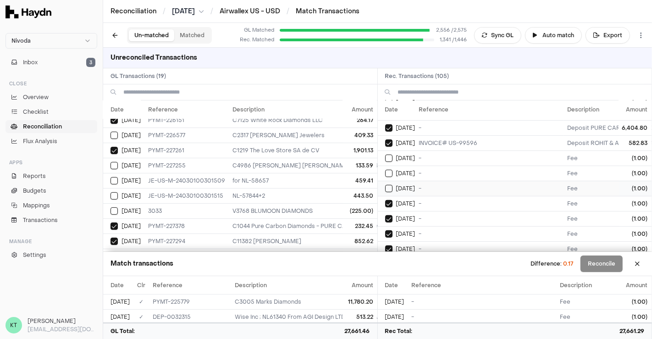
scroll to position [351, 0]
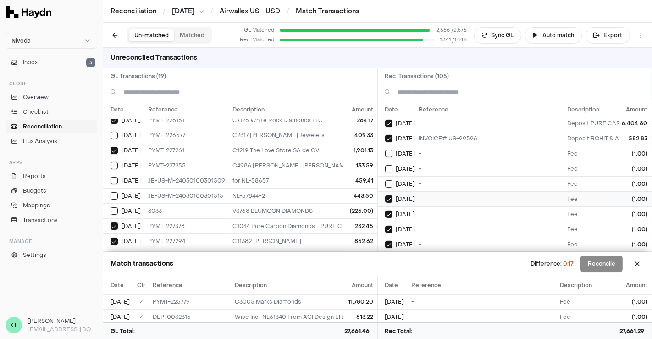
click at [441, 191] on td "-" at bounding box center [490, 198] width 149 height 15
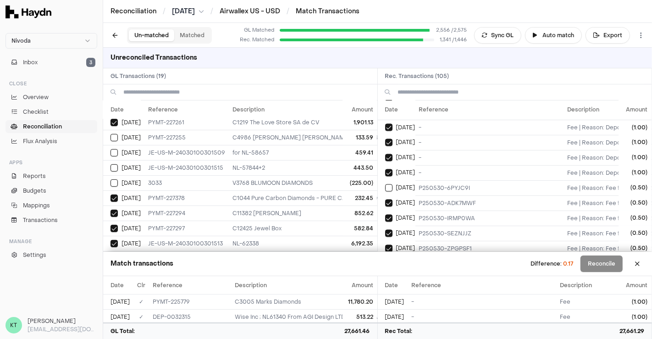
scroll to position [1442, 0]
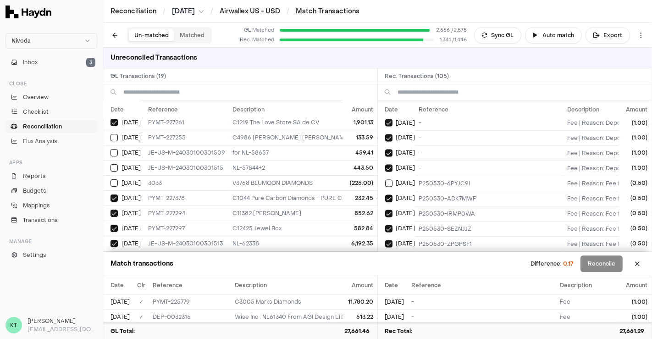
click at [384, 251] on td "[DATE]" at bounding box center [397, 258] width 38 height 15
click at [422, 206] on td "P250530-IRMP0WA" at bounding box center [490, 213] width 149 height 15
click at [420, 206] on td "P250530-IRMP0WA" at bounding box center [490, 213] width 149 height 15
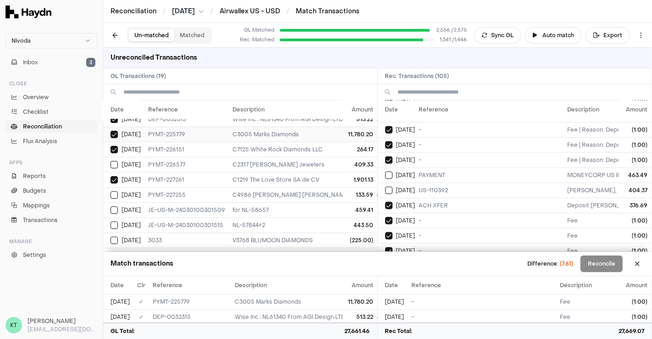
scroll to position [97, 12]
click at [333, 158] on td "C2317 [PERSON_NAME] Jewelers" at bounding box center [467, 165] width 477 height 15
click at [438, 167] on td "PAYMENT" at bounding box center [490, 174] width 149 height 15
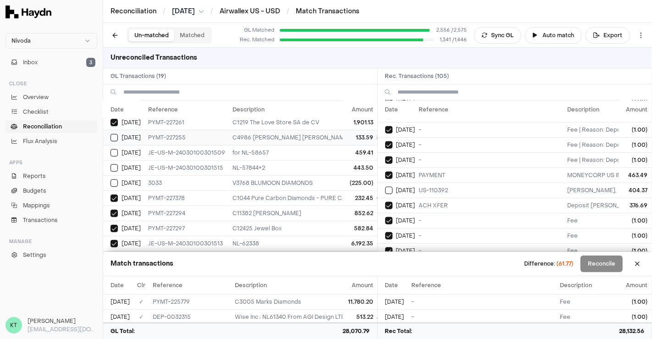
scroll to position [0, 12]
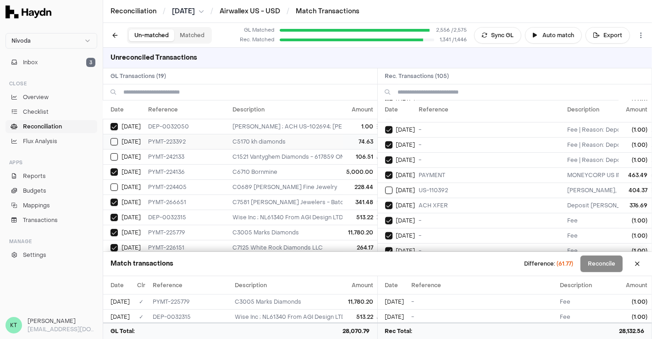
click at [295, 144] on td "C5170 kh diamonds" at bounding box center [467, 141] width 477 height 15
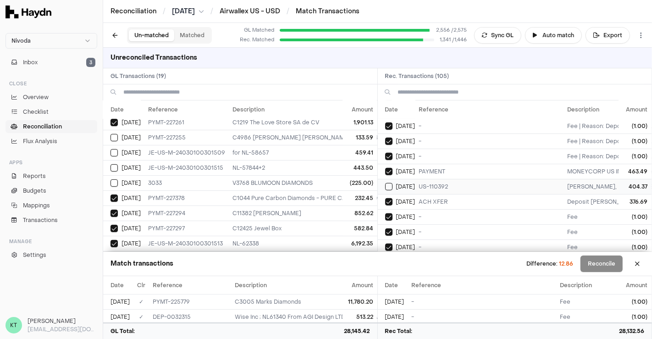
scroll to position [592, 0]
click at [344, 160] on td "443.50" at bounding box center [360, 167] width 34 height 15
click at [423, 179] on td "US-110392" at bounding box center [490, 185] width 149 height 15
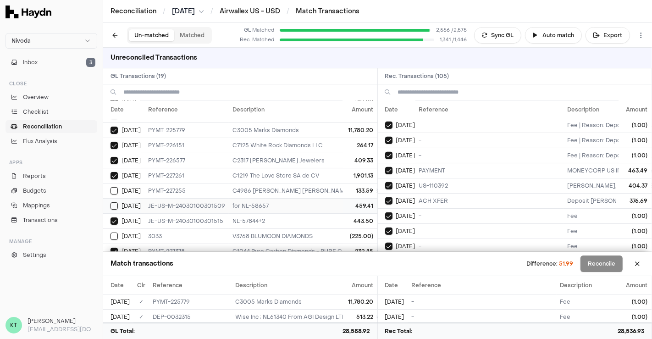
scroll to position [0, 12]
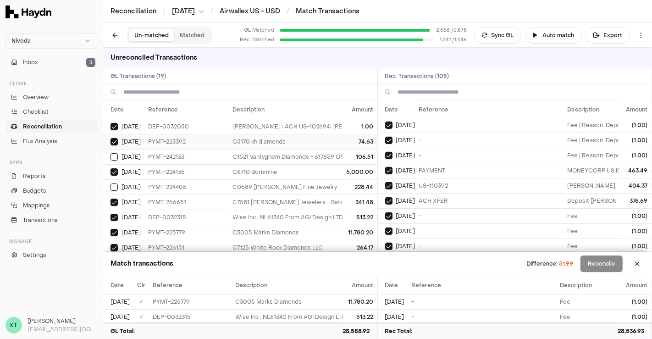
click at [251, 143] on td "C5170 kh diamonds" at bounding box center [467, 141] width 477 height 15
click at [248, 142] on td "C5170 kh diamonds" at bounding box center [467, 141] width 477 height 15
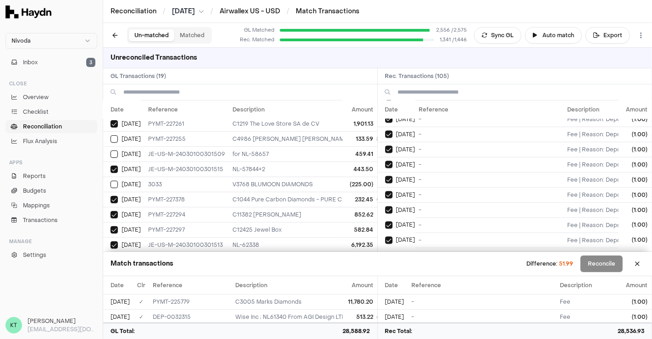
scroll to position [1442, 0]
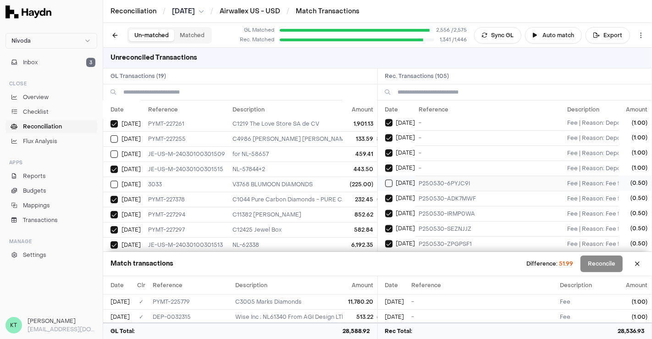
click at [406, 180] on span "[DATE]" at bounding box center [405, 183] width 19 height 7
click at [418, 251] on td "-" at bounding box center [490, 258] width 149 height 15
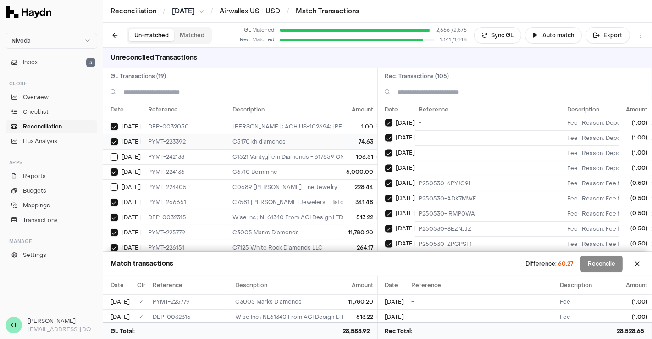
click at [324, 140] on td "C5170 kh diamonds" at bounding box center [467, 141] width 477 height 15
click at [402, 165] on span "[DATE]" at bounding box center [405, 168] width 19 height 7
click at [398, 165] on span "[DATE]" at bounding box center [405, 168] width 19 height 7
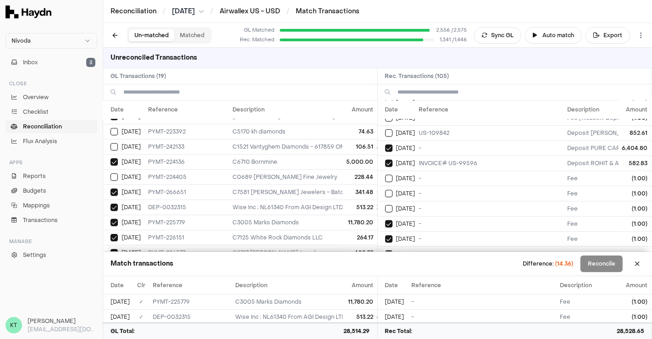
scroll to position [327, 0]
click at [433, 171] on td "-" at bounding box center [490, 178] width 149 height 15
click at [437, 187] on td "-" at bounding box center [490, 193] width 149 height 15
click at [439, 206] on td "-" at bounding box center [490, 208] width 149 height 15
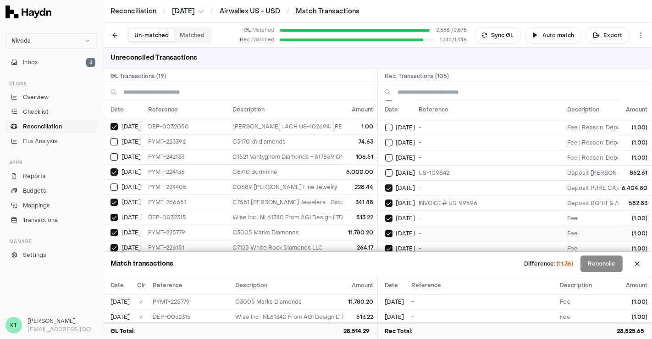
scroll to position [274, 0]
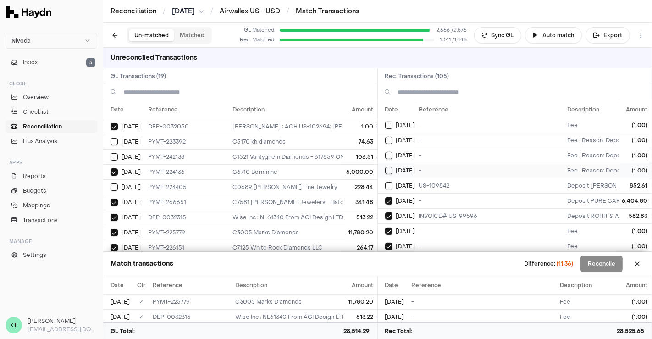
click at [414, 170] on td "[DATE]" at bounding box center [397, 170] width 38 height 15
click at [409, 152] on span "[DATE]" at bounding box center [405, 155] width 19 height 7
click at [409, 140] on td "[DATE]" at bounding box center [397, 140] width 38 height 15
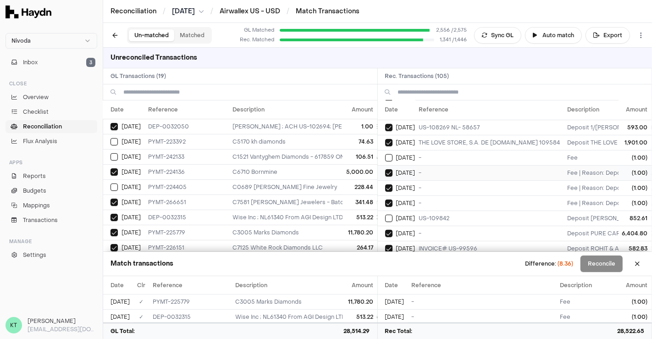
scroll to position [241, 0]
click at [411, 155] on span "[DATE]" at bounding box center [405, 158] width 19 height 7
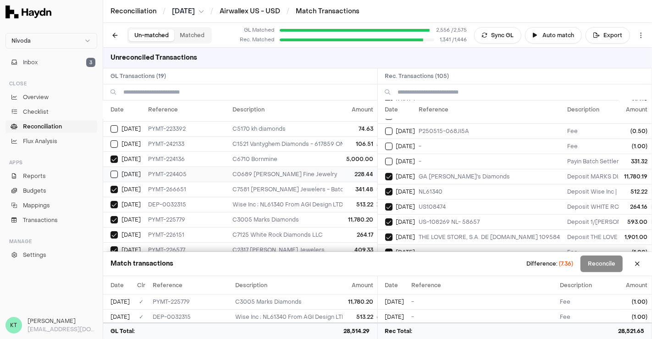
scroll to position [10, 12]
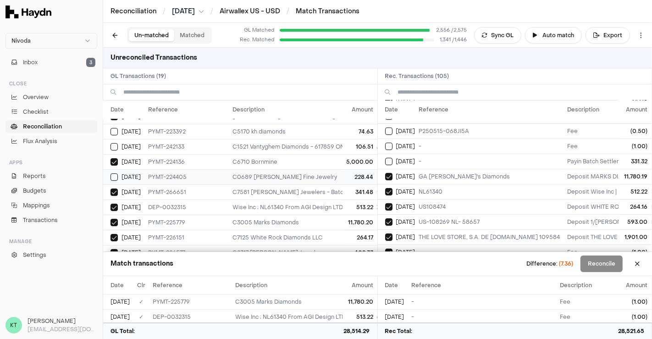
click at [327, 176] on td "C0689 [PERSON_NAME] Fine Jewelry" at bounding box center [467, 176] width 477 height 15
click at [426, 156] on td "-" at bounding box center [490, 161] width 149 height 15
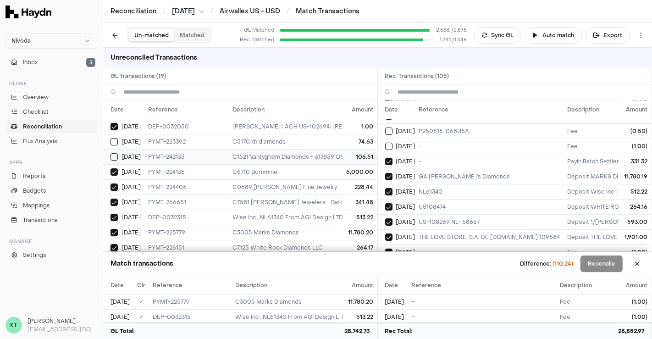
click at [308, 156] on td "C1521 Vantyghem Diamonds - 617859 ONT LTD OA VANTYGHEM DIAMOND; US-108565 NL-60…" at bounding box center [467, 156] width 477 height 15
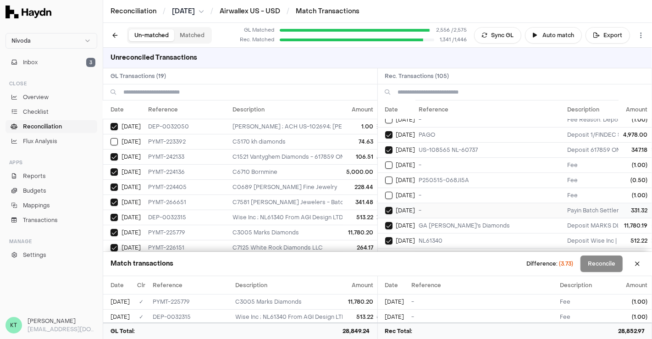
scroll to position [97, 0]
click at [450, 188] on td "-" at bounding box center [490, 195] width 149 height 15
click at [442, 180] on td "P250515-068JI5A" at bounding box center [490, 180] width 149 height 15
click at [440, 173] on td "P250515-068JI5A" at bounding box center [490, 180] width 149 height 15
click at [438, 173] on td "P250515-068JI5A" at bounding box center [490, 180] width 149 height 15
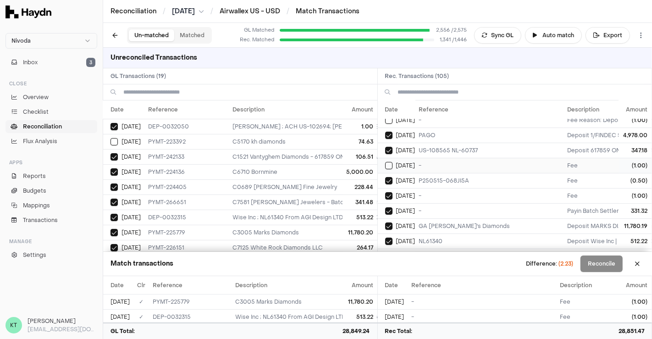
click at [427, 161] on td "-" at bounding box center [490, 165] width 149 height 15
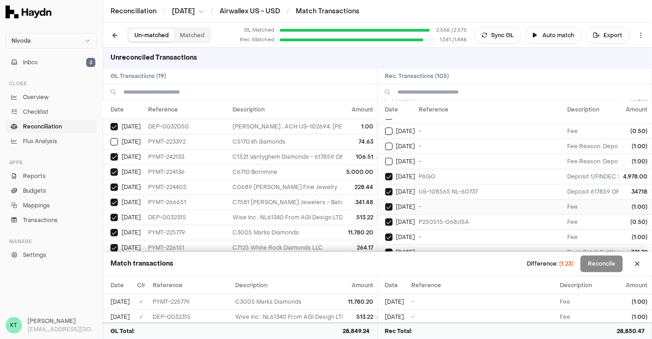
scroll to position [55, 0]
click at [435, 159] on td "-" at bounding box center [490, 162] width 149 height 15
click at [428, 143] on td "-" at bounding box center [490, 146] width 149 height 15
click at [432, 161] on td "-" at bounding box center [490, 161] width 149 height 15
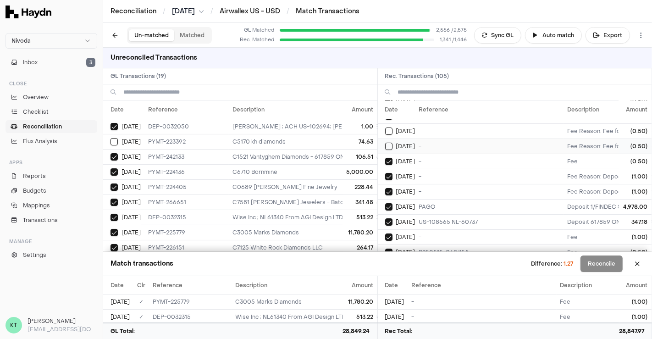
click at [430, 148] on td "-" at bounding box center [490, 146] width 149 height 15
click at [432, 129] on td "-" at bounding box center [490, 130] width 149 height 15
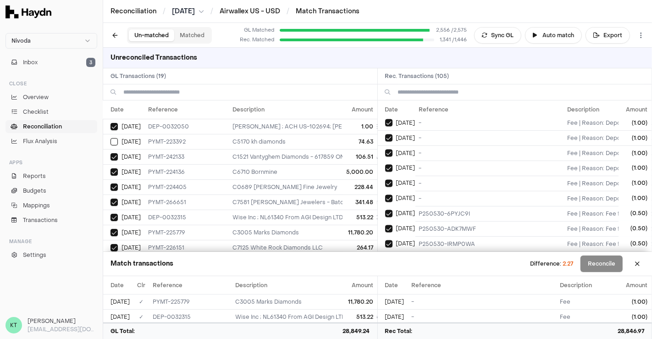
scroll to position [1442, 0]
click at [442, 251] on td "-" at bounding box center [490, 258] width 149 height 15
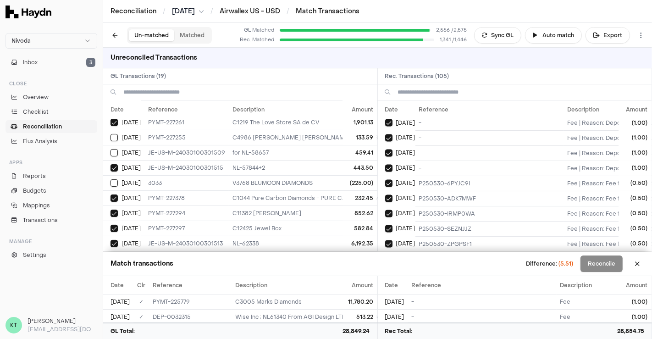
scroll to position [0, 12]
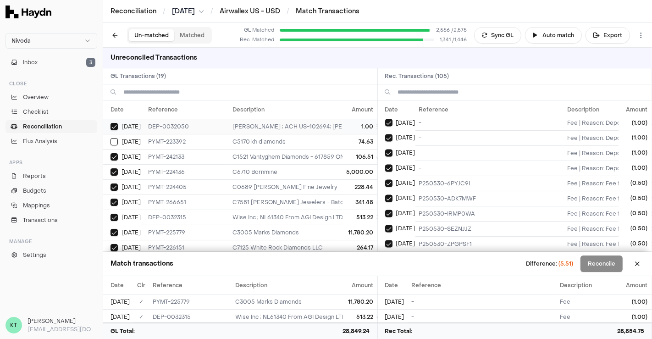
click at [279, 125] on td "[PERSON_NAME] ; ACH US-102694; [PERSON_NAME]" at bounding box center [467, 126] width 477 height 15
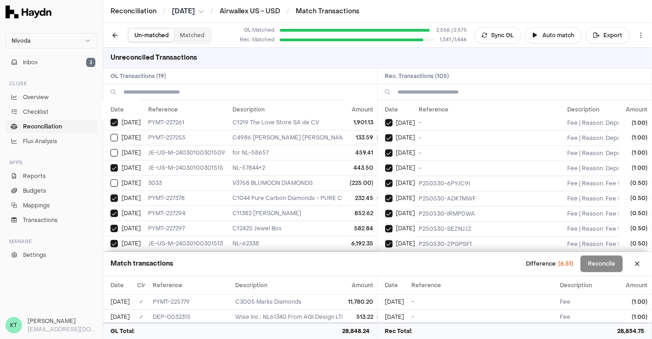
click at [391, 256] on button "on" at bounding box center [388, 259] width 7 height 7
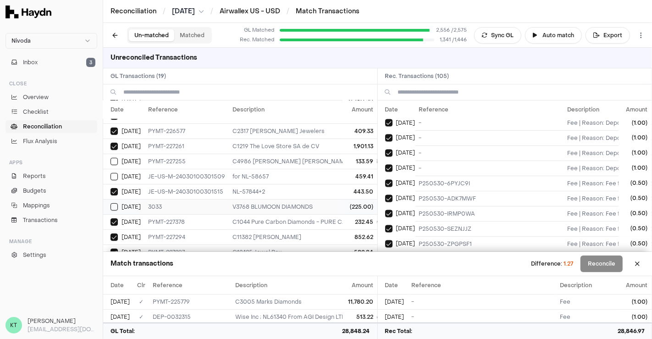
scroll to position [132, 12]
click at [365, 156] on td "133.59" at bounding box center [360, 161] width 34 height 15
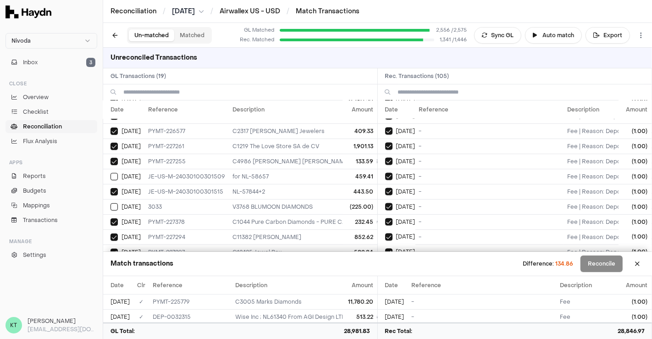
scroll to position [1442, 0]
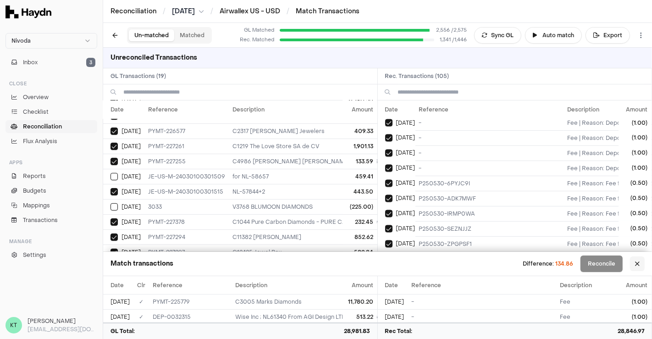
click at [643, 264] on button at bounding box center [637, 263] width 15 height 15
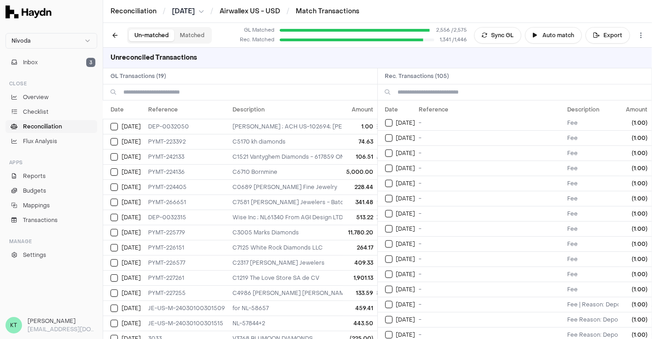
scroll to position [682, 0]
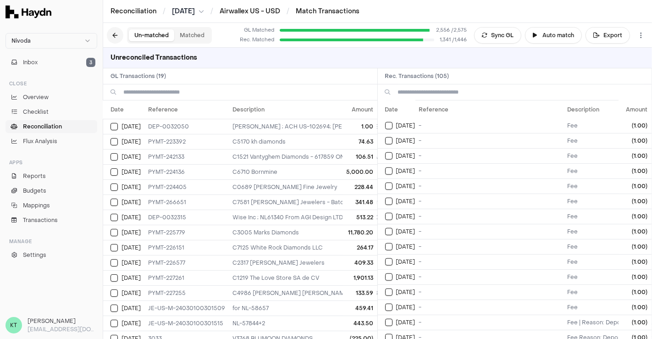
click at [116, 28] on button at bounding box center [115, 35] width 17 height 17
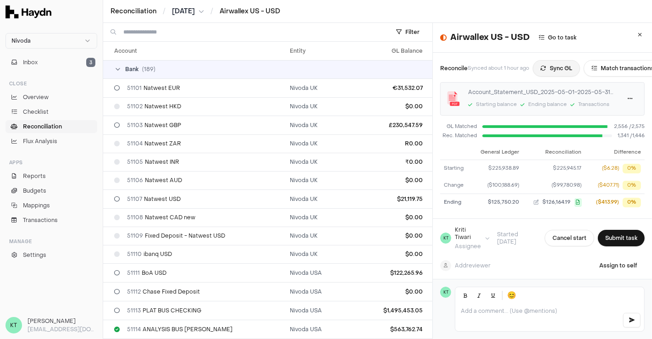
click at [558, 67] on button "Sync GL" at bounding box center [556, 68] width 47 height 17
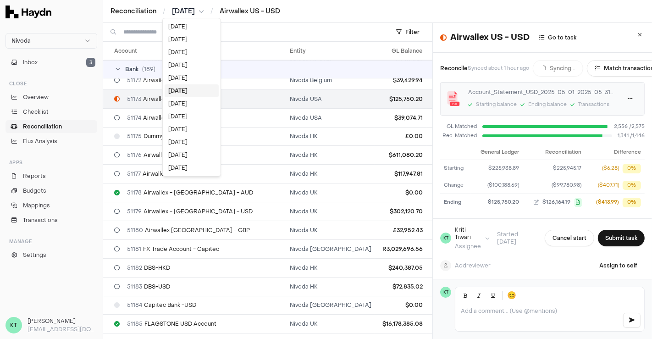
click at [188, 13] on html "Nivoda Inbox 3 Close Overview Checklist Reconciliation Flux Analysis Apps Repor…" at bounding box center [326, 169] width 652 height 339
click at [182, 103] on div "[DATE]" at bounding box center [192, 103] width 54 height 13
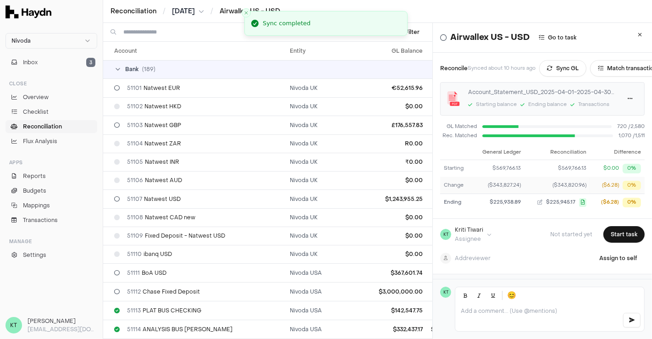
scroll to position [1330, 0]
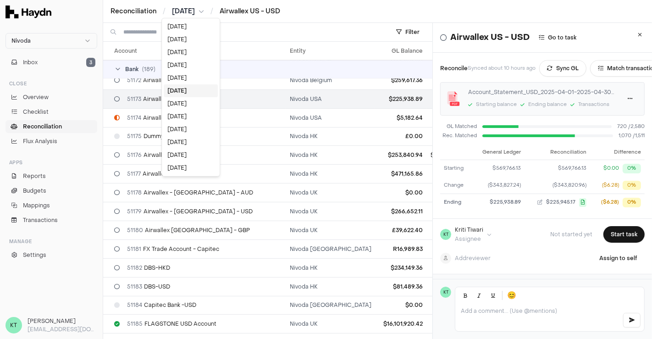
click at [197, 7] on html "Nivoda Inbox 3 Close Overview Checklist Reconciliation Flux Analysis Apps Repor…" at bounding box center [326, 169] width 652 height 339
click at [187, 81] on div "[DATE]" at bounding box center [191, 78] width 54 height 13
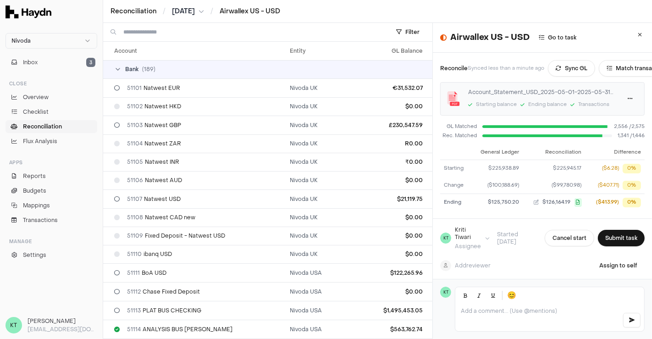
scroll to position [1330, 0]
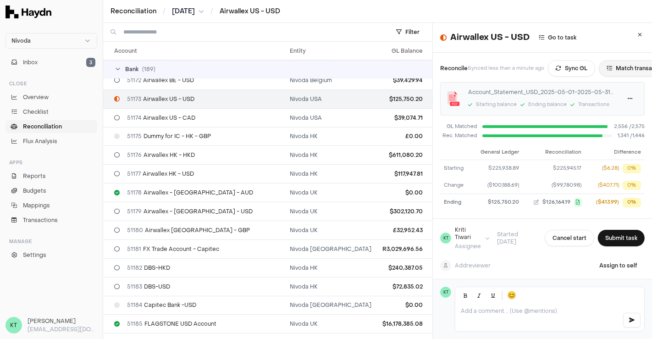
click at [612, 67] on button "Match transactions" at bounding box center [638, 68] width 78 height 17
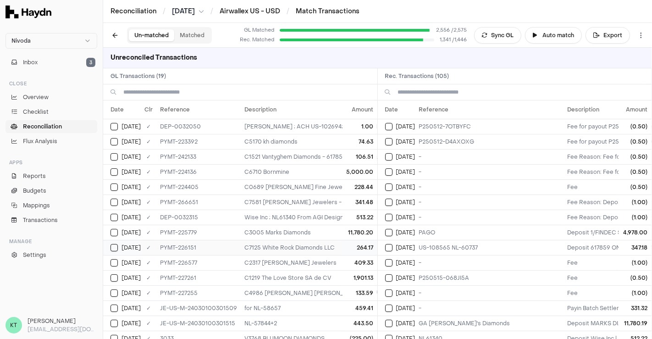
scroll to position [70, 0]
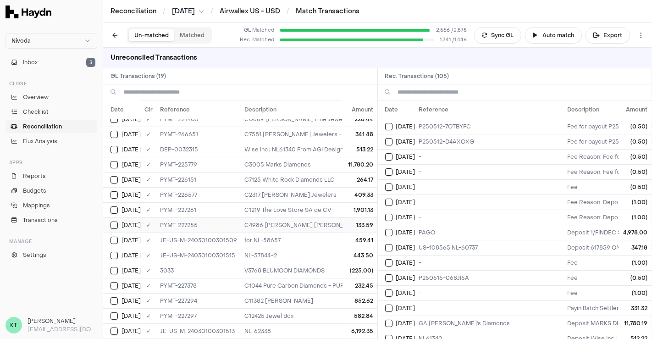
click at [283, 220] on td "C4986 [PERSON_NAME] [PERSON_NAME] - 1/[PERSON_NAME] [PERSON_NAME]; [DEMOGRAPHIC…" at bounding box center [479, 224] width 477 height 15
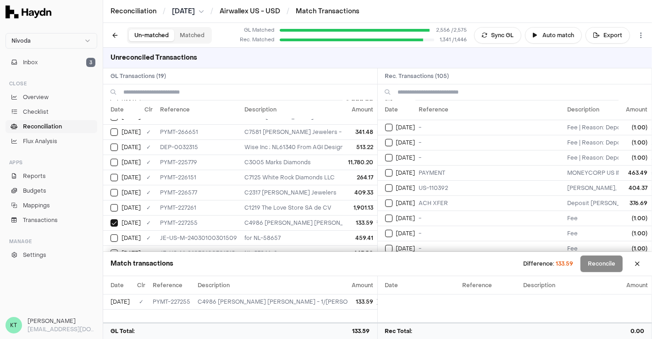
scroll to position [589, 0]
click at [455, 196] on td "ACH XFER" at bounding box center [490, 203] width 149 height 15
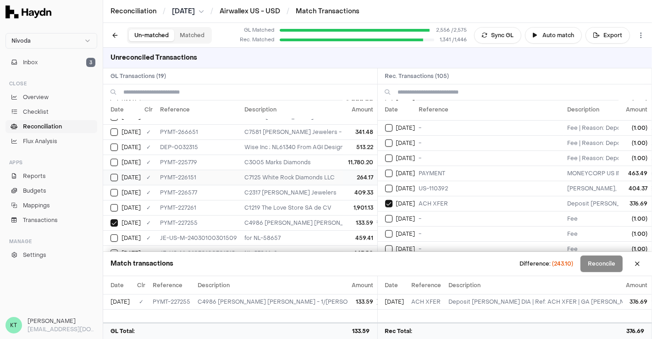
click at [327, 170] on td "C7125 White Rock Diamonds LLC" at bounding box center [479, 177] width 477 height 15
click at [323, 173] on td "C7125 White Rock Diamonds LLC" at bounding box center [479, 177] width 477 height 15
click at [312, 146] on td "Wise Inc ; NL61340 From AGI Design LTD Via WISE; AGI Design ltd" at bounding box center [479, 146] width 477 height 15
click at [317, 170] on td "C7125 White Rock Diamonds LLC" at bounding box center [479, 177] width 477 height 15
click at [350, 194] on td "409.33" at bounding box center [360, 192] width 34 height 15
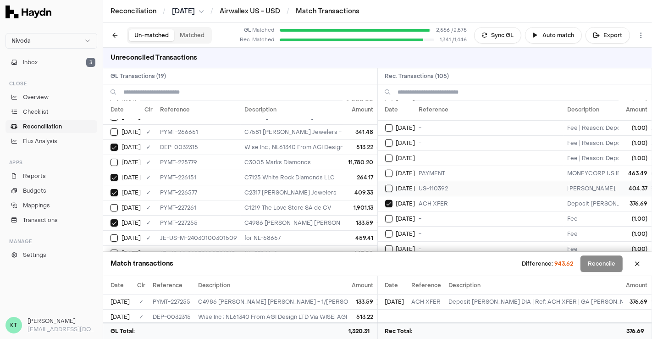
scroll to position [597, 0]
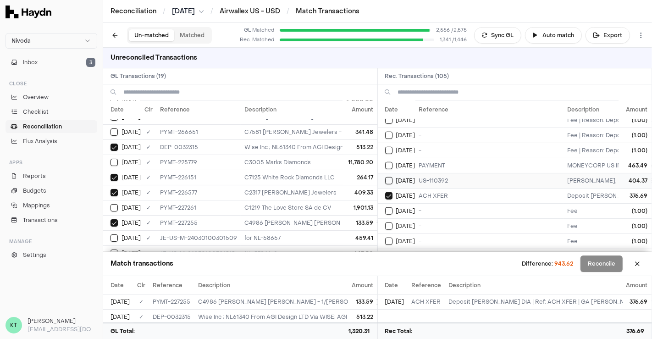
click at [483, 173] on td "US-110392" at bounding box center [490, 180] width 149 height 15
click at [462, 158] on td "PAYMENT" at bounding box center [490, 165] width 149 height 15
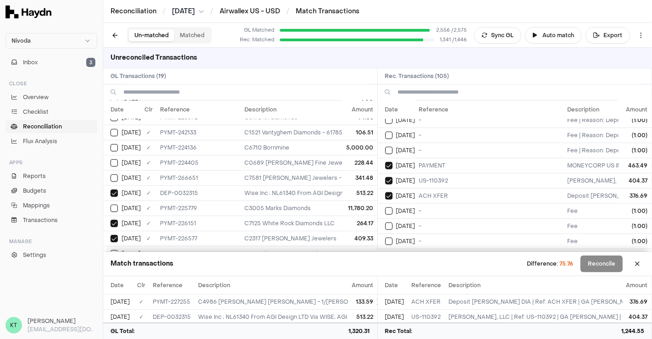
scroll to position [0, 0]
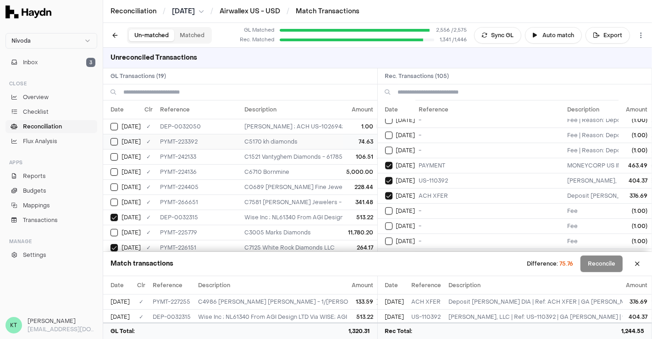
click at [313, 135] on td "C5170 kh diamonds" at bounding box center [479, 141] width 477 height 15
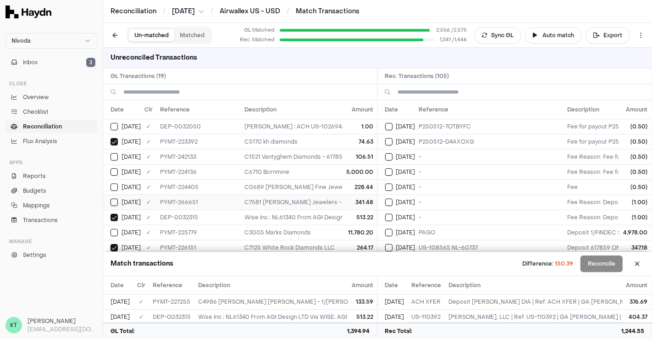
click at [301, 198] on td "C7581 [PERSON_NAME] Jewelers - Batch Settlement of 3 transactions; bat_20250517…" at bounding box center [479, 201] width 477 height 15
click at [355, 185] on td "228.44" at bounding box center [360, 186] width 34 height 15
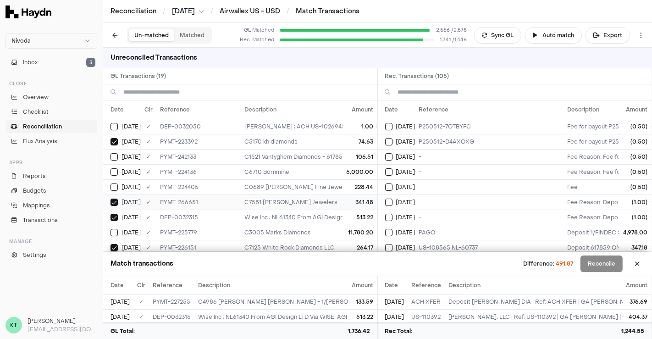
click at [357, 199] on td "341.48" at bounding box center [360, 201] width 34 height 15
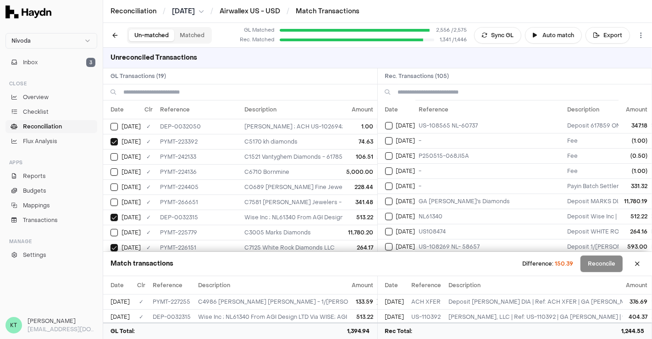
scroll to position [121, 0]
click at [475, 183] on td "-" at bounding box center [490, 186] width 149 height 15
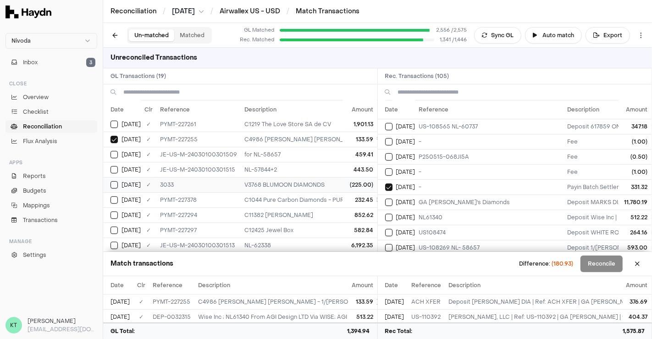
scroll to position [158, 0]
click at [334, 191] on td "C1044 Pure Carbon Diamonds - PURE CARBON DIAMONDS LTD; ; Pure Carbon Diamonds 6…" at bounding box center [479, 197] width 477 height 15
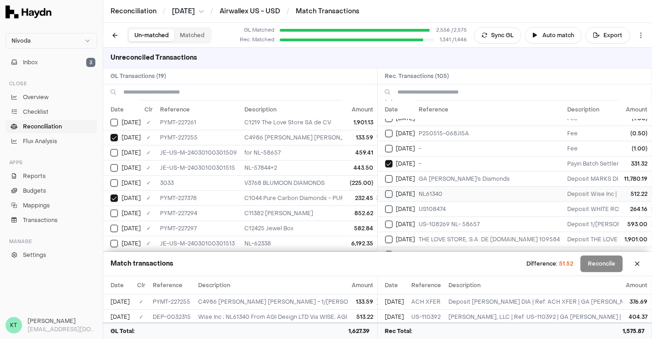
scroll to position [0, 0]
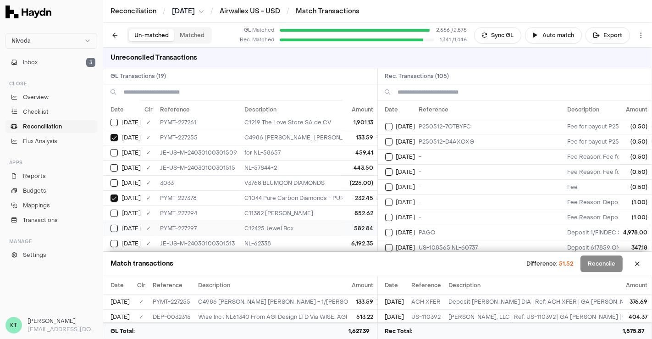
click at [328, 221] on td "C12425 Jewel Box" at bounding box center [479, 228] width 477 height 15
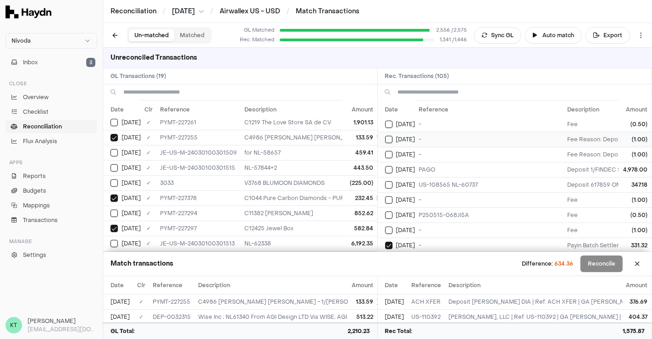
scroll to position [63, 0]
click at [635, 265] on button at bounding box center [637, 263] width 15 height 15
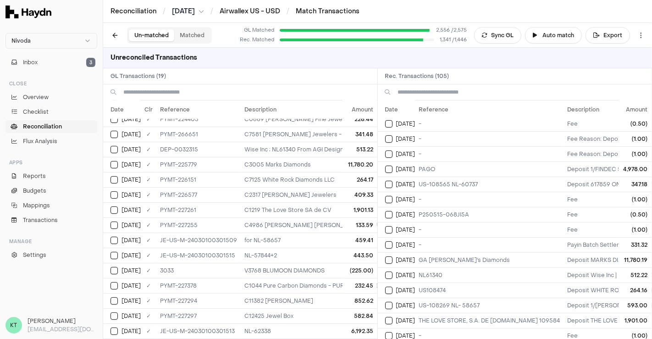
scroll to position [70, 0]
